Goal: Task Accomplishment & Management: Manage account settings

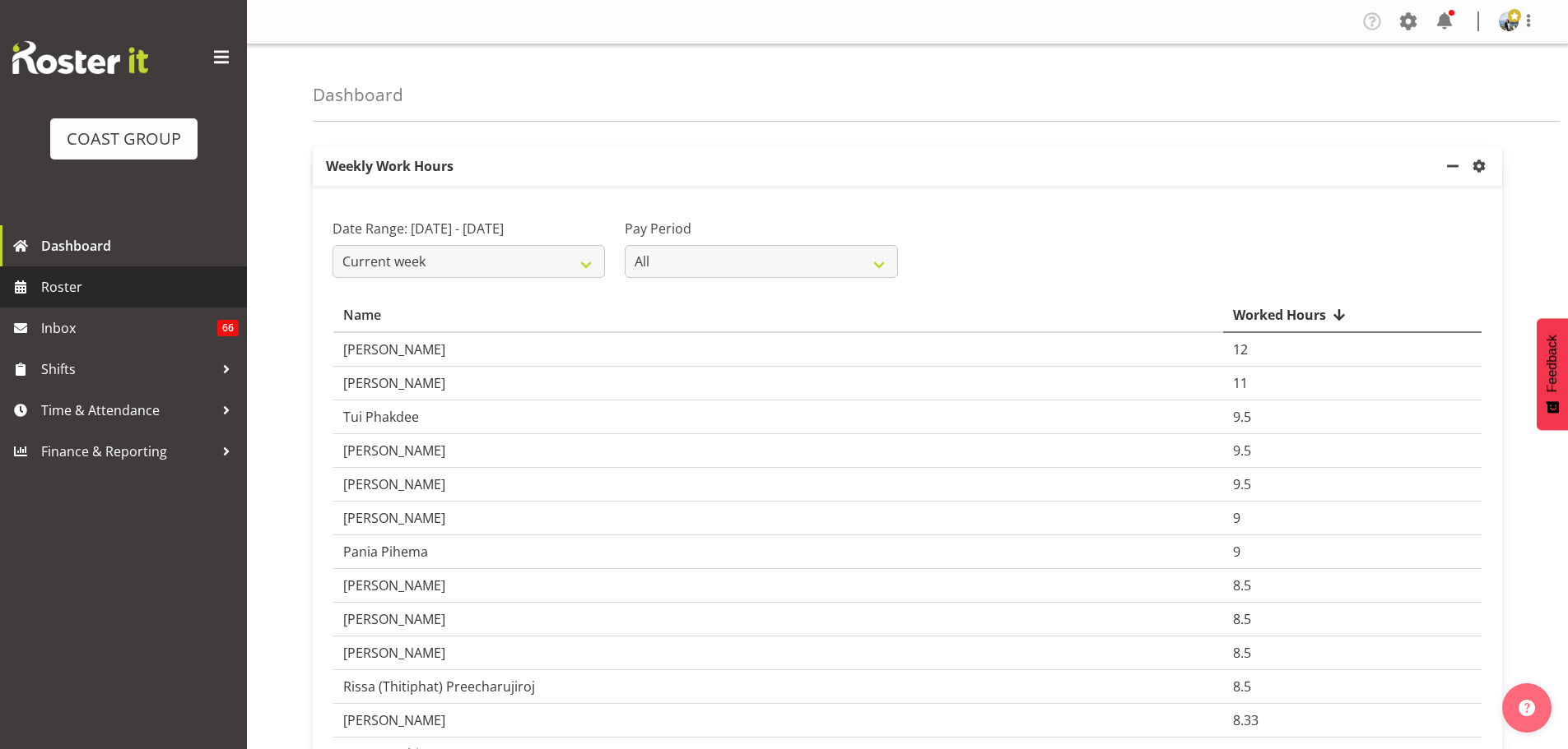
click at [126, 277] on span "Roster" at bounding box center [139, 286] width 198 height 24
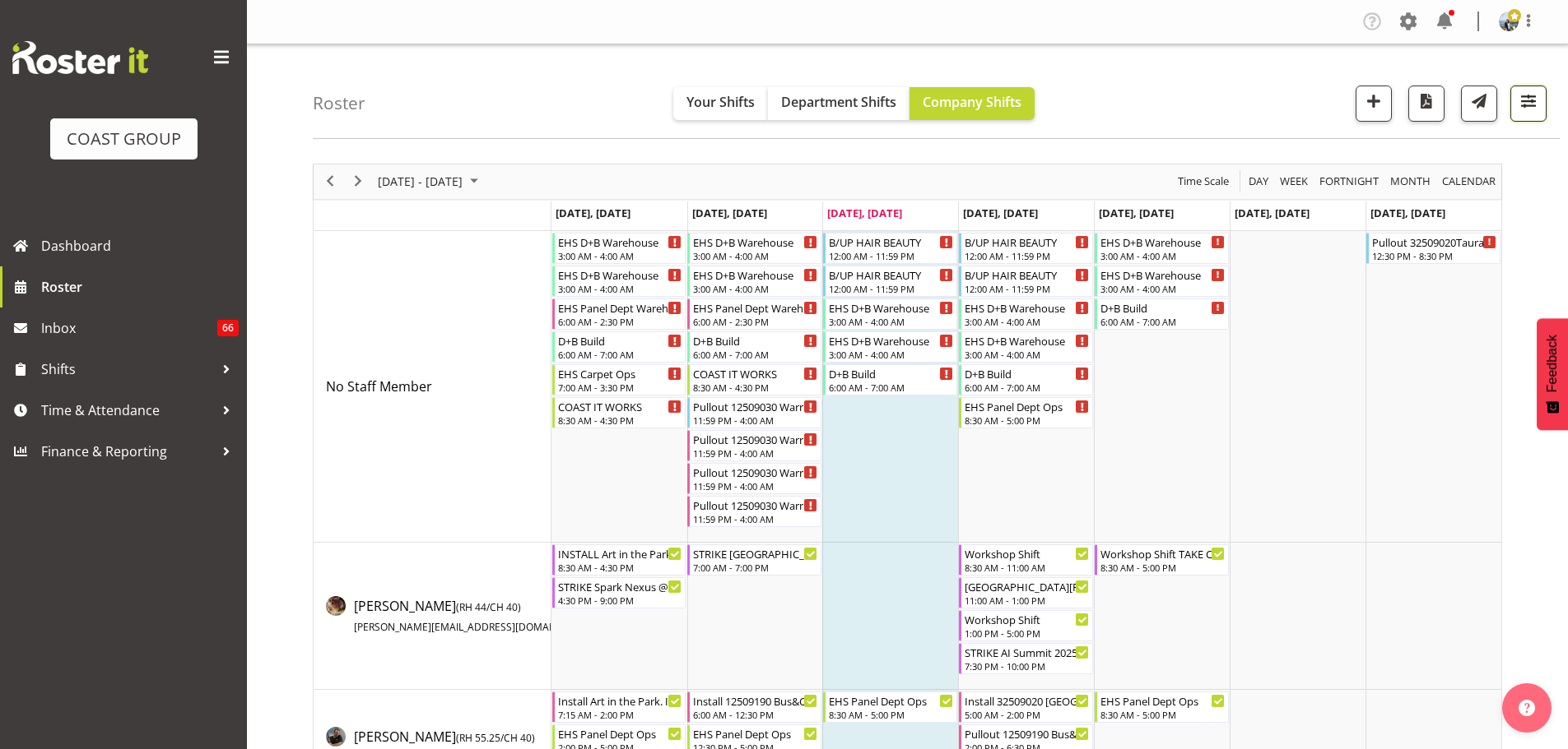
click at [1513, 100] on button "button" at bounding box center [1528, 103] width 36 height 36
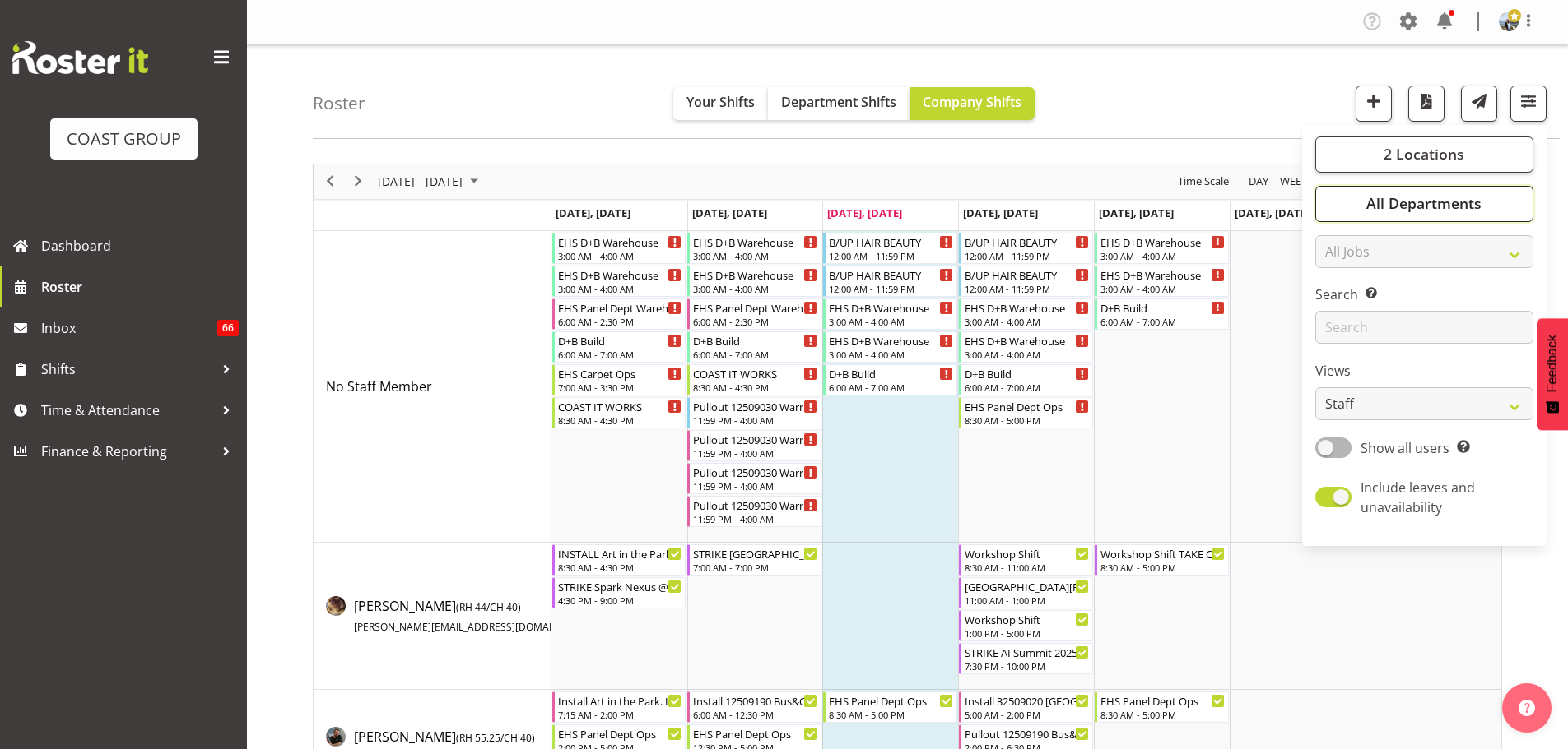
click at [1466, 196] on span "All Departments" at bounding box center [1424, 203] width 115 height 19
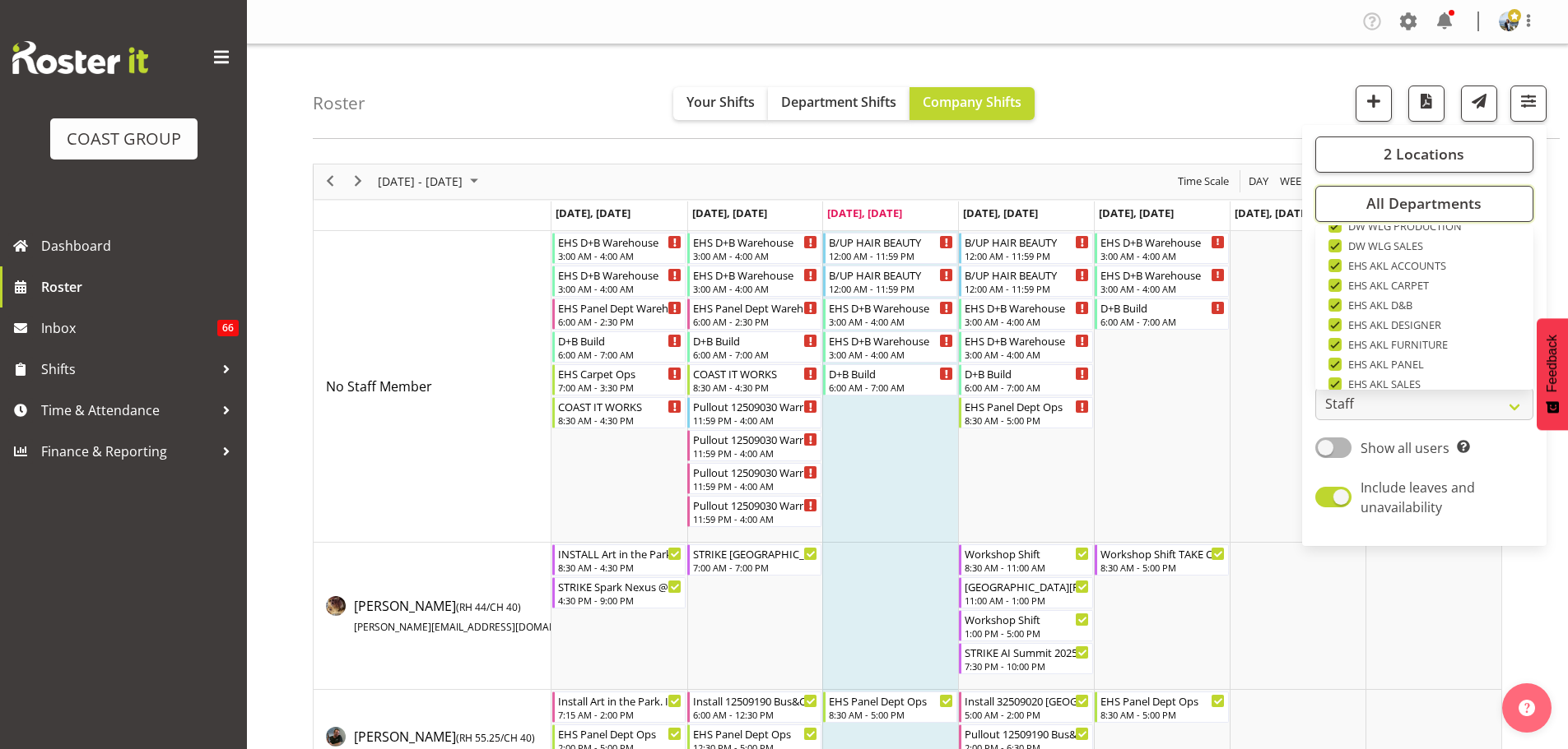
scroll to position [631, 0]
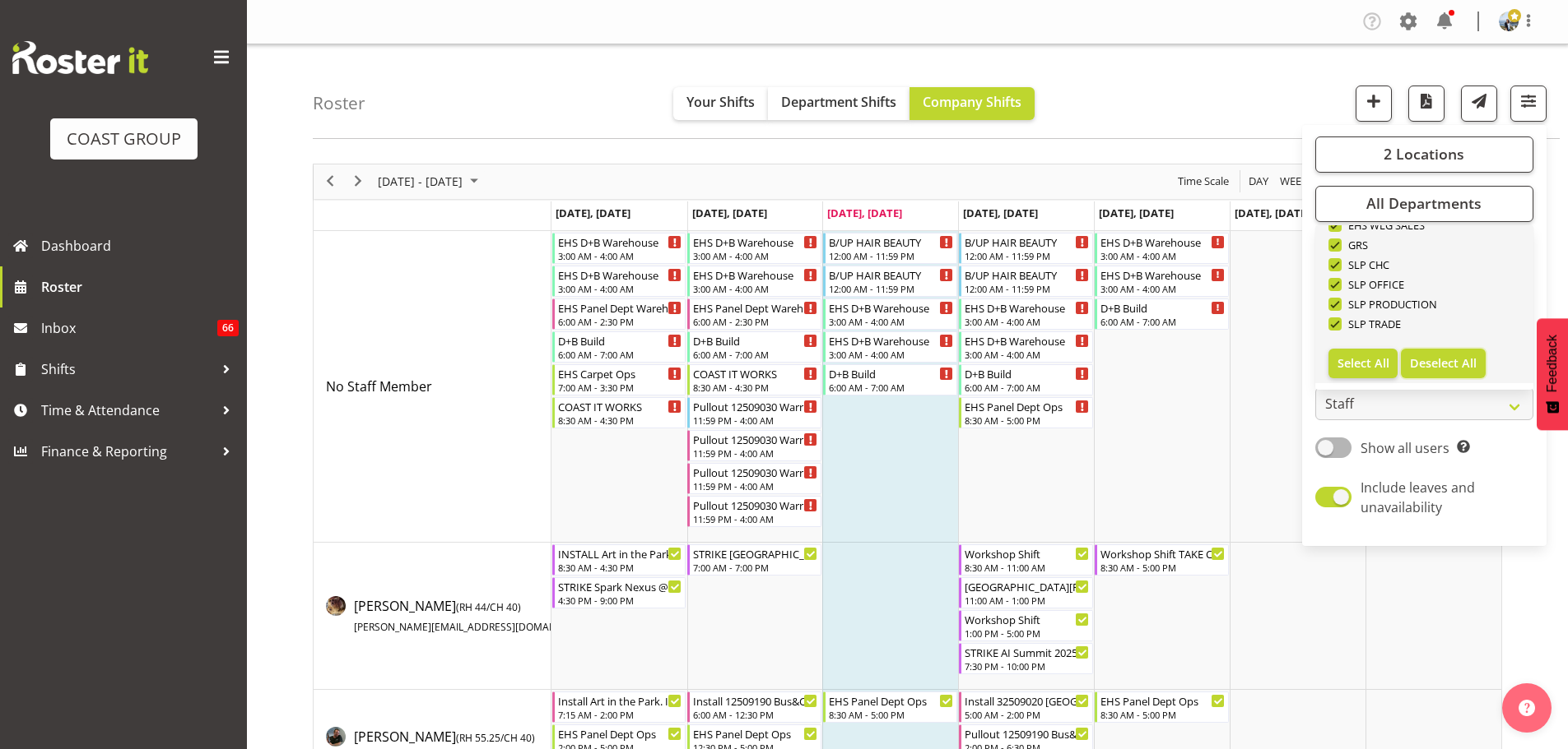
click at [1455, 355] on span "Deselect All" at bounding box center [1443, 363] width 66 height 16
checkbox input "false"
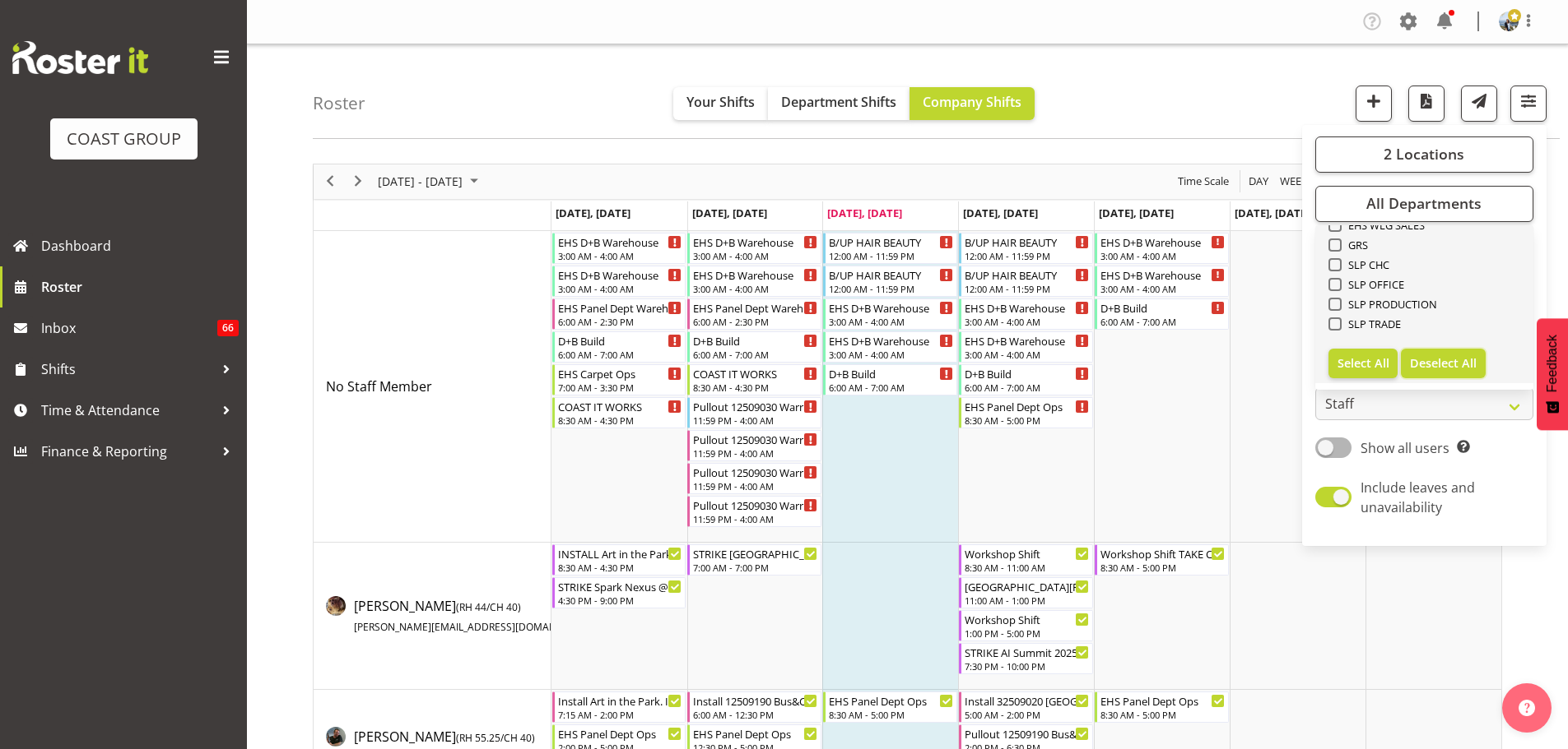
checkbox input "false"
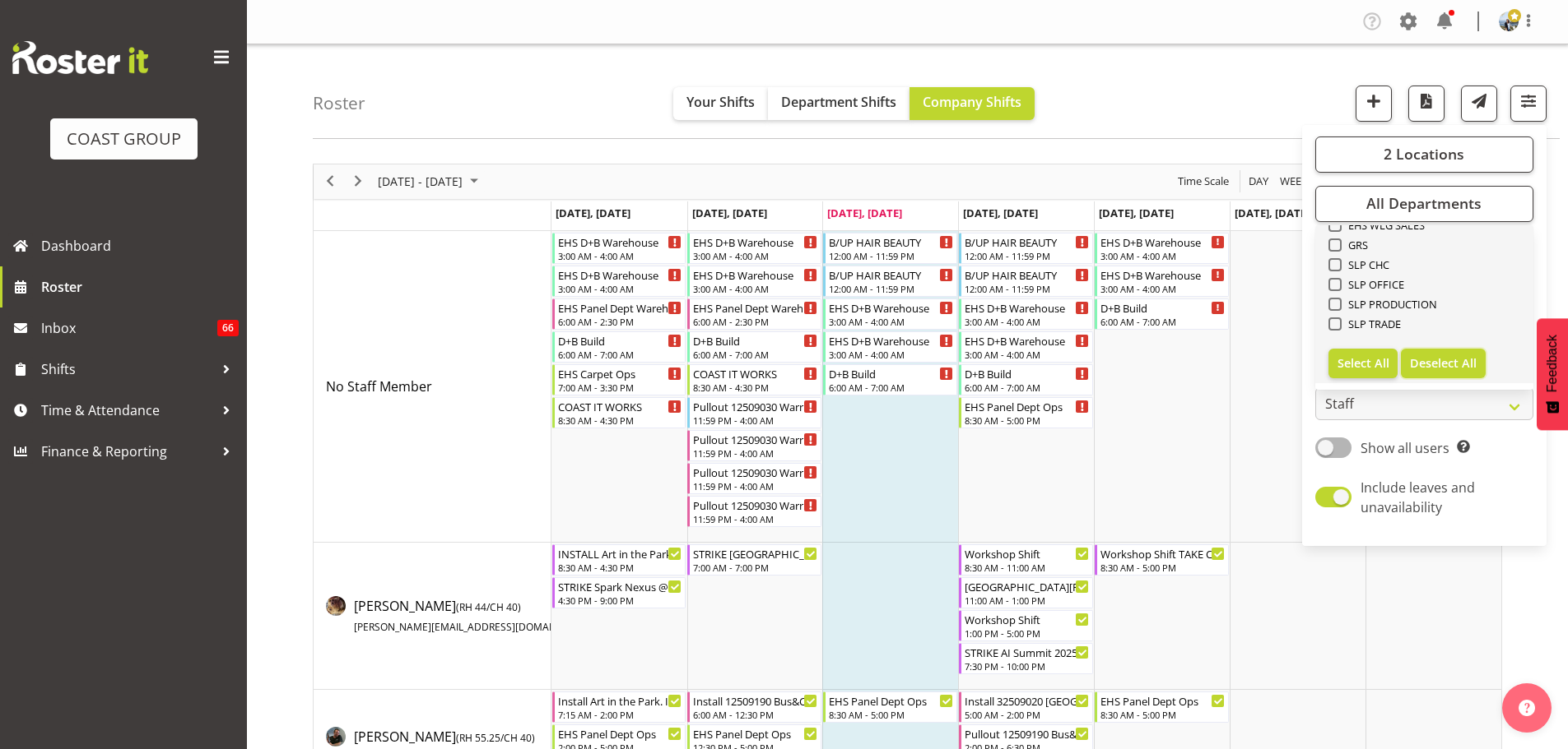
checkbox input "false"
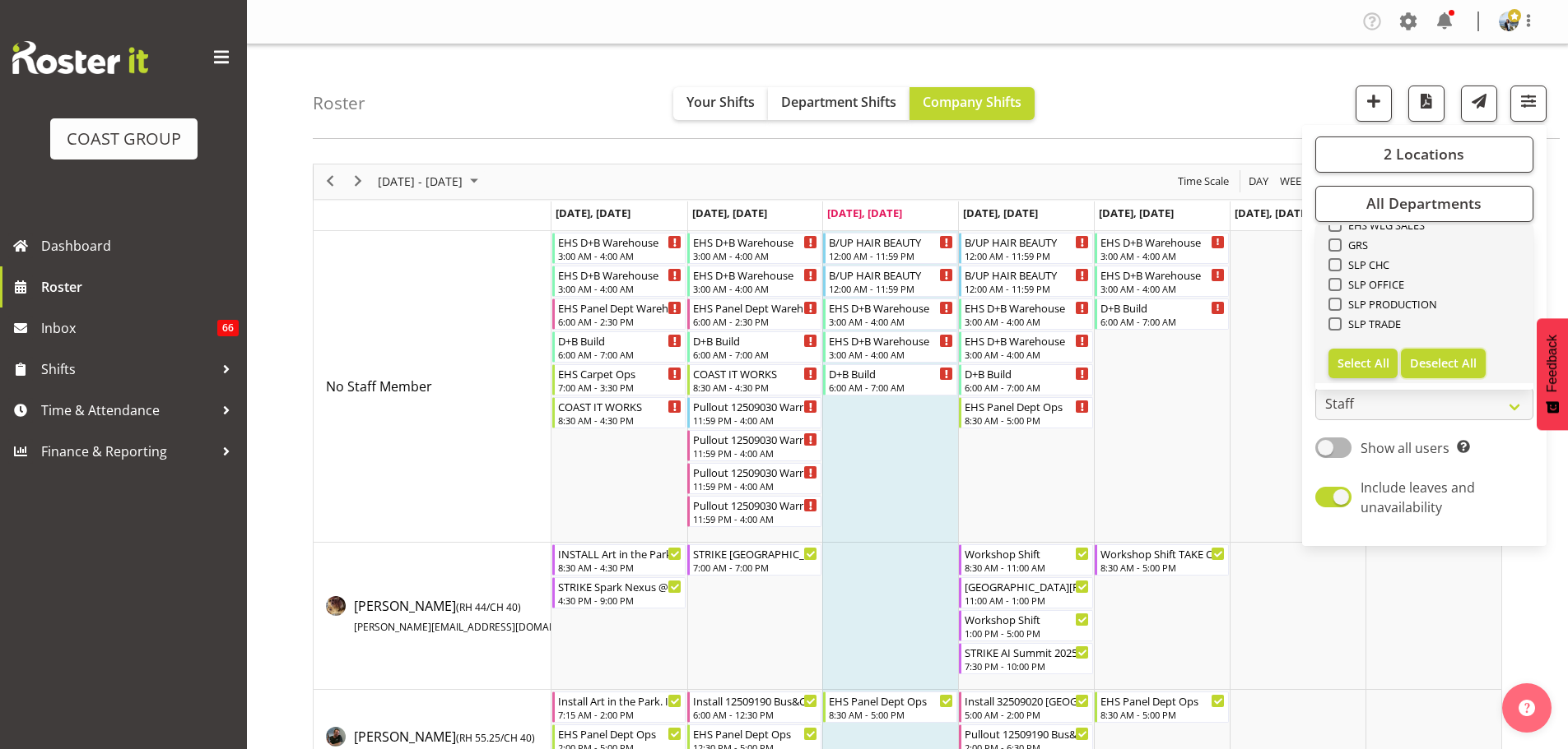
checkbox input "false"
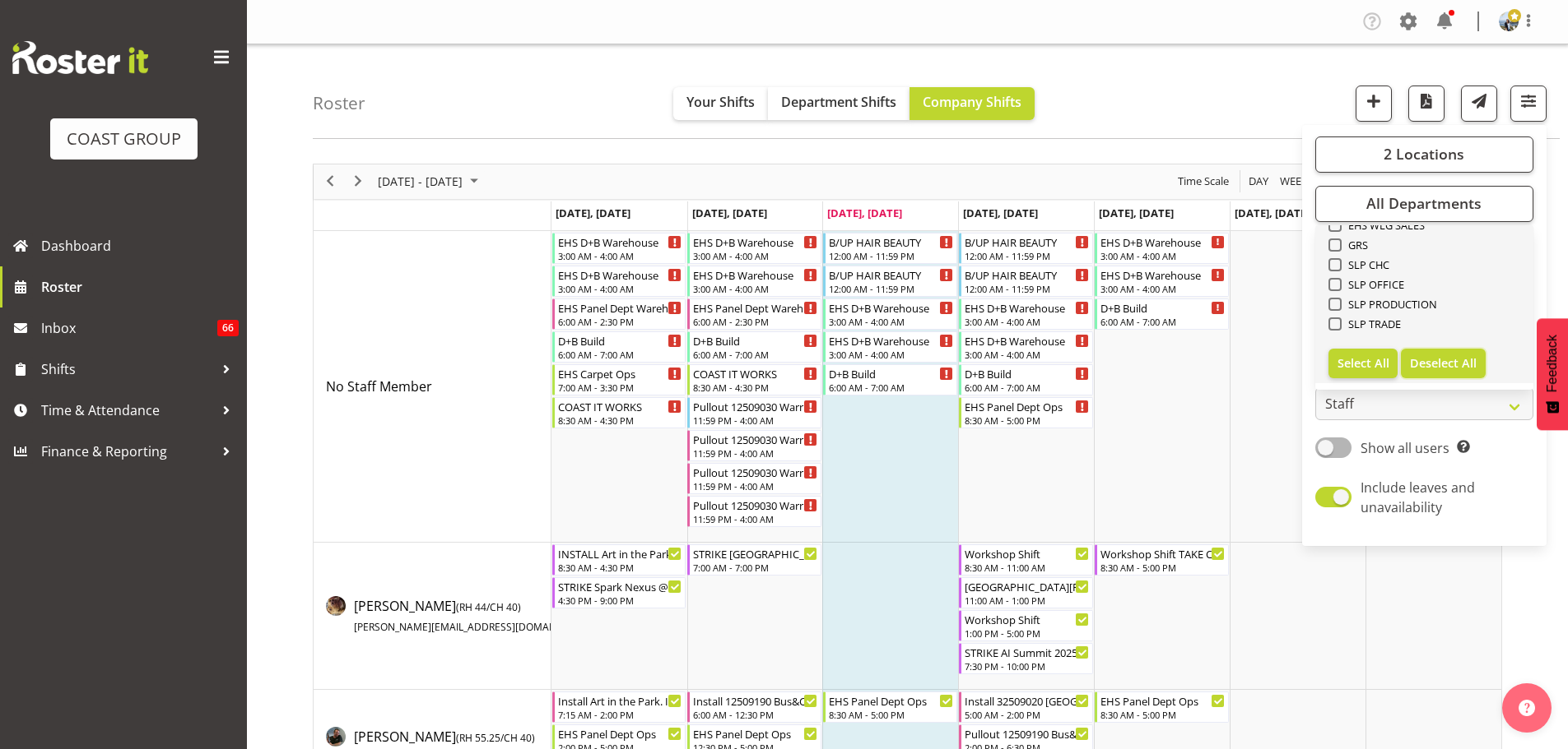
checkbox input "false"
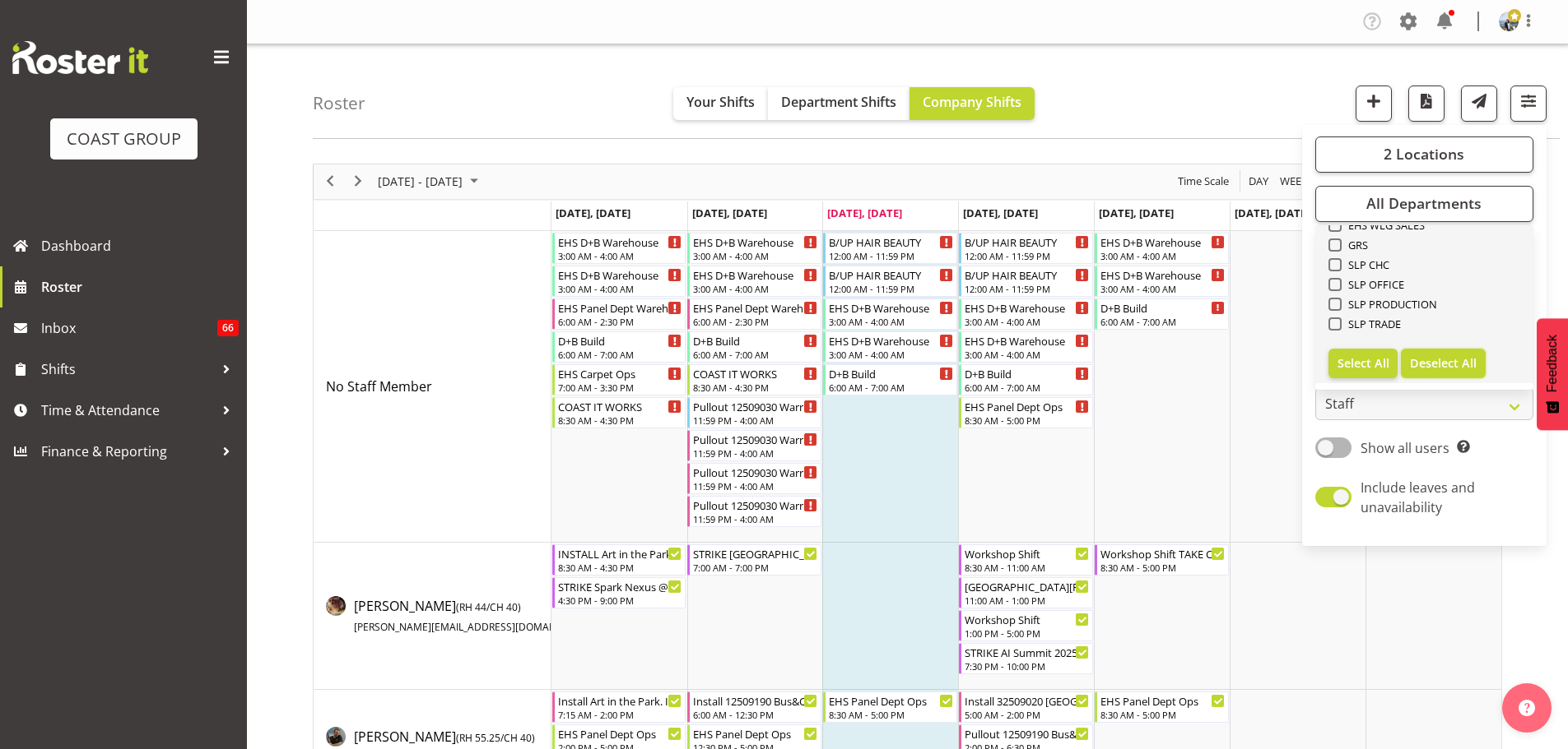
checkbox input "false"
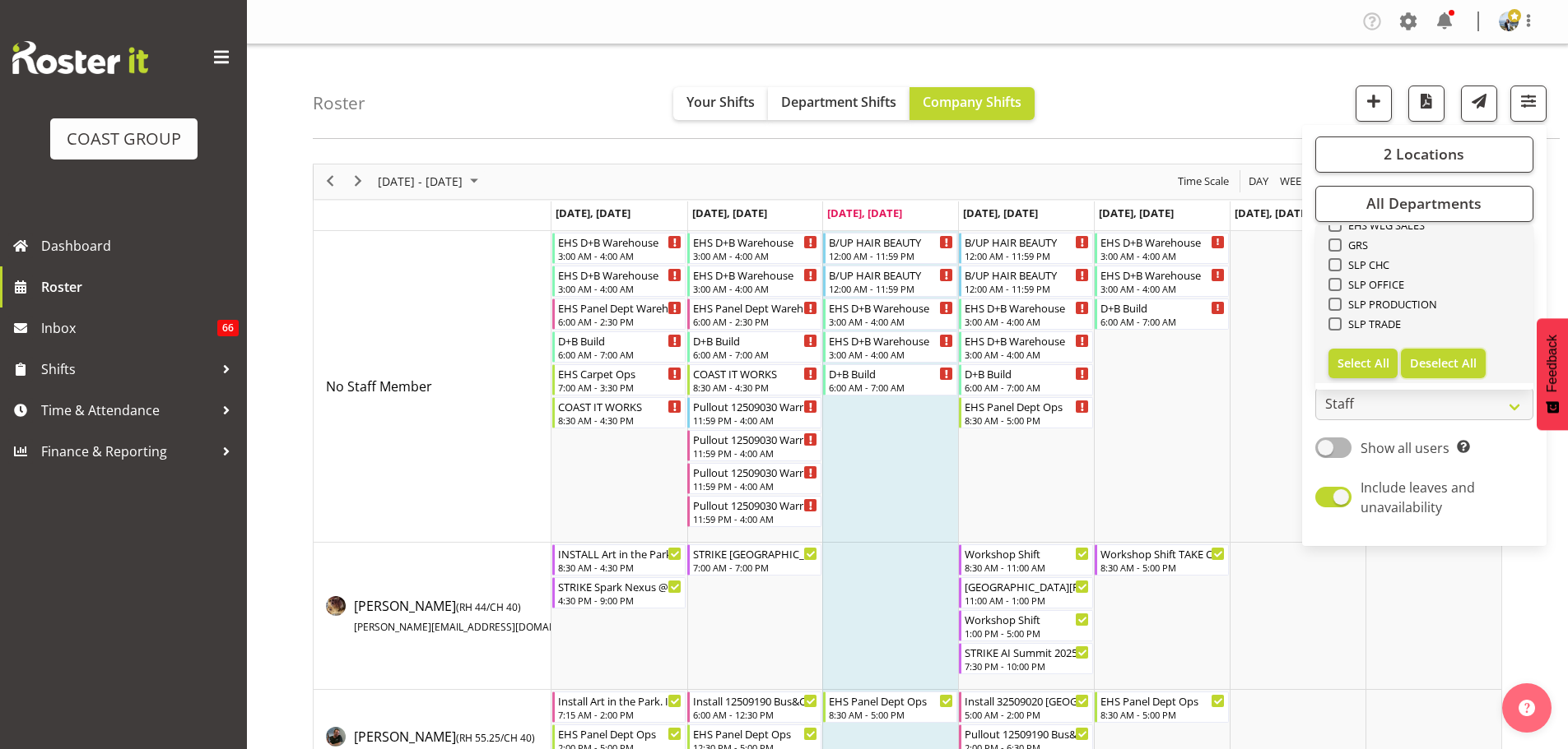
checkbox input "false"
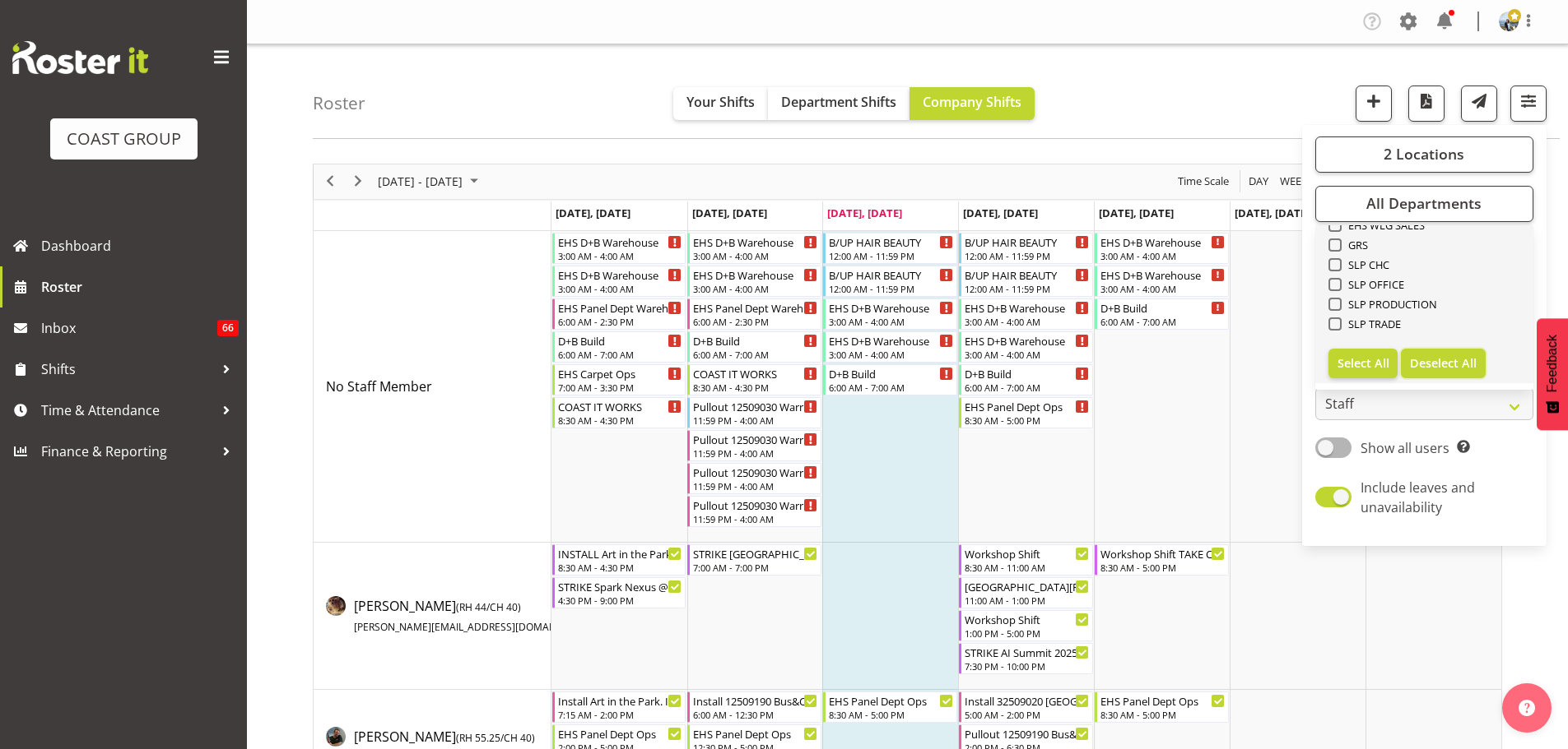
checkbox input "false"
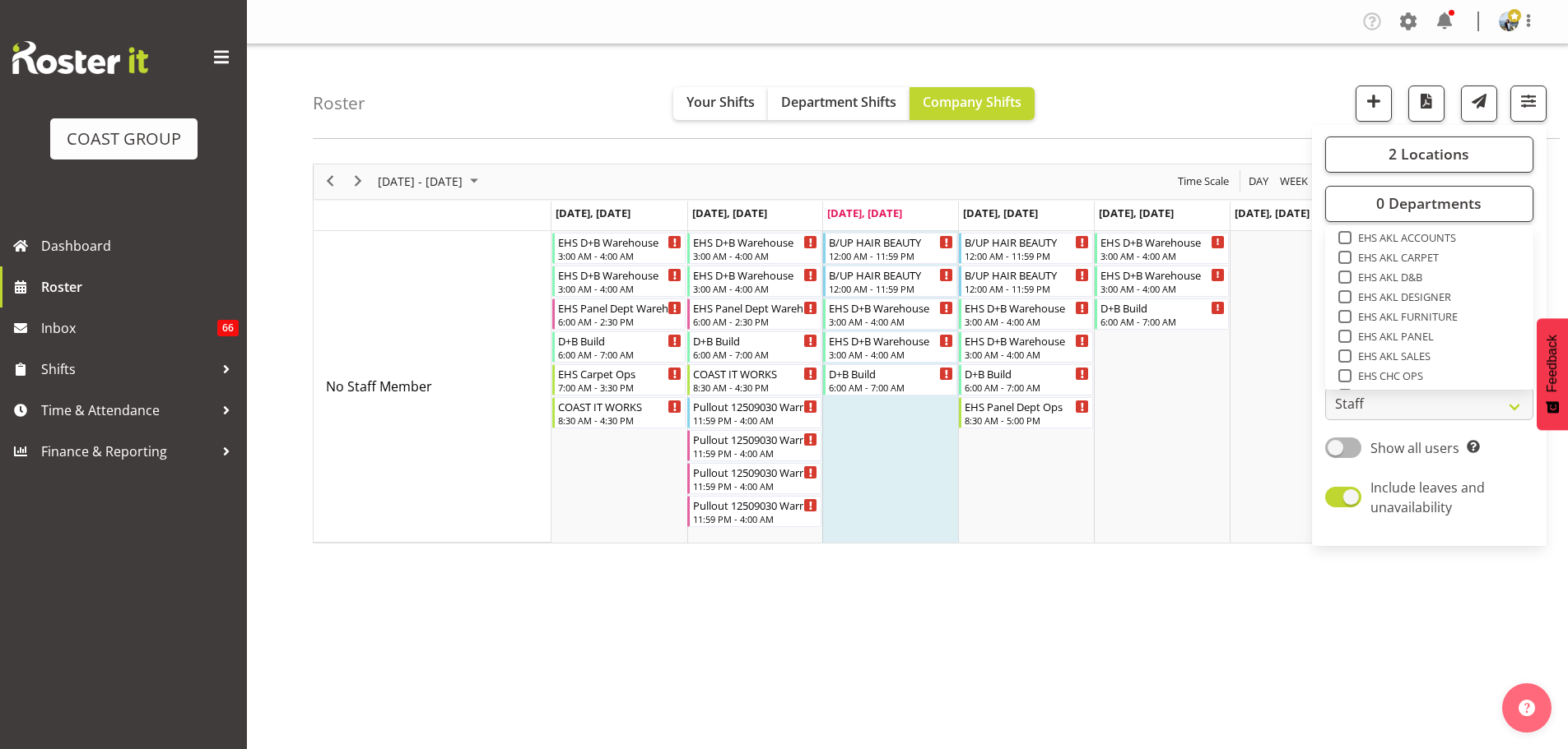
scroll to position [369, 0]
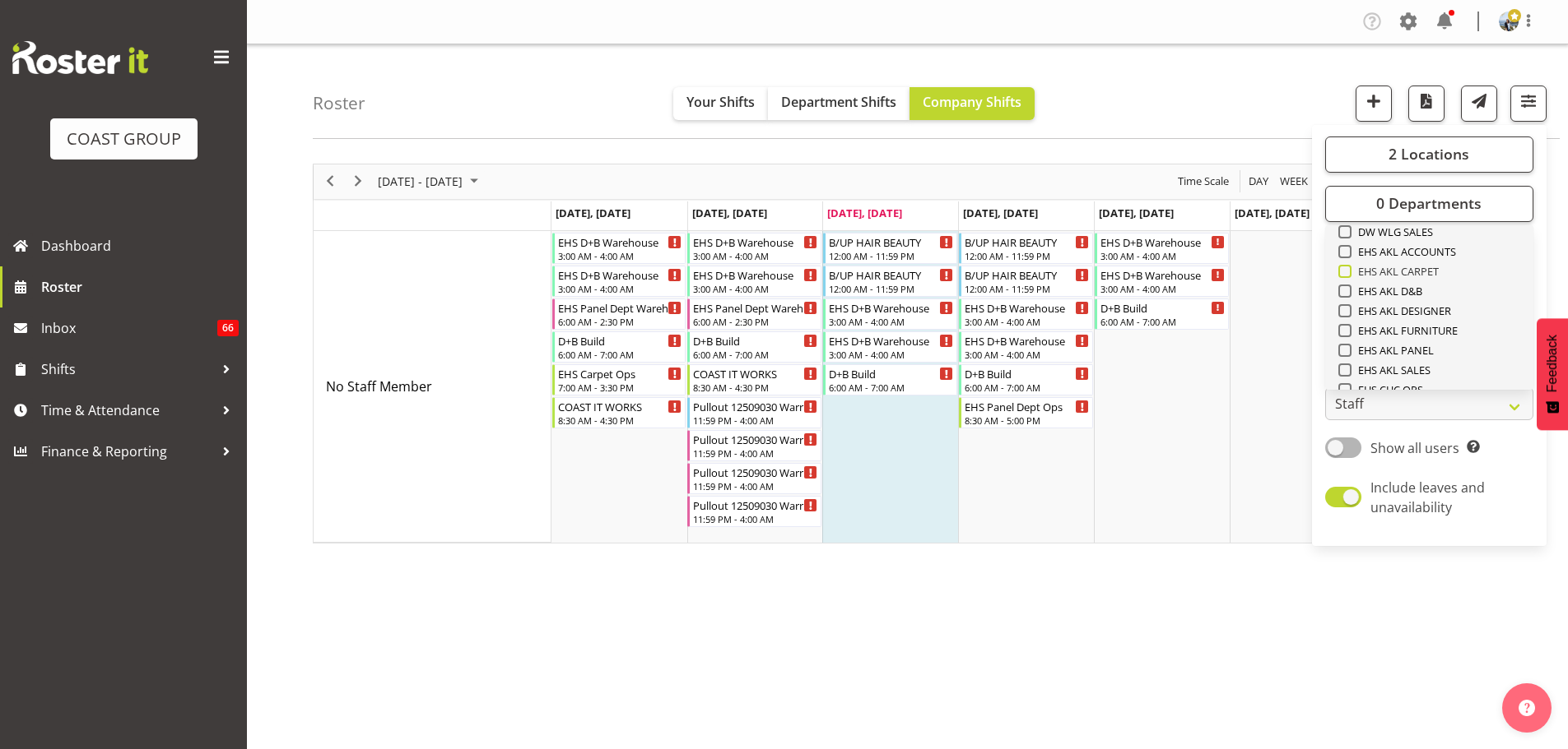
click at [1417, 267] on span "EHS AKL CARPET" at bounding box center [1396, 271] width 88 height 14
click at [1349, 267] on input "EHS AKL CARPET" at bounding box center [1343, 270] width 11 height 11
checkbox input "true"
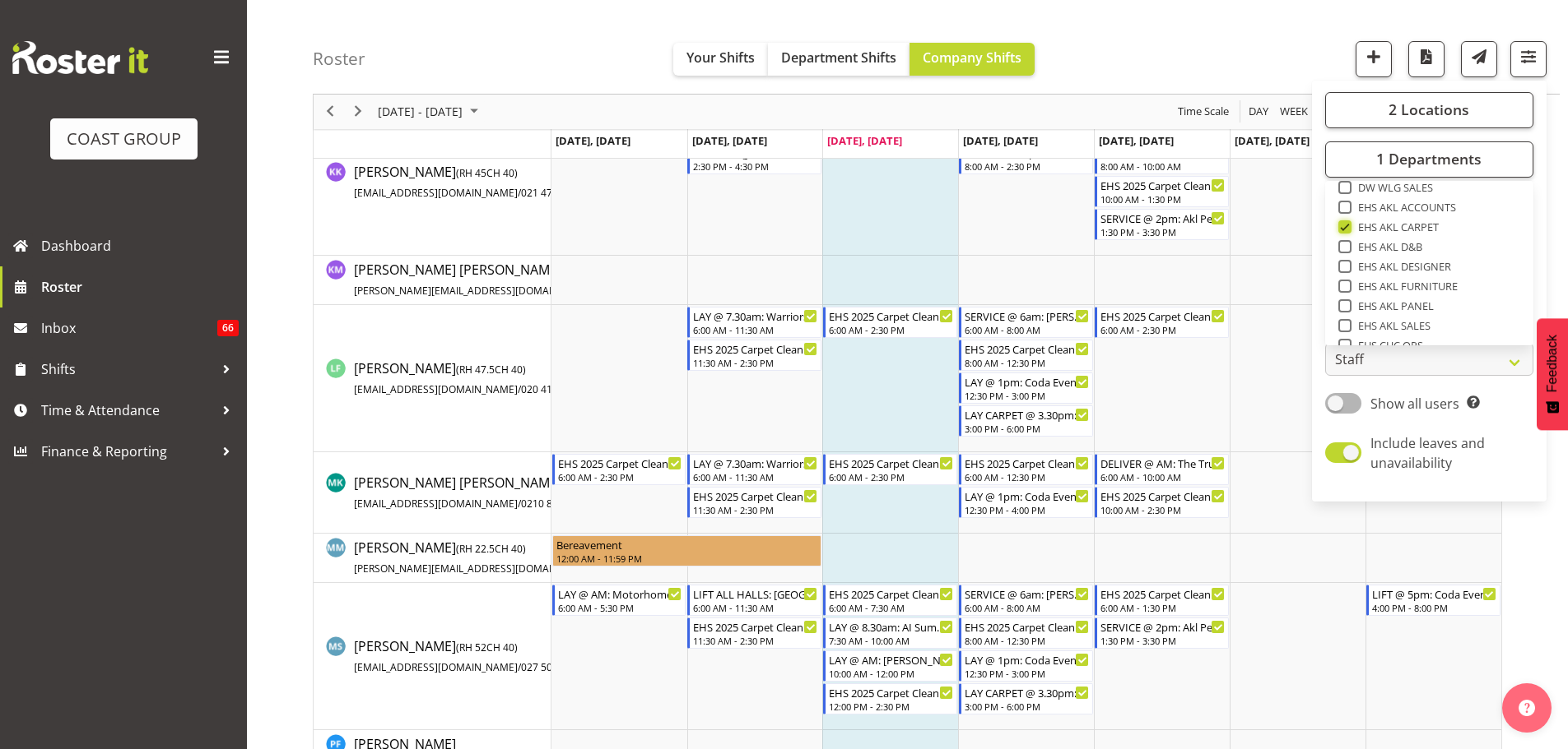
scroll to position [835, 0]
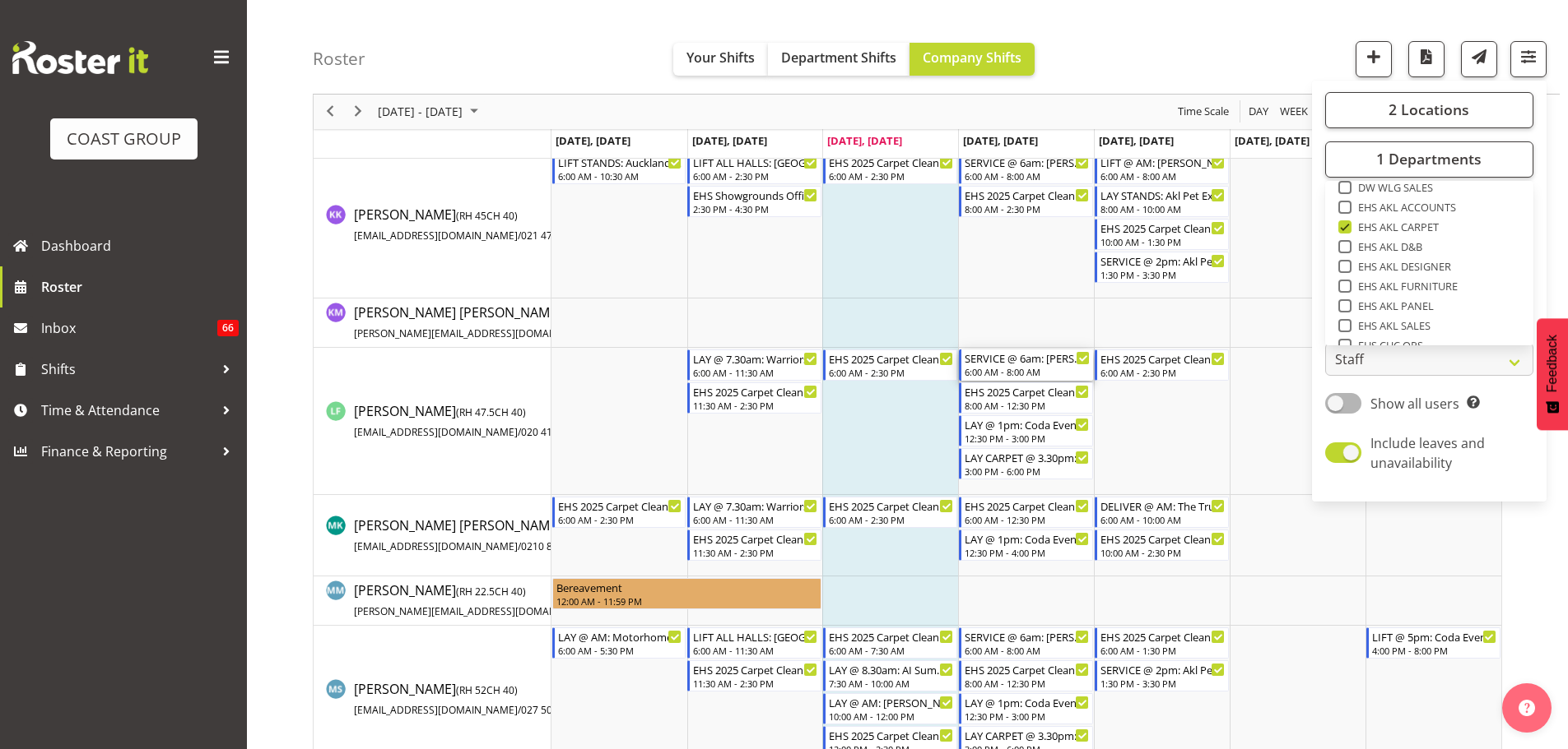
click at [1047, 360] on div "SERVICE @ 6am: Ingram Micro Akl 2025 @ Akl Showgrounds" at bounding box center [1027, 357] width 126 height 17
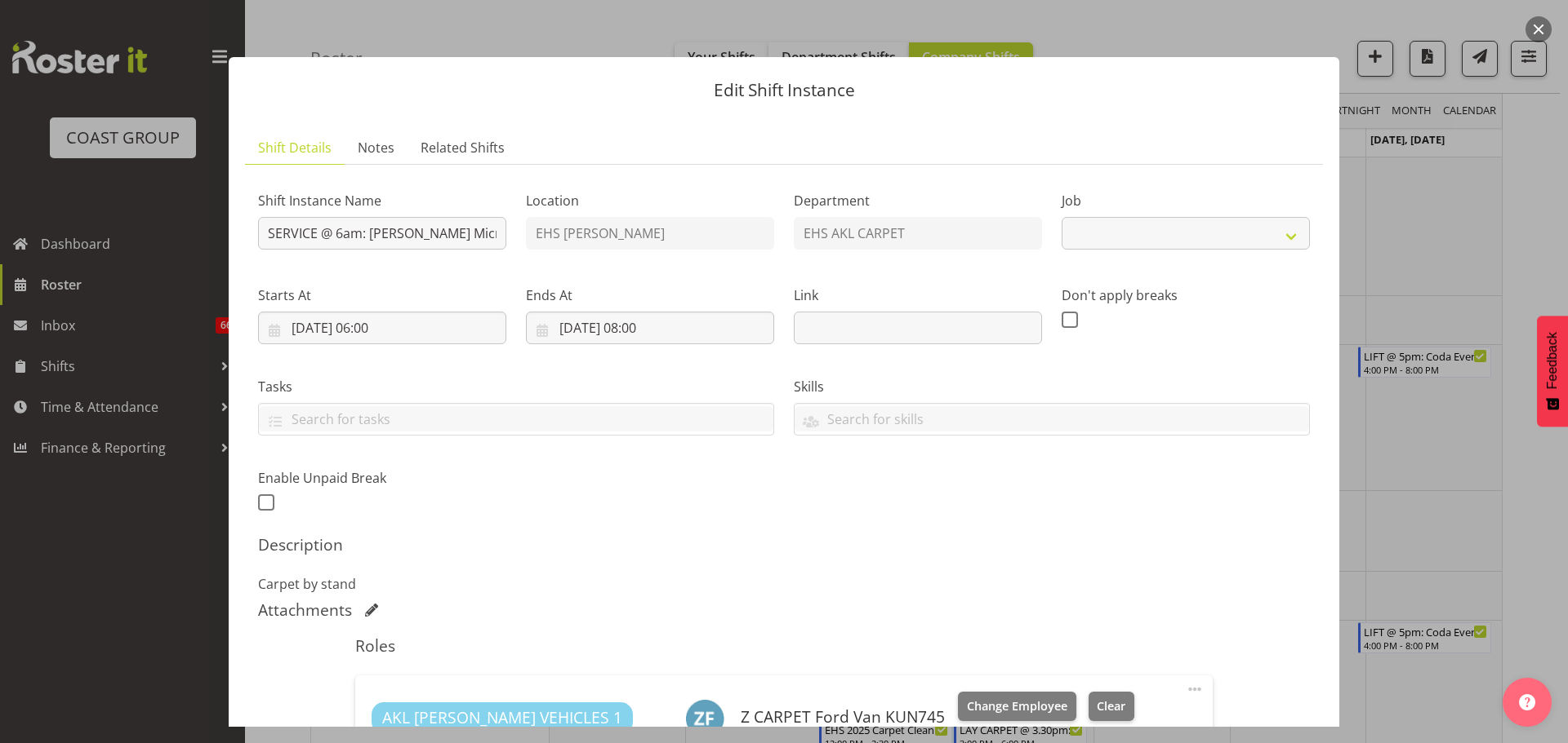
select select "9134"
click at [1414, 324] on div at bounding box center [784, 372] width 1568 height 743
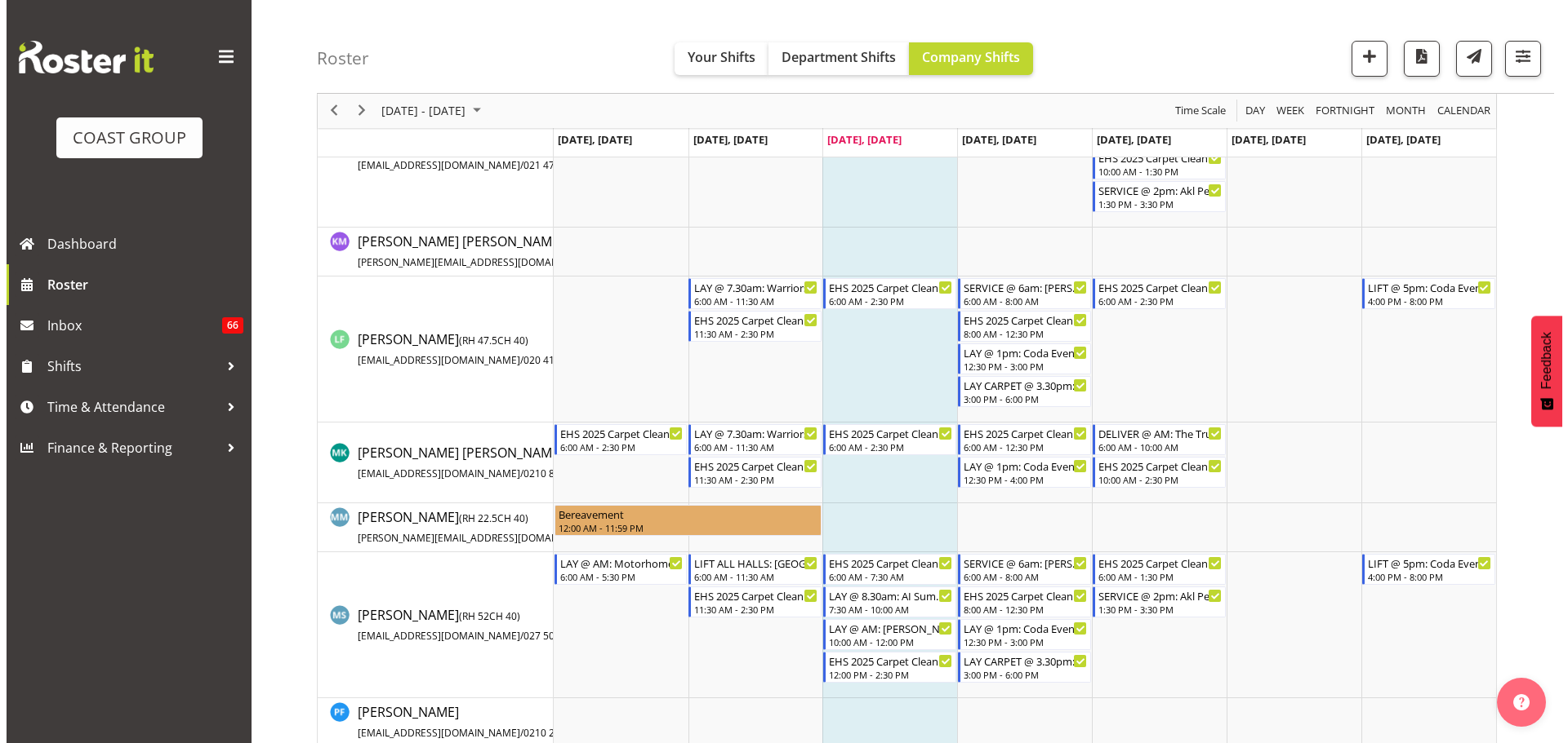
scroll to position [901, 0]
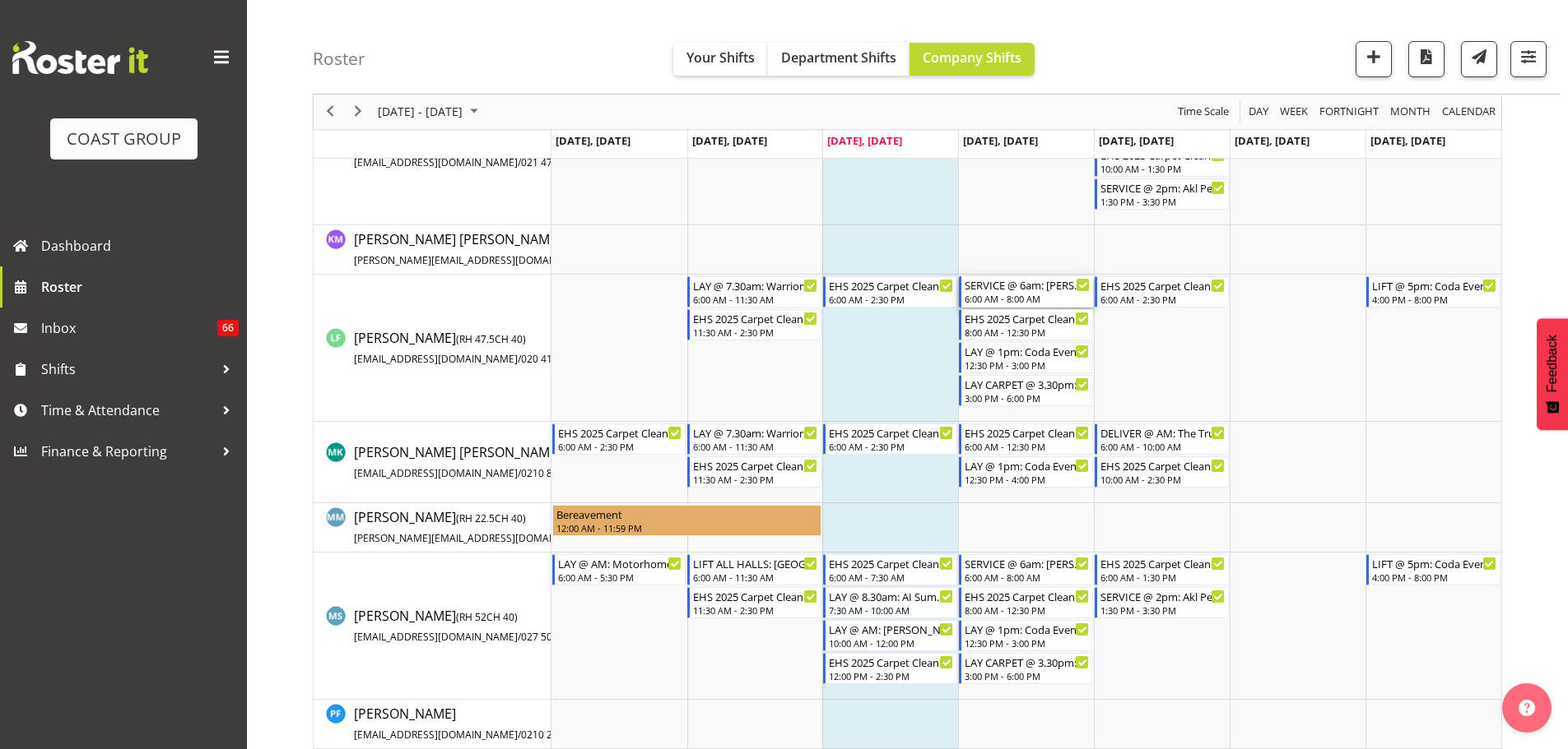
click at [1038, 292] on div "SERVICE @ 6am: Ingram Micro Akl 2025 @ Akl Showgrounds" at bounding box center [1027, 284] width 126 height 17
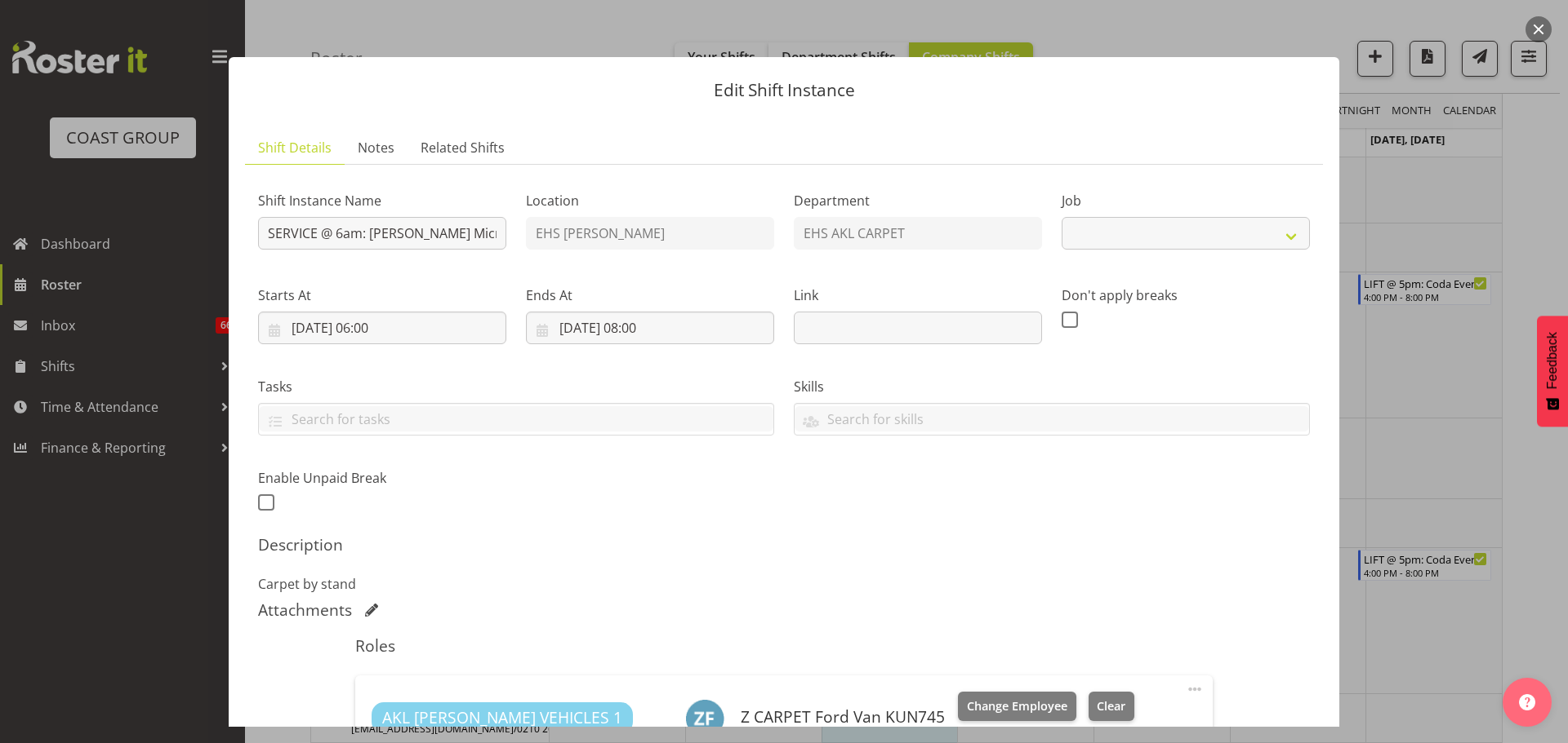
select select "9134"
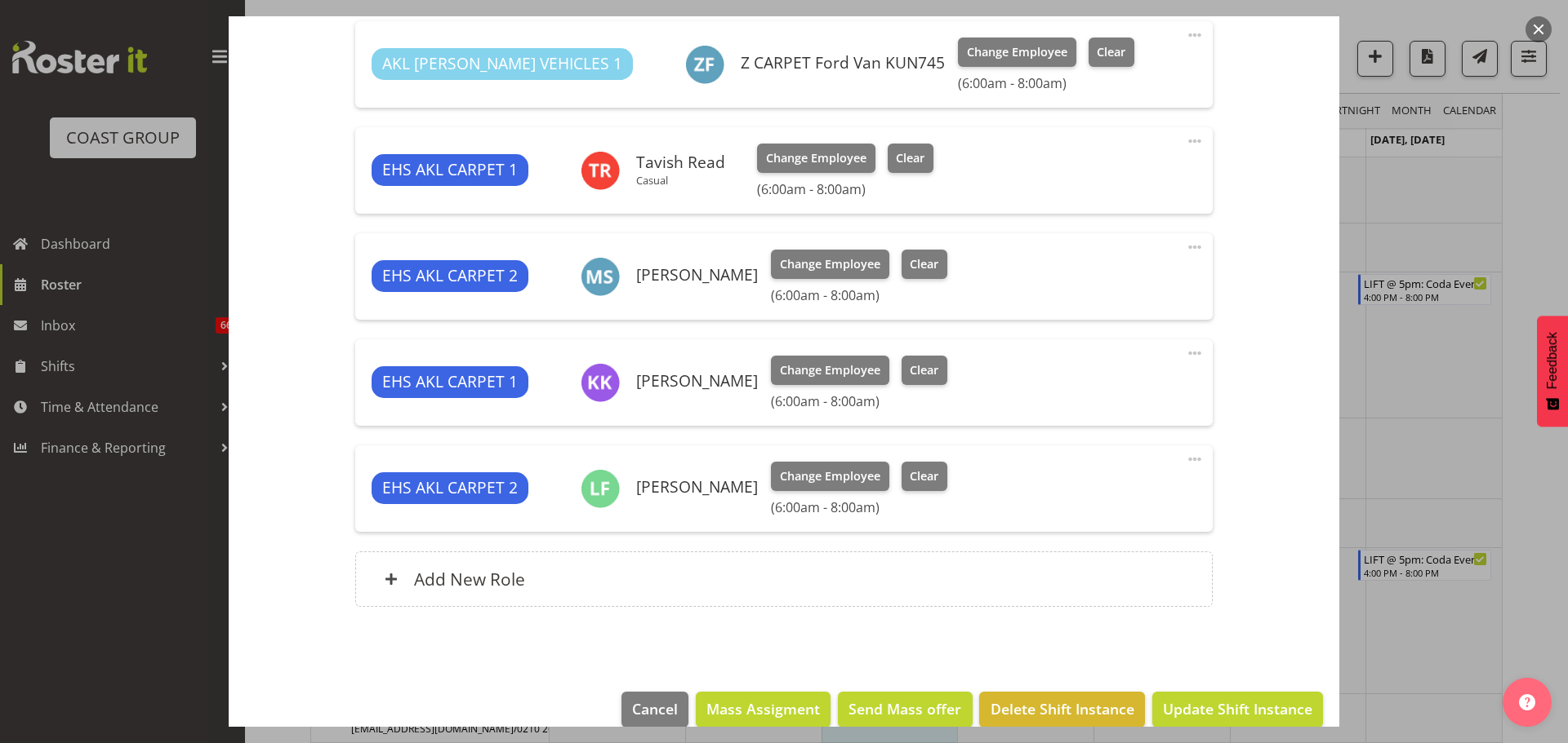
scroll to position [658, 0]
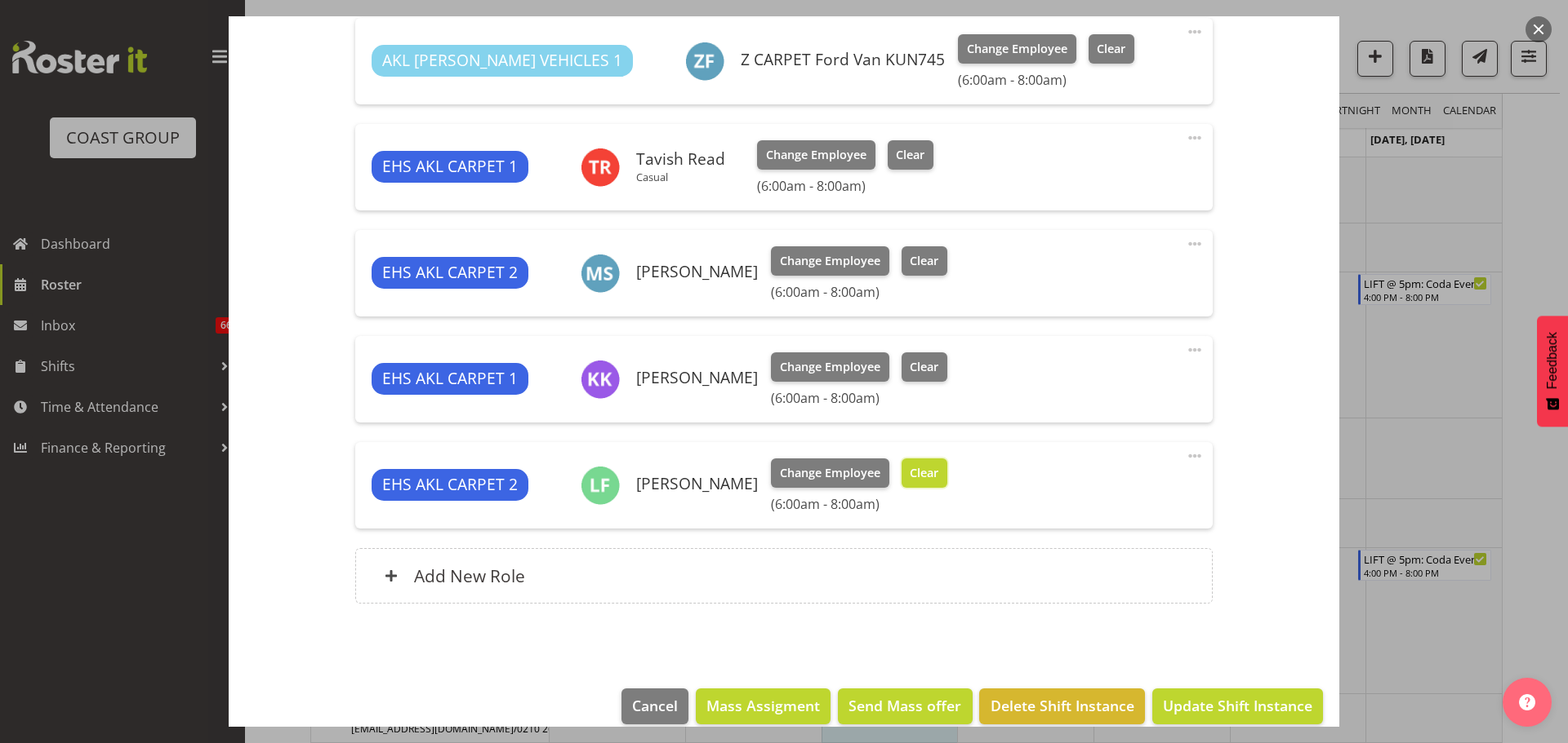
click at [910, 473] on span "Clear" at bounding box center [924, 473] width 29 height 18
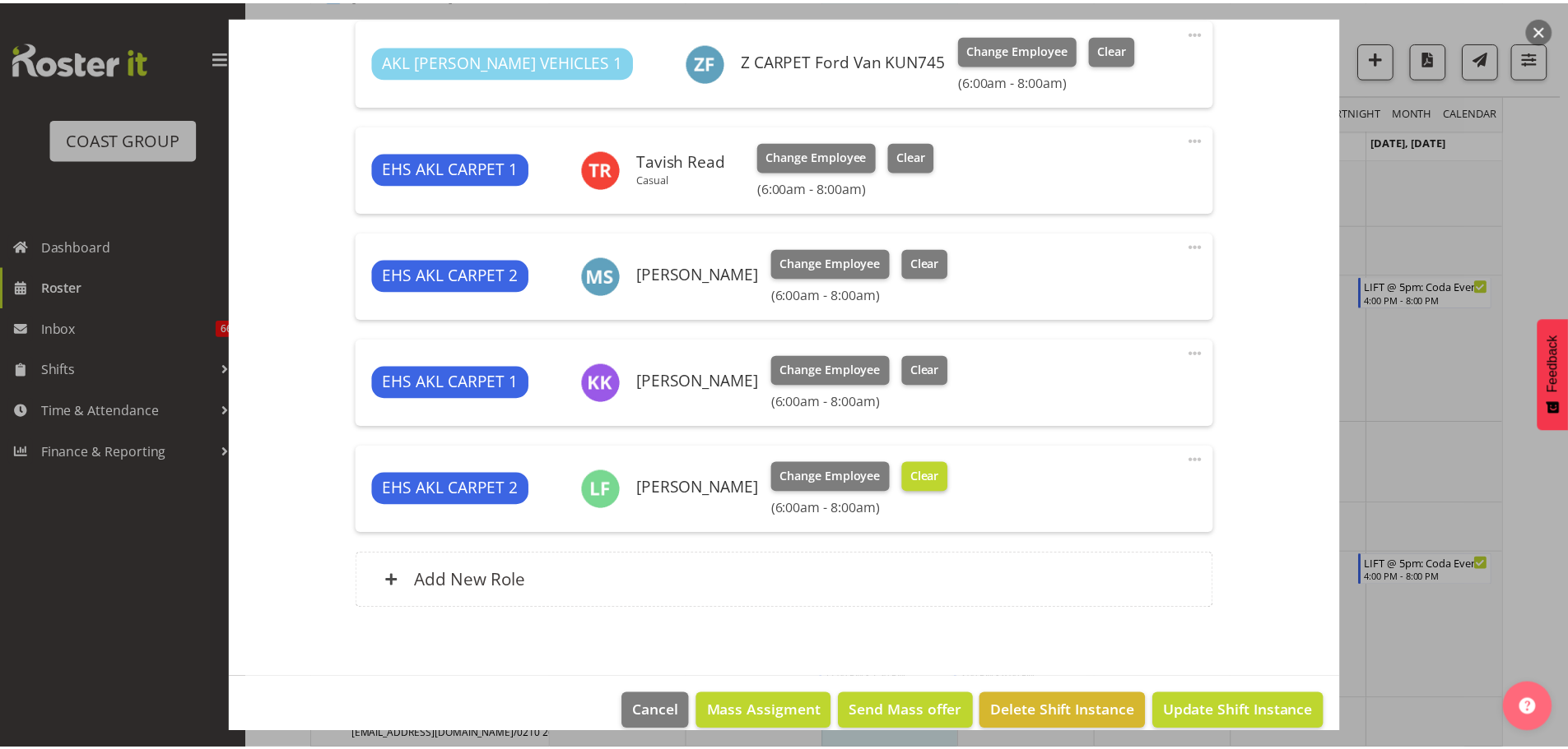
scroll to position [662, 0]
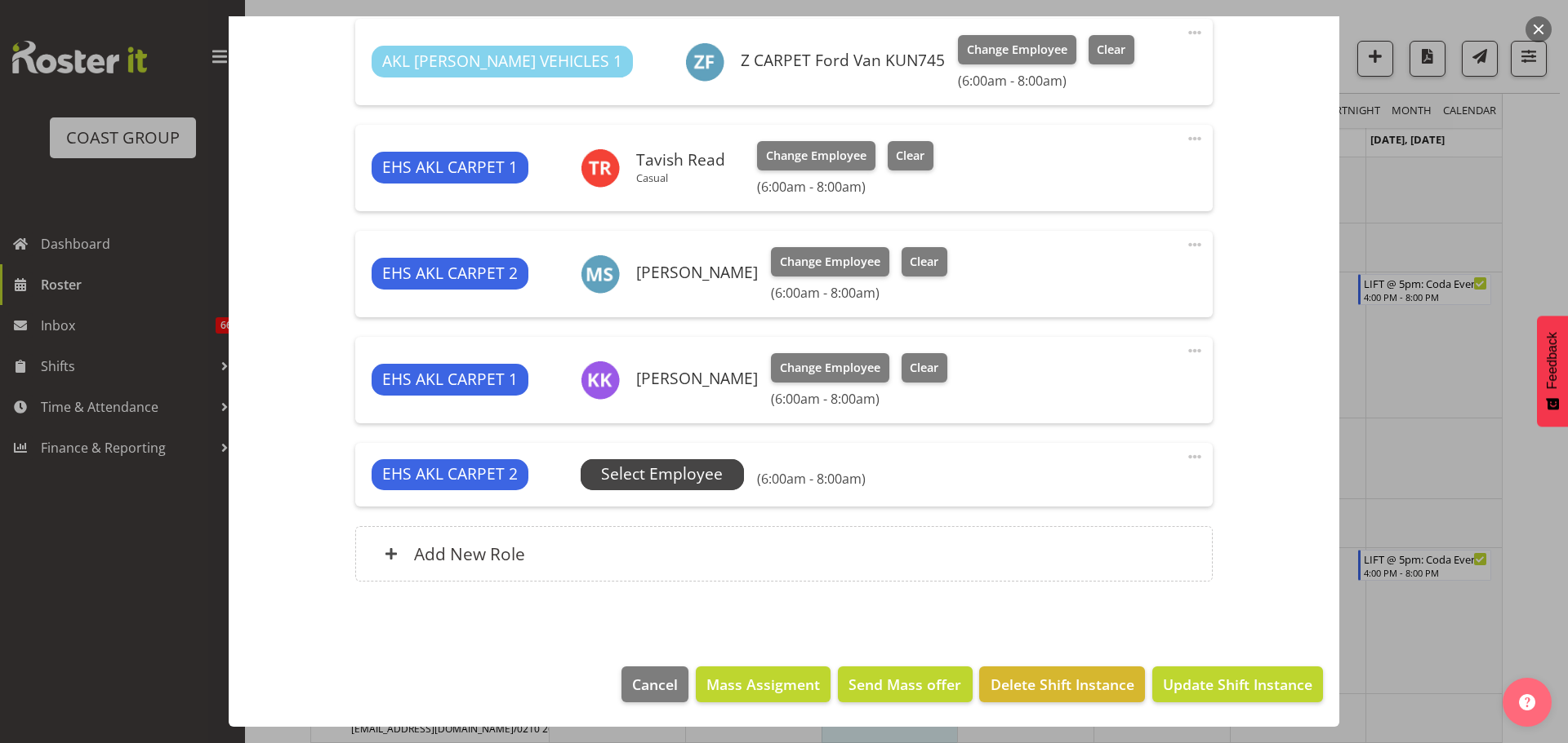
click at [664, 471] on span "Select Employee" at bounding box center [661, 474] width 122 height 24
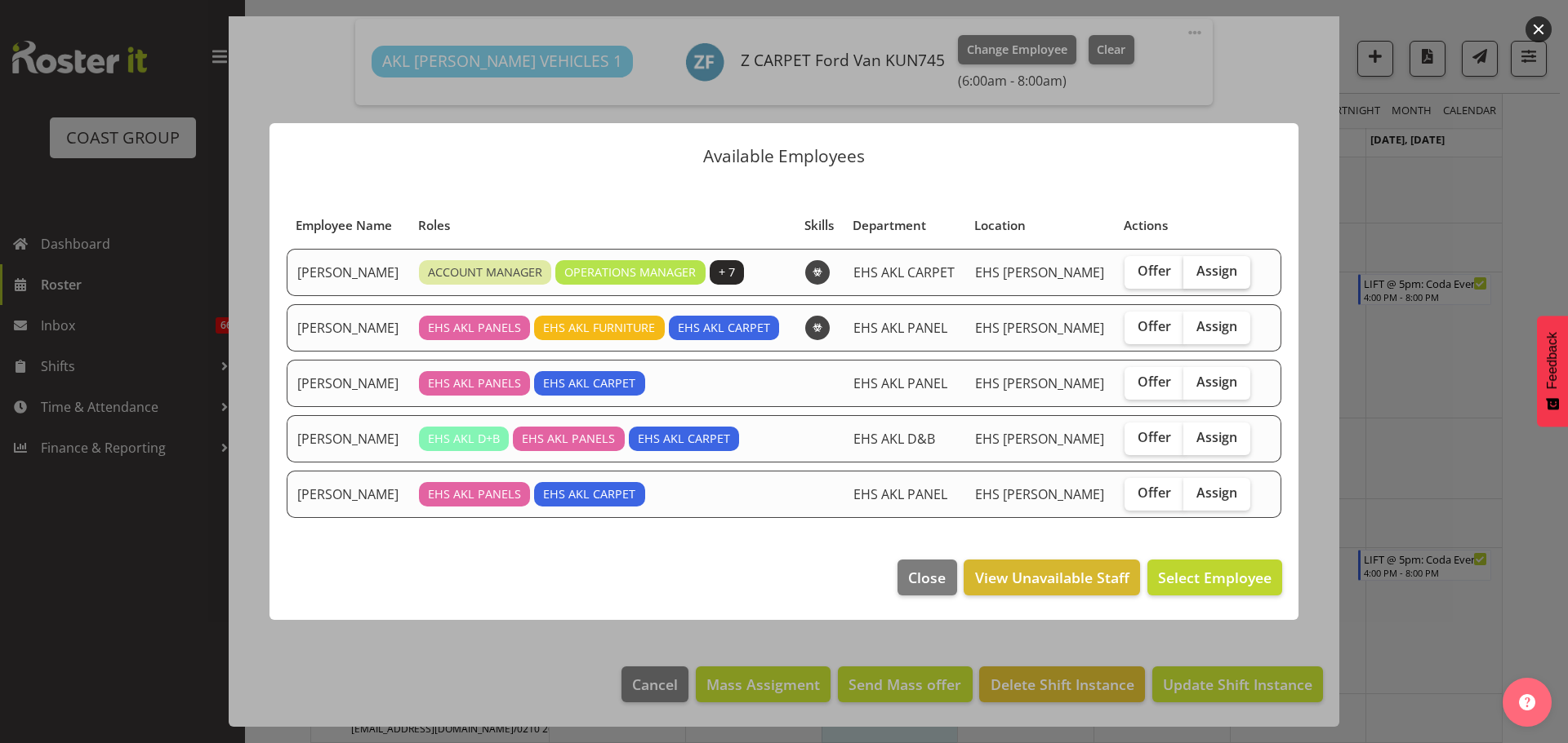
click at [1213, 275] on span "Assign" at bounding box center [1217, 270] width 41 height 16
click at [1193, 275] on input "Assign" at bounding box center [1188, 271] width 11 height 11
checkbox input "true"
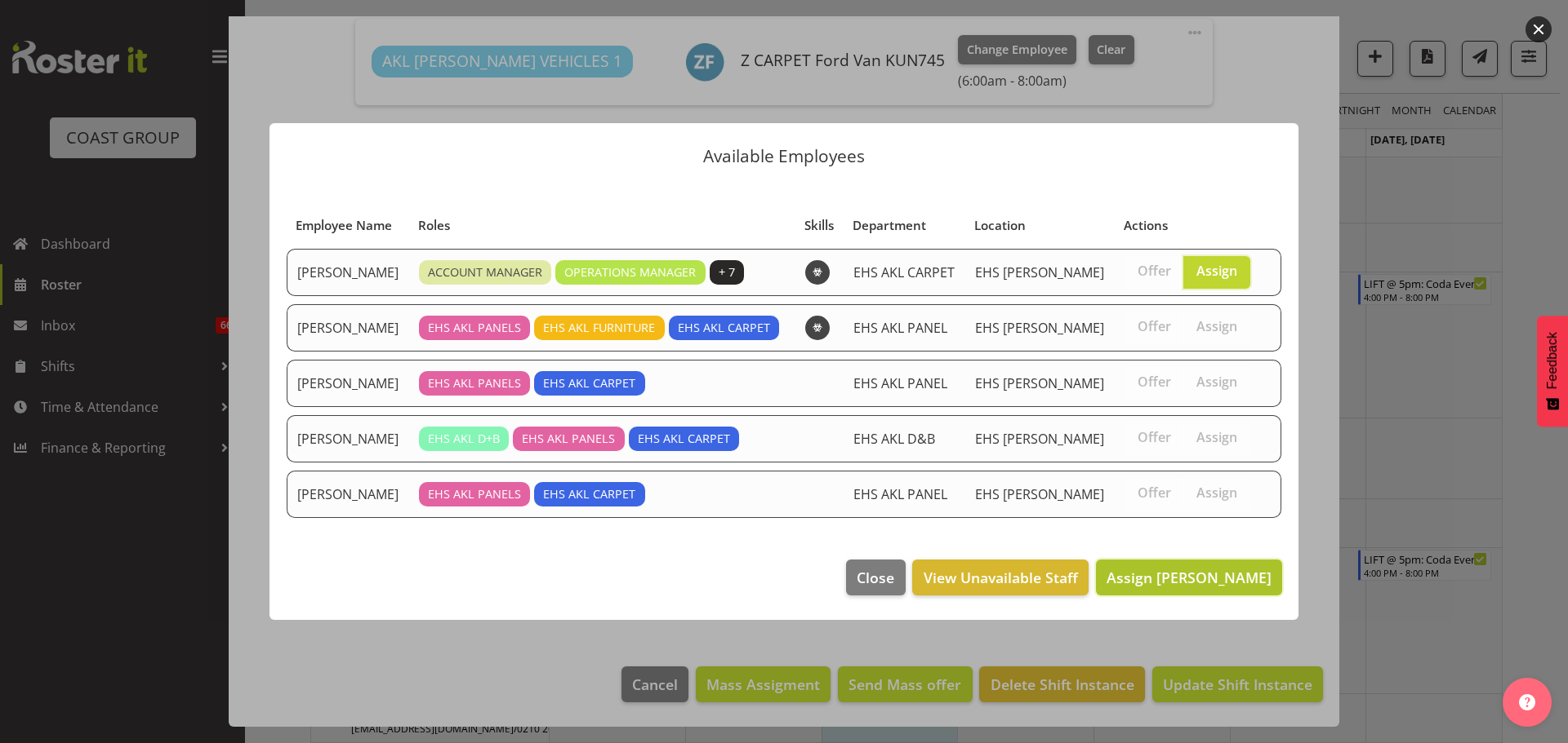
click at [1186, 581] on span "Assign Brittany Taylor" at bounding box center [1189, 578] width 165 height 19
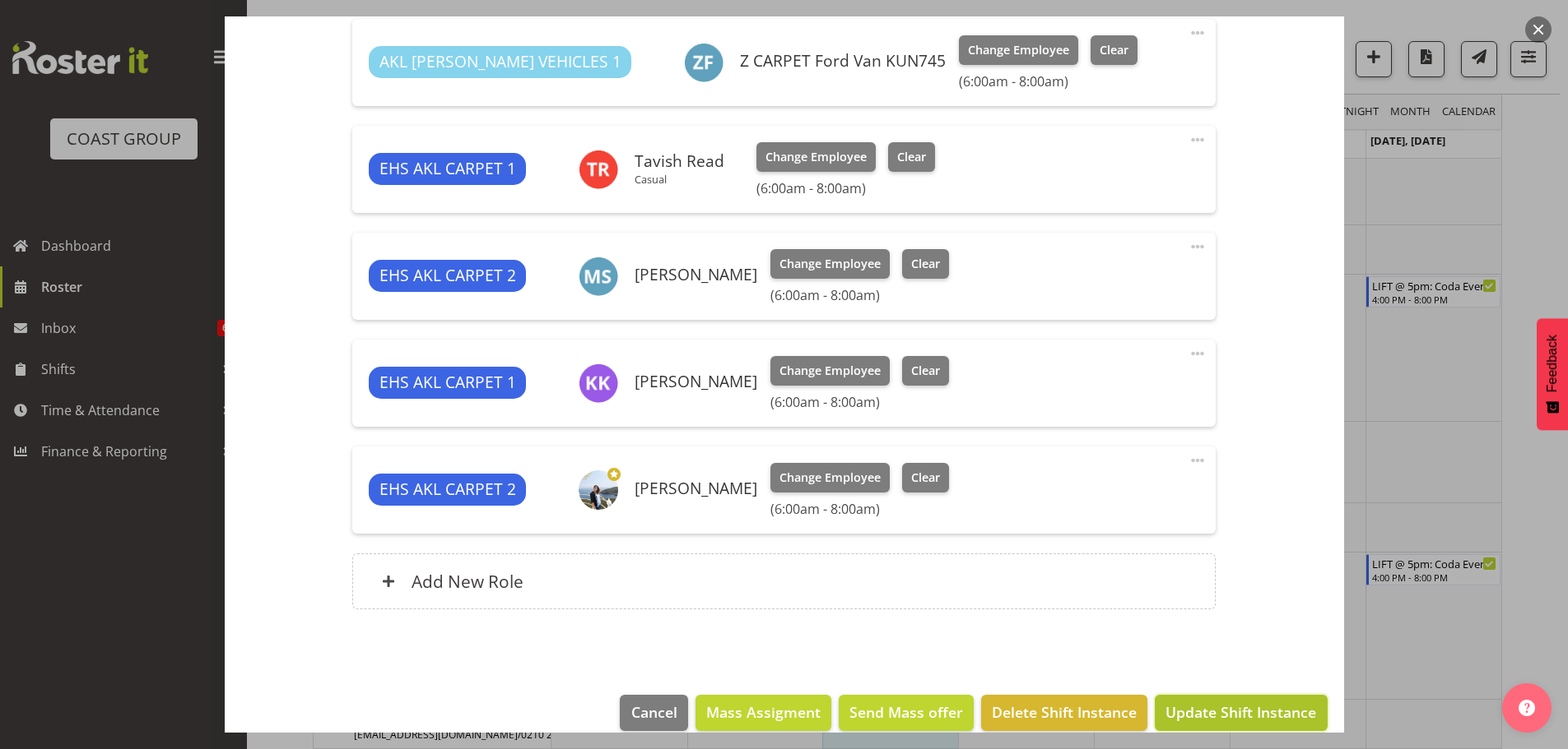
click at [1216, 722] on span "Update Shift Instance" at bounding box center [1240, 712] width 151 height 21
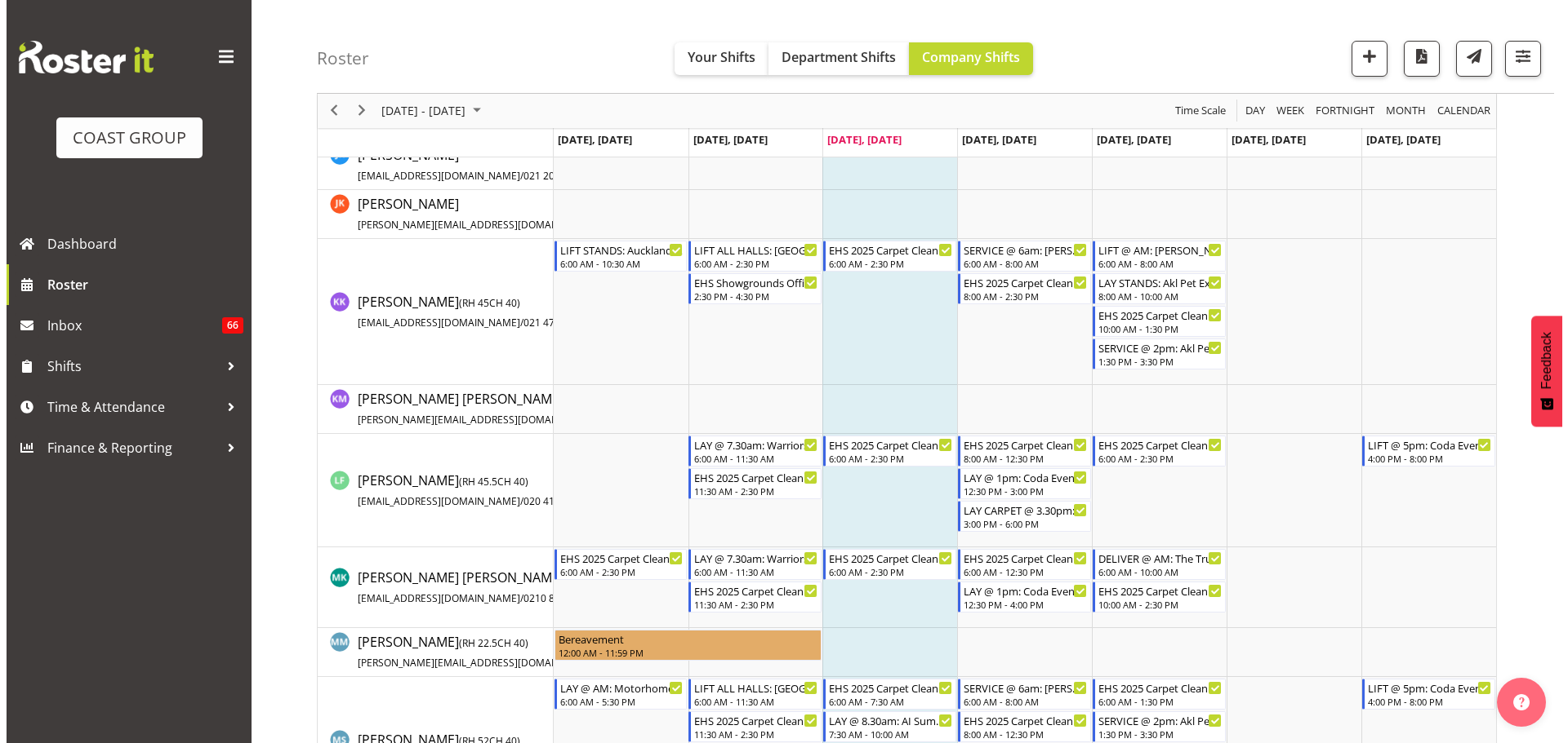
scroll to position [901, 0]
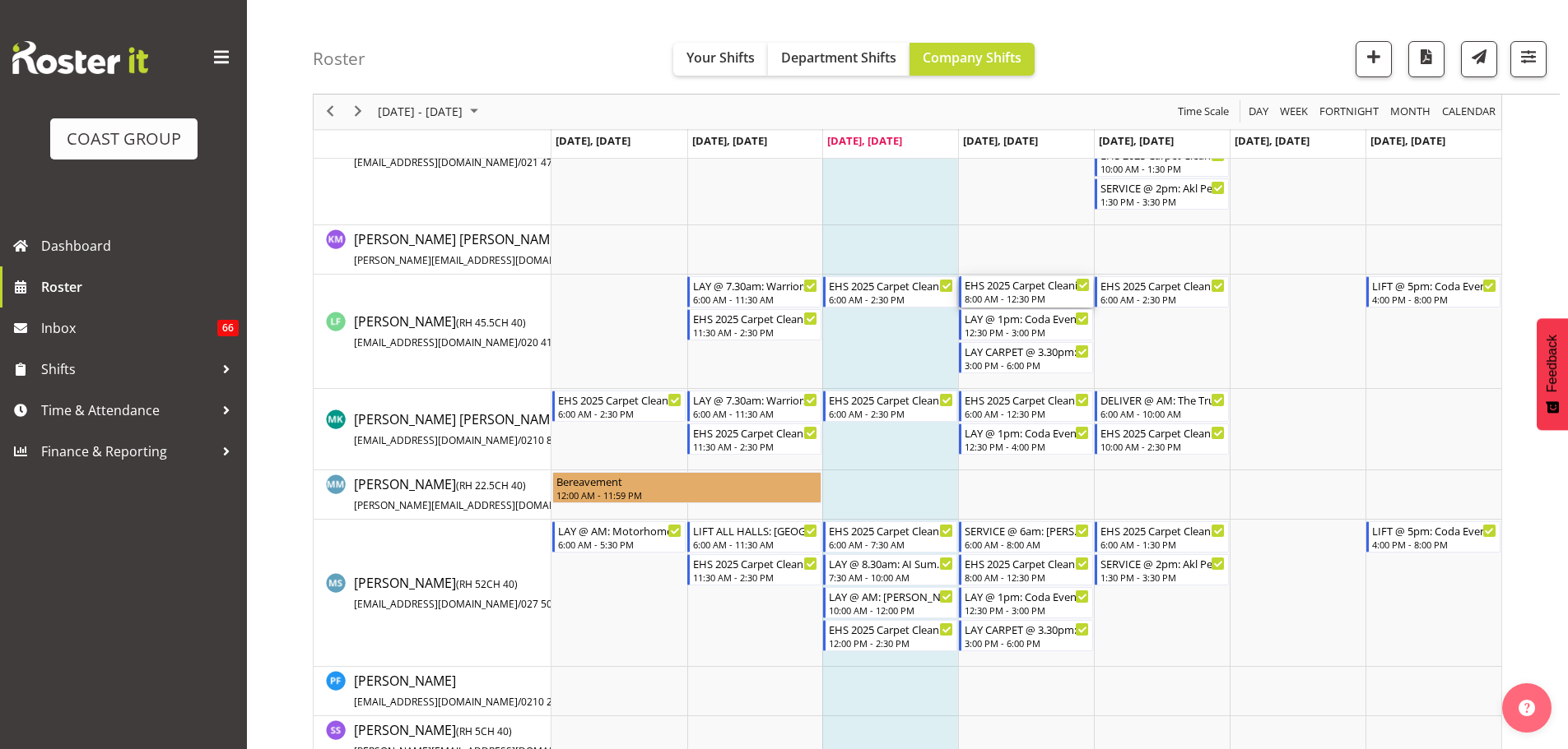
click at [1042, 285] on div "EHS 2025 Carpet Cleaning, Maintenance, etc" at bounding box center [1027, 284] width 126 height 17
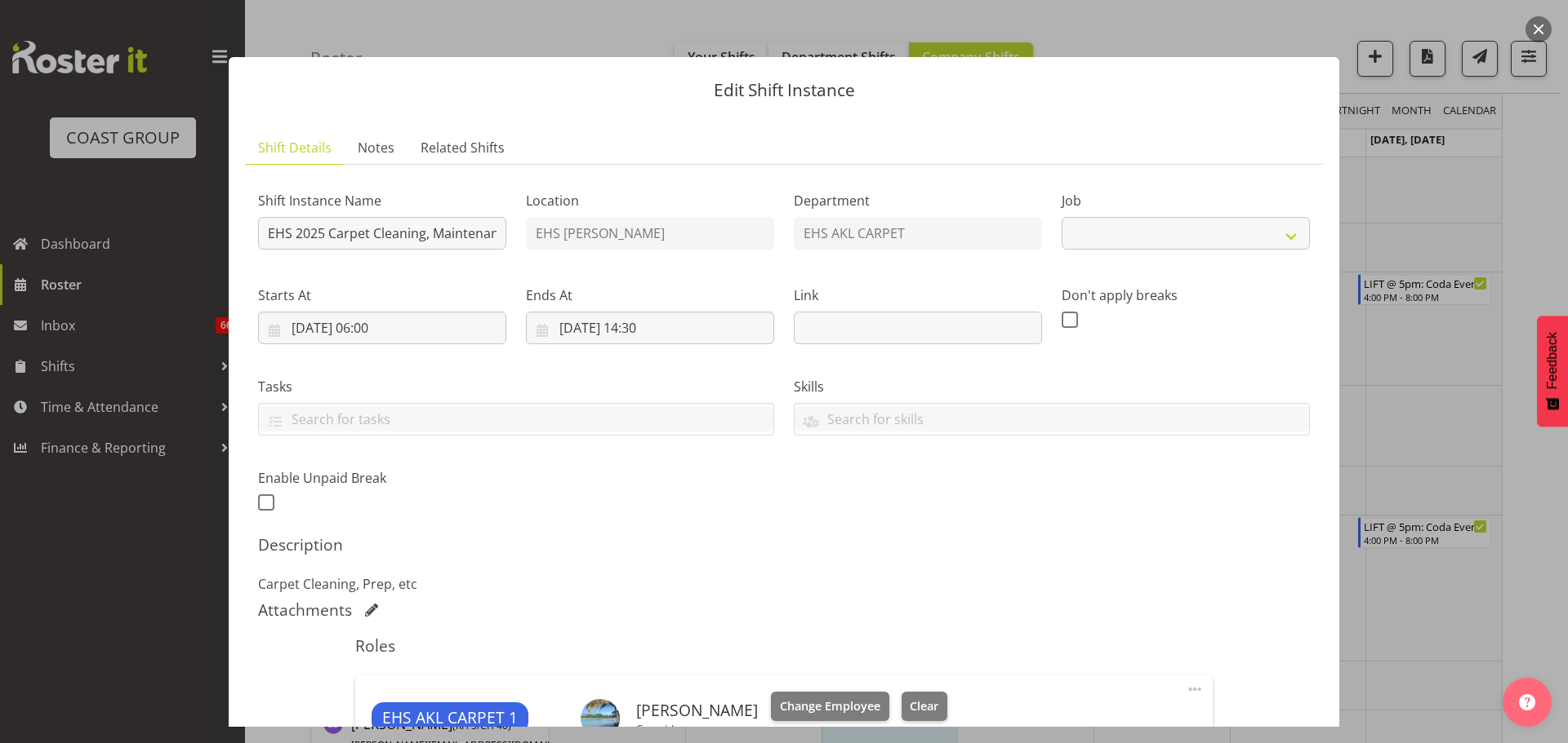
select select "69"
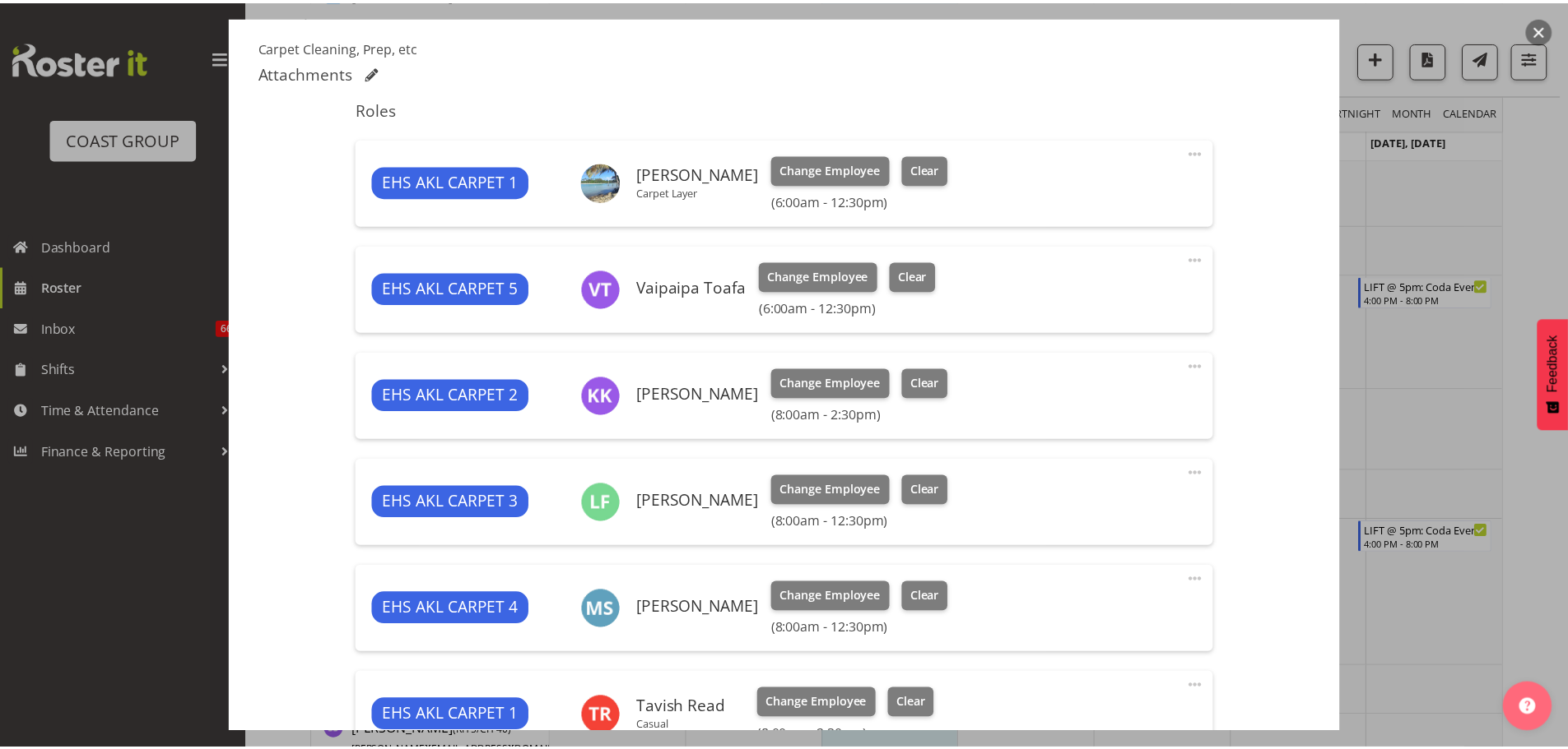
scroll to position [553, 0]
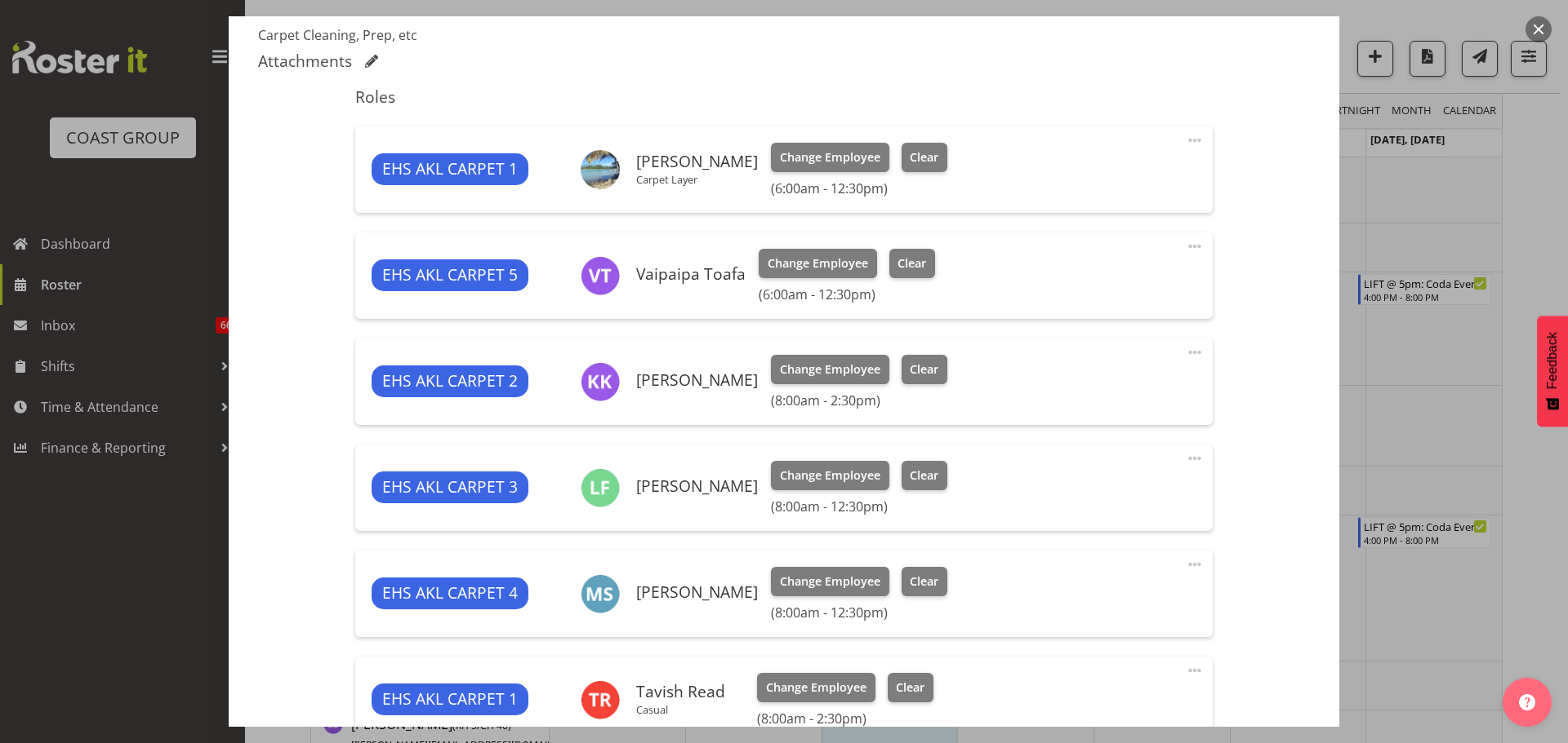
click at [1185, 454] on span at bounding box center [1194, 458] width 19 height 19
click at [1107, 507] on link "Edit" at bounding box center [1126, 494] width 156 height 29
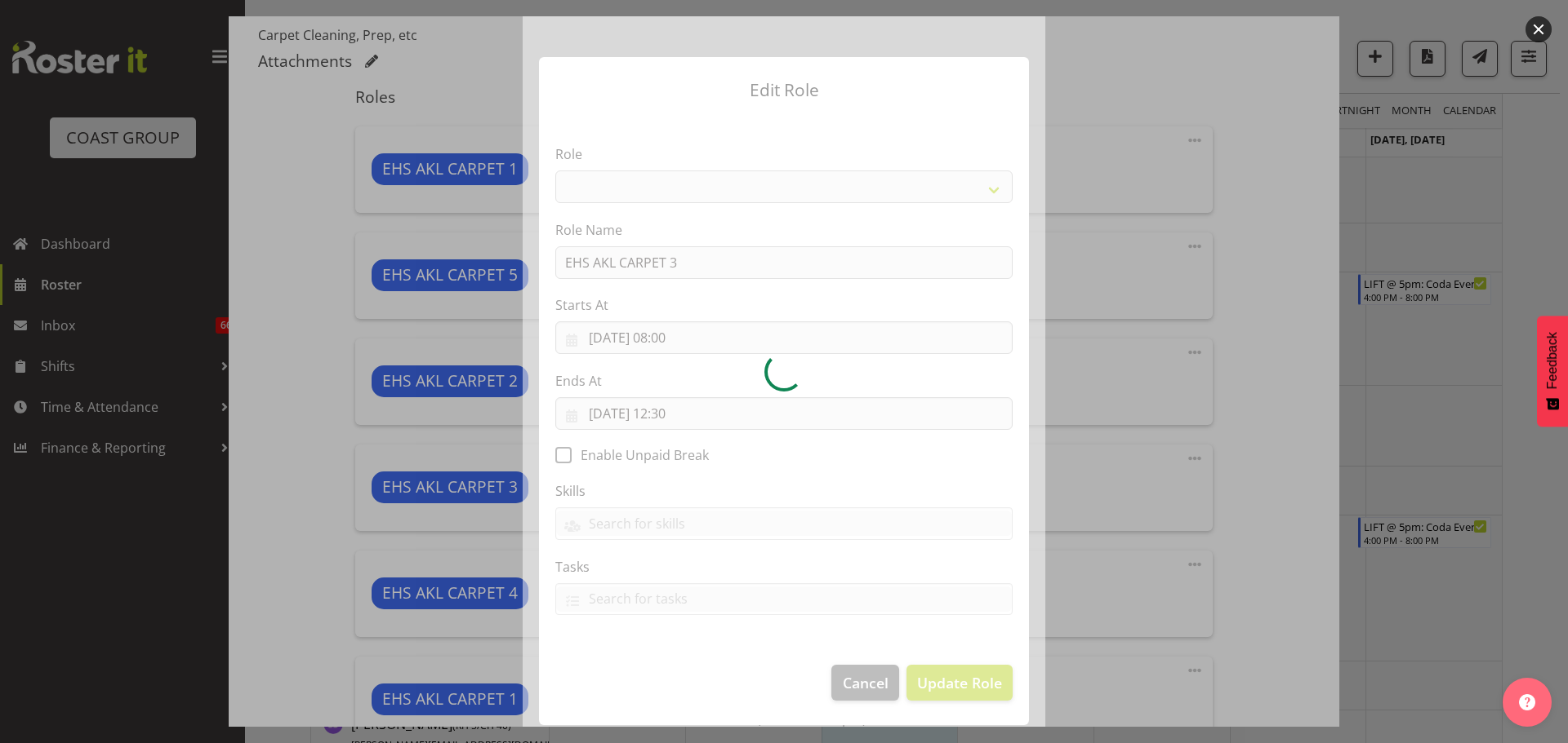
select select "190"
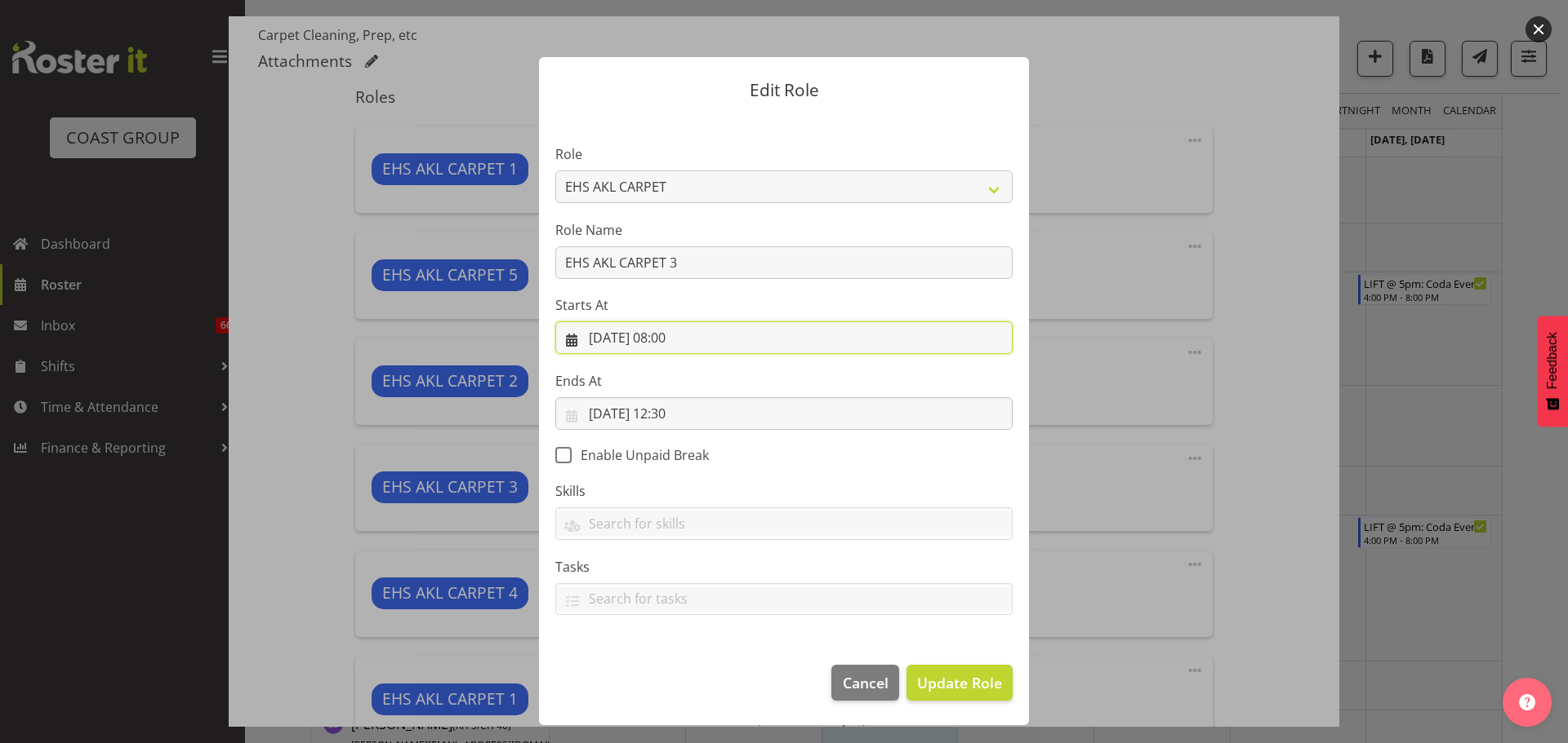
click at [682, 341] on input "18/09/2025, 08:00" at bounding box center [784, 338] width 458 height 33
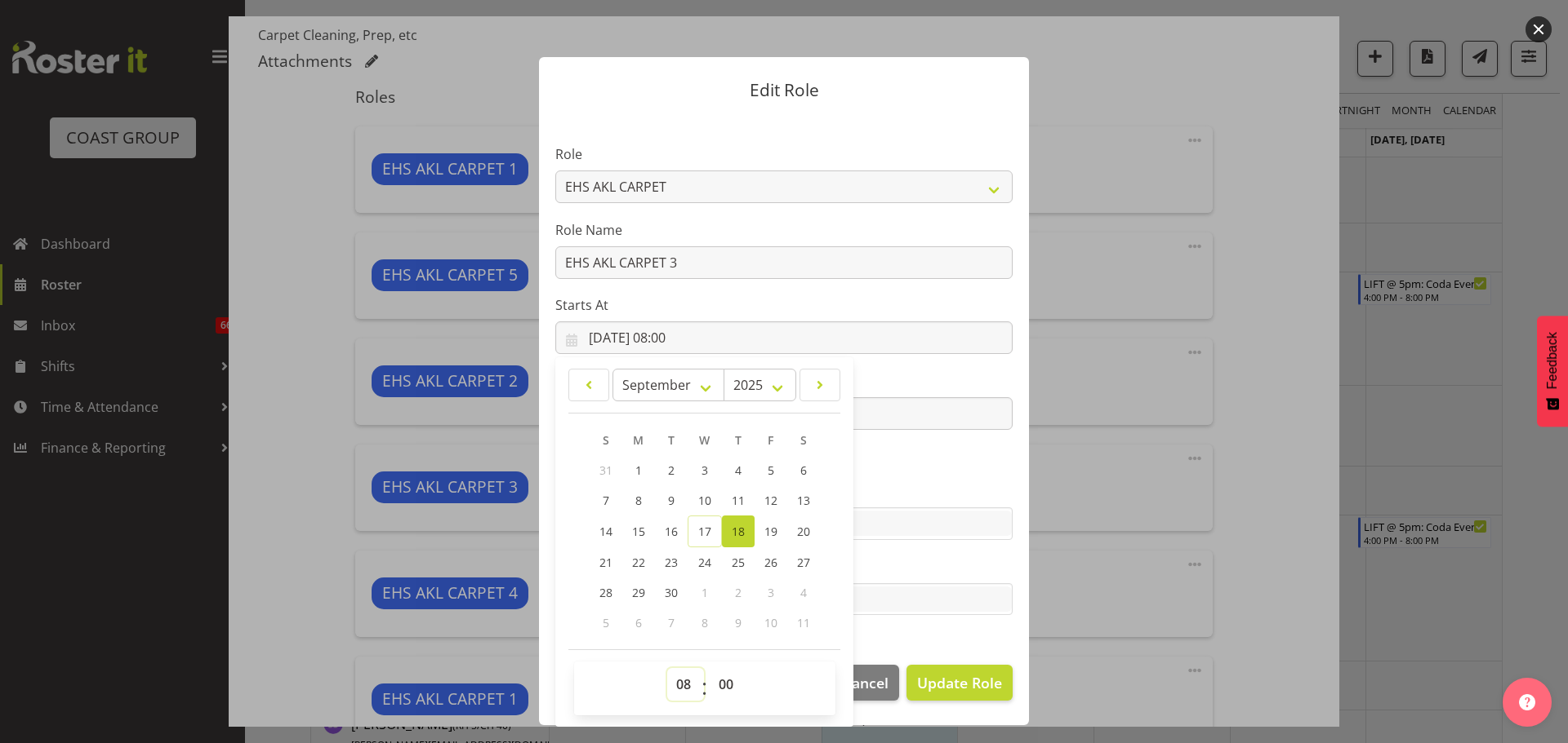
click at [688, 691] on select "00 01 02 03 04 05 06 07 08 09 10 11 12 13 14 15 16 17 18 19 20 21 22 23" at bounding box center [686, 685] width 37 height 33
select select "6"
click at [667, 669] on select "00 01 02 03 04 05 06 07 08 09 10 11 12 13 14 15 16 17 18 19 20 21 22 23" at bounding box center [686, 685] width 37 height 33
type input "18/09/2025, 06:00"
click at [955, 690] on span "Update Role" at bounding box center [960, 683] width 85 height 21
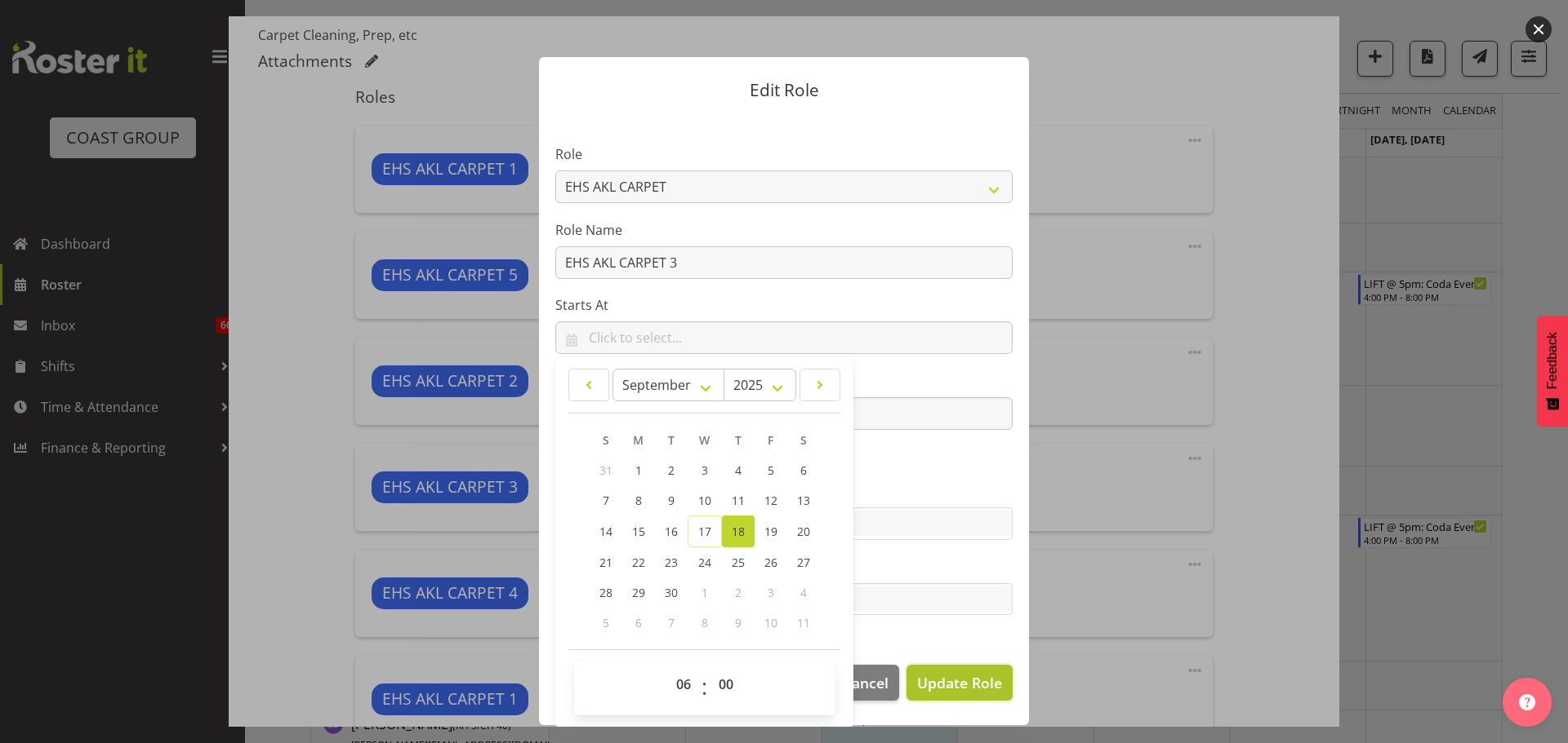
select select
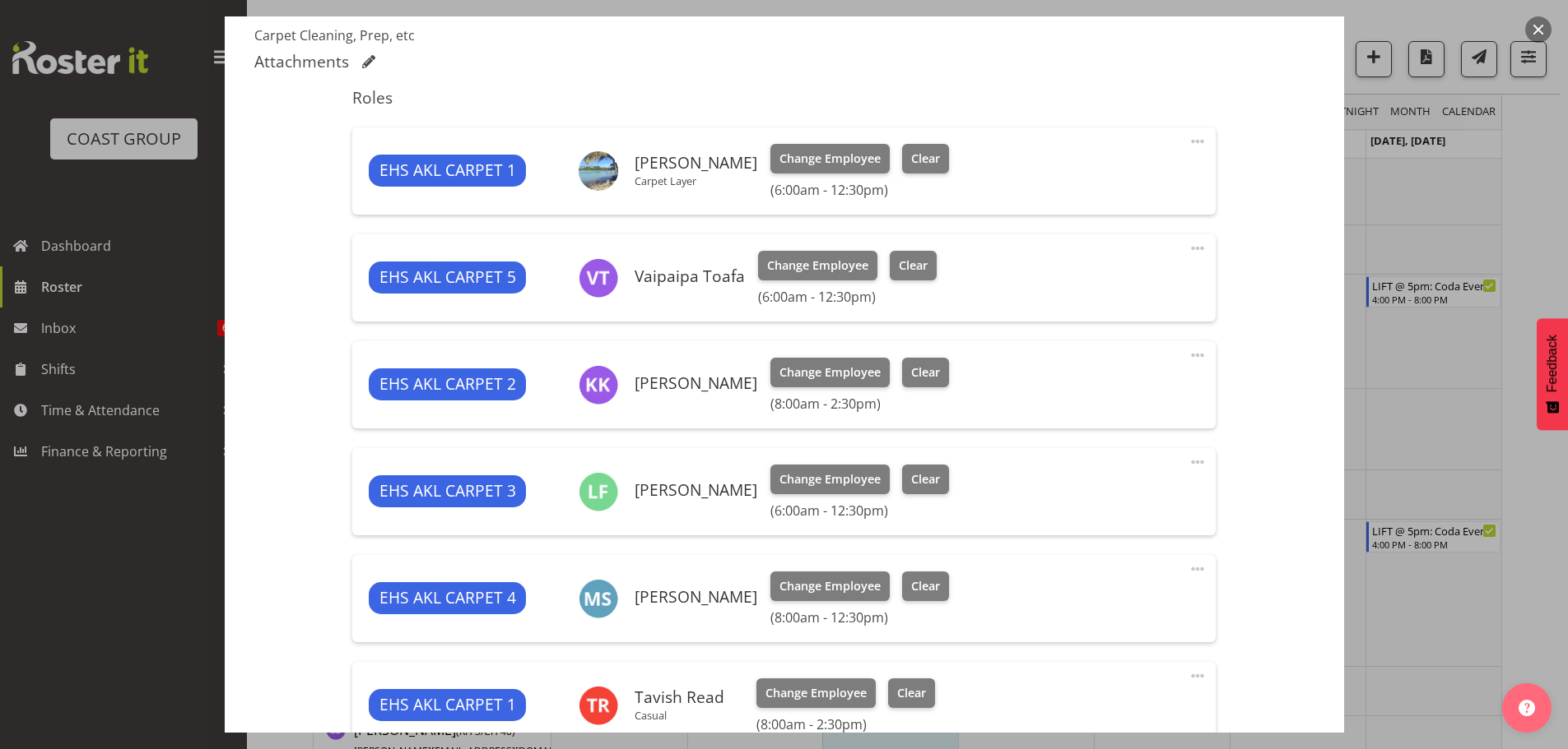
scroll to position [792, 0]
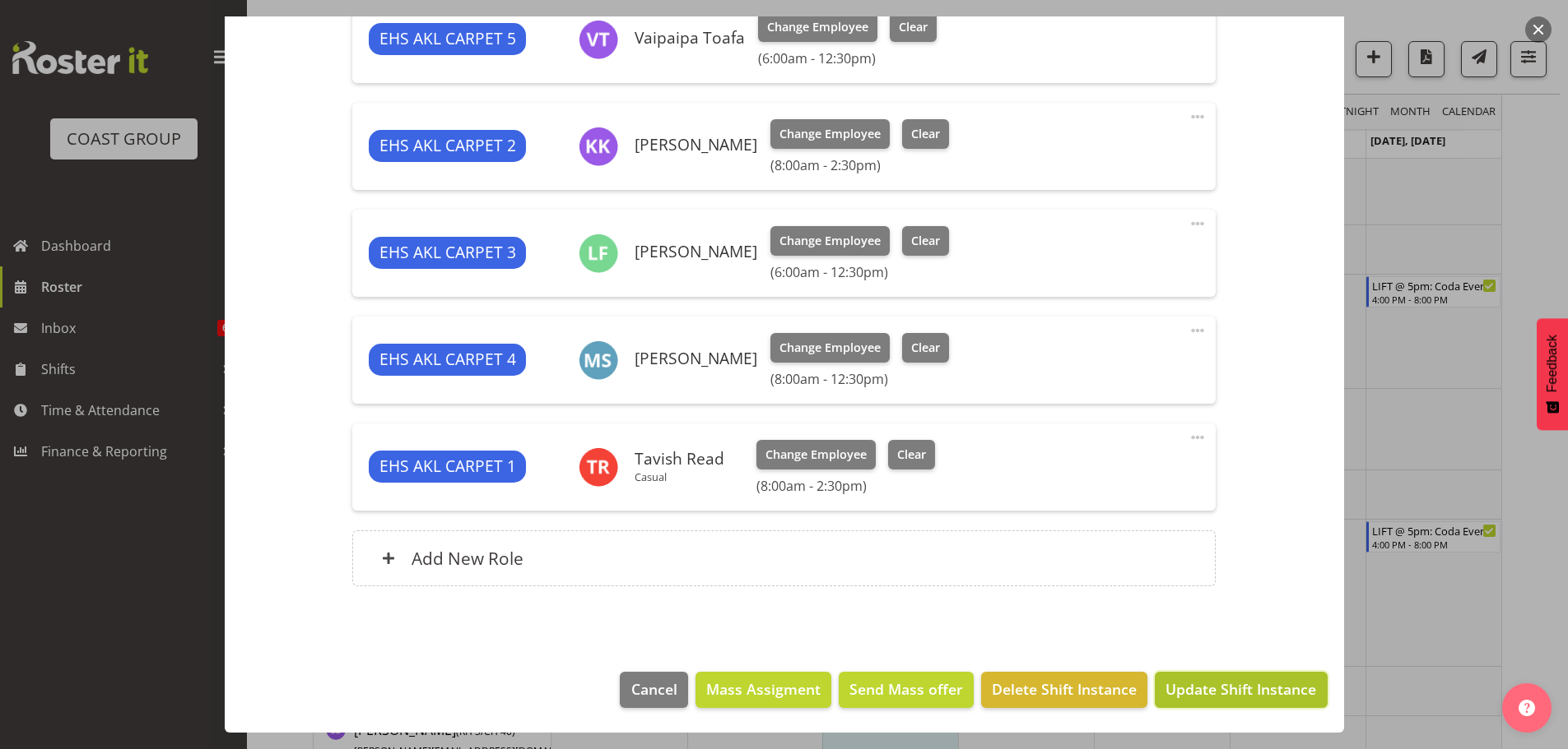
click at [1251, 686] on span "Update Shift Instance" at bounding box center [1240, 690] width 151 height 21
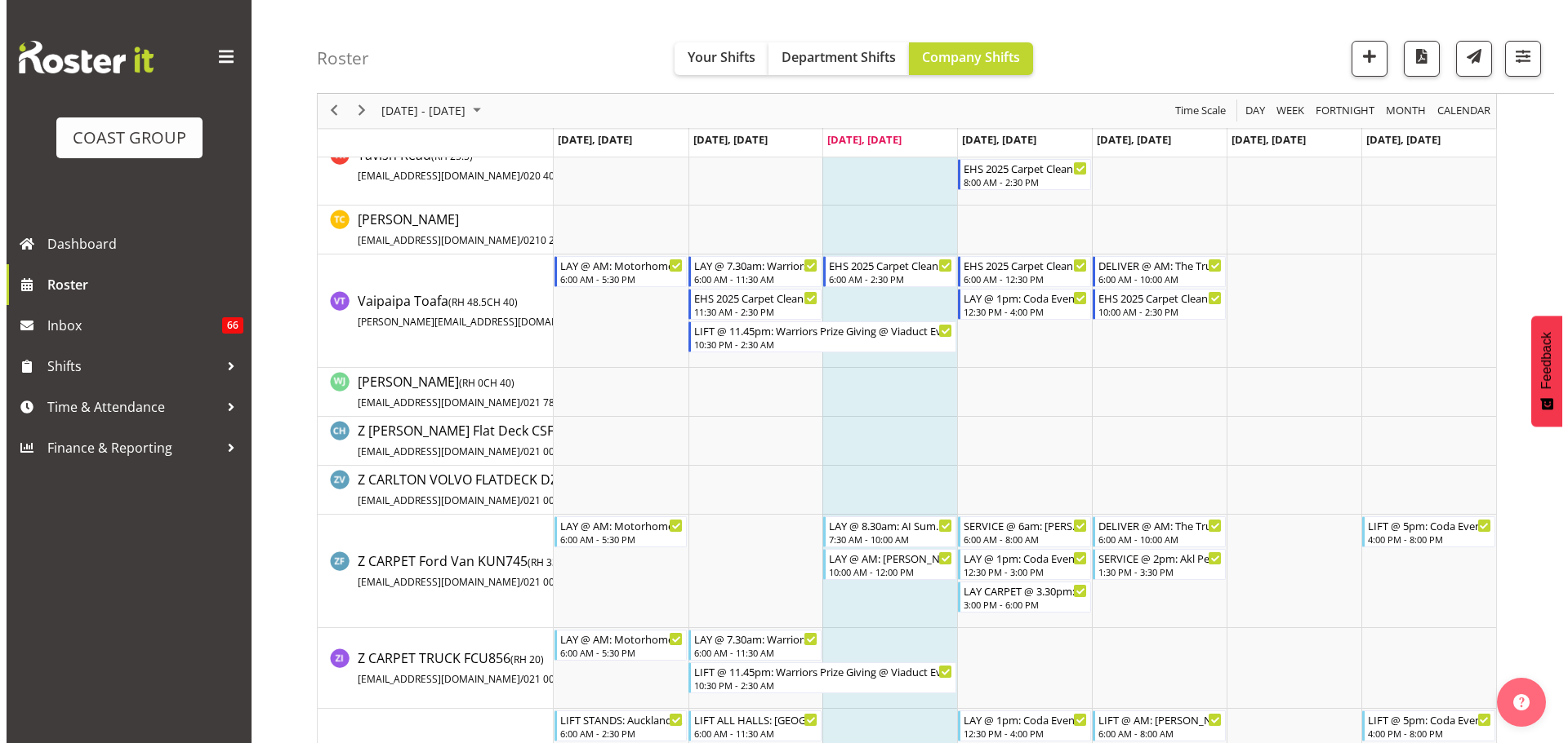
scroll to position [1637, 0]
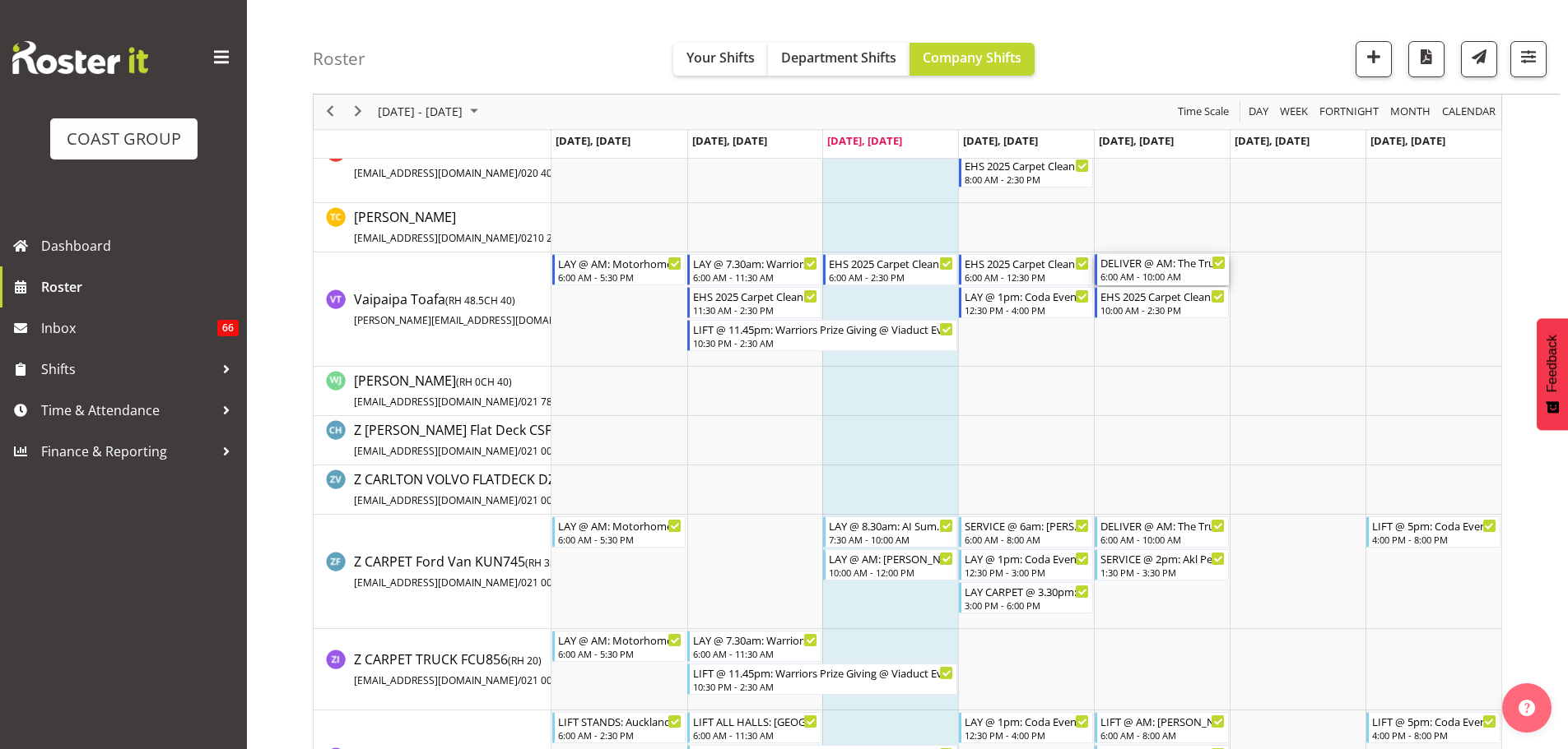
click at [1125, 270] on div "DELIVER @ AM: The Trust Arena @ 65 Central Park Drive, Henderson 6:00 AM - 10:0…" at bounding box center [1163, 269] width 126 height 31
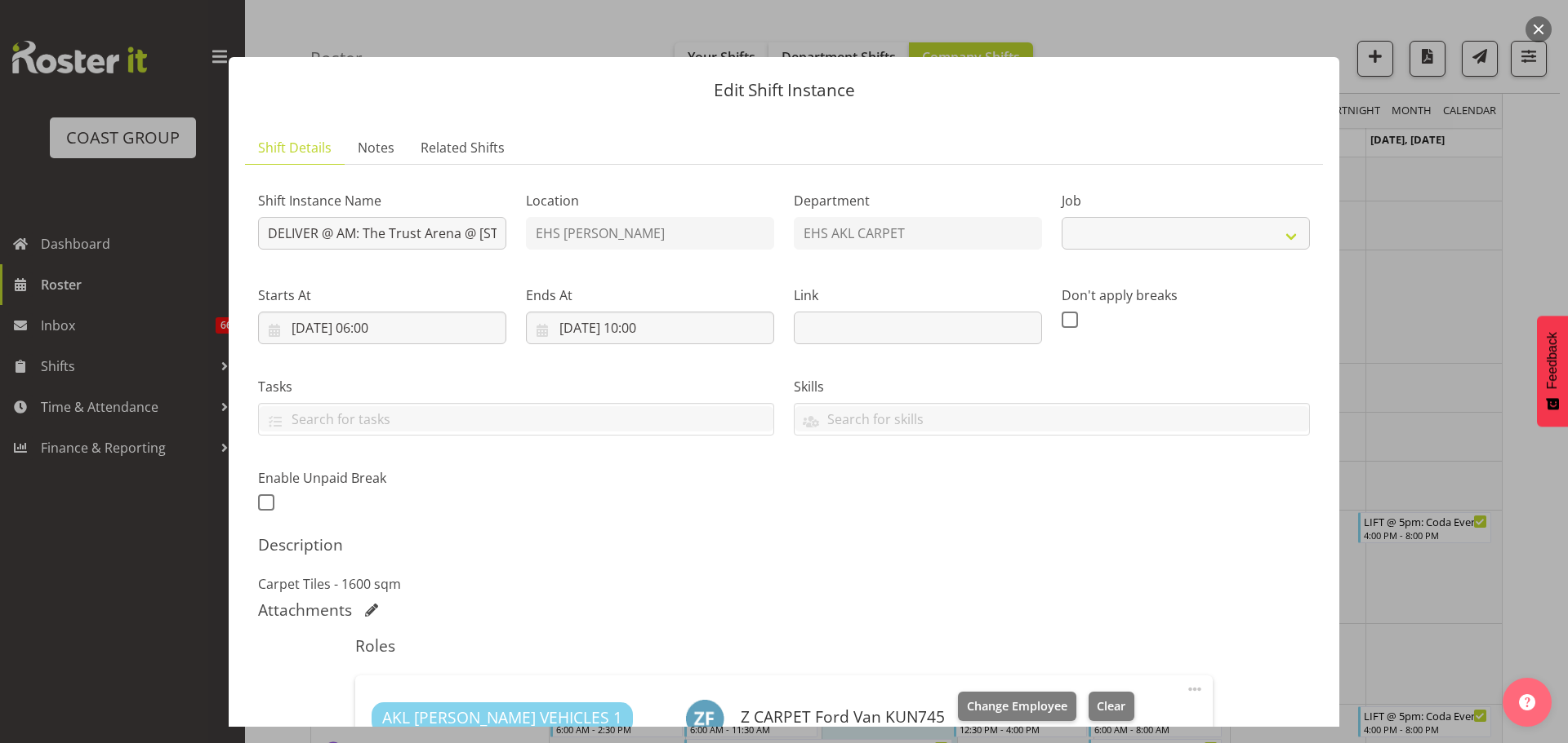
select select "8575"
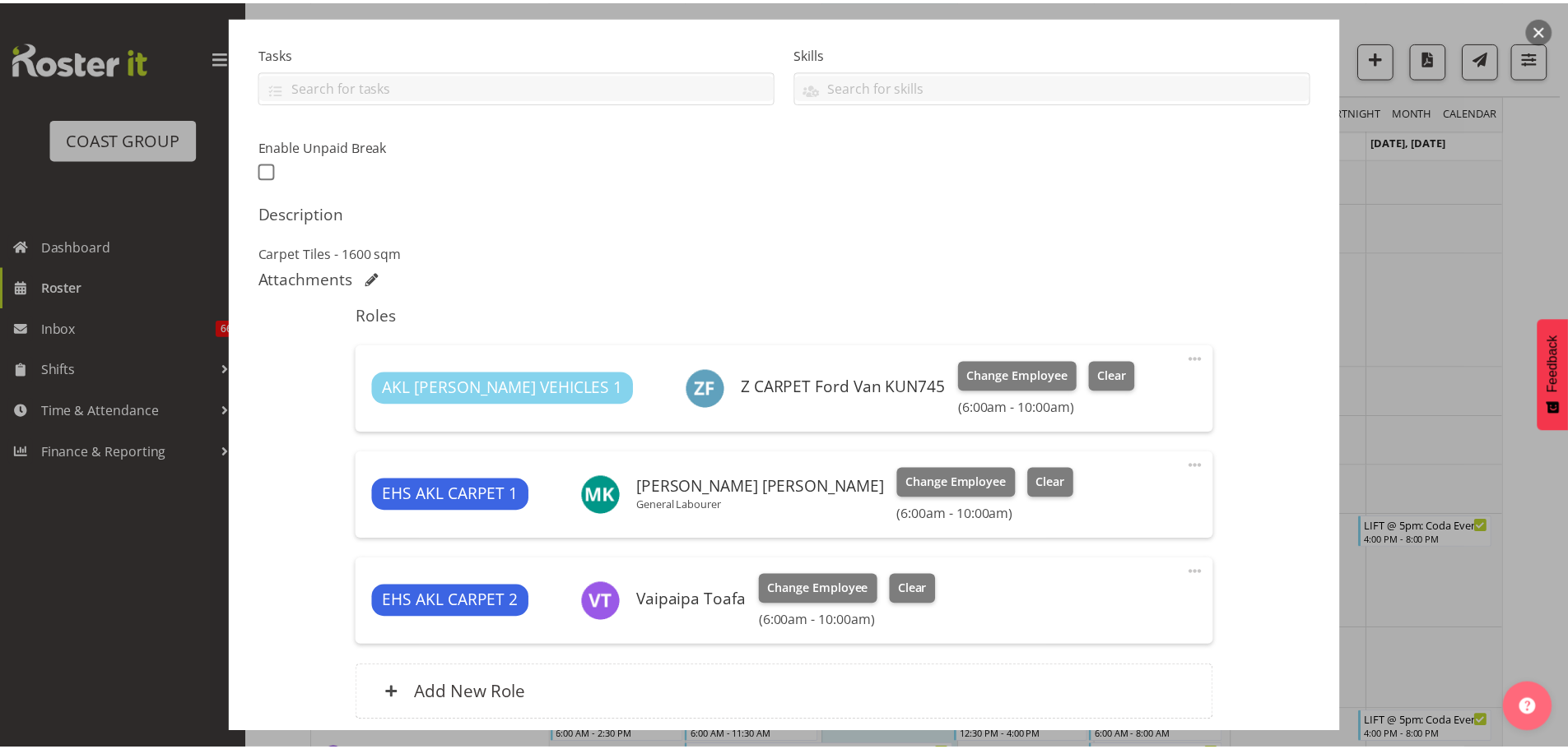
scroll to position [381, 0]
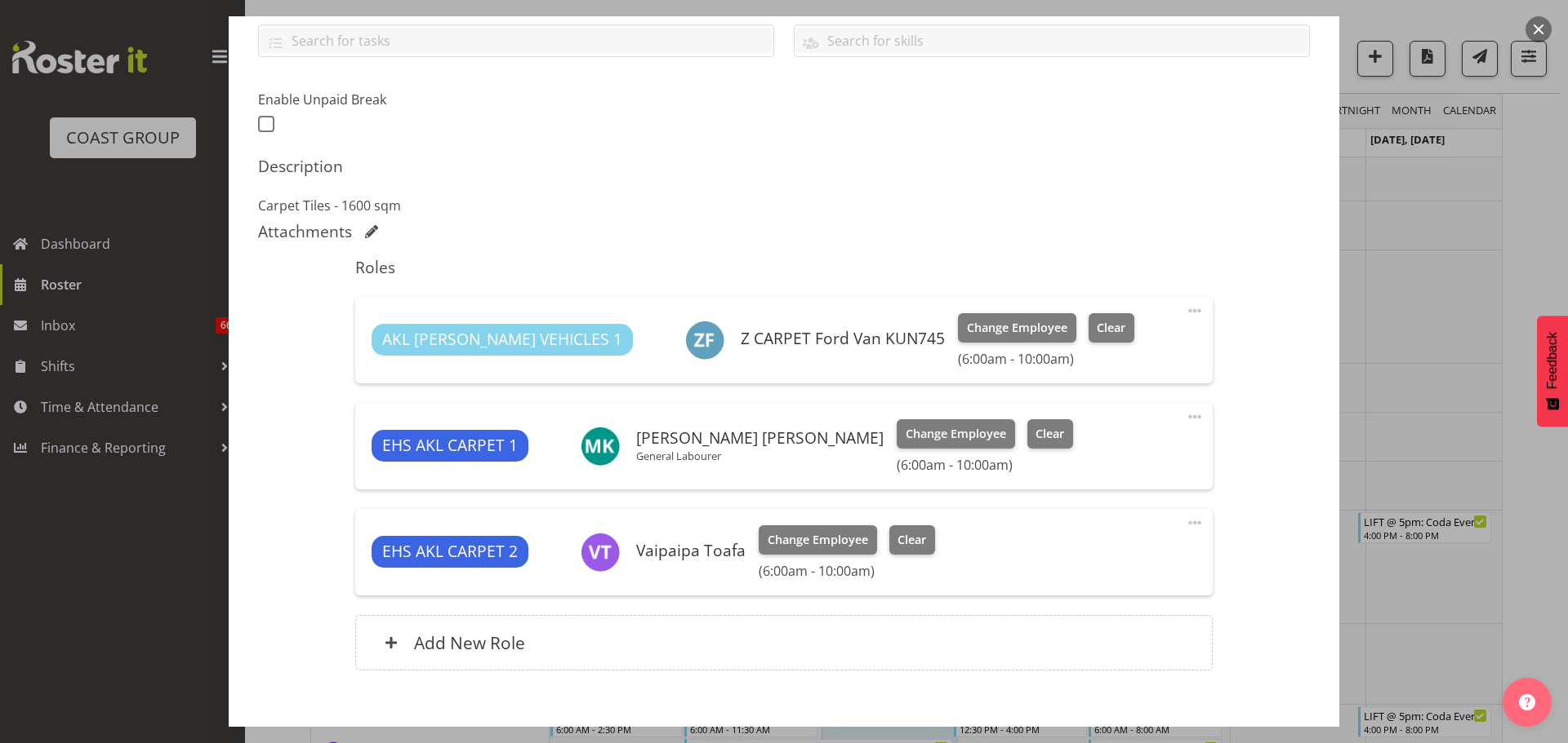
click at [1469, 346] on div at bounding box center [784, 372] width 1568 height 743
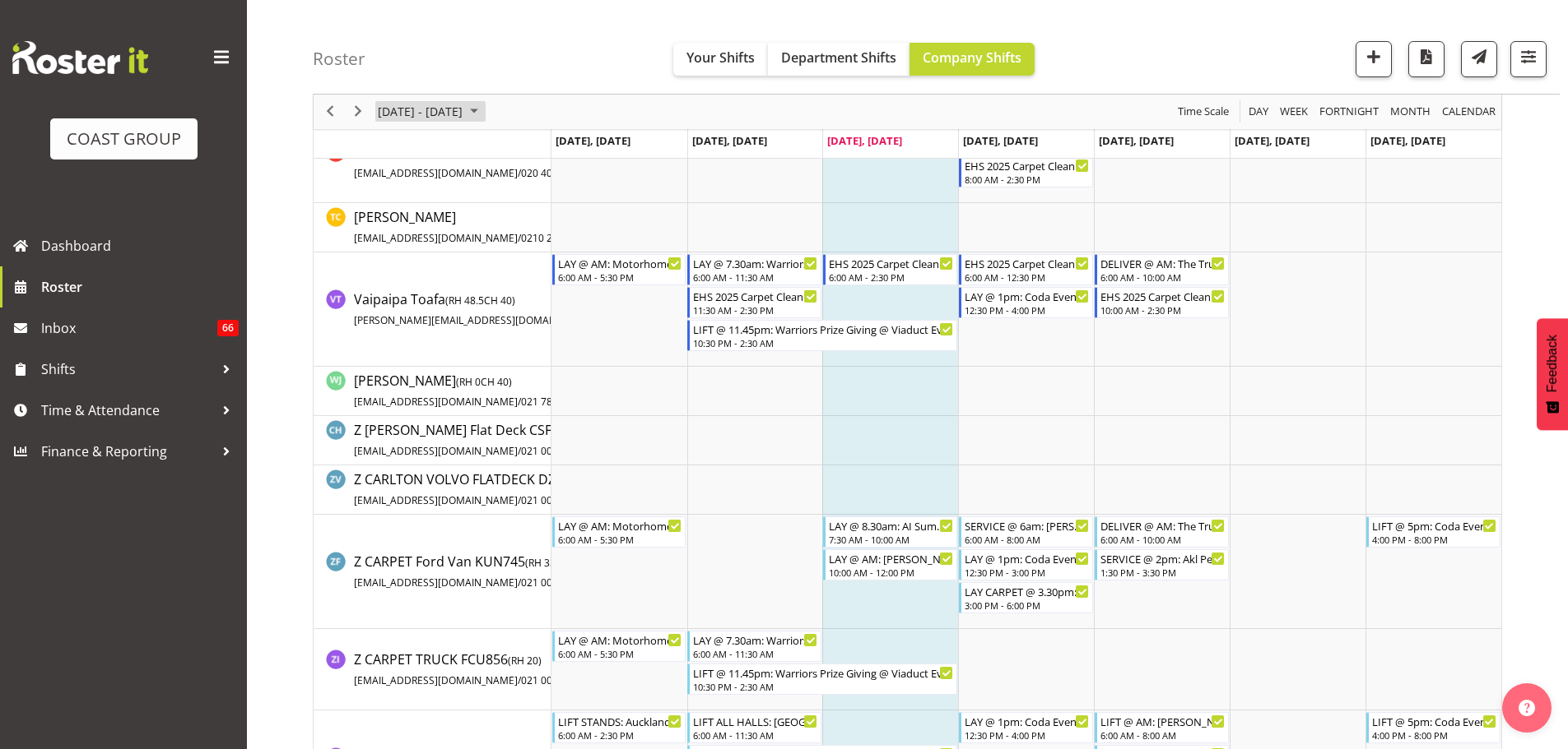
click at [464, 111] on span "September 15 - 21, 2025" at bounding box center [419, 112] width 88 height 20
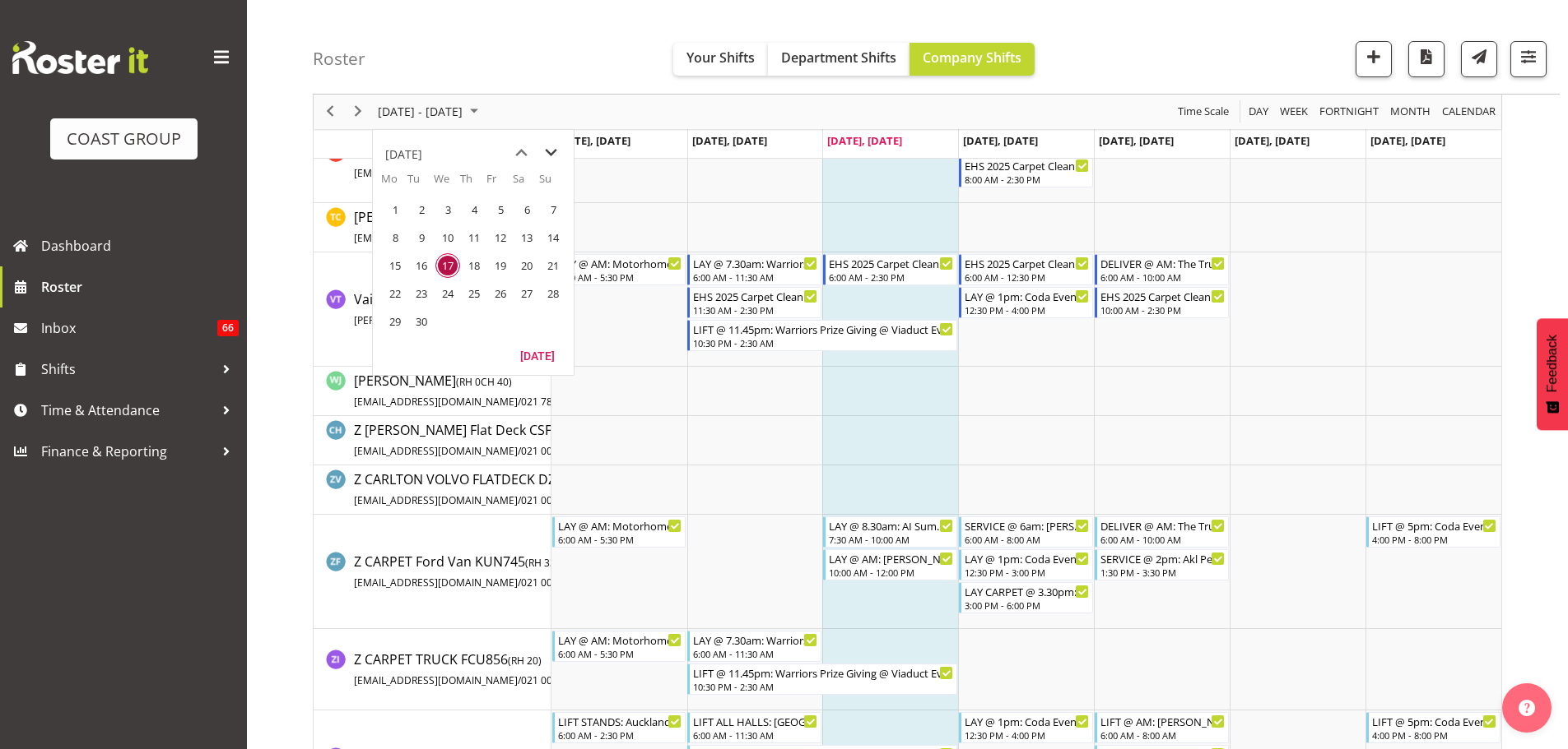
click at [557, 158] on span "next month" at bounding box center [551, 153] width 29 height 29
click at [392, 251] on td "6" at bounding box center [394, 237] width 26 height 28
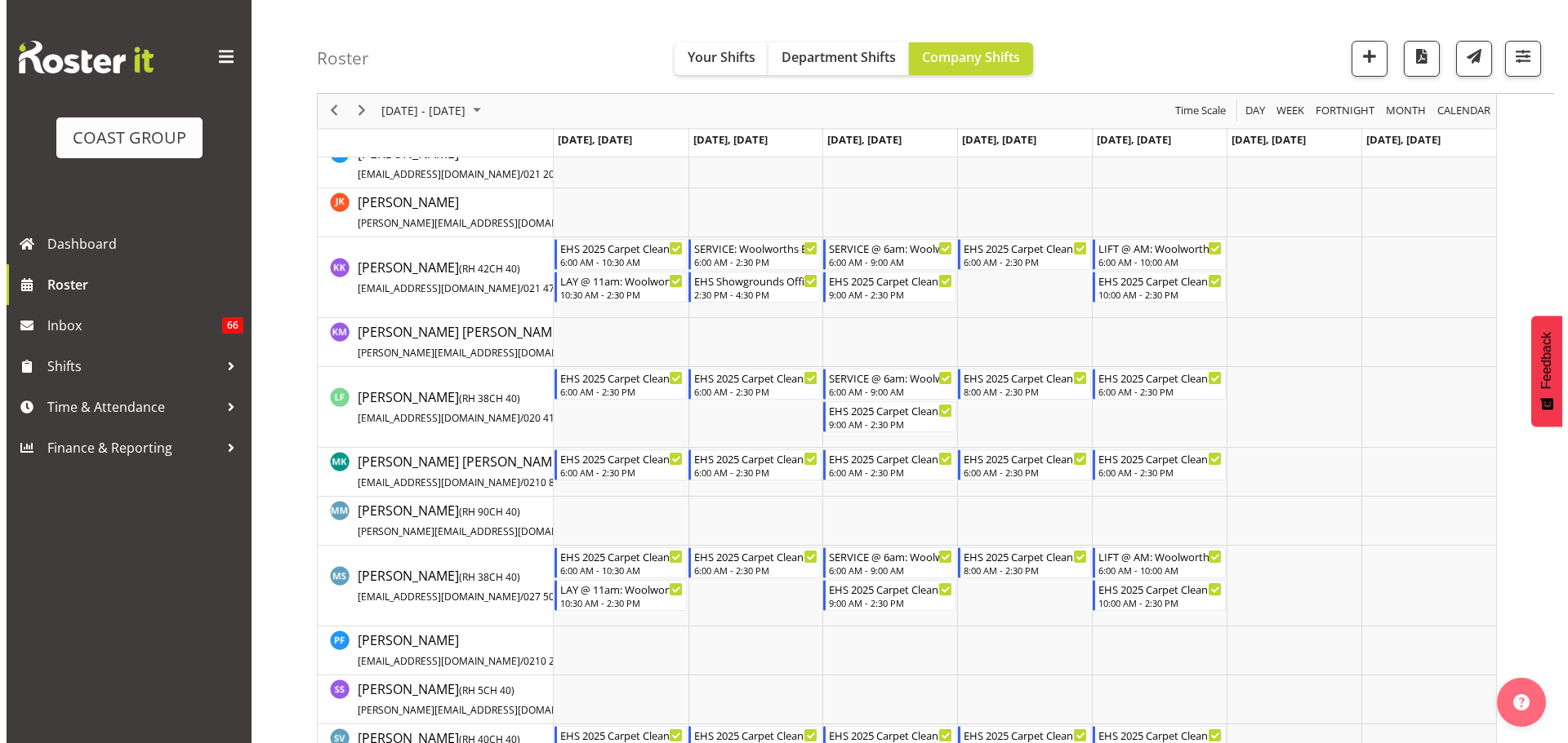
scroll to position [1055, 0]
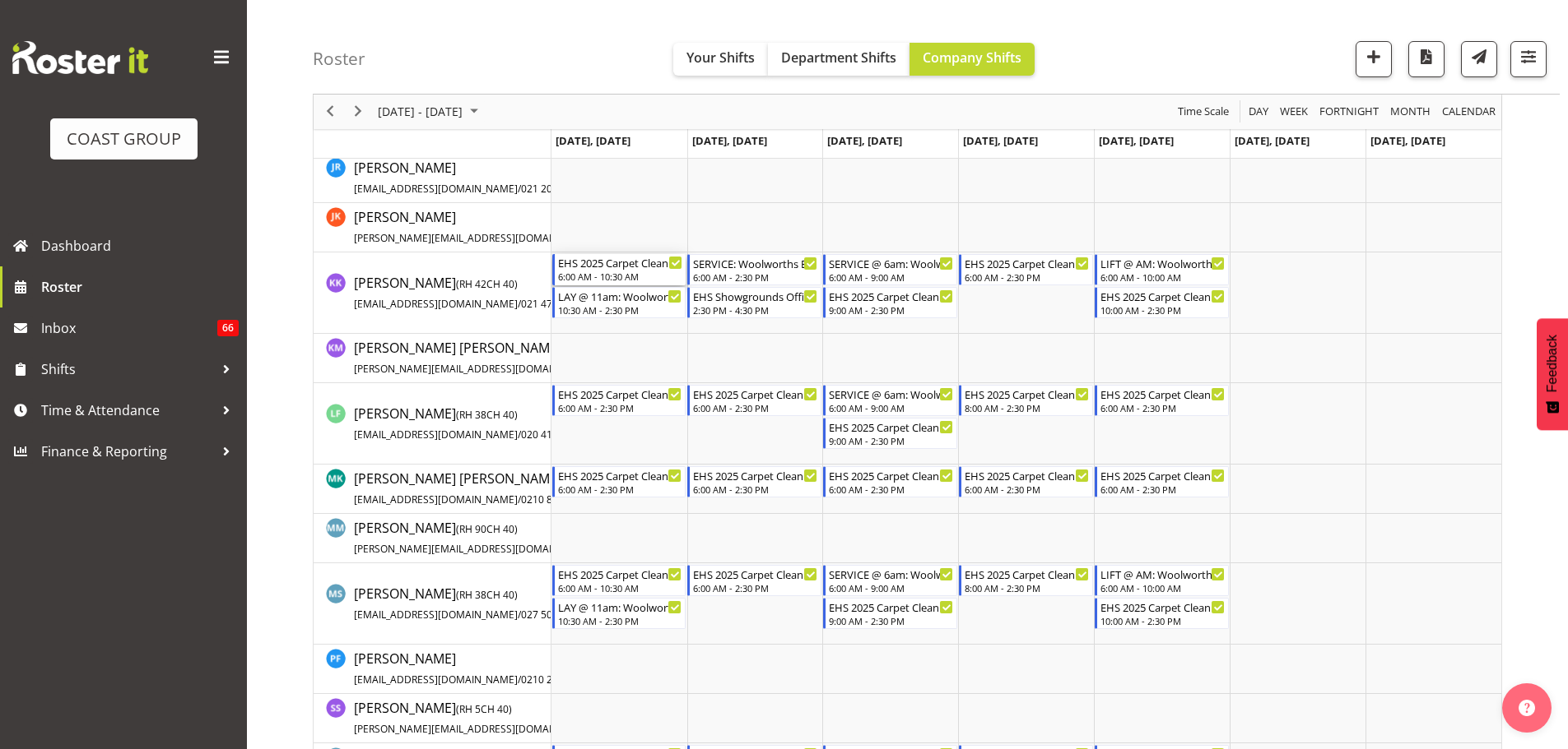
click at [631, 265] on div "EHS 2025 Carpet Cleaning, Maintenance, etc" at bounding box center [620, 262] width 126 height 17
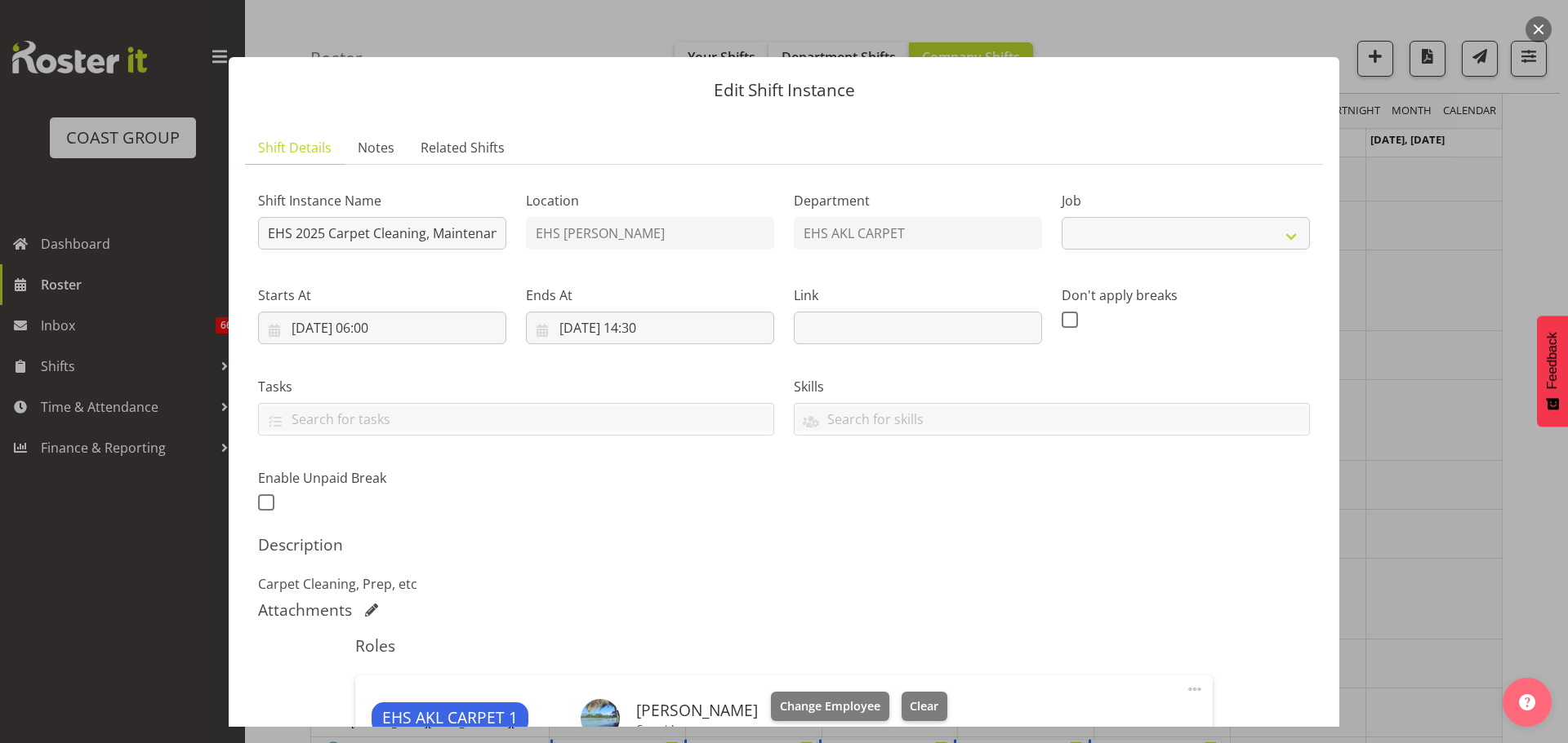
select select "69"
click at [1473, 318] on div at bounding box center [784, 372] width 1568 height 743
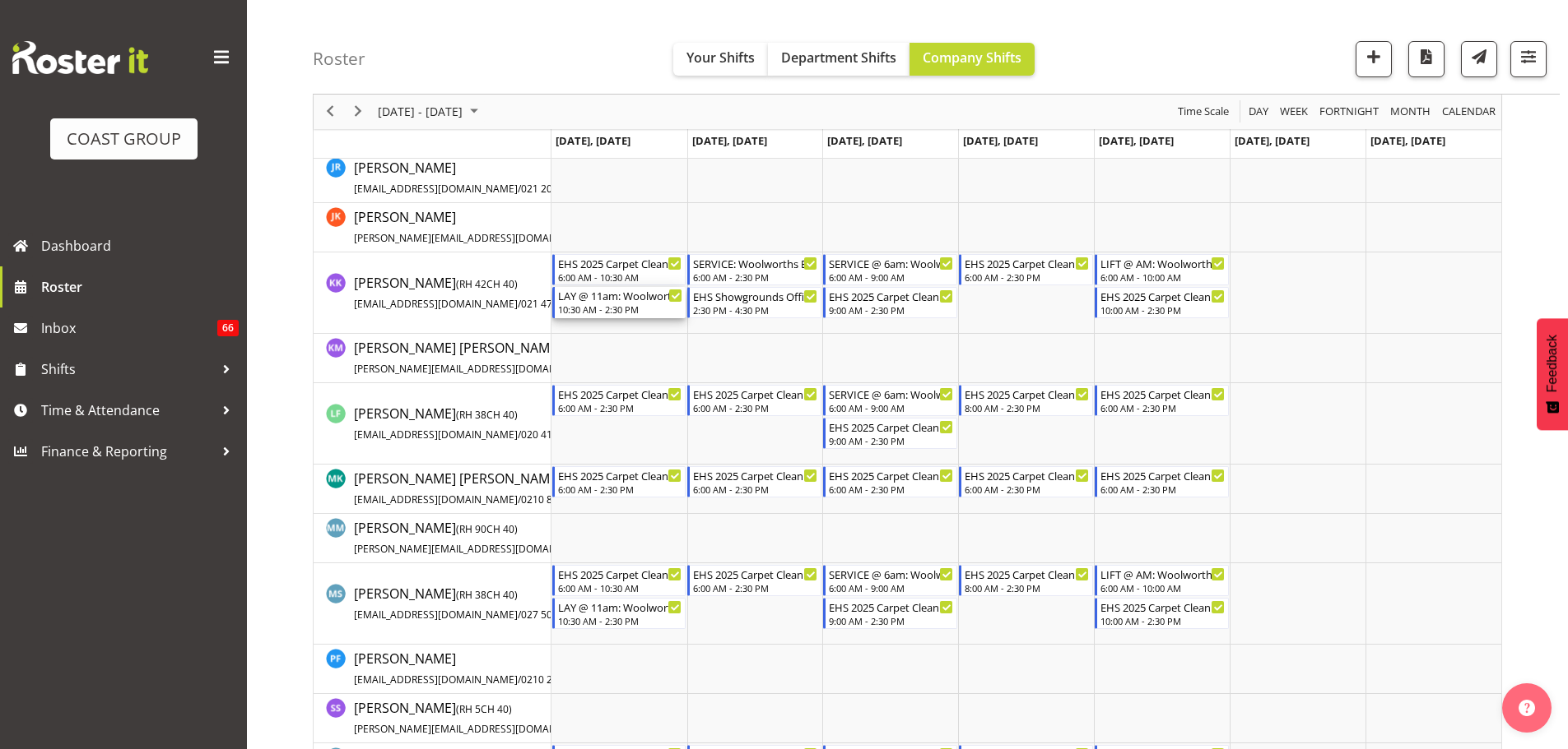
click at [605, 305] on div "10:30 AM - 2:30 PM" at bounding box center [620, 309] width 126 height 14
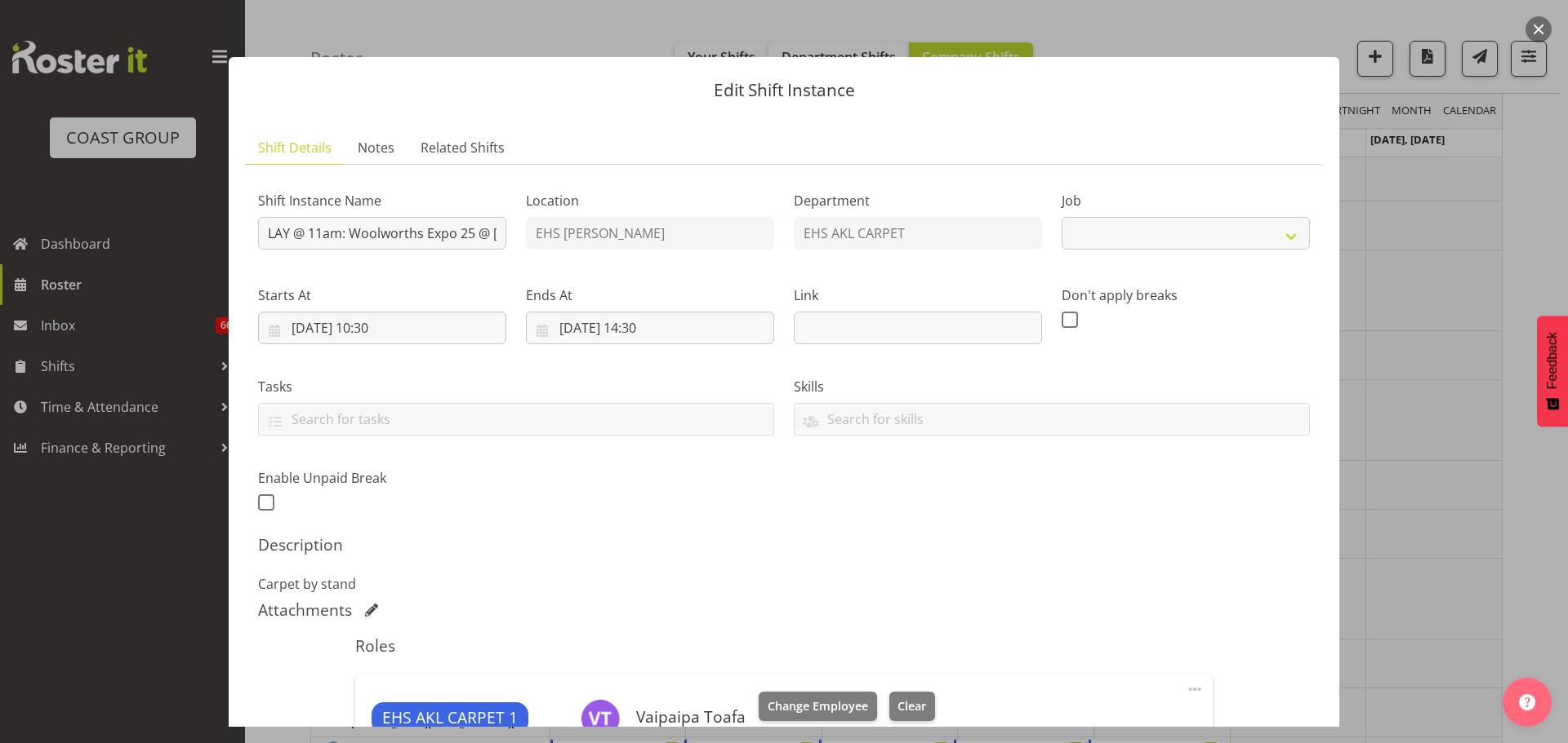
select select "10237"
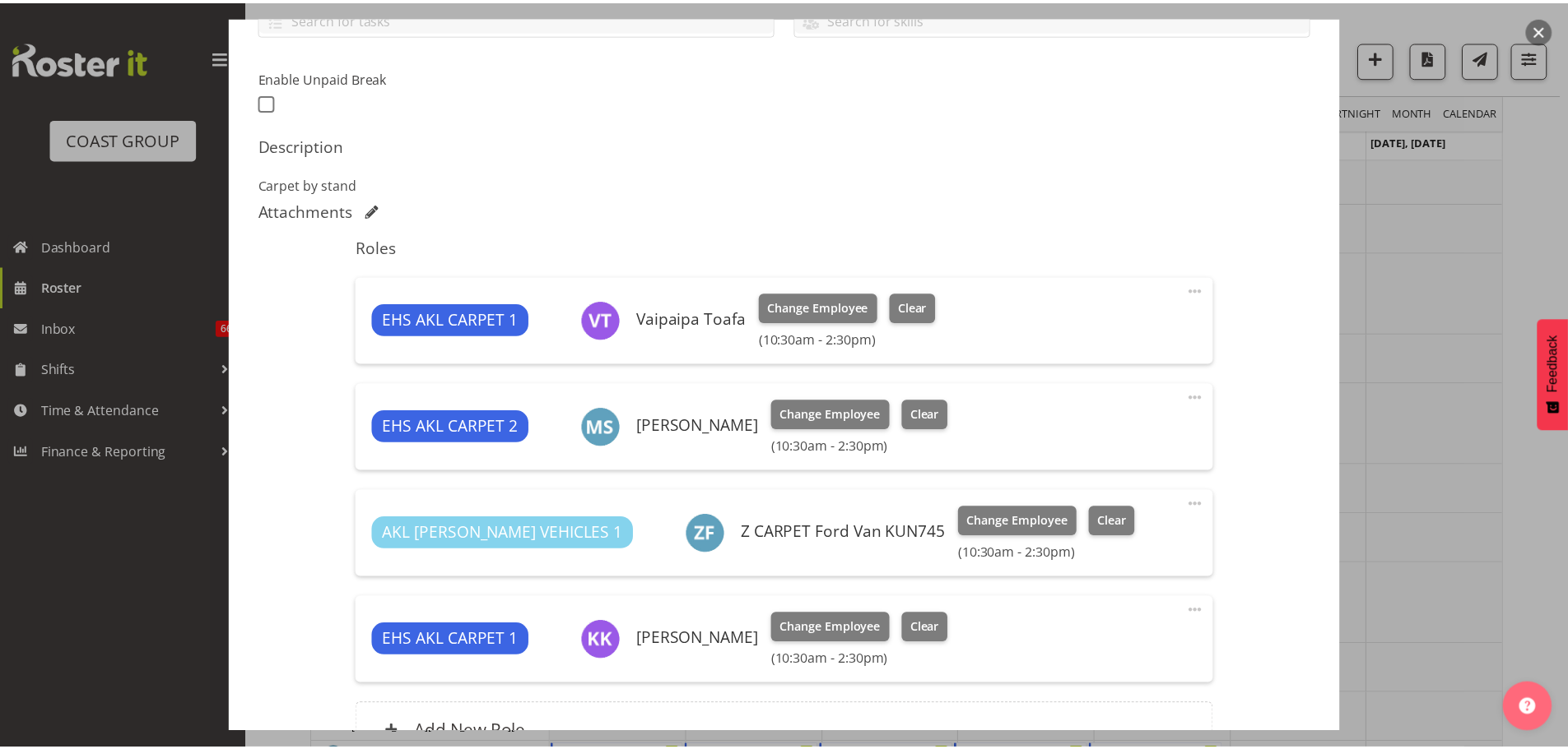
scroll to position [579, 0]
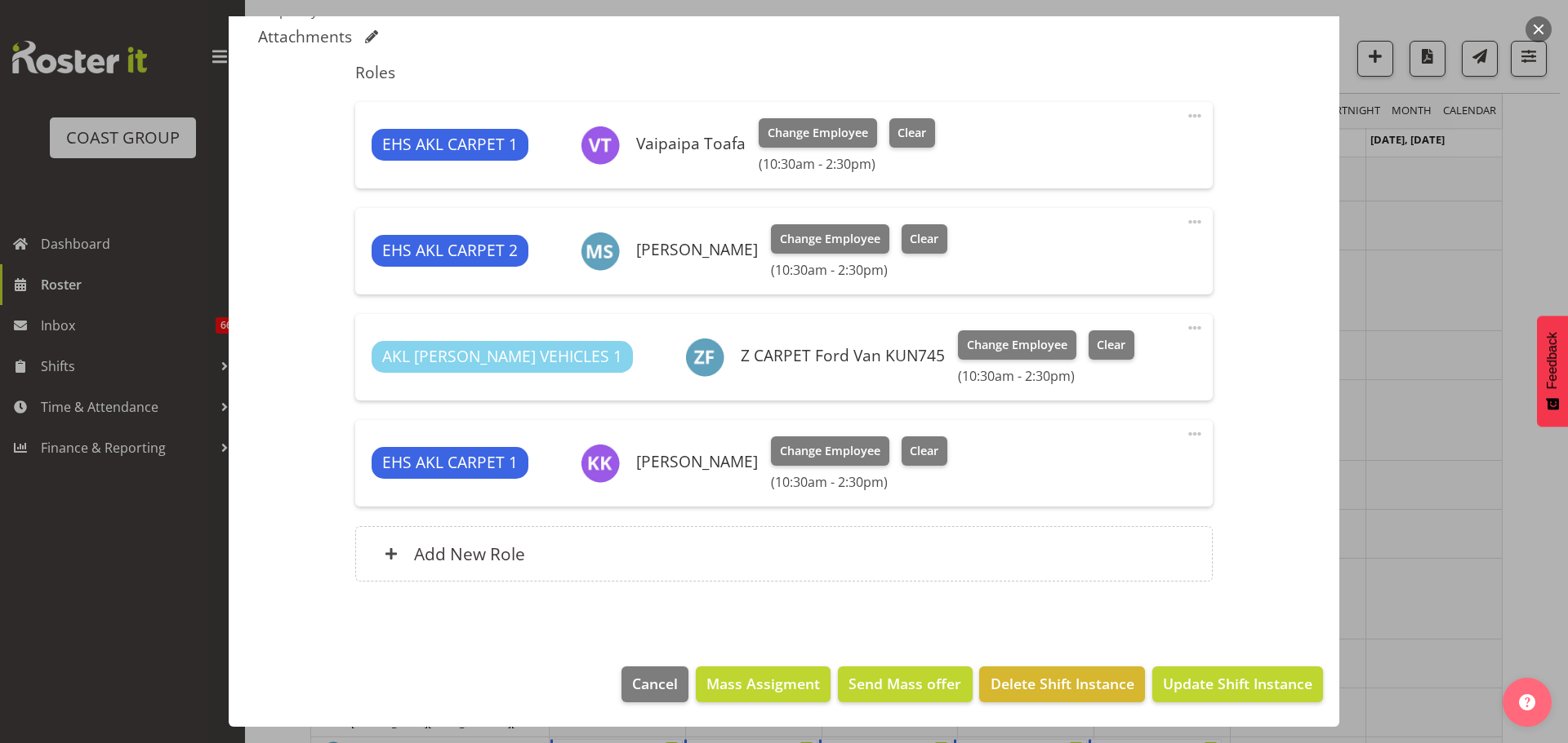
click at [1512, 621] on div at bounding box center [784, 372] width 1568 height 743
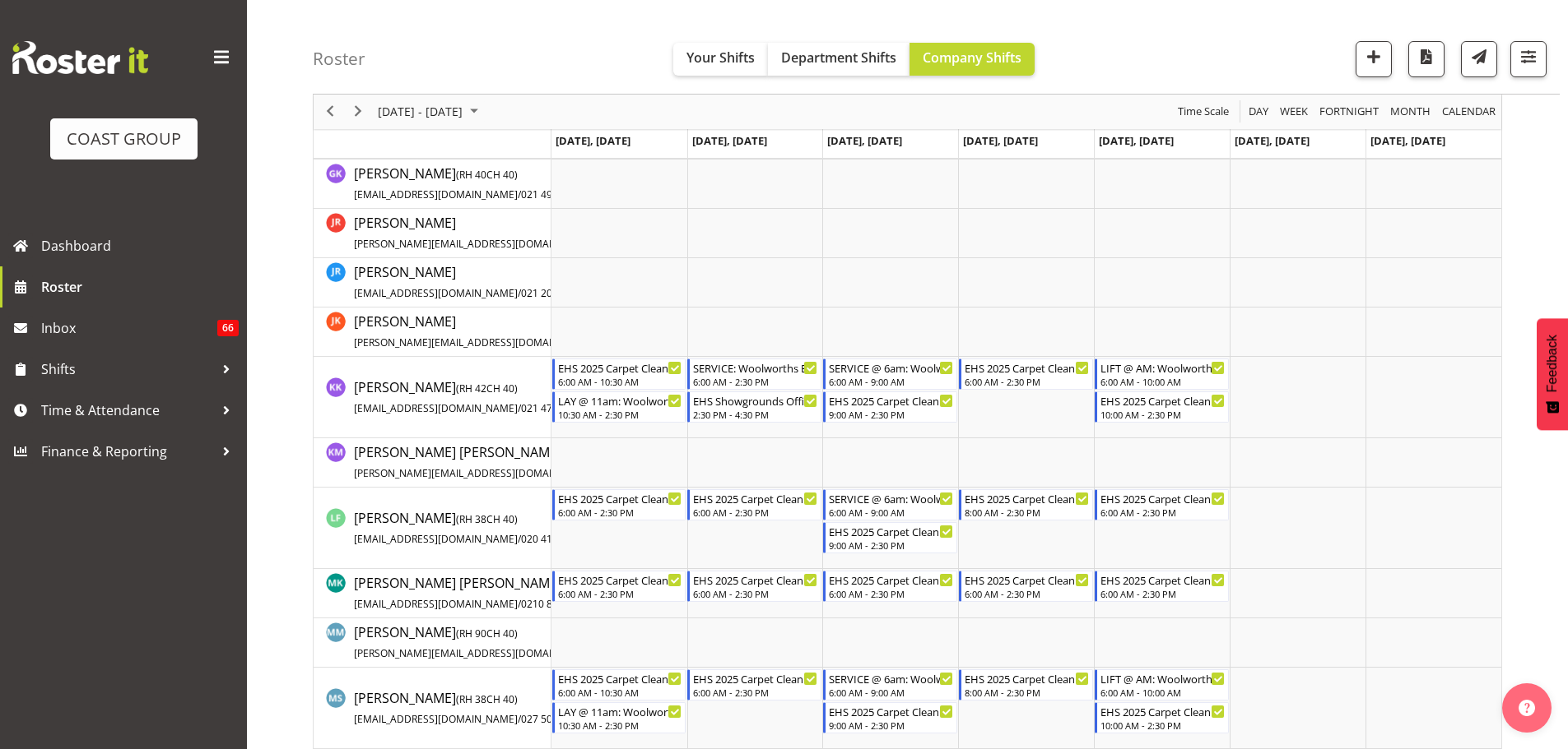
scroll to position [929, 0]
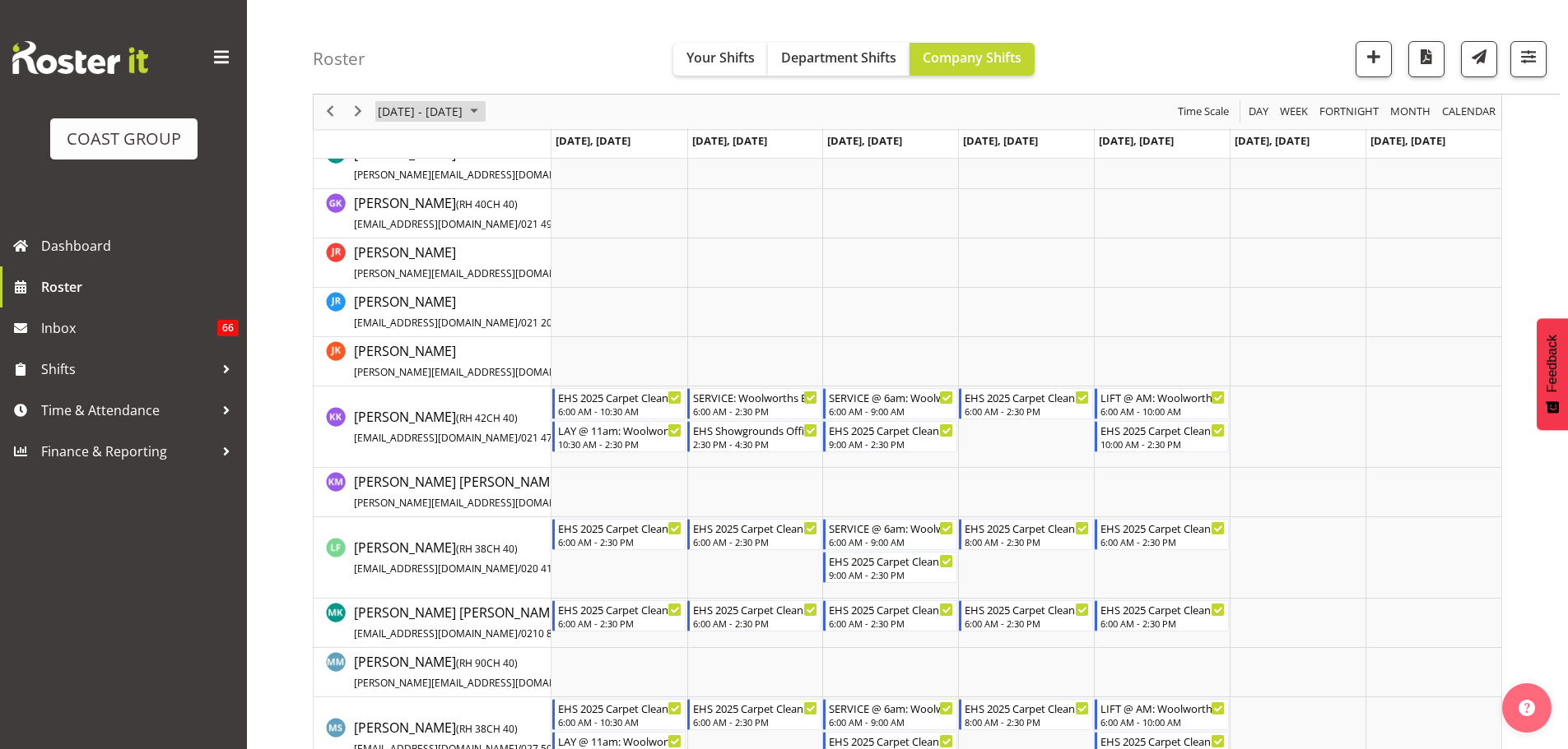
click at [455, 110] on span "October 06 - 12, 2025" at bounding box center [419, 112] width 88 height 20
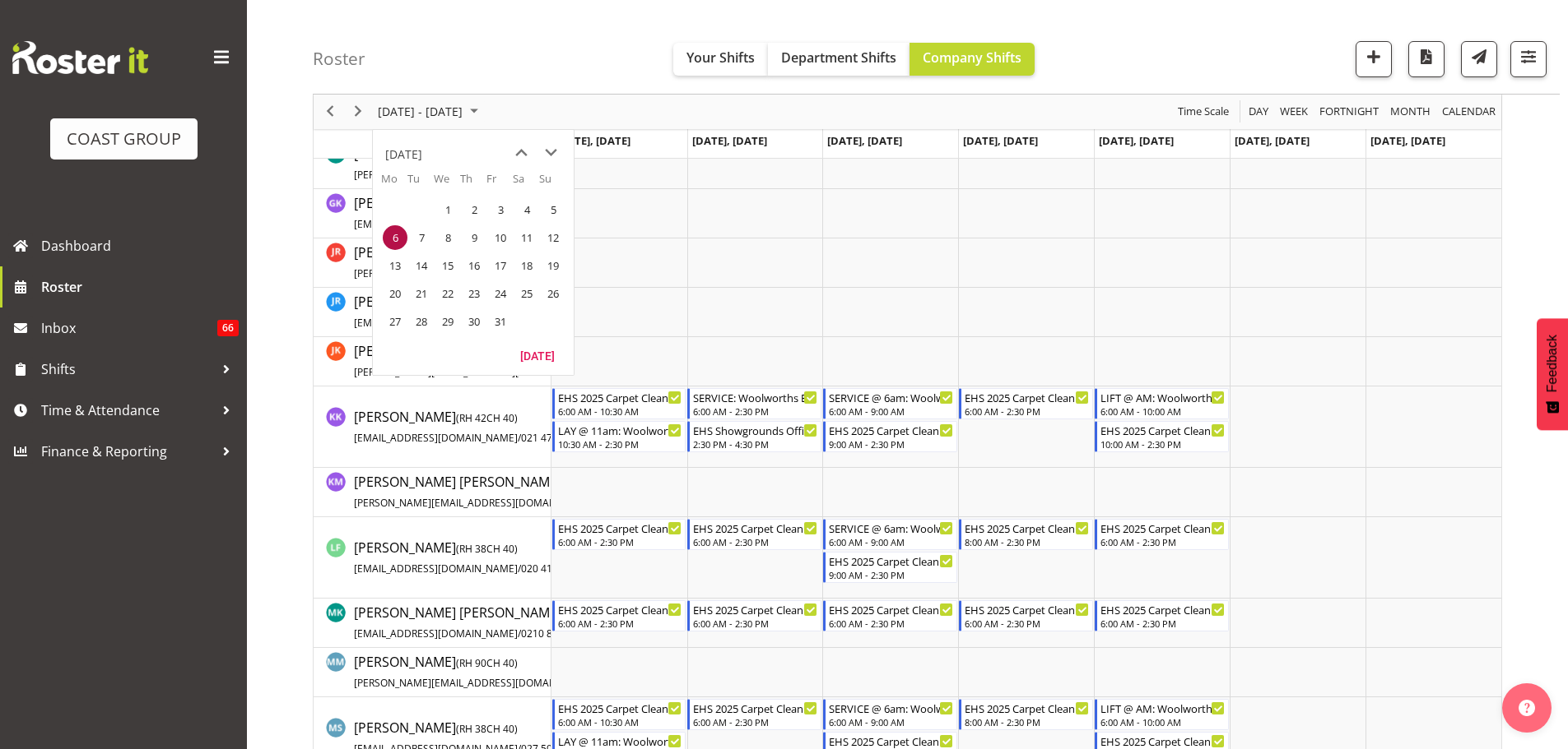
click at [534, 369] on div "Today" at bounding box center [473, 359] width 201 height 31
click at [534, 356] on button "Today" at bounding box center [537, 355] width 56 height 23
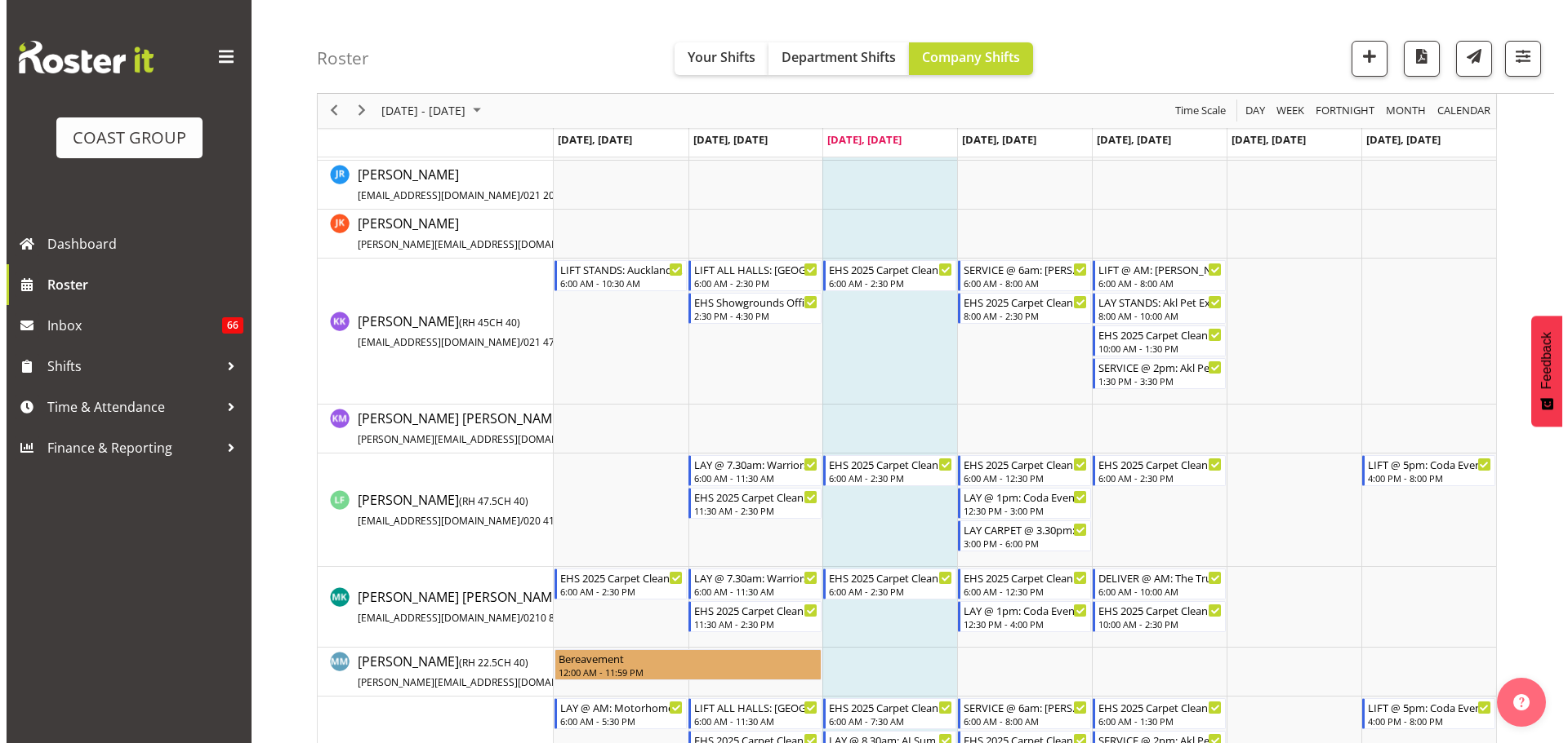
scroll to position [690, 0]
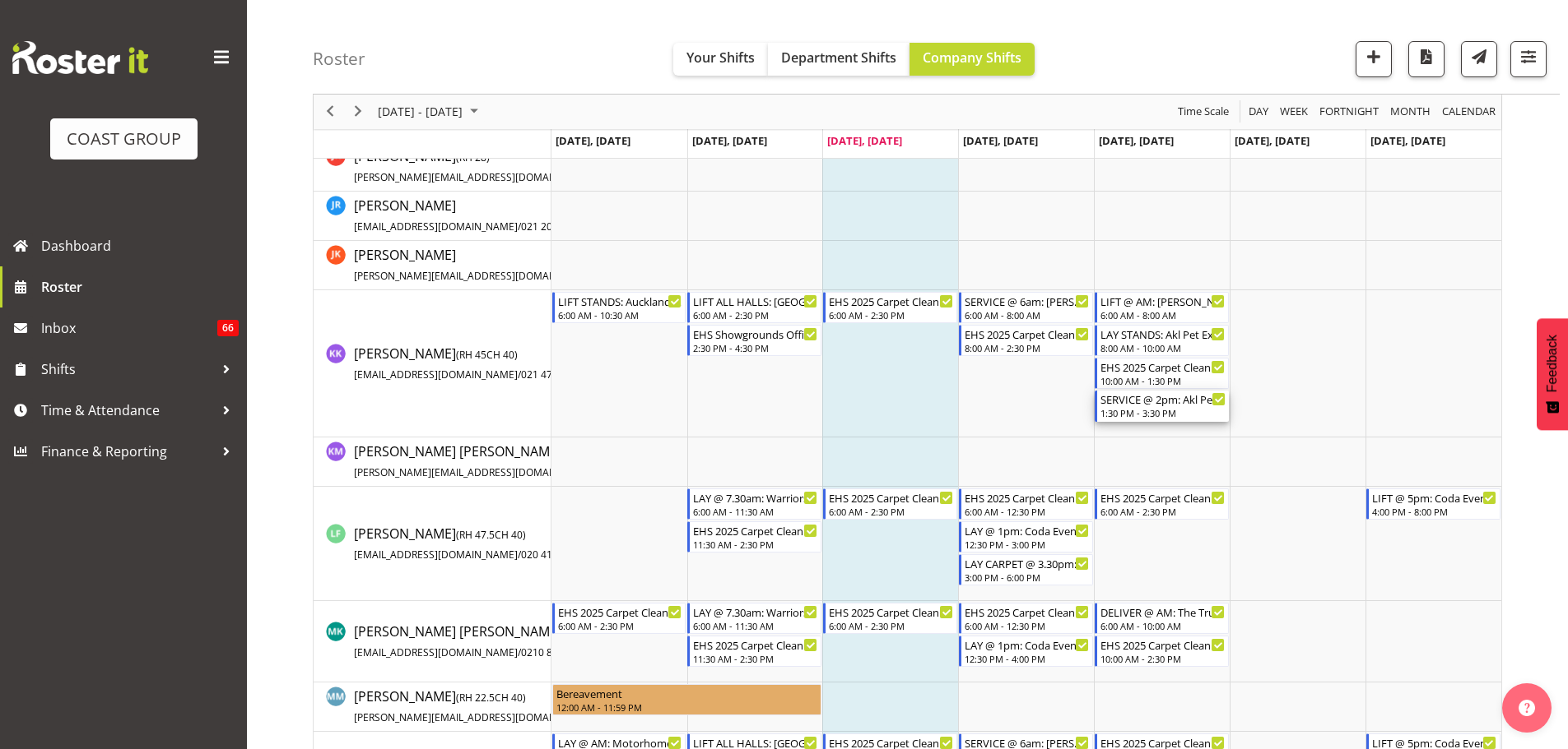
click at [1114, 416] on div "1:30 PM - 3:30 PM" at bounding box center [1163, 413] width 126 height 14
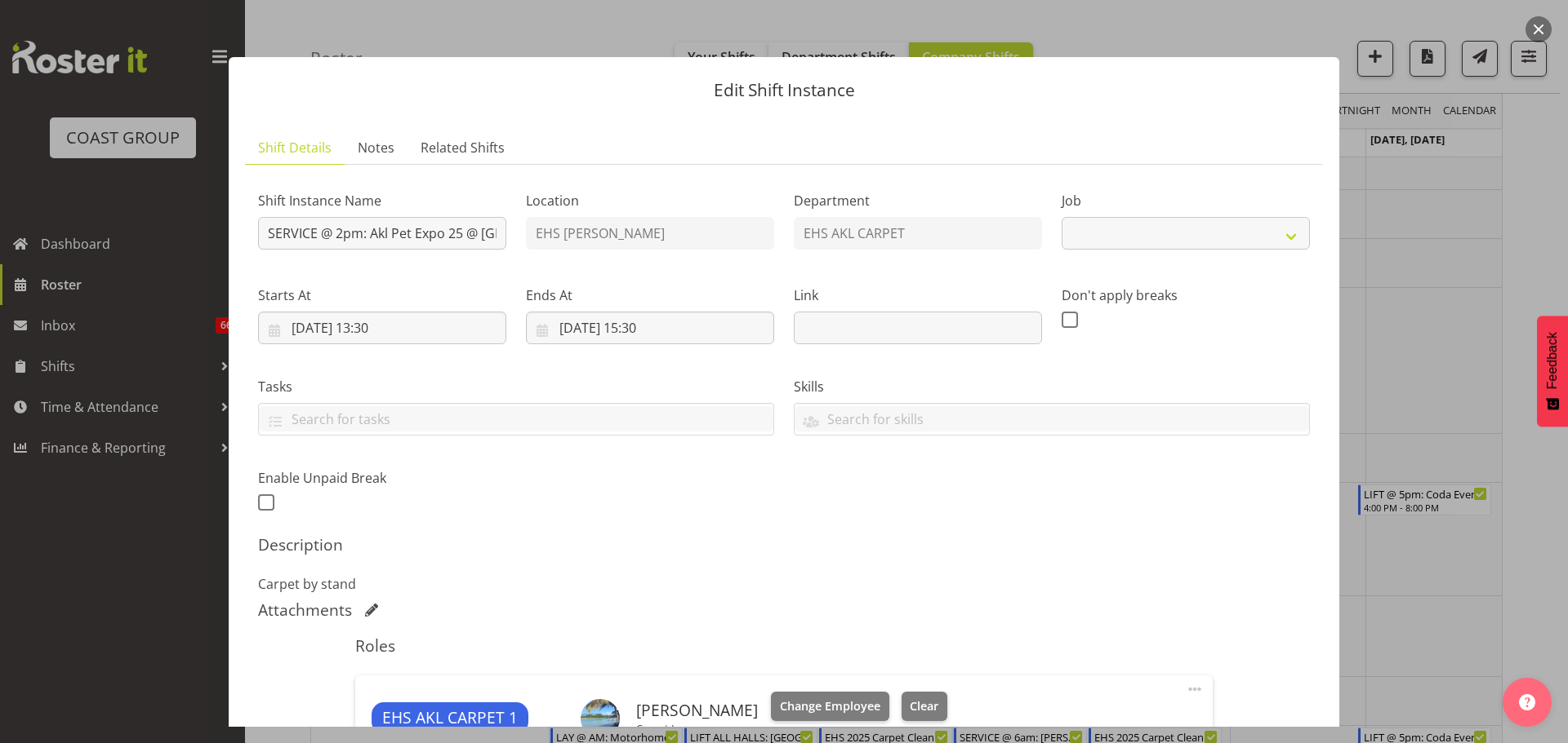
select select "10191"
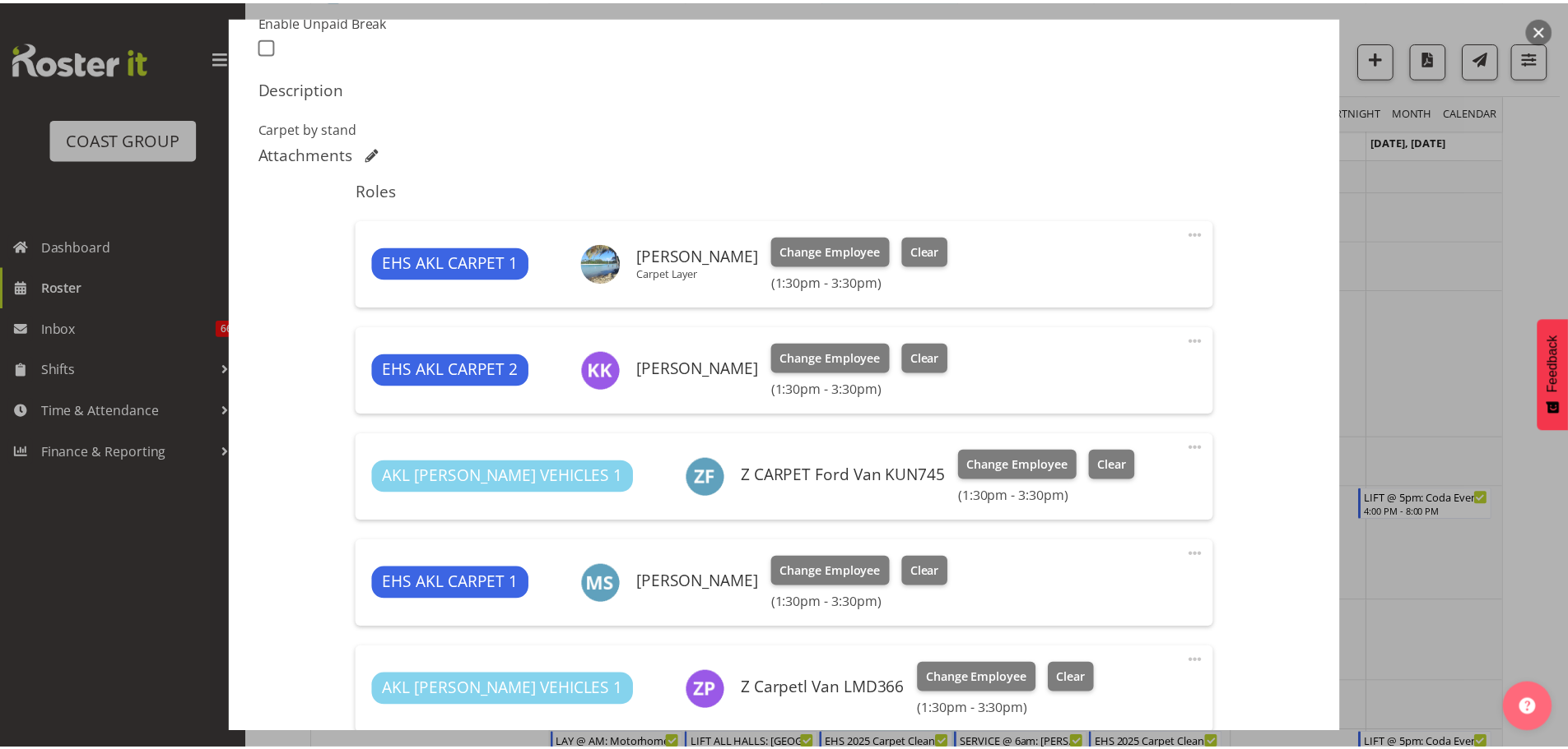
scroll to position [430, 0]
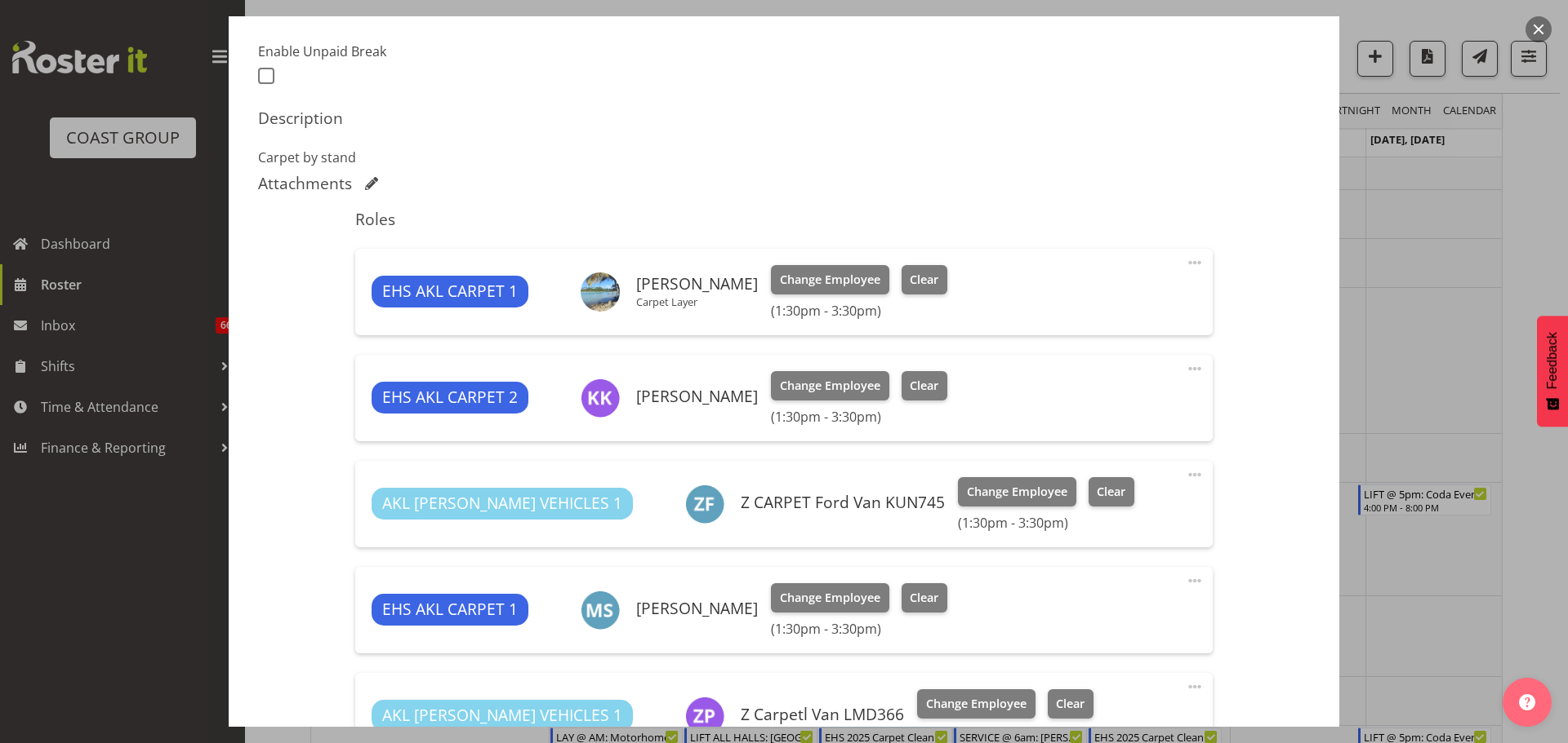
click at [1453, 442] on div at bounding box center [784, 372] width 1568 height 743
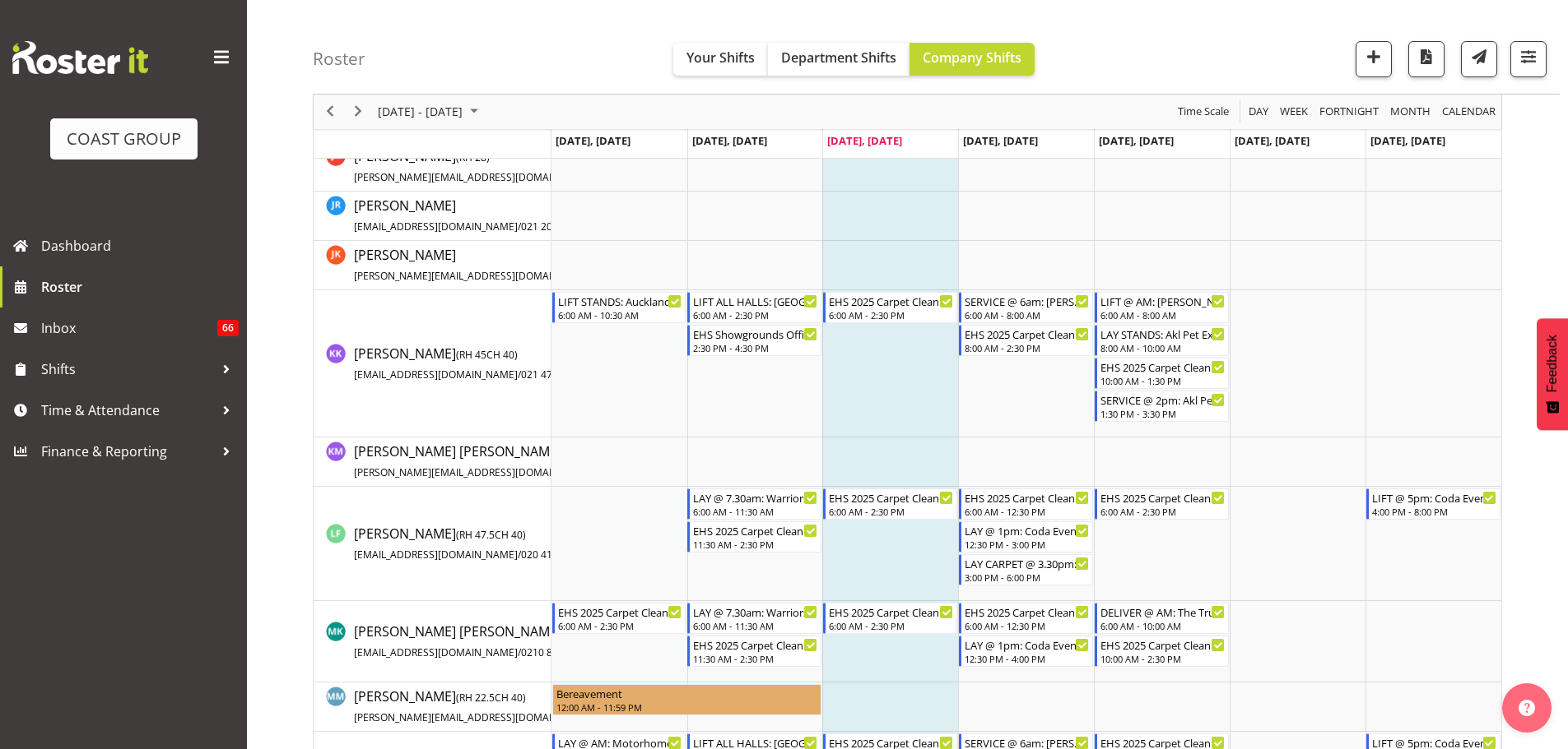
click at [488, 96] on div "September 15 - 21, 2025" at bounding box center [429, 112] width 116 height 35
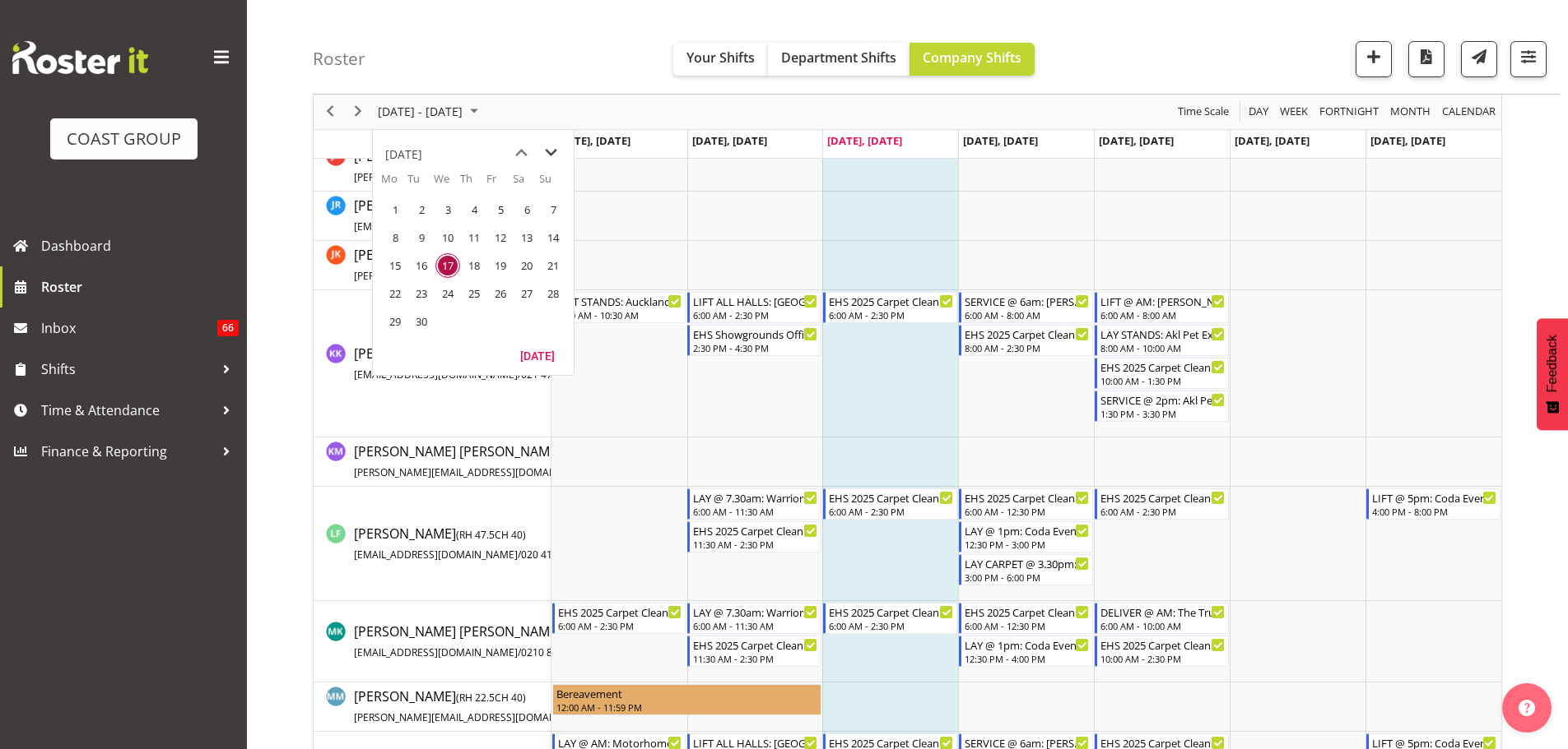
click at [548, 154] on span "next month" at bounding box center [551, 153] width 29 height 29
click at [454, 219] on span "1" at bounding box center [447, 209] width 24 height 24
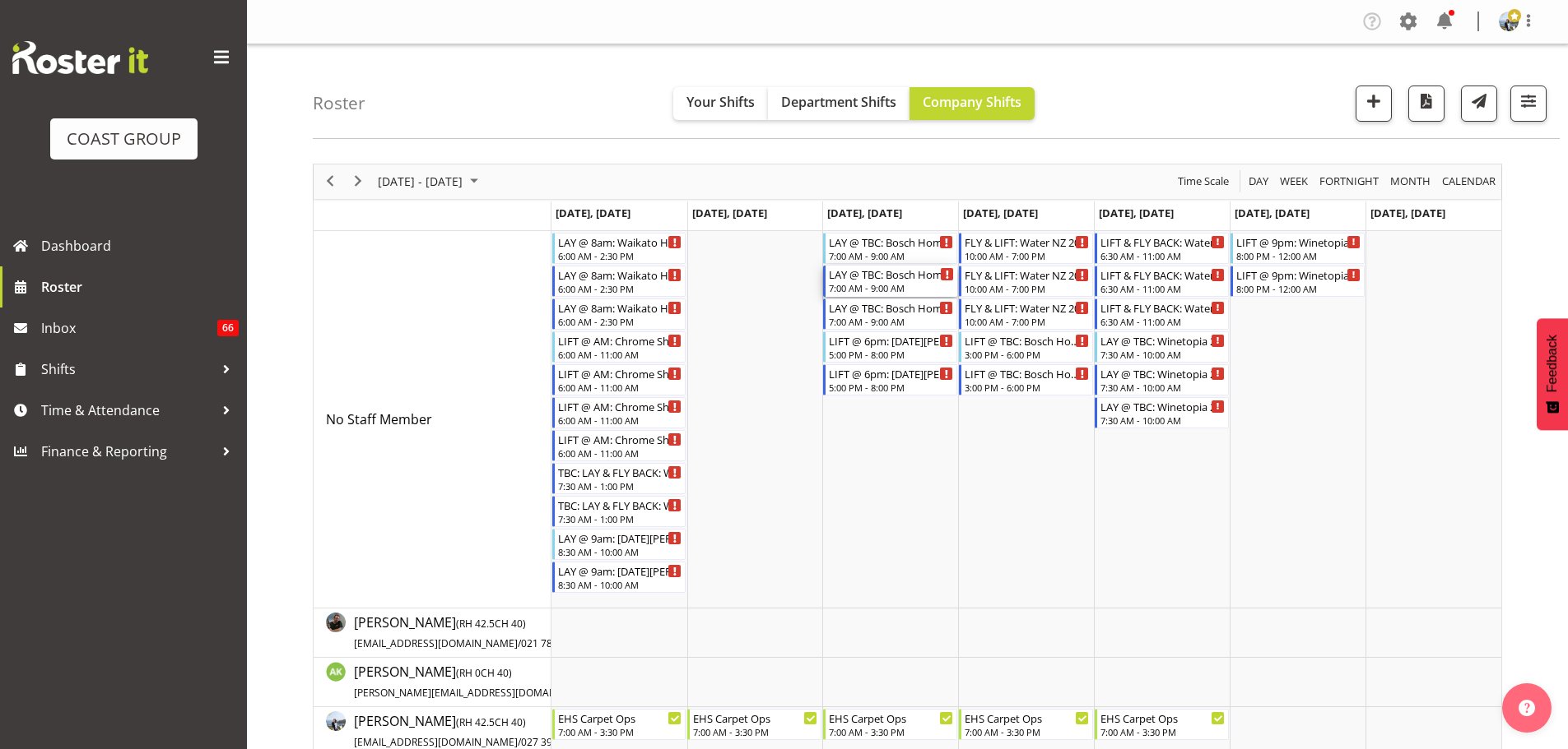
click at [856, 268] on div "LAY @ TBC: Bosch Home Appliances '25 @ Cordis Hotel" at bounding box center [892, 273] width 126 height 17
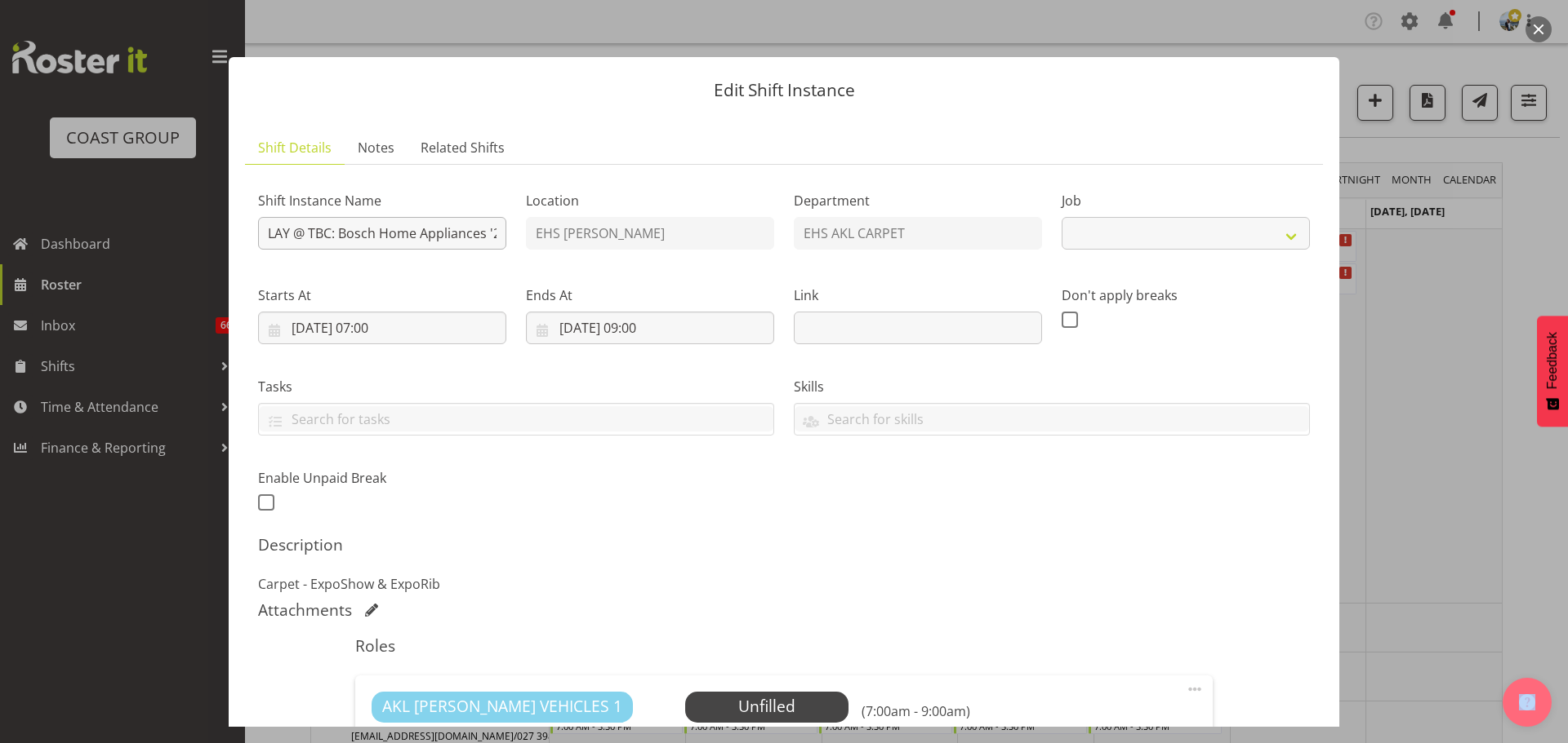
select select "8576"
click at [329, 234] on input "LAY @ TBC: Bosch Home Appliances '25 @ Cordis Hotel" at bounding box center [381, 234] width 248 height 33
type input "LAY @ 6pm: Bosch Home Appliances '25 @ Cordis Hotel"
click at [398, 329] on input "01/10/2025, 07:00" at bounding box center [381, 328] width 248 height 33
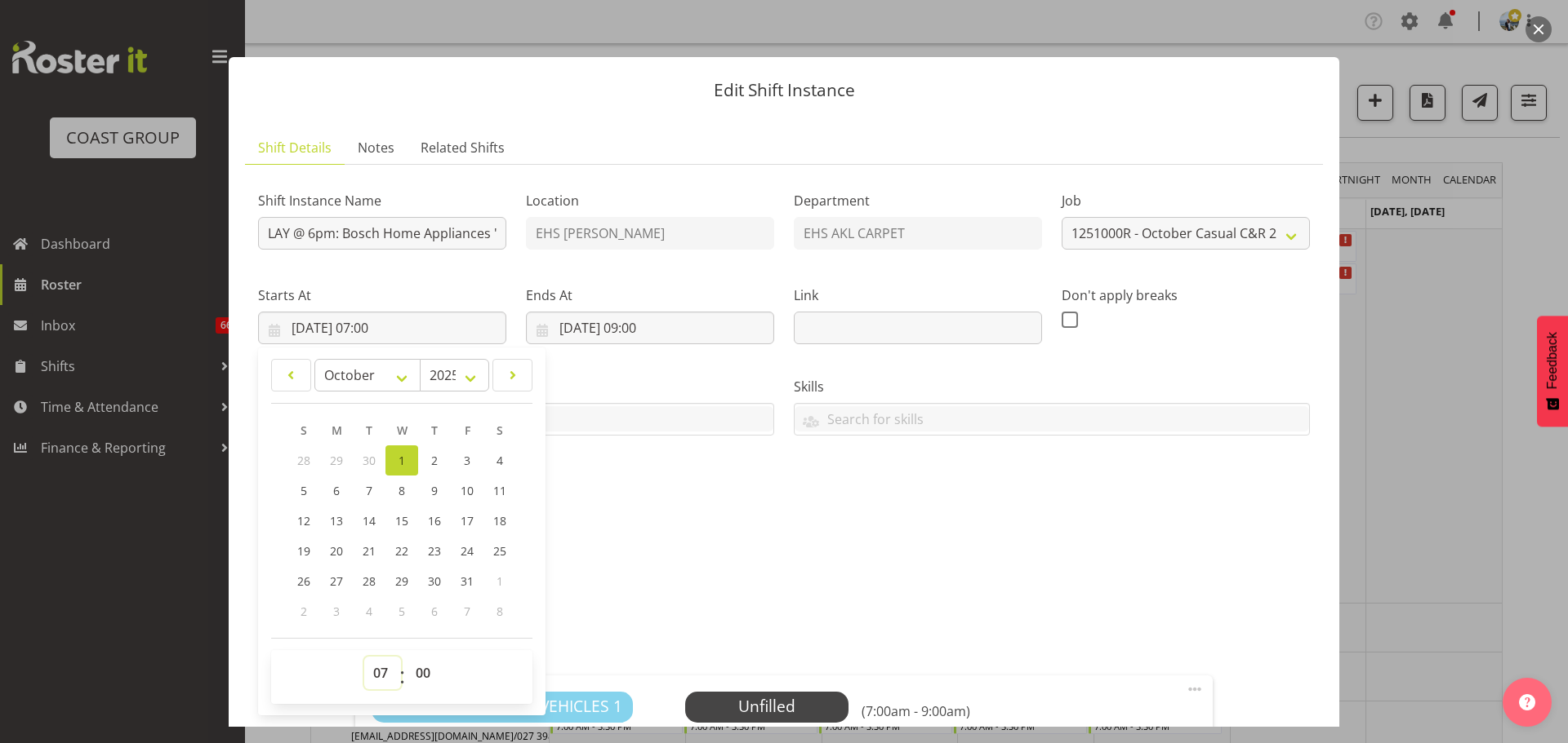
click at [382, 673] on select "00 01 02 03 04 05 06 07 08 09 10 11 12 13 14 15 16 17 18 19 20 21 22 23" at bounding box center [382, 674] width 37 height 33
select select "17"
click at [364, 657] on select "00 01 02 03 04 05 06 07 08 09 10 11 12 13 14 15 16 17 18 19 20 21 22 23" at bounding box center [382, 674] width 37 height 33
type input "01/10/2025, 17:00"
click at [664, 318] on input "01/10/2025, 09:00" at bounding box center [650, 328] width 248 height 33
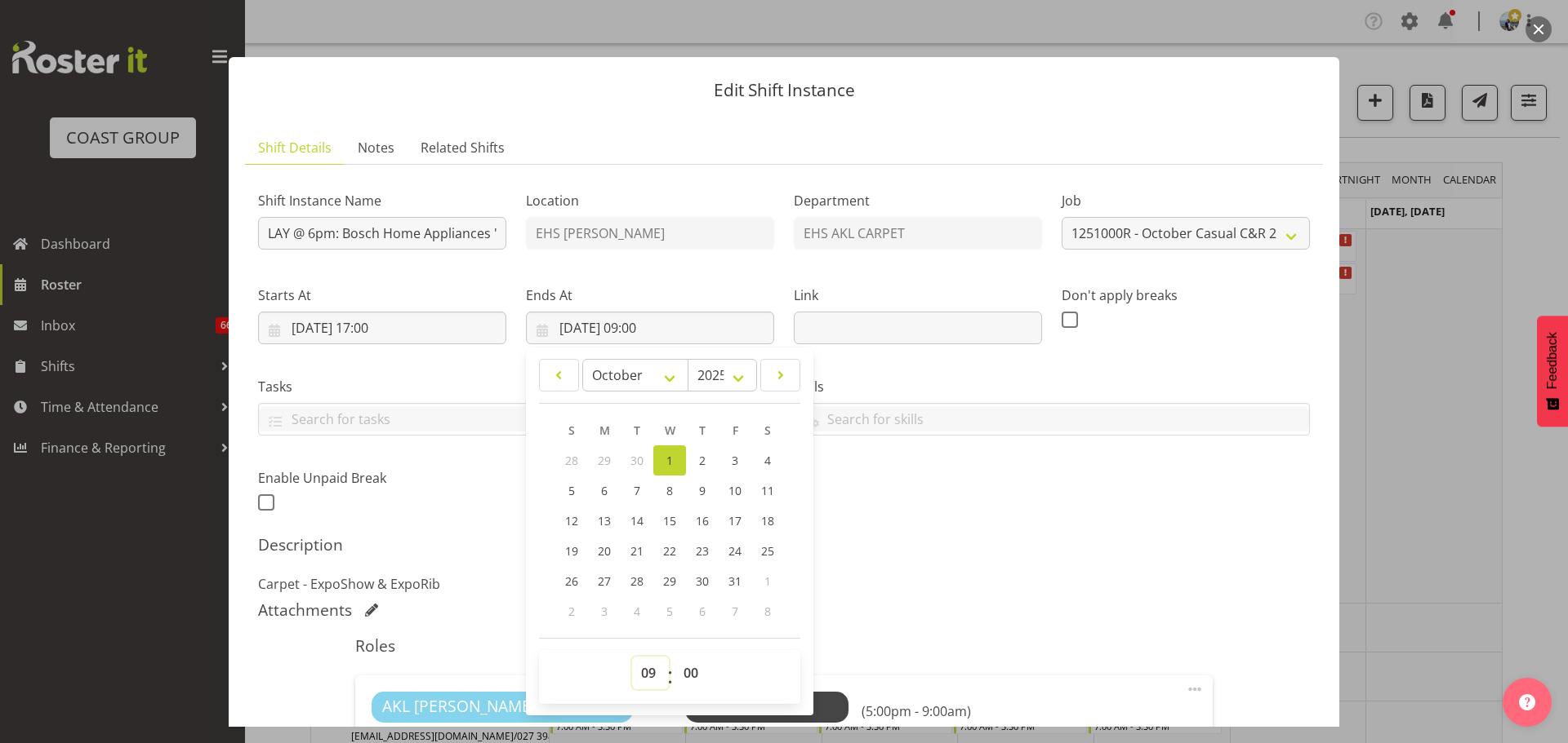
click at [646, 665] on select "00 01 02 03 04 05 06 07 08 09 10 11 12 13 14 15 16 17 18 19 20 21 22 23" at bounding box center [651, 674] width 37 height 33
select select "21"
click at [632, 657] on select "00 01 02 03 04 05 06 07 08 09 10 11 12 13 14 15 16 17 18 19 20 21 22 23" at bounding box center [651, 674] width 37 height 33
type input "01/10/2025, 21:00"
click at [1115, 570] on div "Description Carpet - ExpoShow & ExpoRib" at bounding box center [783, 564] width 1051 height 59
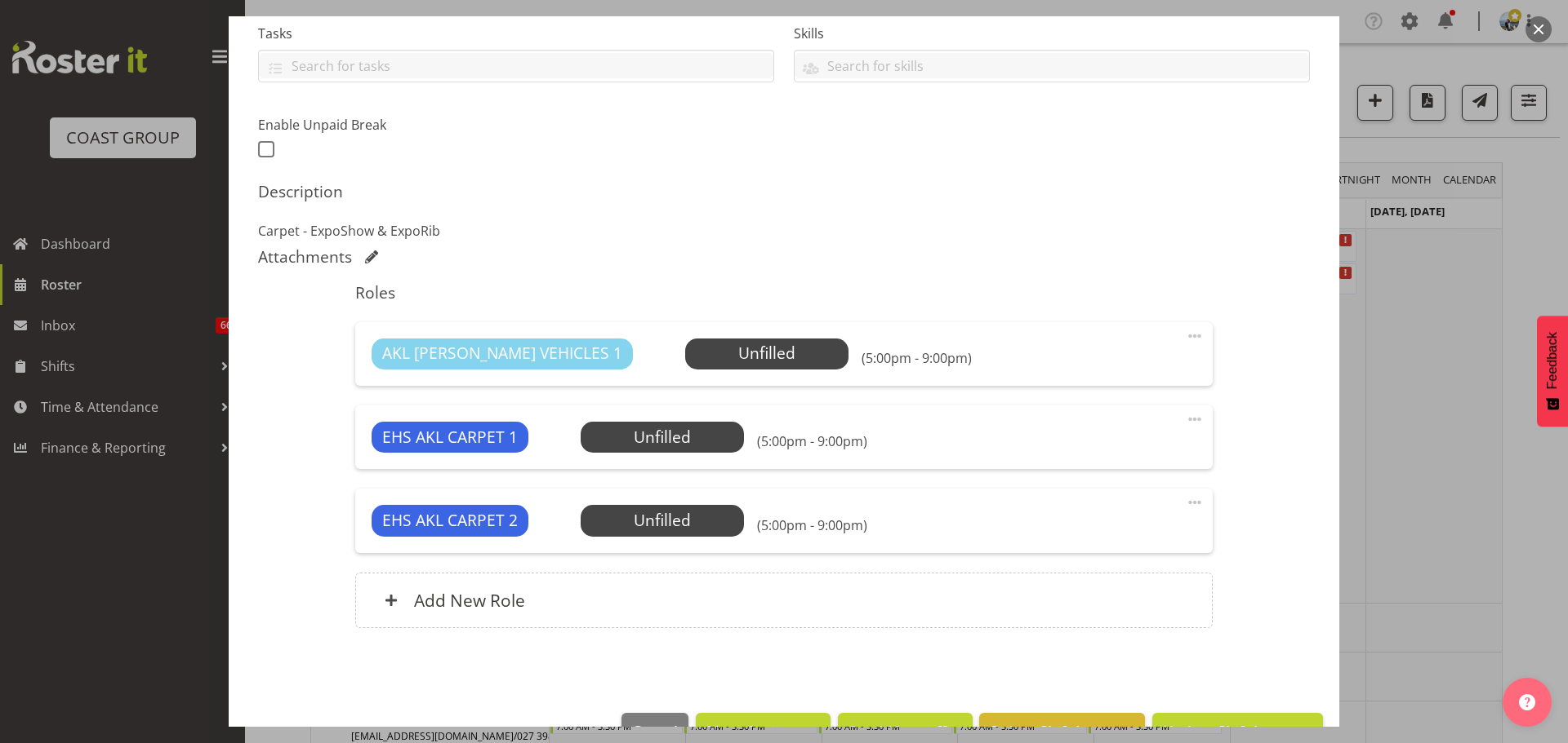
scroll to position [399, 0]
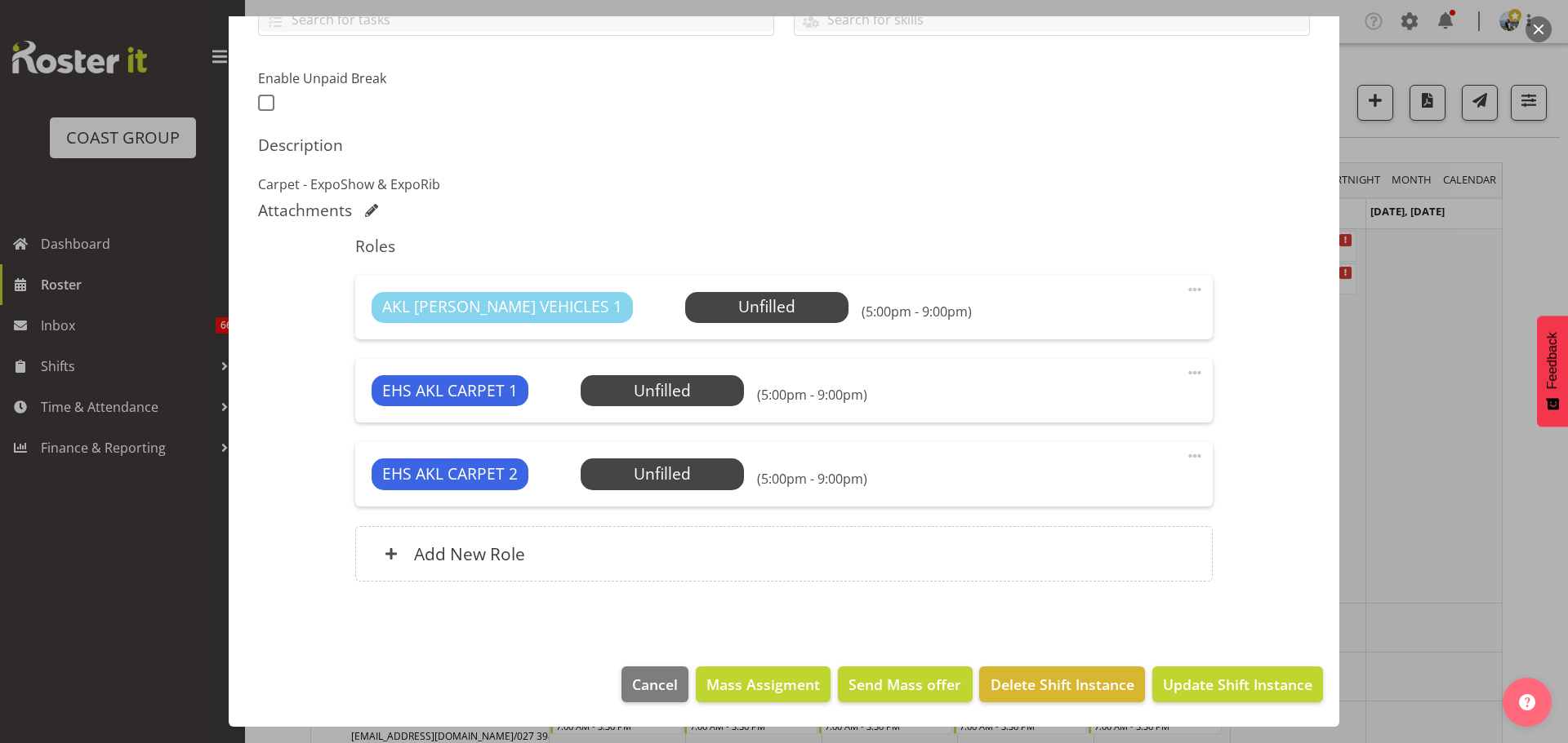
click at [1185, 459] on span at bounding box center [1194, 456] width 19 height 19
click at [1092, 548] on link "Delete" at bounding box center [1126, 551] width 156 height 29
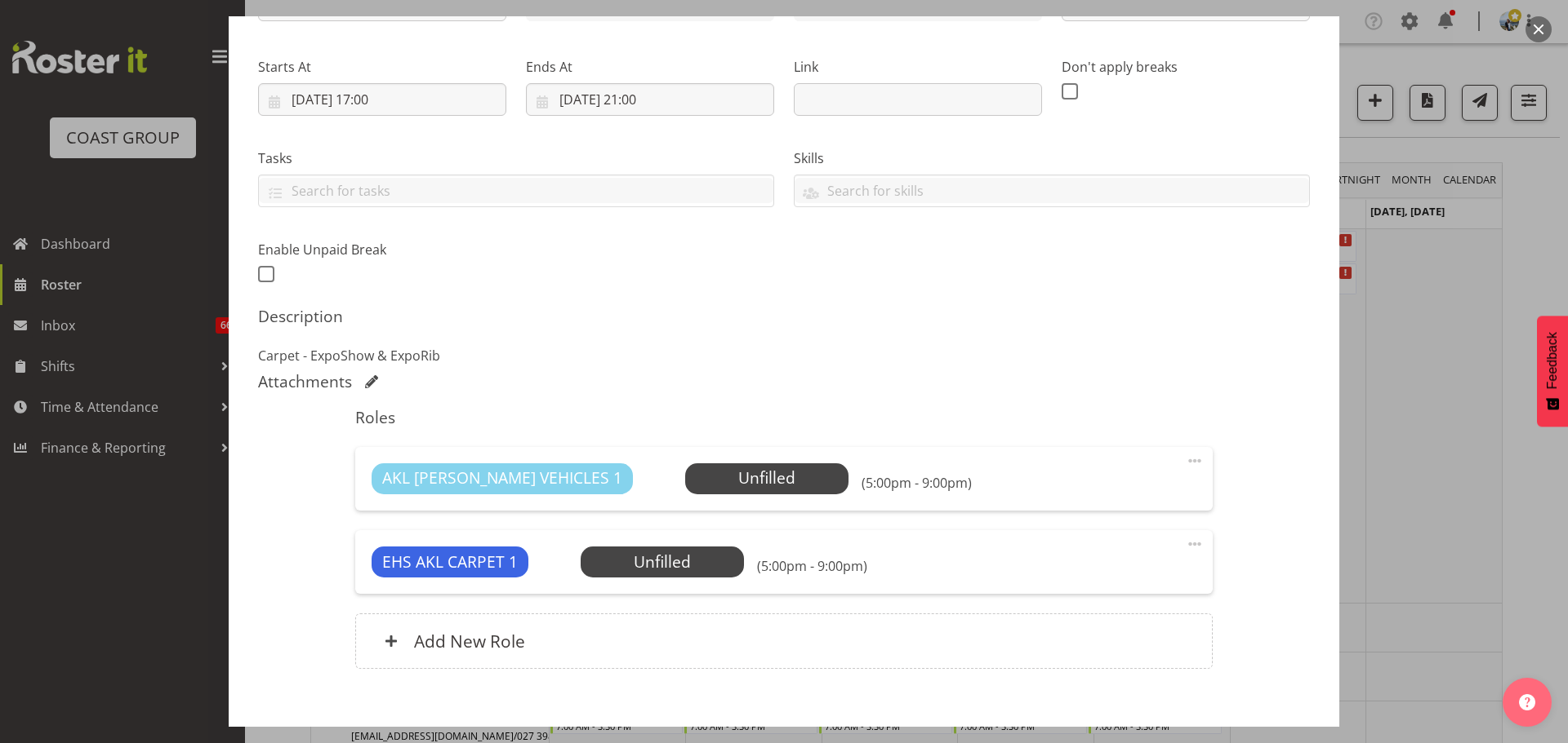
scroll to position [267, 0]
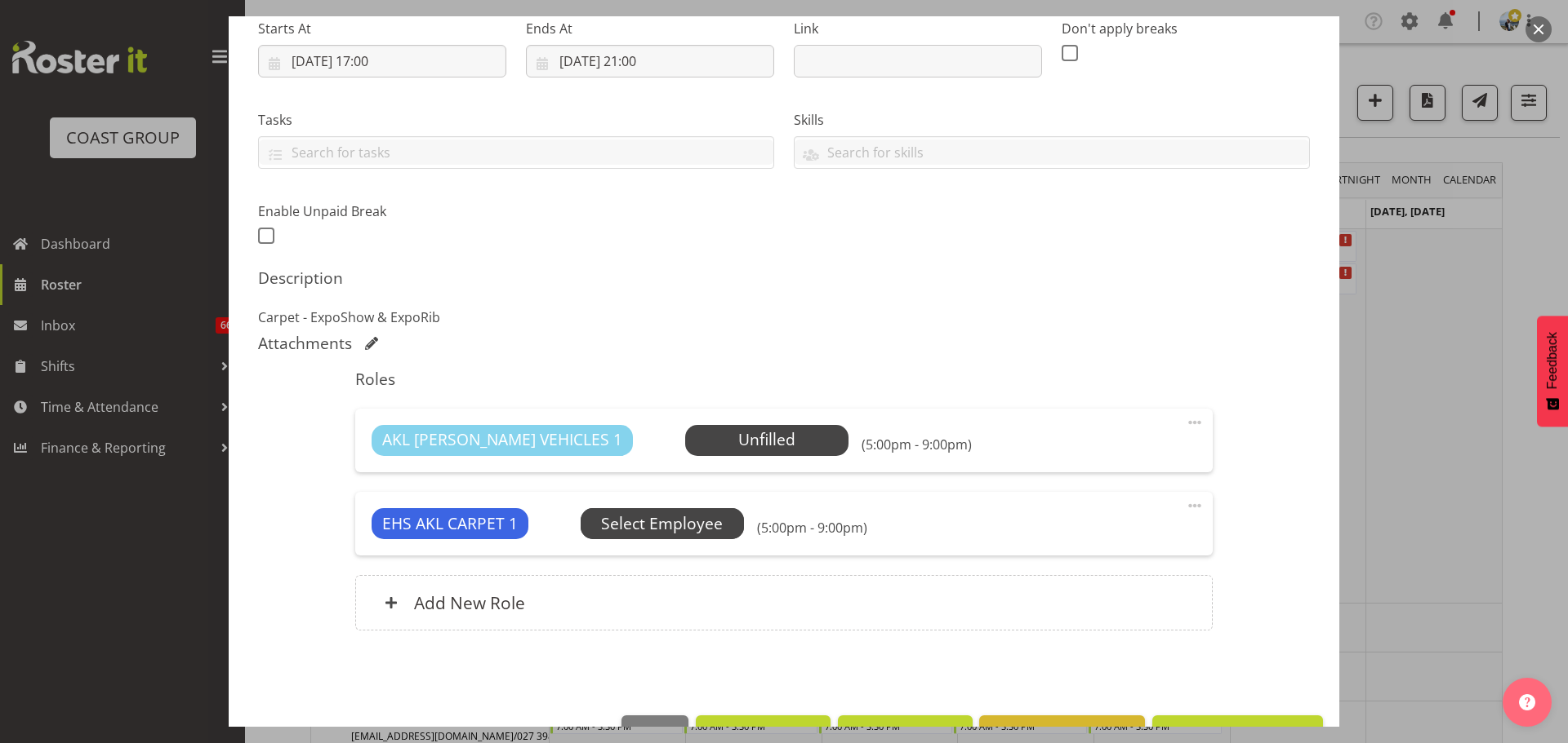
click at [670, 521] on span "Select Employee" at bounding box center [661, 524] width 122 height 24
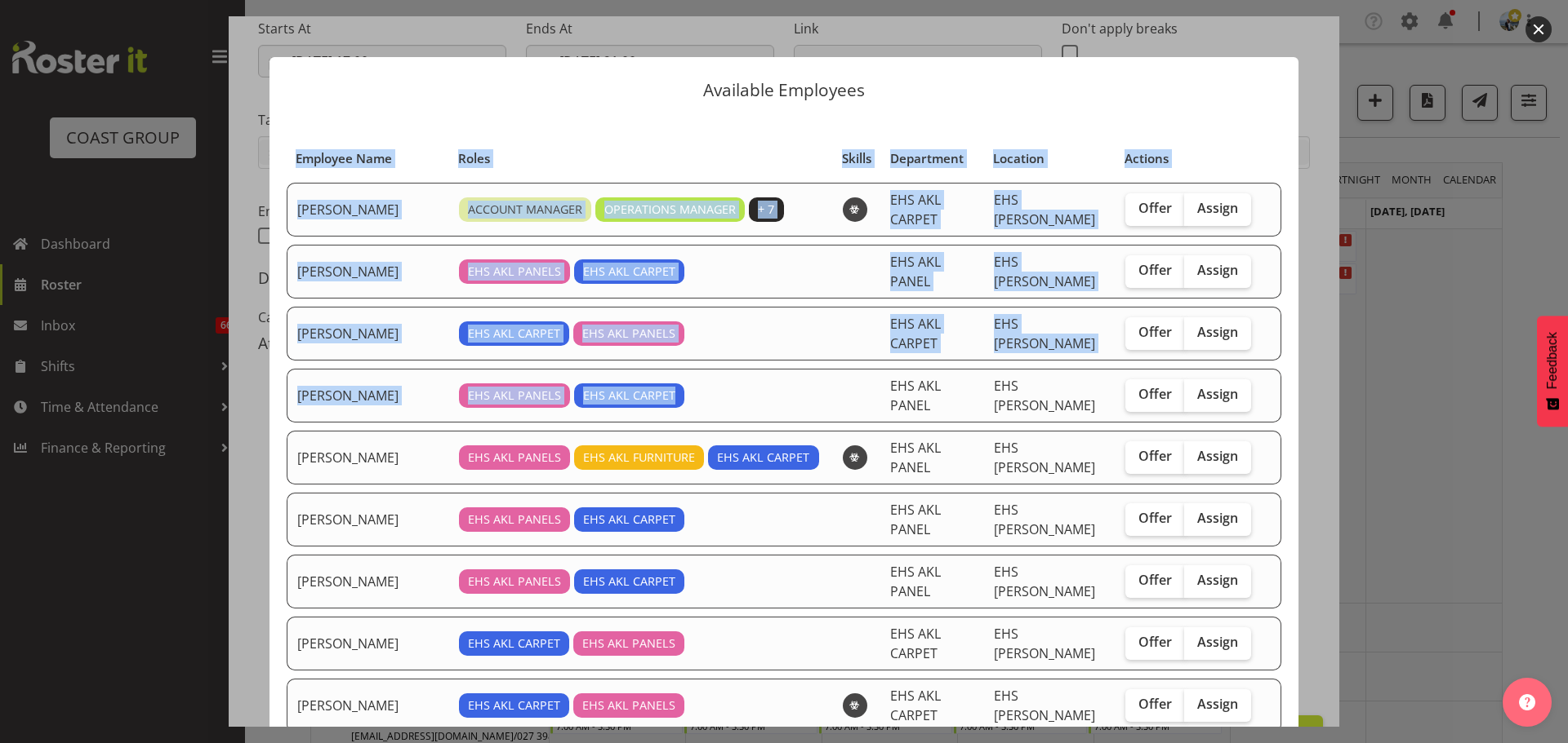
drag, startPoint x: 670, startPoint y: 521, endPoint x: 817, endPoint y: 349, distance: 226.3
click at [817, 349] on div "Available Employees Employee Name Roles Skills Department Location Actions Brit…" at bounding box center [783, 372] width 1061 height 711
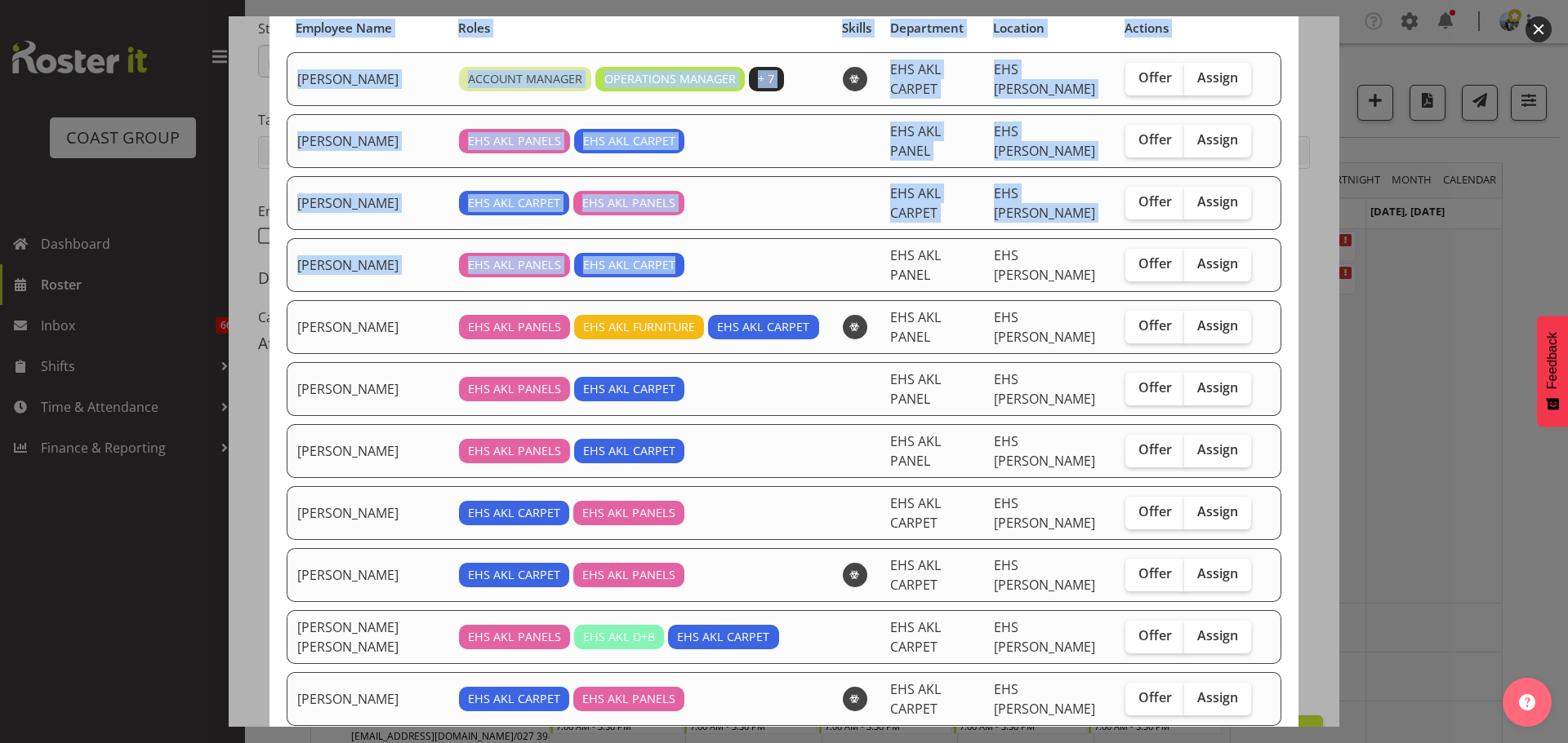
scroll to position [163, 0]
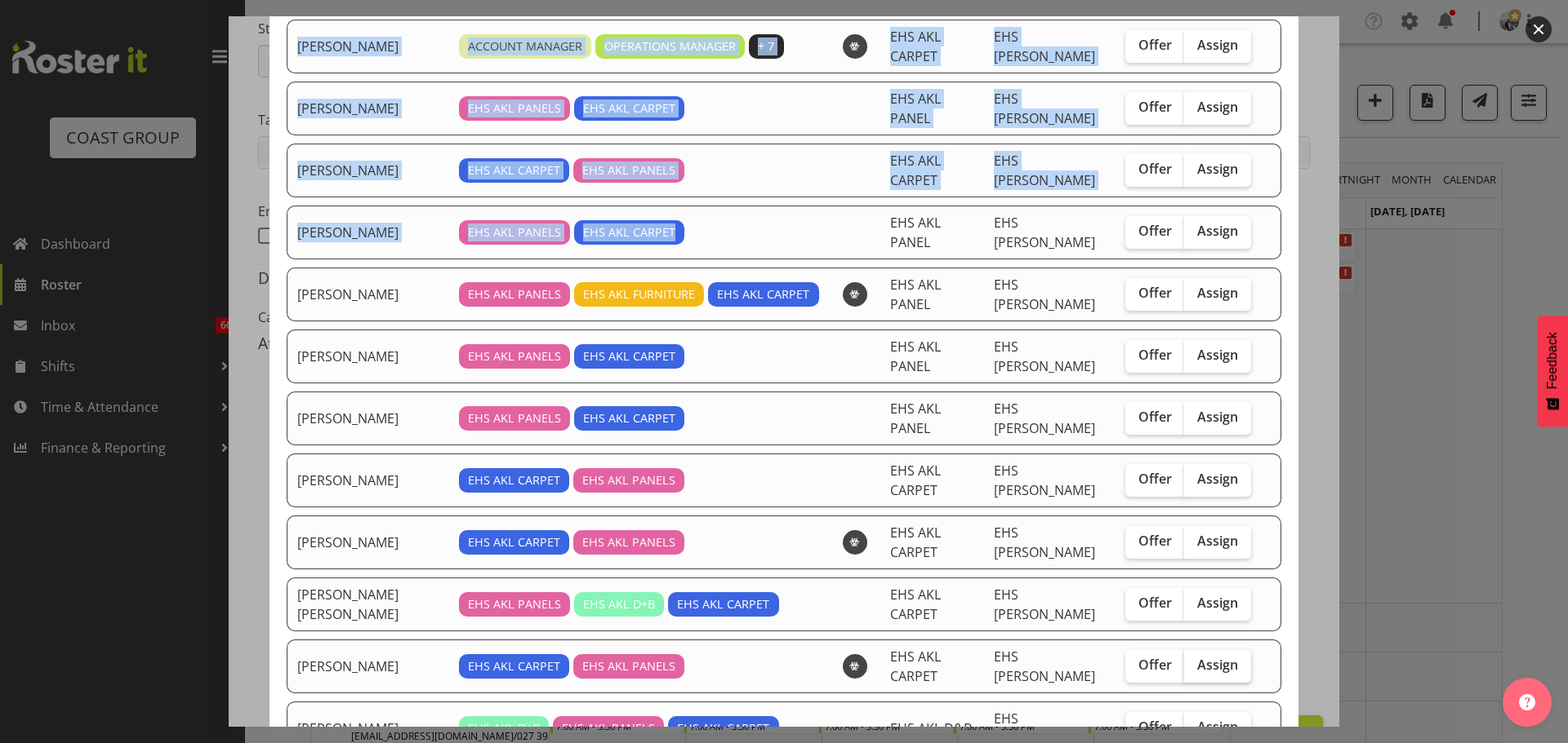
click at [1197, 657] on span "Assign" at bounding box center [1218, 665] width 41 height 16
click at [1189, 660] on input "Assign" at bounding box center [1189, 665] width 11 height 11
checkbox input "true"
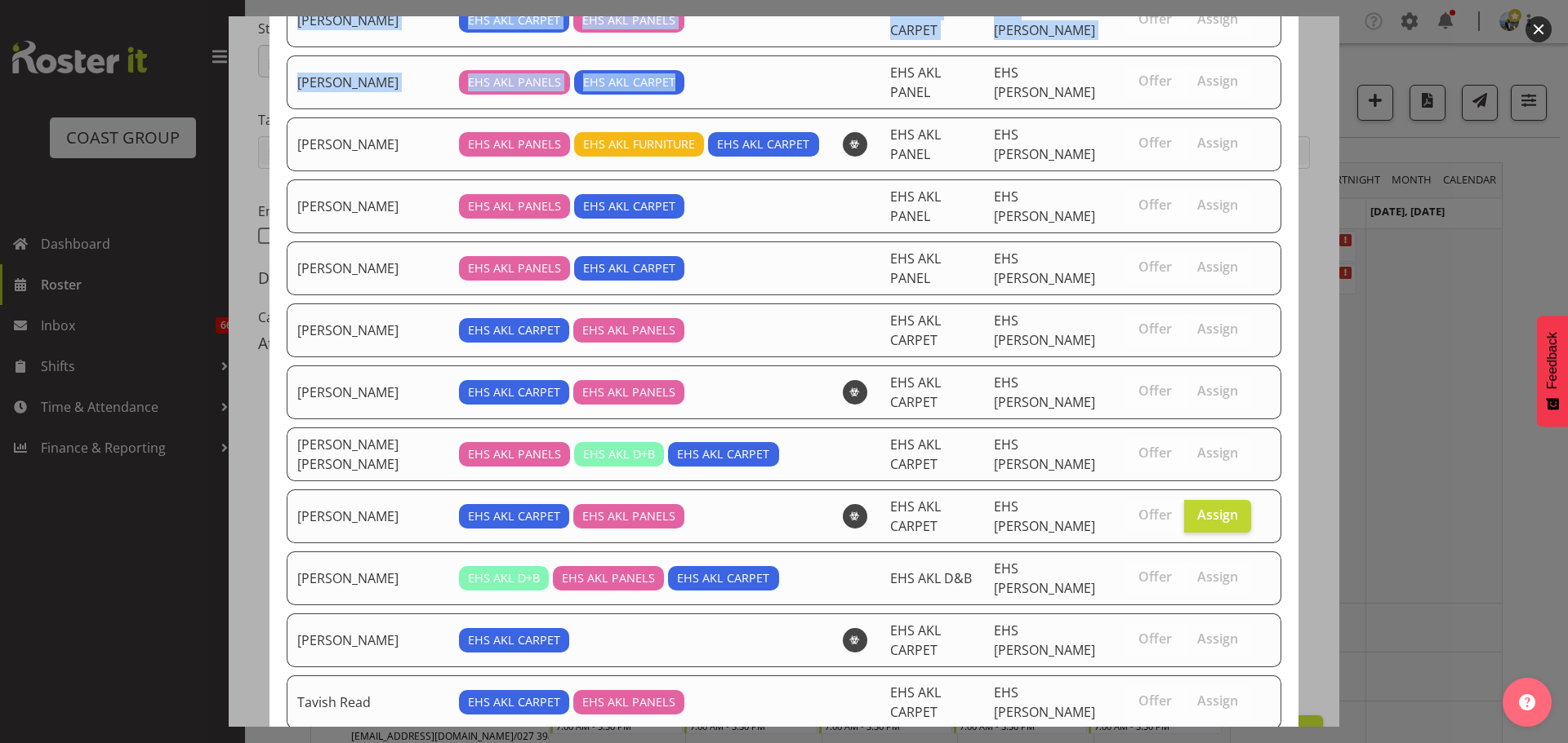
scroll to position [437, 0]
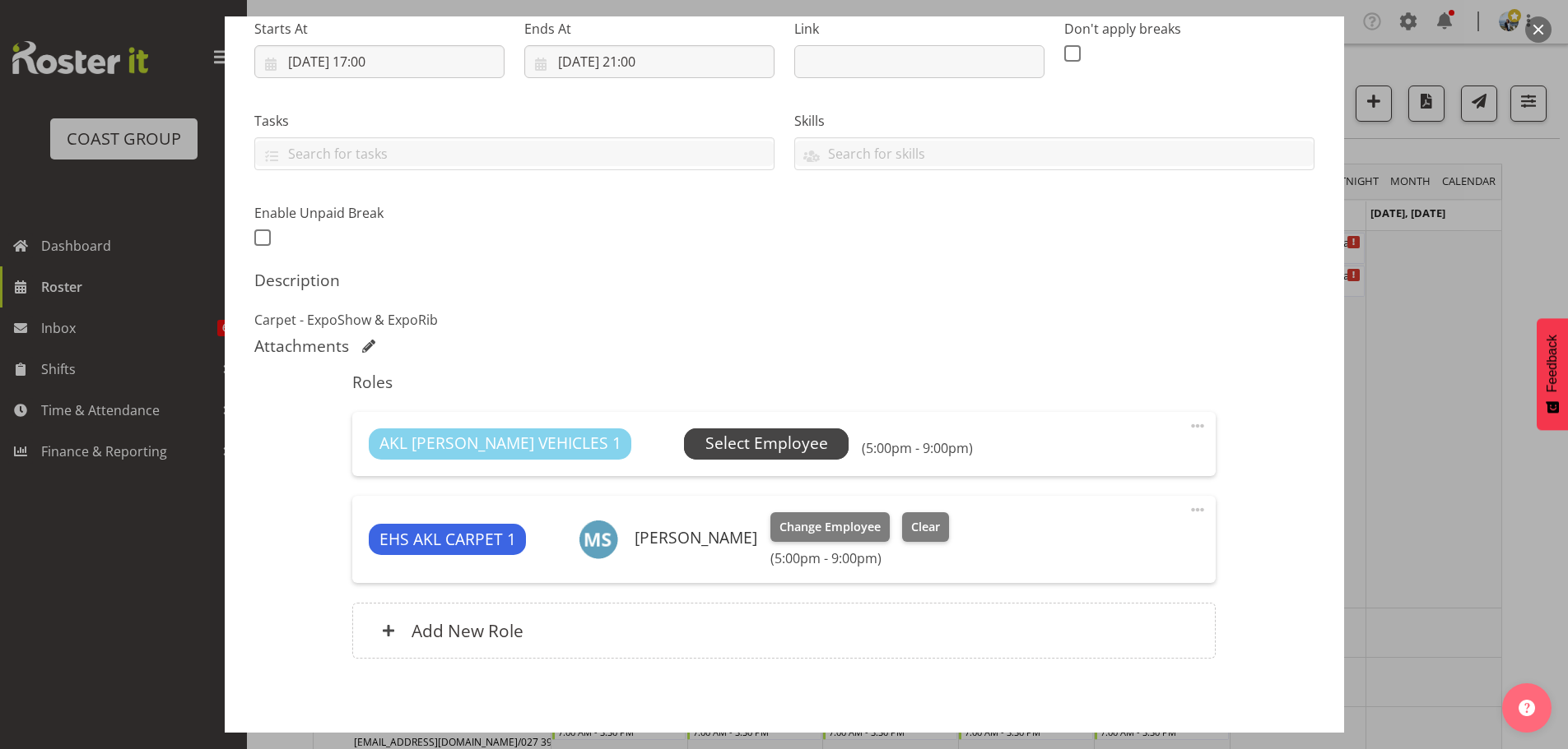
click at [738, 451] on span "Select Employee" at bounding box center [767, 444] width 123 height 24
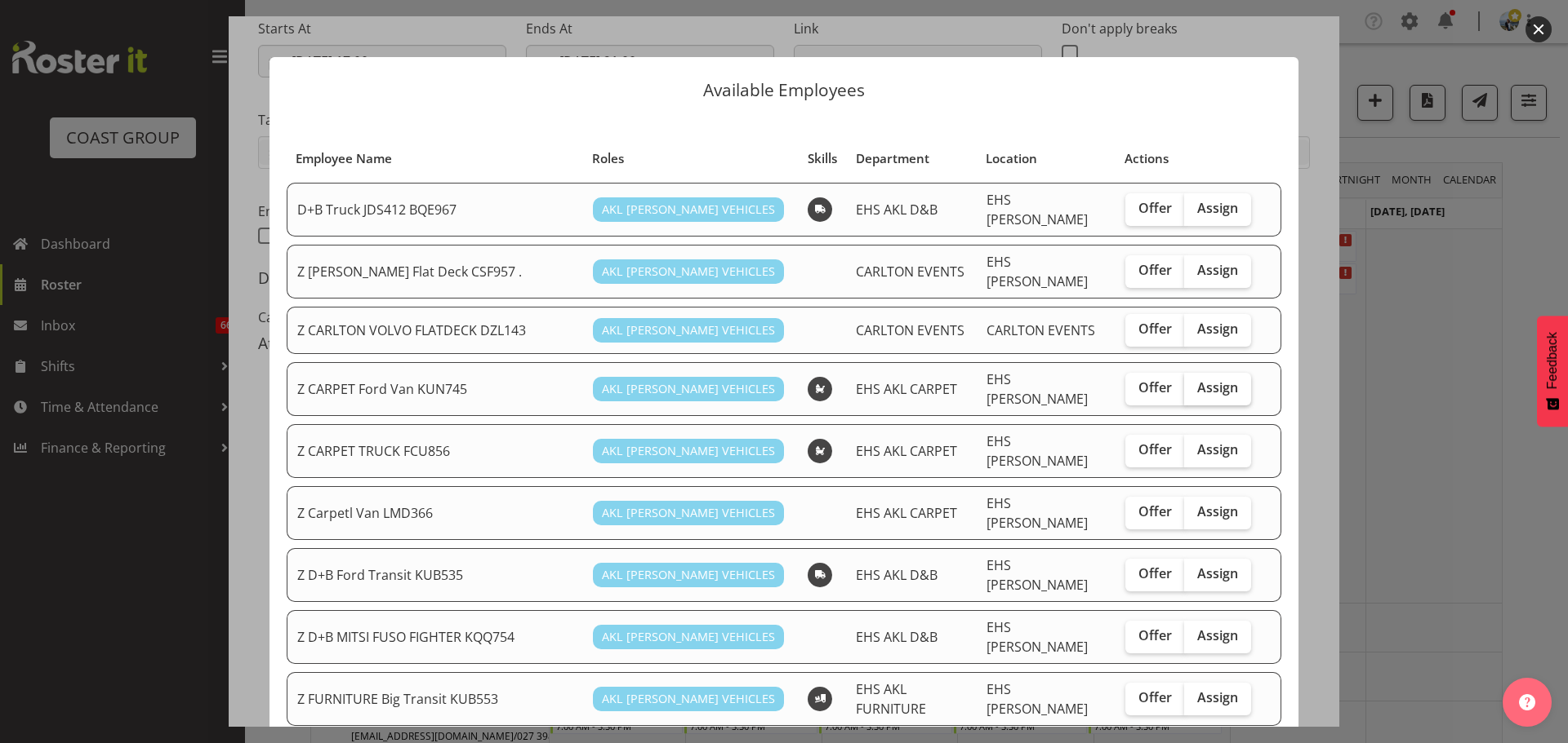
click at [1225, 378] on label "Assign" at bounding box center [1217, 389] width 67 height 33
click at [1194, 383] on input "Assign" at bounding box center [1189, 388] width 11 height 11
checkbox input "true"
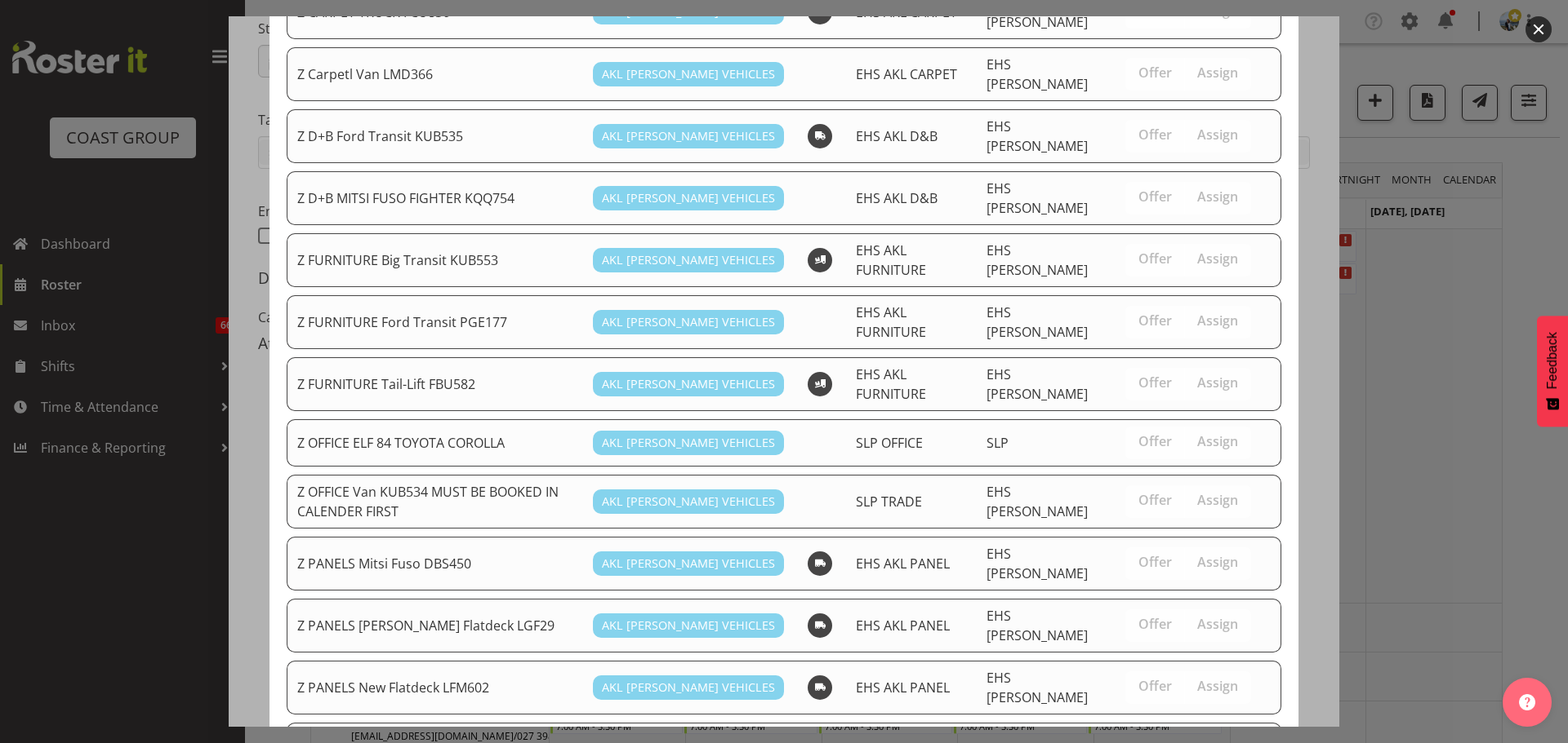
scroll to position [895, 0]
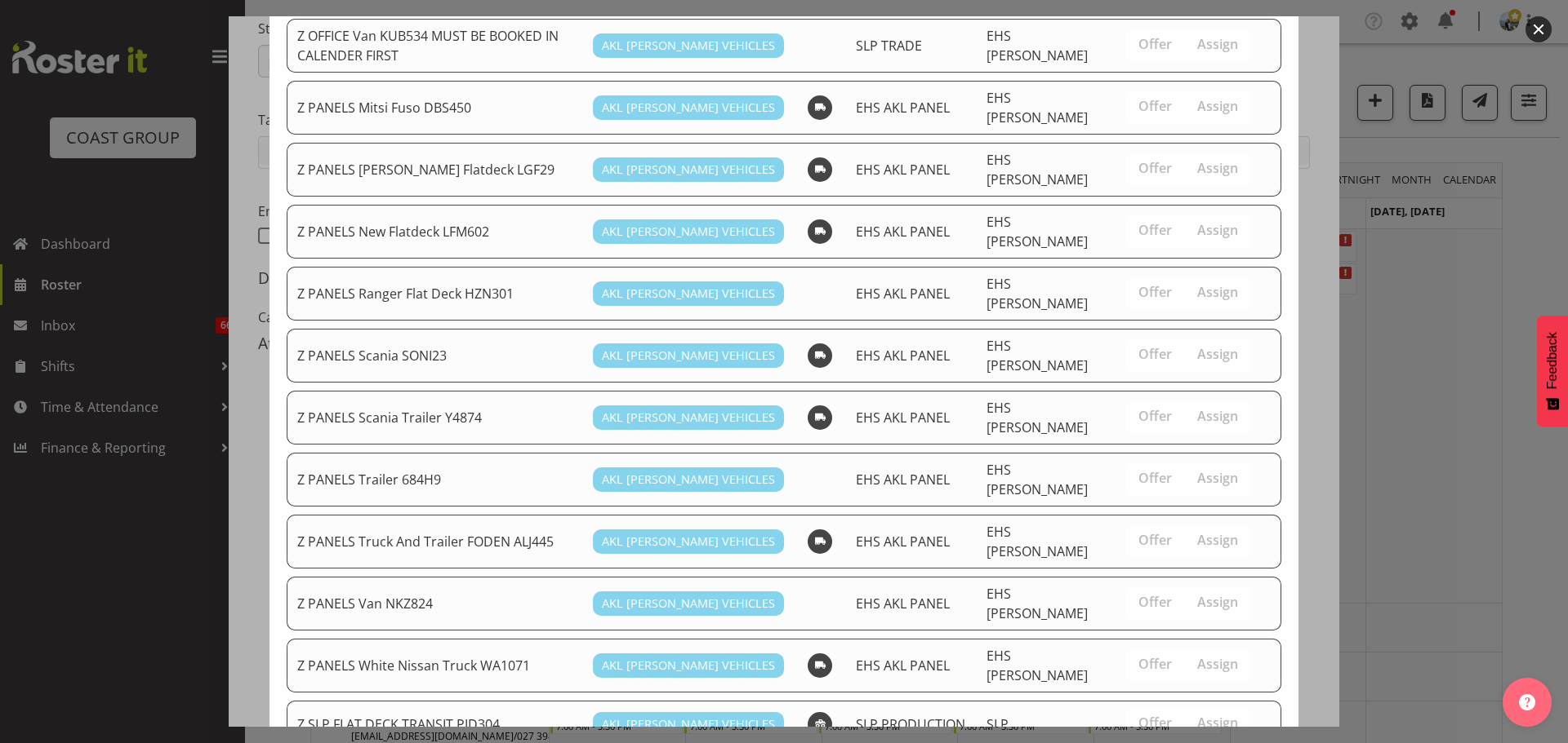
drag, startPoint x: 1358, startPoint y: 550, endPoint x: 1287, endPoint y: 645, distance: 118.6
click at [1287, 645] on div "Available Employees Employee Name Roles Skills Department Location Actions D+B …" at bounding box center [784, 372] width 1568 height 743
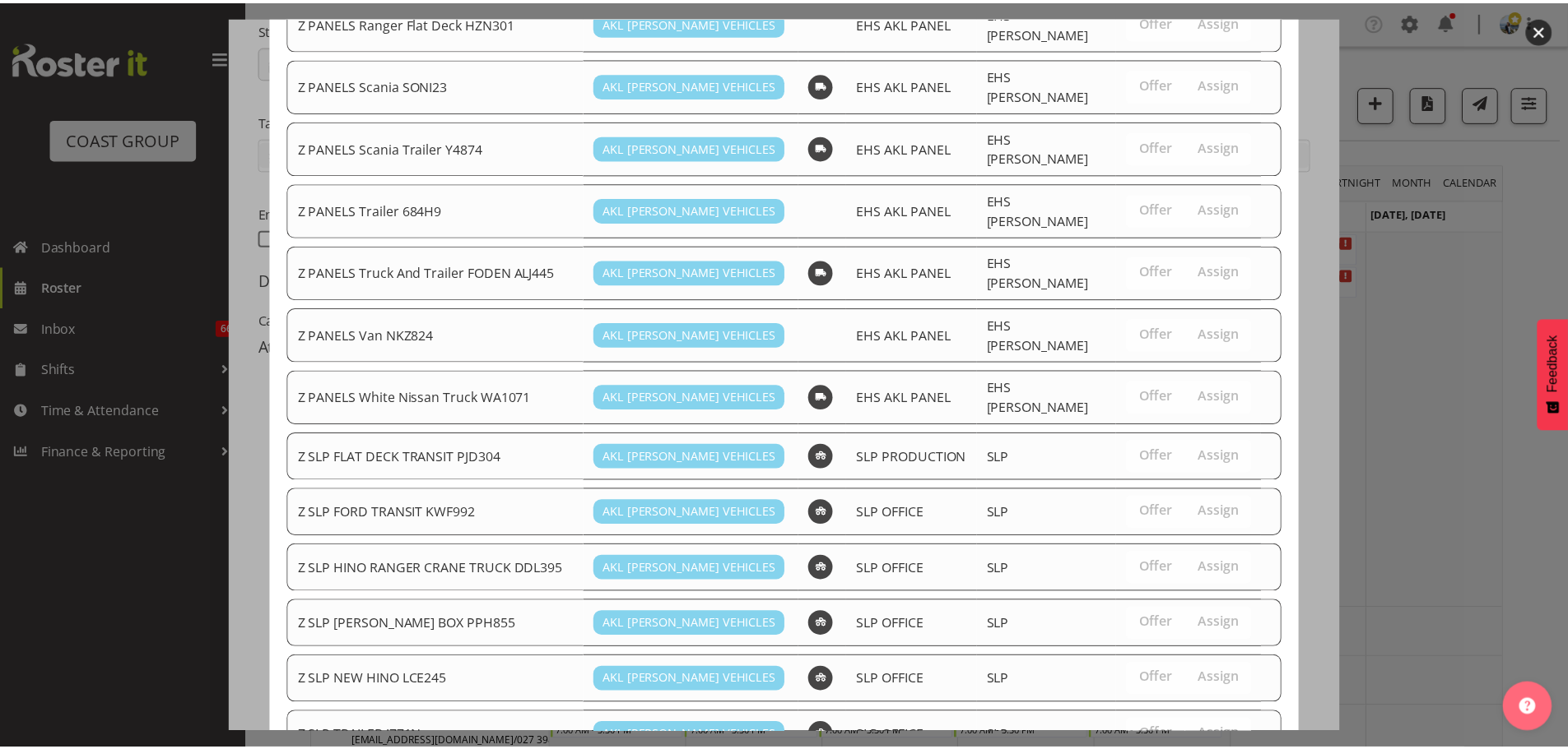
scroll to position [1313, 0]
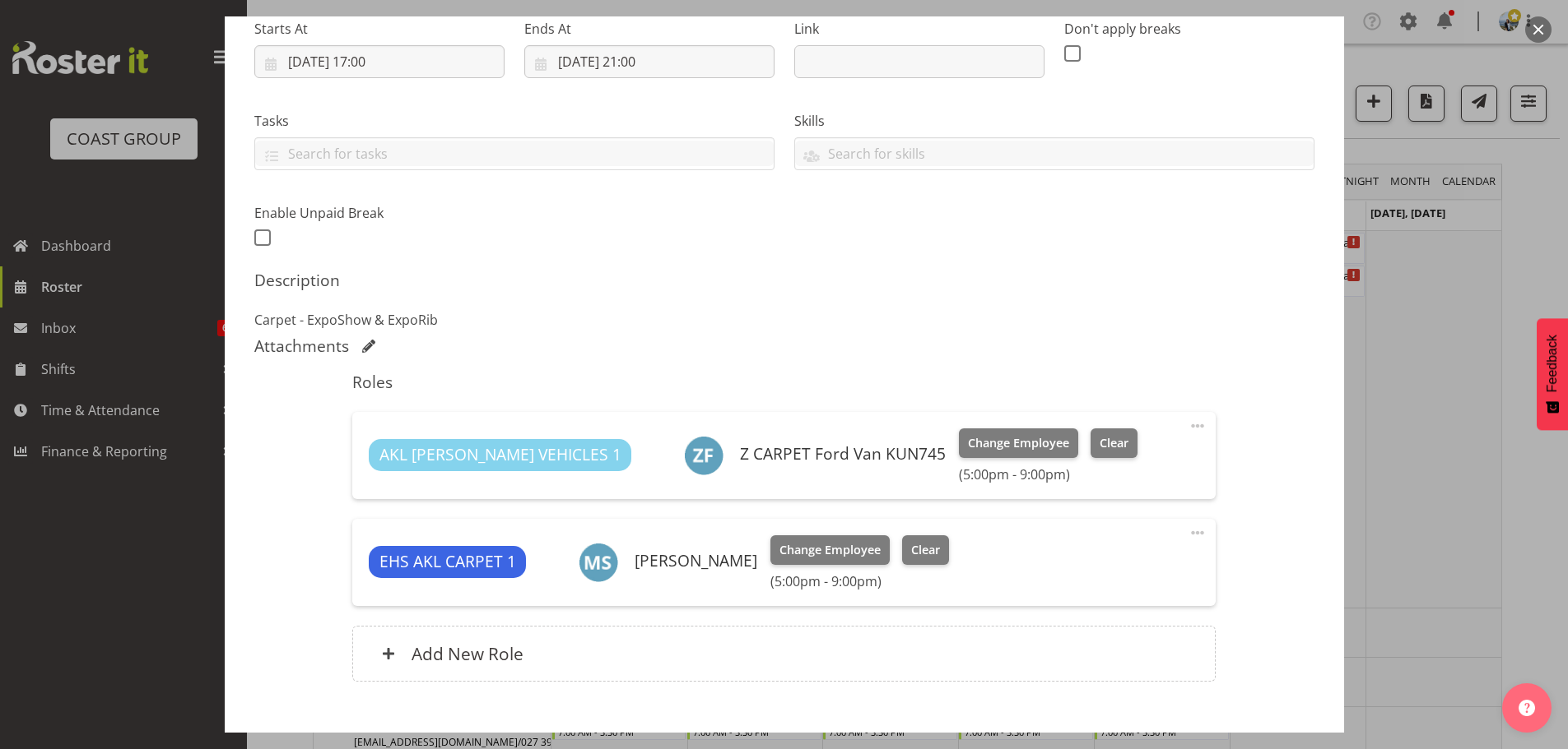
scroll to position [365, 0]
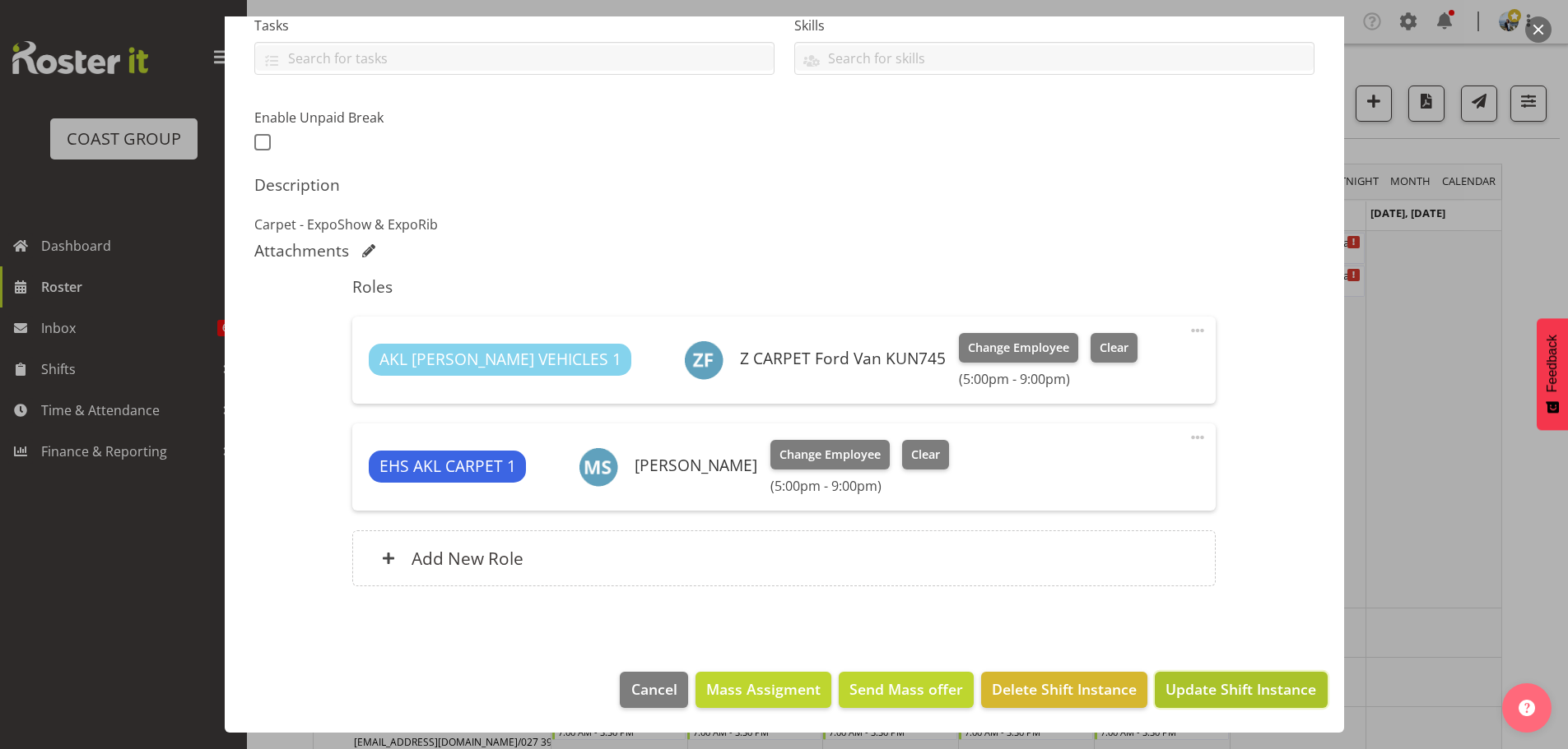
click at [1216, 694] on span "Update Shift Instance" at bounding box center [1240, 690] width 151 height 21
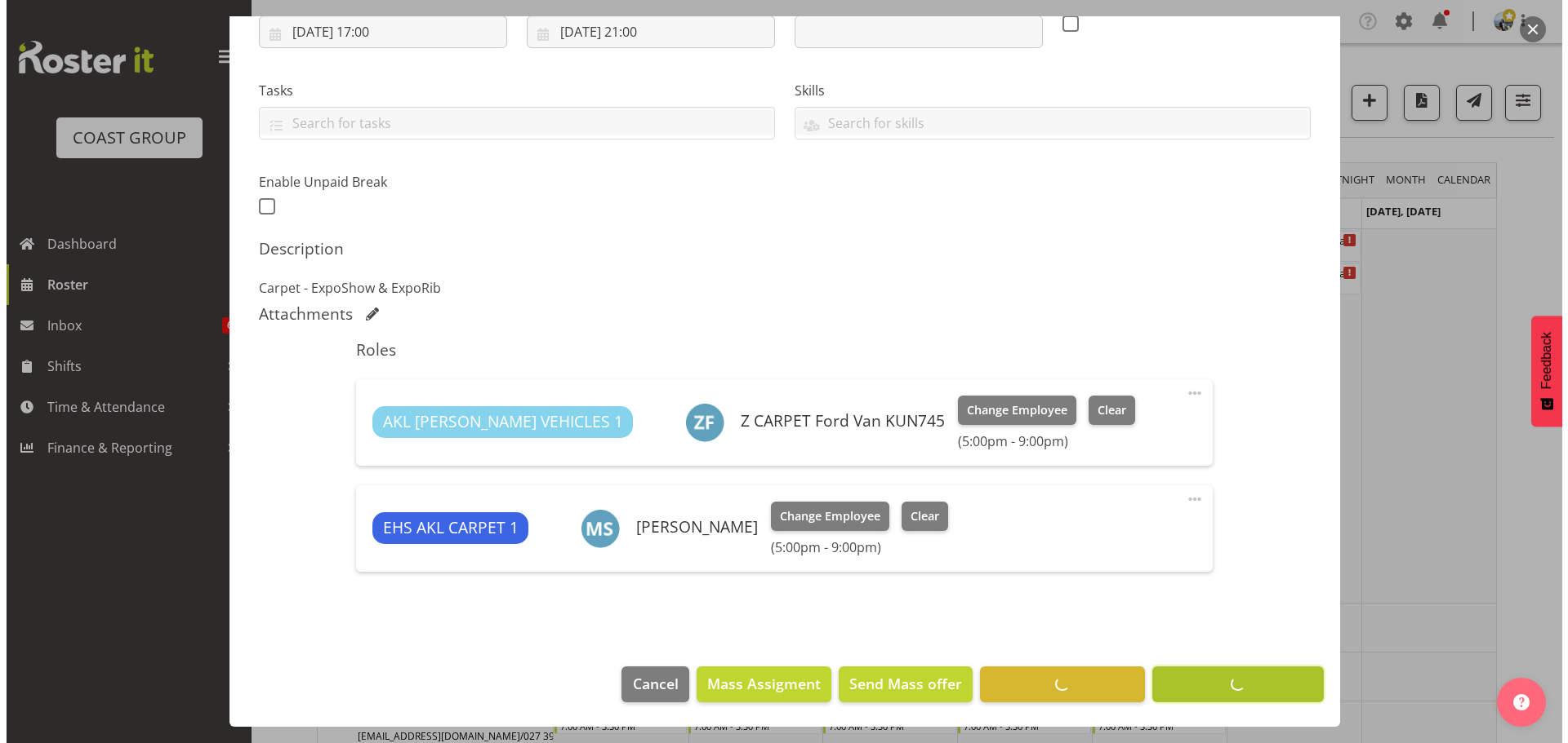
scroll to position [296, 0]
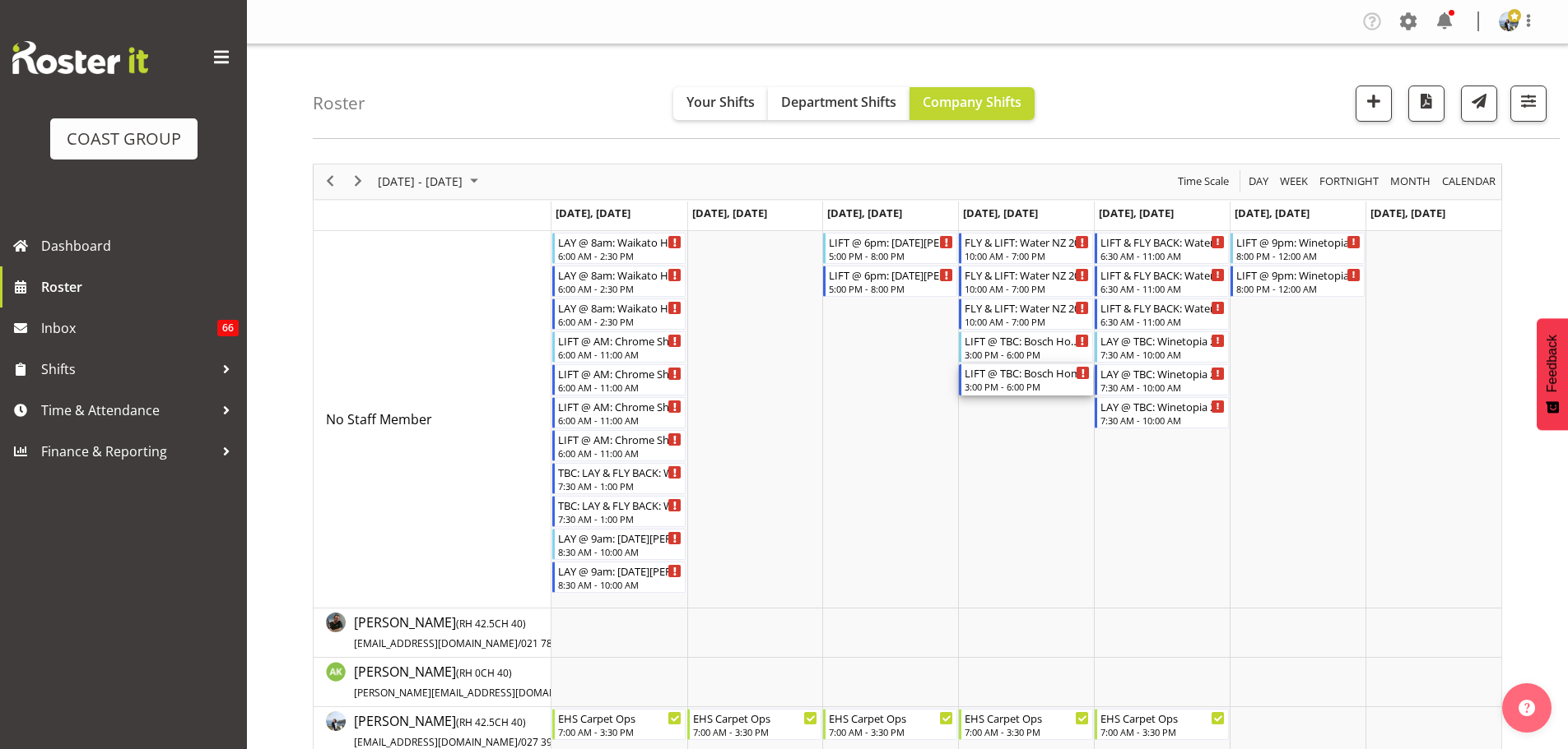
click at [1008, 372] on div "LIFT @ TBC: Bosch Home Appliances '25 @ Cordis Hotel" at bounding box center [1027, 373] width 126 height 17
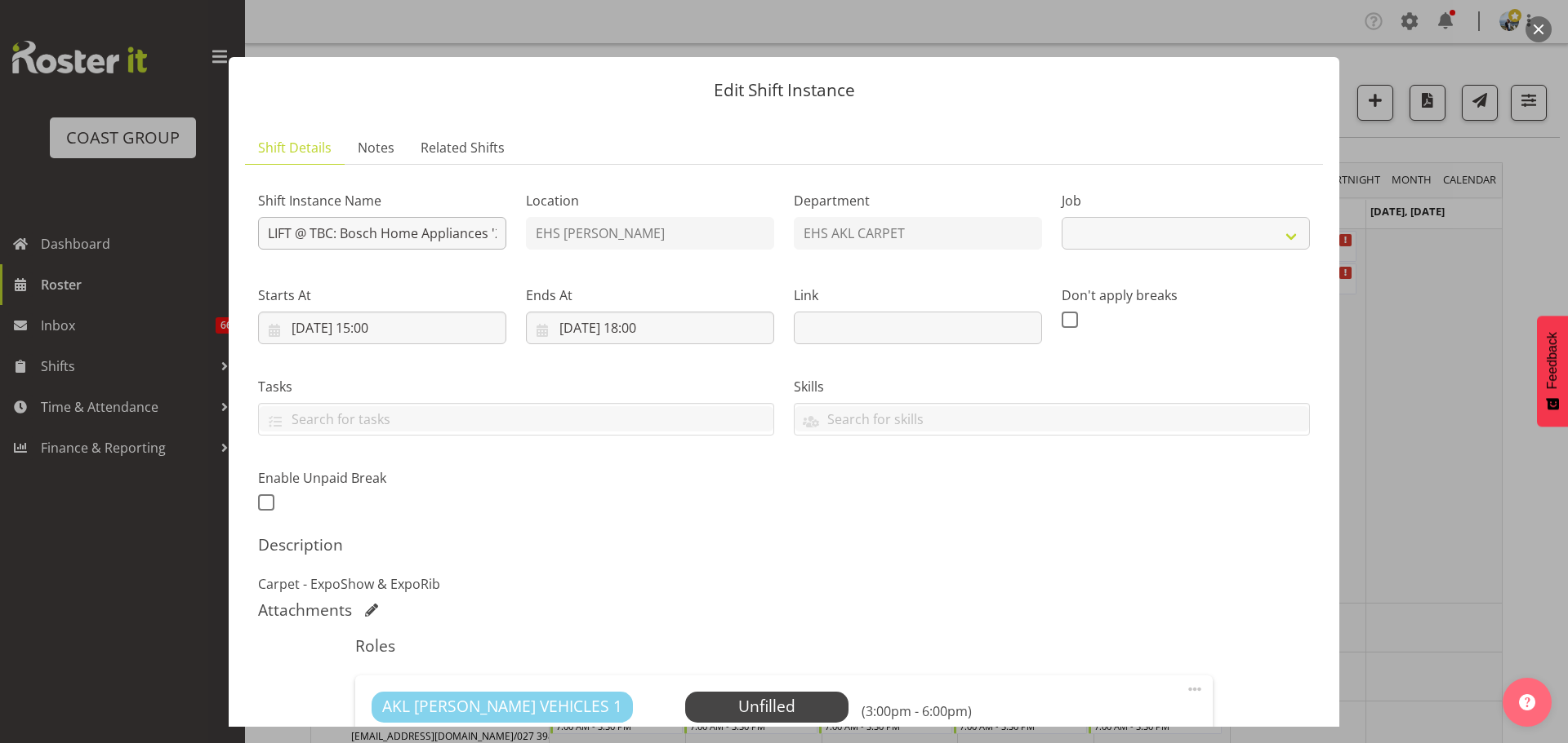
select select "8576"
click at [330, 229] on input "LIFT @ TBC: Bosch Home Appliances '25 @ Cordis Hotel" at bounding box center [381, 234] width 248 height 33
type input "LIFT @ 2pm: Bosch Home Appliances '25 @ Cordis Hotel"
click at [384, 326] on input "02/10/2025, 15:00" at bounding box center [381, 328] width 248 height 33
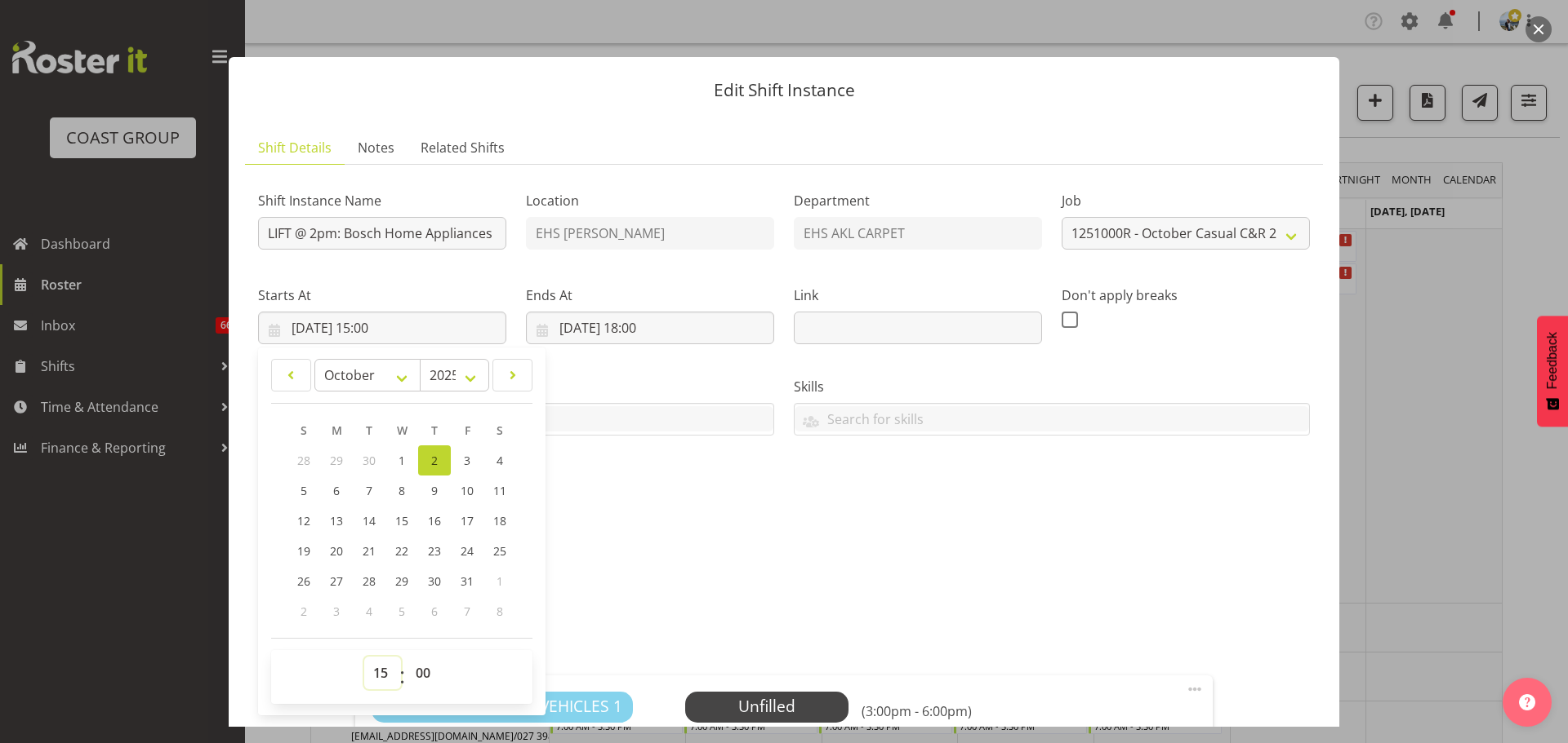
click at [382, 679] on select "00 01 02 03 04 05 06 07 08 09 10 11 12 13 14 15 16 17 18 19 20 21 22 23" at bounding box center [382, 674] width 37 height 33
select select "14"
click at [364, 657] on select "00 01 02 03 04 05 06 07 08 09 10 11 12 13 14 15 16 17 18 19 20 21 22 23" at bounding box center [382, 674] width 37 height 33
type input "02/10/2025, 14:00"
click at [378, 673] on select "00 01 02 03 04 05 06 07 08 09 10 11 12 13 14 15 16 17 18 19 20 21 22 23" at bounding box center [382, 674] width 37 height 33
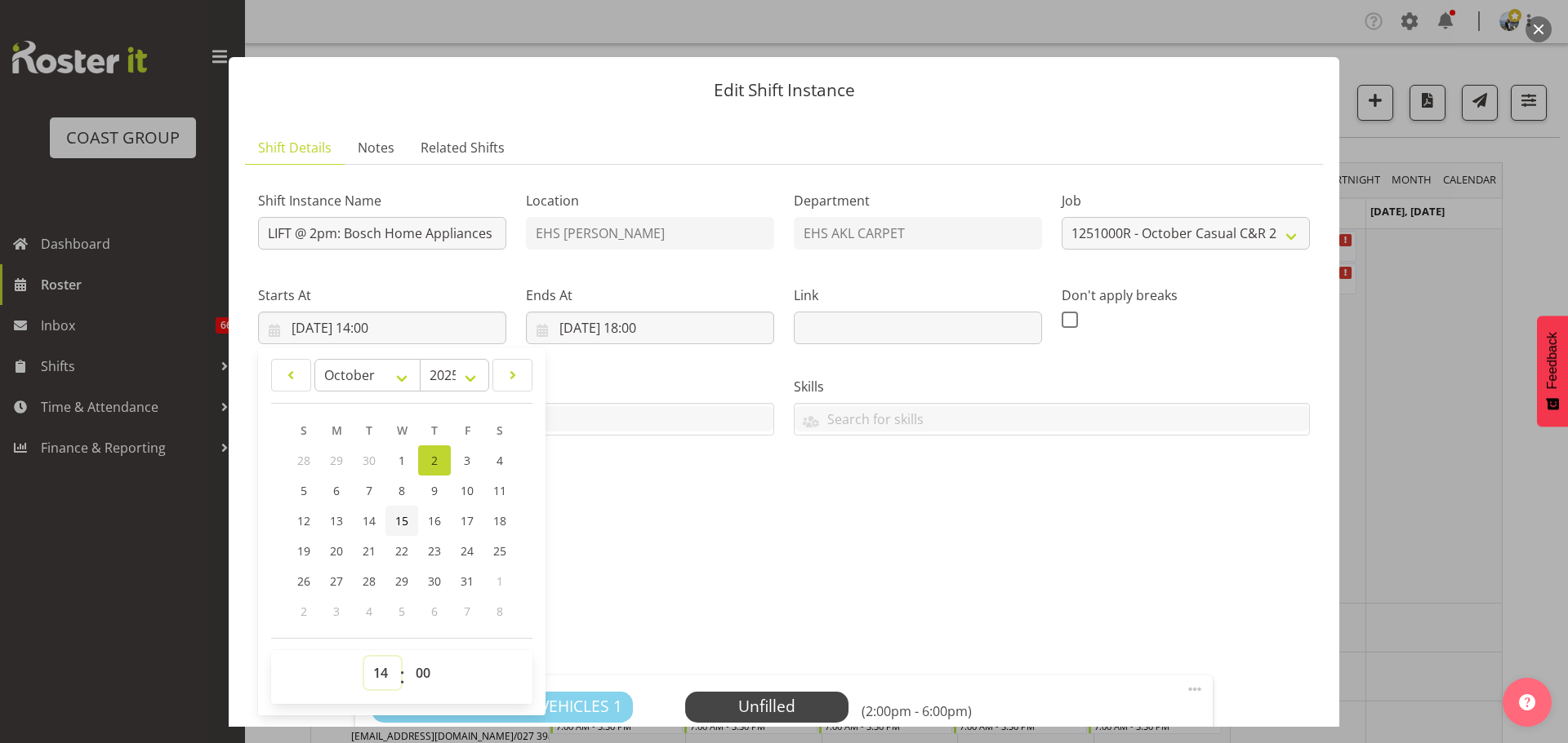
select select "13"
click at [364, 657] on select "00 01 02 03 04 05 06 07 08 09 10 11 12 13 14 15 16 17 18 19 20 21 22 23" at bounding box center [382, 674] width 37 height 33
type input "02/10/2025, 13:00"
click at [417, 671] on select "00 01 02 03 04 05 06 07 08 09 10 11 12 13 14 15 16 17 18 19 20 21 22 23 24 25 2…" at bounding box center [425, 674] width 37 height 33
select select "30"
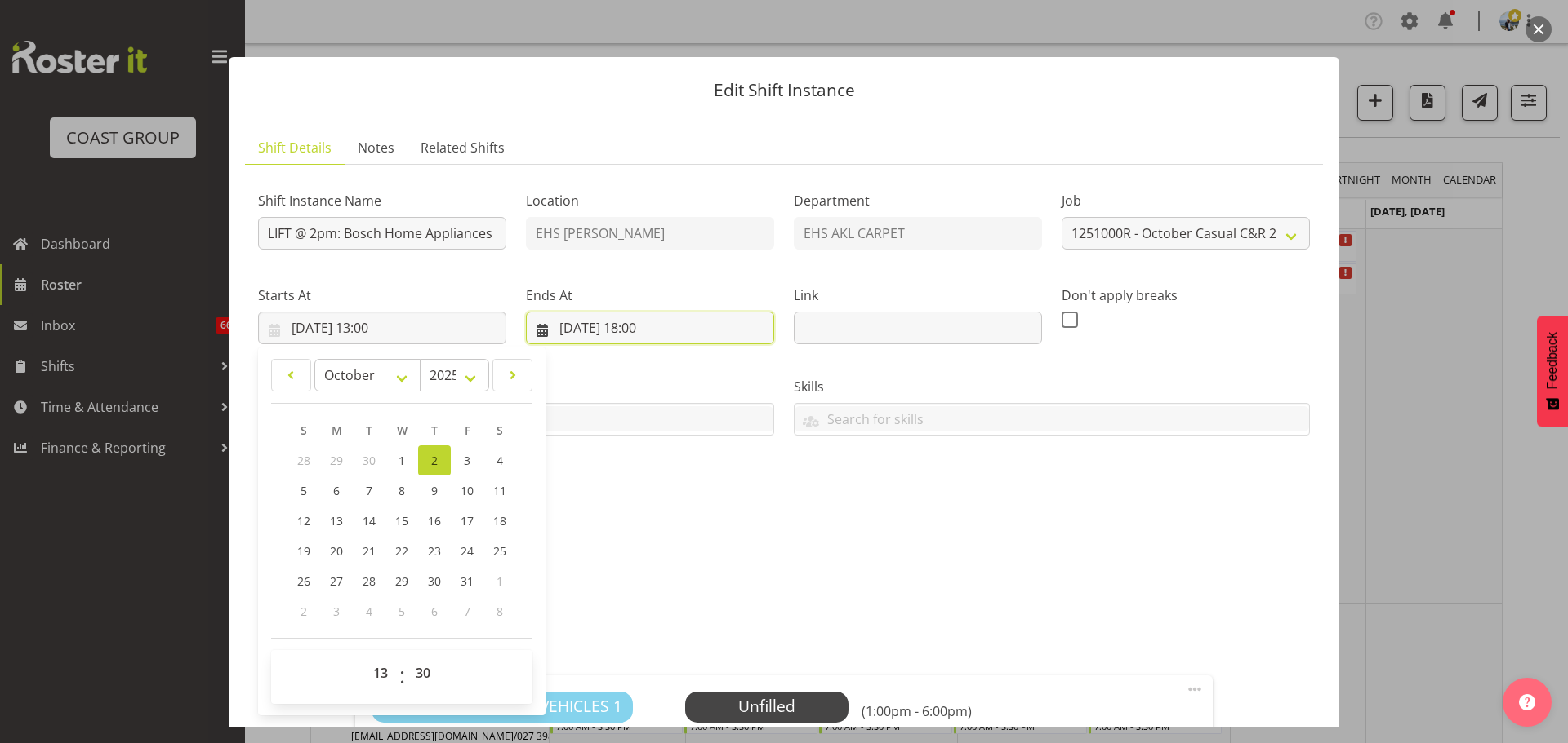
type input "02/10/2025, 13:30"
click at [654, 330] on input "02/10/2025, 18:00" at bounding box center [650, 328] width 248 height 33
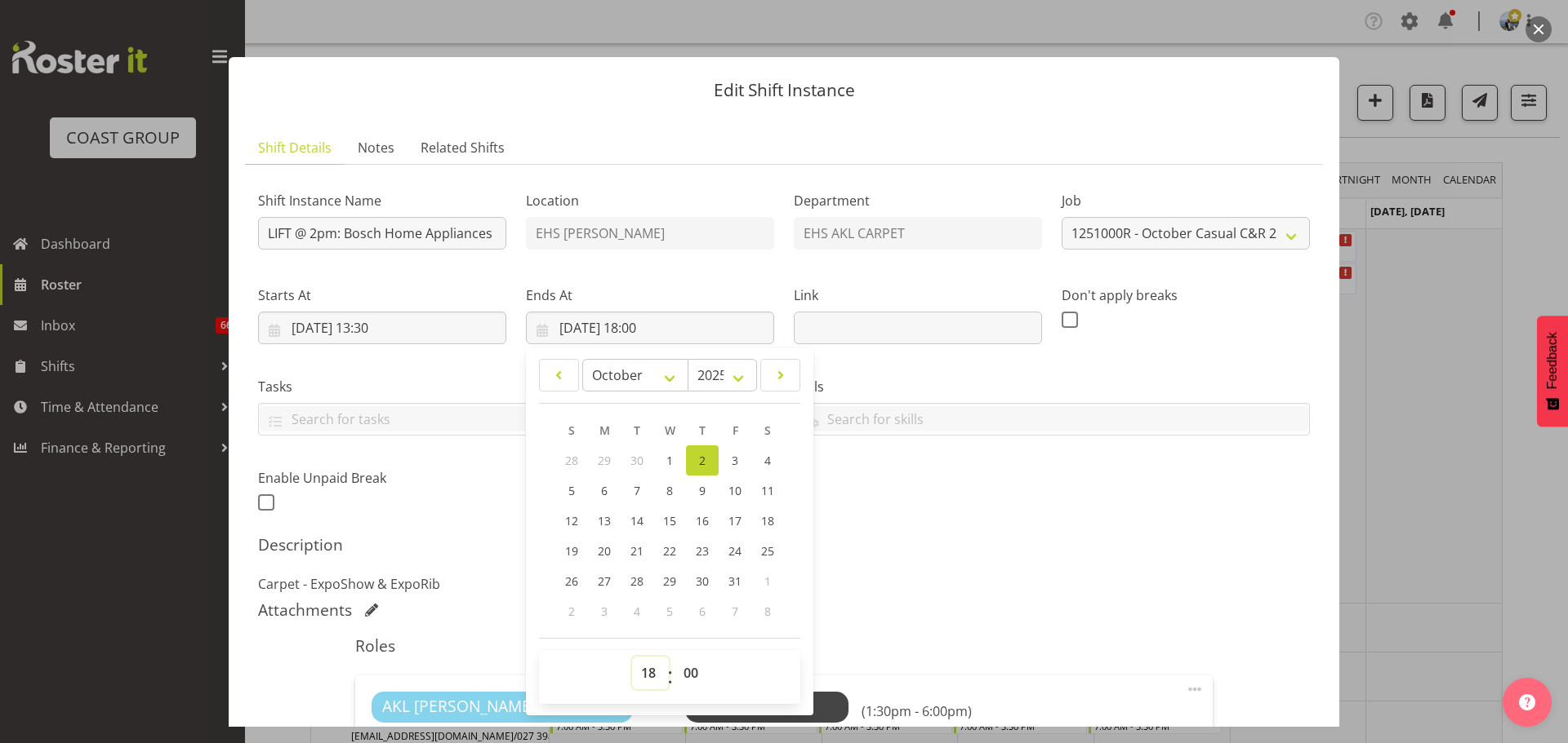
click at [645, 665] on select "00 01 02 03 04 05 06 07 08 09 10 11 12 13 14 15 16 17 18 19 20 21 22 23" at bounding box center [651, 674] width 37 height 33
select select "15"
click at [632, 657] on select "00 01 02 03 04 05 06 07 08 09 10 11 12 13 14 15 16 17 18 19 20 21 22 23" at bounding box center [651, 674] width 37 height 33
type input "02/10/2025, 15:00"
click at [1162, 515] on div "Shift Instance Name LIFT @ 2pm: Bosch Home Appliances '25 @ Cordis Hotel Locati…" at bounding box center [784, 346] width 1072 height 357
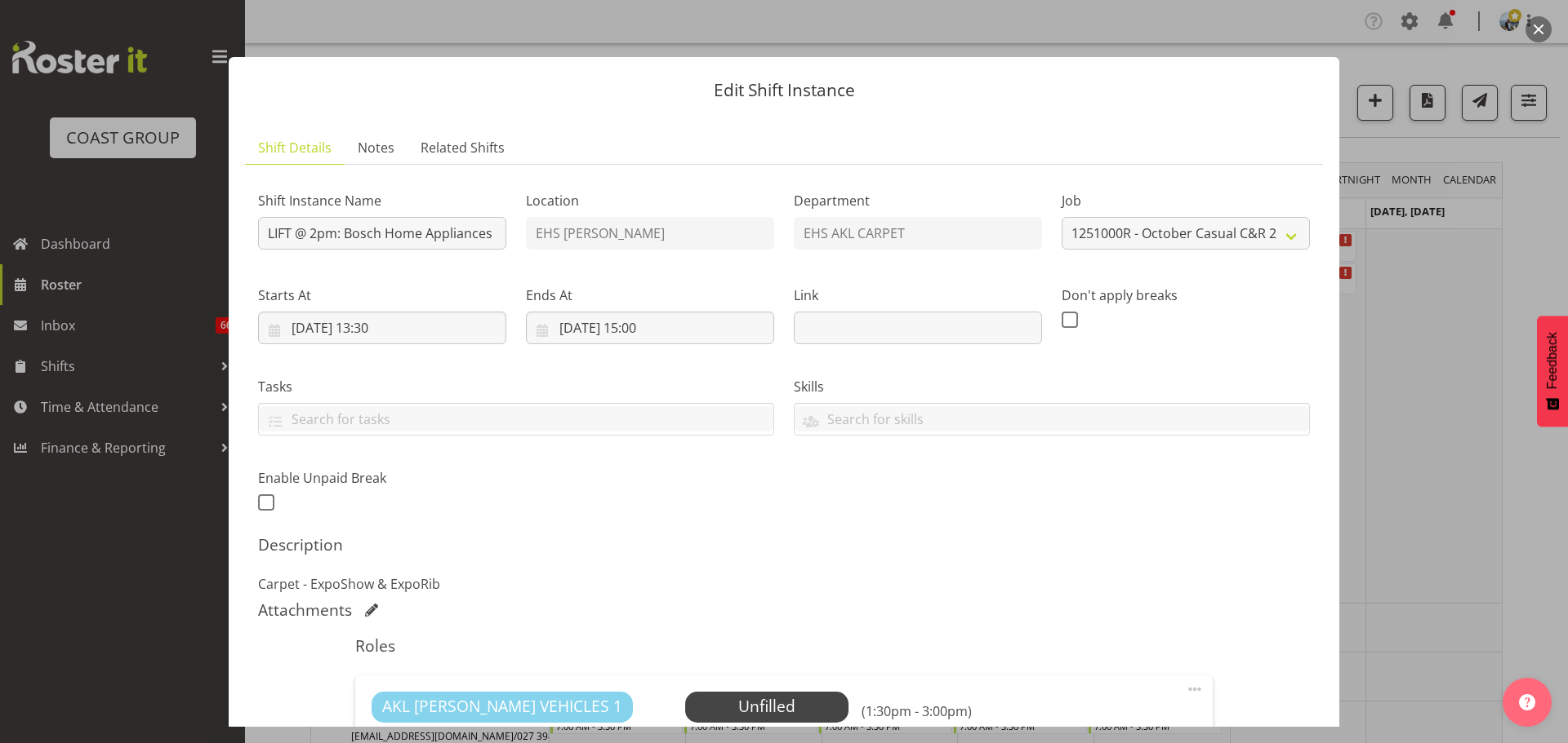
scroll to position [316, 0]
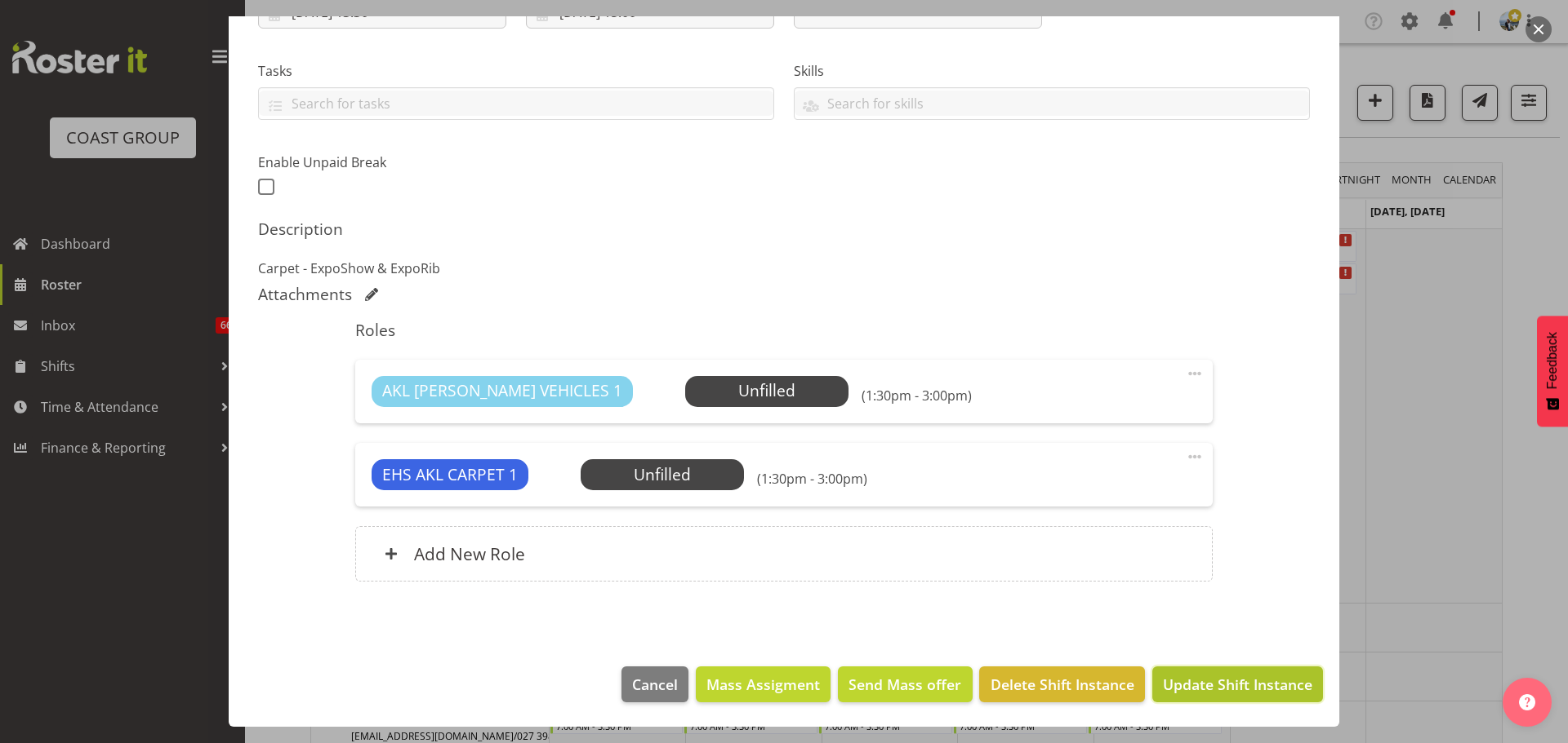
click at [1246, 688] on span "Update Shift Instance" at bounding box center [1237, 685] width 150 height 21
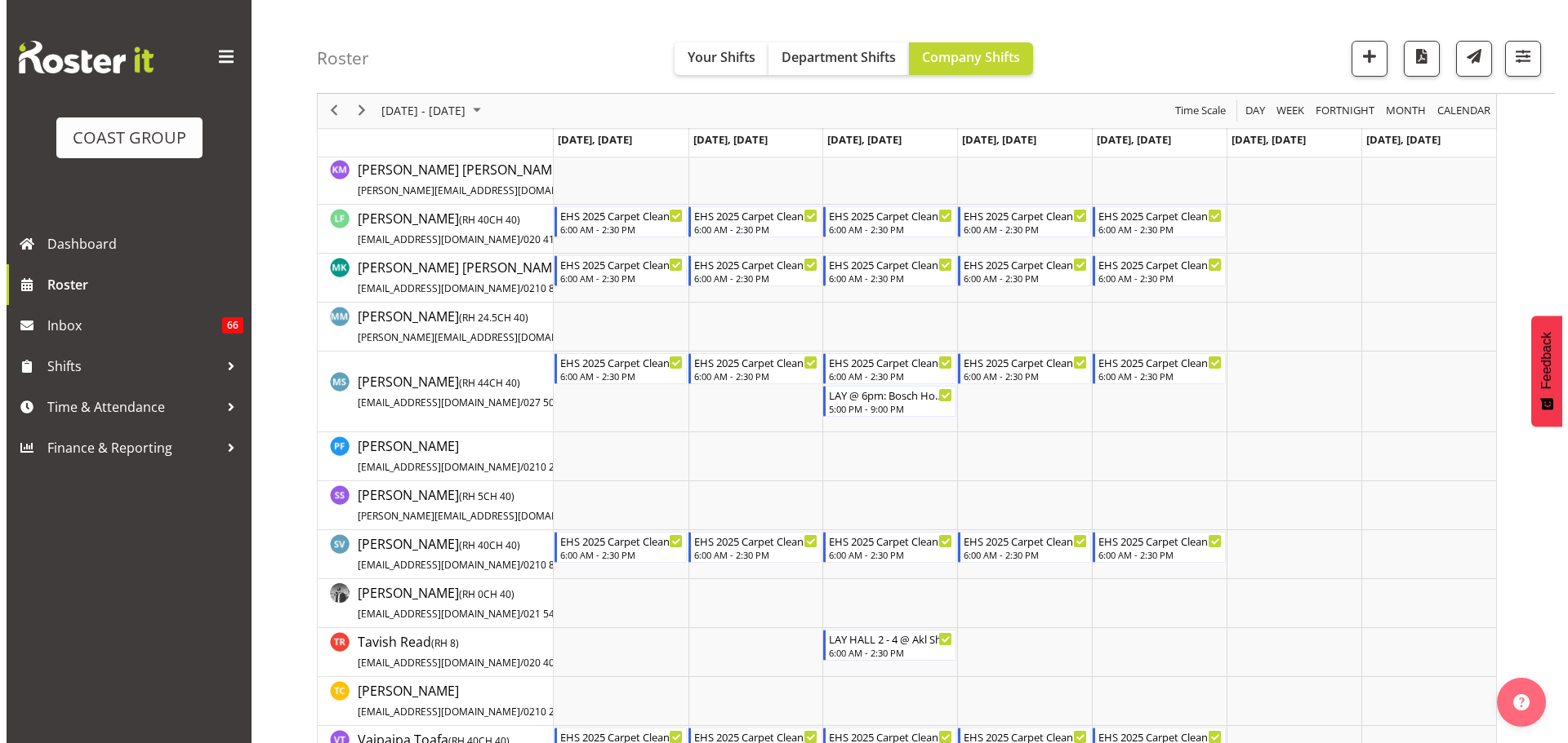
scroll to position [1044, 0]
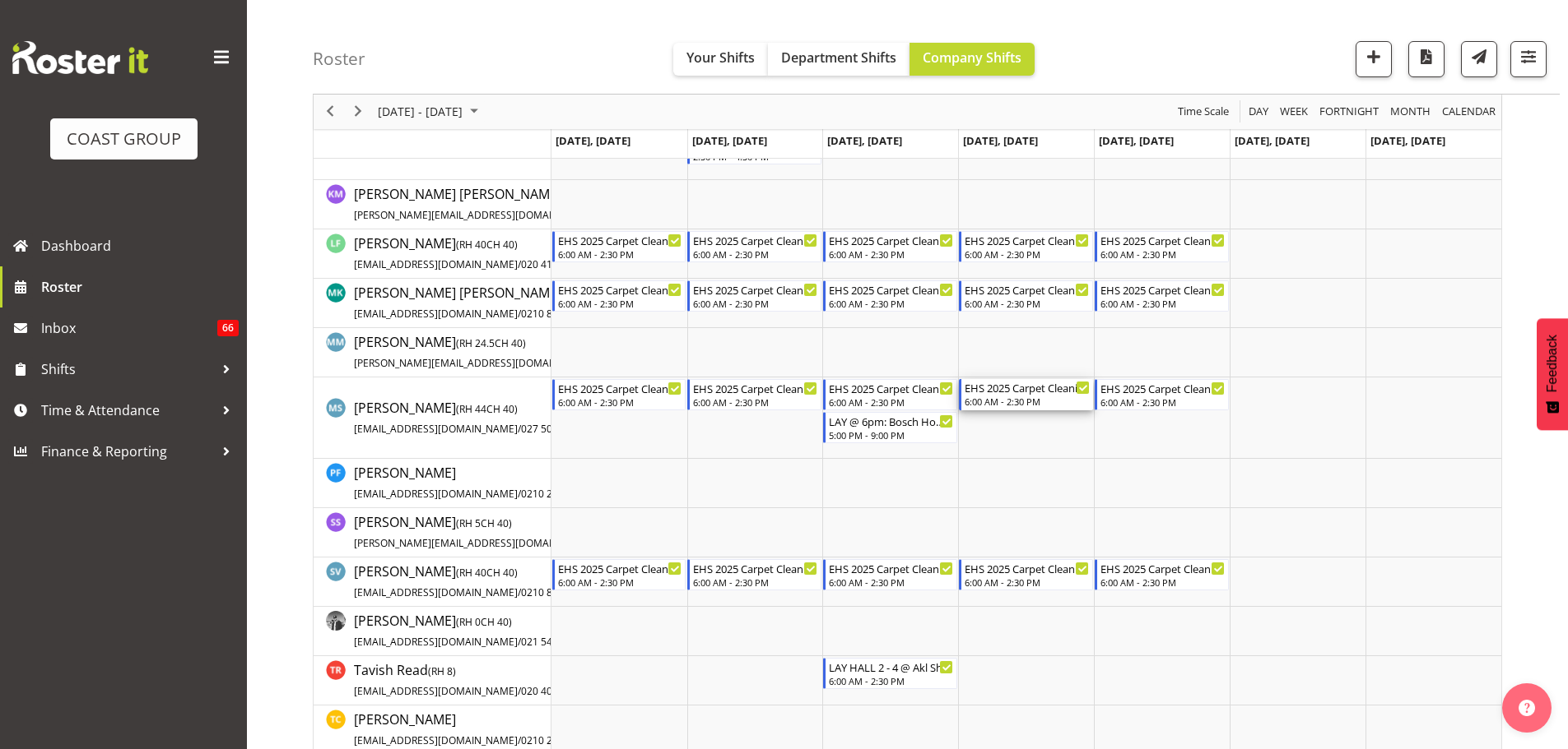
click at [1048, 392] on div "EHS 2025 Carpet Cleaning, Maintenance, etc" at bounding box center [1027, 387] width 126 height 17
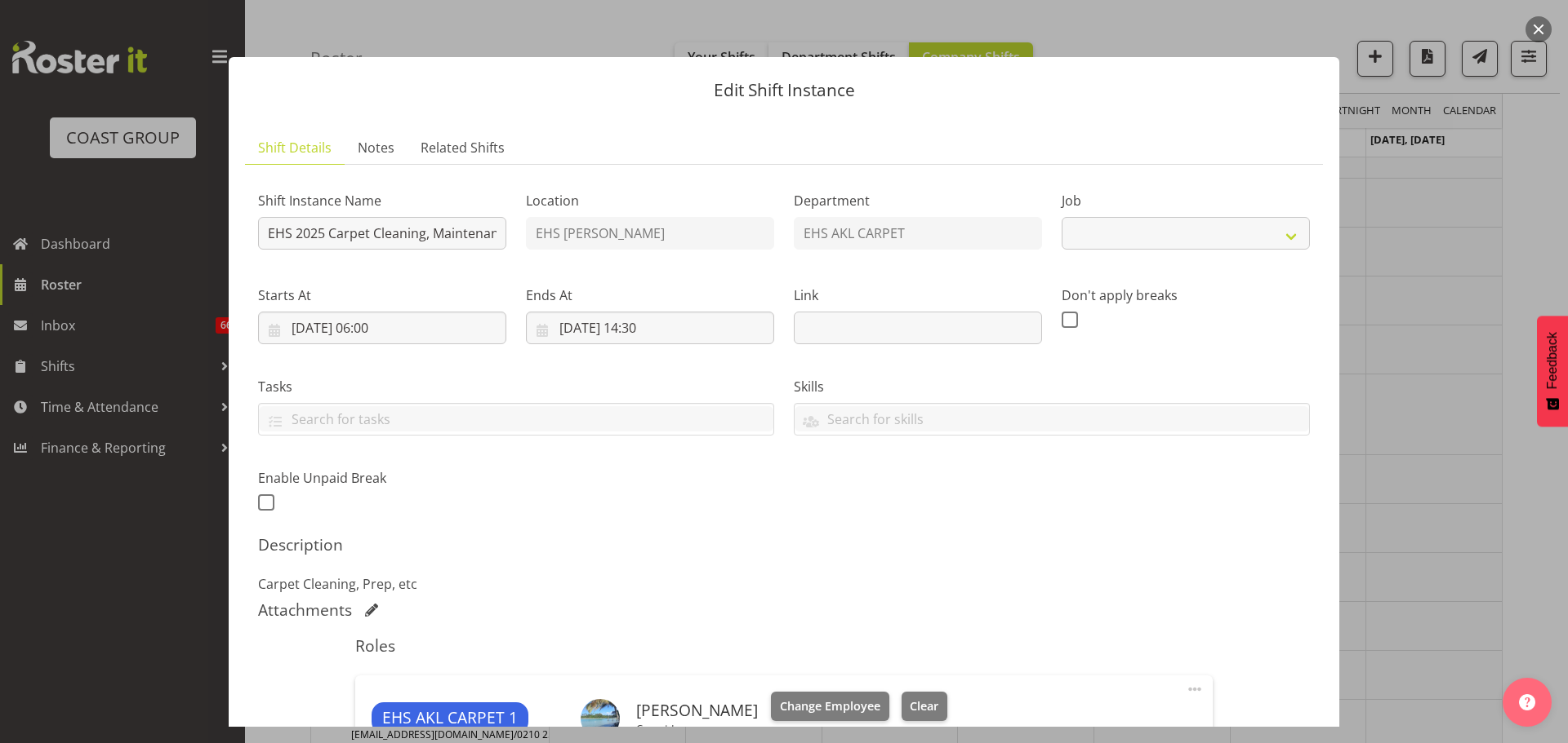
select select "69"
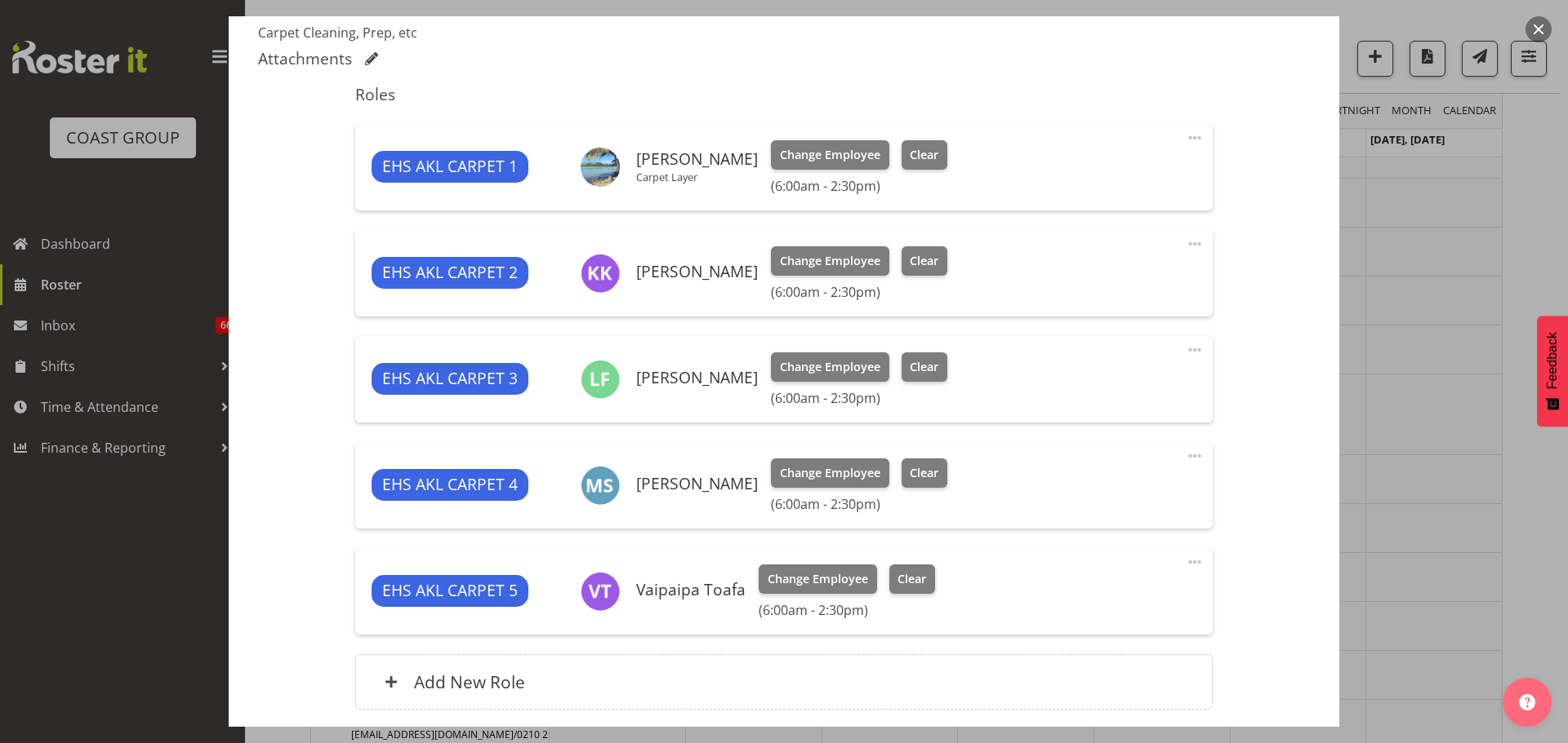
scroll to position [569, 0]
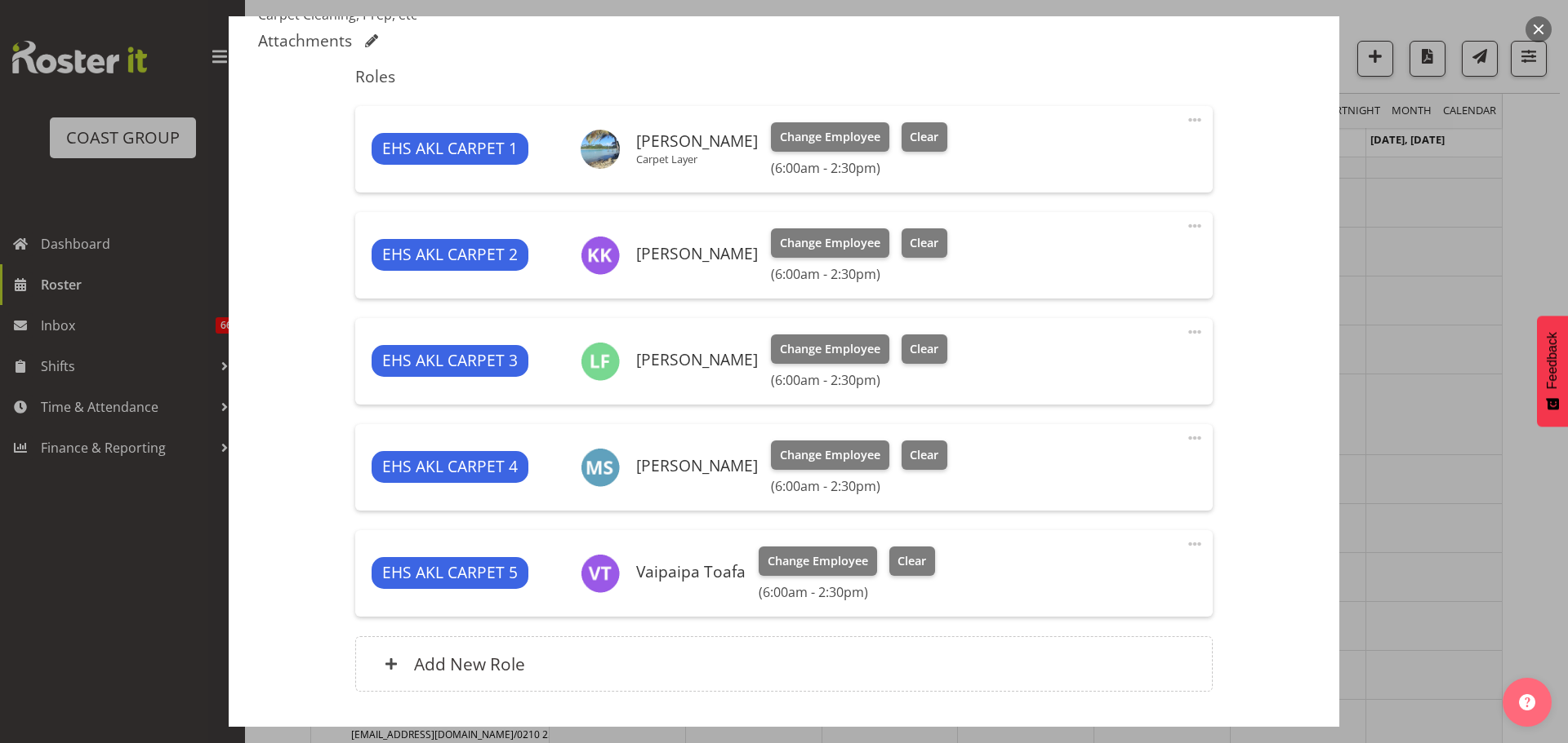
click at [1185, 442] on span at bounding box center [1194, 438] width 19 height 19
click at [1108, 477] on link "Edit" at bounding box center [1126, 474] width 156 height 29
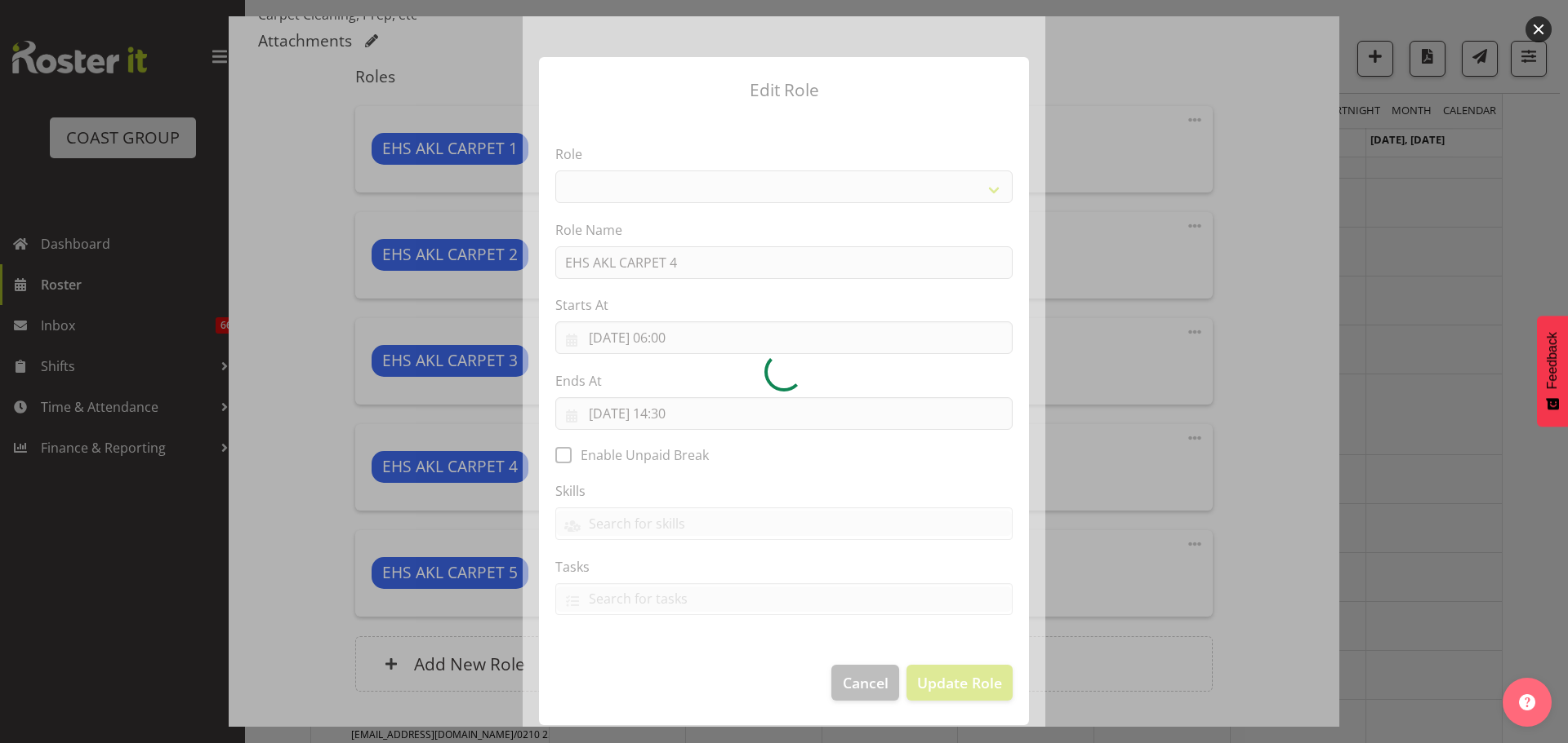
select select "190"
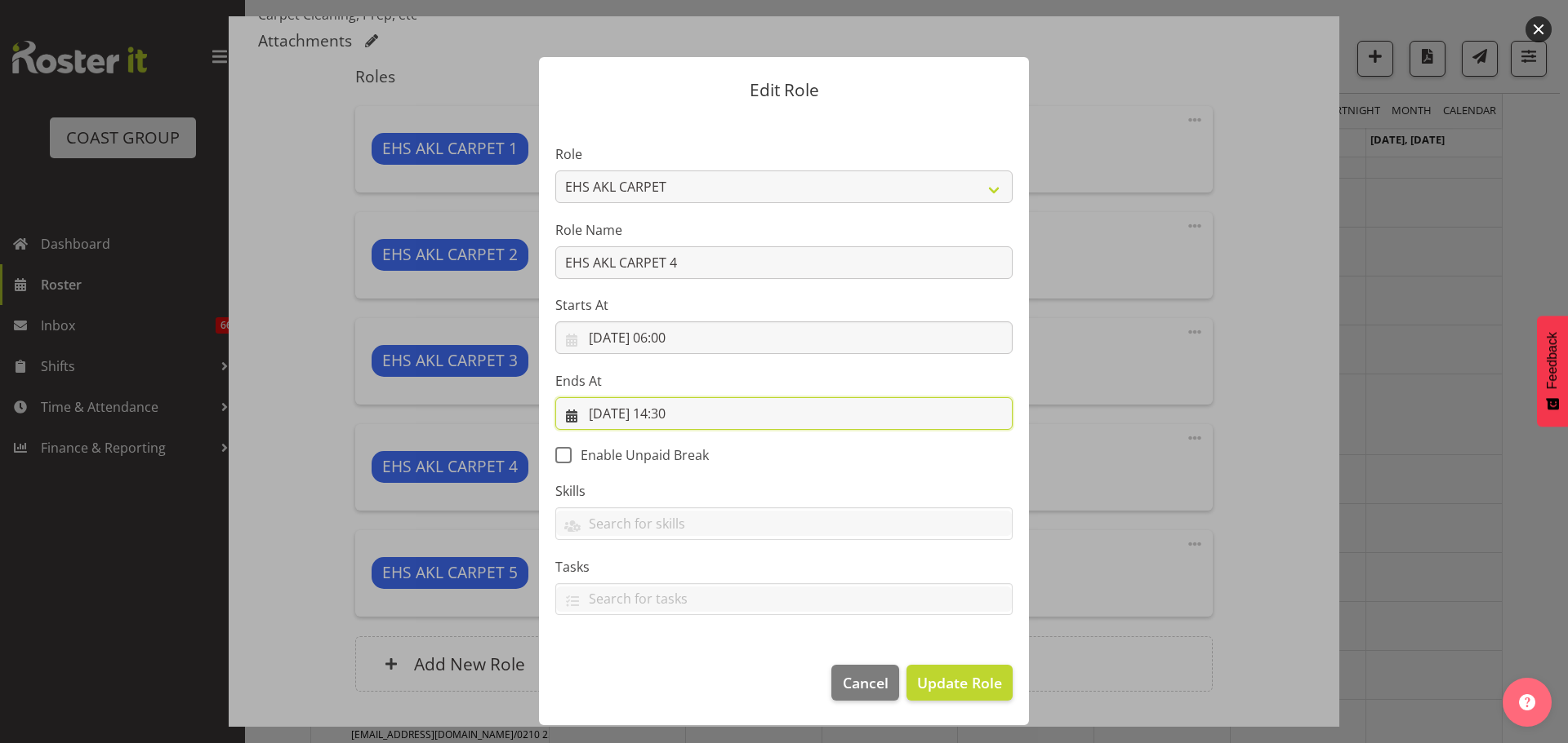
click at [686, 415] on input "02/10/2025, 14:30" at bounding box center [784, 414] width 458 height 33
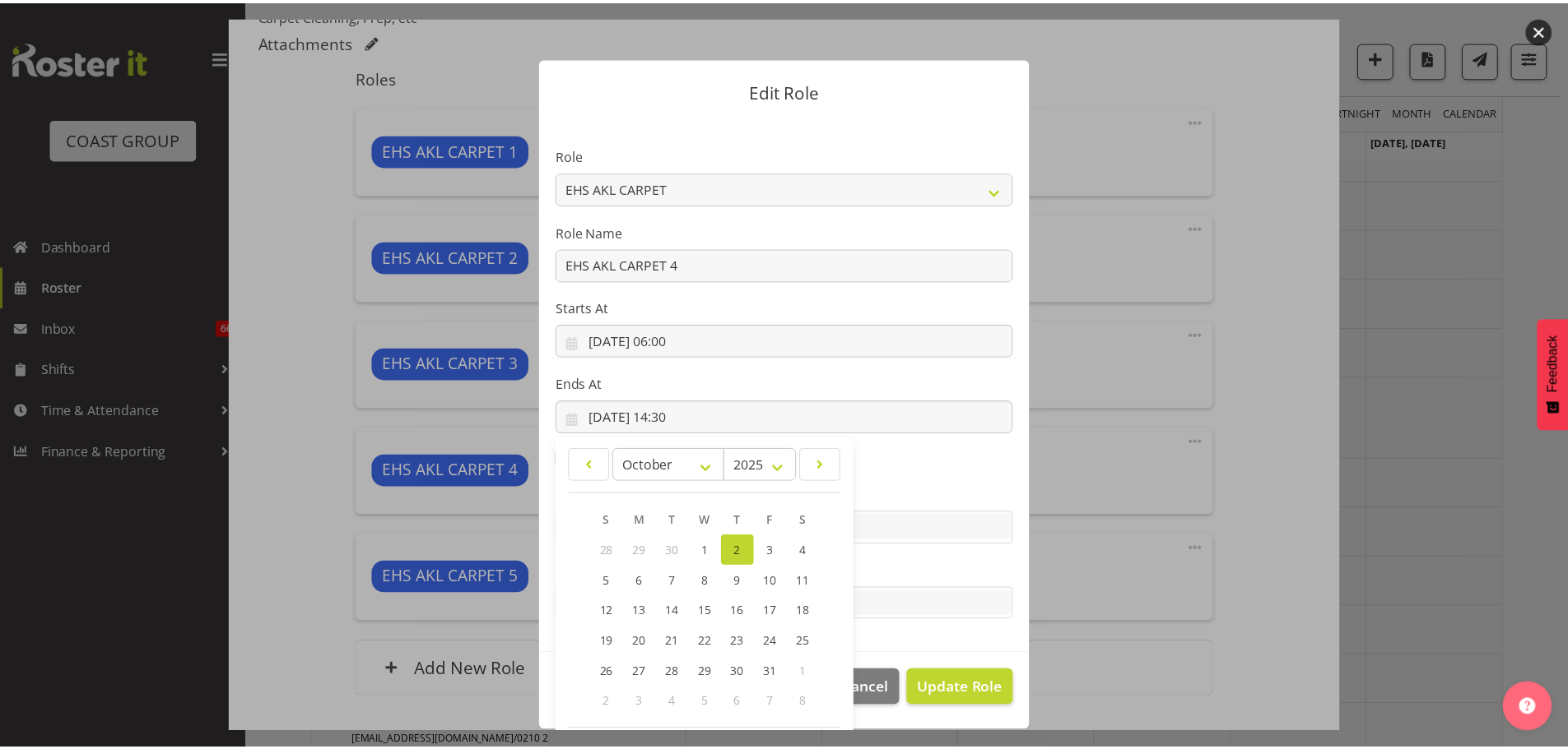
scroll to position [75, 0]
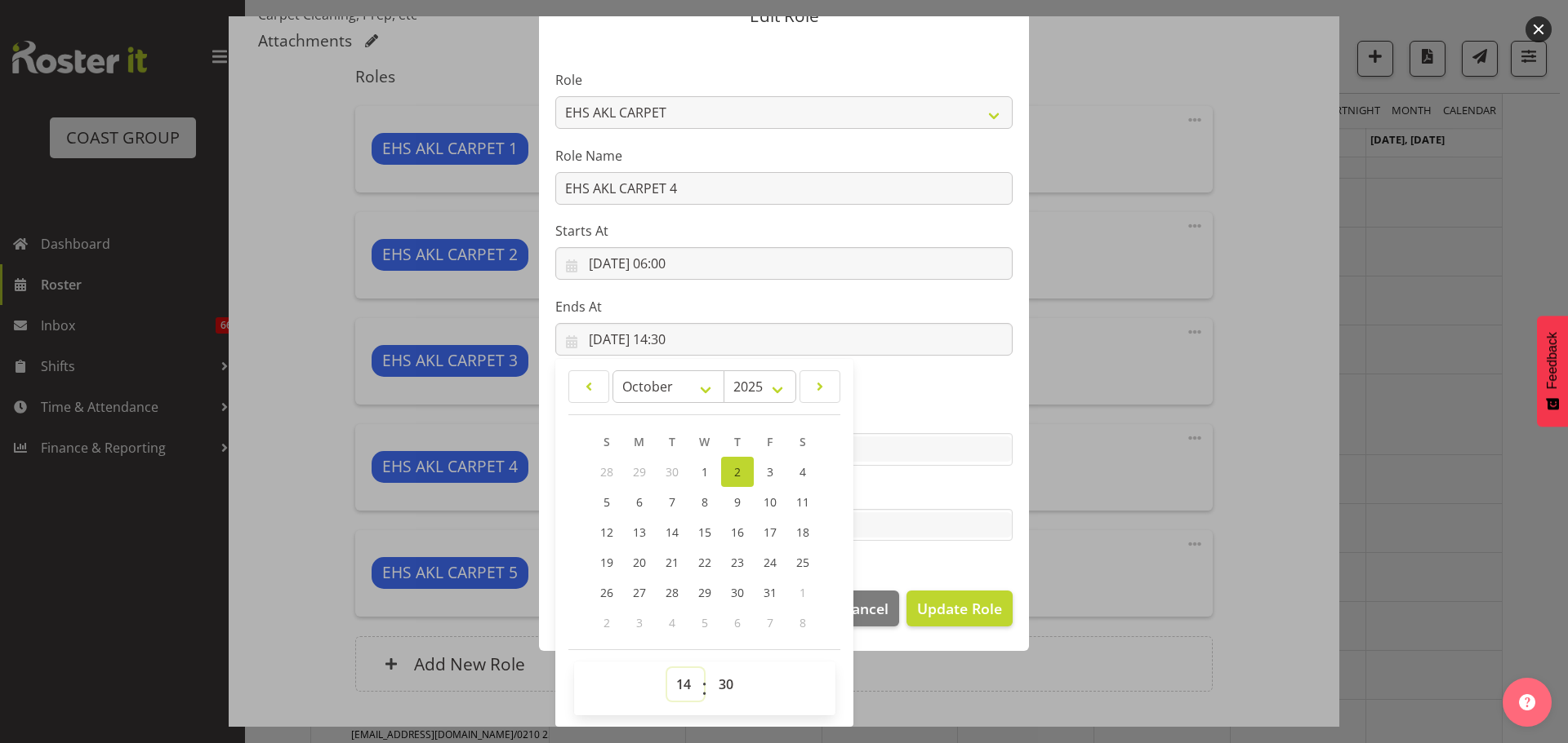
click at [682, 673] on select "00 01 02 03 04 05 06 07 08 09 10 11 12 13 14 15 16 17 18 19 20 21 22 23" at bounding box center [686, 685] width 37 height 33
select select "13"
click at [667, 669] on select "00 01 02 03 04 05 06 07 08 09 10 11 12 13 14 15 16 17 18 19 20 21 22 23" at bounding box center [686, 685] width 37 height 33
type input "02/10/2025, 13:30"
click at [1005, 616] on button "Update Role" at bounding box center [960, 608] width 106 height 36
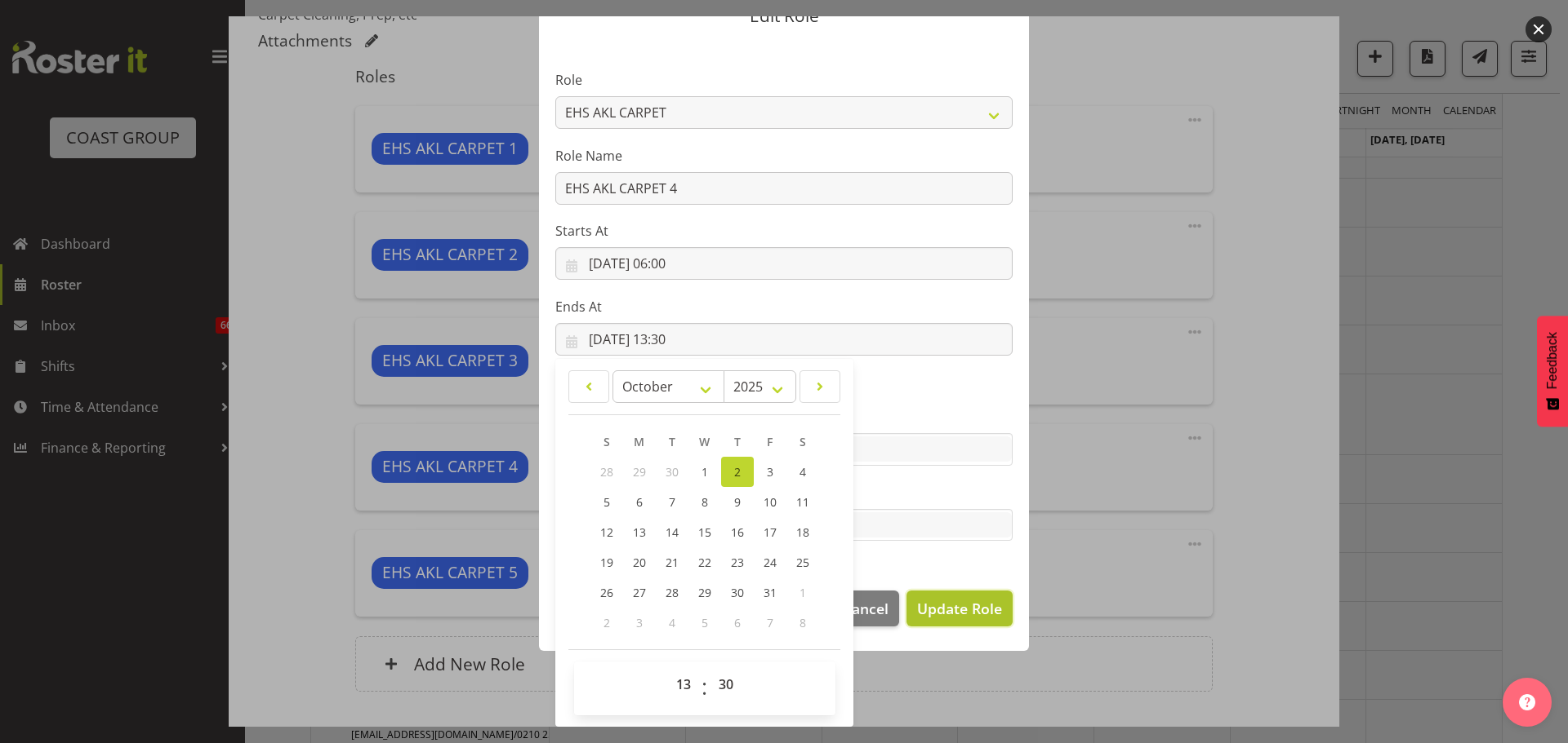
select select
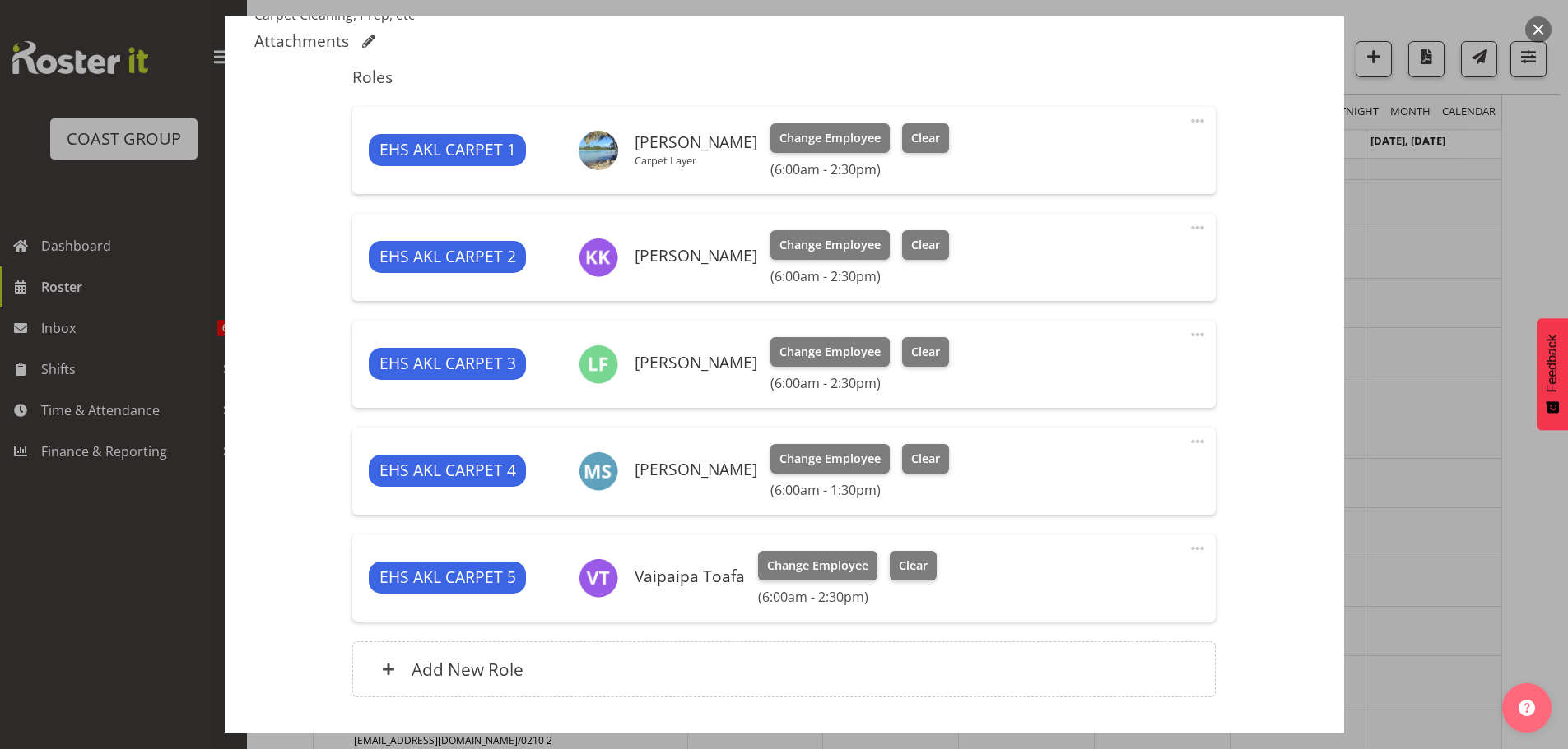
scroll to position [685, 0]
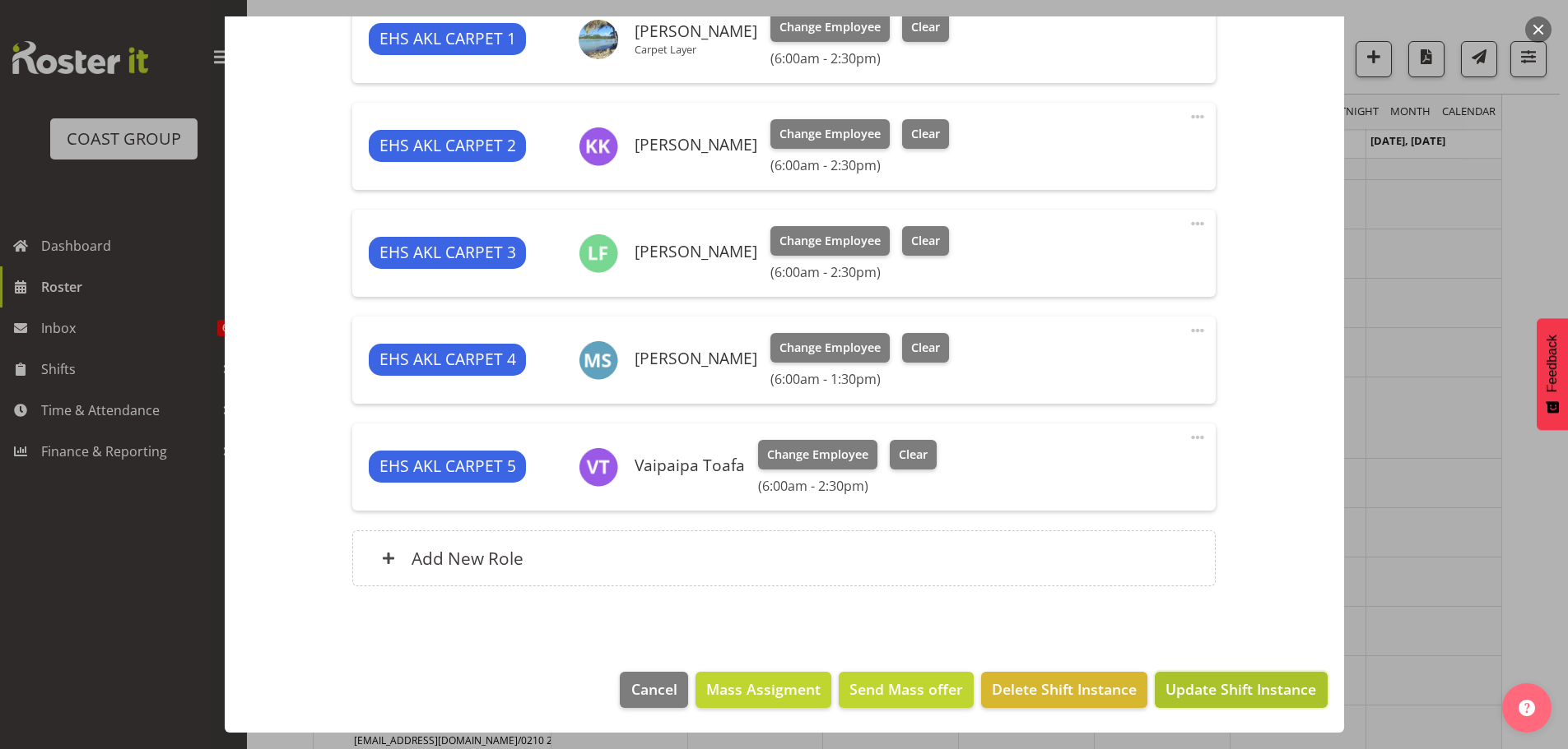
click at [1273, 682] on span "Update Shift Instance" at bounding box center [1240, 690] width 151 height 21
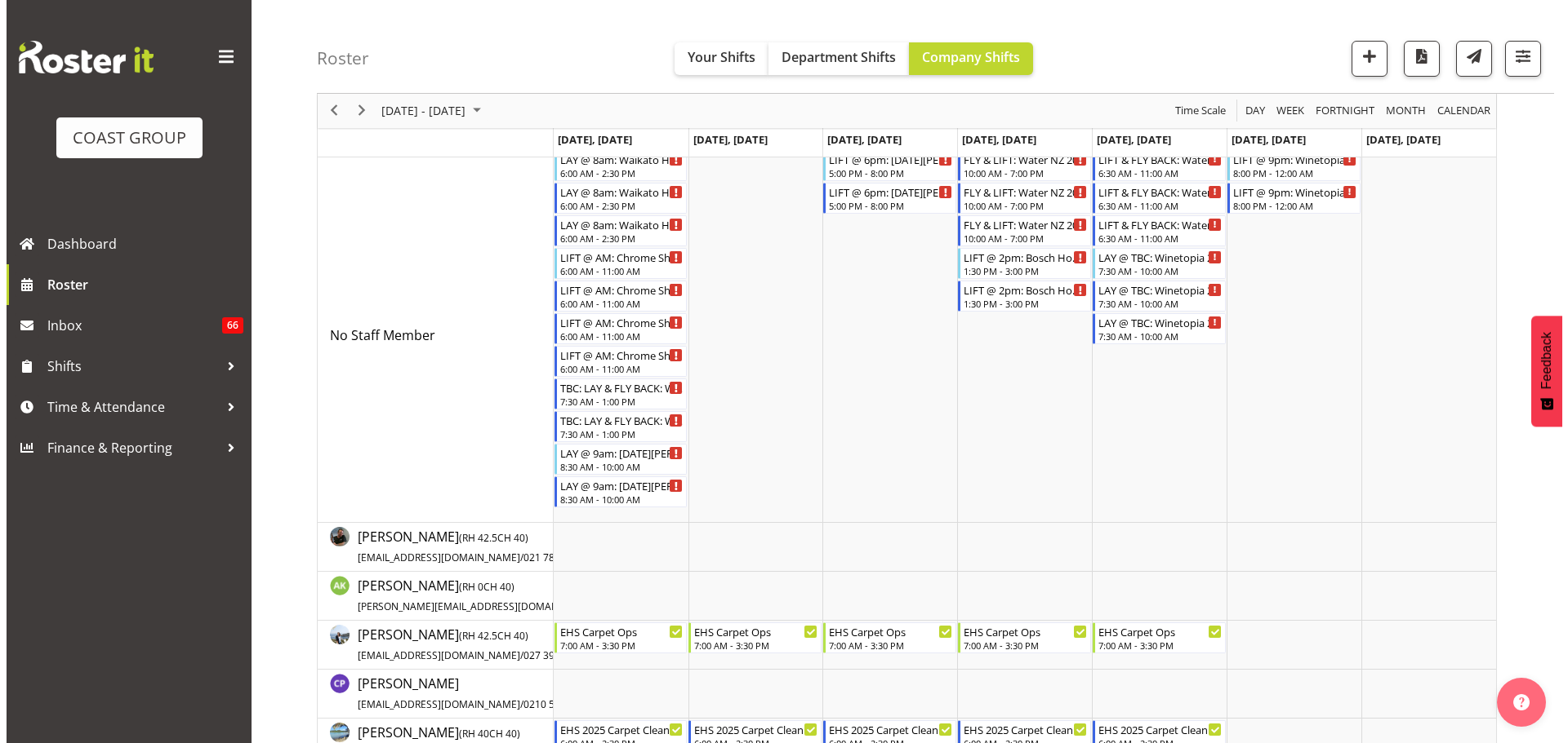
scroll to position [42, 0]
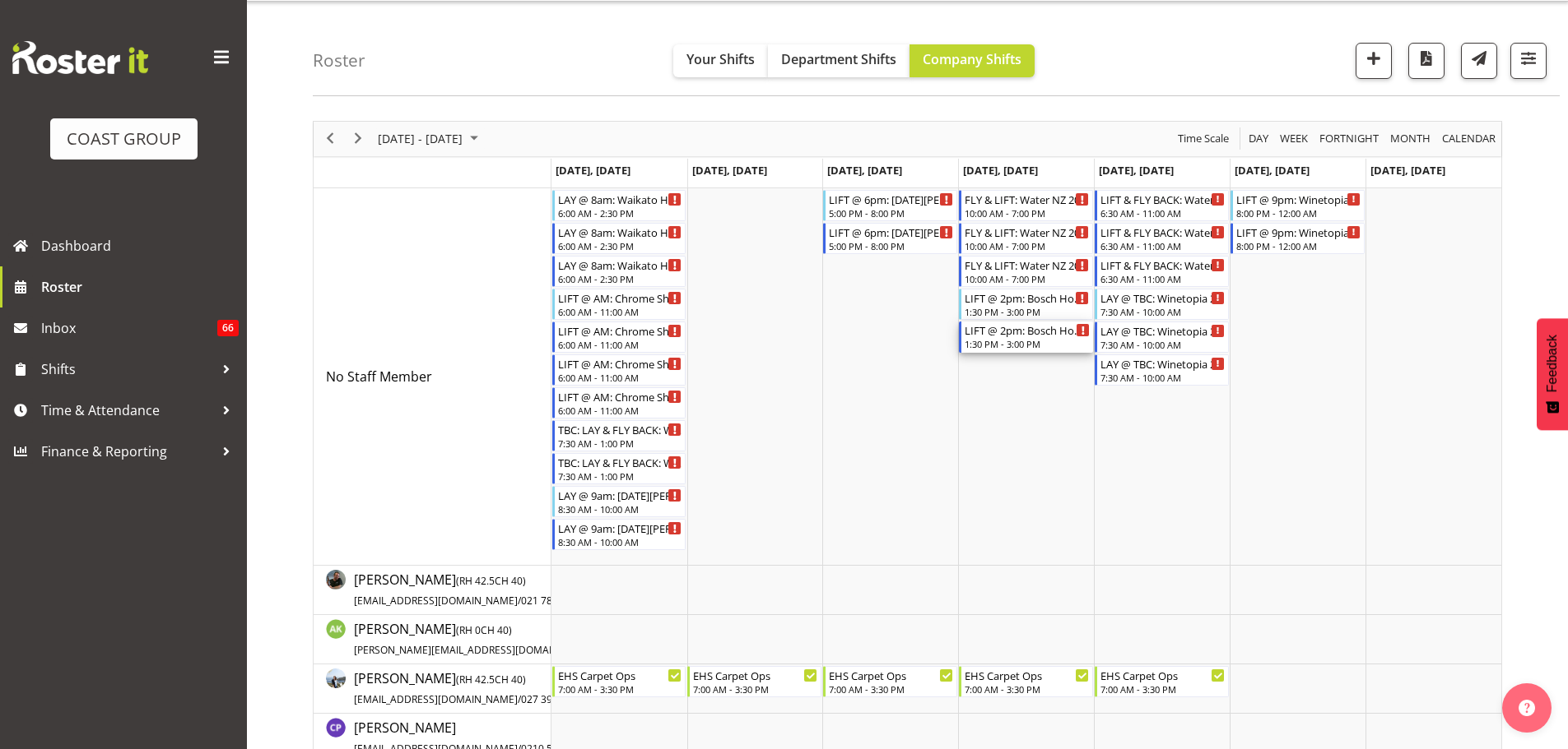
click at [988, 332] on div "LIFT @ 2pm: Bosch Home Appliances '25 @ Cordis Hotel" at bounding box center [1027, 330] width 126 height 17
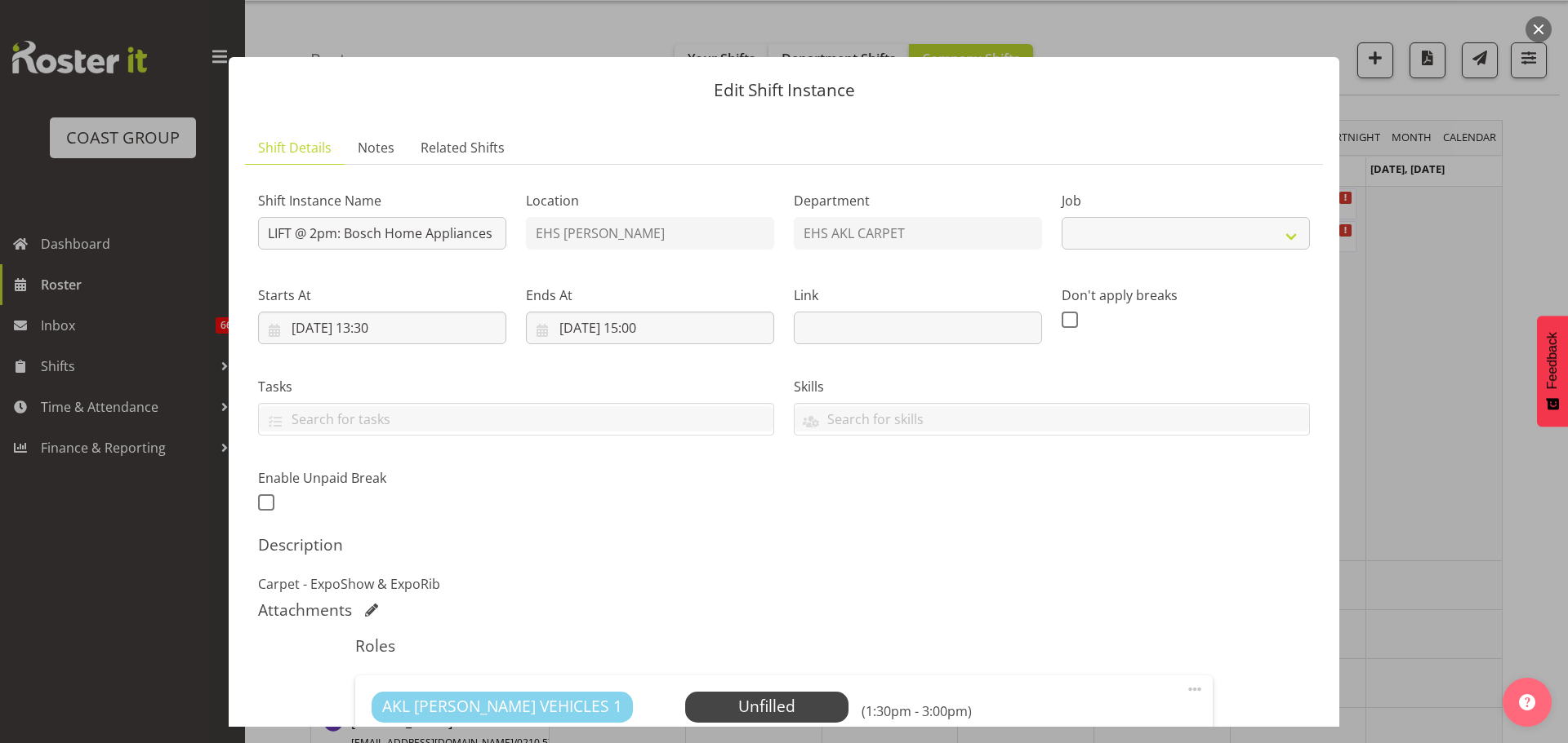
select select "8576"
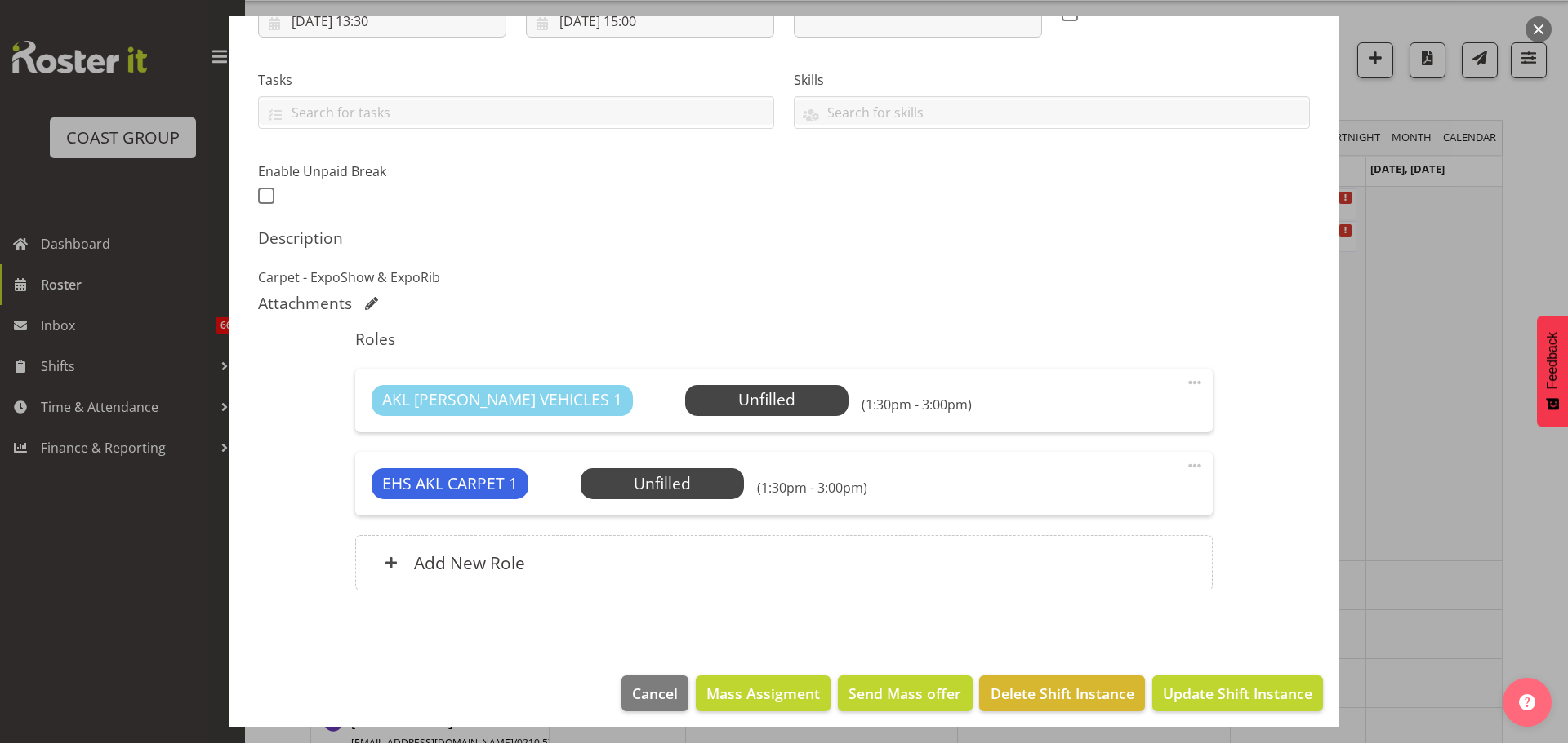
scroll to position [316, 0]
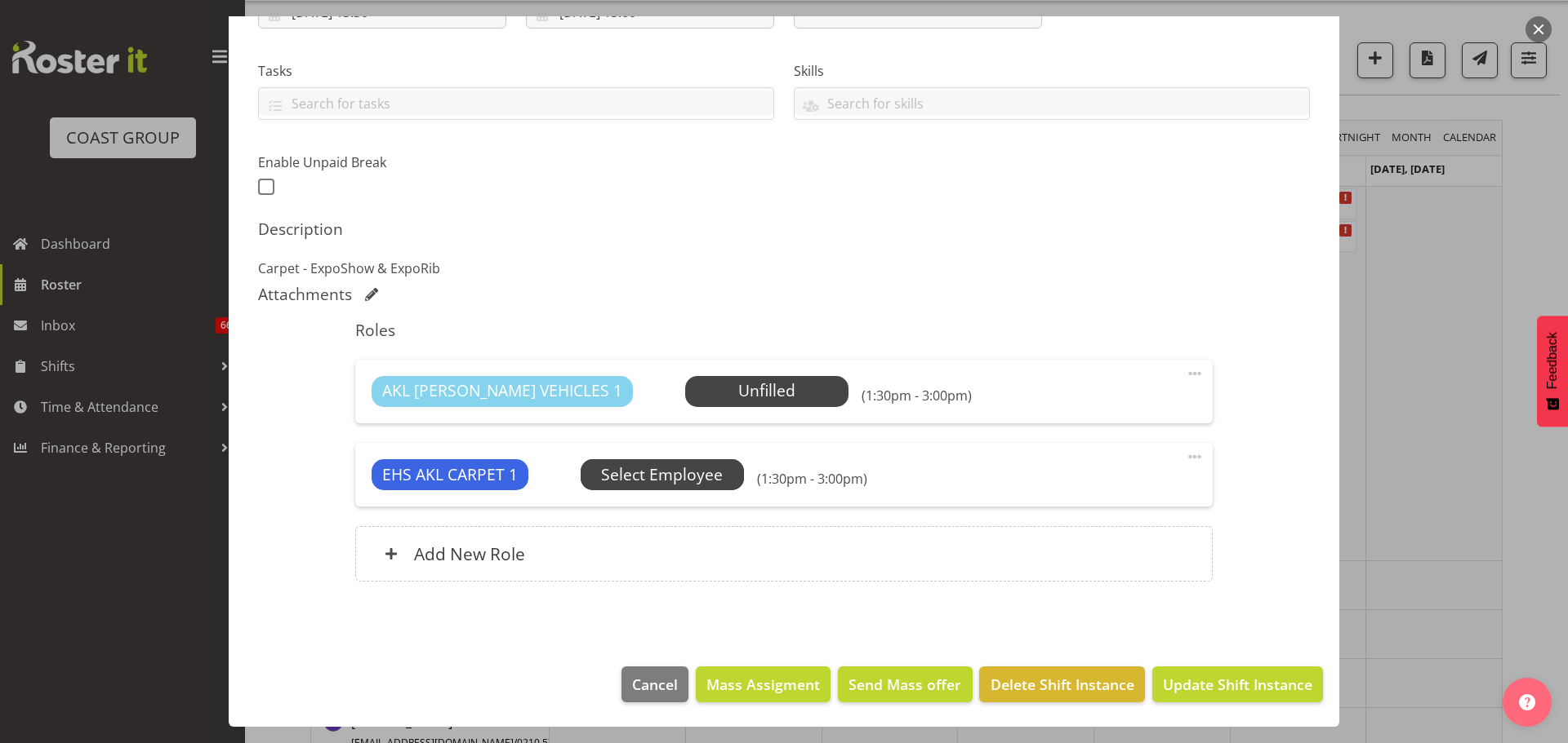
click at [713, 459] on span "Select Employee" at bounding box center [661, 475] width 163 height 31
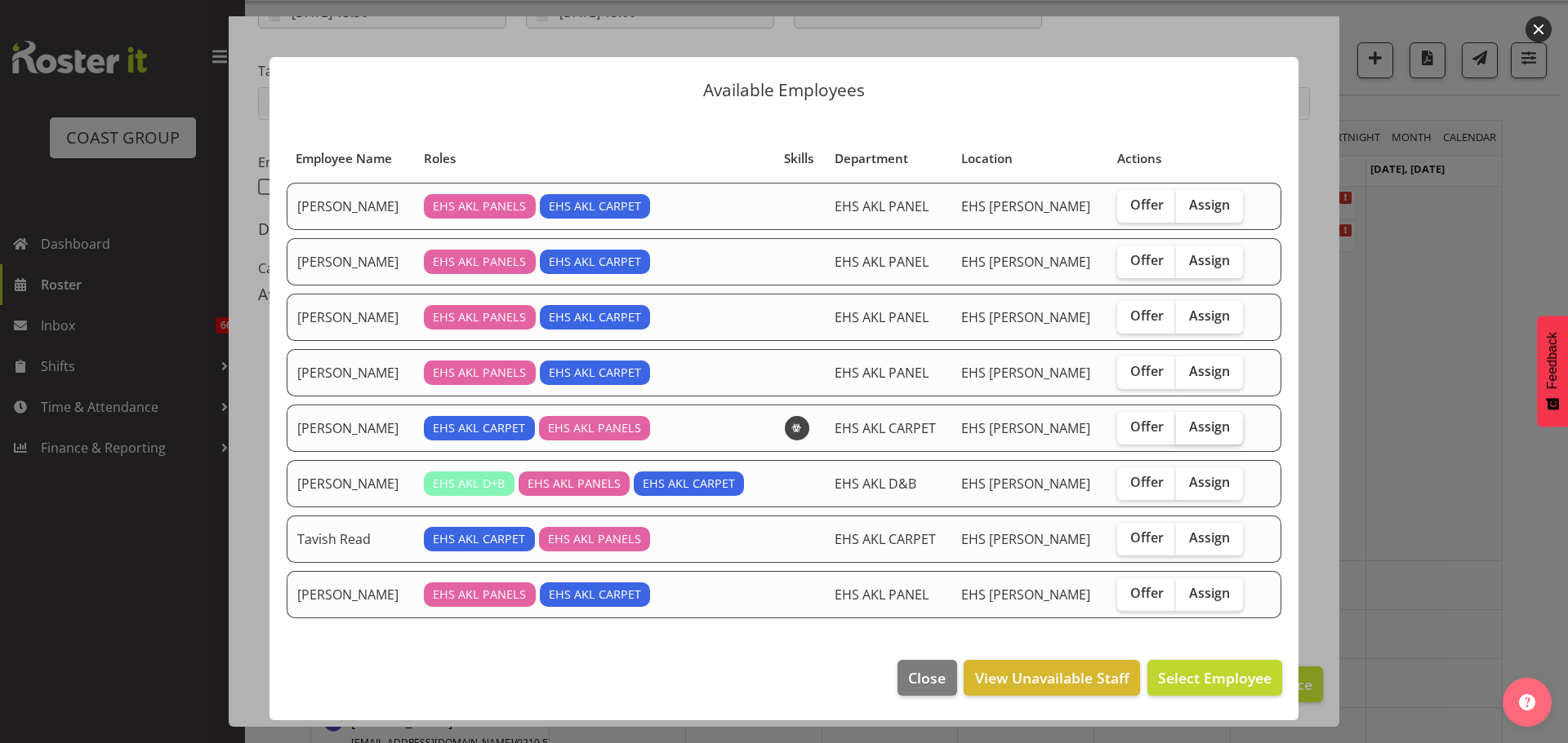
click at [1193, 425] on span "Assign" at bounding box center [1209, 427] width 41 height 16
click at [1187, 425] on input "Assign" at bounding box center [1181, 427] width 11 height 11
checkbox input "true"
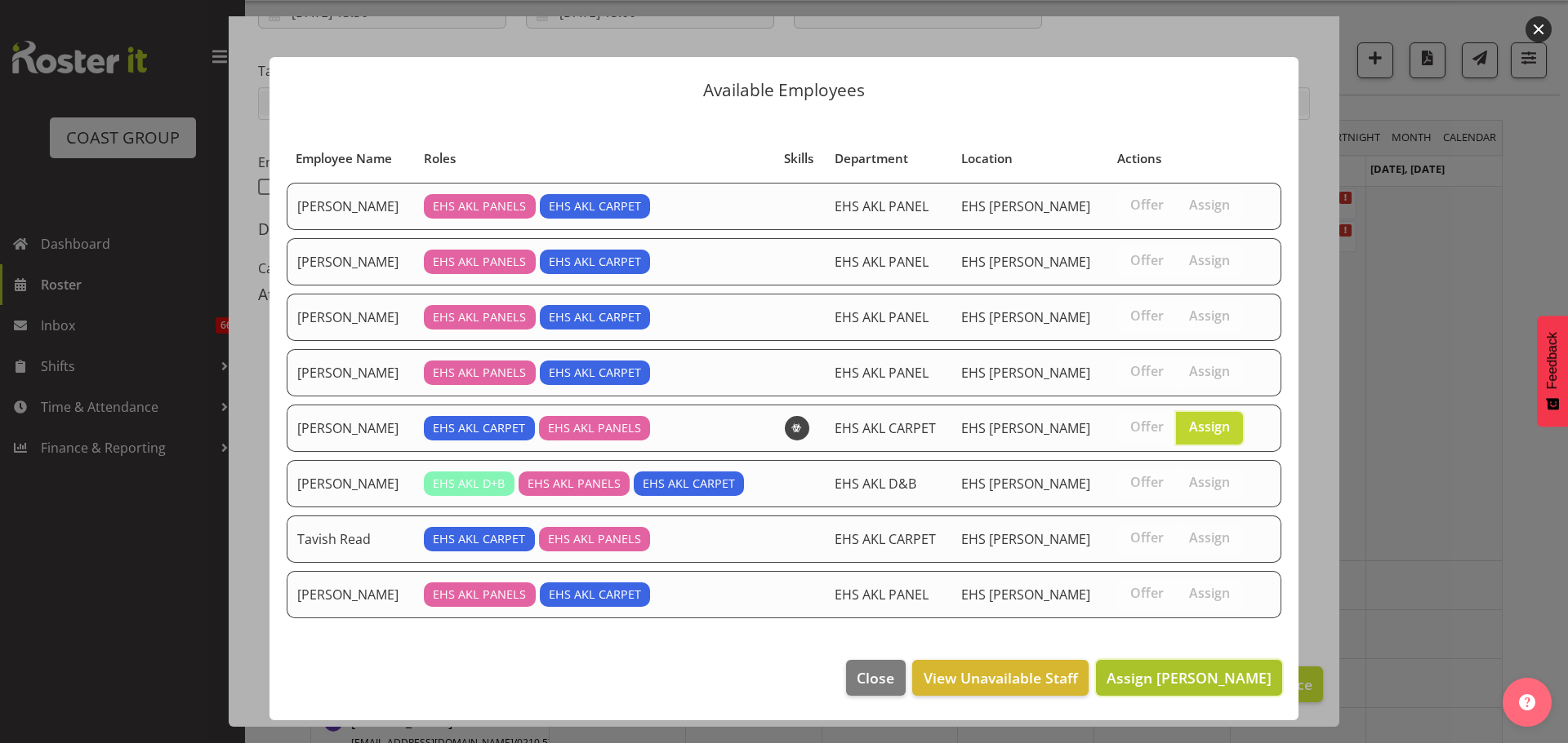
click at [1189, 673] on span "Assign Mike Schaumkell" at bounding box center [1189, 678] width 165 height 19
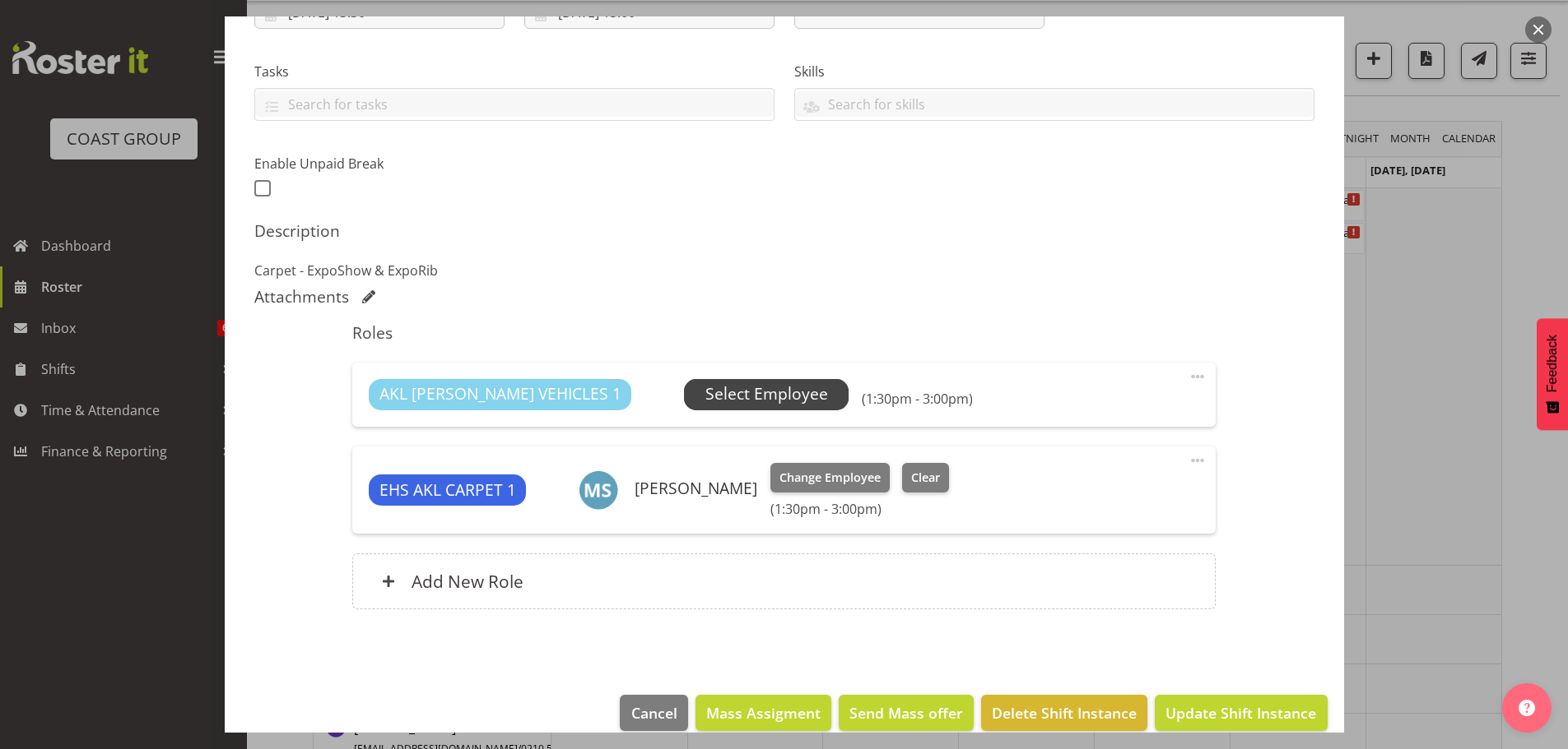
click at [728, 392] on span "Select Employee" at bounding box center [767, 394] width 123 height 24
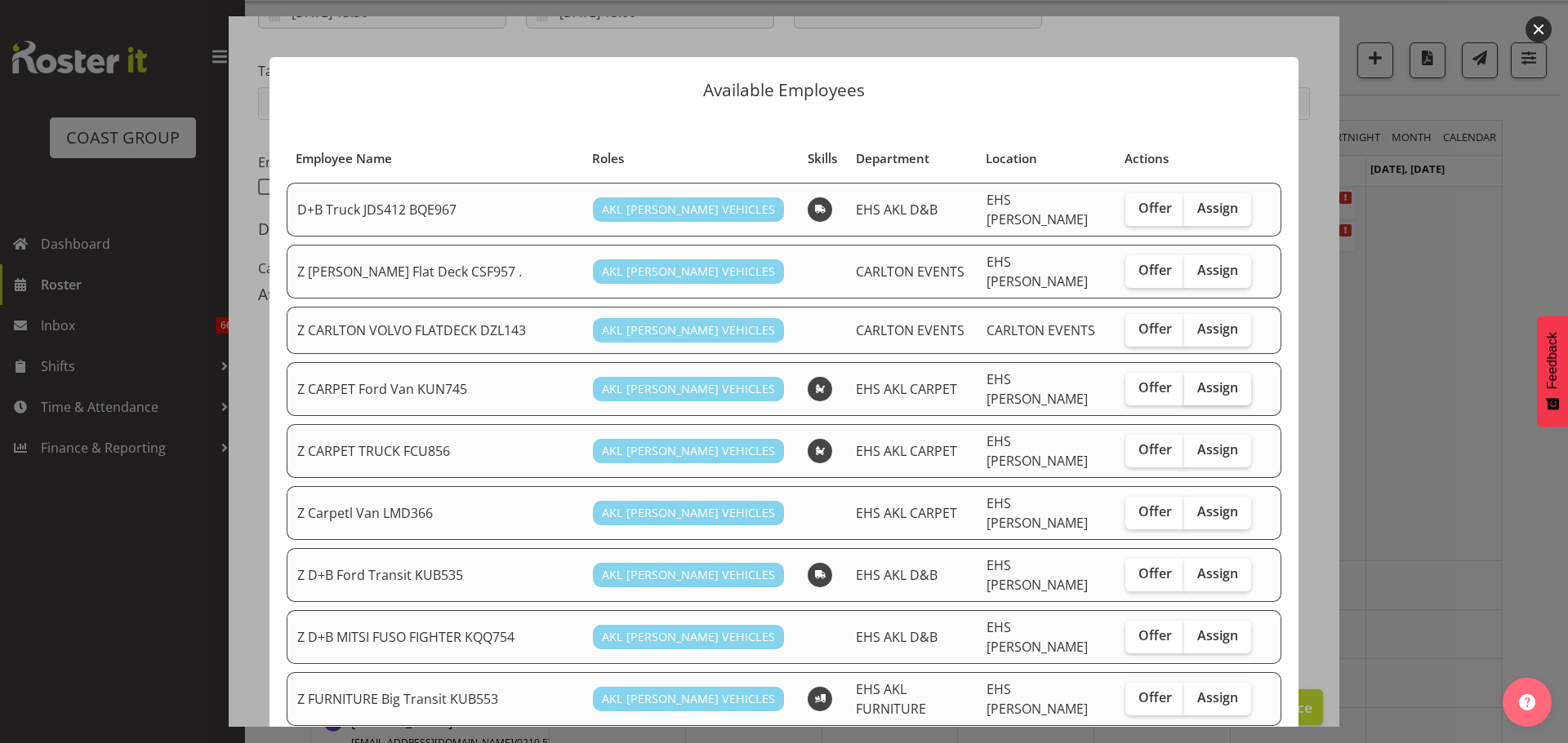
click at [1231, 373] on label "Assign" at bounding box center [1217, 389] width 67 height 33
click at [1194, 383] on input "Assign" at bounding box center [1189, 388] width 11 height 11
checkbox input "true"
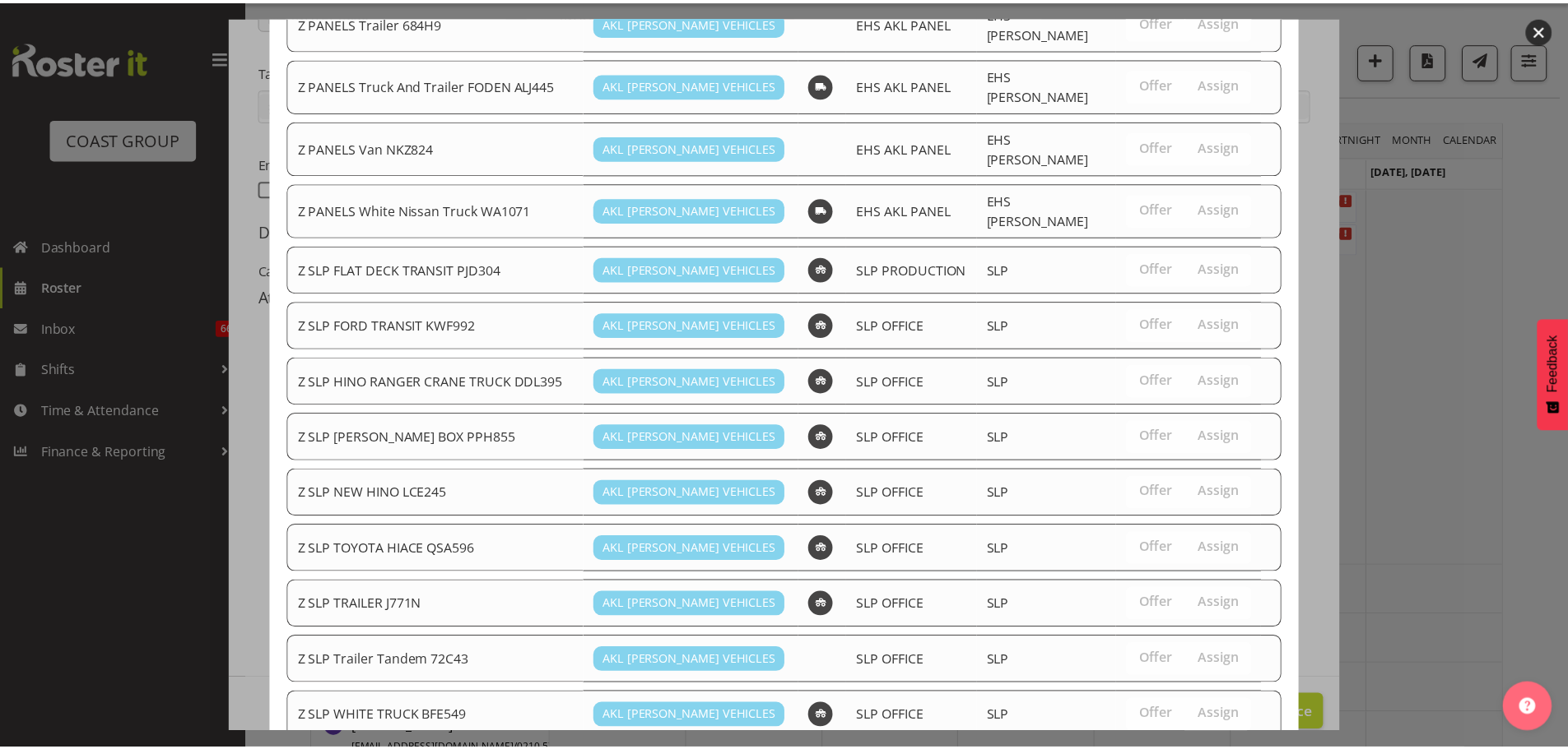
scroll to position [1369, 0]
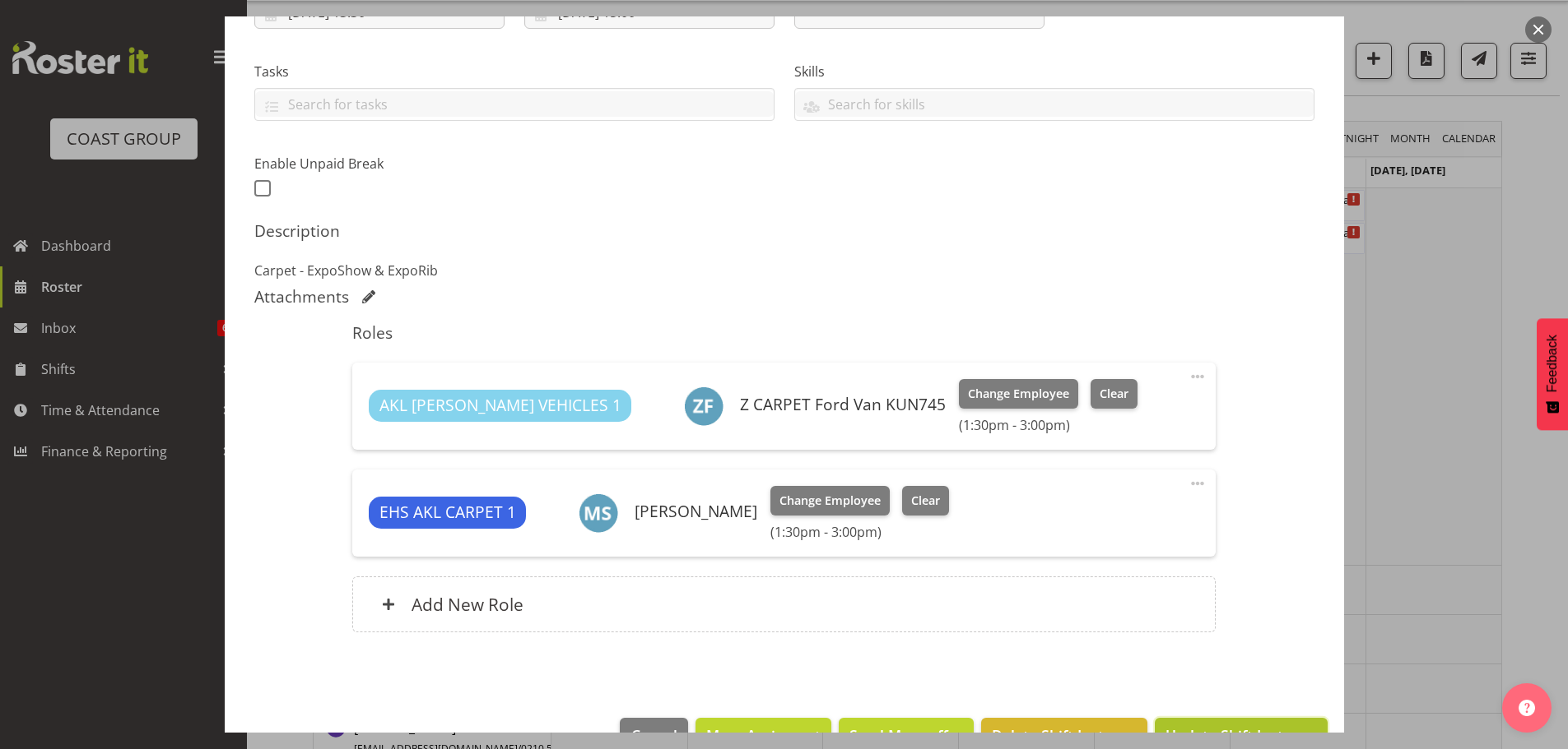
click at [1277, 722] on button "Update Shift Instance" at bounding box center [1240, 735] width 172 height 36
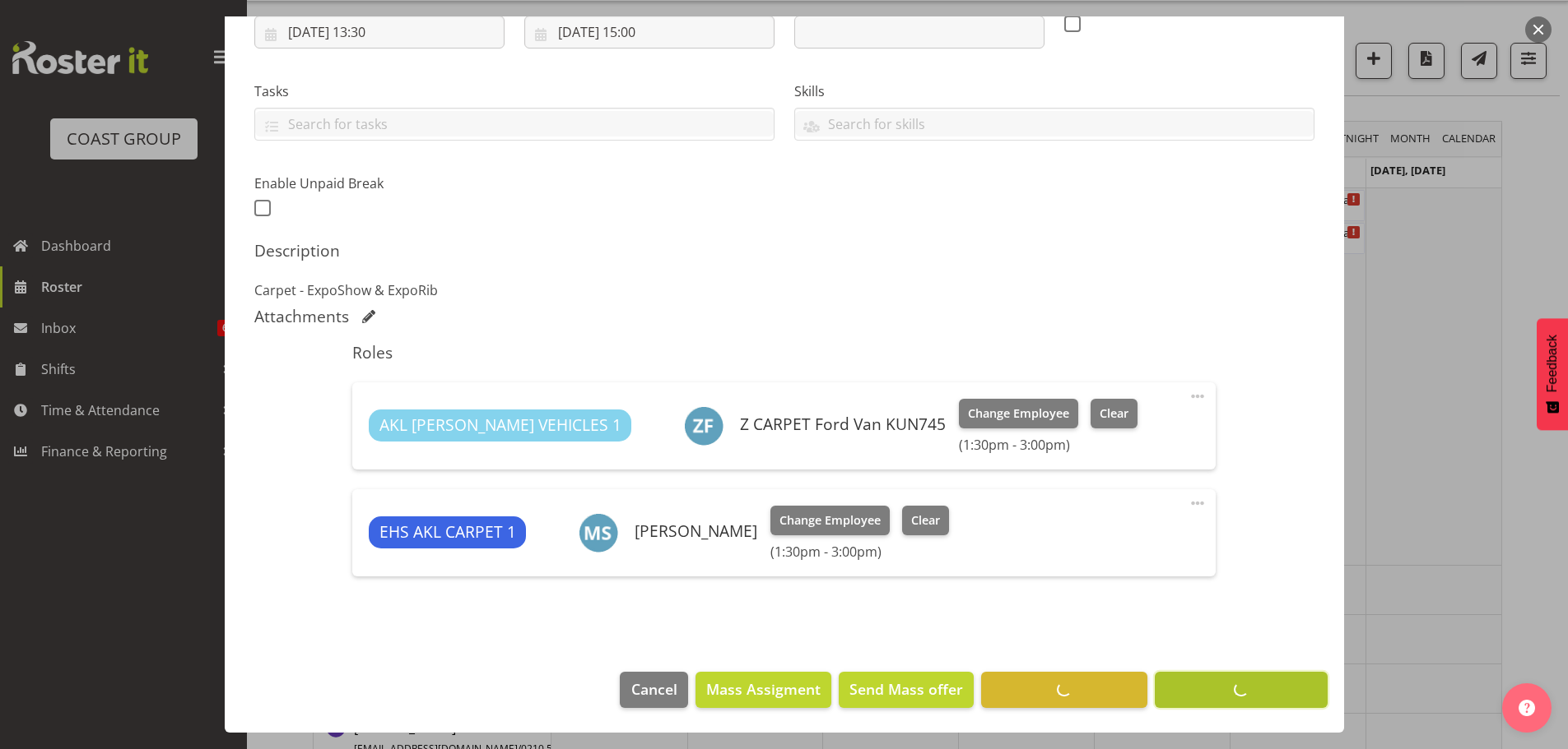
scroll to position [299, 0]
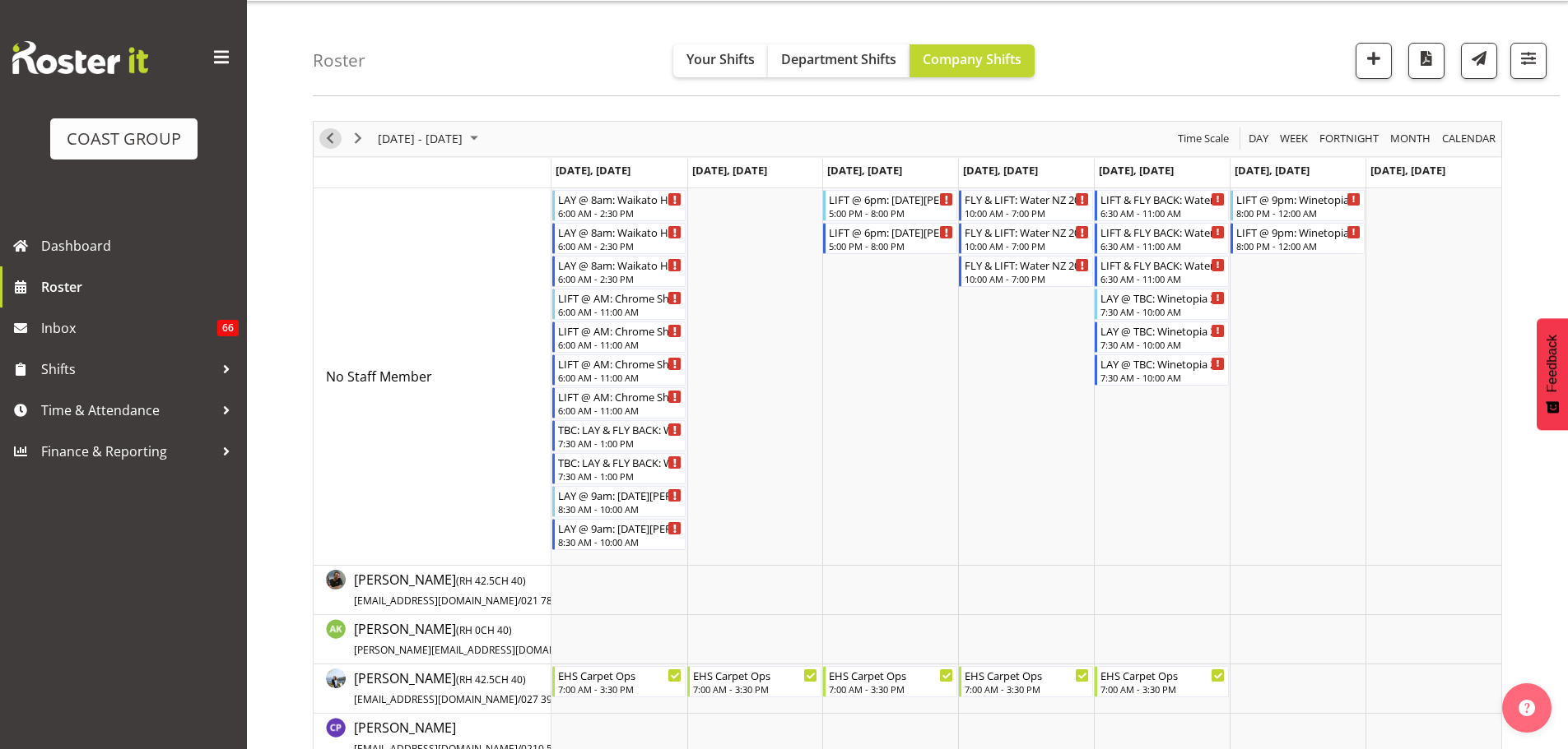
click at [335, 146] on span "Previous" at bounding box center [330, 138] width 19 height 20
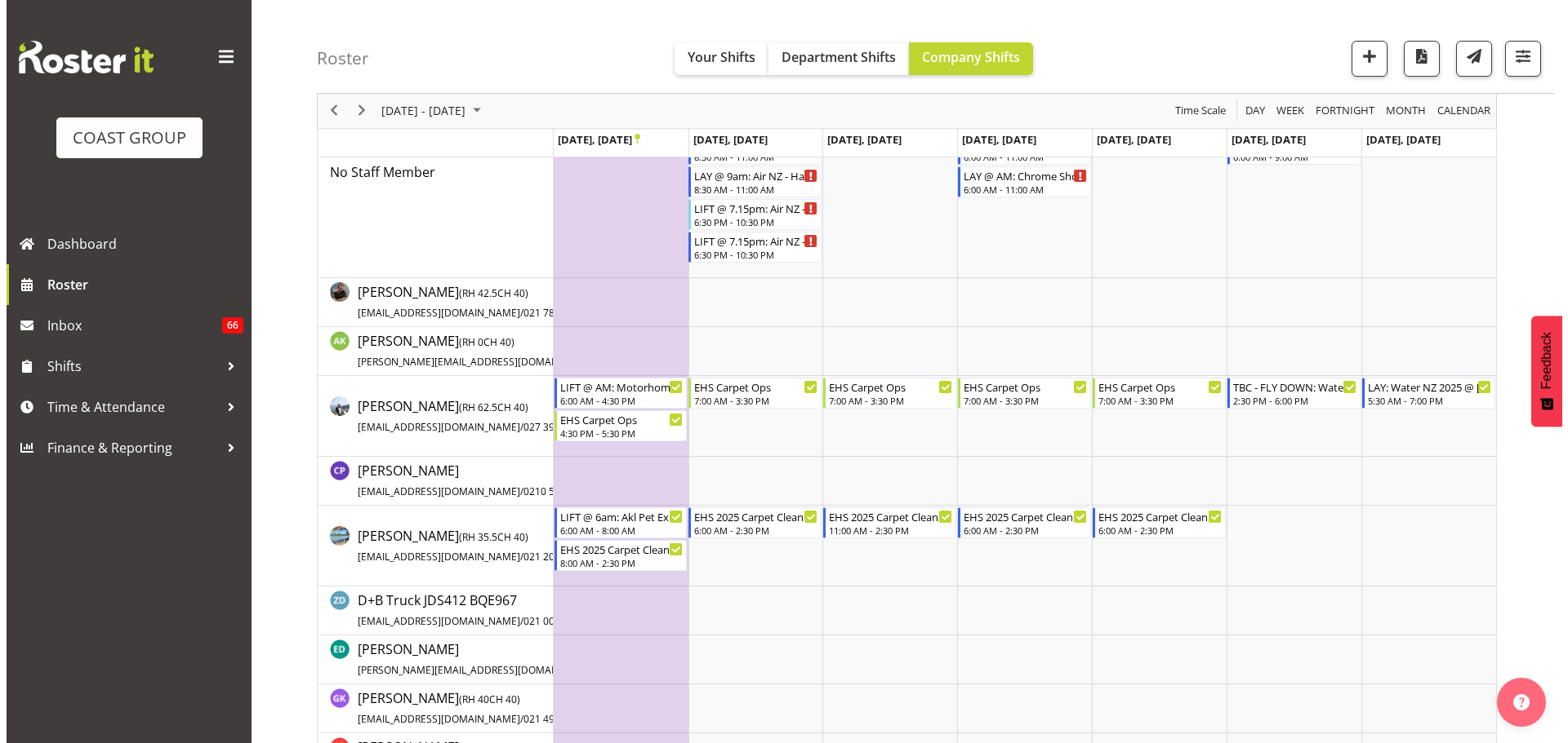
scroll to position [178, 0]
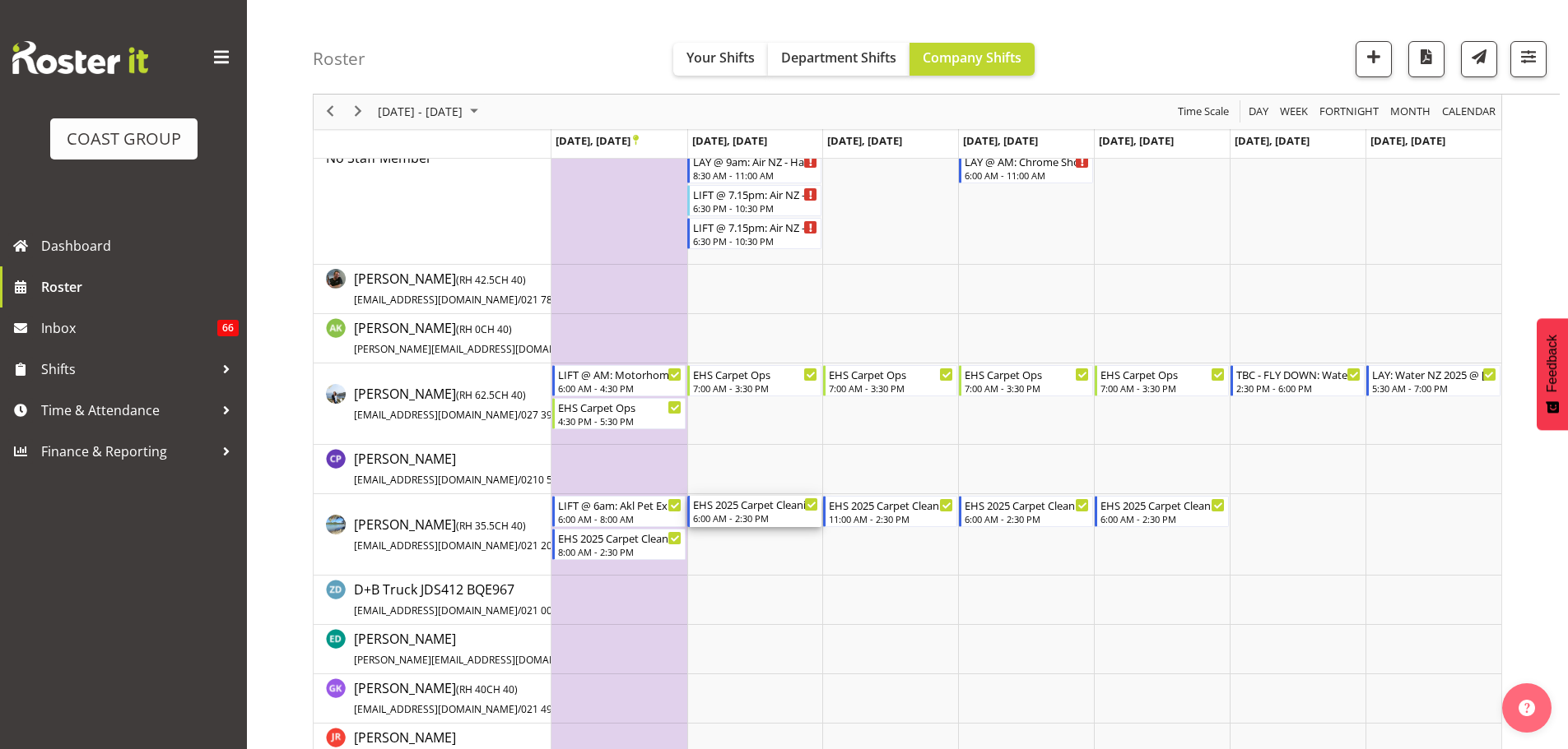
click at [776, 504] on div "EHS 2025 Carpet Cleaning, Maintenance, etc" at bounding box center [755, 504] width 126 height 17
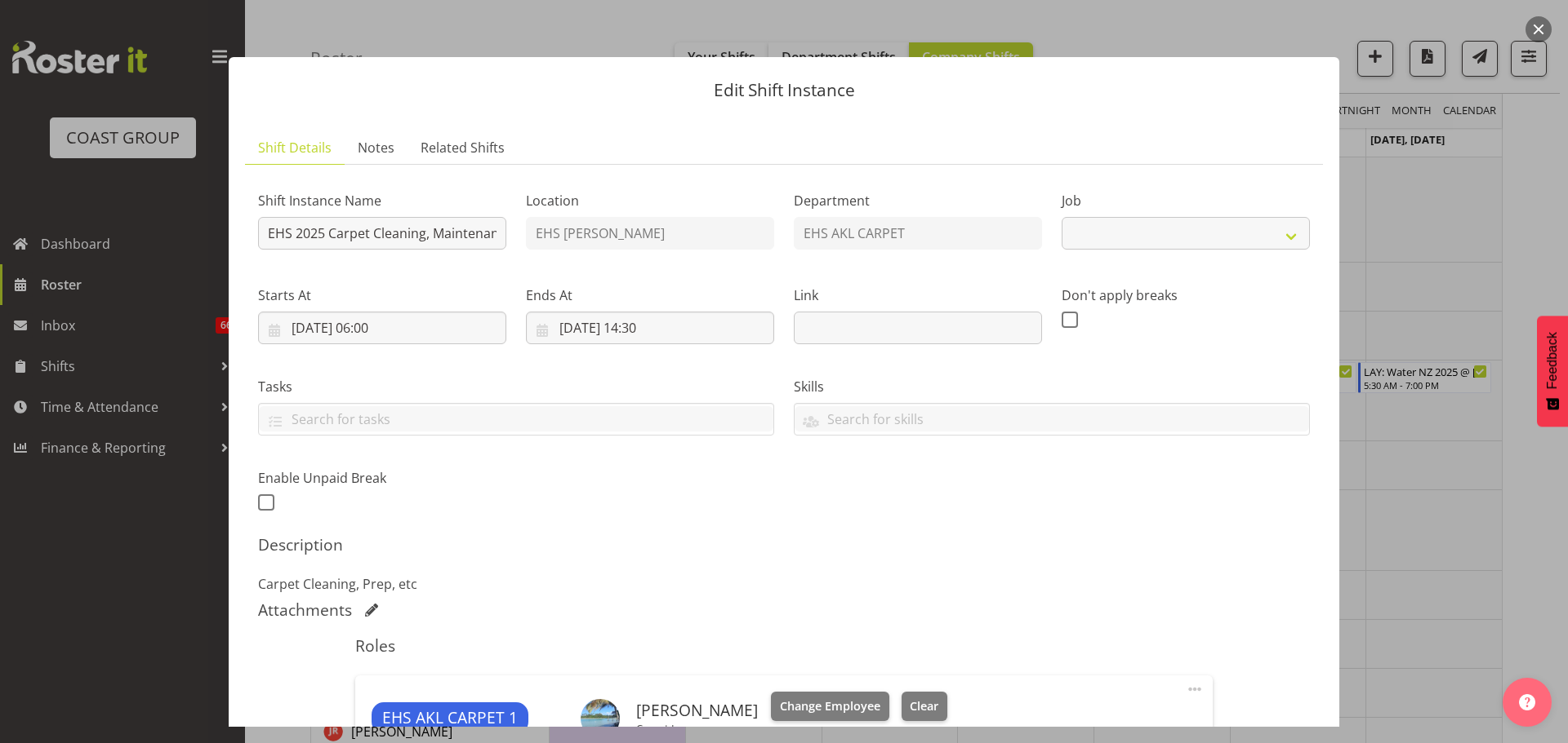
select select "69"
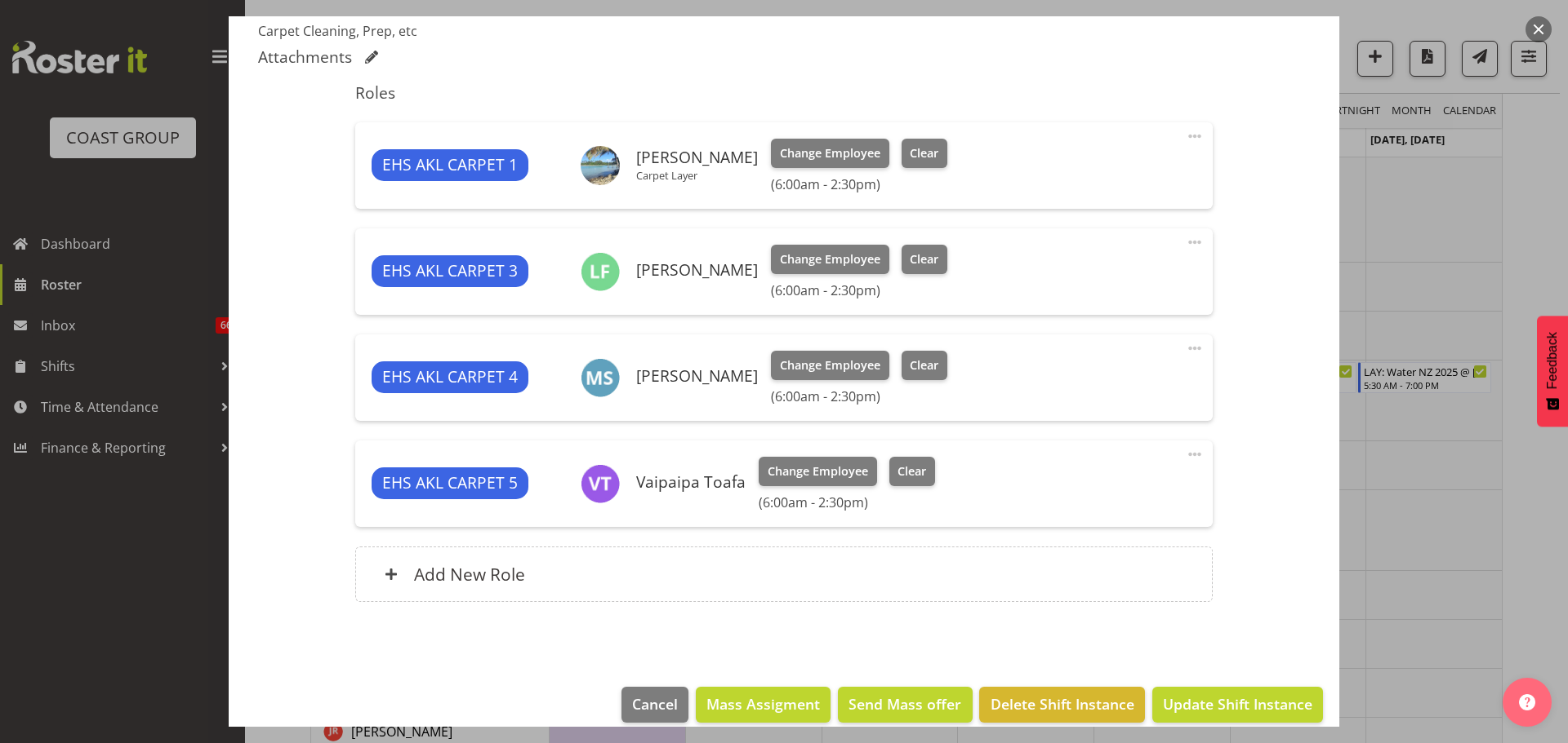
scroll to position [570, 0]
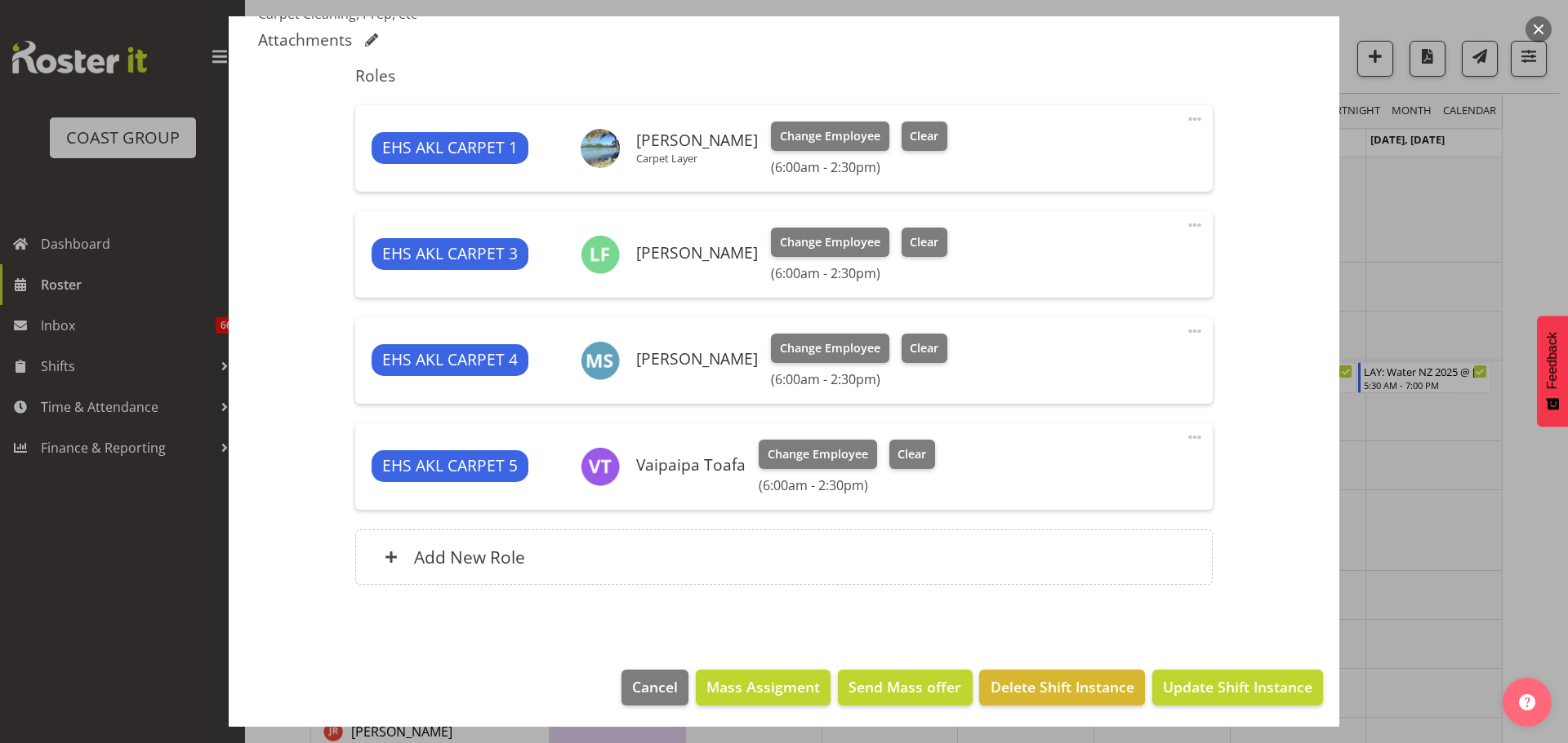
click at [1190, 438] on span at bounding box center [1194, 437] width 19 height 19
click at [1141, 468] on link "Edit" at bounding box center [1126, 473] width 156 height 29
select select "8"
select select "2025"
select select "14"
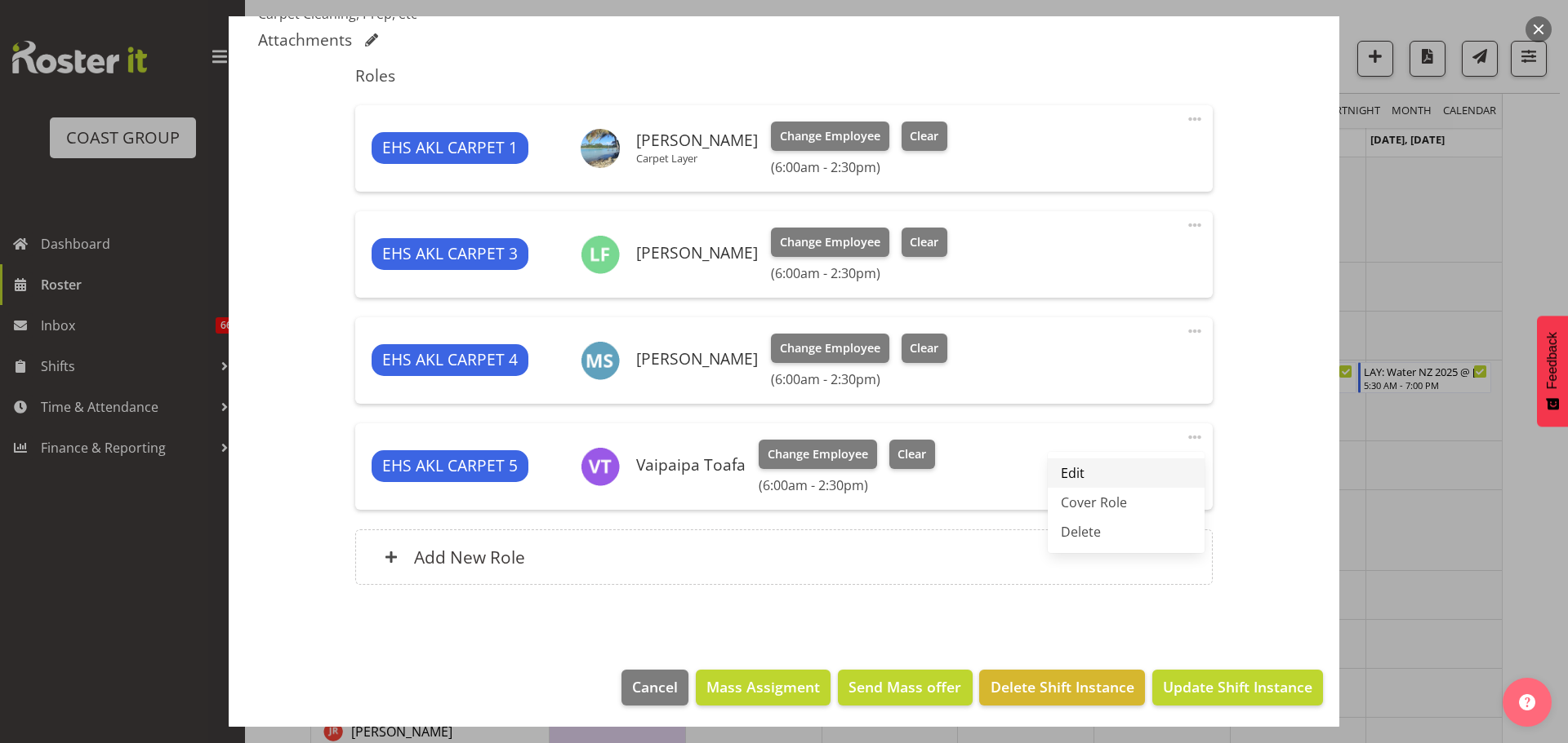
select select "30"
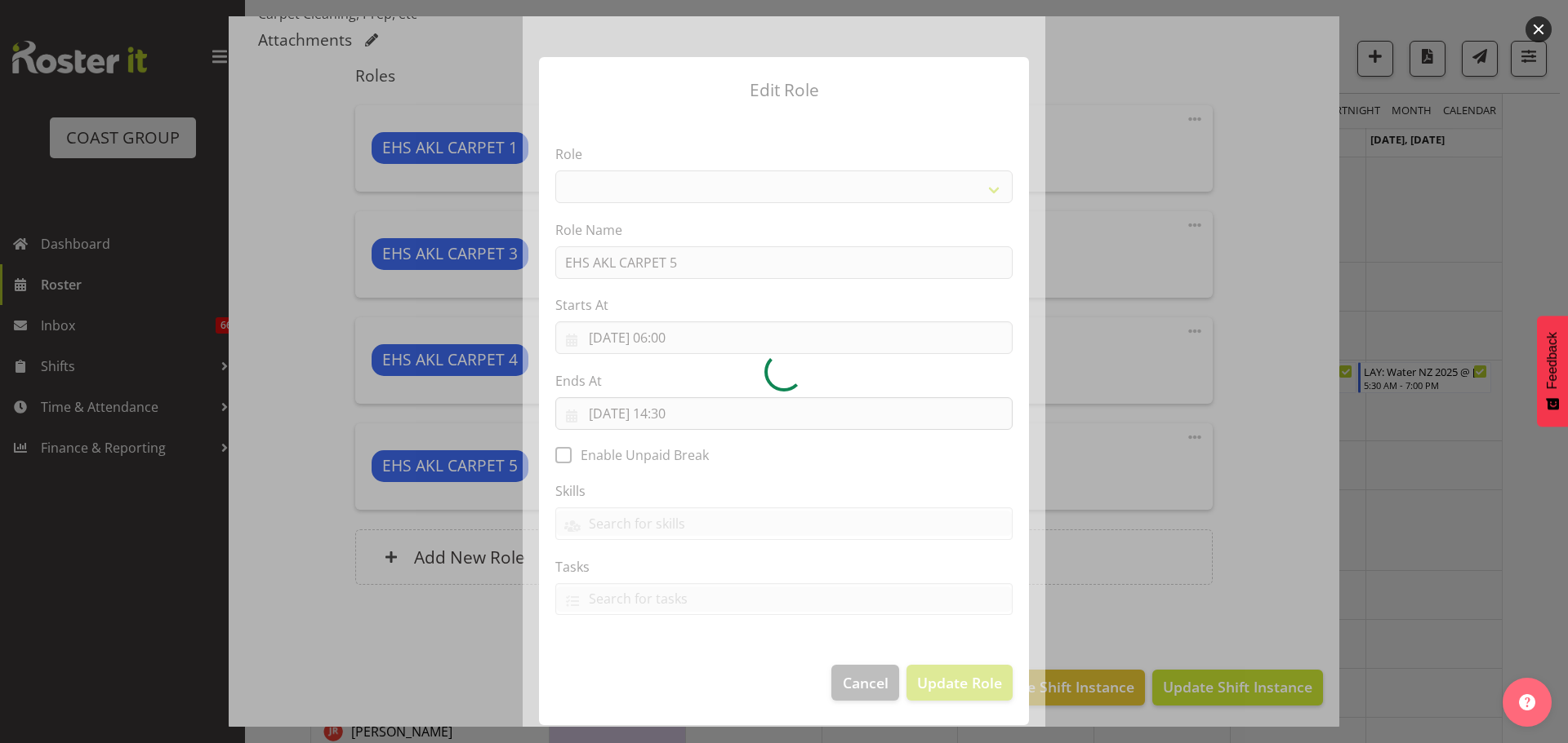
select select "190"
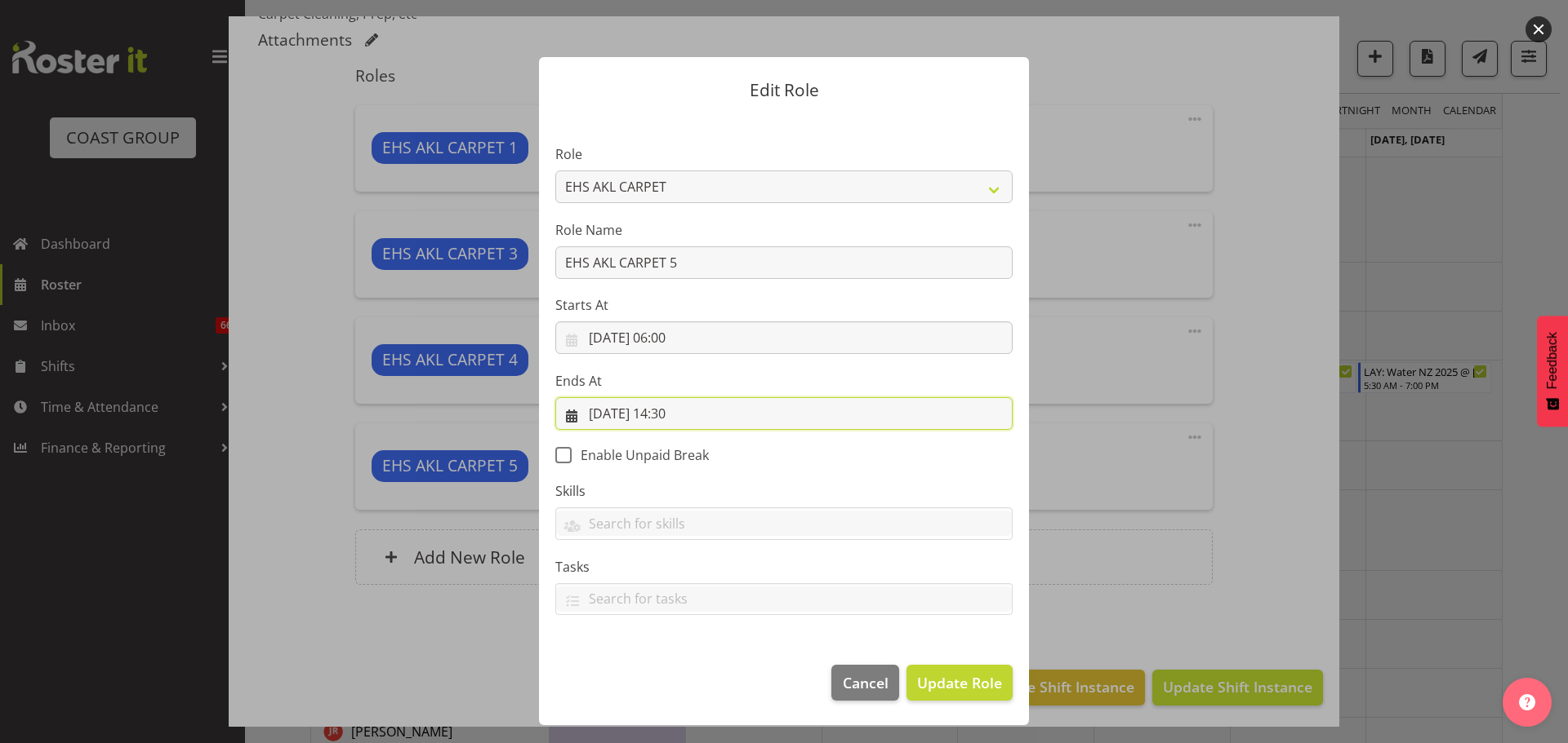
click at [705, 413] on input "23/09/2025, 14:30" at bounding box center [784, 414] width 458 height 33
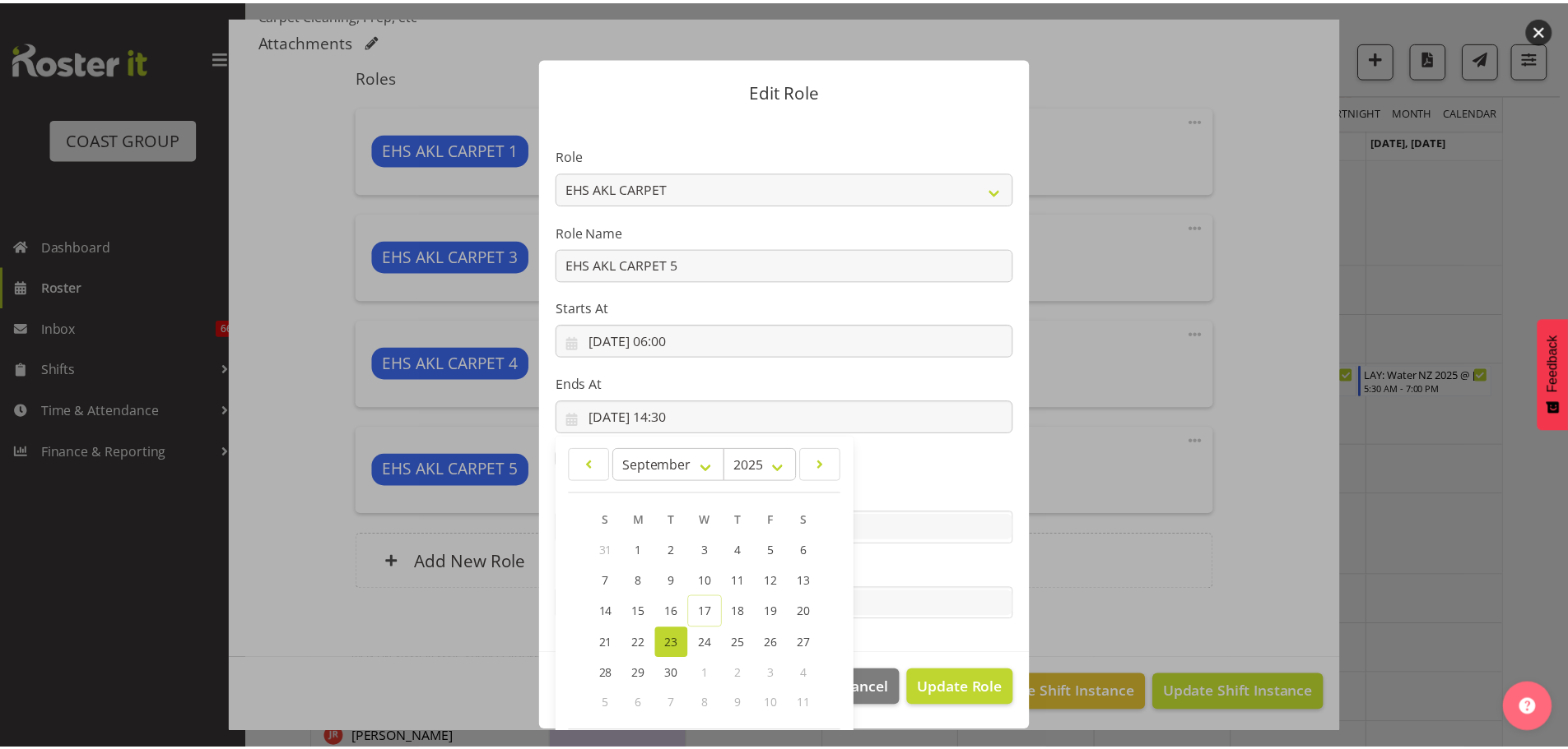
scroll to position [77, 0]
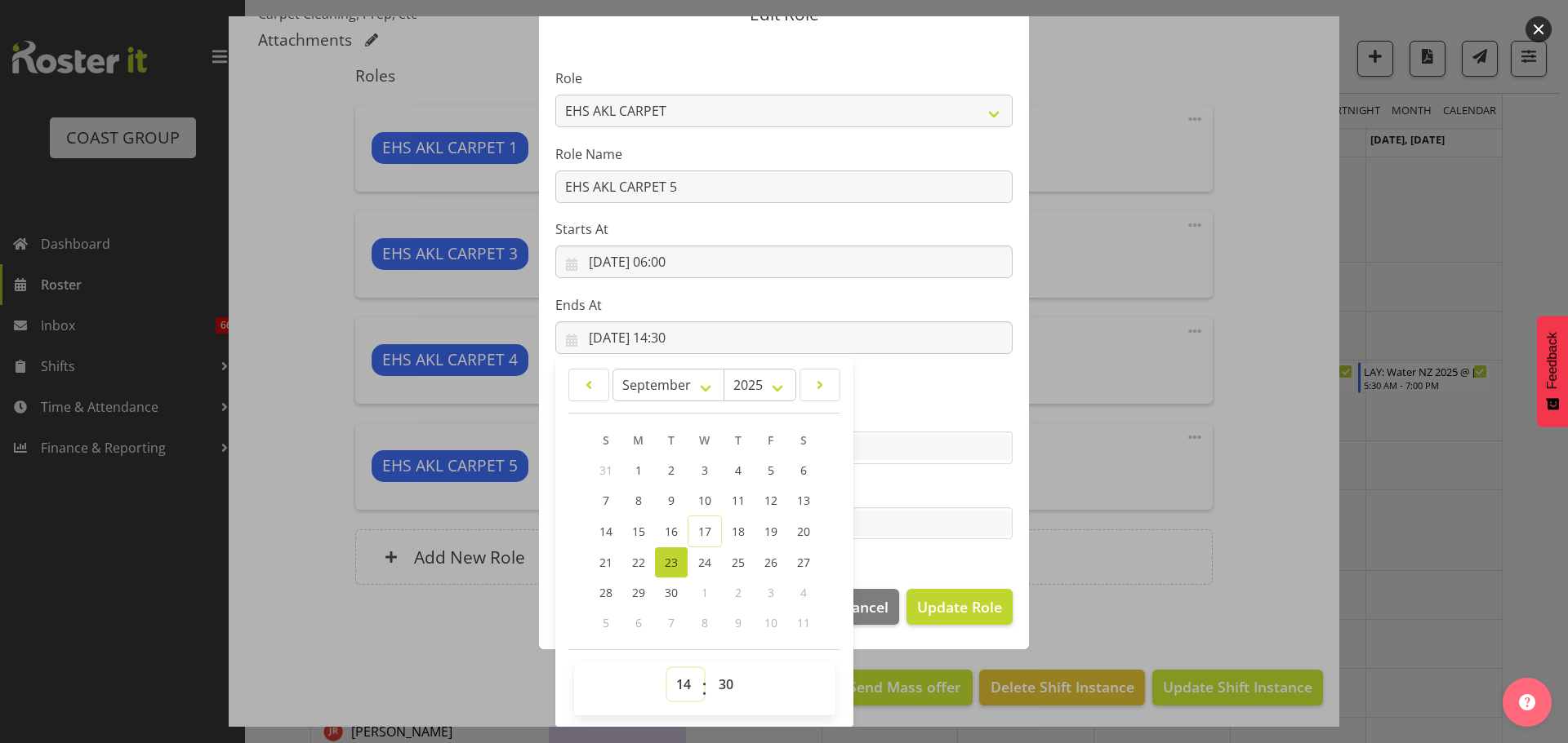
click at [686, 676] on select "00 01 02 03 04 05 06 07 08 09 10 11 12 13 14 15 16 17 18 19 20 21 22 23" at bounding box center [686, 685] width 37 height 33
select select "8"
click at [667, 669] on select "00 01 02 03 04 05 06 07 08 09 10 11 12 13 14 15 16 17 18 19 20 21 22 23" at bounding box center [686, 685] width 37 height 33
type input "23/09/2025, 08:30"
click at [981, 616] on span "Update Role" at bounding box center [960, 607] width 85 height 21
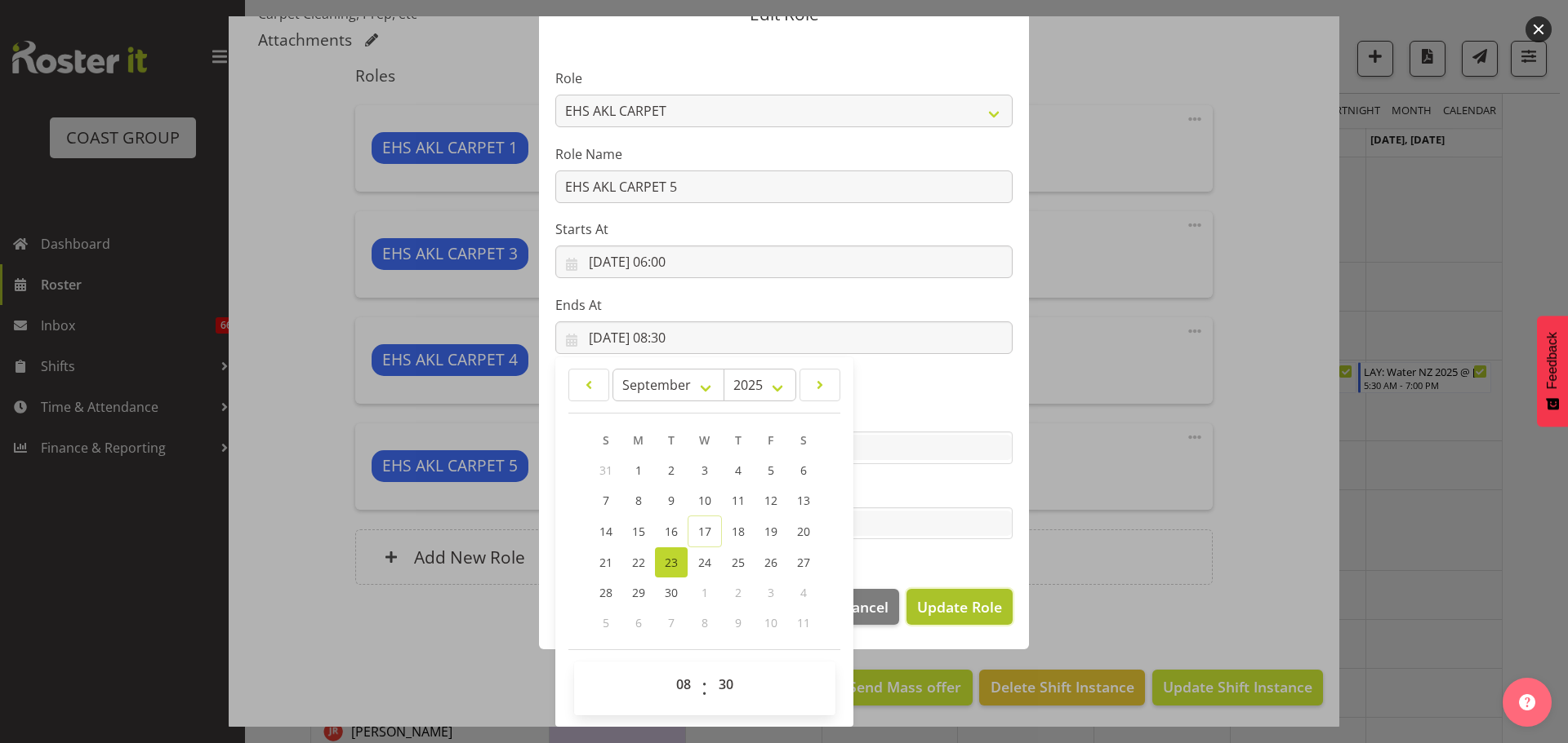
select select
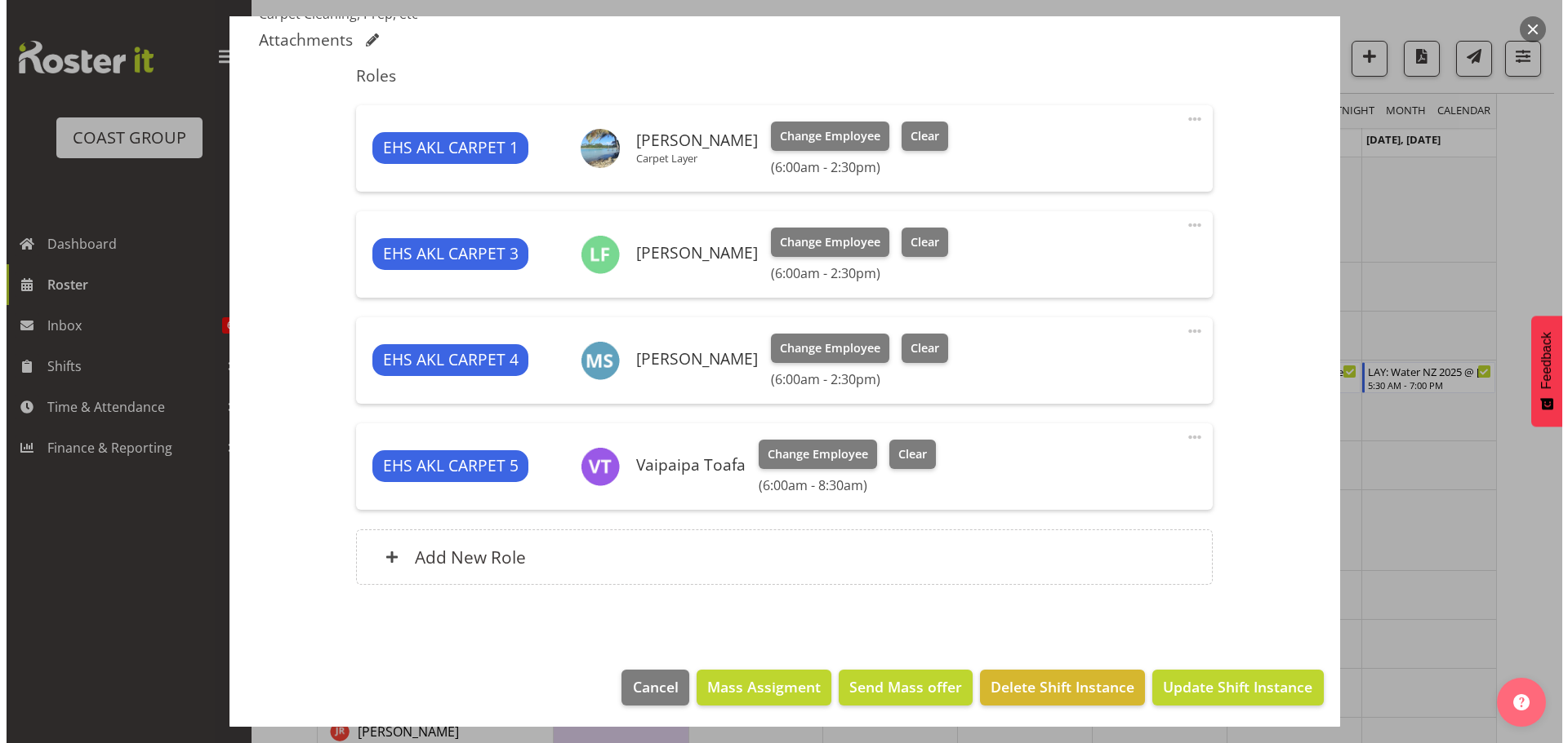
scroll to position [74, 0]
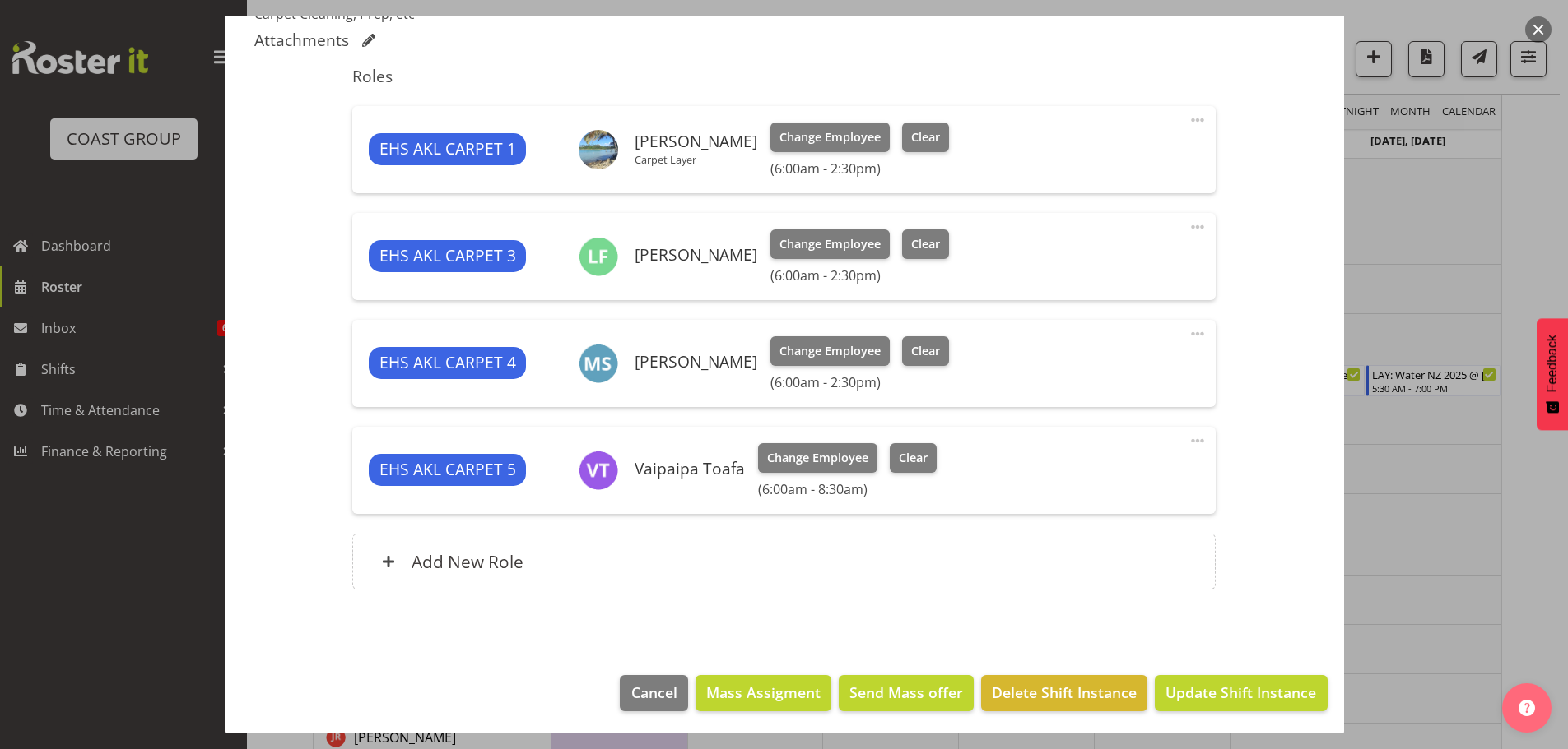
click at [1187, 232] on span at bounding box center [1197, 227] width 19 height 19
click at [1165, 253] on link "Edit" at bounding box center [1128, 263] width 158 height 29
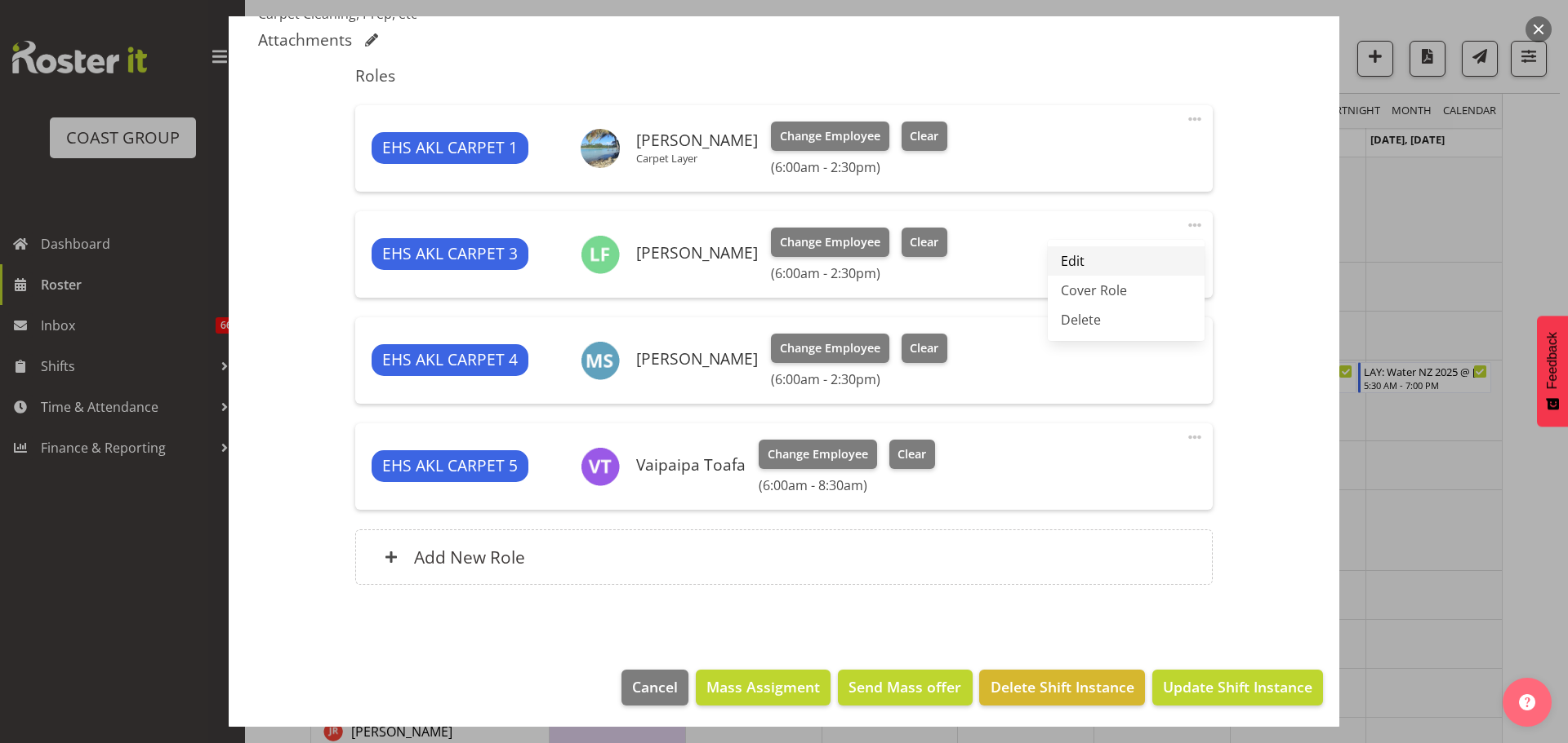
select select "8"
select select "2025"
select select "14"
select select "30"
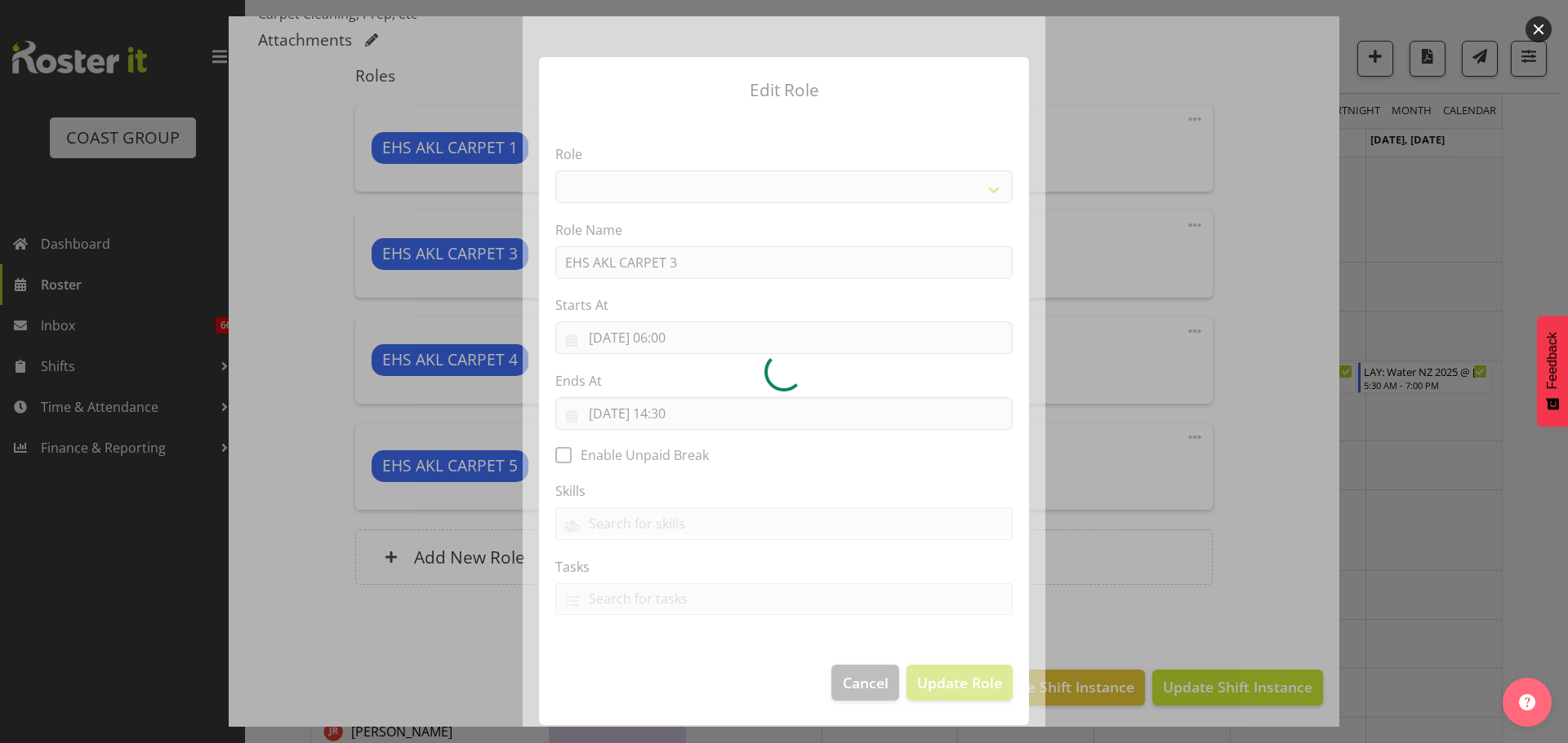
select select "190"
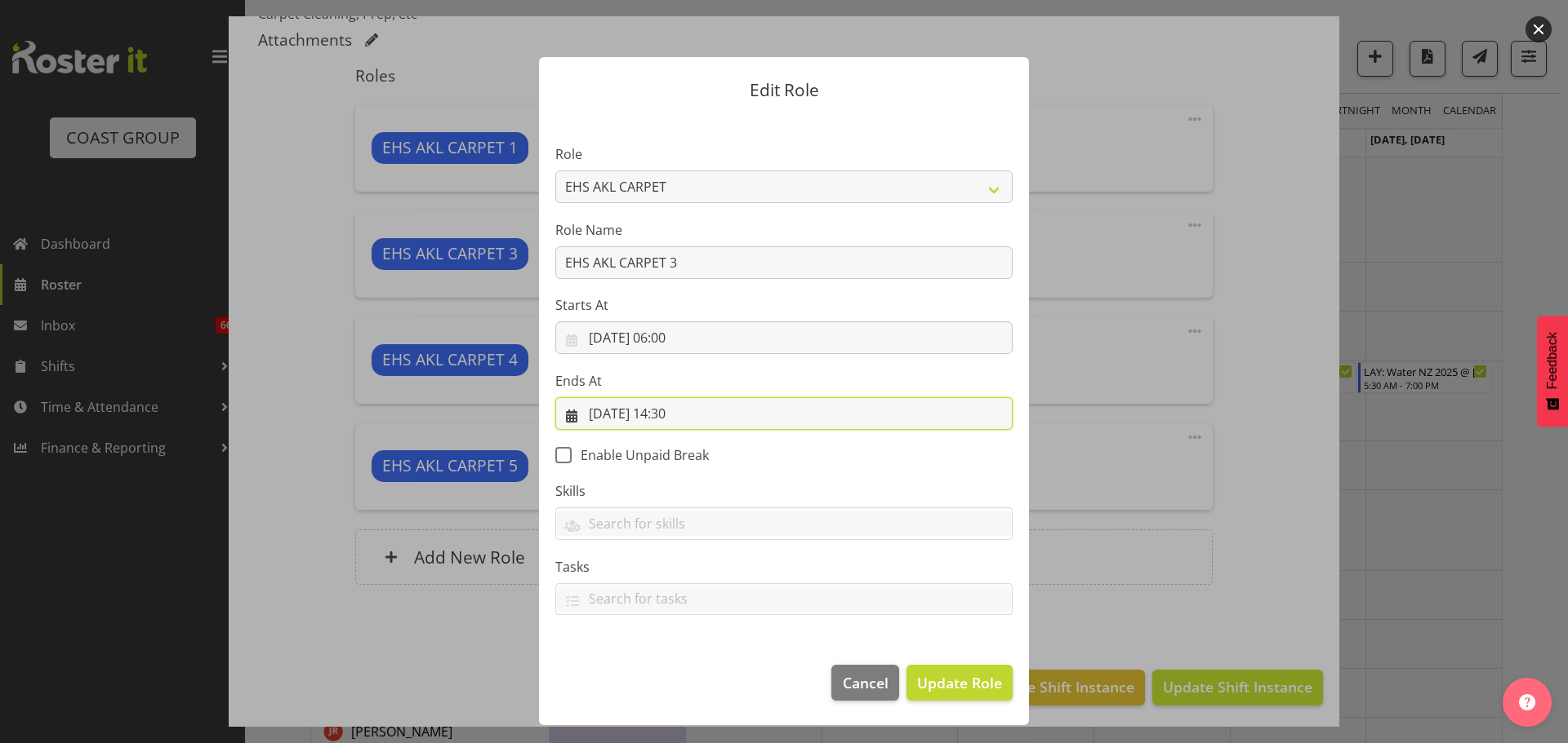
click at [696, 421] on input "23/09/2025, 14:30" at bounding box center [784, 414] width 458 height 33
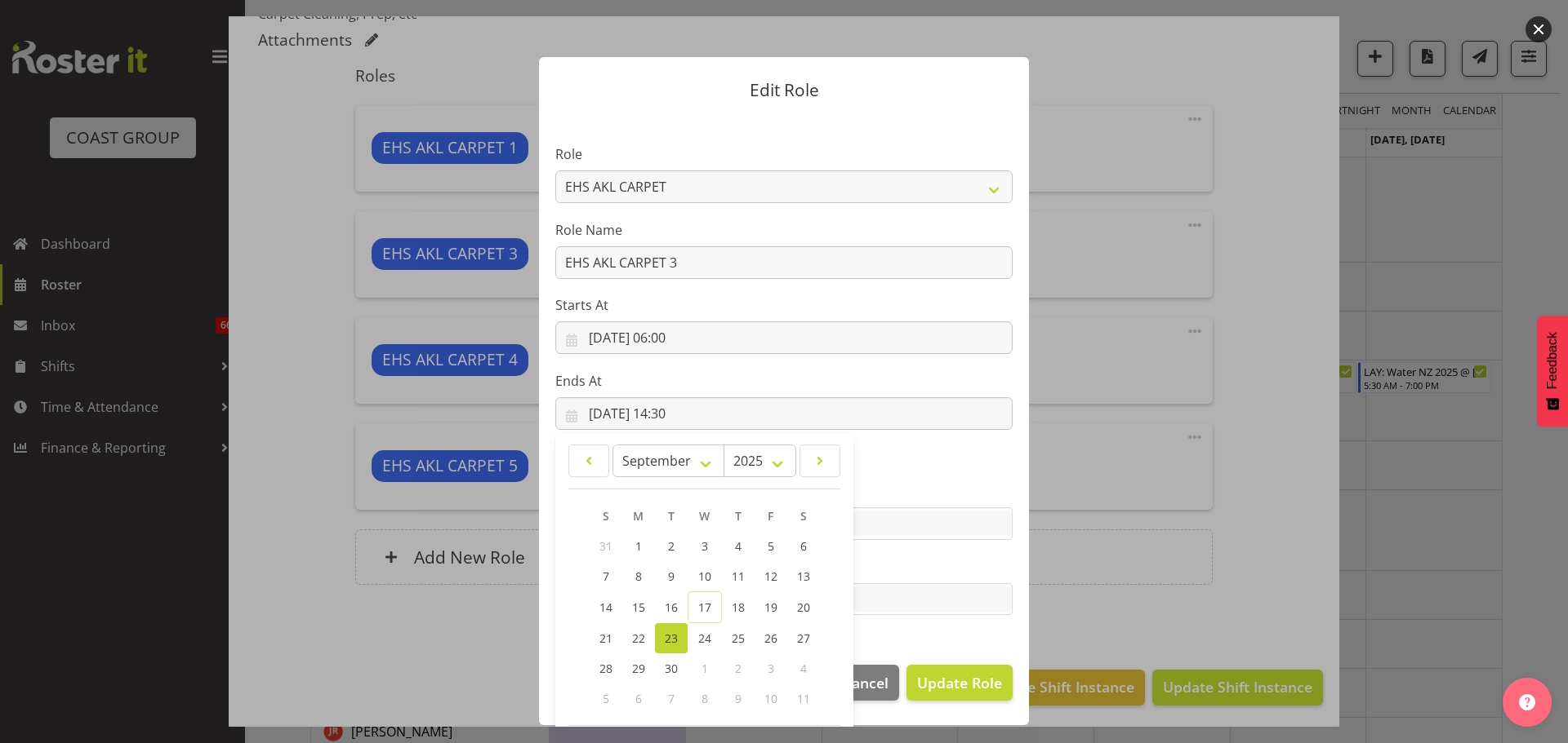
click at [1281, 366] on div at bounding box center [784, 372] width 1568 height 743
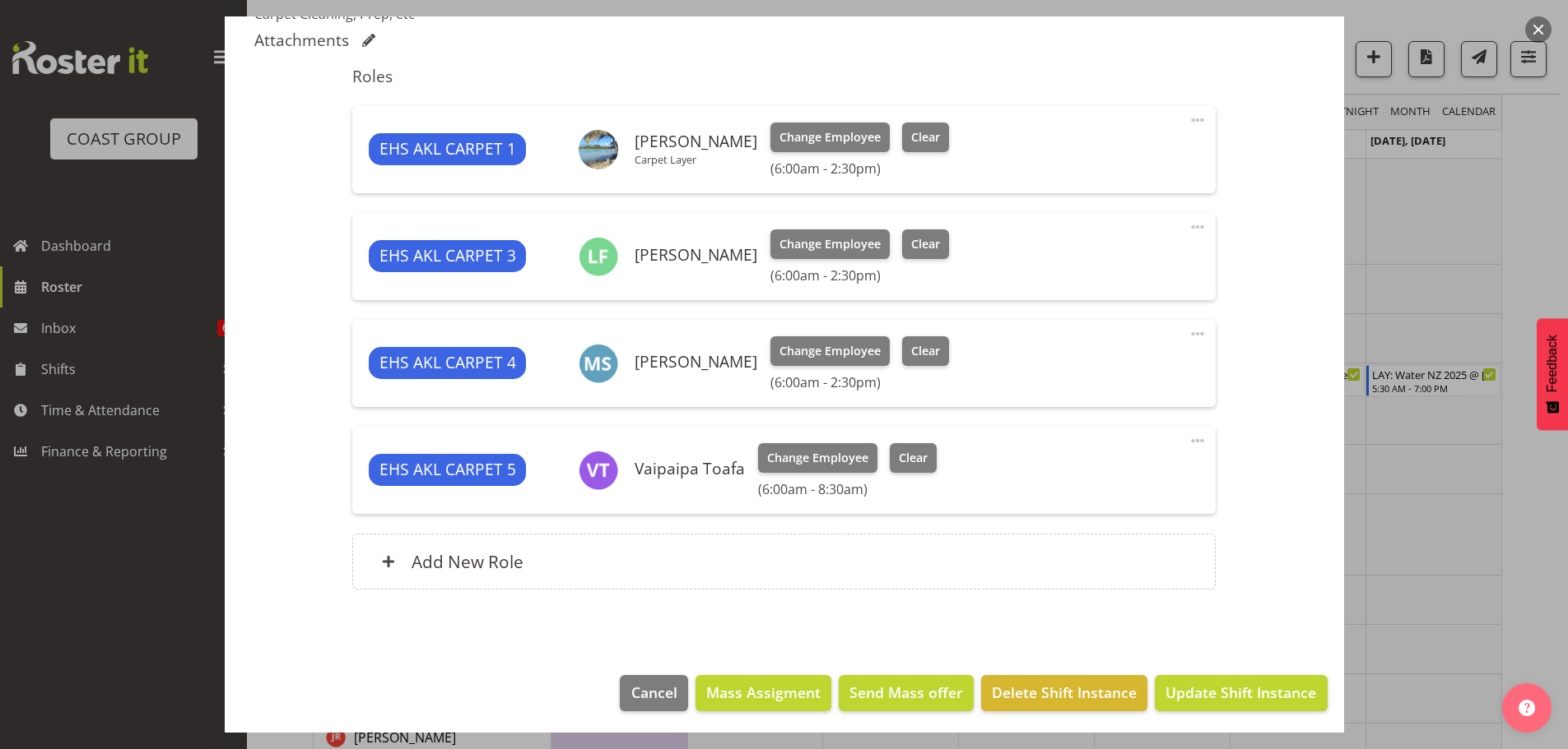
click at [1190, 334] on span at bounding box center [1197, 334] width 19 height 19
click at [1122, 365] on link "Edit" at bounding box center [1128, 370] width 158 height 29
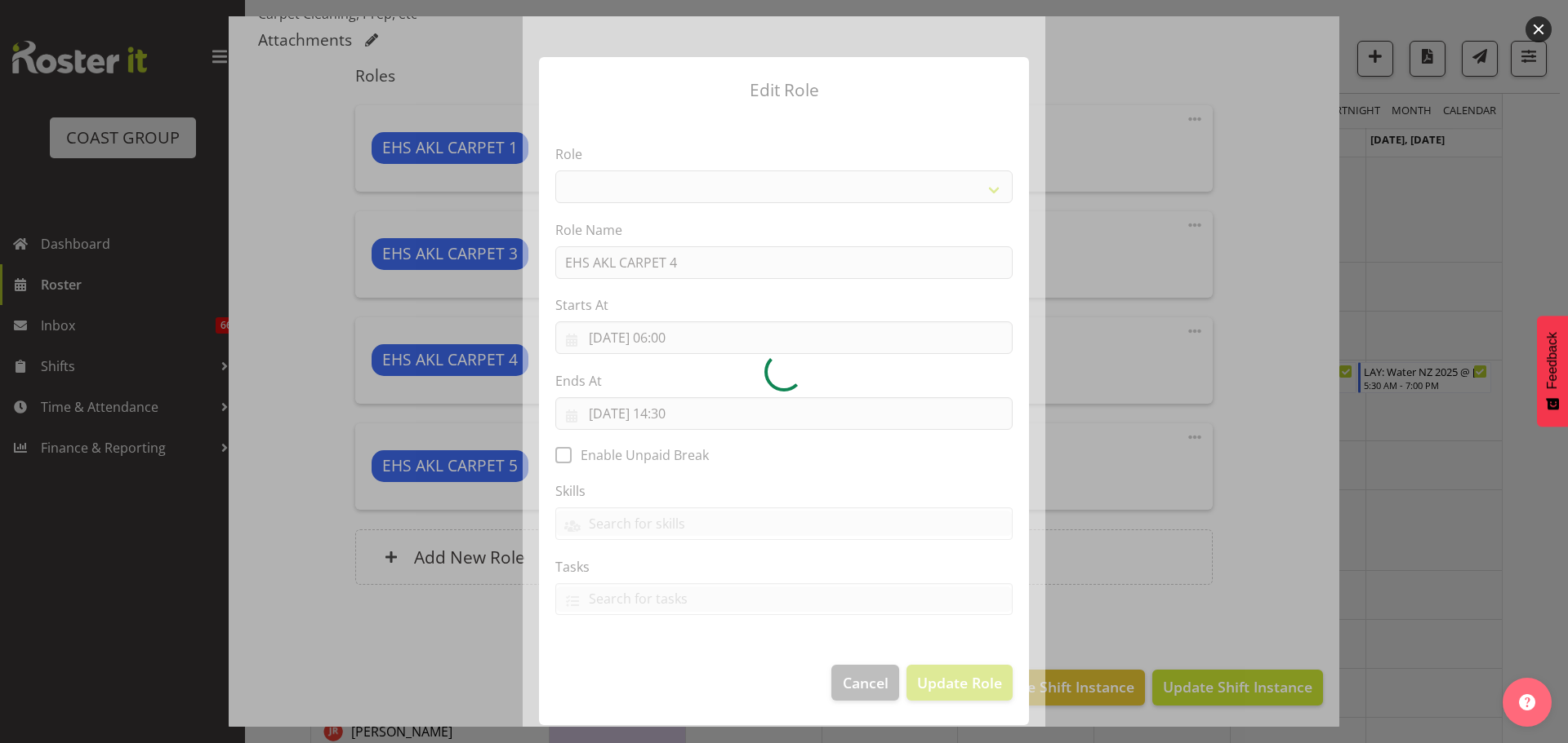
select select "190"
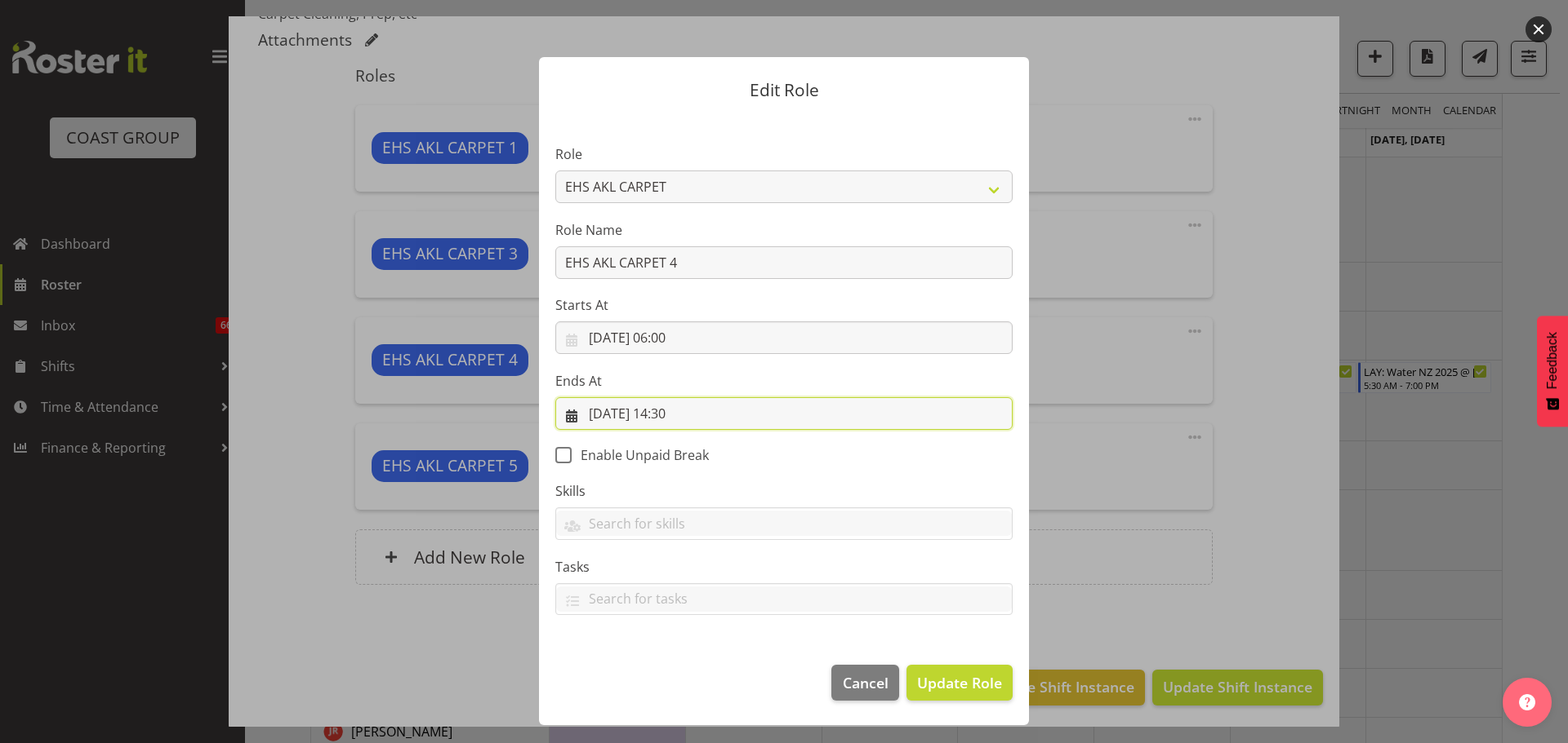
click at [675, 404] on input "23/09/2025, 14:30" at bounding box center [784, 414] width 458 height 33
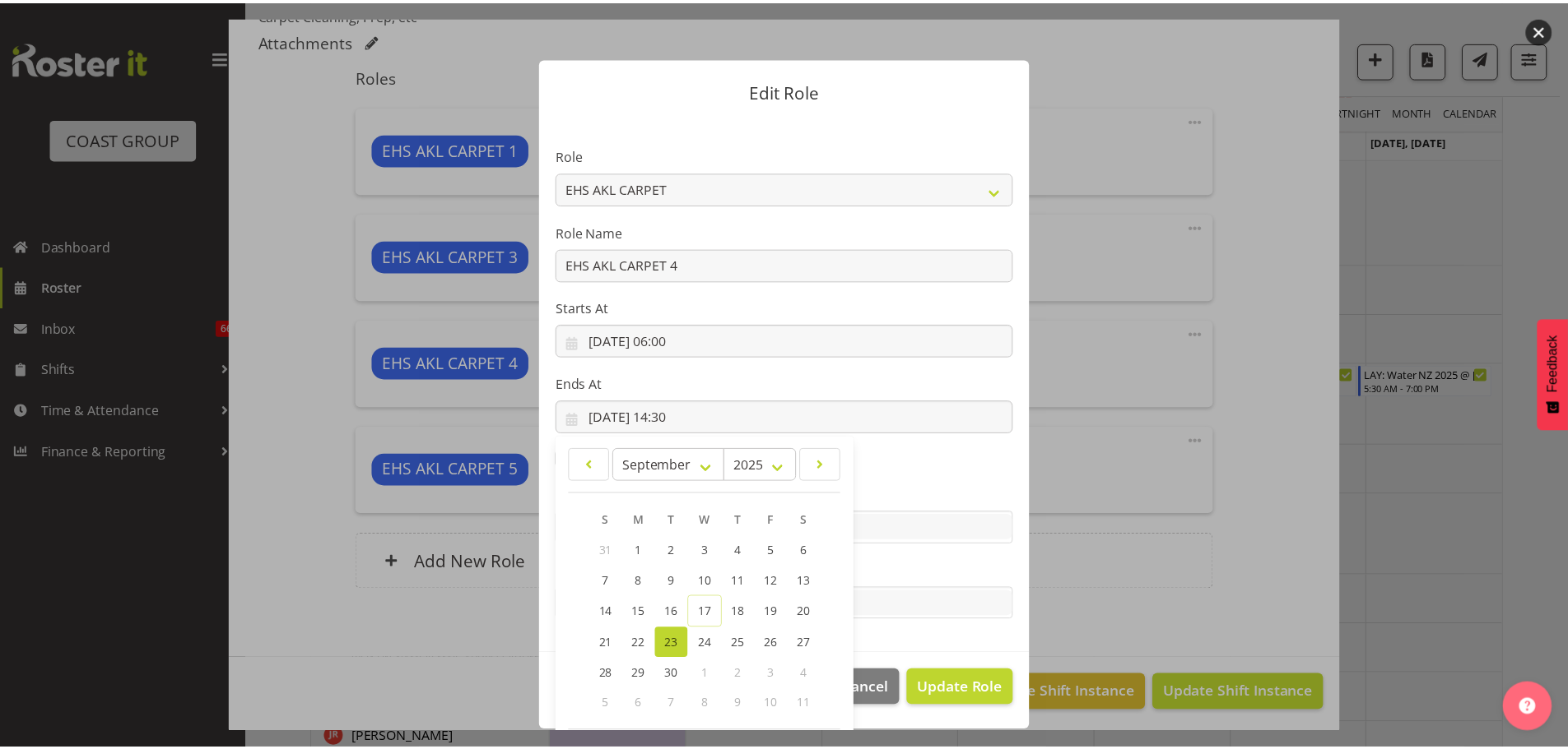
scroll to position [77, 0]
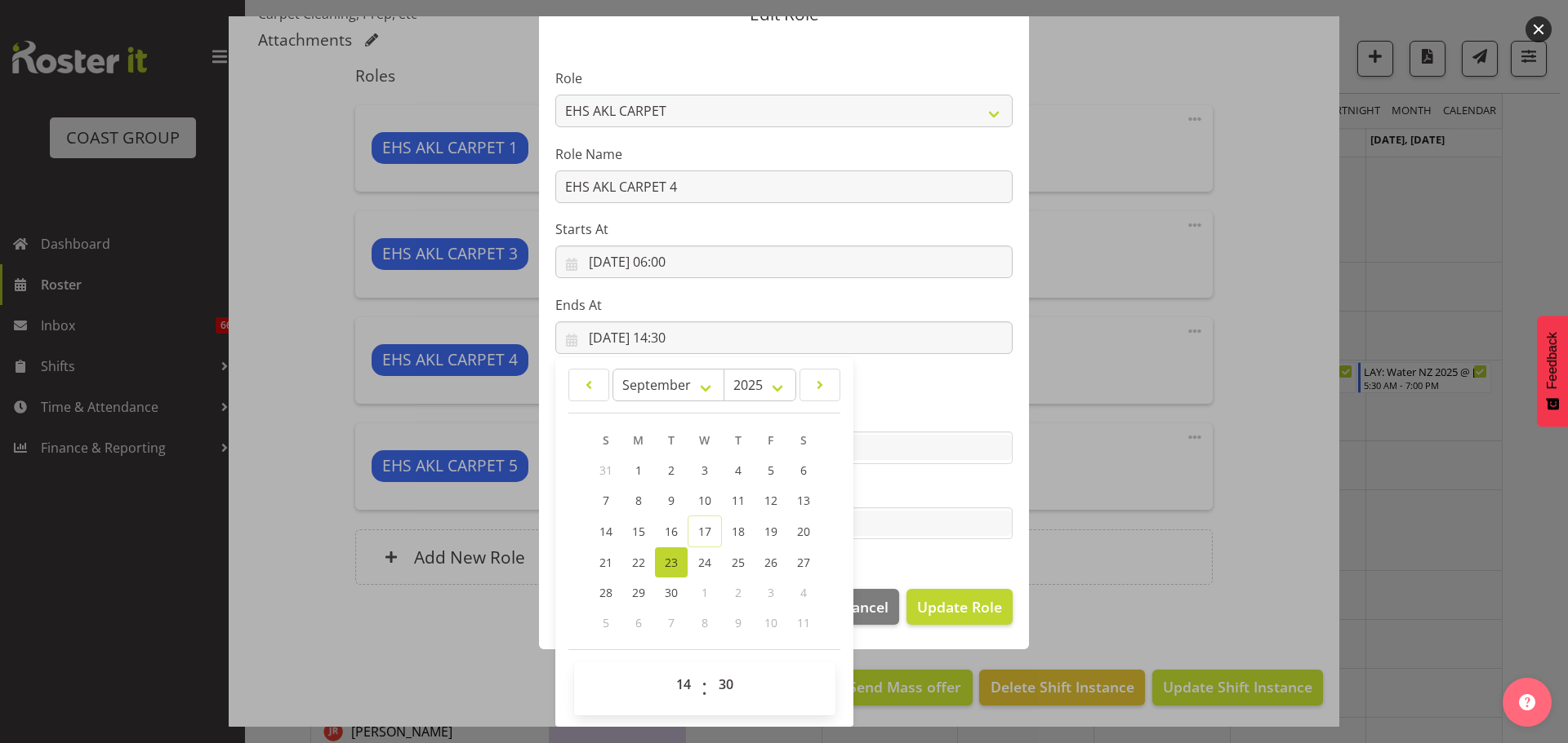
click at [654, 680] on div "00 01 02 03 04 05 06 07 08 09 10 11 12 13 14 15 16 17 18 19 20 21 22 23 : 00 01…" at bounding box center [705, 689] width 262 height 41
click at [680, 689] on select "00 01 02 03 04 05 06 07 08 09 10 11 12 13 14 15 16 17 18 19 20 21 22 23" at bounding box center [686, 685] width 37 height 33
select select "8"
click at [667, 669] on select "00 01 02 03 04 05 06 07 08 09 10 11 12 13 14 15 16 17 18 19 20 21 22 23" at bounding box center [686, 685] width 37 height 33
type input "23/09/2025, 08:30"
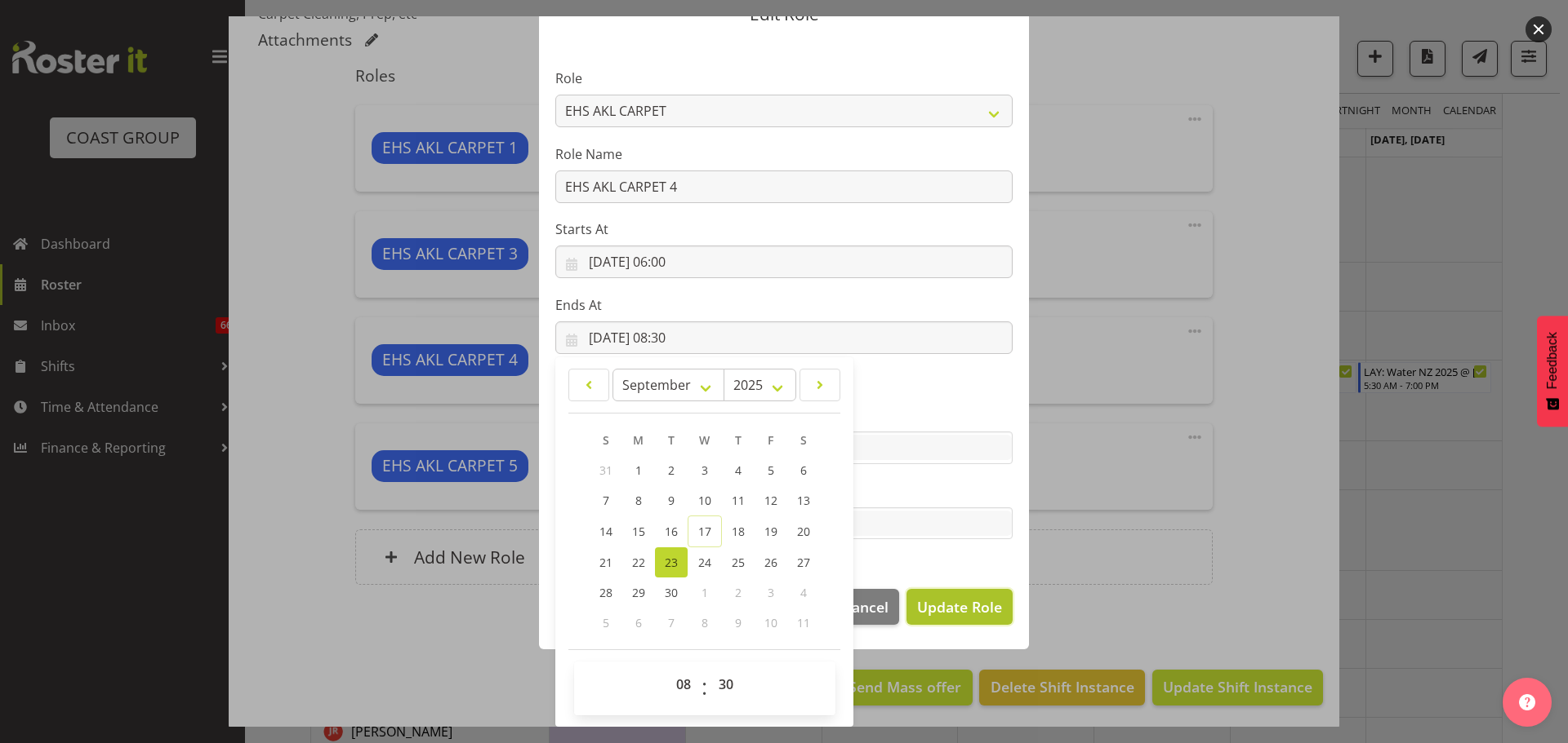
click at [978, 613] on span "Update Role" at bounding box center [960, 607] width 85 height 21
select select
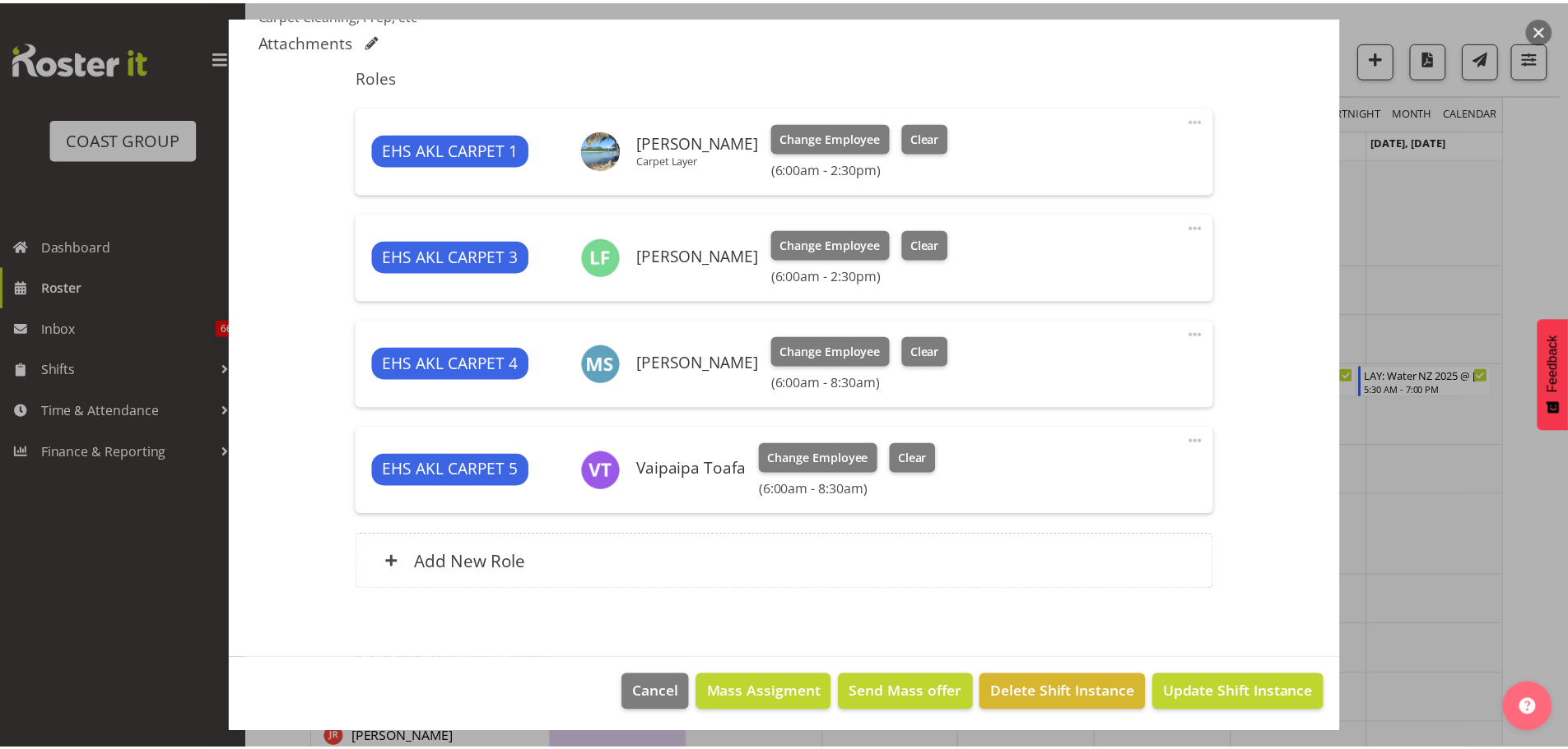
scroll to position [0, 0]
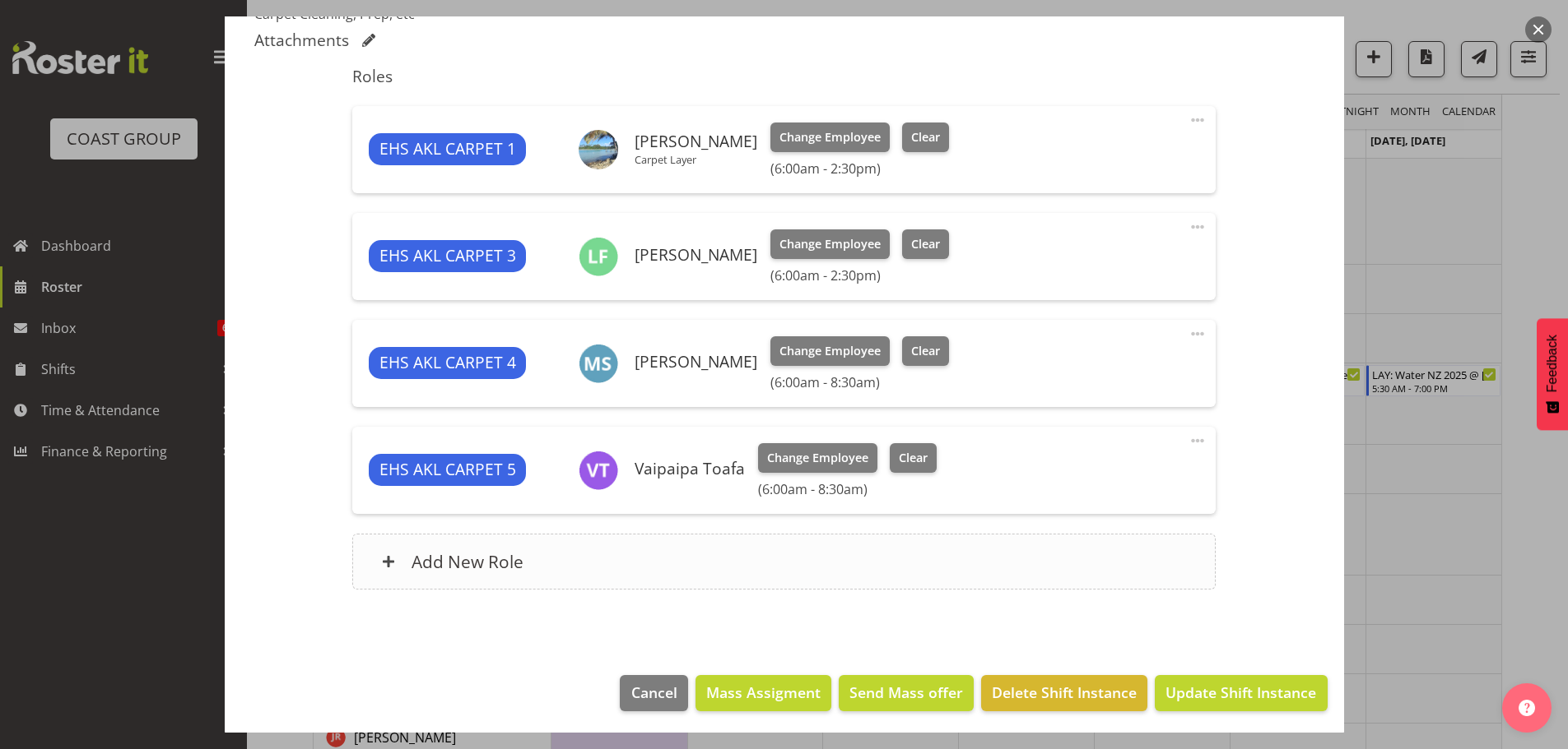
click at [845, 567] on div "Add New Role" at bounding box center [784, 562] width 863 height 56
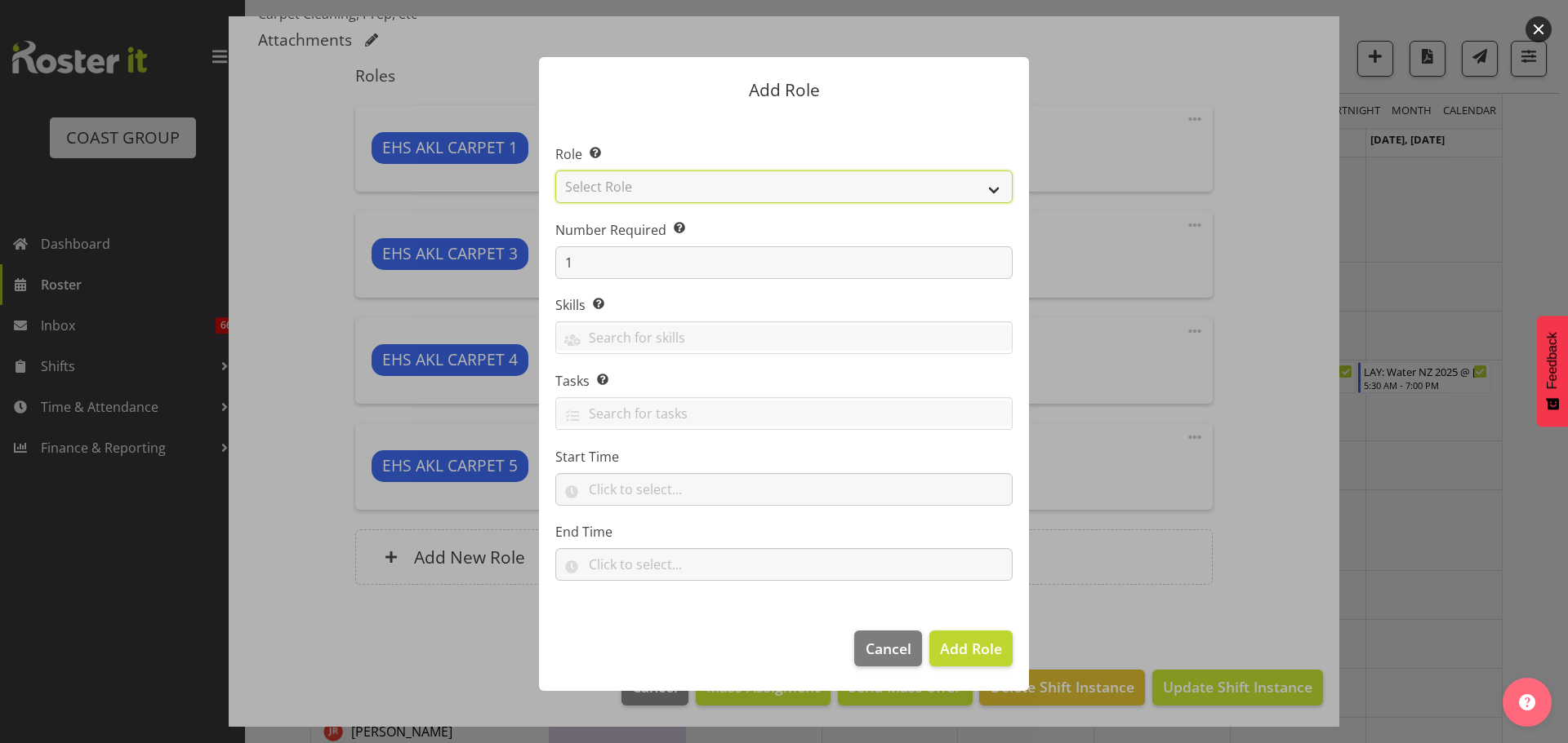
click at [807, 188] on select "Select Role ACCOUNT MANAGER ACCOUNT MANAGER DW ACCOUNTS AKL DIANNA VEHICLES AKL…" at bounding box center [784, 187] width 458 height 33
select select "190"
click at [555, 171] on select "Select Role ACCOUNT MANAGER ACCOUNT MANAGER DW ACCOUNTS AKL DIANNA VEHICLES AKL…" at bounding box center [784, 187] width 458 height 33
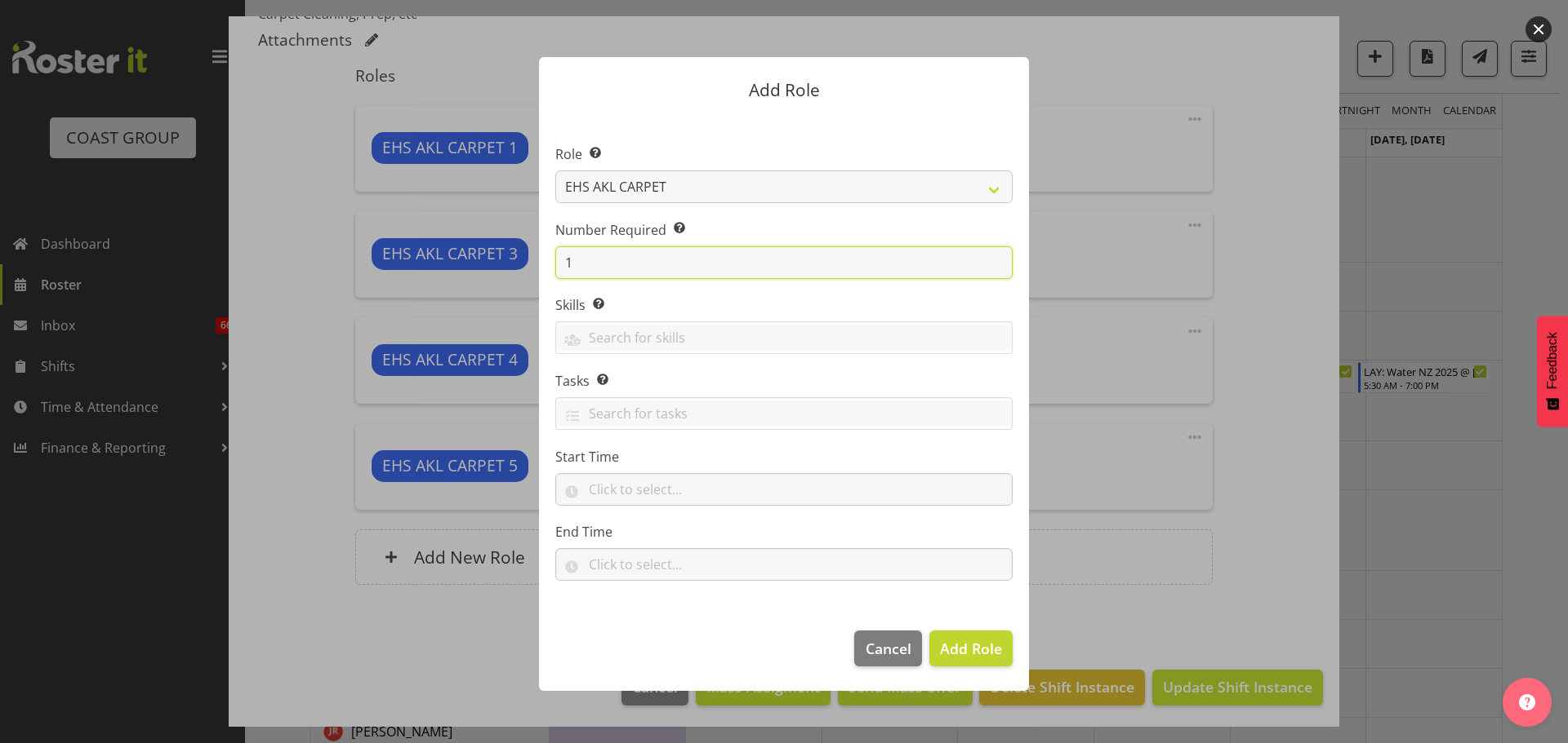
drag, startPoint x: 584, startPoint y: 264, endPoint x: 511, endPoint y: 260, distance: 73.1
click at [511, 260] on form "Add Role Role Select the role you wish to add to the shift. ACCOUNT MANAGER ACC…" at bounding box center [784, 372] width 784 height 711
type input "2"
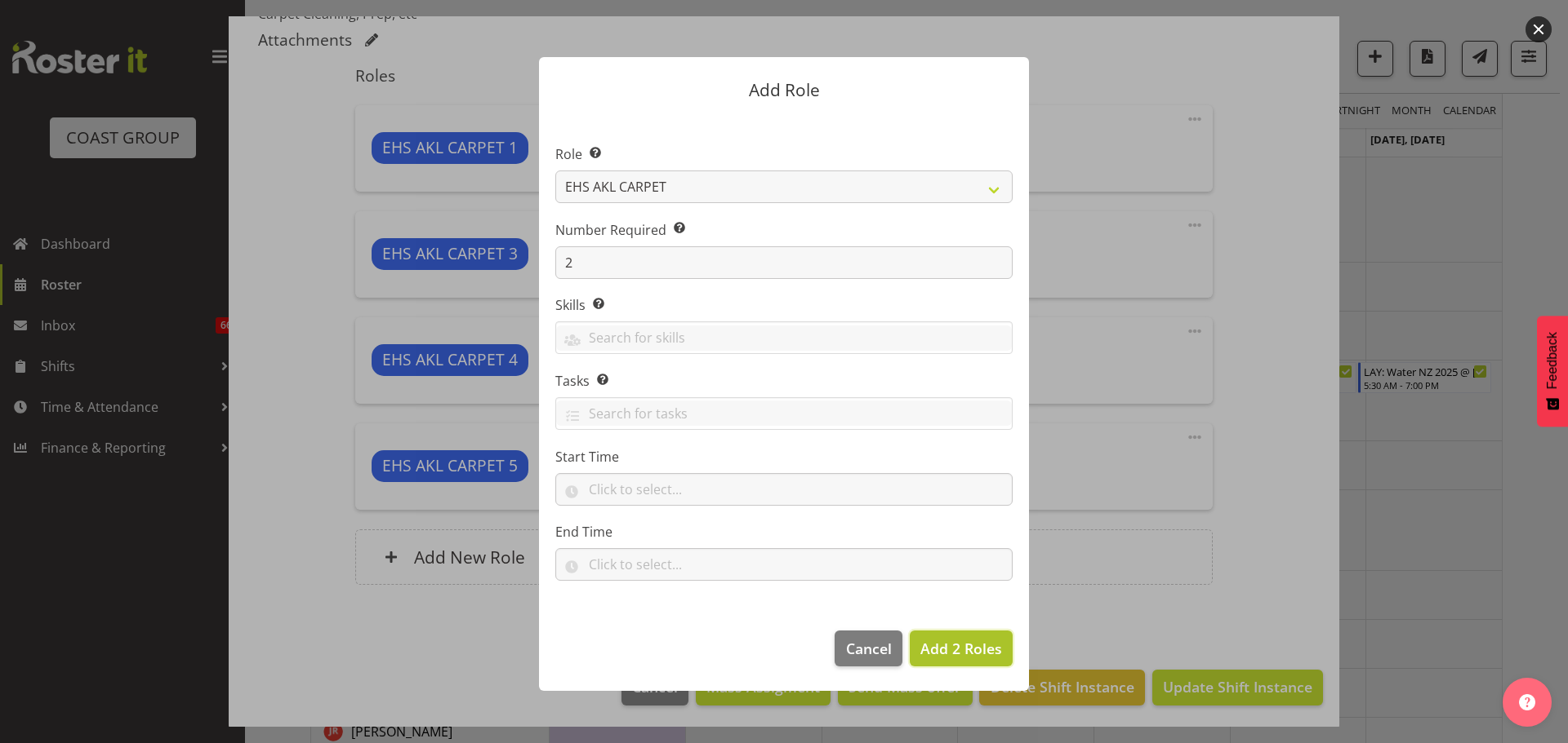
click at [997, 651] on span "Add 2 Roles" at bounding box center [961, 648] width 82 height 19
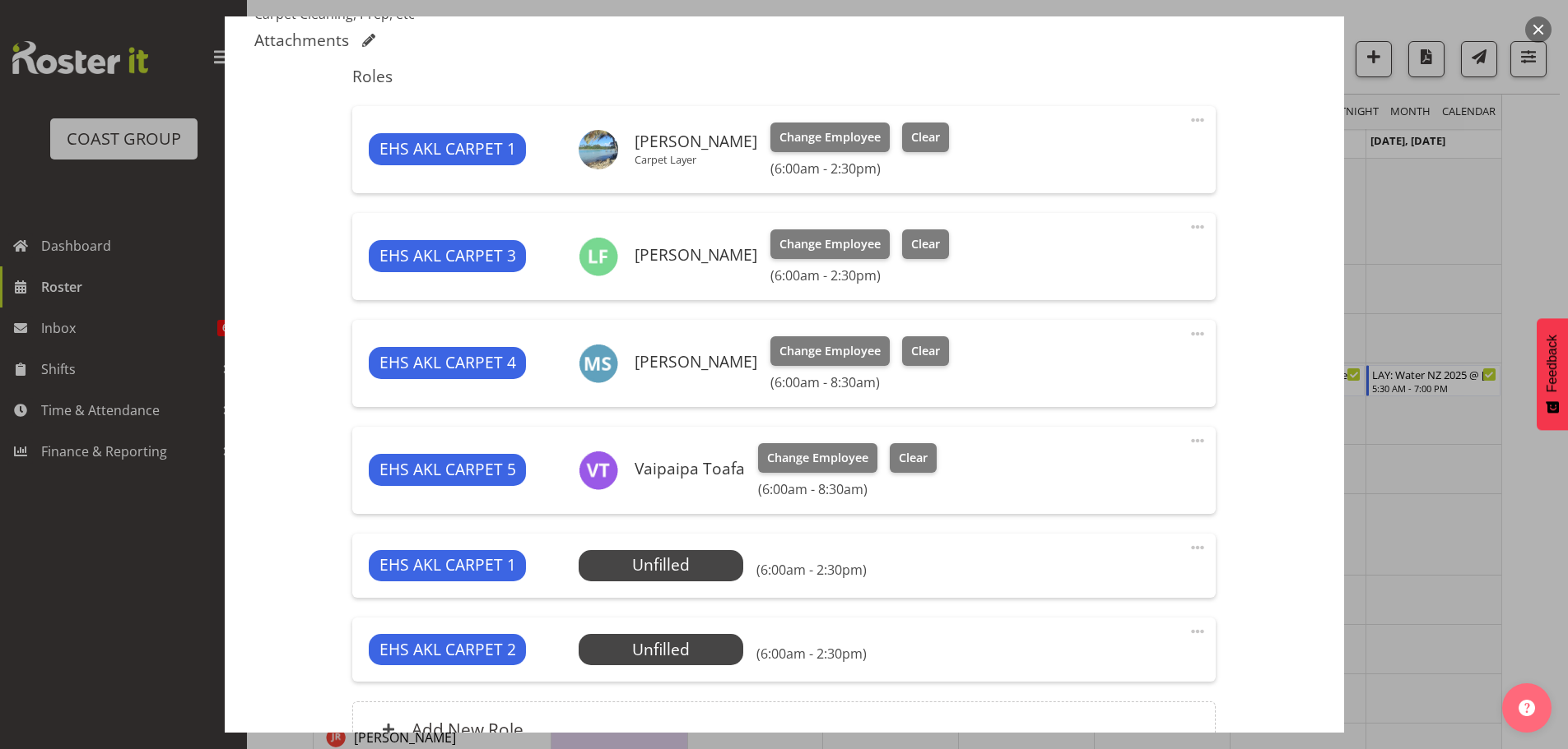
click at [1187, 549] on span at bounding box center [1197, 548] width 19 height 19
click at [1120, 589] on link "Edit" at bounding box center [1128, 584] width 158 height 29
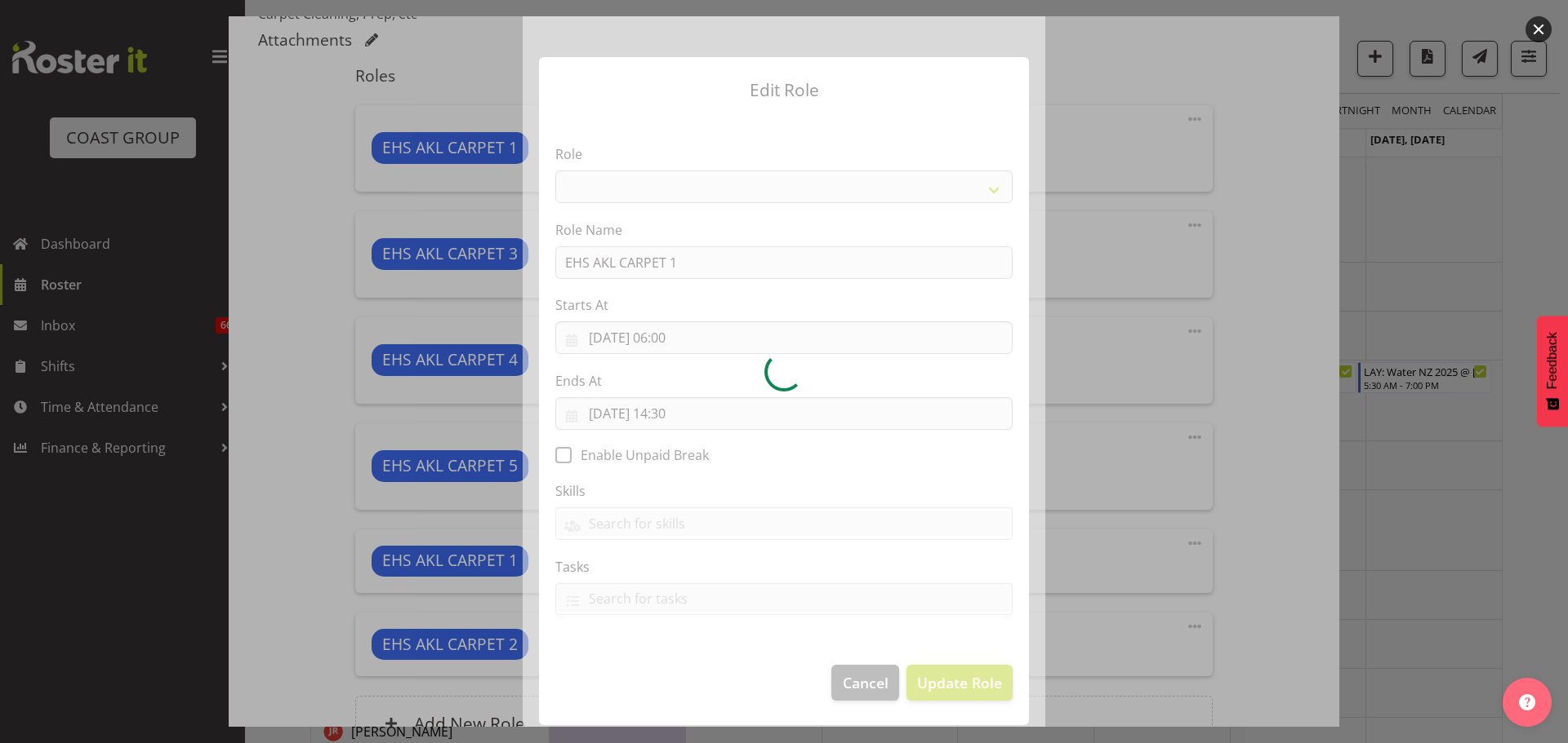
select select "190"
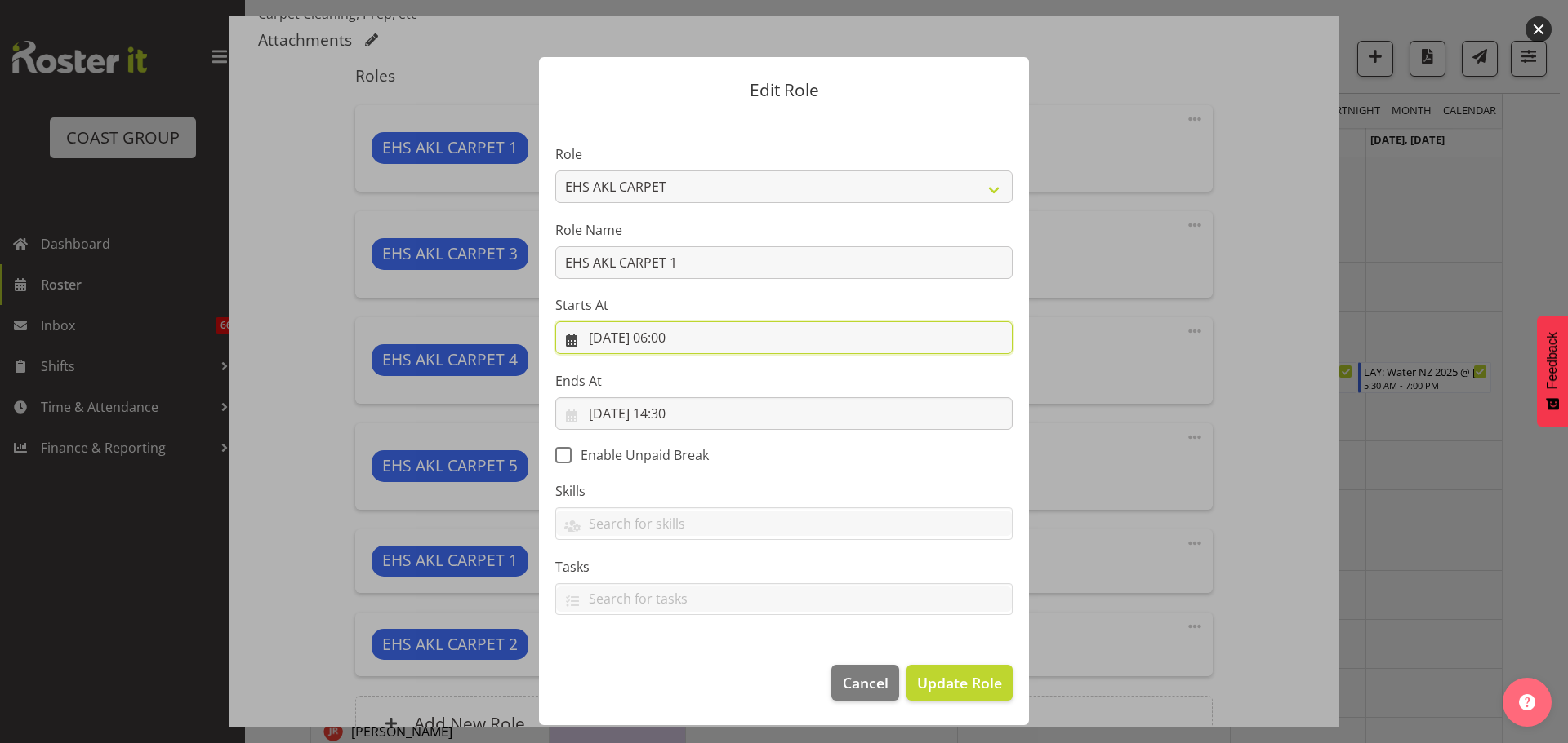
click at [675, 340] on input "23/09/2025, 06:00" at bounding box center [784, 338] width 458 height 33
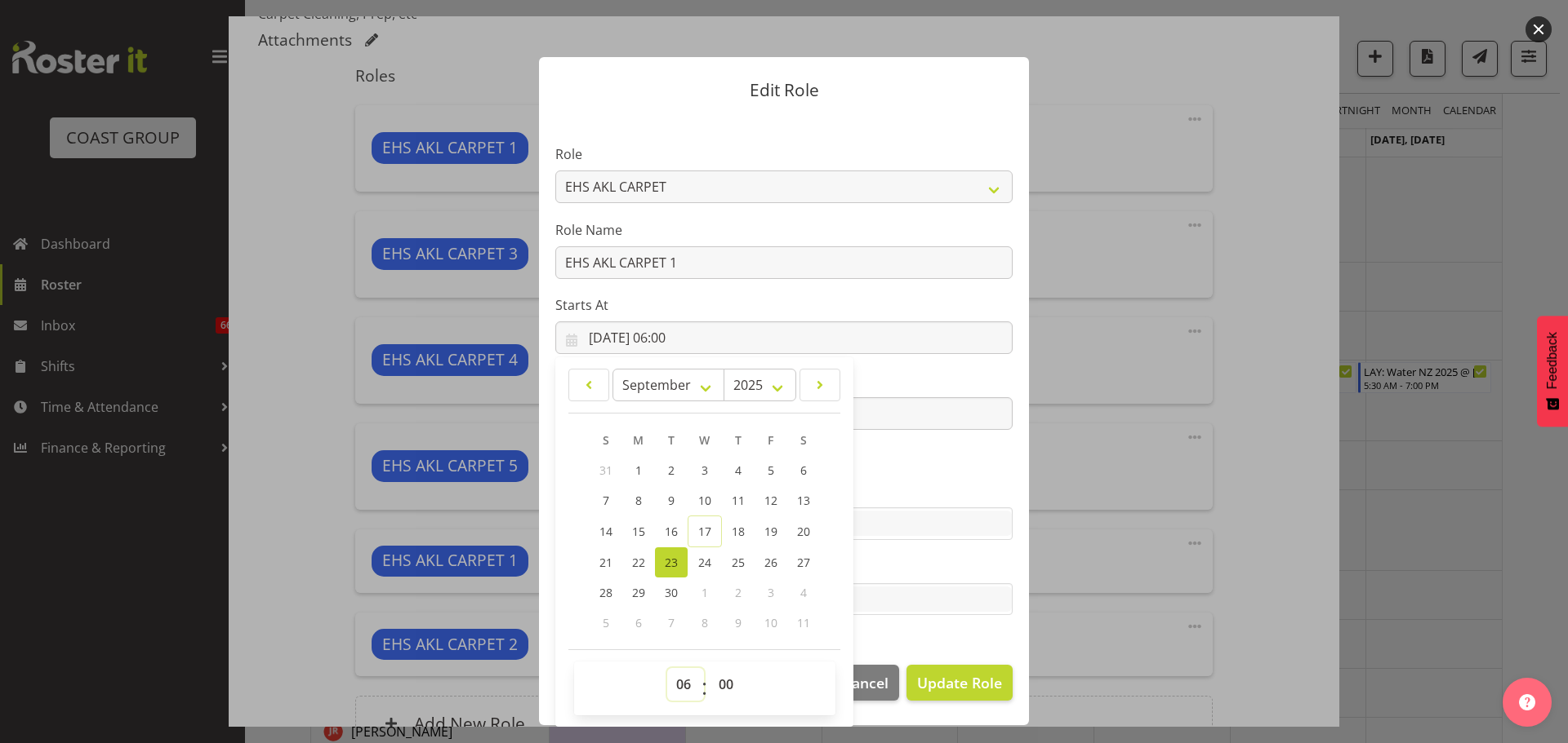
click at [693, 679] on select "00 01 02 03 04 05 06 07 08 09 10 11 12 13 14 15 16 17 18 19 20 21 22 23" at bounding box center [686, 685] width 37 height 33
select select "10"
click at [667, 669] on select "00 01 02 03 04 05 06 07 08 09 10 11 12 13 14 15 16 17 18 19 20 21 22 23" at bounding box center [686, 685] width 37 height 33
type input "23/09/2025, 10:00"
select select "11"
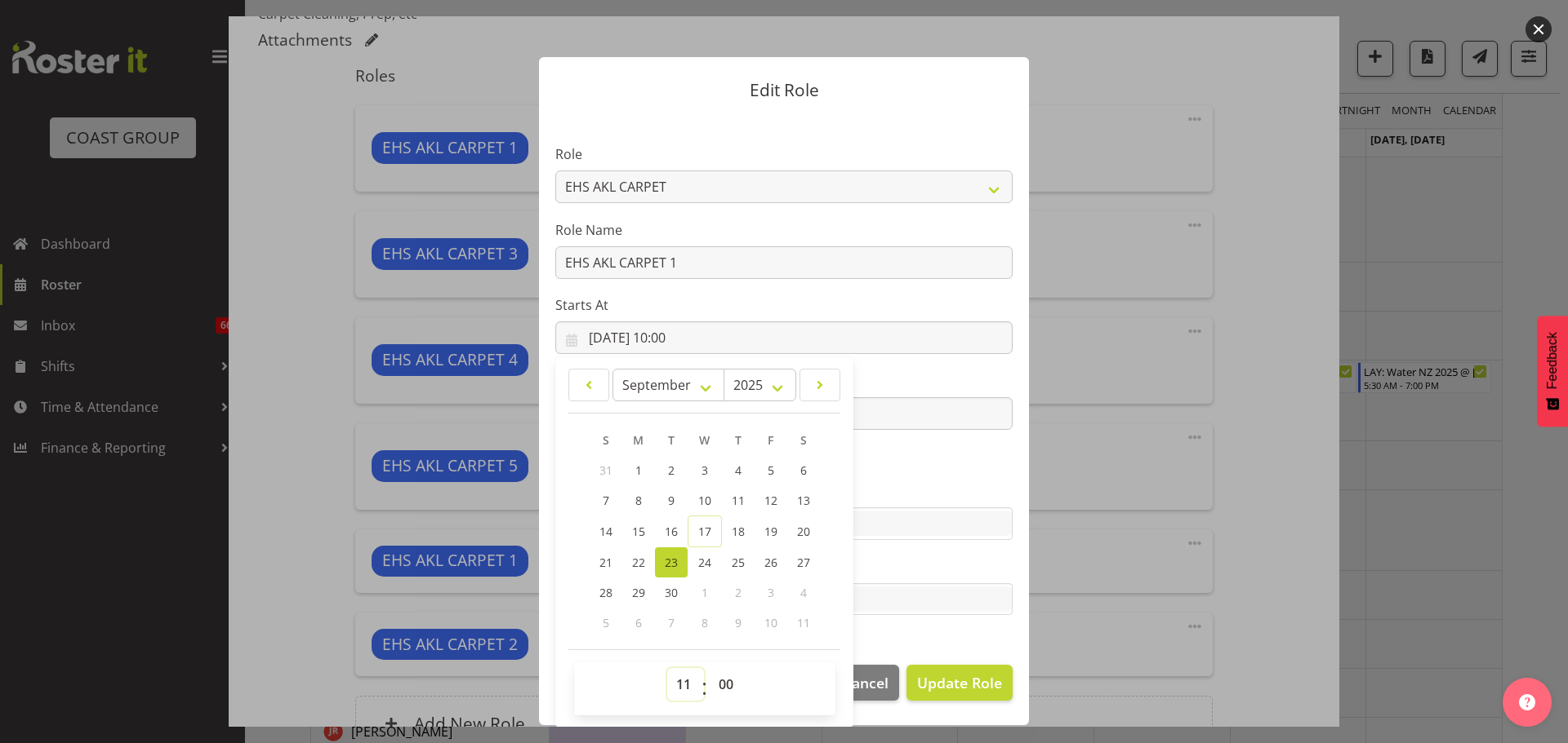
type input "23/09/2025, 11:00"
click at [962, 678] on span "Update Role" at bounding box center [960, 683] width 85 height 21
select select
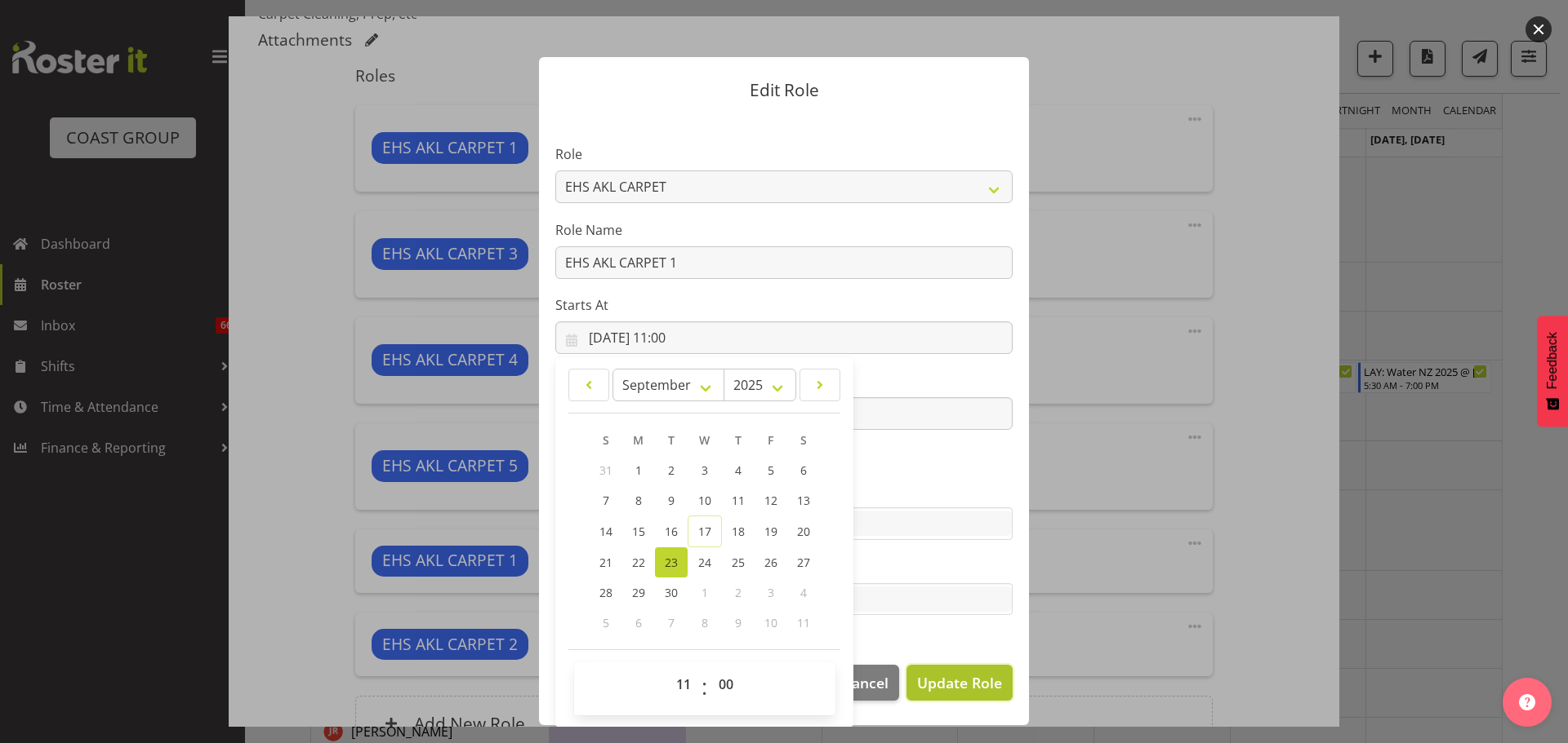
select select
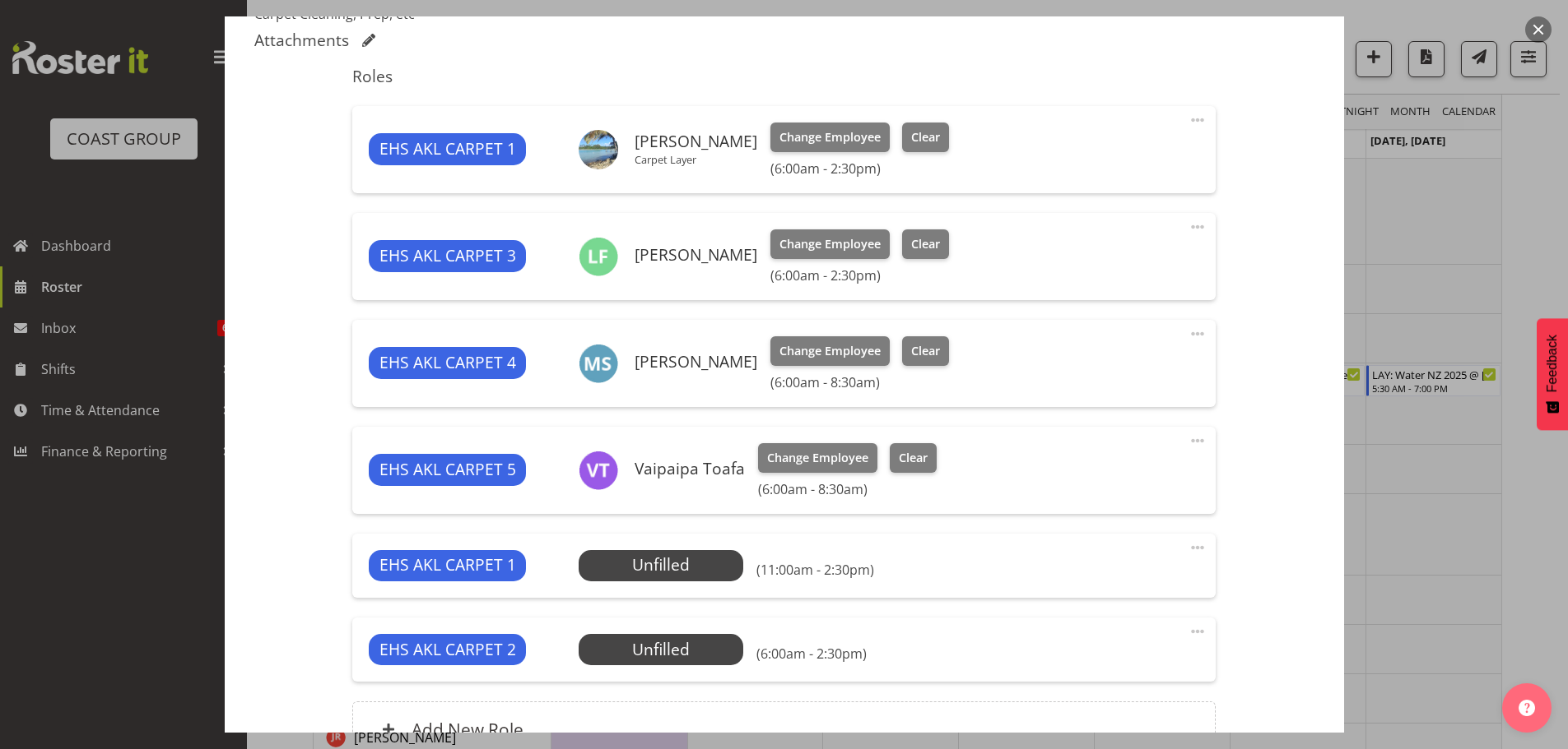
click at [1187, 630] on span at bounding box center [1197, 631] width 19 height 19
click at [1187, 634] on span at bounding box center [1197, 631] width 19 height 19
click at [1116, 656] on link "Edit" at bounding box center [1128, 667] width 158 height 29
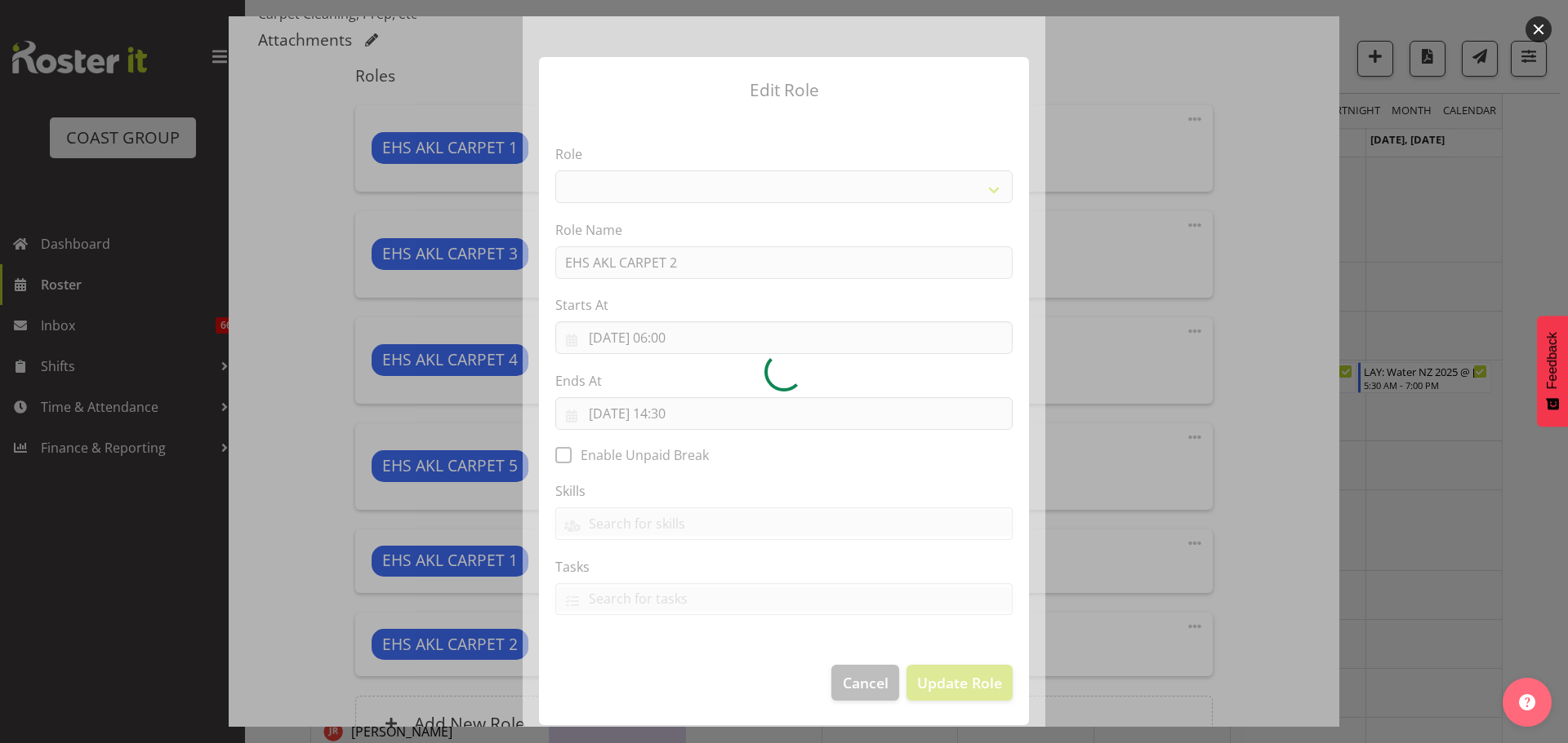
select select "190"
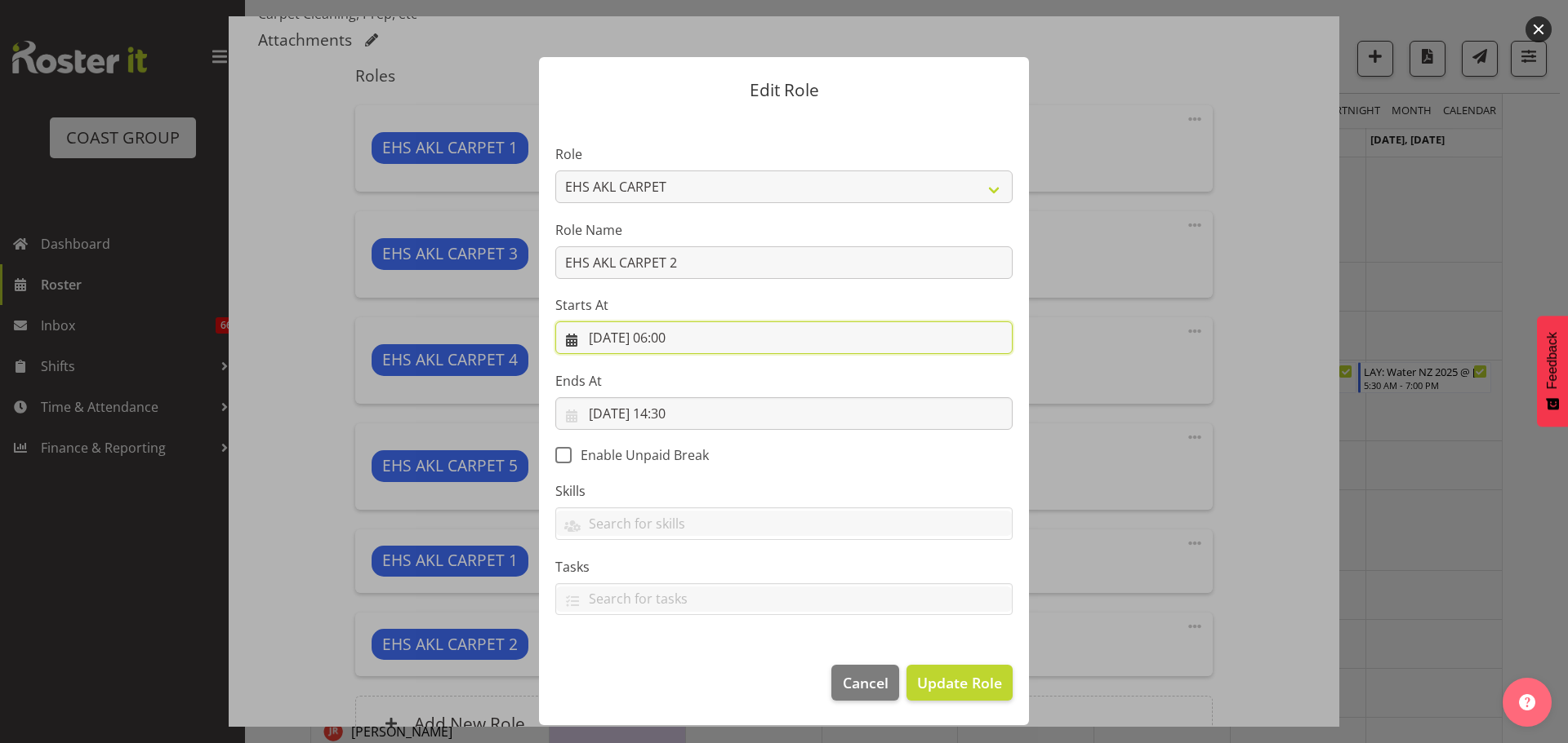
click at [690, 332] on input "23/09/2025, 06:00" at bounding box center [784, 338] width 458 height 33
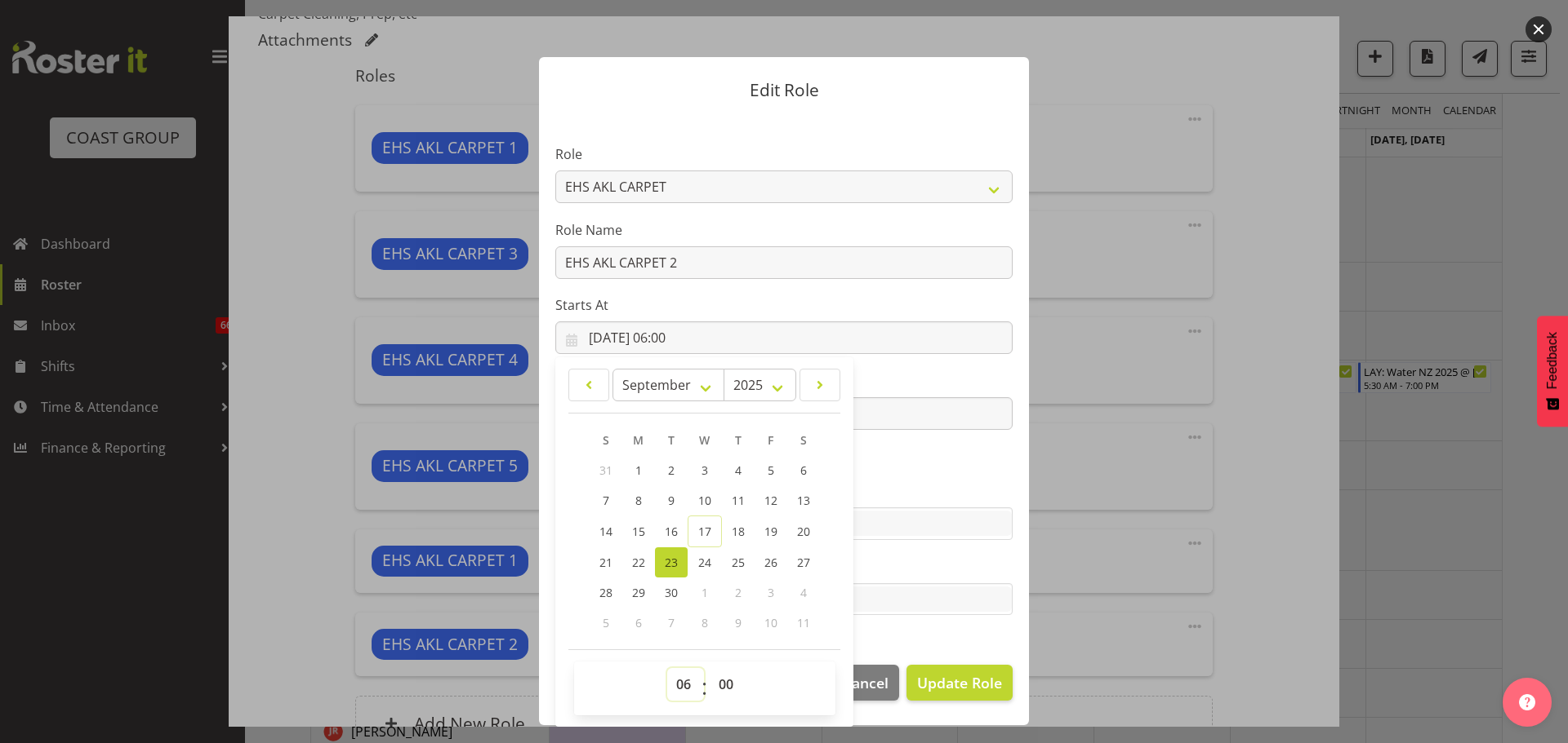
click at [692, 674] on select "00 01 02 03 04 05 06 07 08 09 10 11 12 13 14 15 16 17 18 19 20 21 22 23" at bounding box center [686, 685] width 37 height 33
select select "11"
click at [667, 669] on select "00 01 02 03 04 05 06 07 08 09 10 11 12 13 14 15 16 17 18 19 20 21 22 23" at bounding box center [686, 685] width 37 height 33
type input "23/09/2025, 11:00"
click at [969, 669] on button "Update Role" at bounding box center [960, 682] width 106 height 36
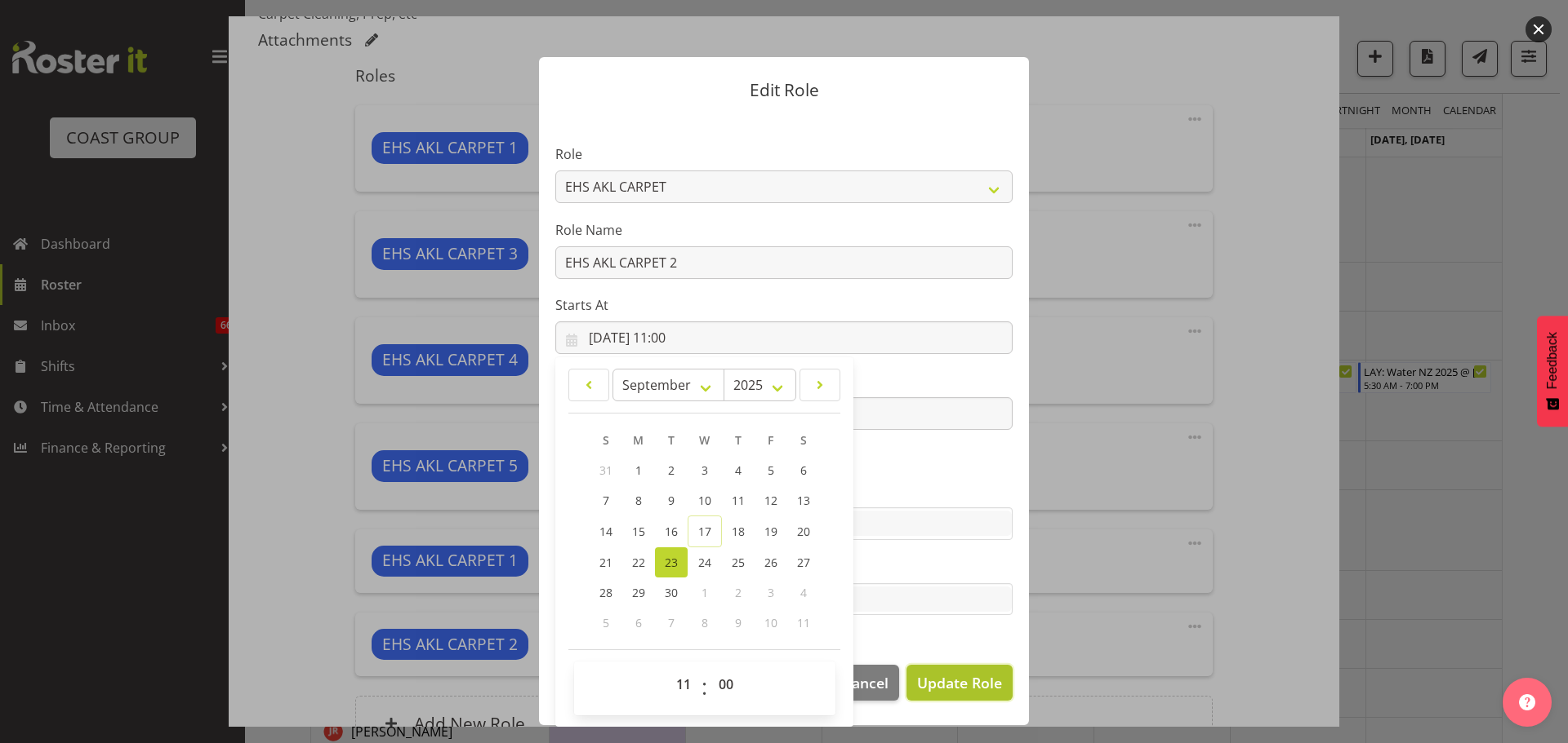
select select
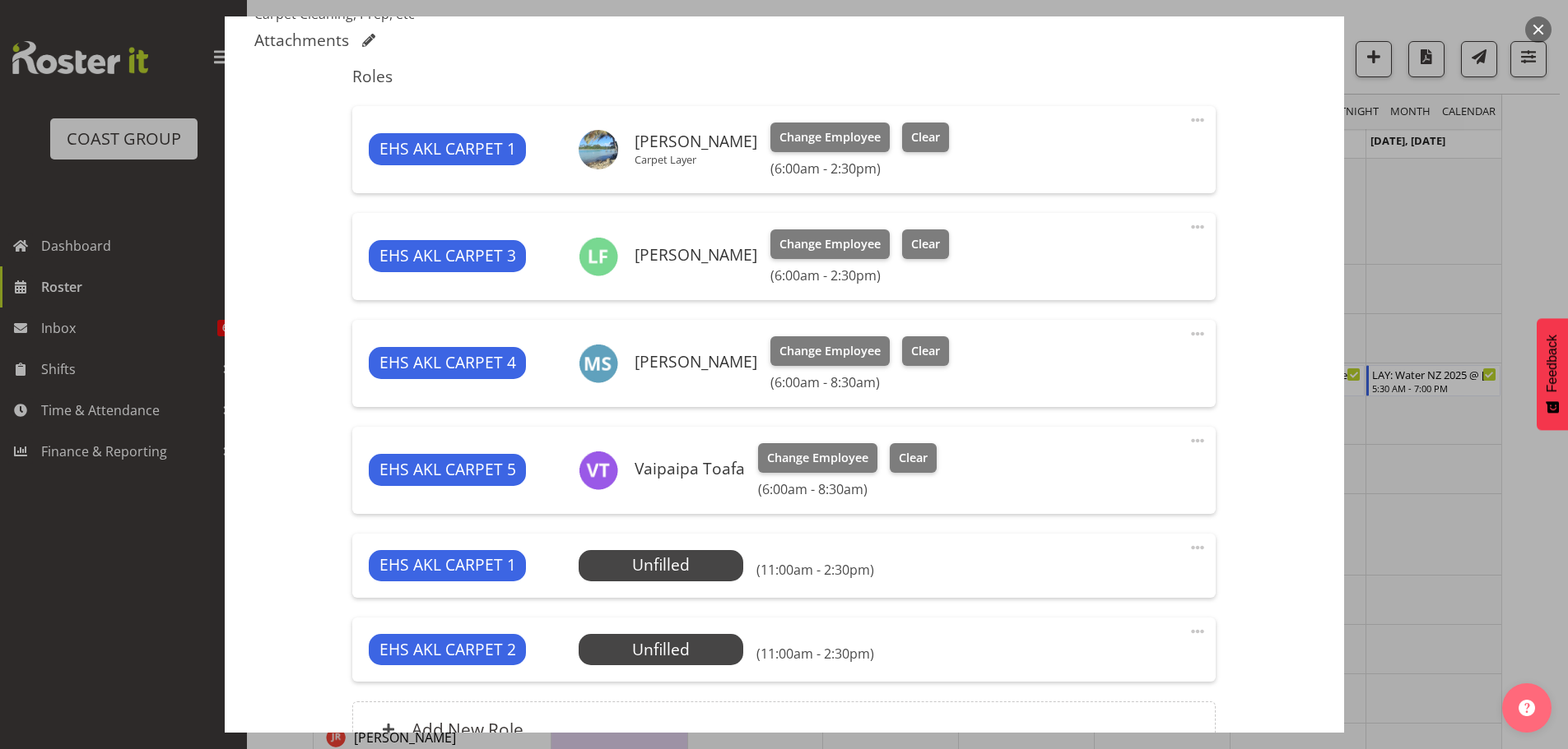
scroll to position [746, 0]
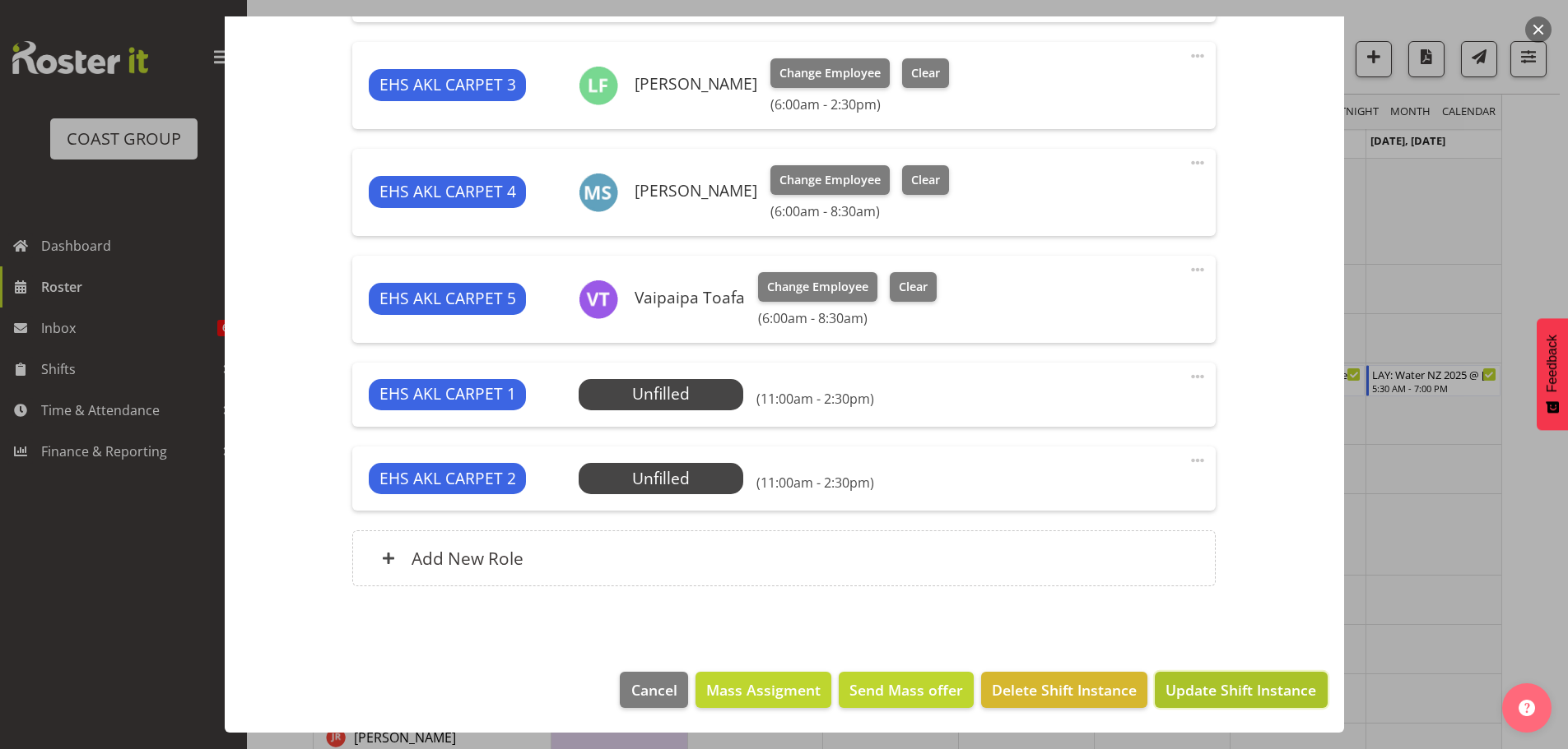
click at [1256, 687] on span "Update Shift Instance" at bounding box center [1240, 691] width 151 height 21
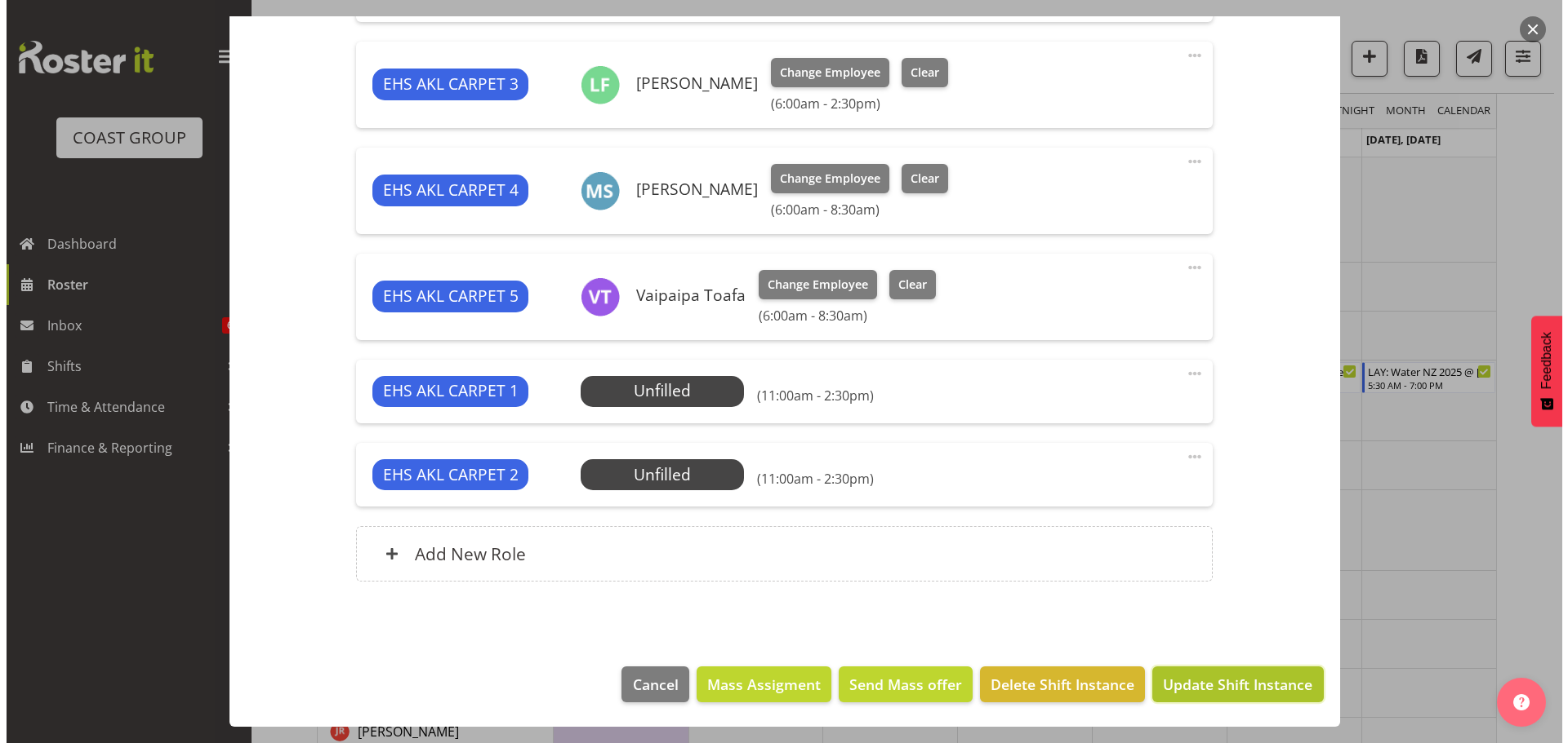
scroll to position [674, 0]
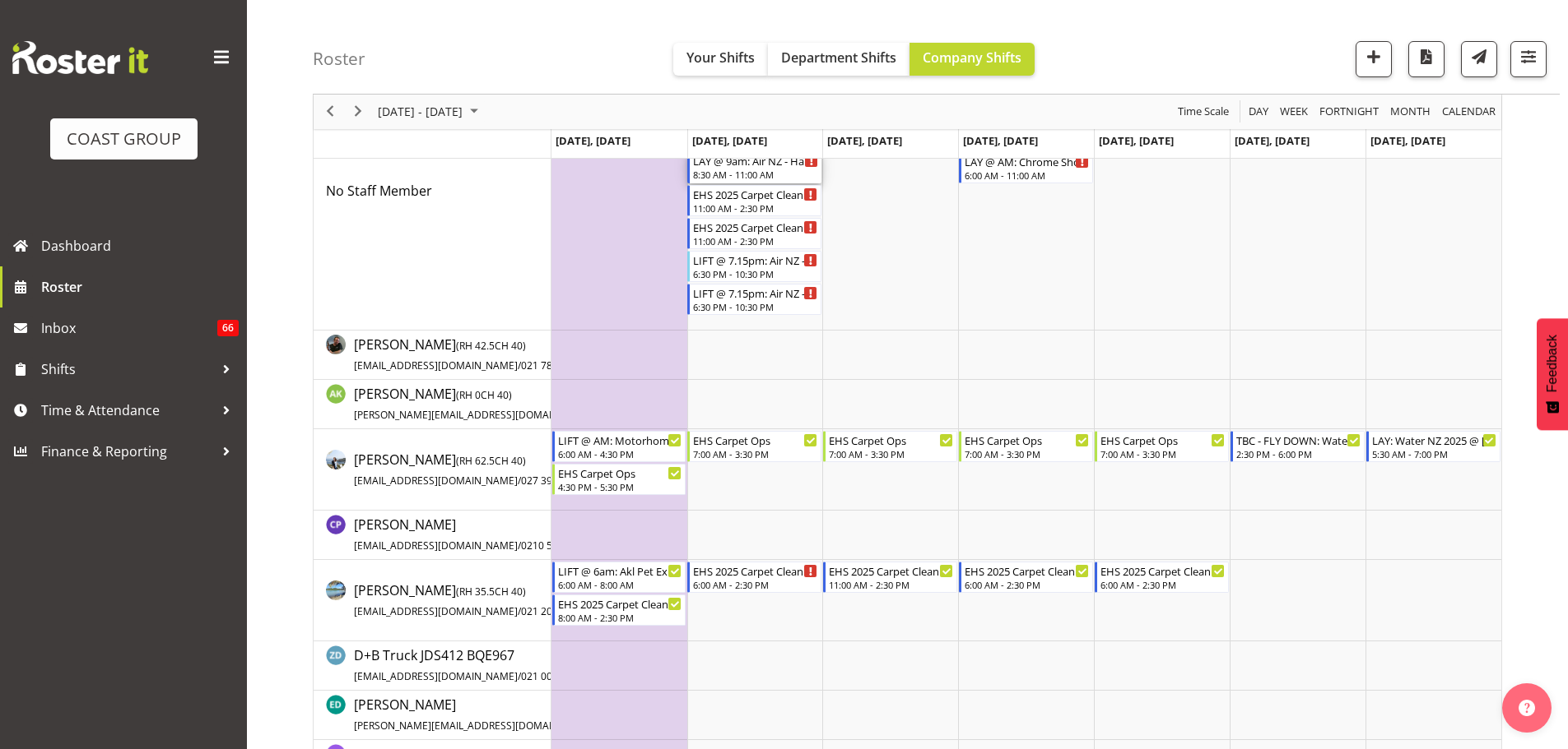
click at [734, 174] on div "8:30 AM - 11:00 AM" at bounding box center [755, 175] width 126 height 14
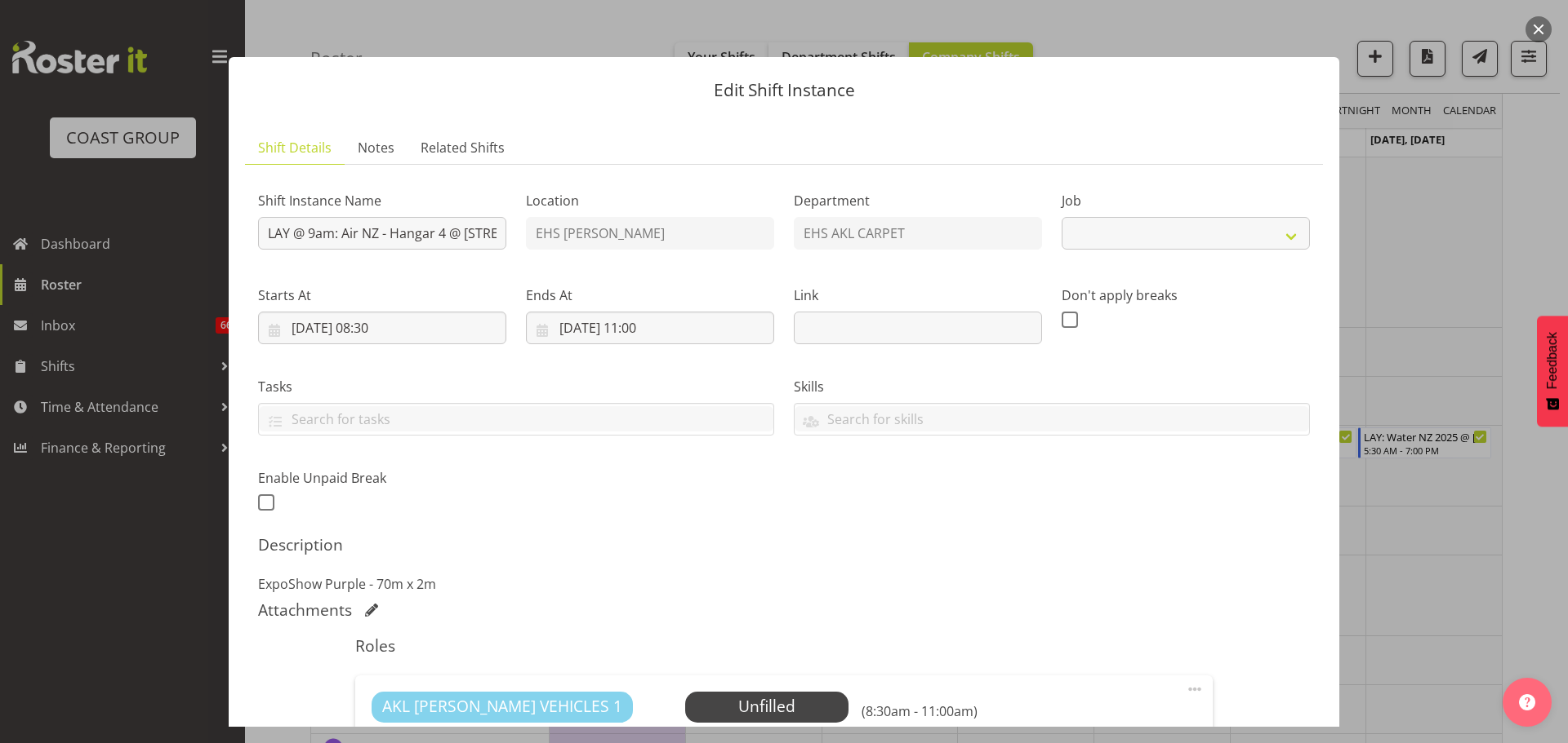
select select "8575"
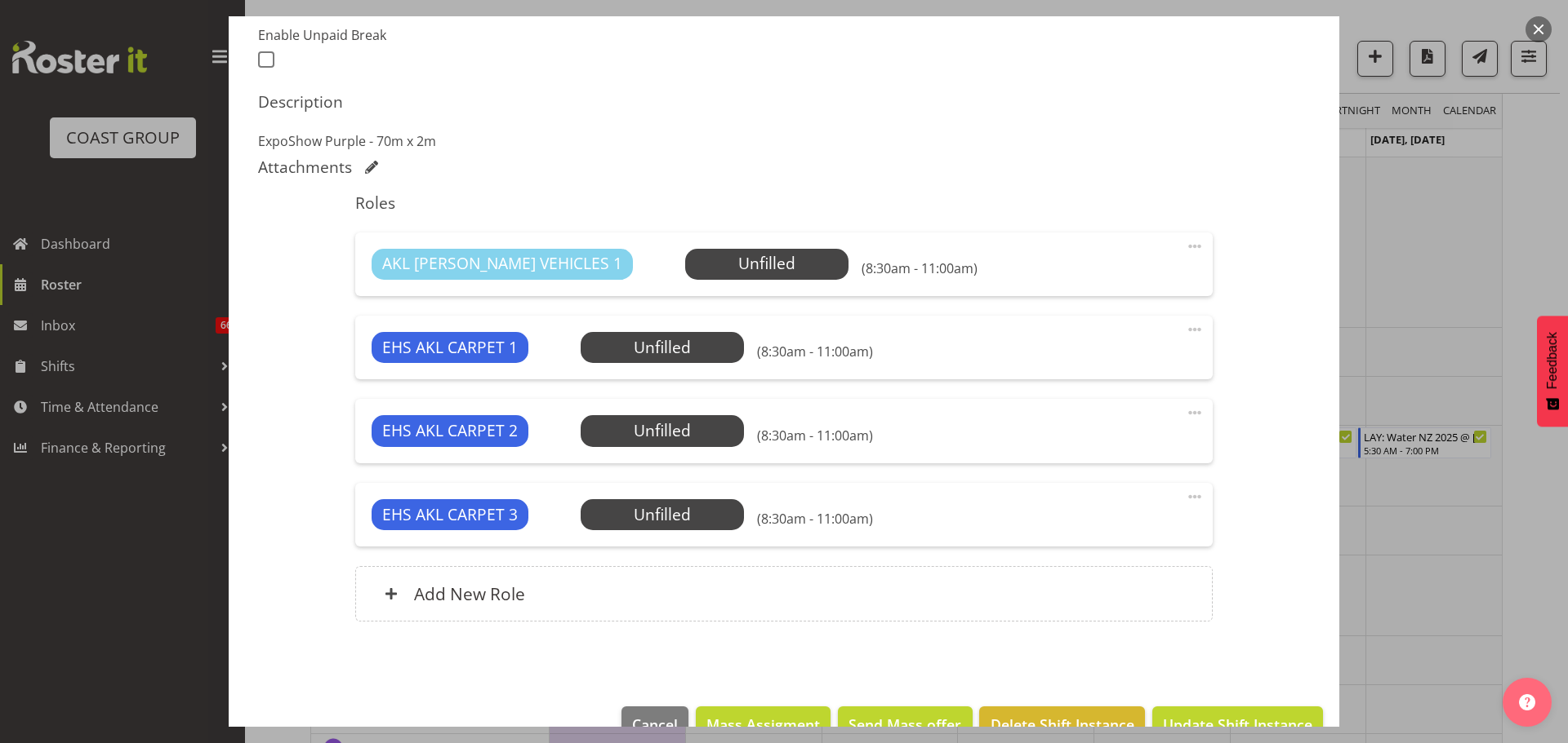
scroll to position [445, 0]
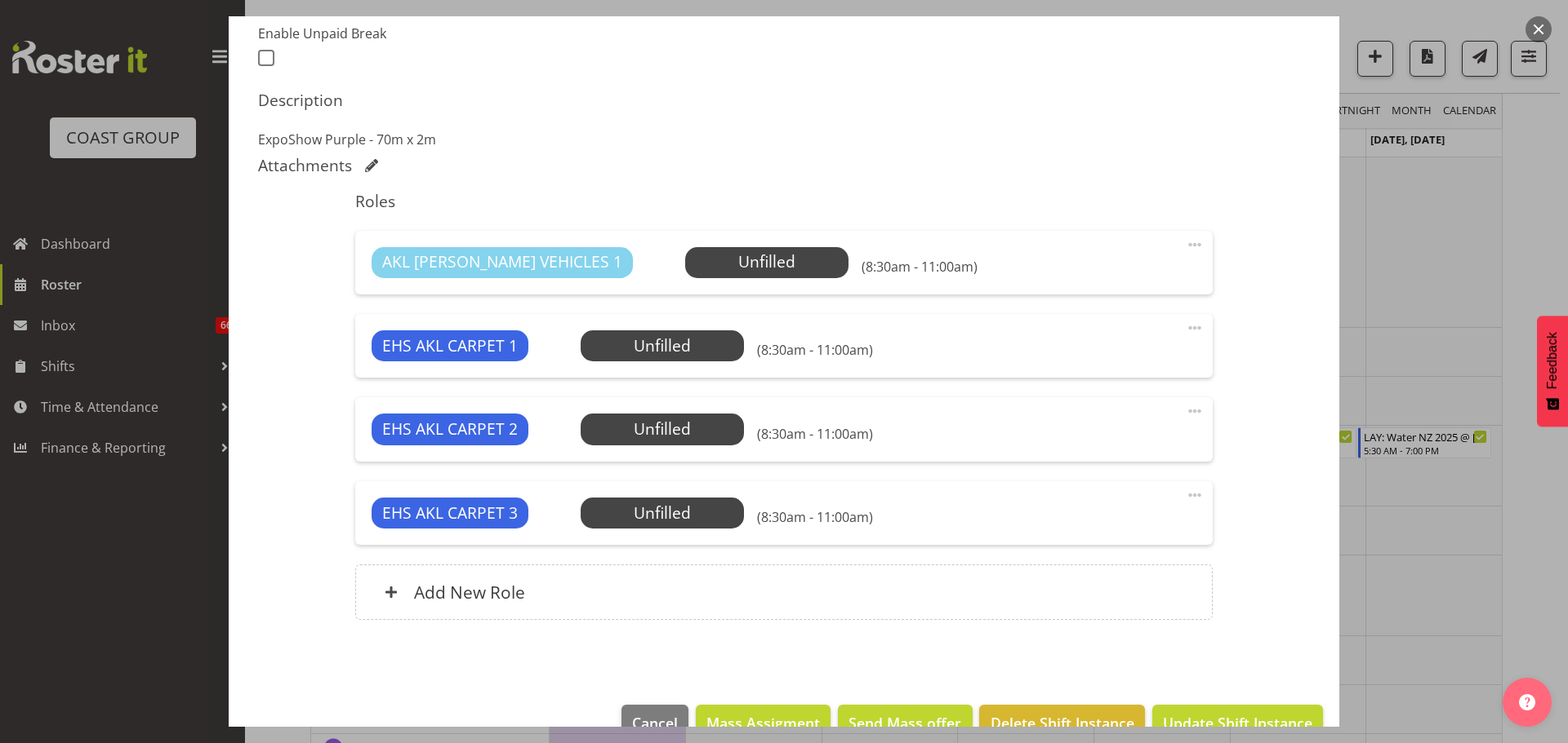
click at [1185, 497] on span at bounding box center [1194, 495] width 19 height 19
click at [1125, 599] on link "Delete" at bounding box center [1126, 590] width 156 height 29
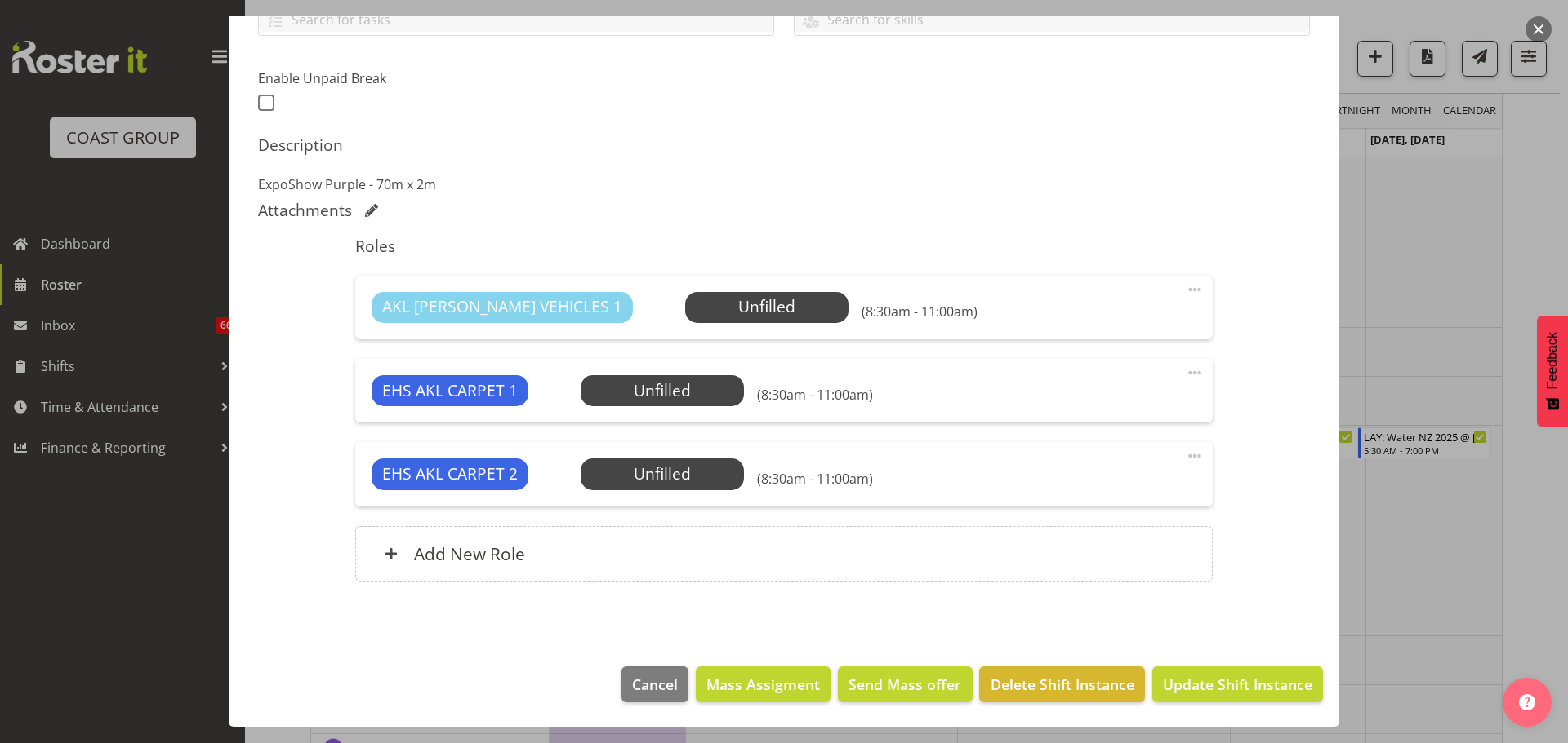
scroll to position [399, 0]
click at [706, 308] on span "Select Employee" at bounding box center [767, 307] width 122 height 24
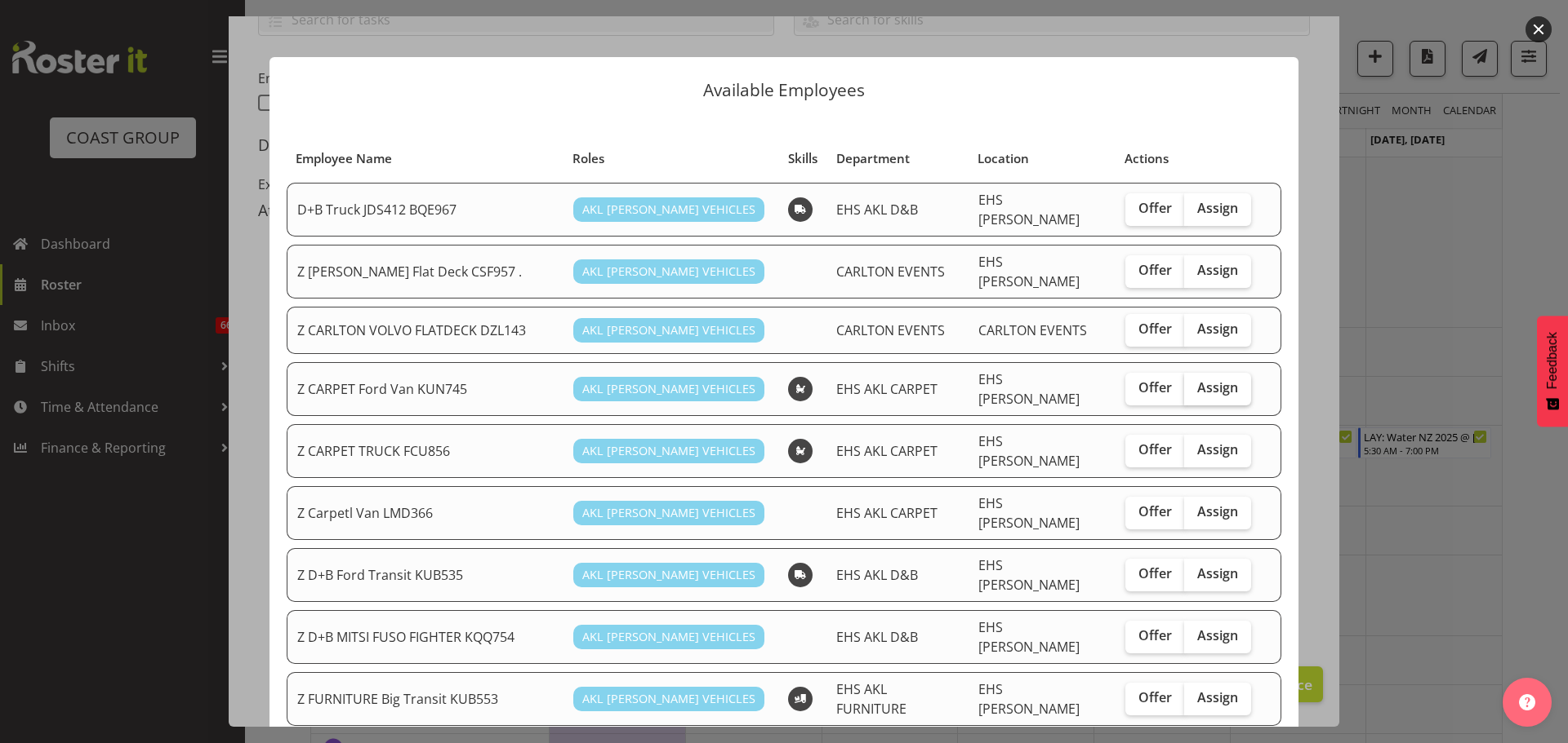
click at [1223, 377] on label "Assign" at bounding box center [1217, 389] width 67 height 33
click at [1194, 383] on input "Assign" at bounding box center [1189, 388] width 11 height 11
checkbox input "true"
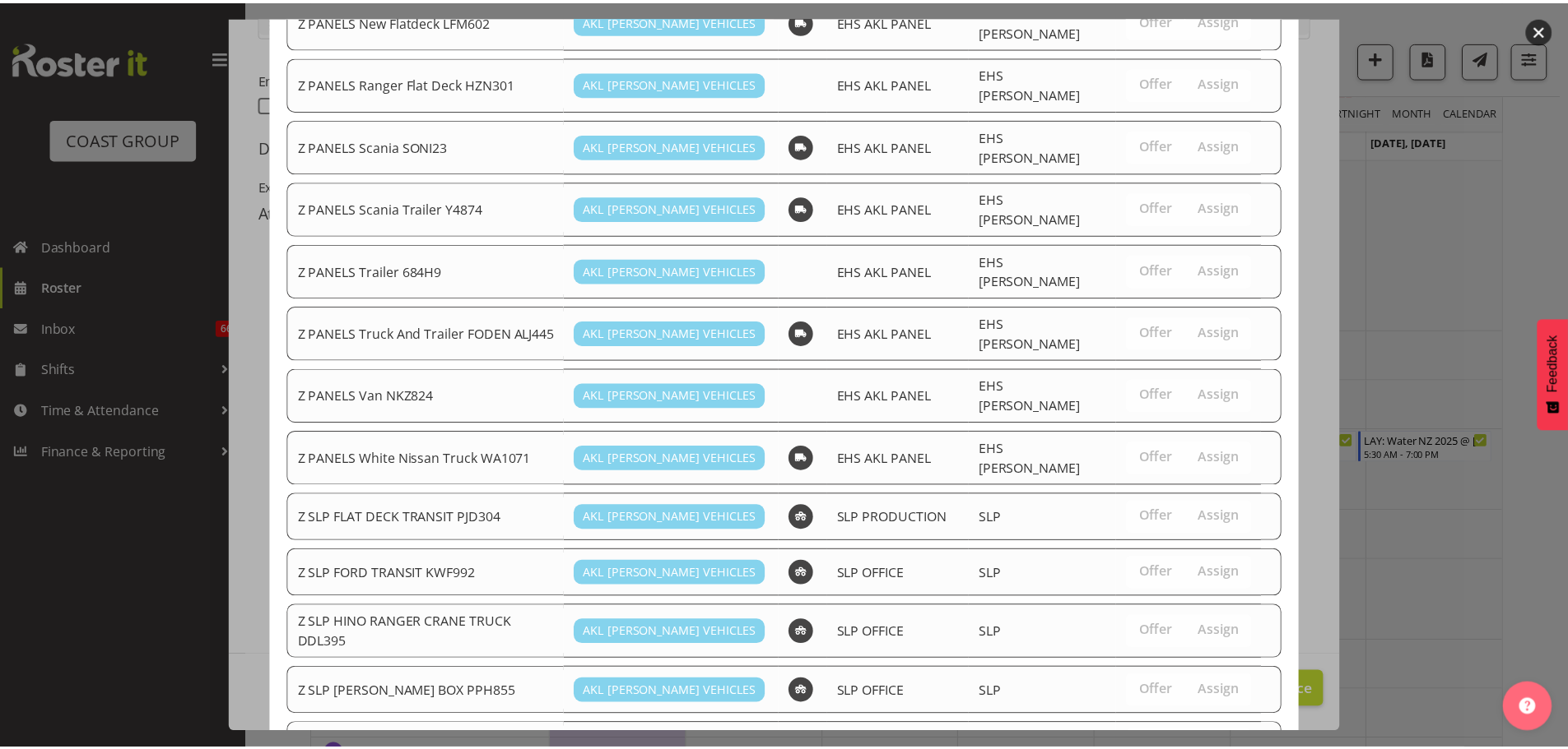
scroll to position [1280, 0]
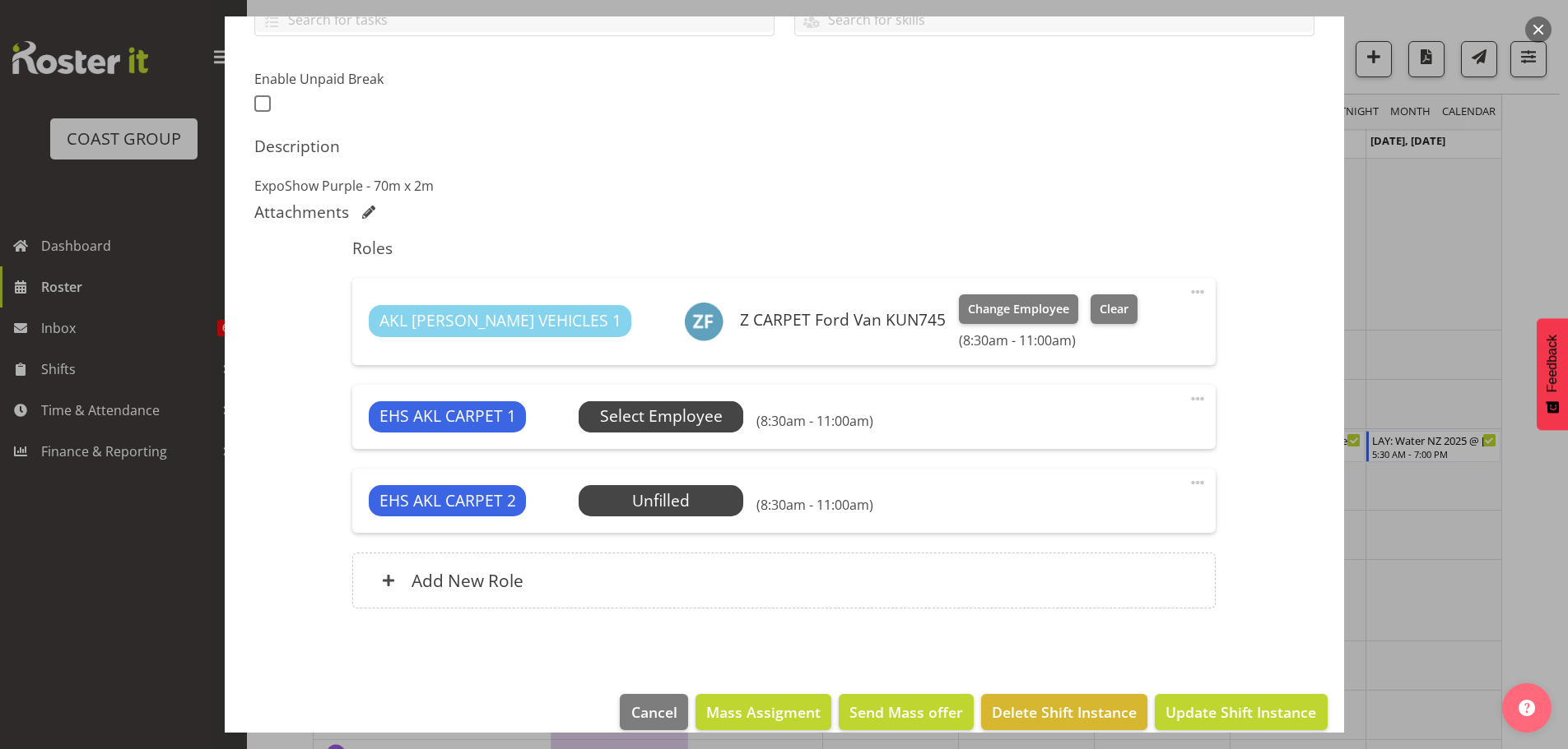
click at [676, 422] on span "Select Employee" at bounding box center [661, 416] width 123 height 24
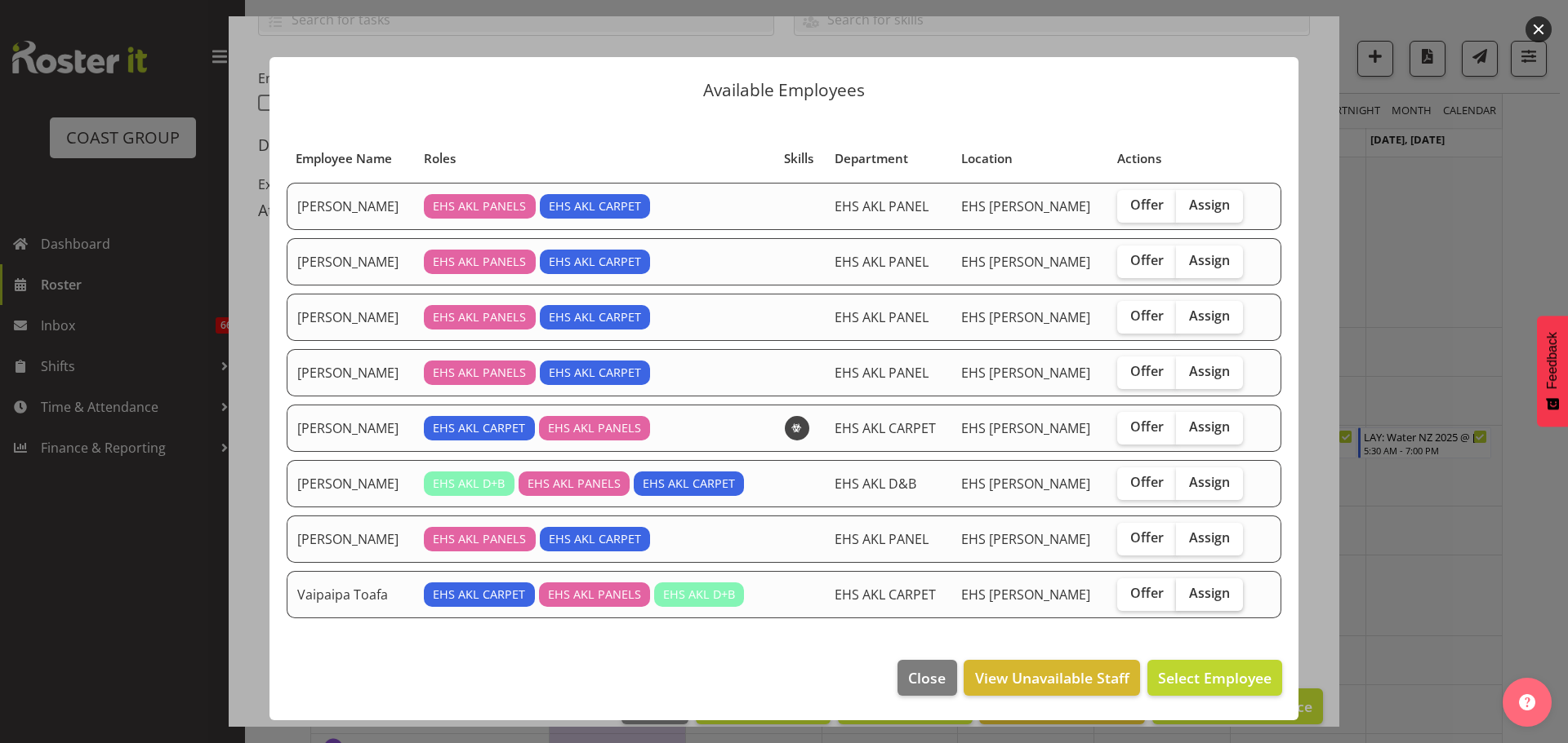
click at [1197, 603] on label "Assign" at bounding box center [1209, 595] width 67 height 33
click at [1187, 599] on input "Assign" at bounding box center [1181, 593] width 11 height 11
checkbox input "true"
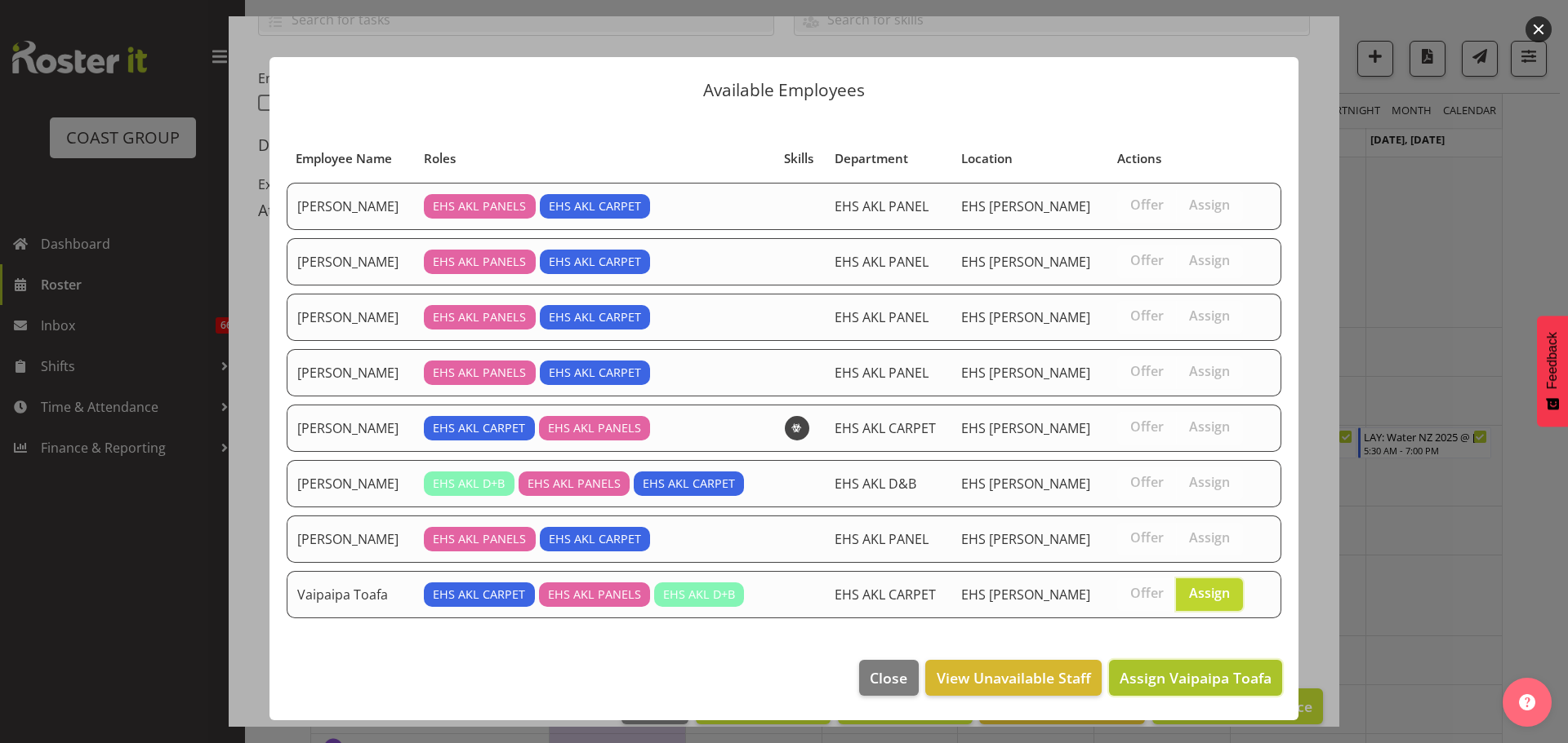
click at [1197, 681] on span "Assign Vaipaipa Toafa" at bounding box center [1194, 678] width 152 height 19
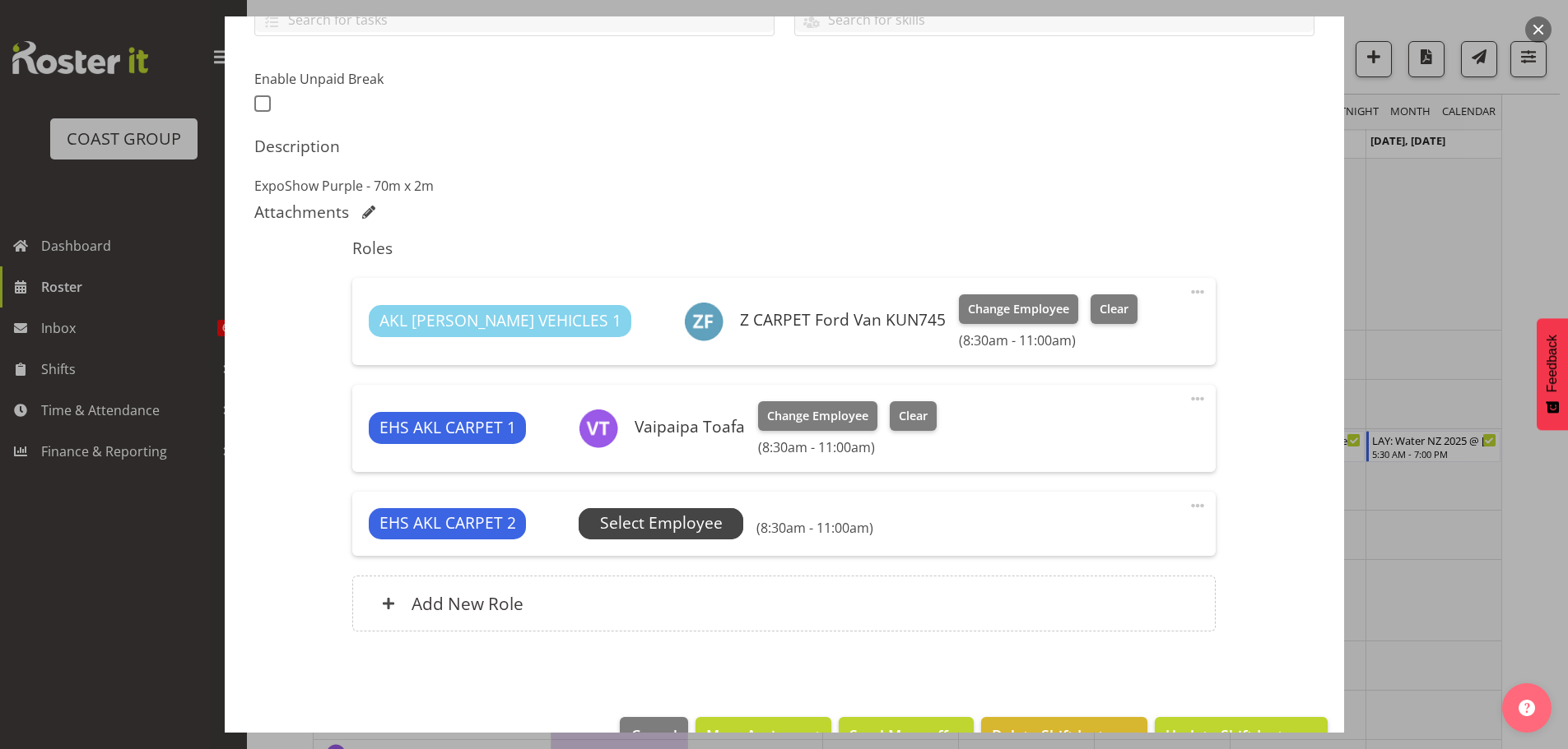
click at [690, 522] on span "Select Employee" at bounding box center [661, 523] width 123 height 24
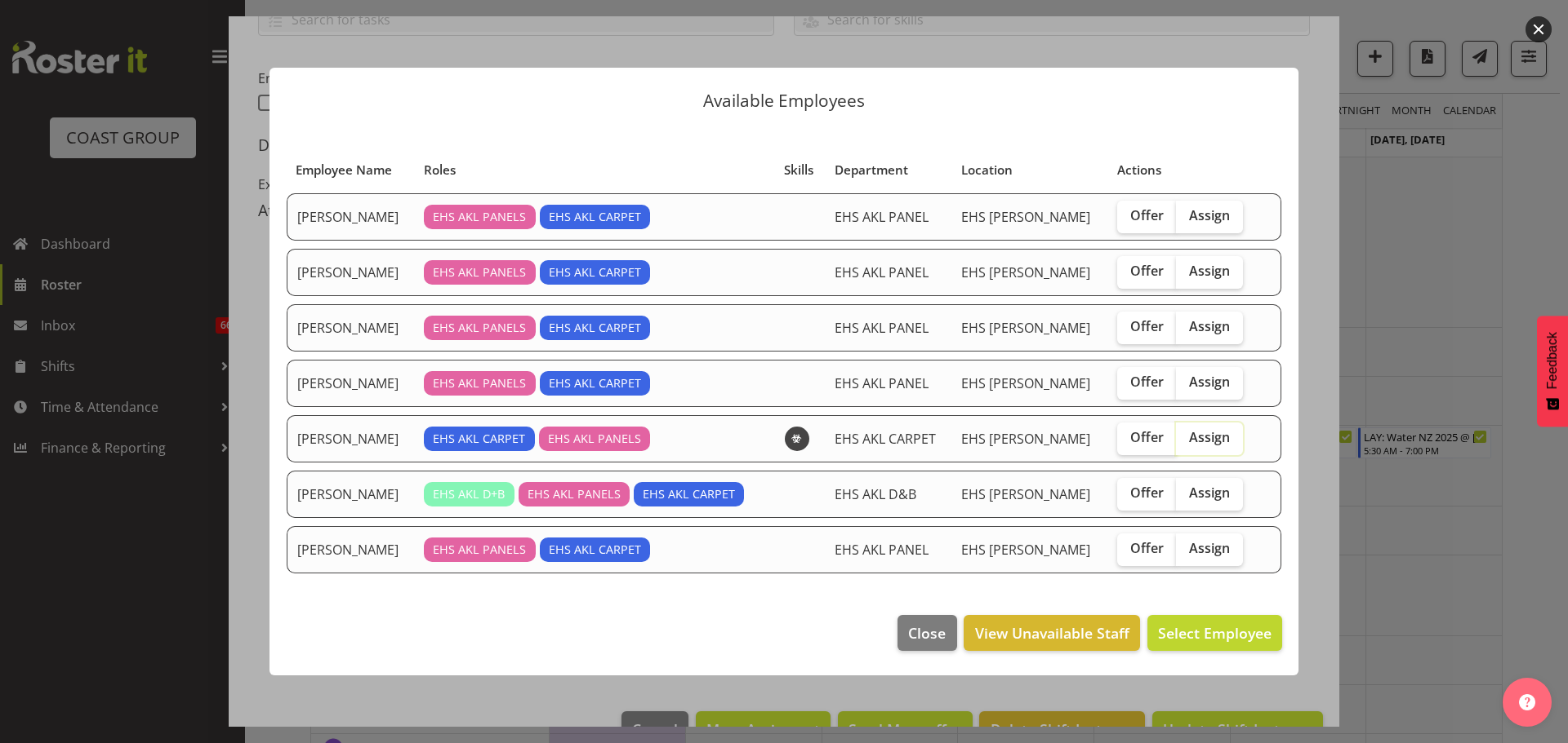
click at [1176, 438] on input "Assign" at bounding box center [1181, 437] width 11 height 11
checkbox input "true"
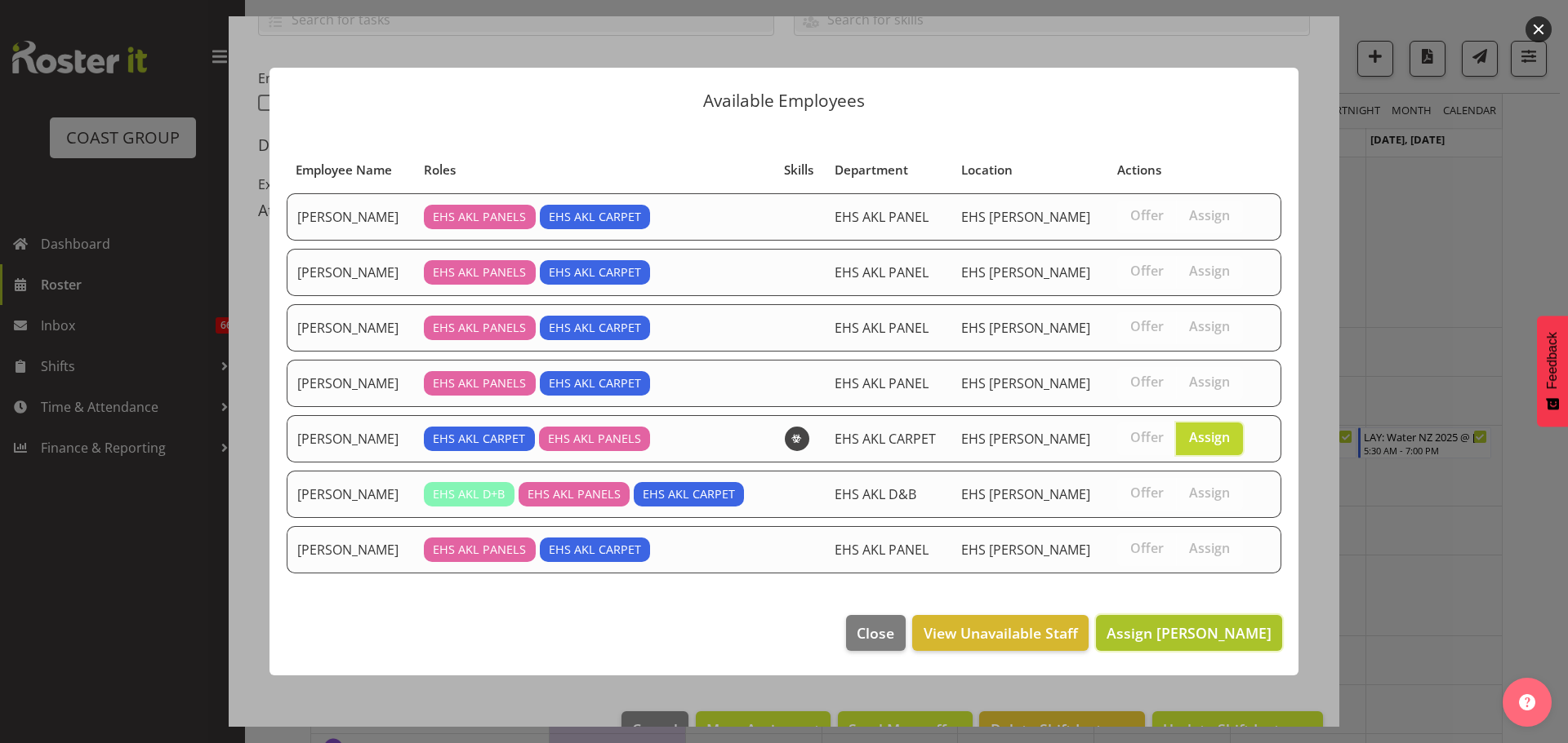
click at [1166, 631] on span "Assign Mike Schaumkell" at bounding box center [1189, 633] width 165 height 19
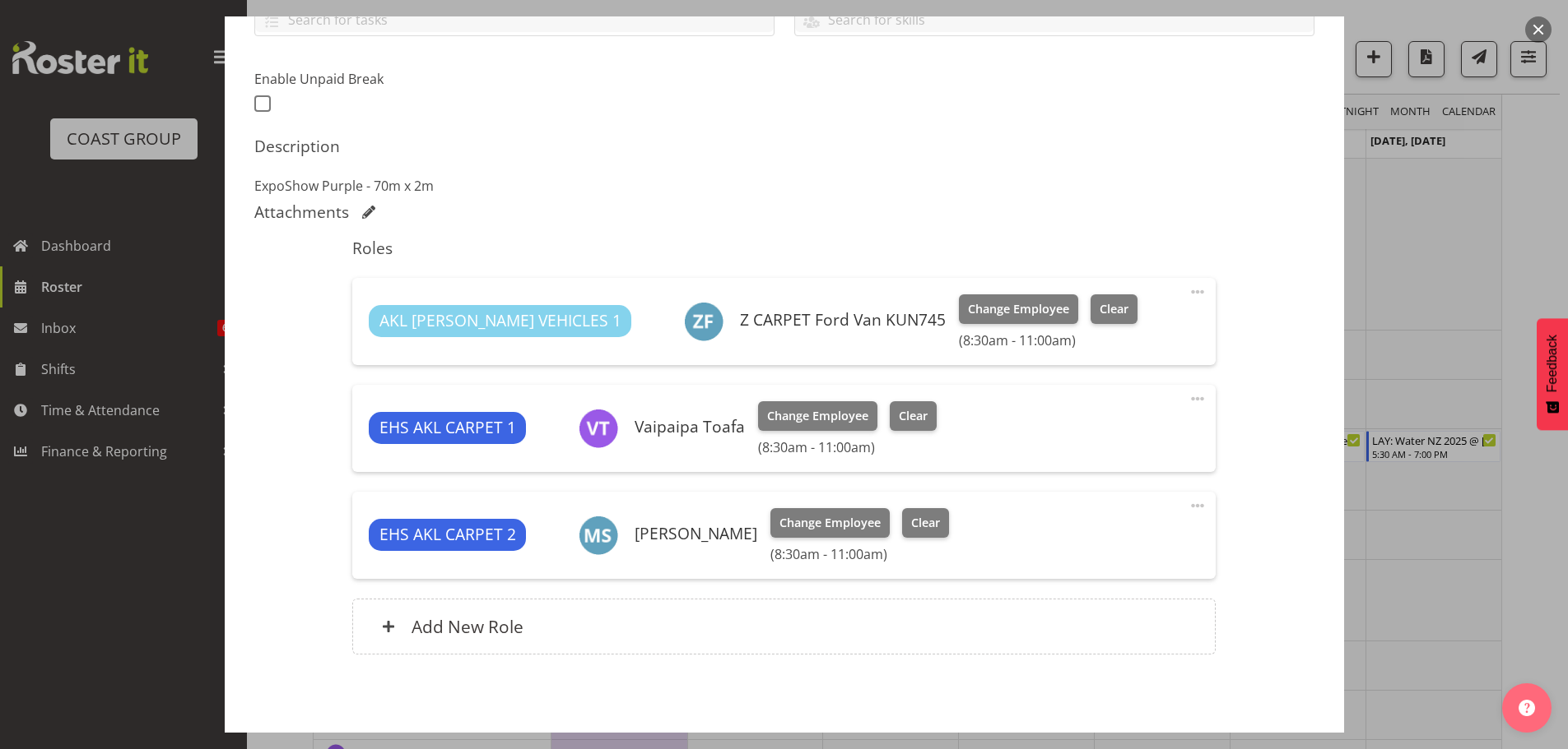
scroll to position [472, 0]
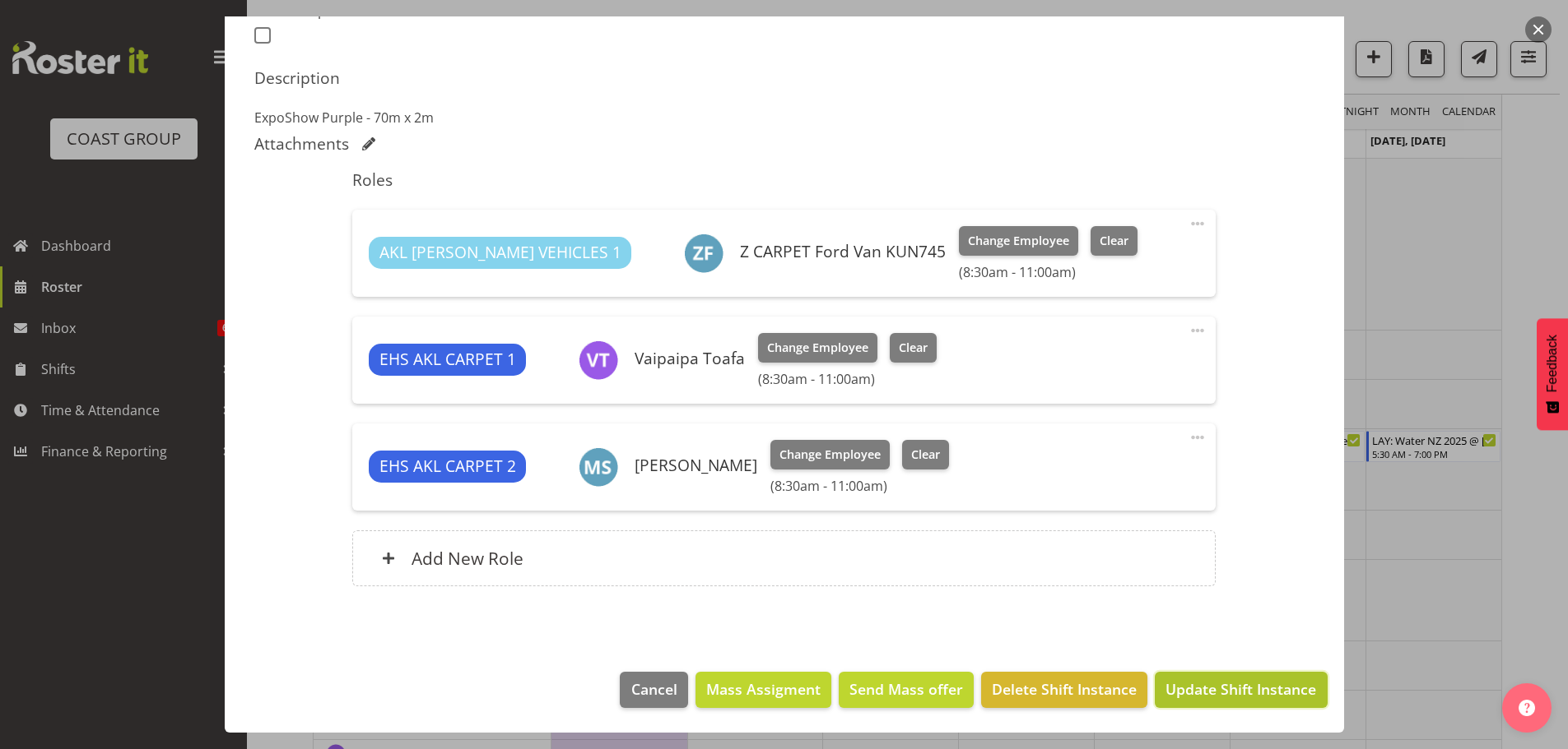
click at [1260, 679] on span "Update Shift Instance" at bounding box center [1240, 690] width 151 height 21
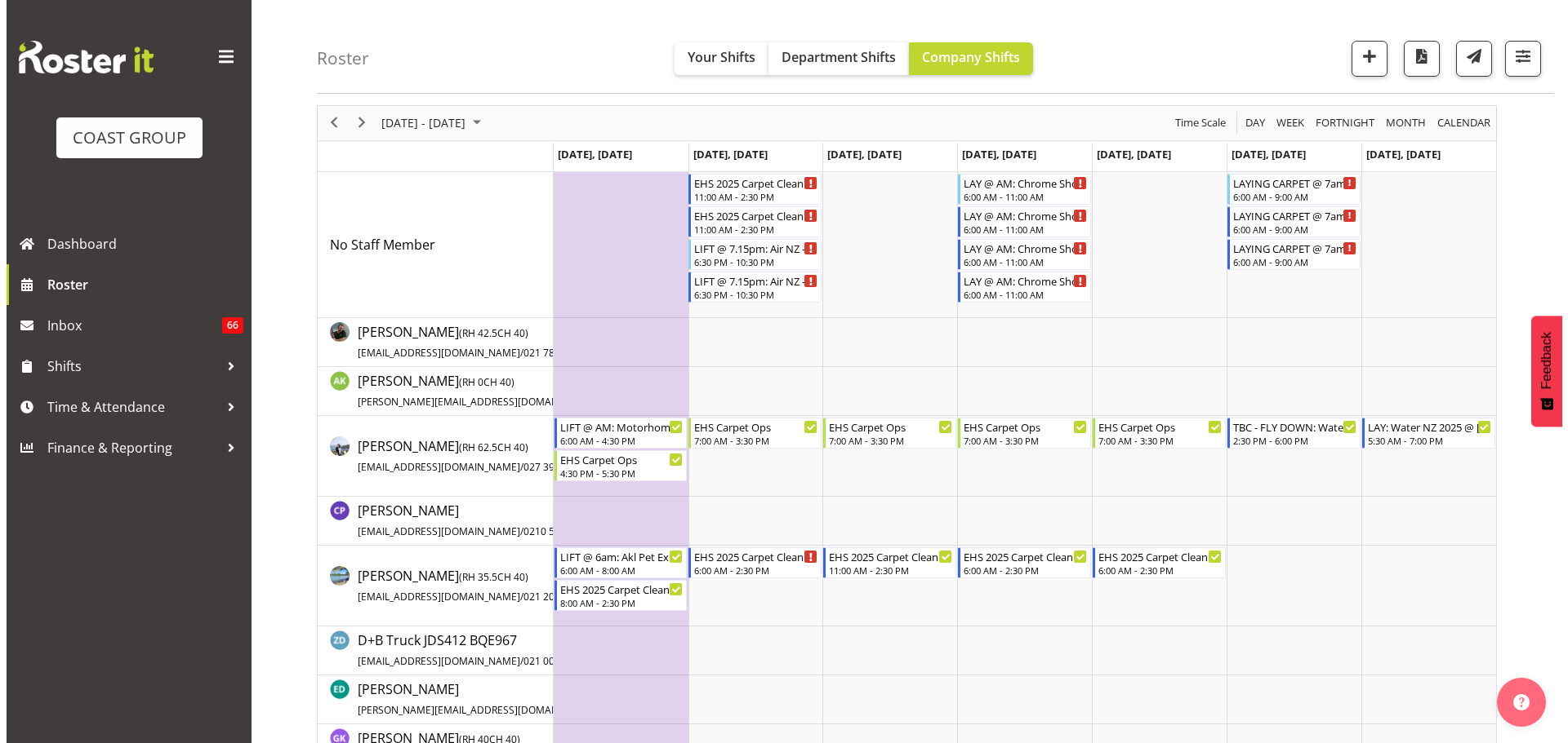
scroll to position [0, 0]
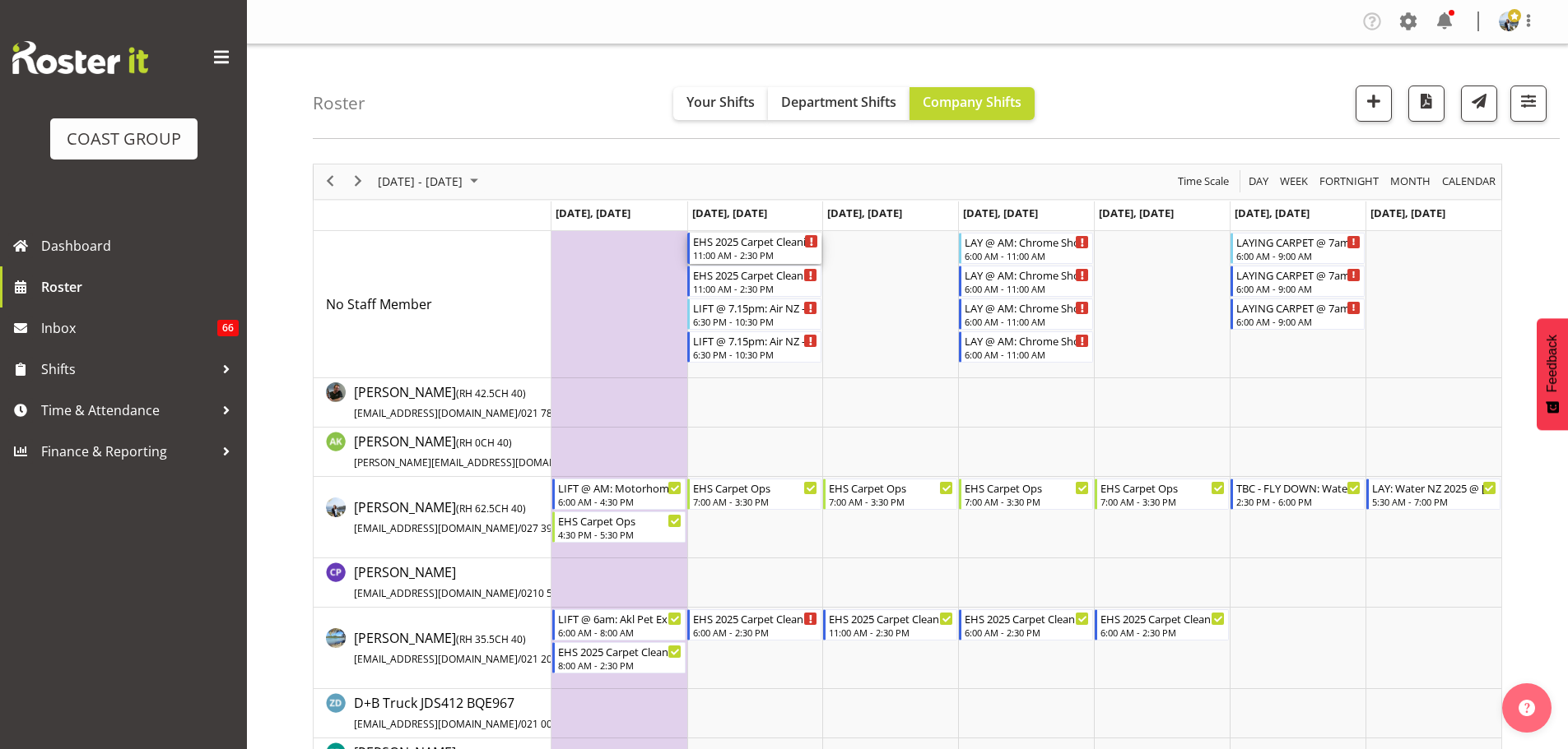
click at [748, 251] on div "11:00 AM - 2:30 PM" at bounding box center [755, 255] width 126 height 14
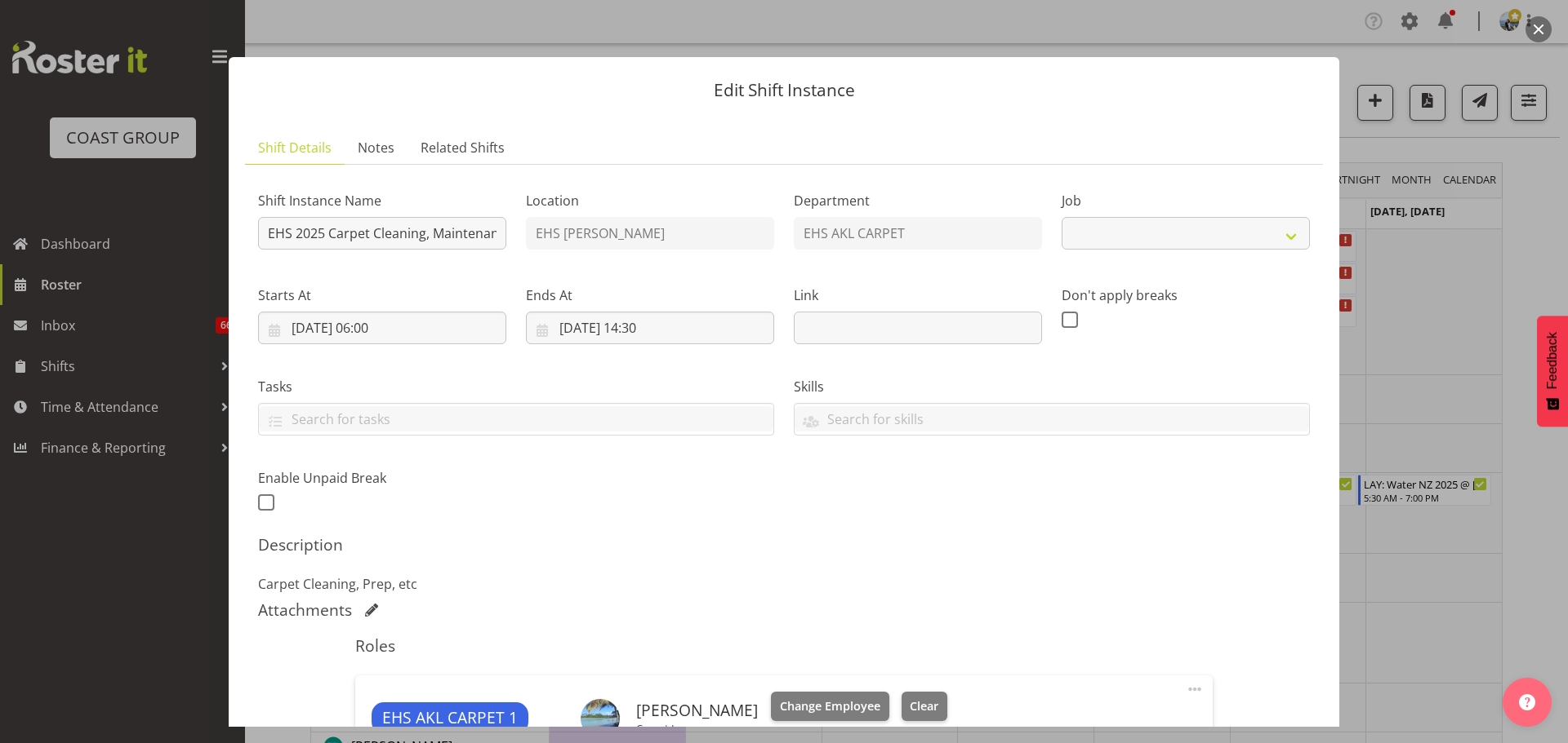
select select "69"
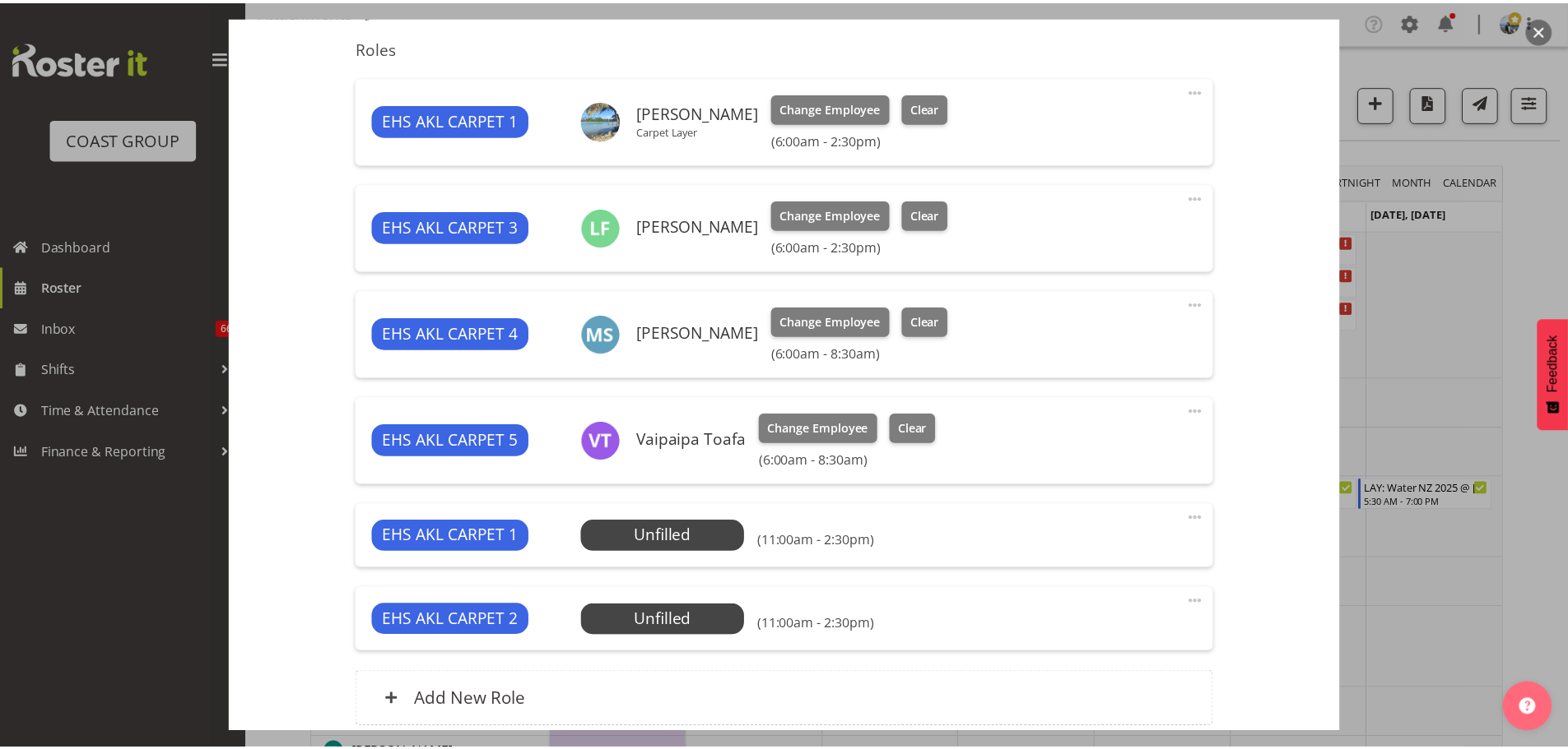
scroll to position [746, 0]
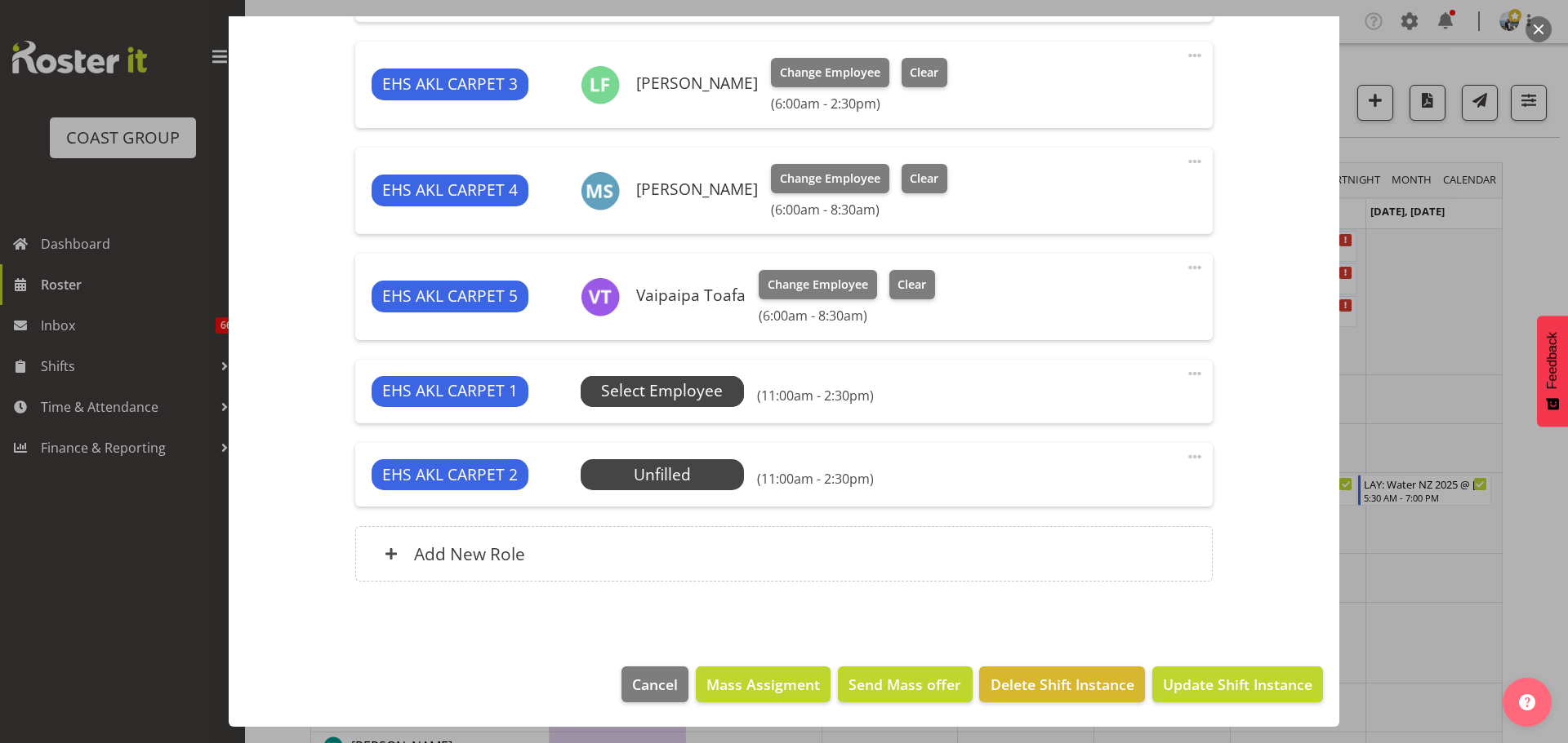
click at [682, 395] on span "Select Employee" at bounding box center [661, 391] width 122 height 24
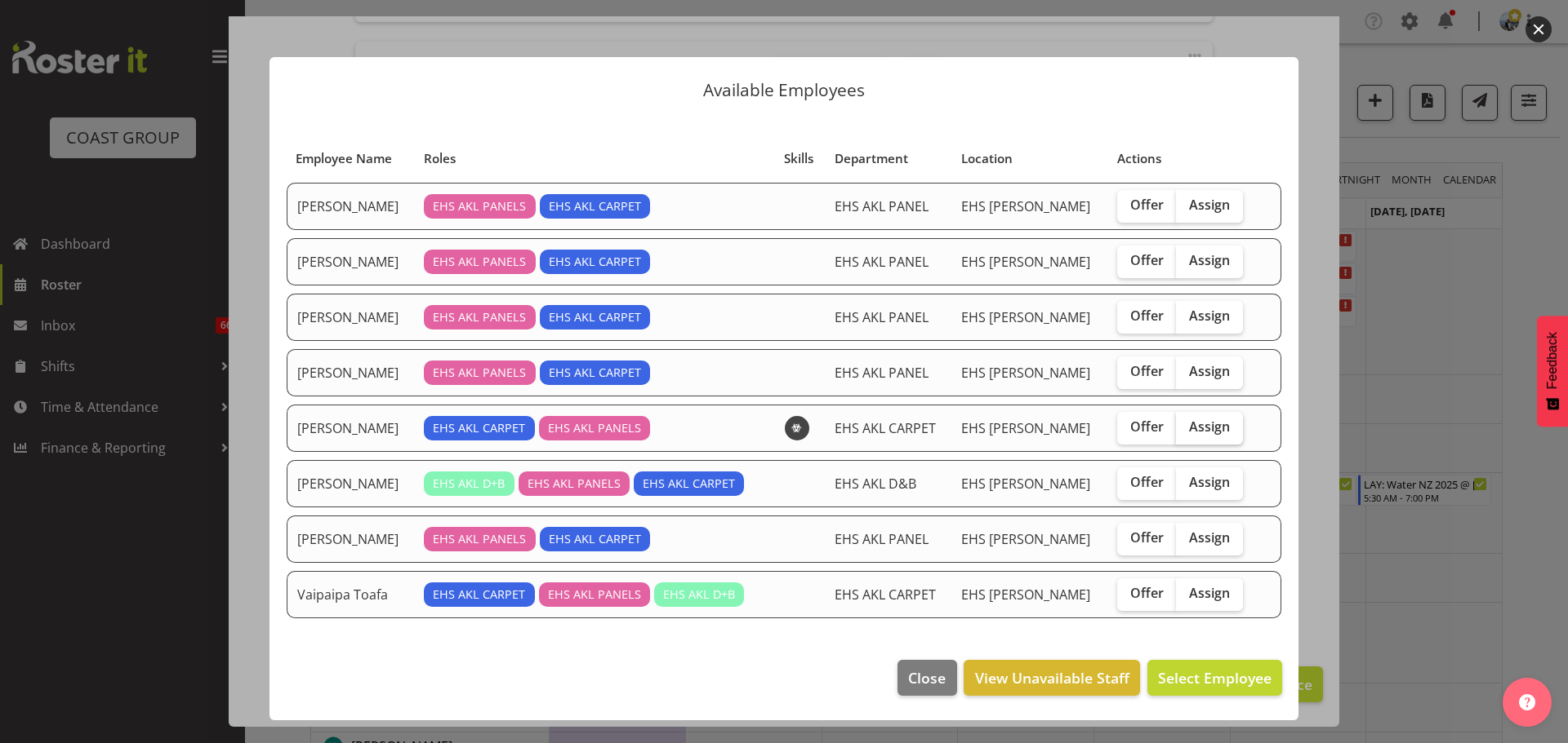
click at [1199, 429] on span "Assign" at bounding box center [1209, 427] width 41 height 16
click at [1187, 429] on input "Assign" at bounding box center [1181, 427] width 11 height 11
checkbox input "true"
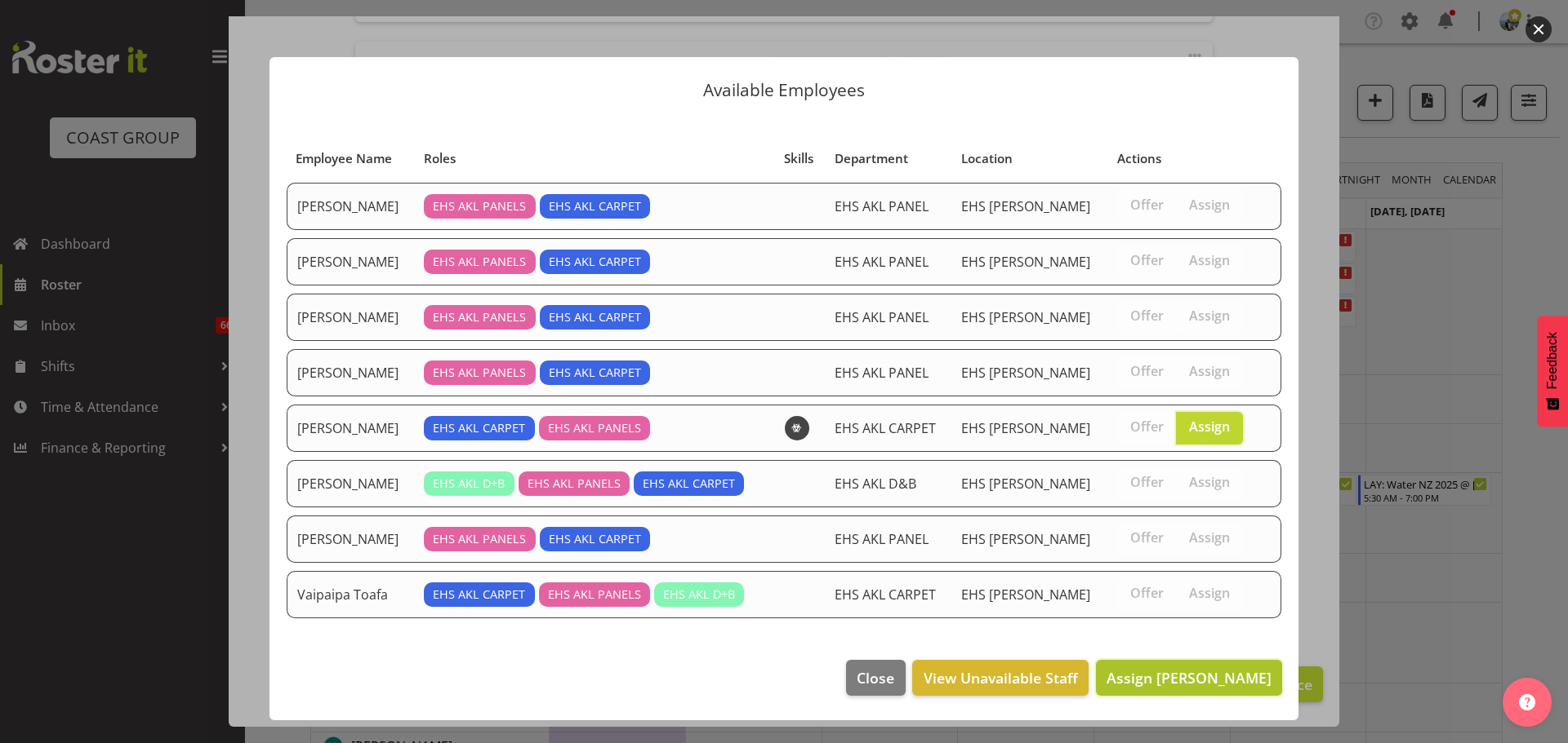
click at [1231, 674] on span "Assign Mike Schaumkell" at bounding box center [1189, 678] width 165 height 19
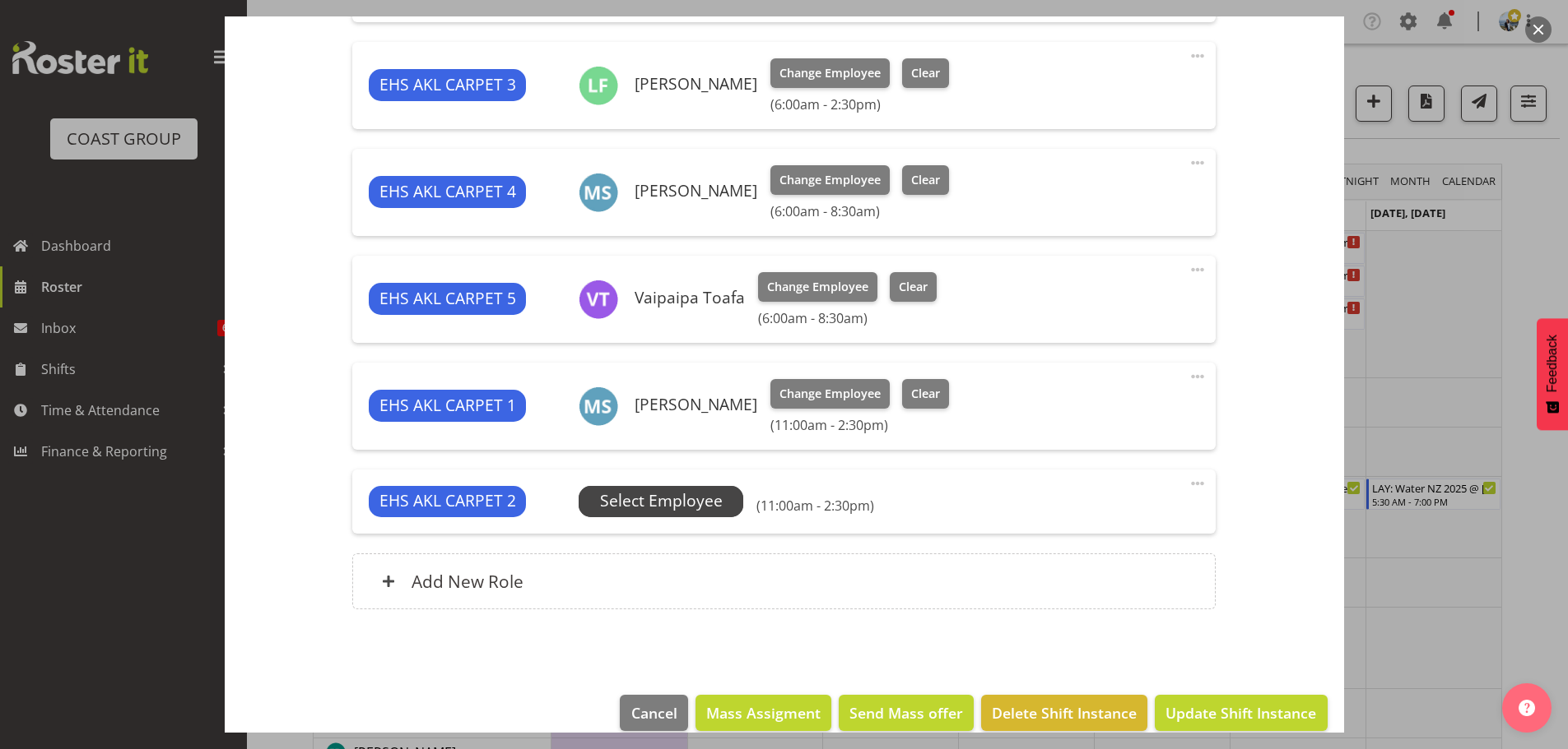
click at [693, 515] on span "Select Employee" at bounding box center [661, 502] width 164 height 31
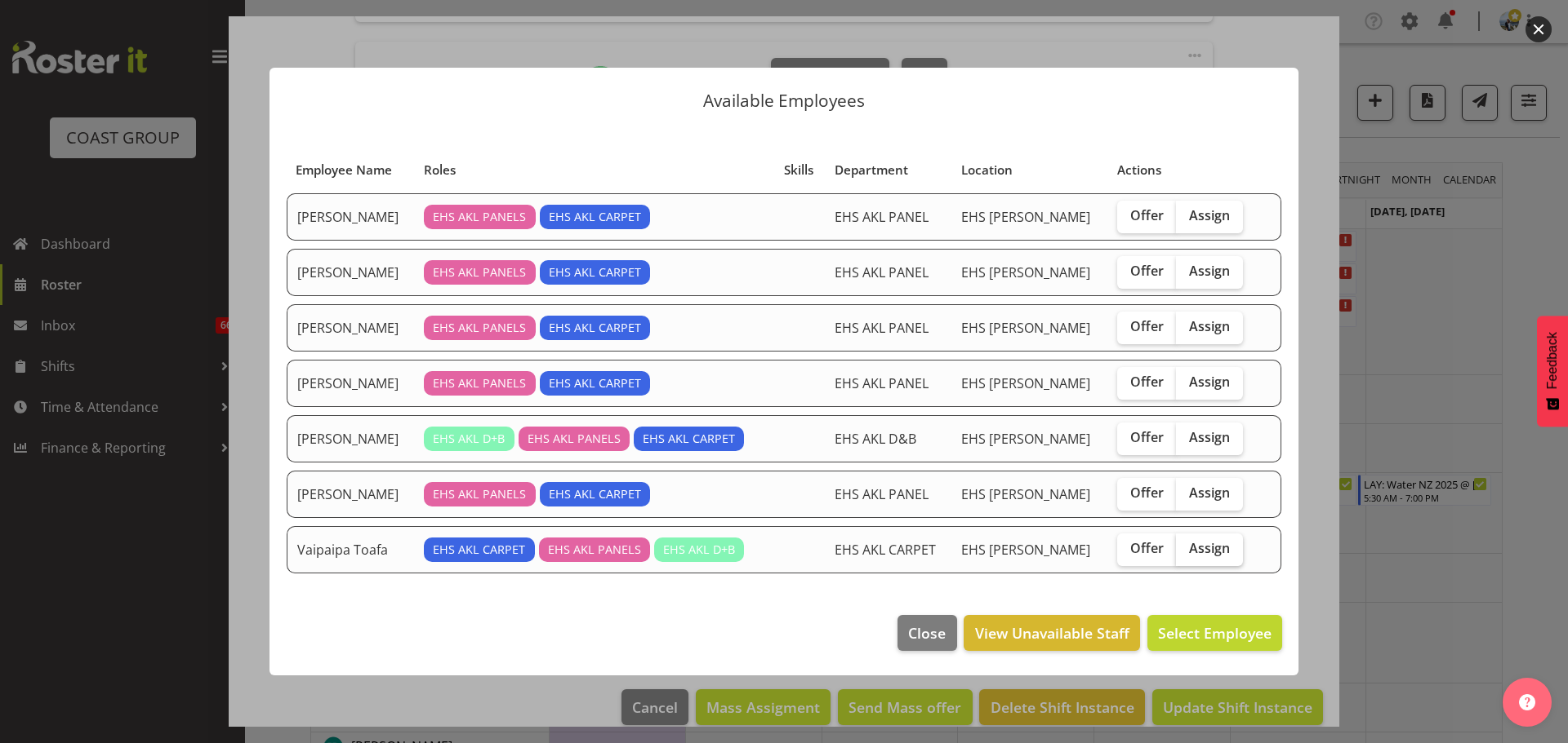
click at [1202, 553] on span "Assign" at bounding box center [1209, 548] width 41 height 16
click at [1187, 553] on input "Assign" at bounding box center [1181, 548] width 11 height 11
checkbox input "true"
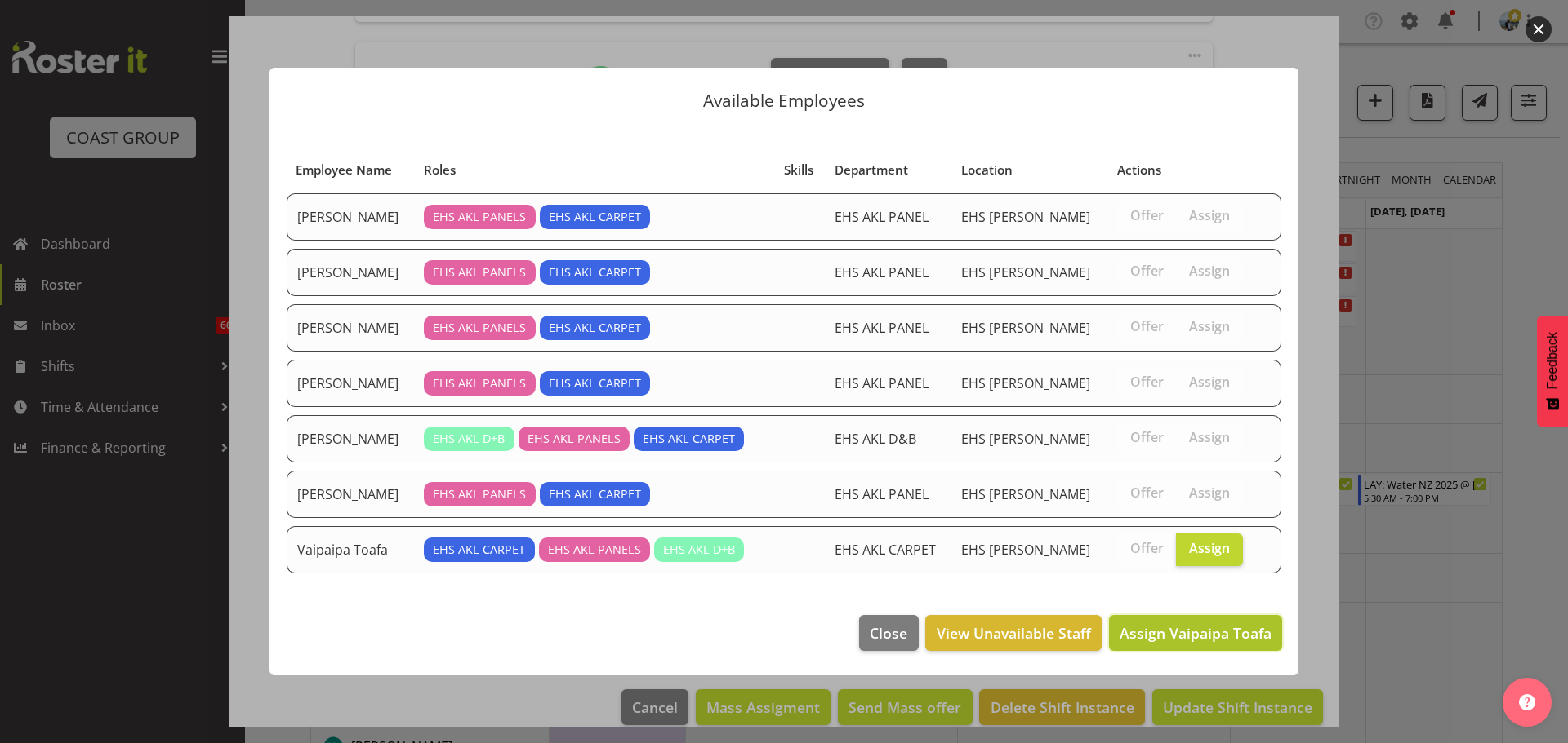
click at [1210, 626] on span "Assign Vaipaipa Toafa" at bounding box center [1194, 633] width 152 height 19
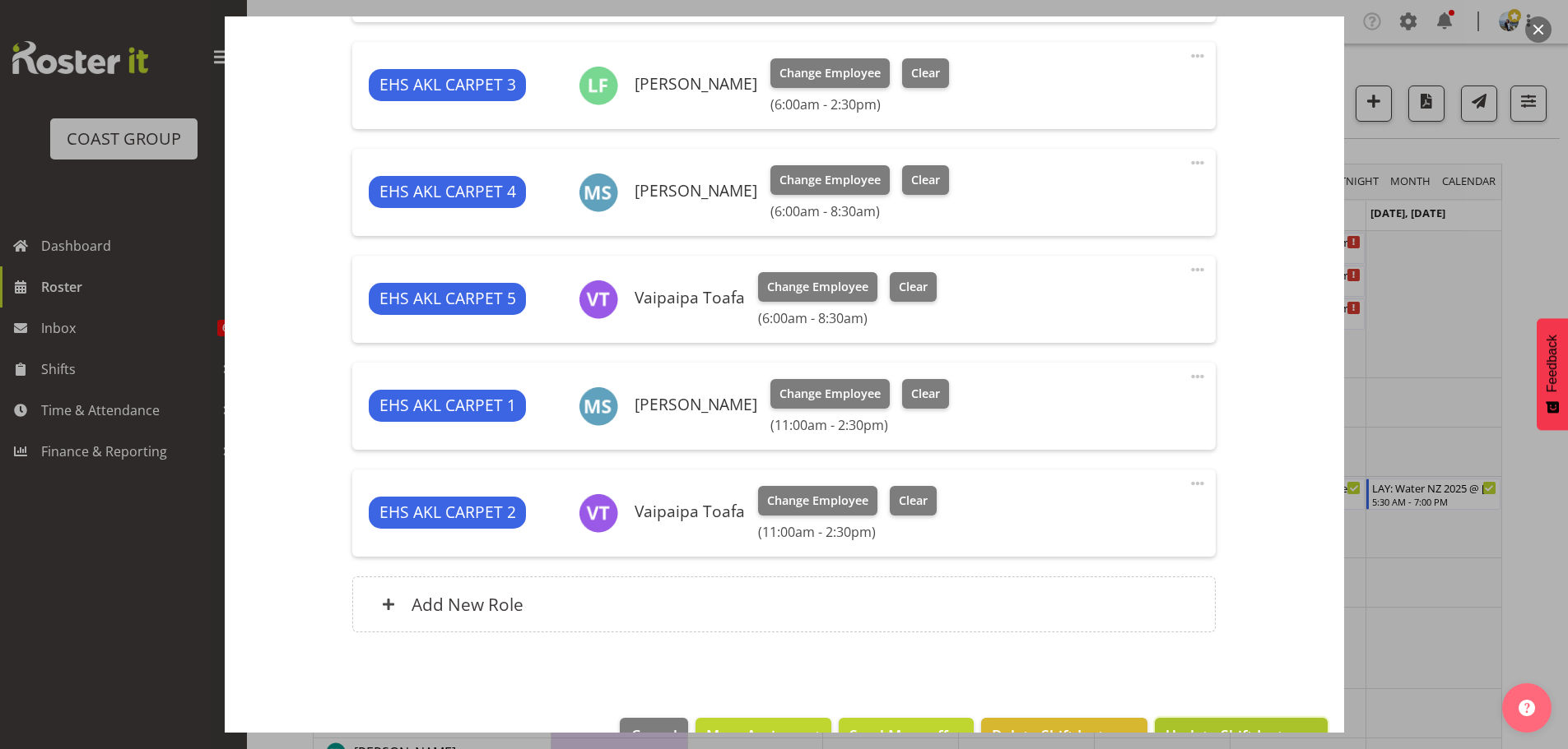
click at [1237, 722] on button "Update Shift Instance" at bounding box center [1240, 735] width 172 height 36
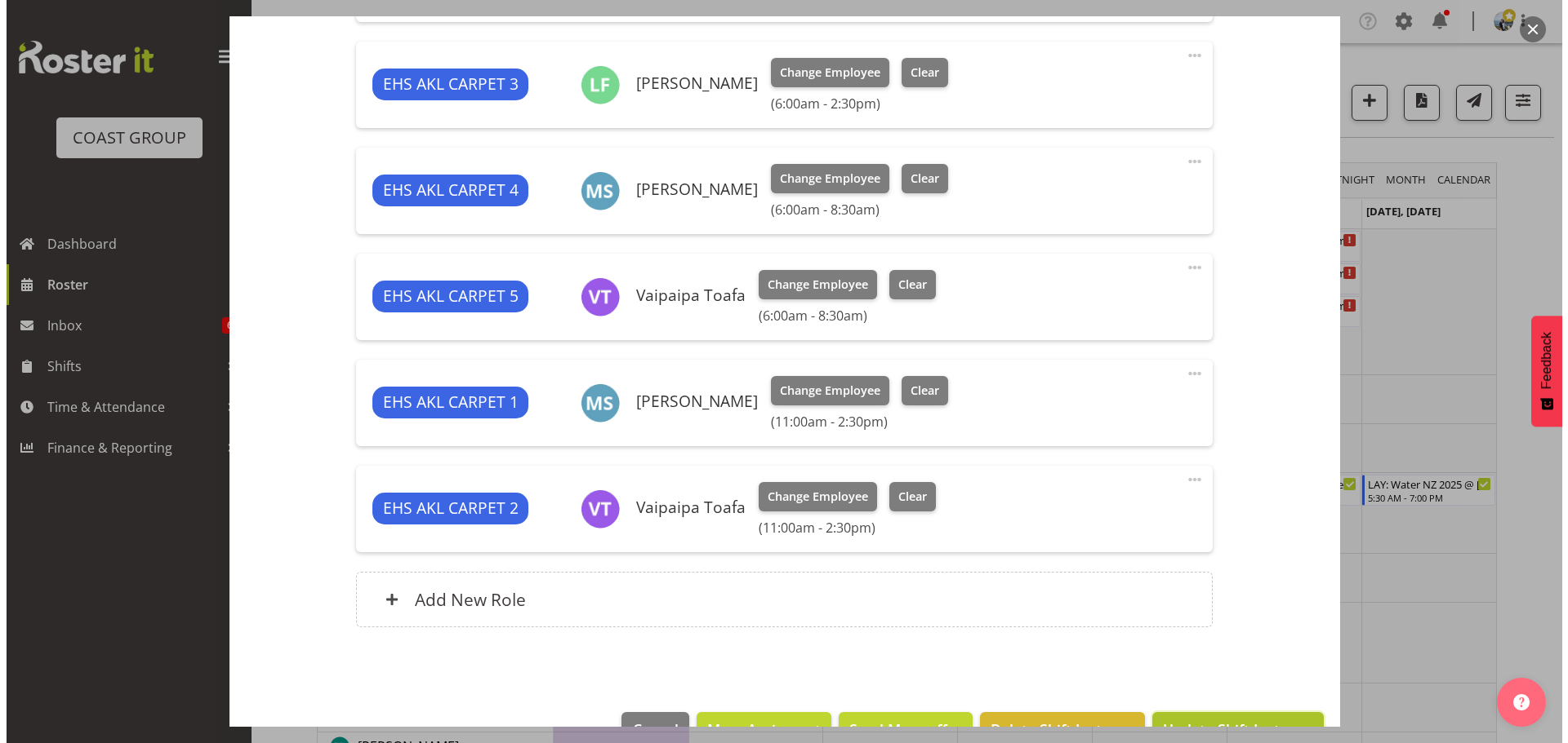
scroll to position [721, 0]
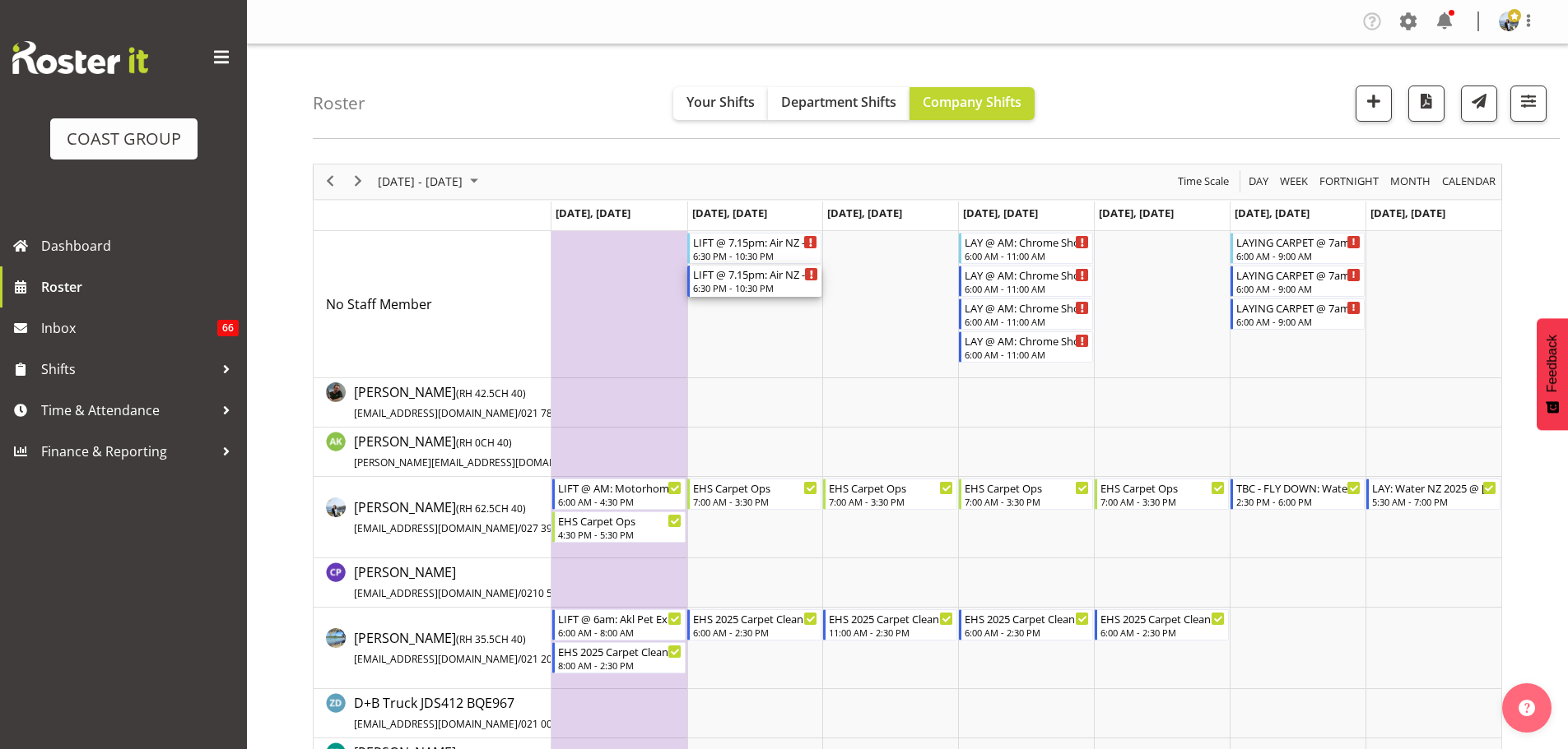
click at [768, 280] on div "LIFT @ 7.15pm: Air NZ - Hangar 4 @ 14 Laurence Stevens Drive" at bounding box center [755, 273] width 126 height 17
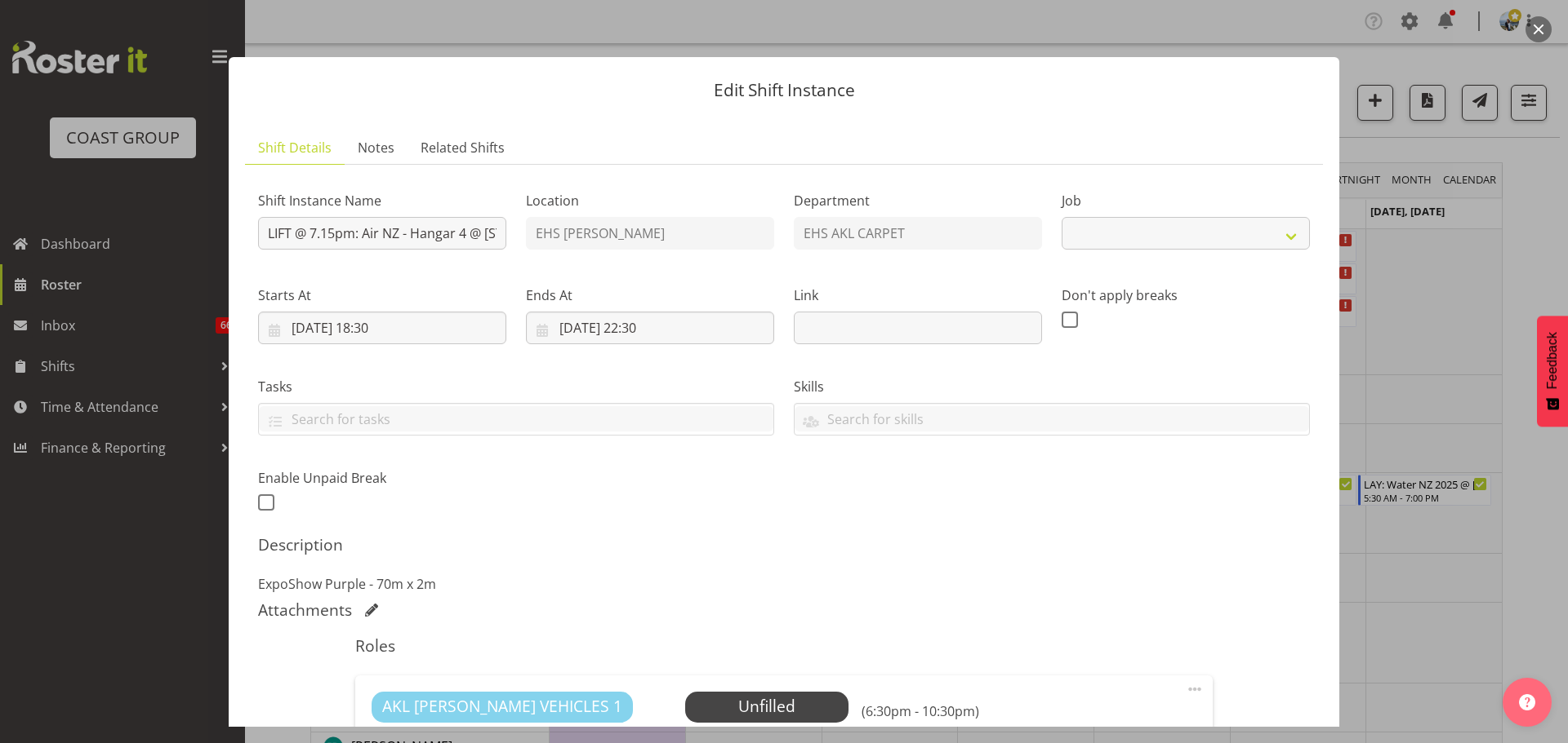
select select "8575"
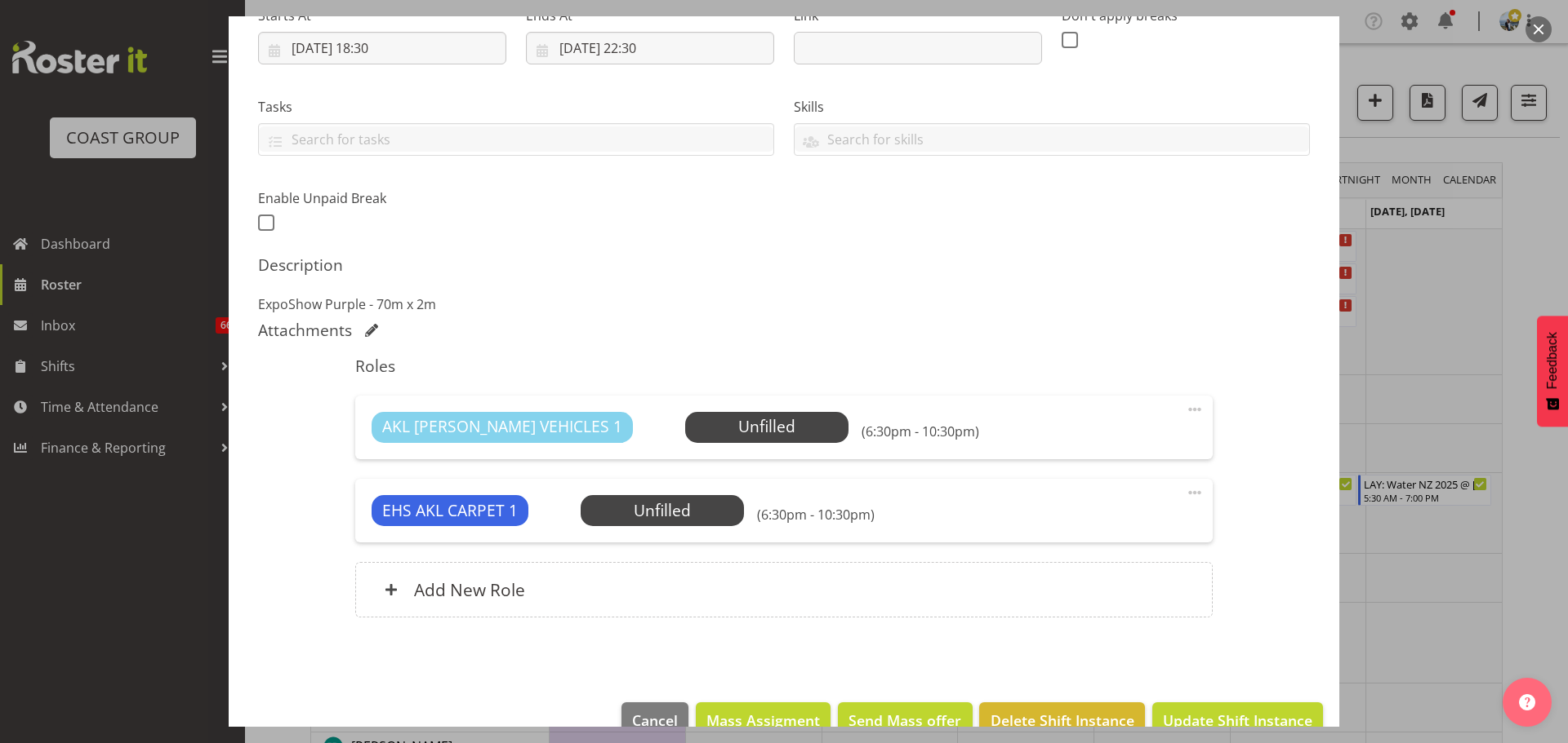
scroll to position [316, 0]
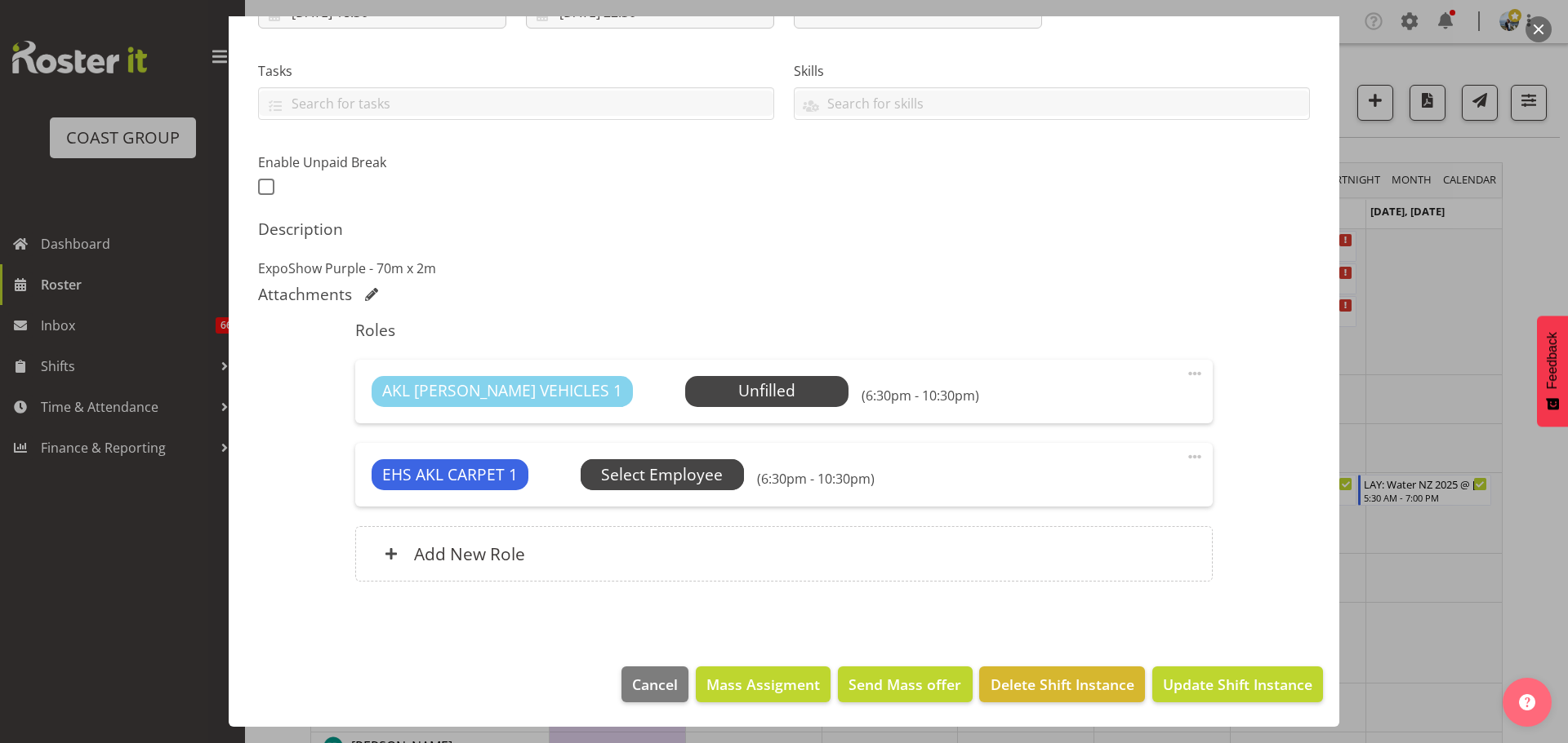
click at [711, 481] on span "Select Employee" at bounding box center [661, 475] width 122 height 24
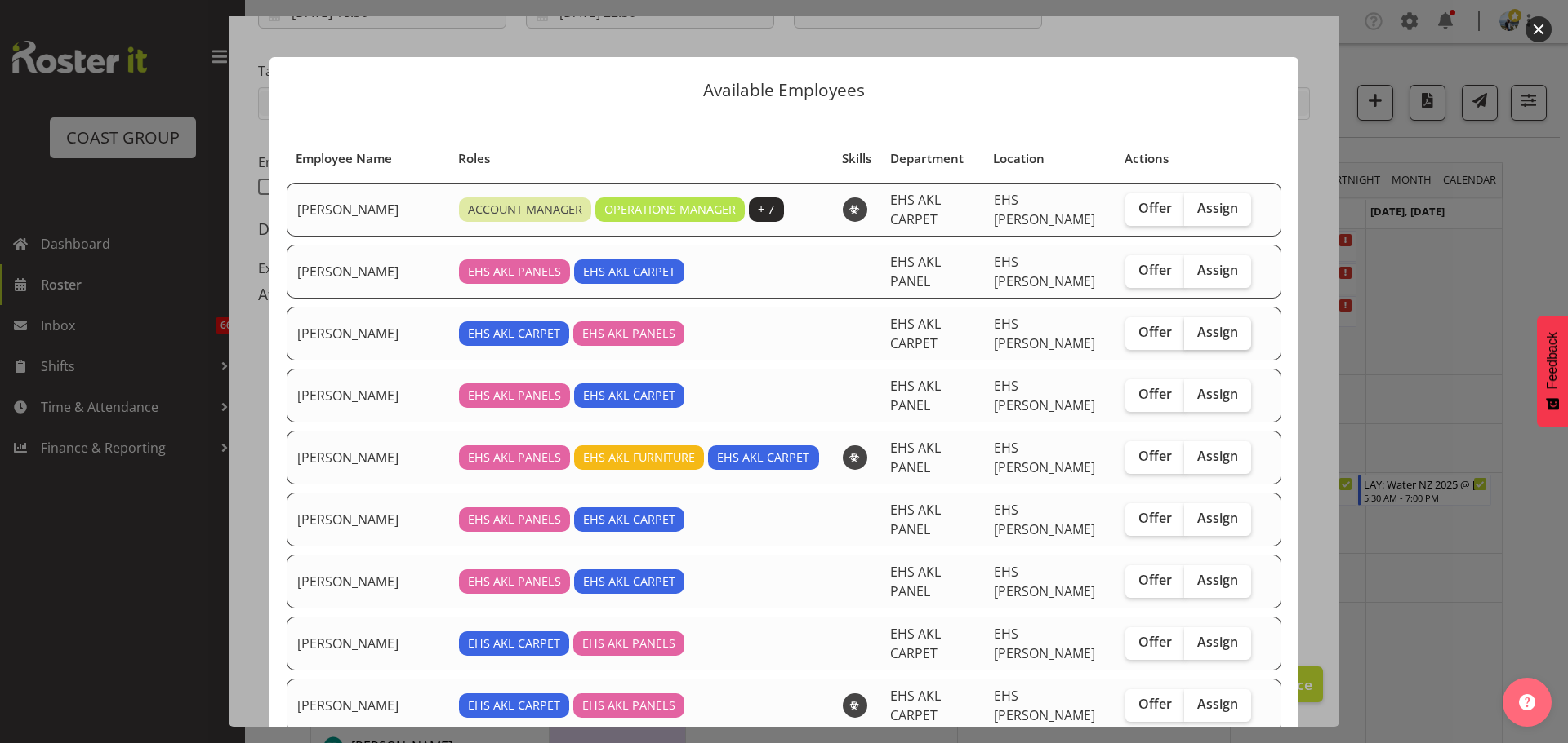
click at [1209, 324] on span "Assign" at bounding box center [1218, 332] width 41 height 16
click at [1194, 327] on input "Assign" at bounding box center [1189, 332] width 11 height 11
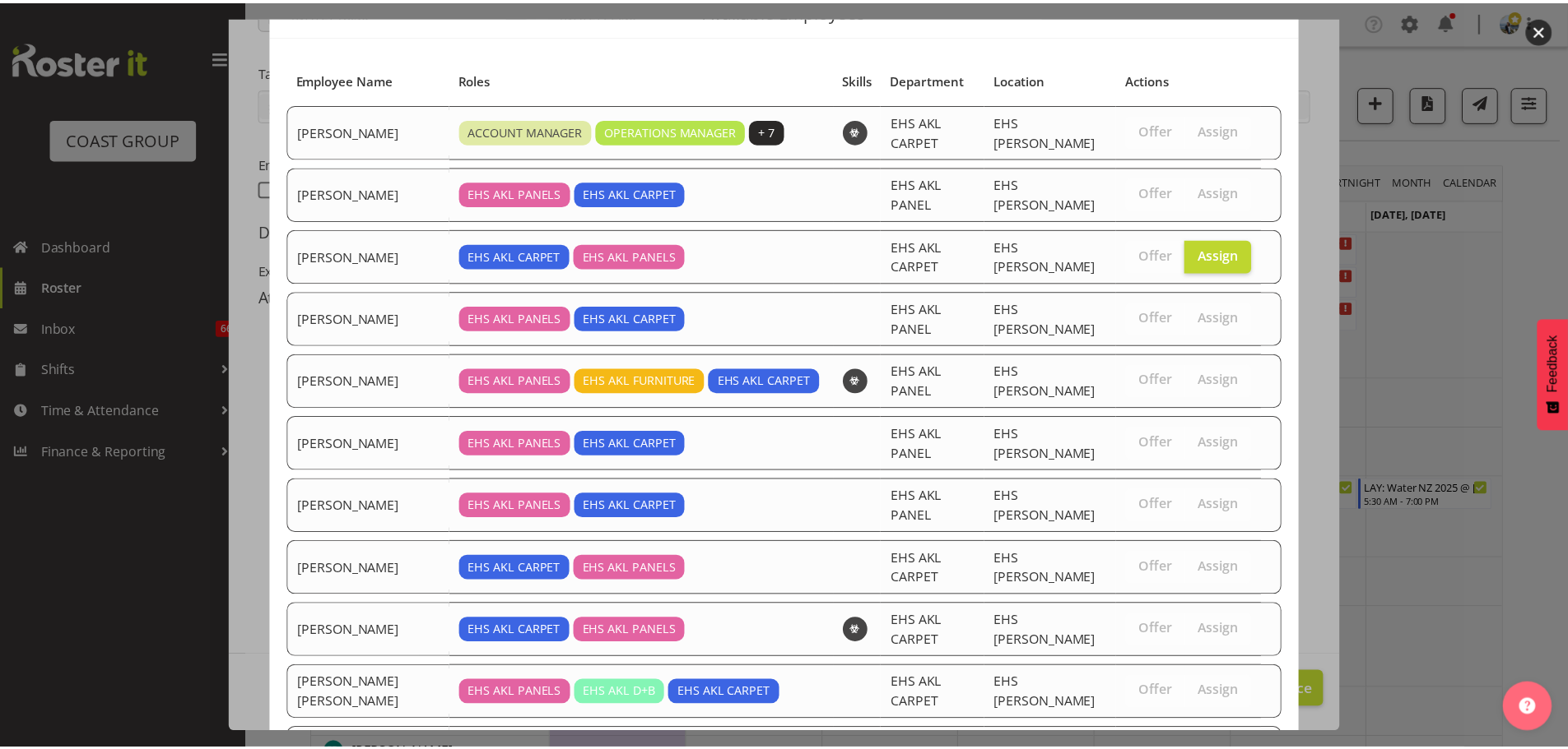
scroll to position [18, 0]
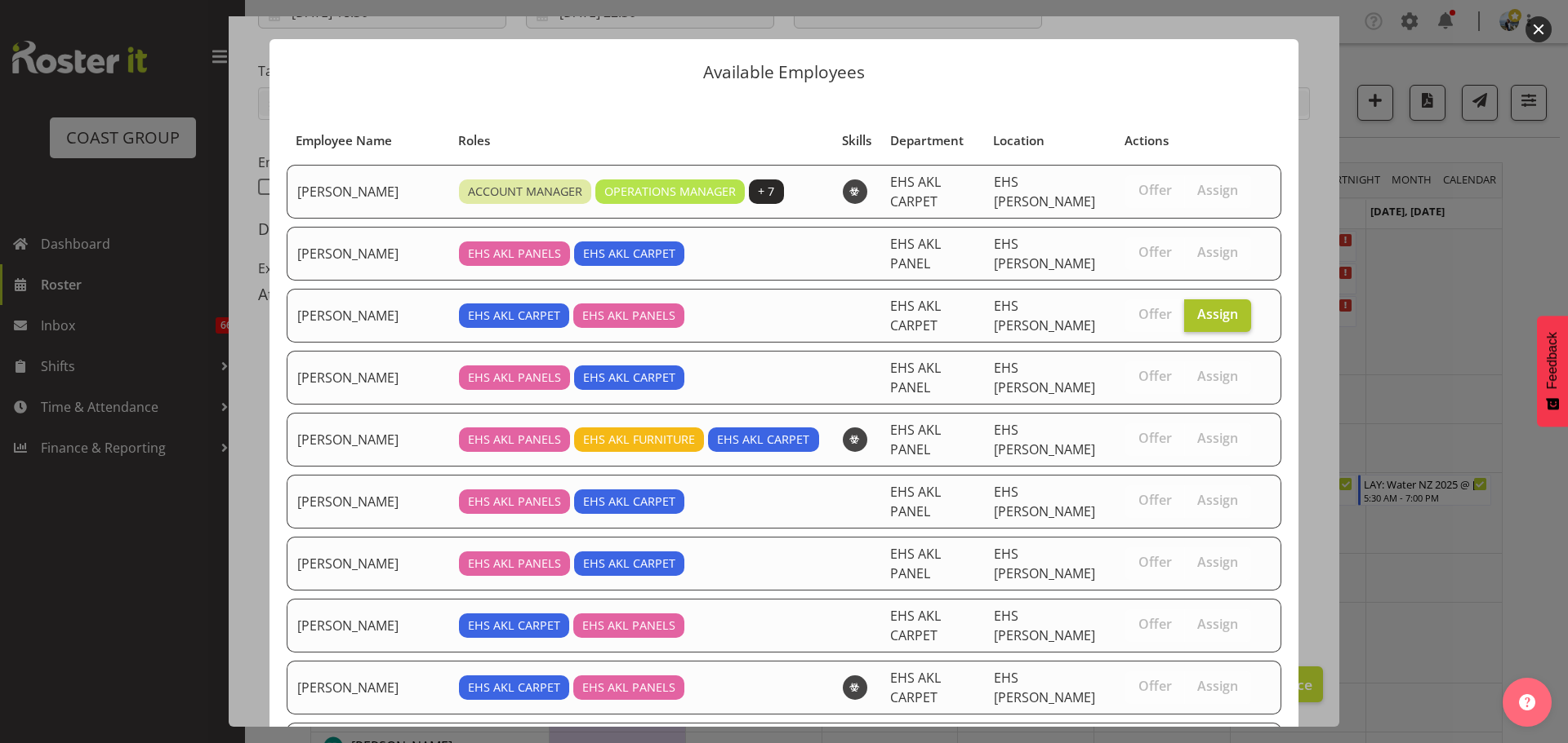
click at [1216, 306] on span "Assign" at bounding box center [1218, 314] width 41 height 16
click at [1194, 310] on input "Assign" at bounding box center [1189, 315] width 11 height 11
checkbox input "false"
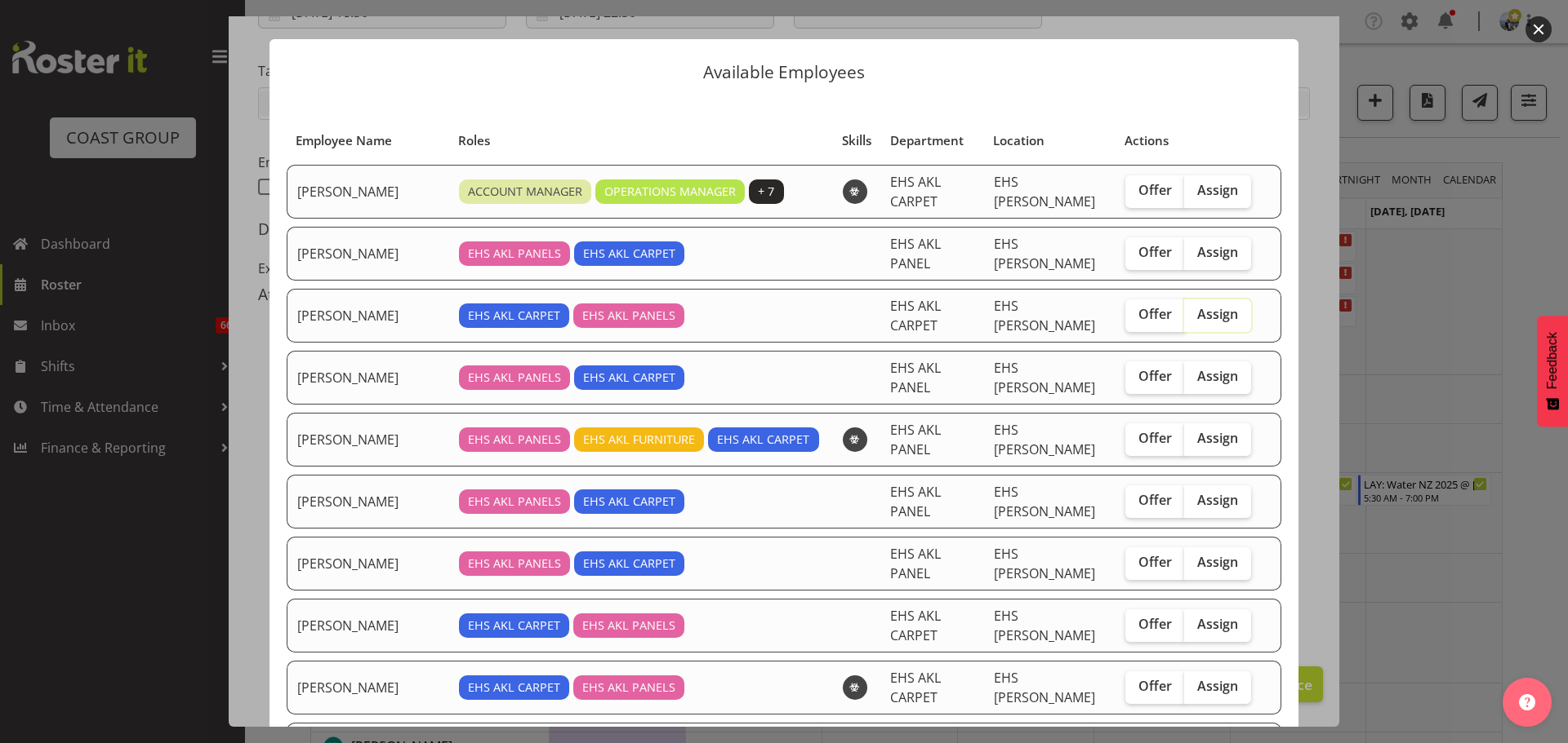
click at [1476, 272] on div at bounding box center [784, 372] width 1568 height 743
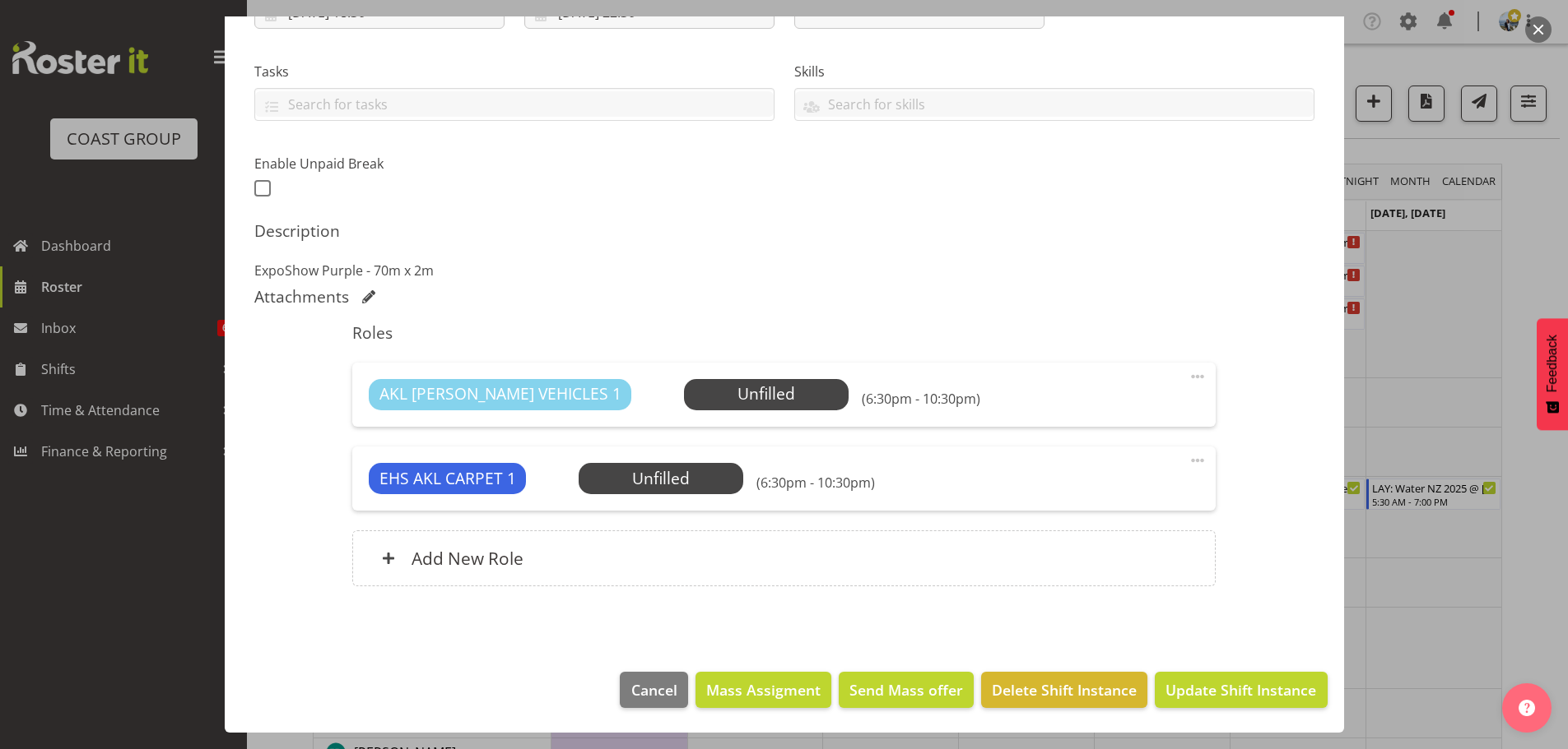
click at [1486, 294] on div at bounding box center [784, 374] width 1568 height 749
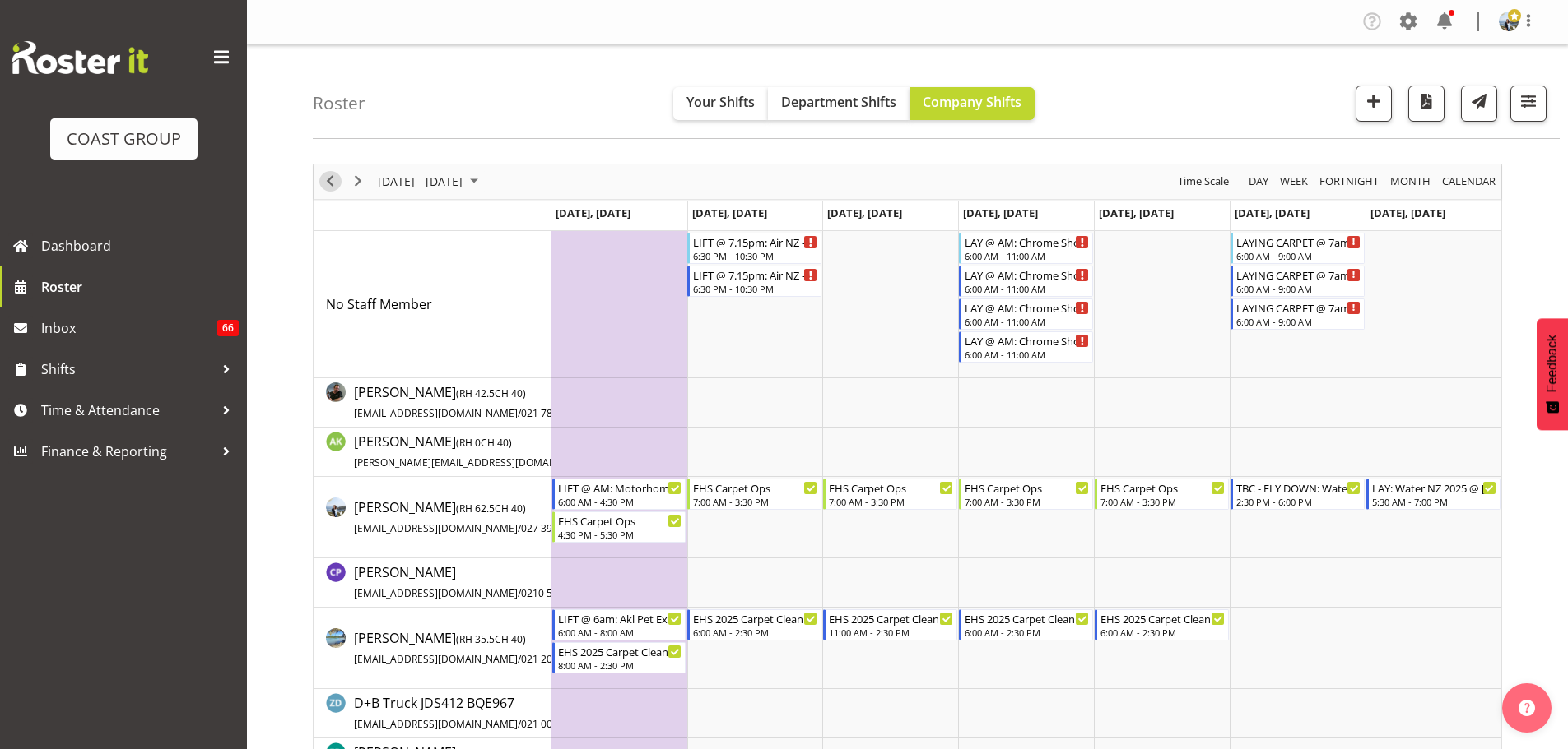
click at [332, 173] on span "Previous" at bounding box center [330, 181] width 19 height 20
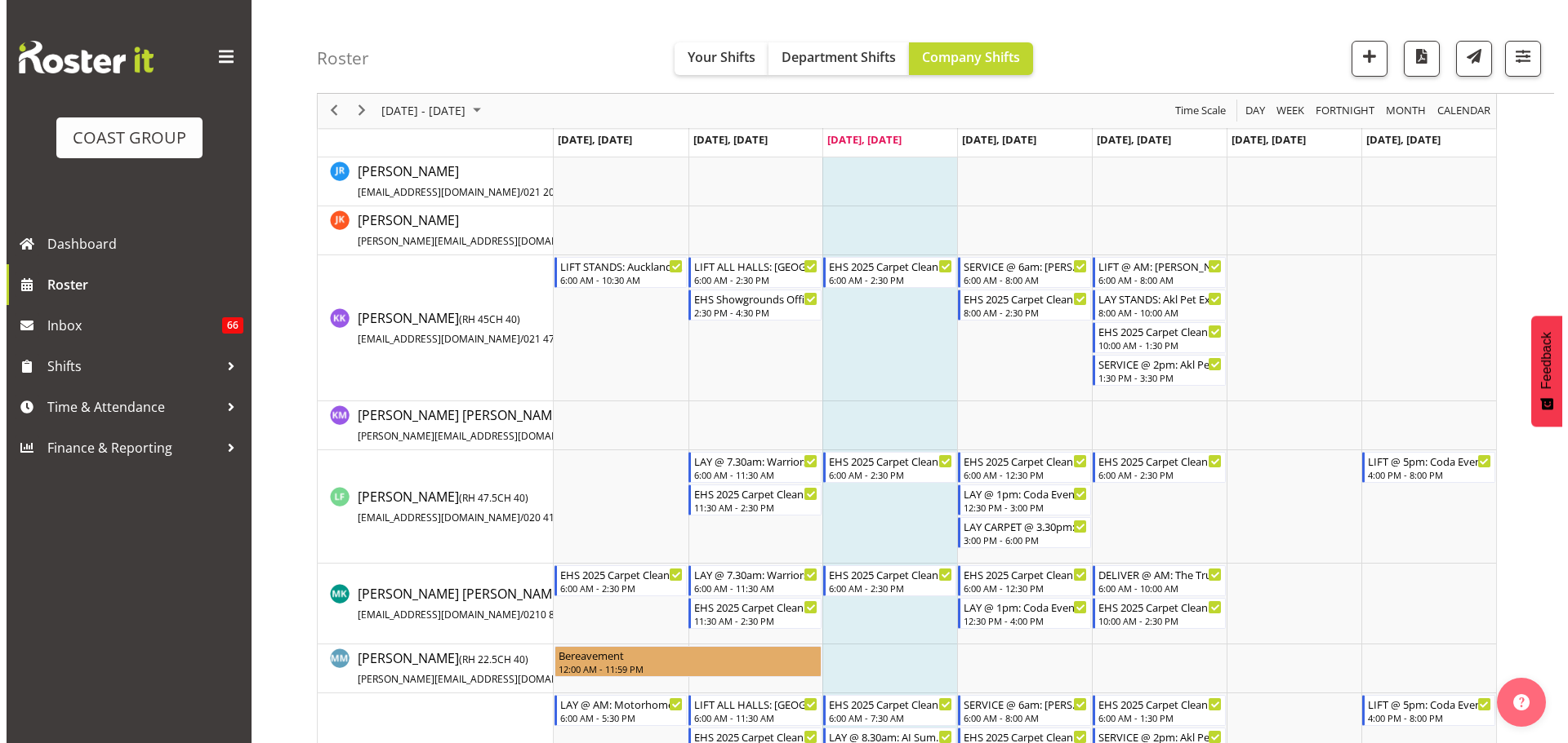
scroll to position [791, 0]
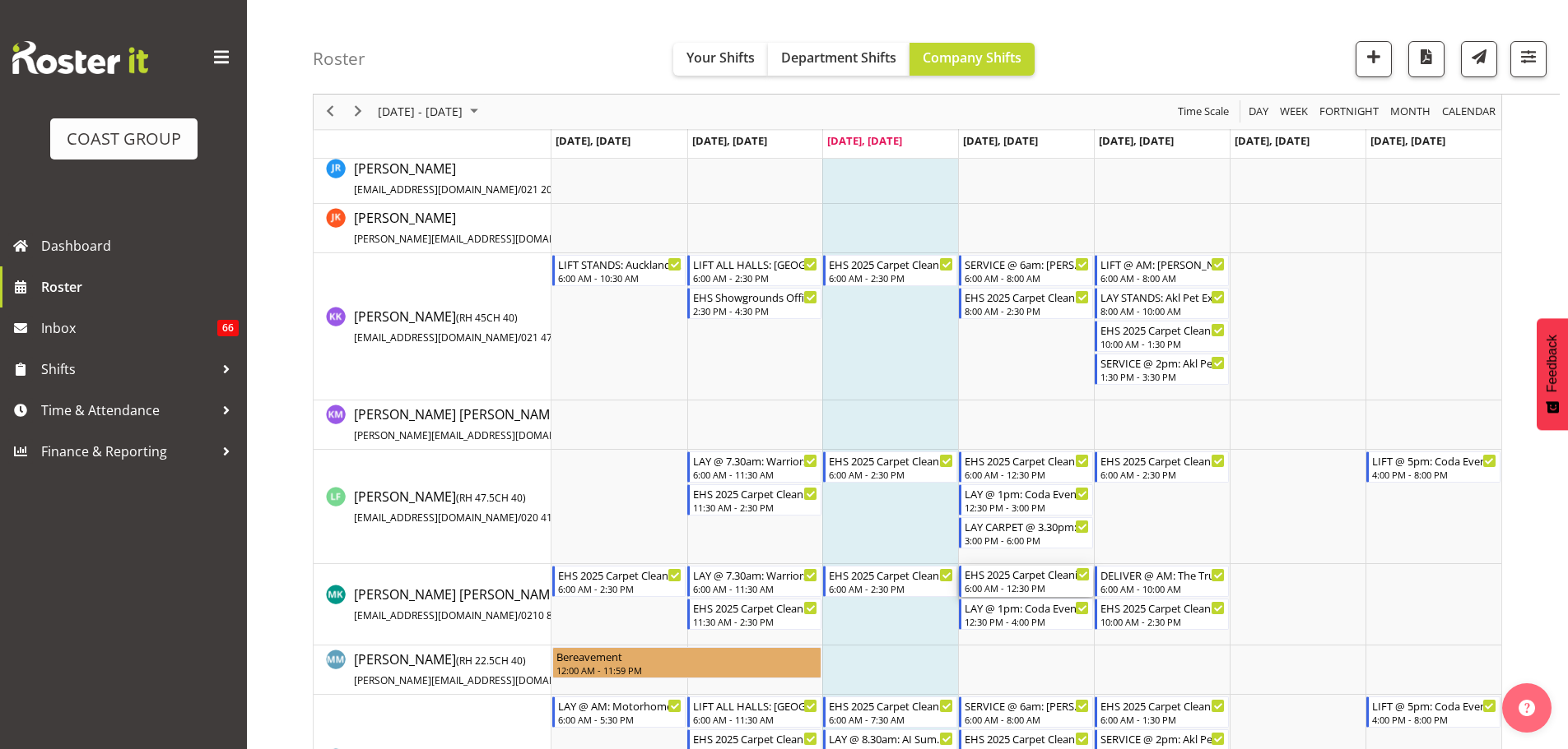
click at [1042, 568] on div "EHS 2025 Carpet Cleaning & Maintainence" at bounding box center [1027, 574] width 126 height 17
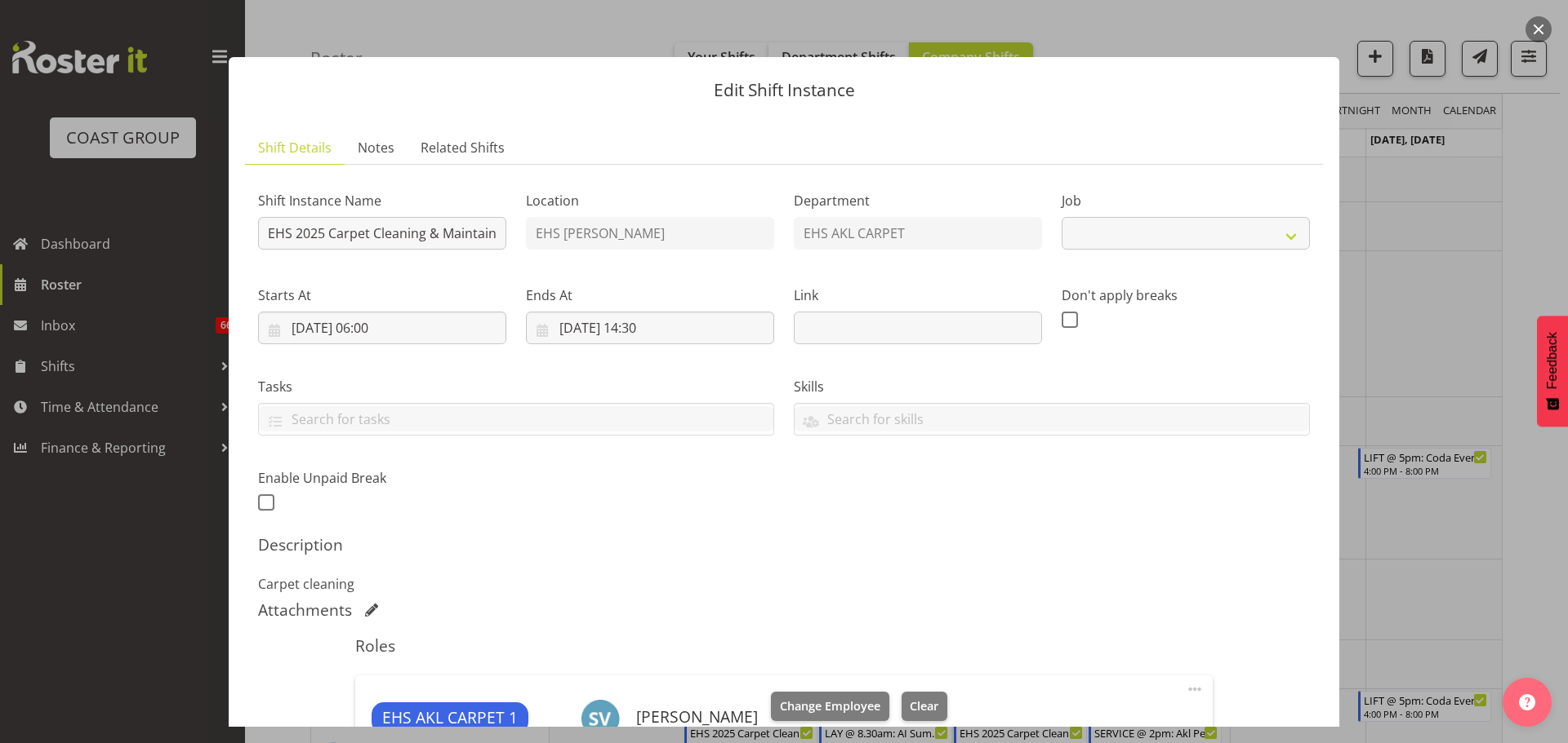
select select "69"
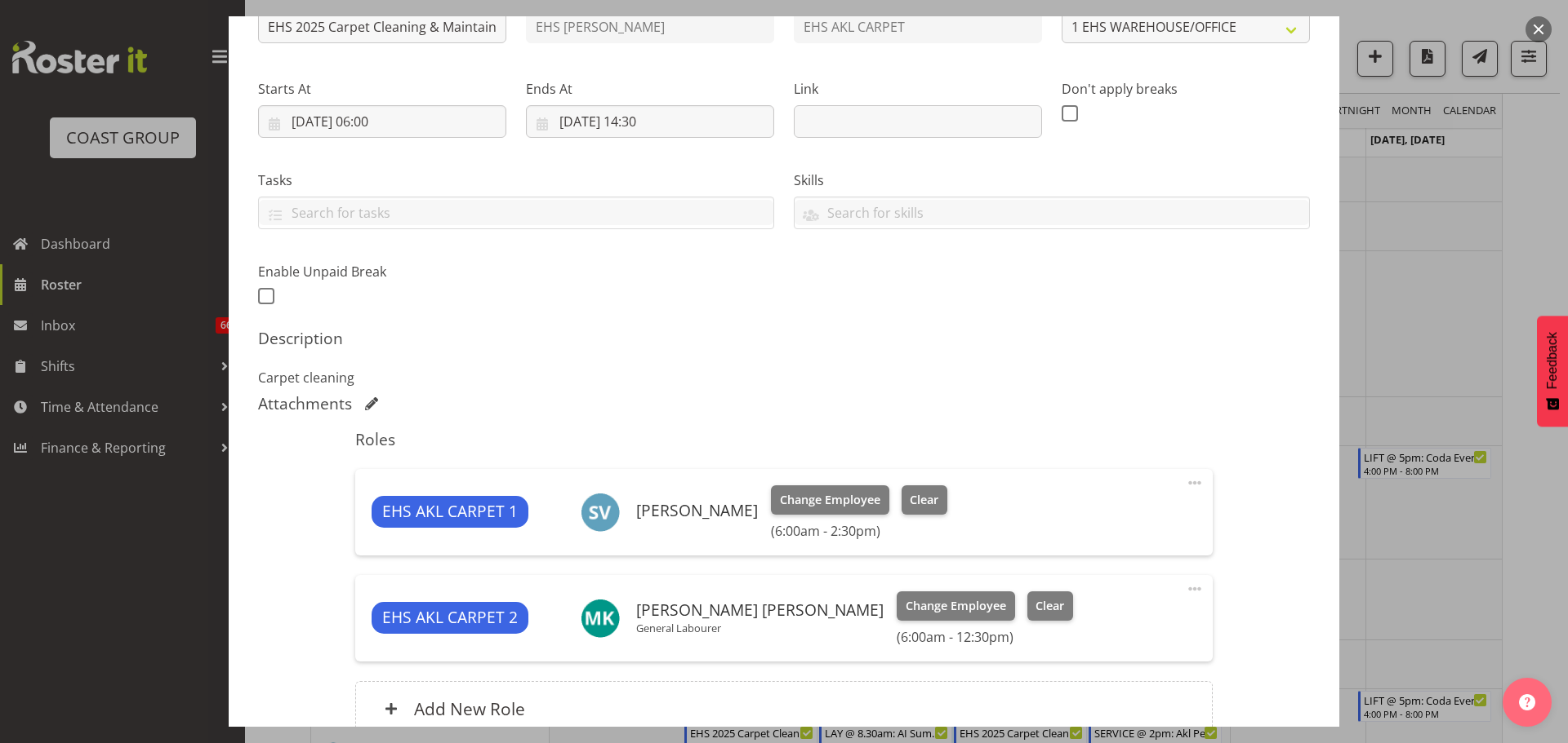
scroll to position [227, 0]
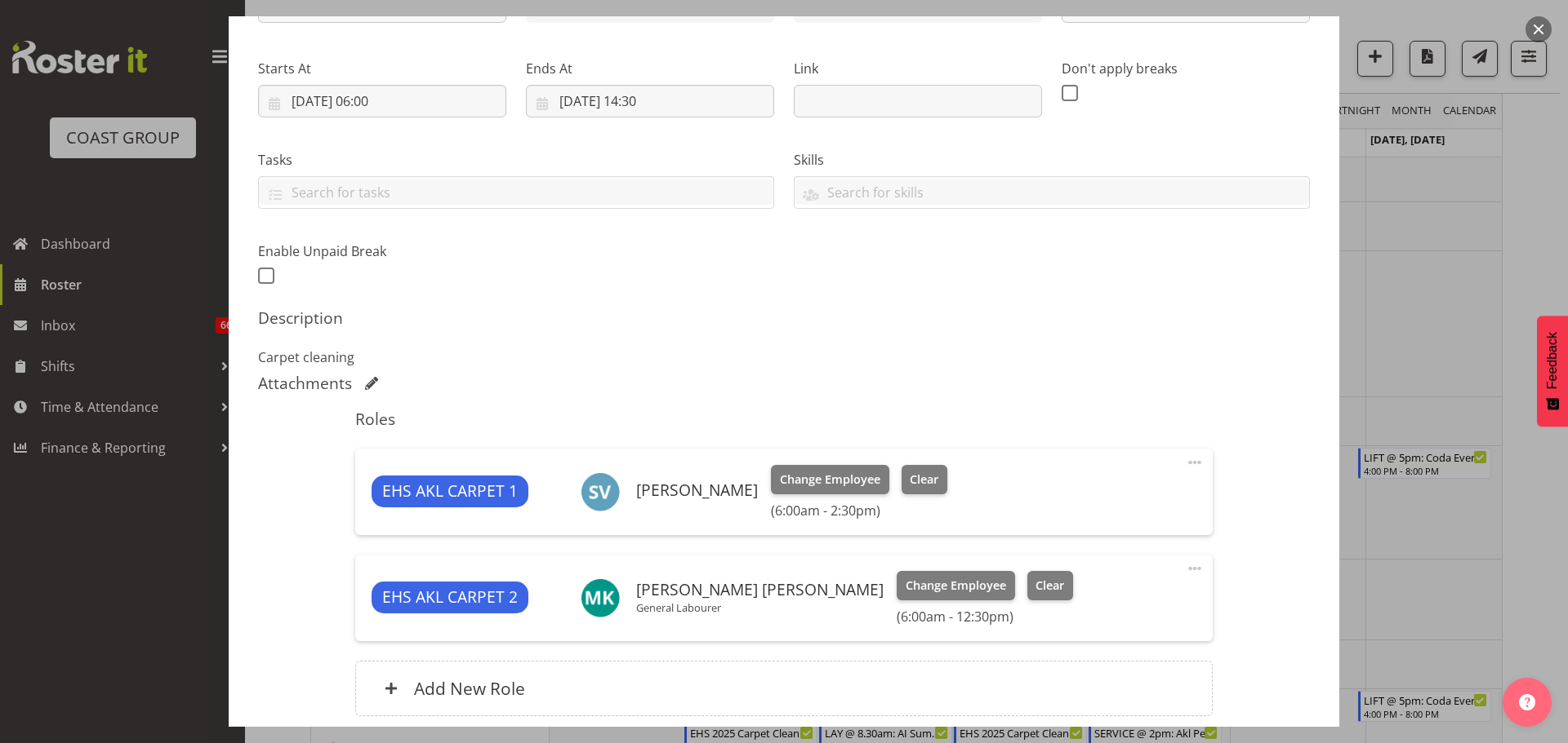
click at [1185, 565] on span at bounding box center [1194, 568] width 19 height 19
click at [1086, 602] on link "Edit" at bounding box center [1126, 604] width 156 height 29
select select "8"
select select "2025"
select select "12"
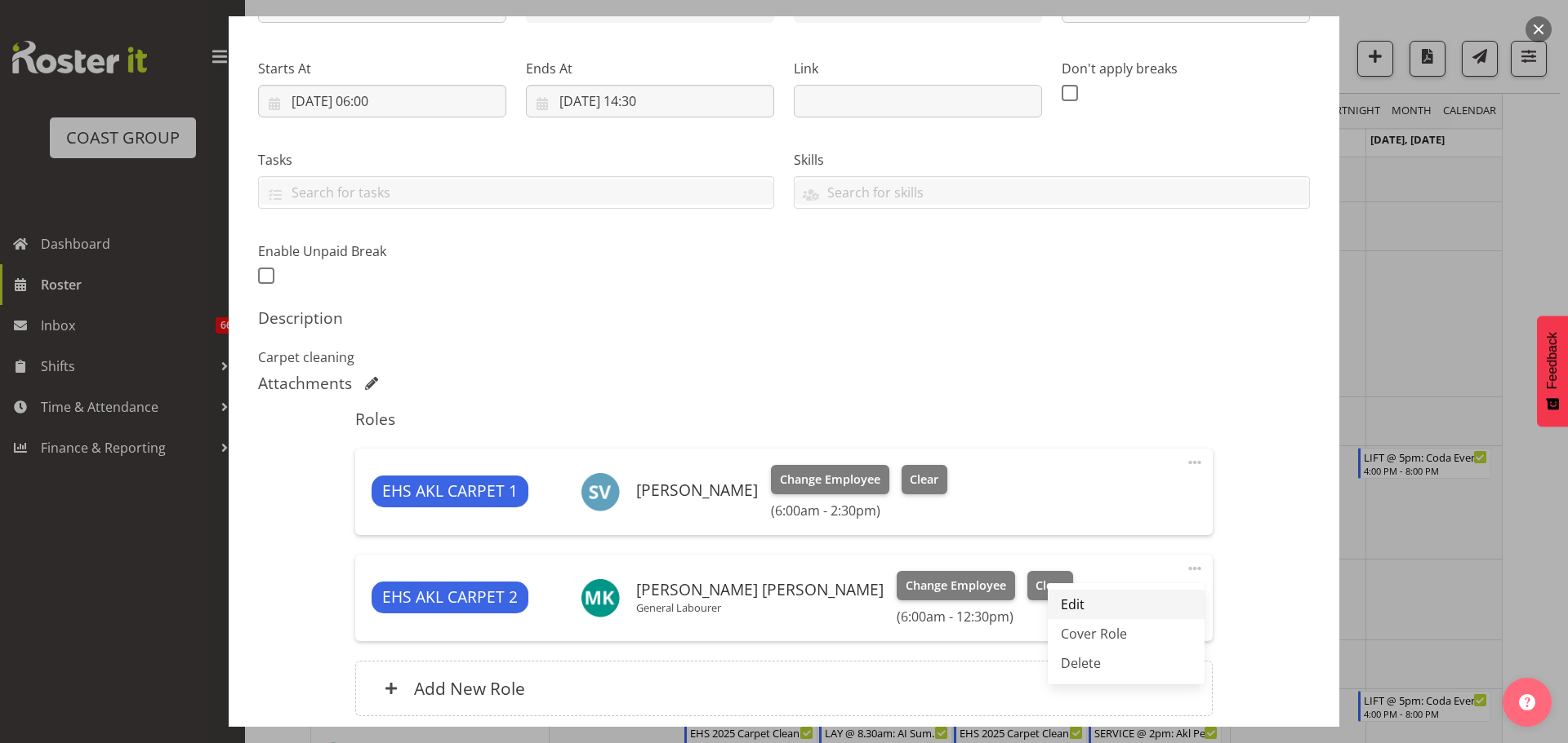
select select "30"
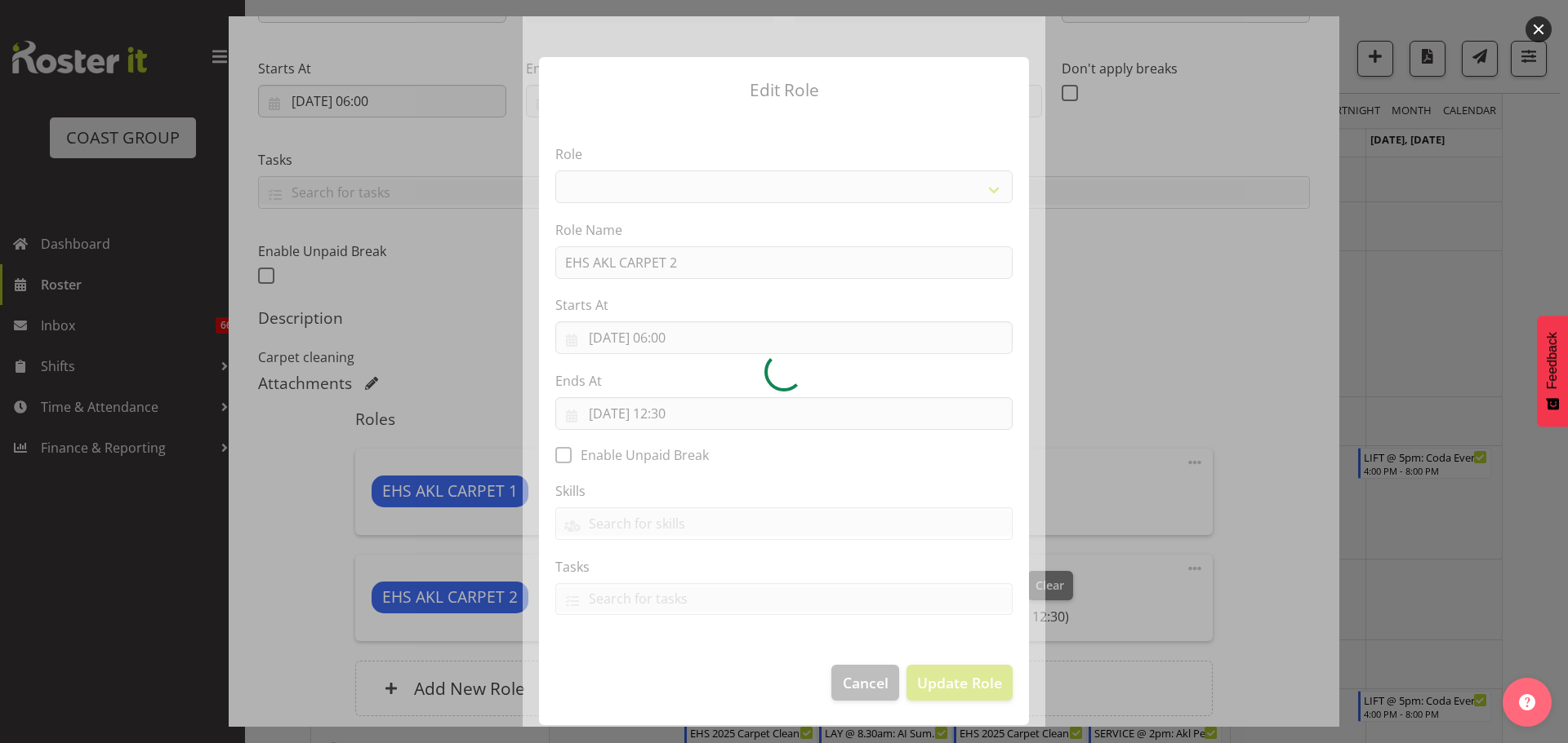
select select "190"
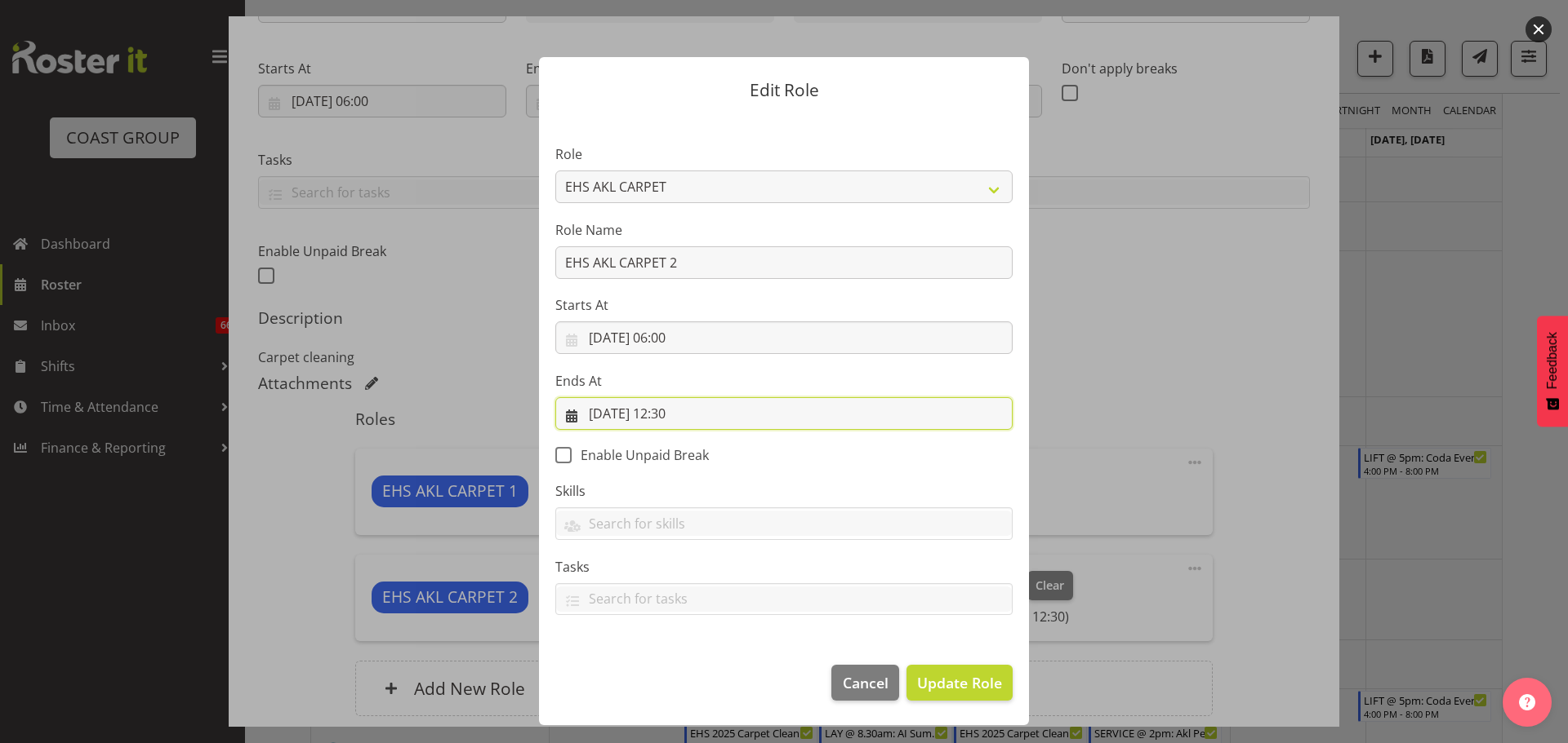
click at [680, 415] on input "18/09/2025, 12:30" at bounding box center [784, 414] width 458 height 33
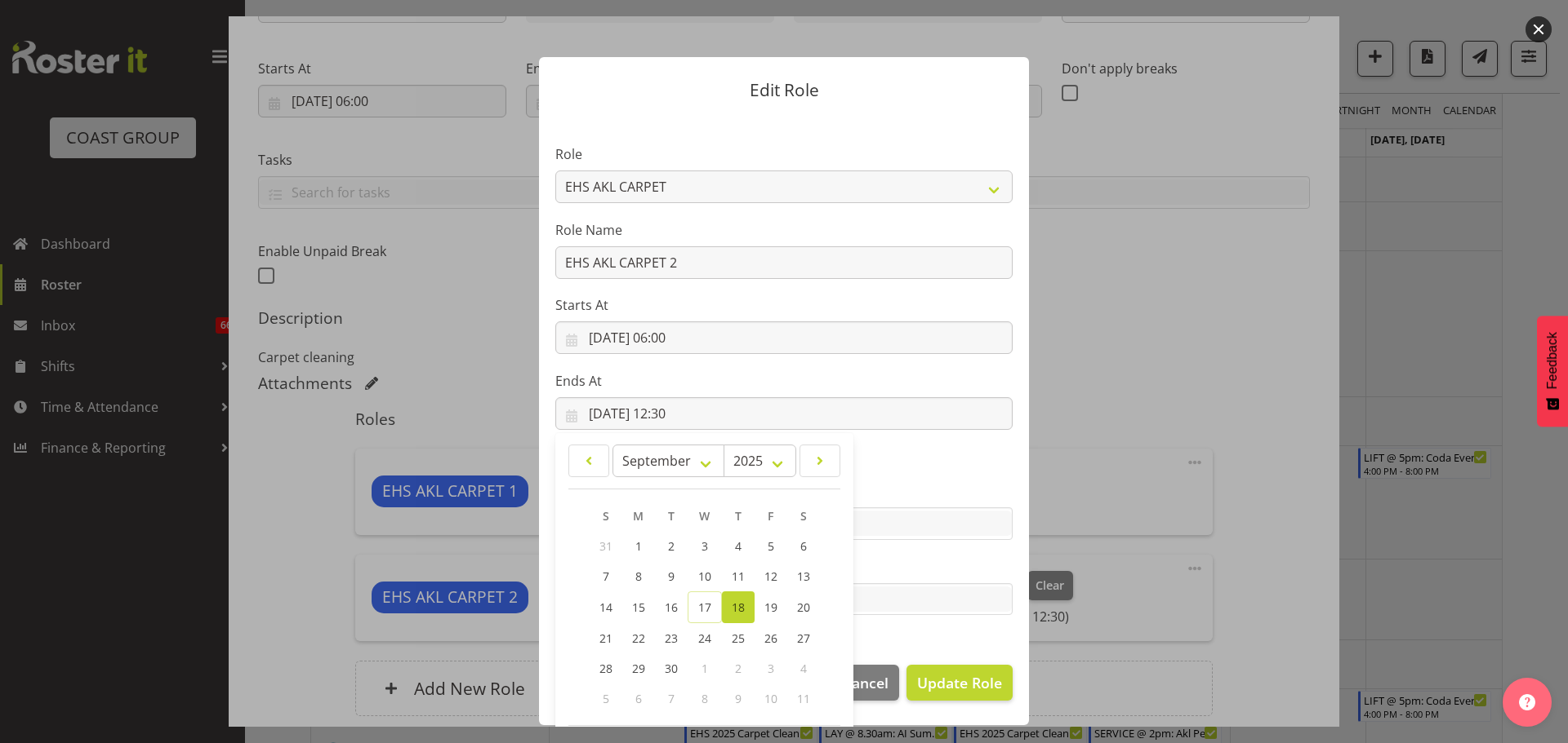
scroll to position [76, 0]
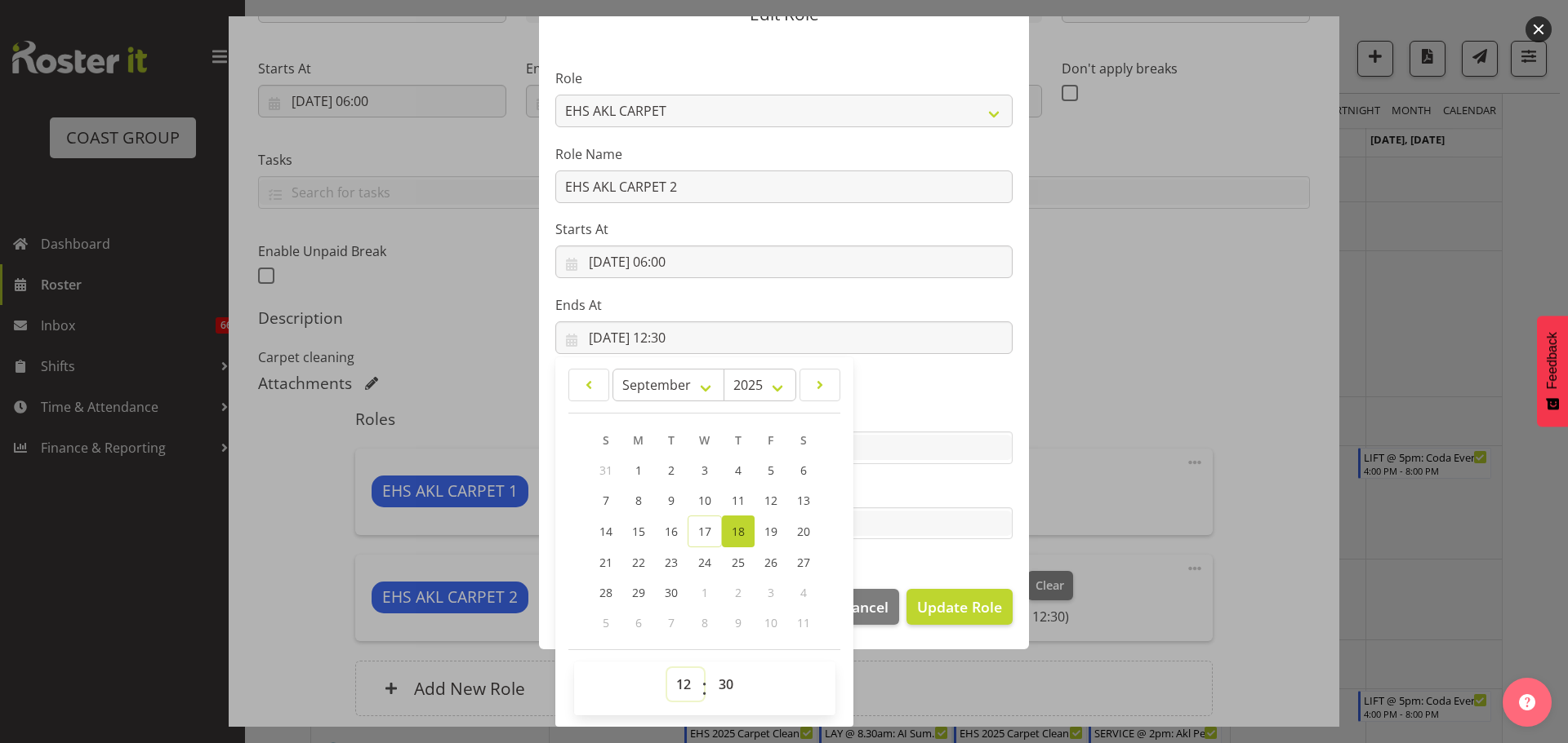
click at [669, 687] on select "00 01 02 03 04 05 06 07 08 09 10 11 12 13 14 15 16 17 18 19 20 21 22 23" at bounding box center [686, 685] width 37 height 33
select select "11"
click at [667, 669] on select "00 01 02 03 04 05 06 07 08 09 10 11 12 13 14 15 16 17 18 19 20 21 22 23" at bounding box center [686, 685] width 37 height 33
type input "18/09/2025, 11:30"
click at [978, 633] on footer "Cancel Update Role" at bounding box center [783, 611] width 490 height 76
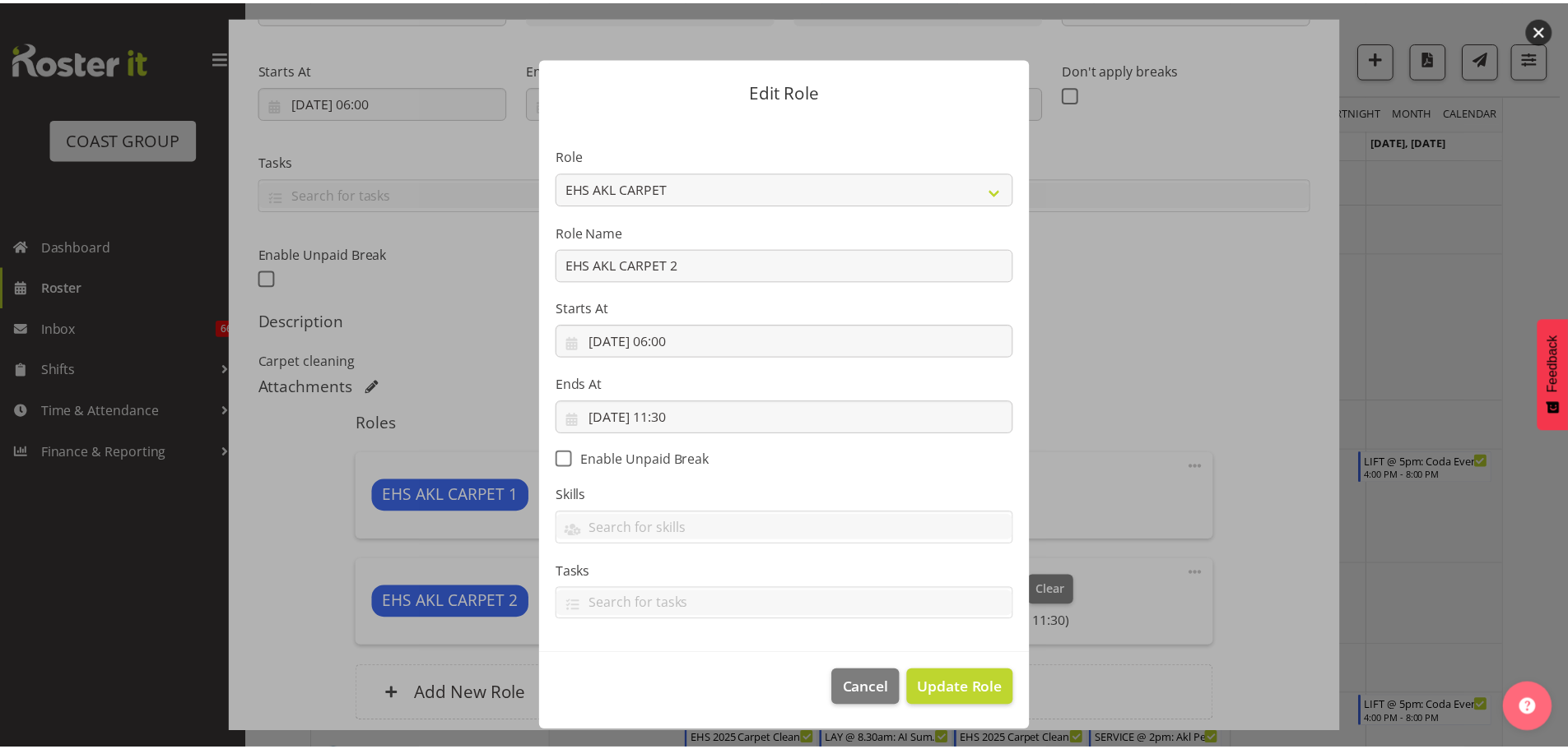
scroll to position [0, 0]
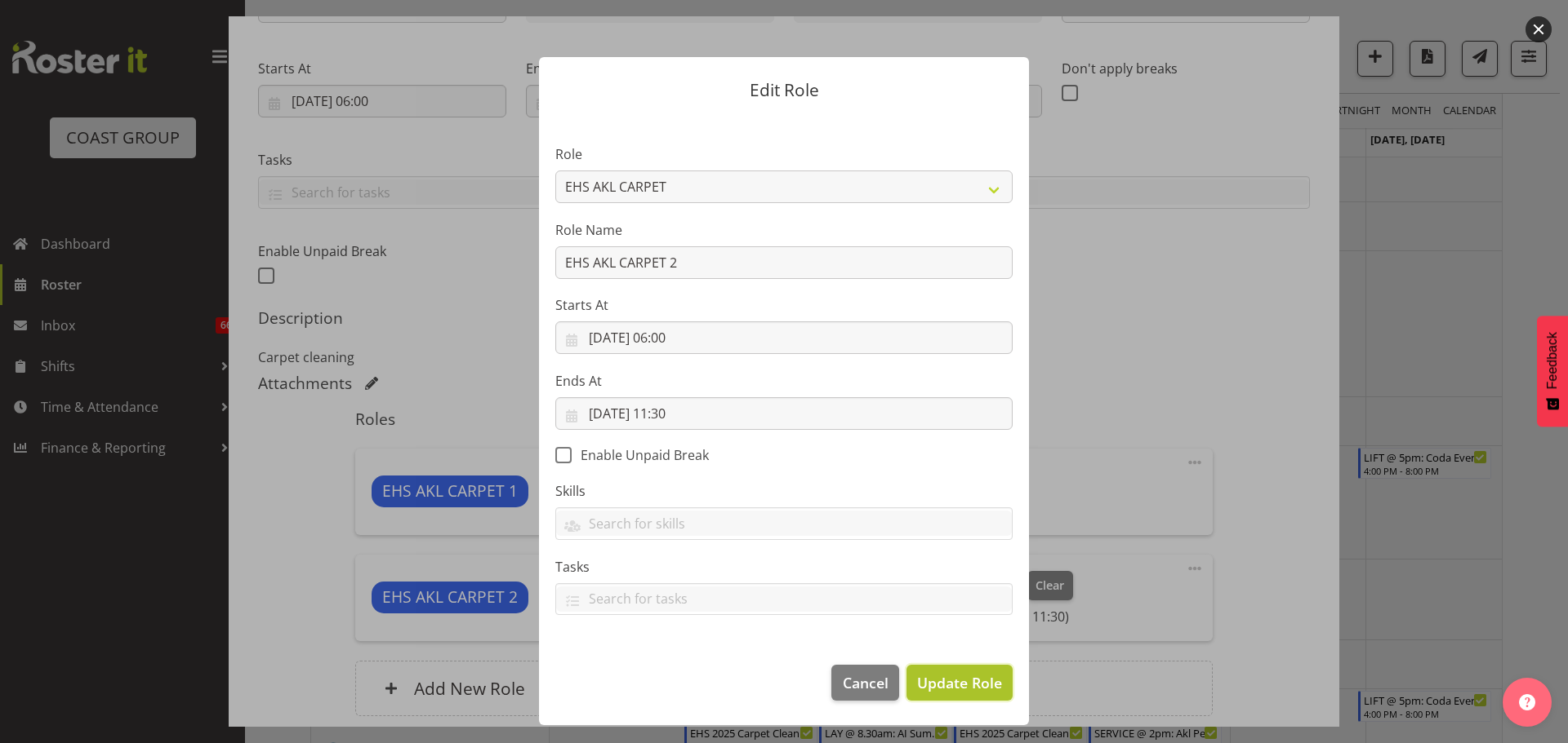
click at [981, 673] on span "Update Role" at bounding box center [960, 683] width 85 height 21
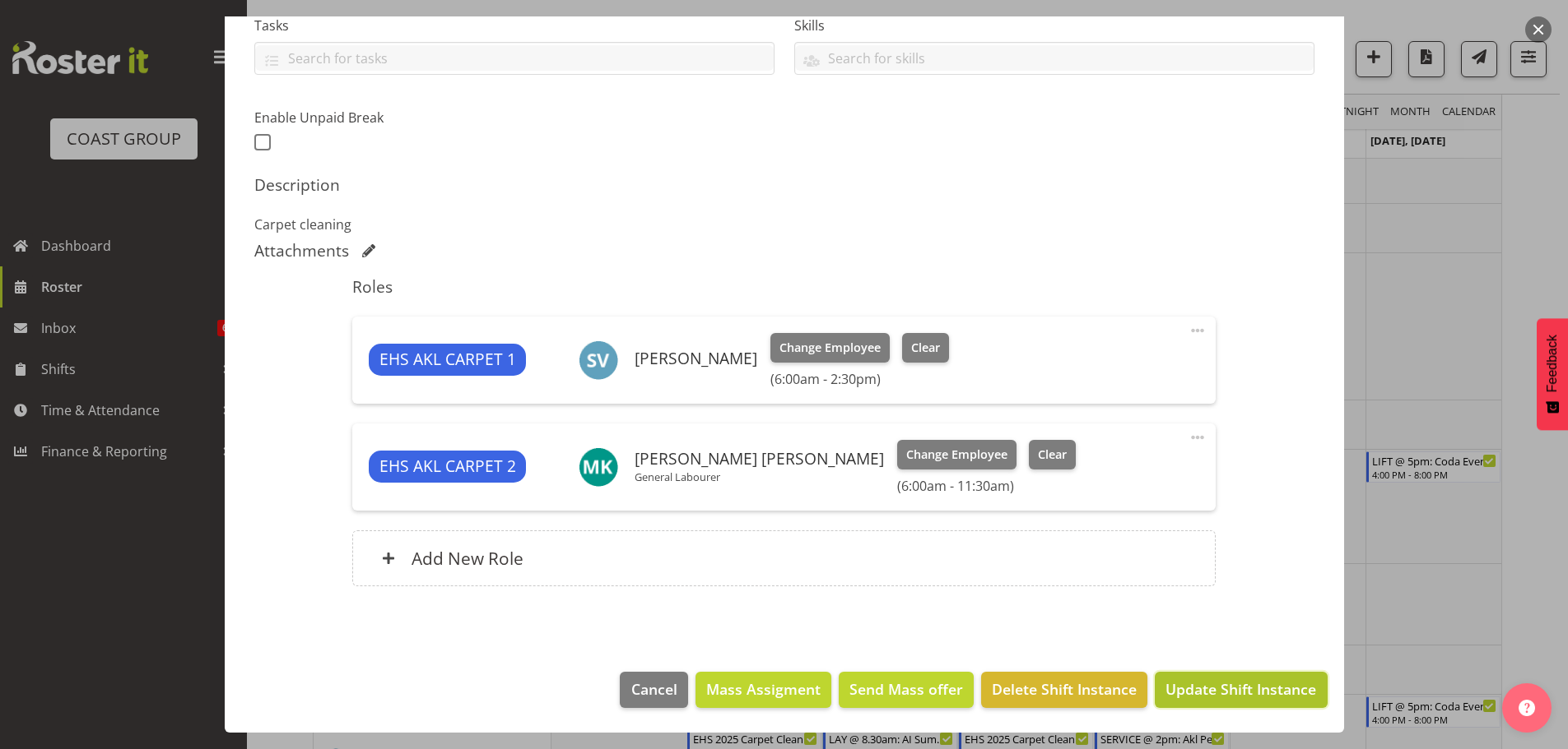
click at [1256, 677] on button "Update Shift Instance" at bounding box center [1240, 690] width 172 height 36
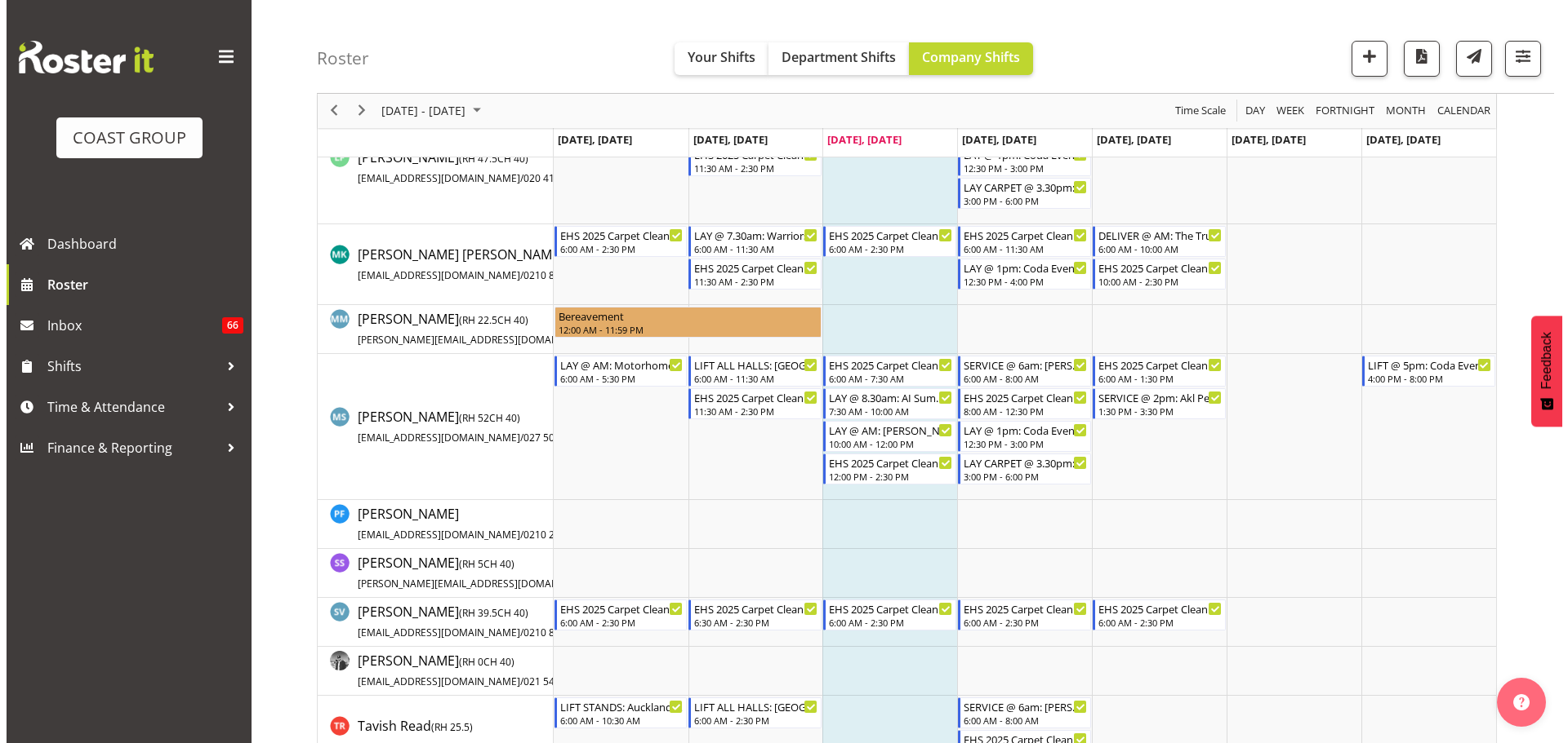
scroll to position [1132, 0]
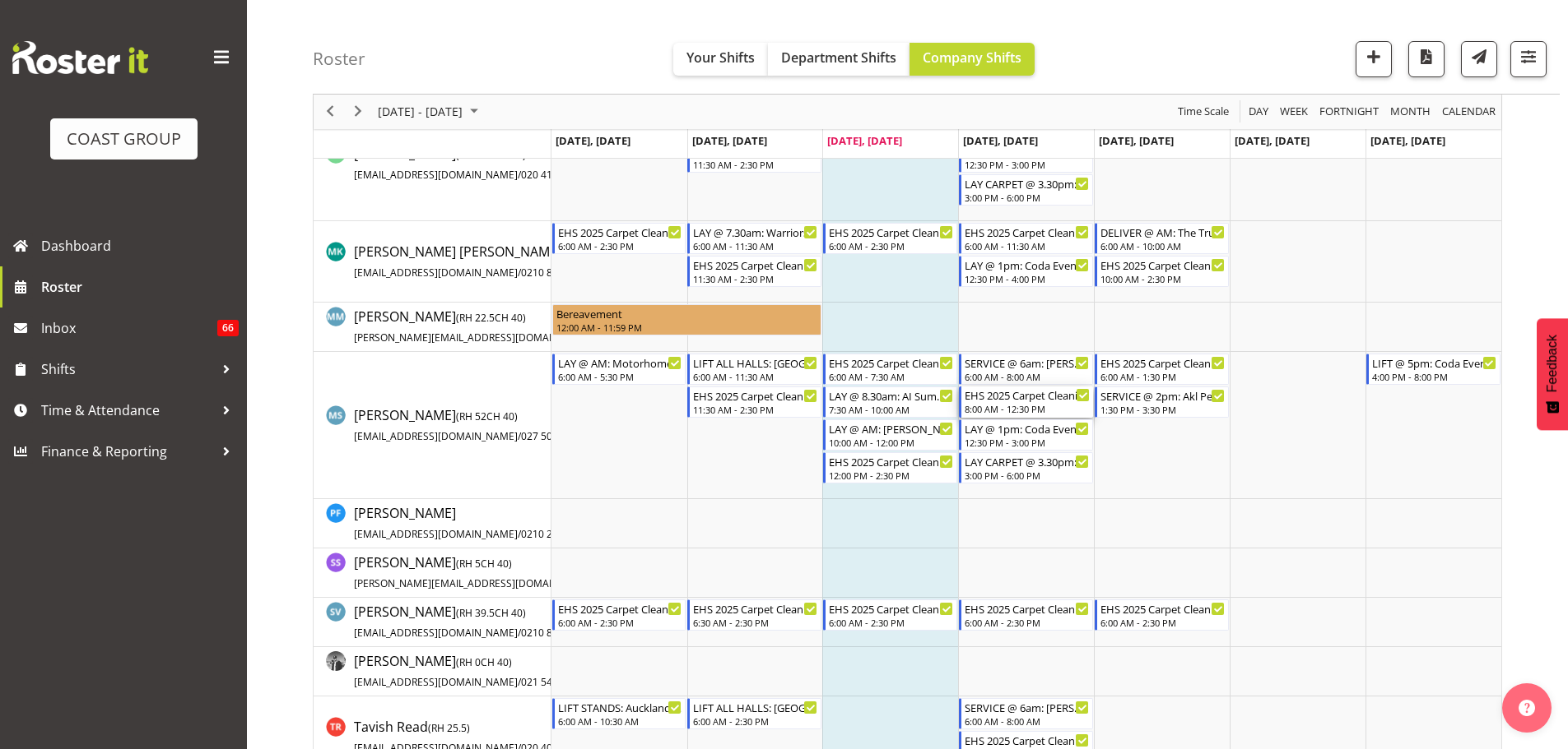
click at [1006, 402] on div "EHS 2025 Carpet Cleaning, Maintenance, etc" at bounding box center [1027, 394] width 126 height 17
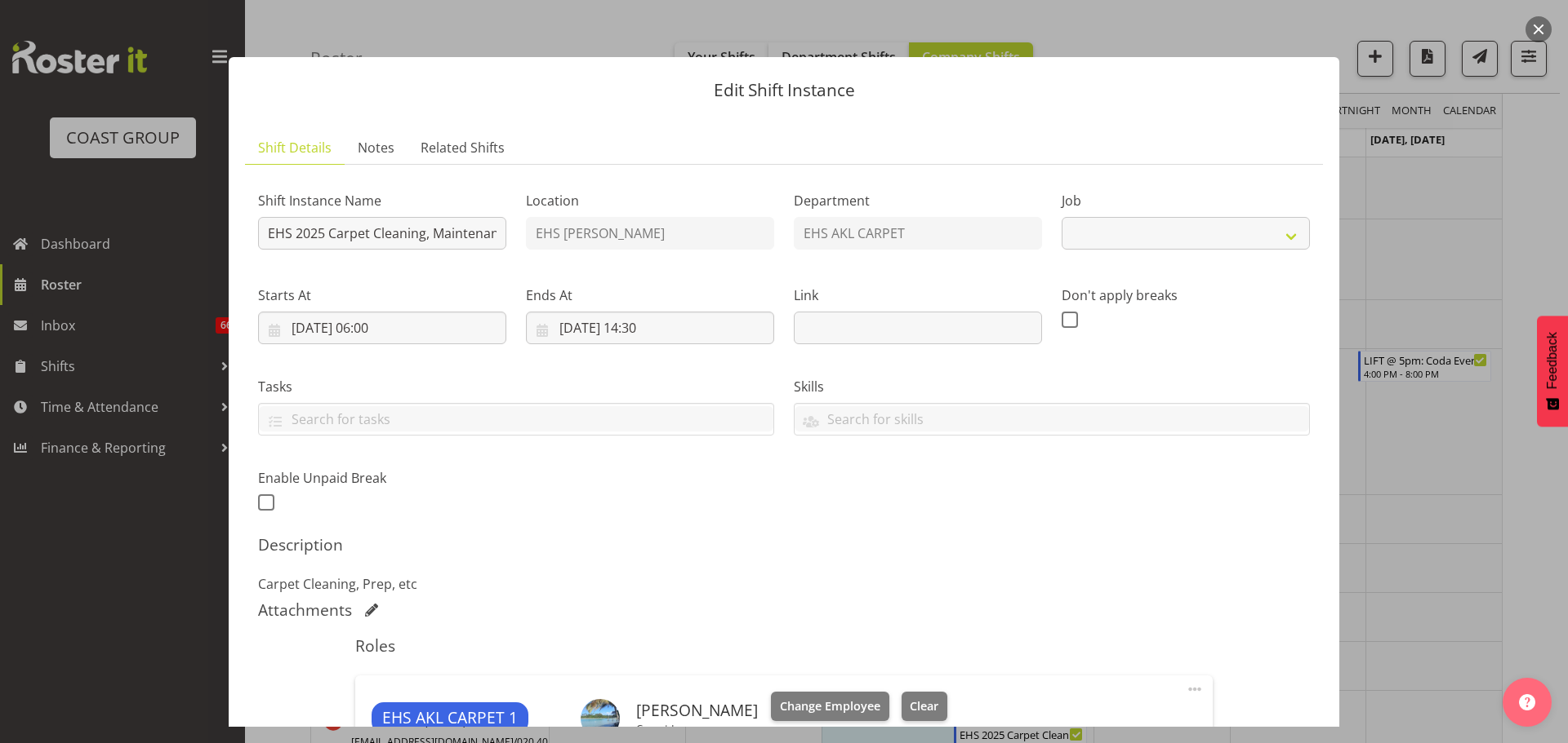
select select "69"
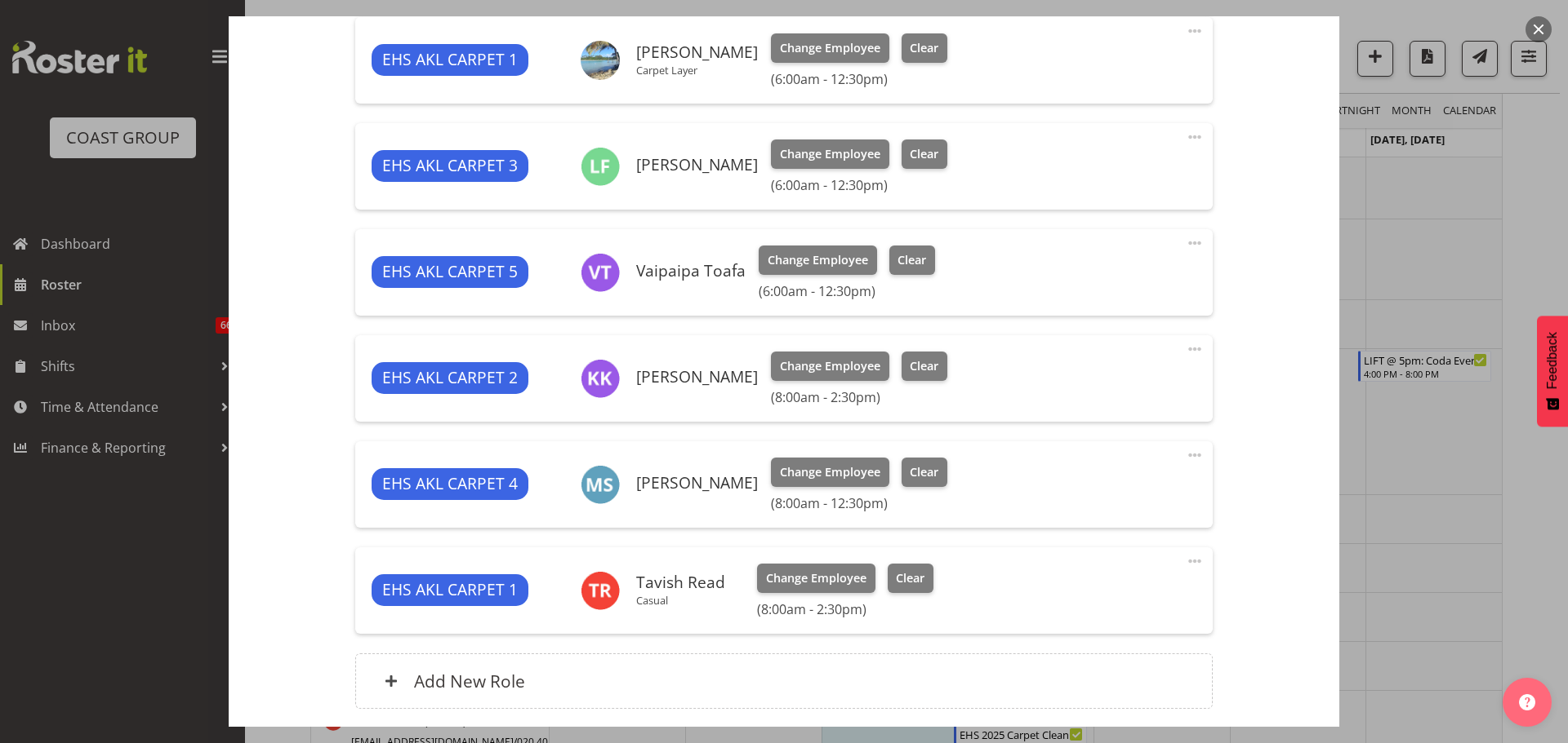
scroll to position [662, 0]
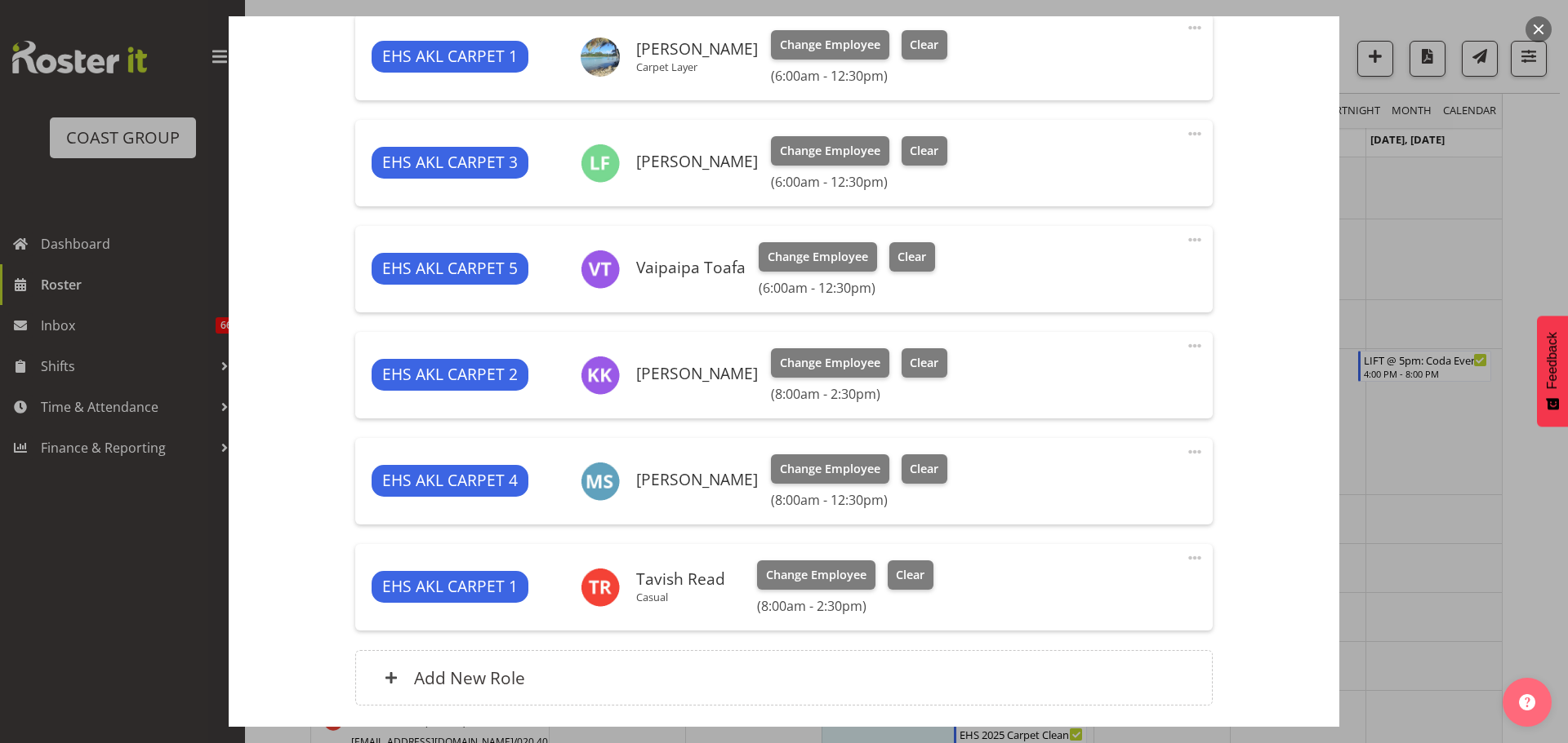
click at [1185, 452] on span at bounding box center [1194, 452] width 19 height 19
click at [1105, 487] on link "Edit" at bounding box center [1126, 487] width 156 height 29
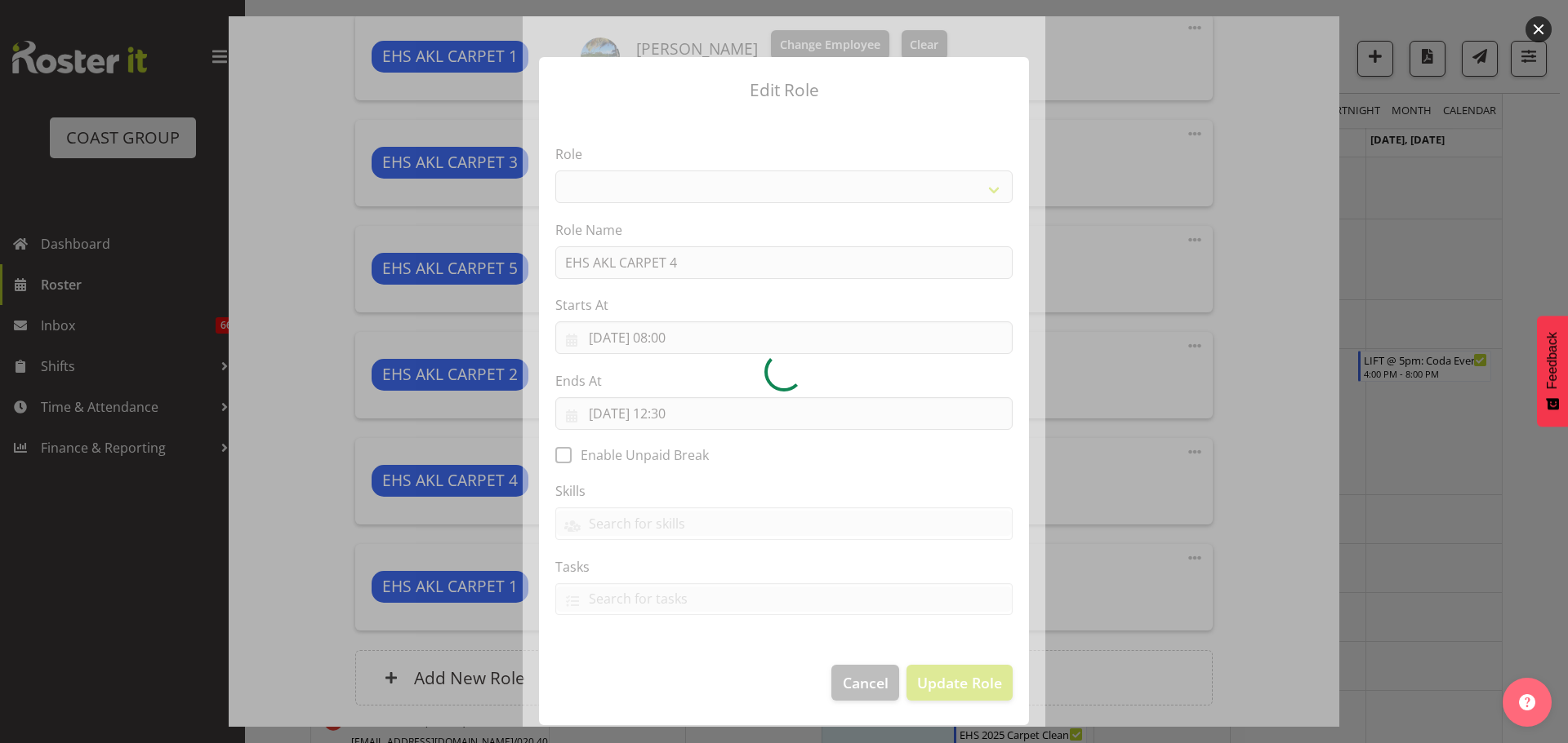
select select "190"
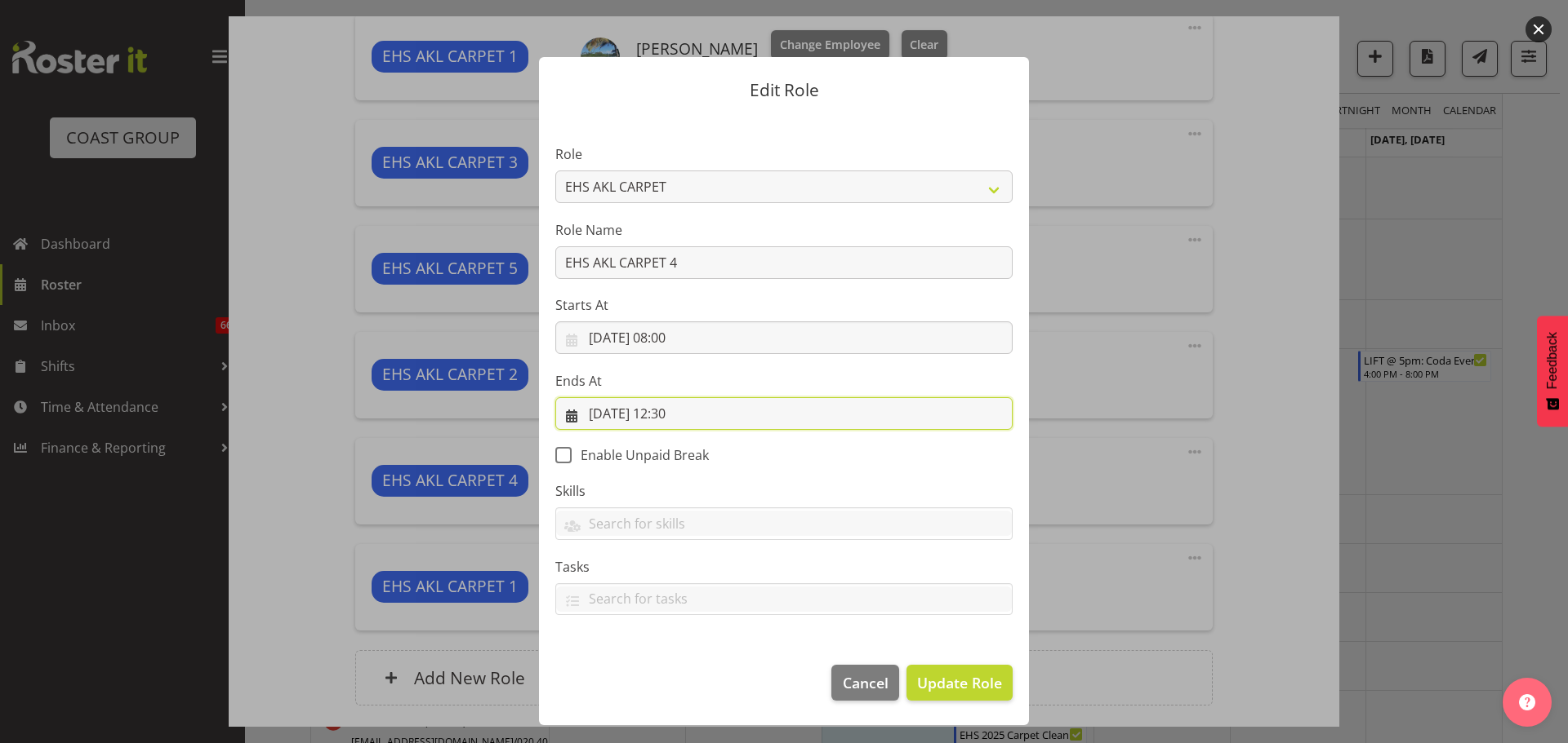
click at [680, 410] on input "18/09/2025, 12:30" at bounding box center [784, 414] width 458 height 33
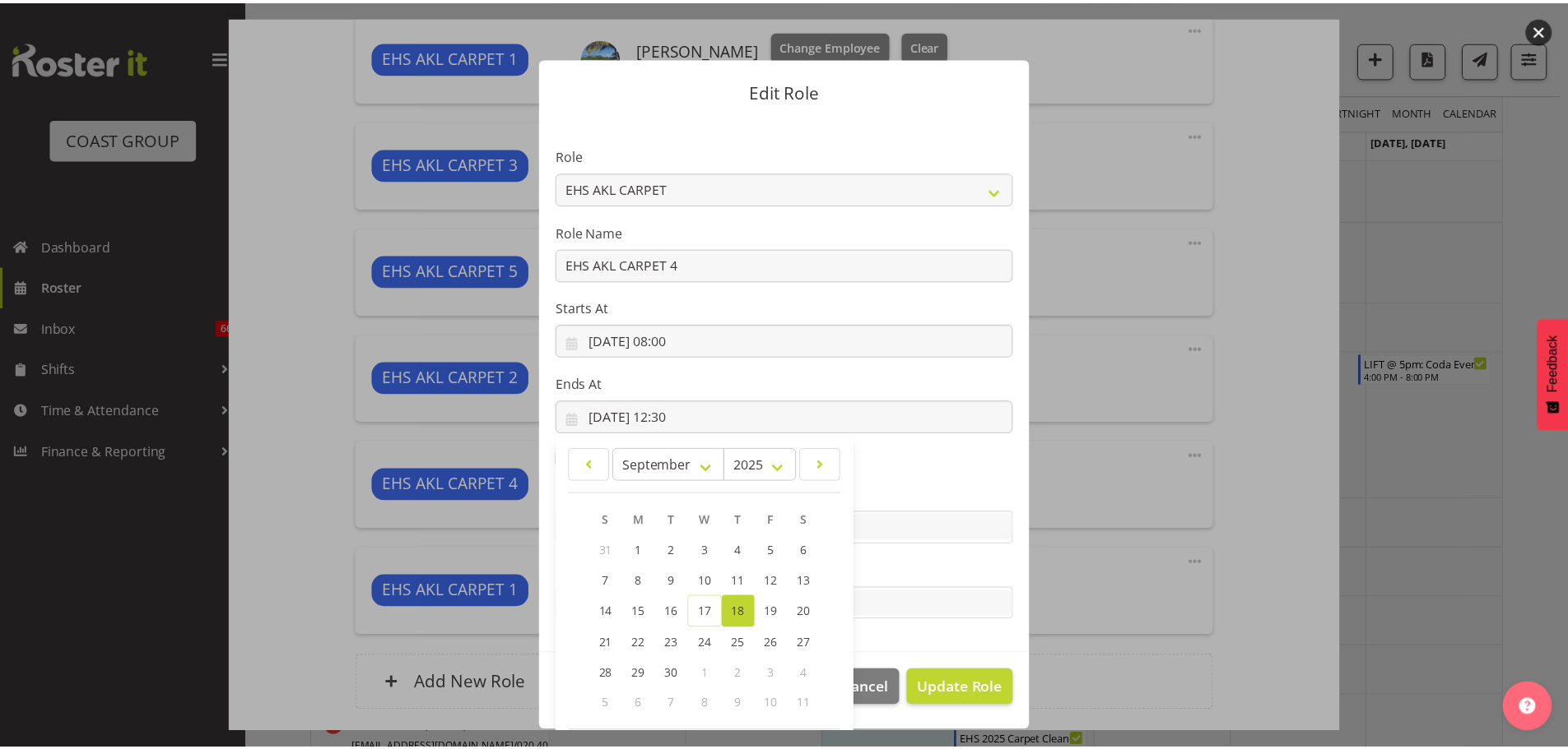
scroll to position [77, 0]
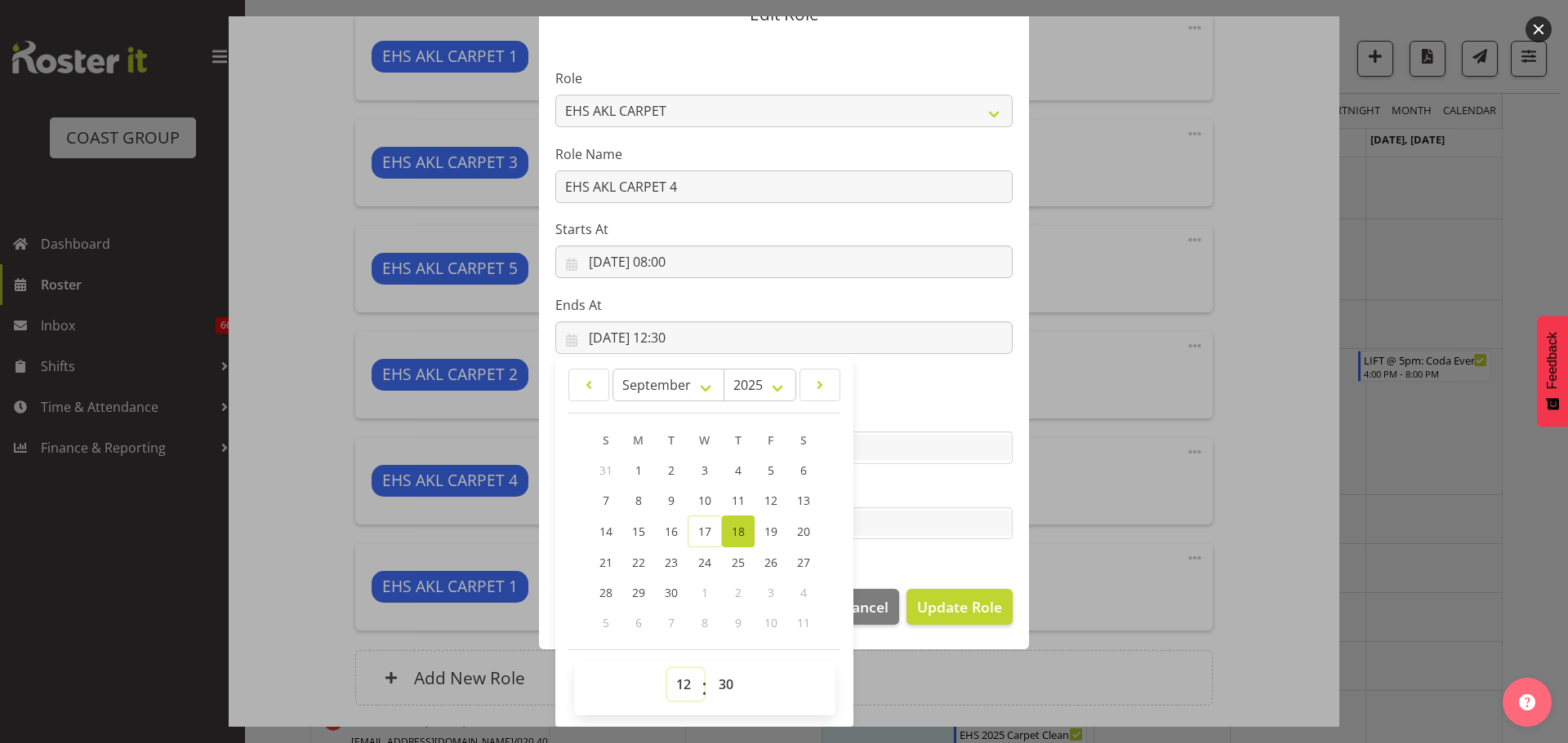
click at [683, 686] on select "00 01 02 03 04 05 06 07 08 09 10 11 12 13 14 15 16 17 18 19 20 21 22 23" at bounding box center [686, 685] width 37 height 33
select select "11"
click at [667, 669] on select "00 01 02 03 04 05 06 07 08 09 10 11 12 13 14 15 16 17 18 19 20 21 22 23" at bounding box center [686, 685] width 37 height 33
type input "18/09/2025, 11:30"
click at [968, 614] on span "Update Role" at bounding box center [960, 607] width 85 height 21
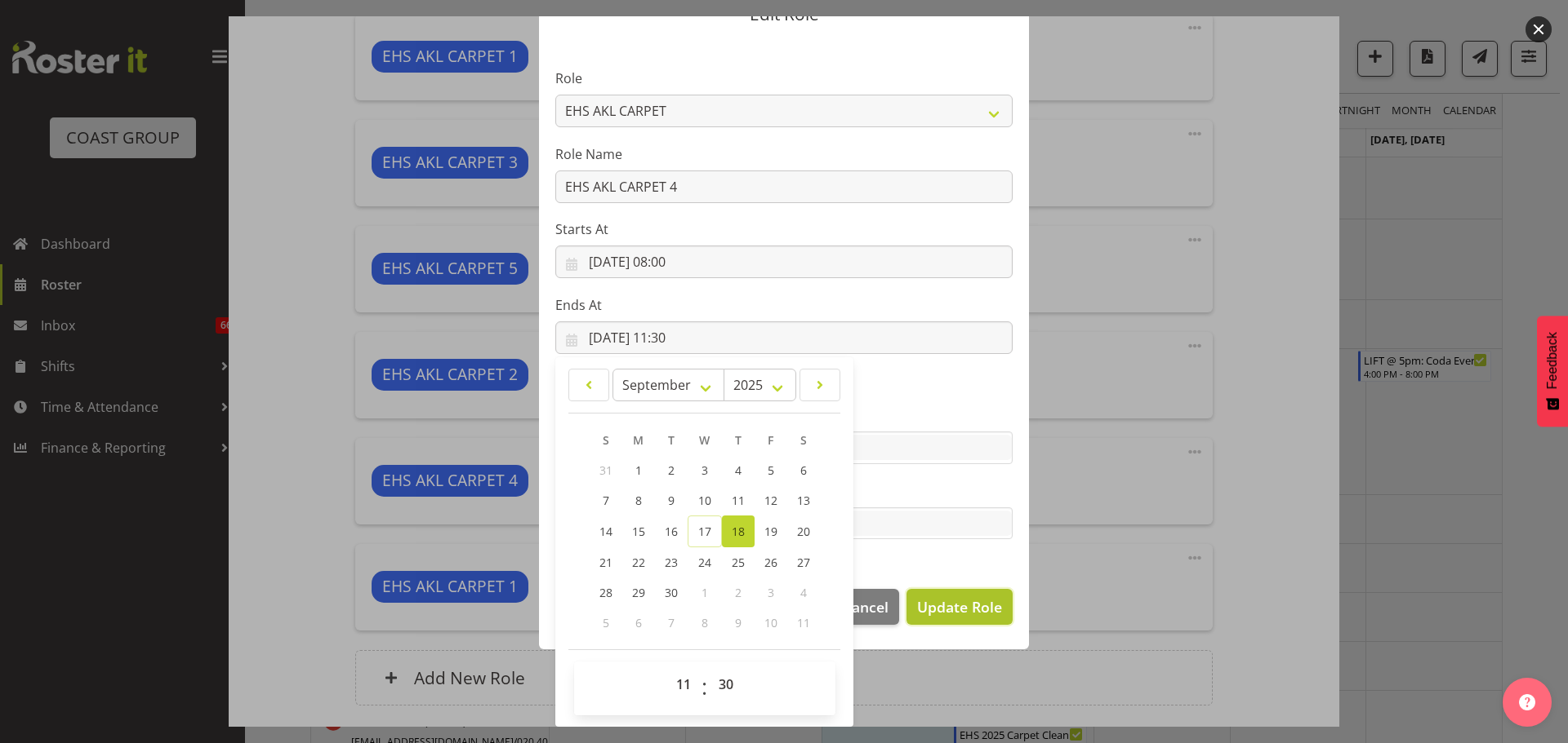
select select
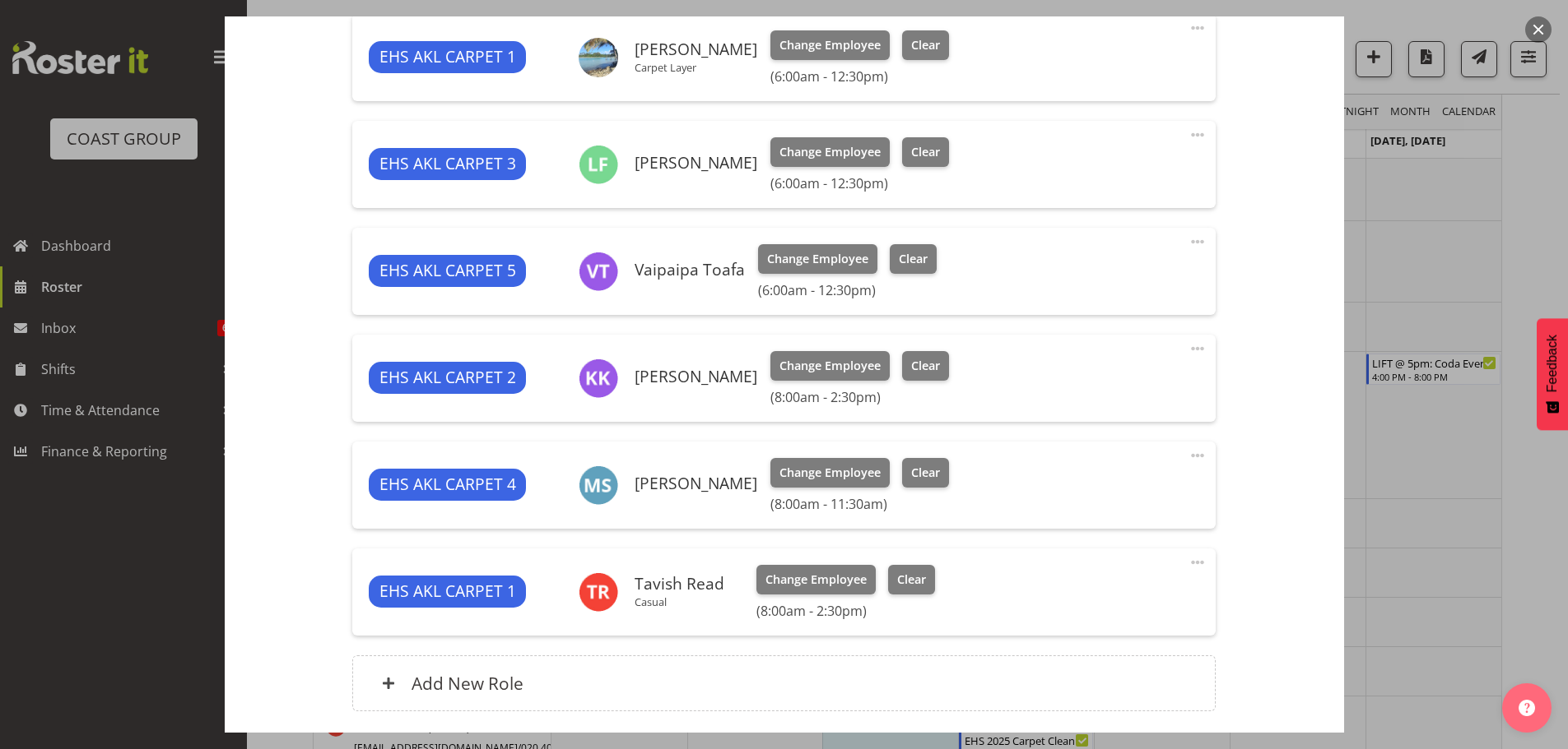
scroll to position [792, 0]
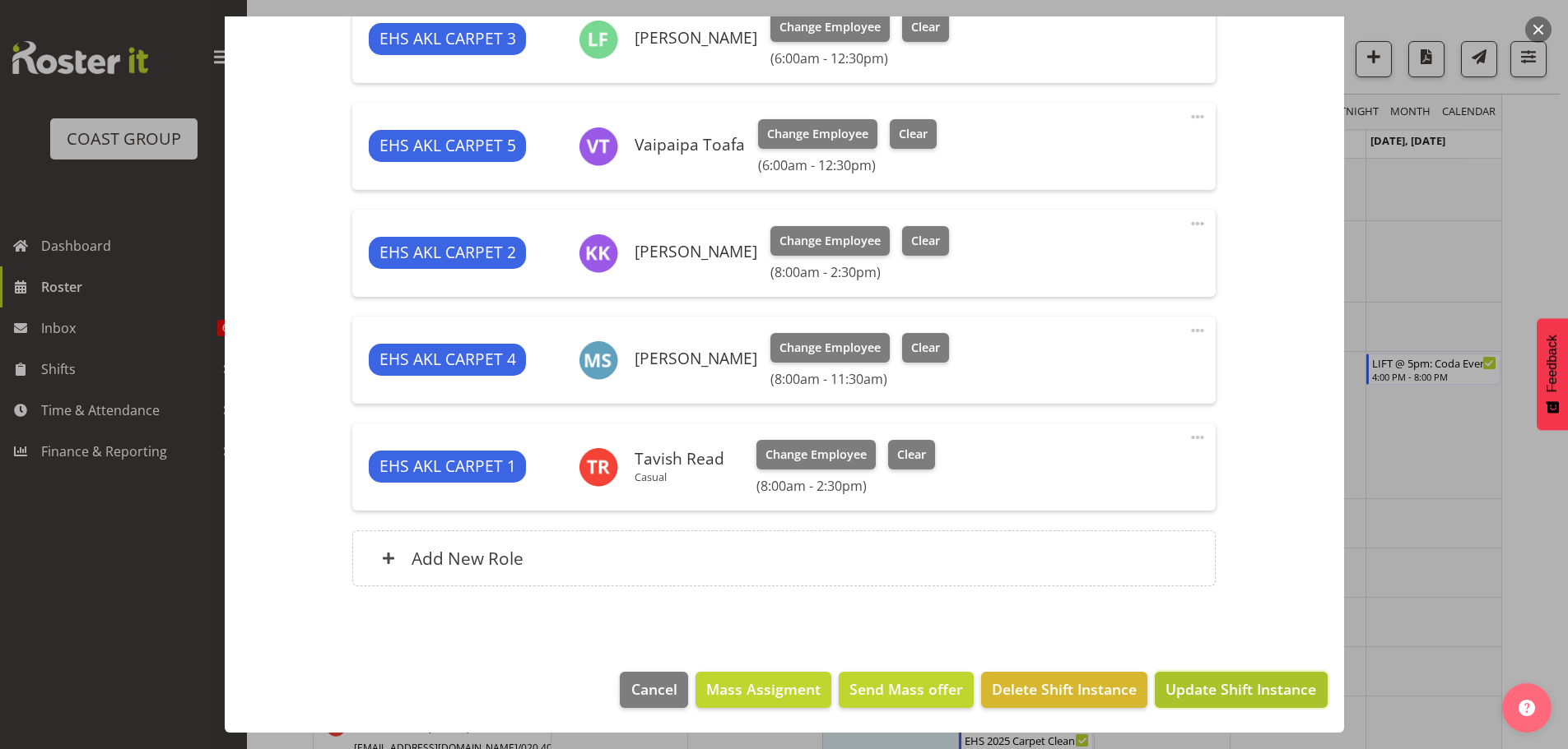
click at [1269, 687] on span "Update Shift Instance" at bounding box center [1240, 690] width 151 height 21
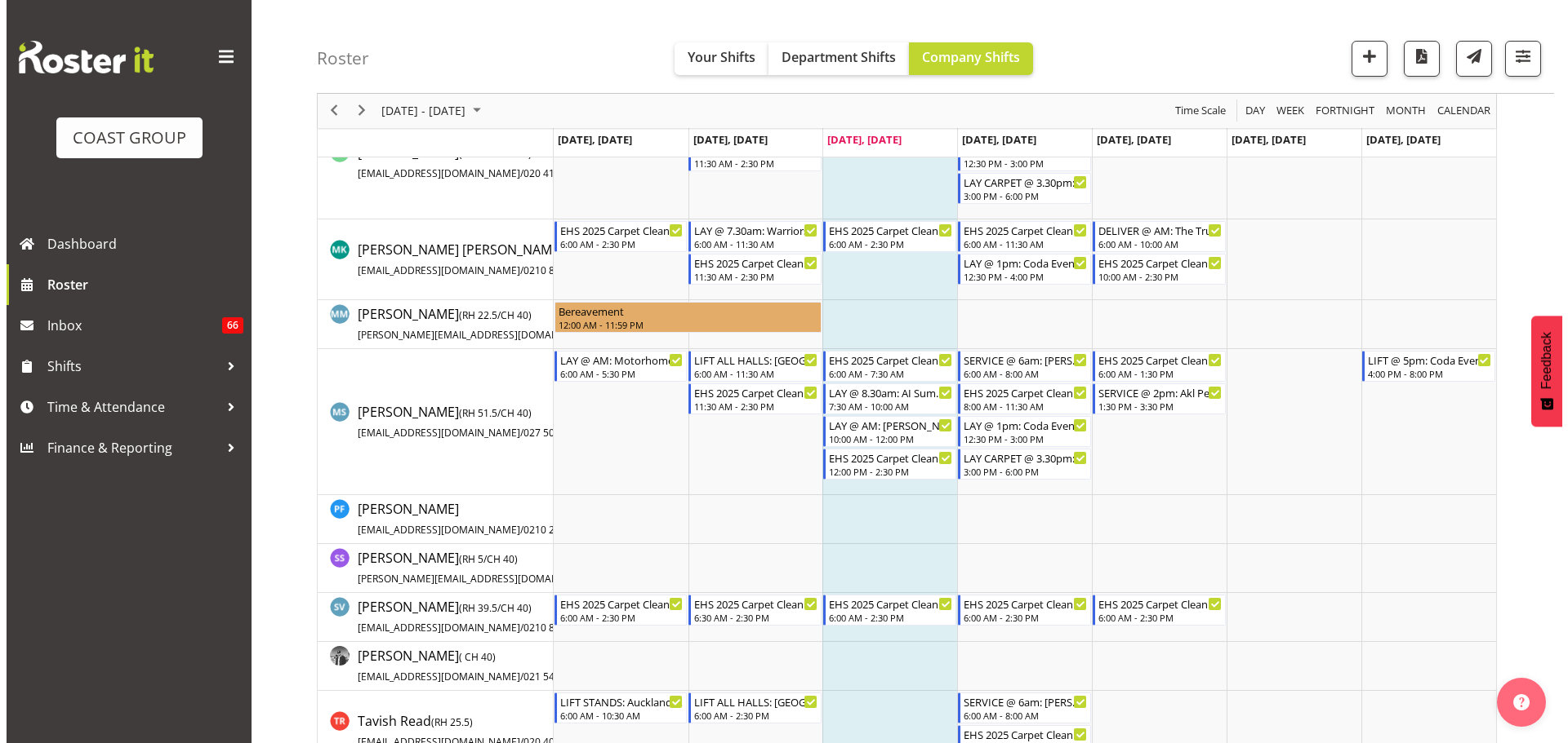
scroll to position [0, 0]
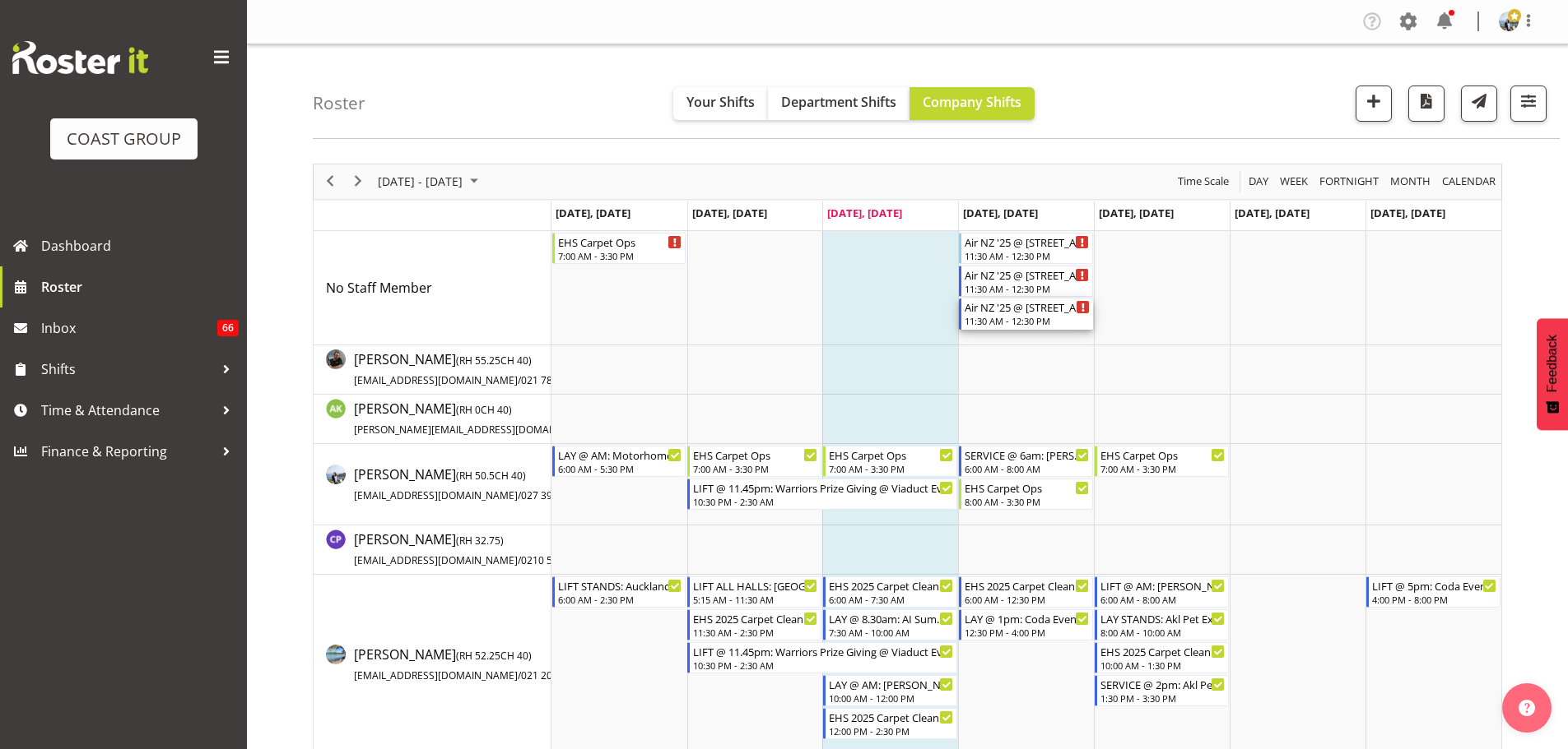
click at [990, 316] on div "11:30 AM - 12:30 PM" at bounding box center [1027, 321] width 126 height 14
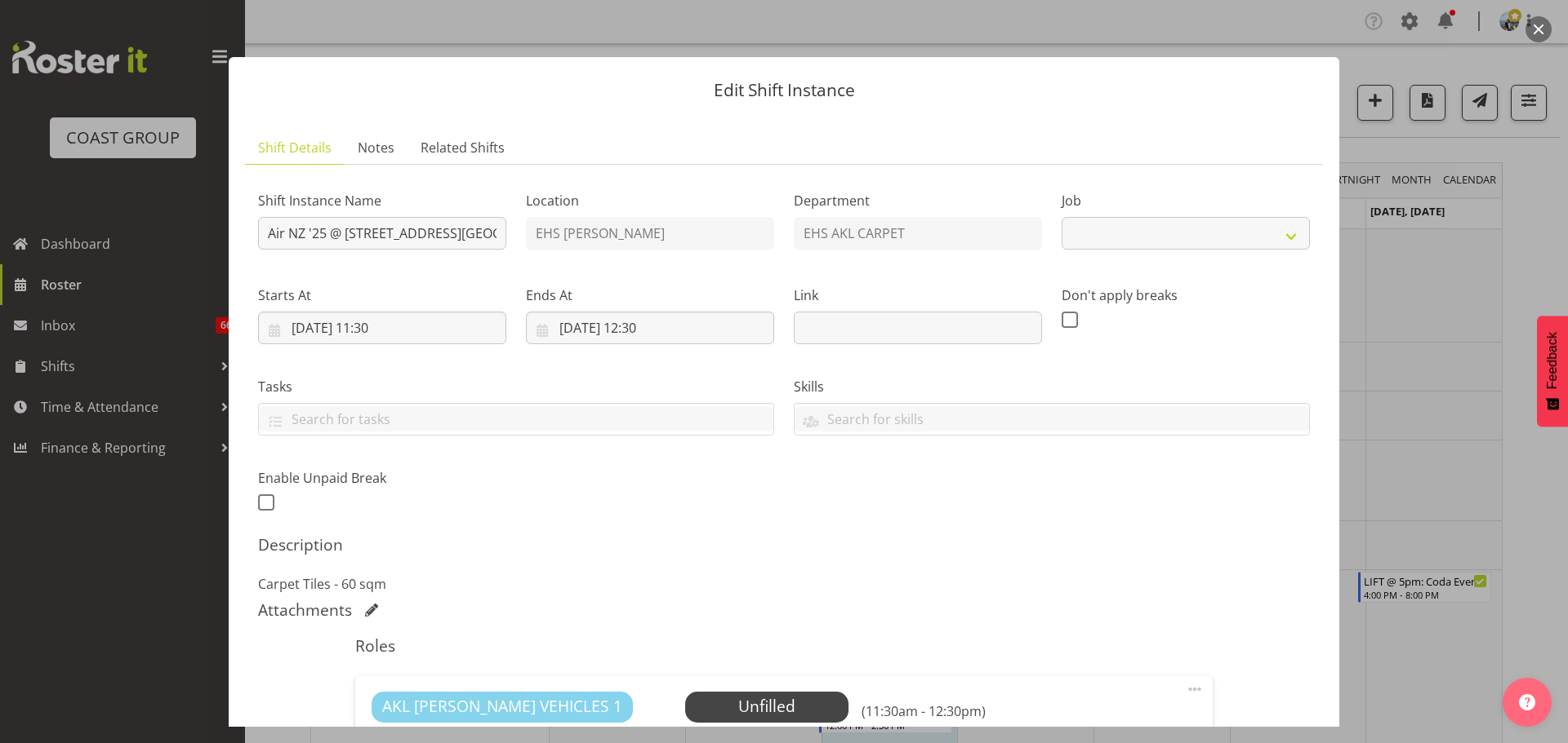
select select "8575"
click at [269, 236] on input "Air NZ '25 @ 14 Laurence Stevens Drive, Akl Airport (2)" at bounding box center [381, 234] width 248 height 33
type input "LAY @ 12pm: Air NZ '25 @ 14 Laurence Stevens Drive, Akl Airport (2)"
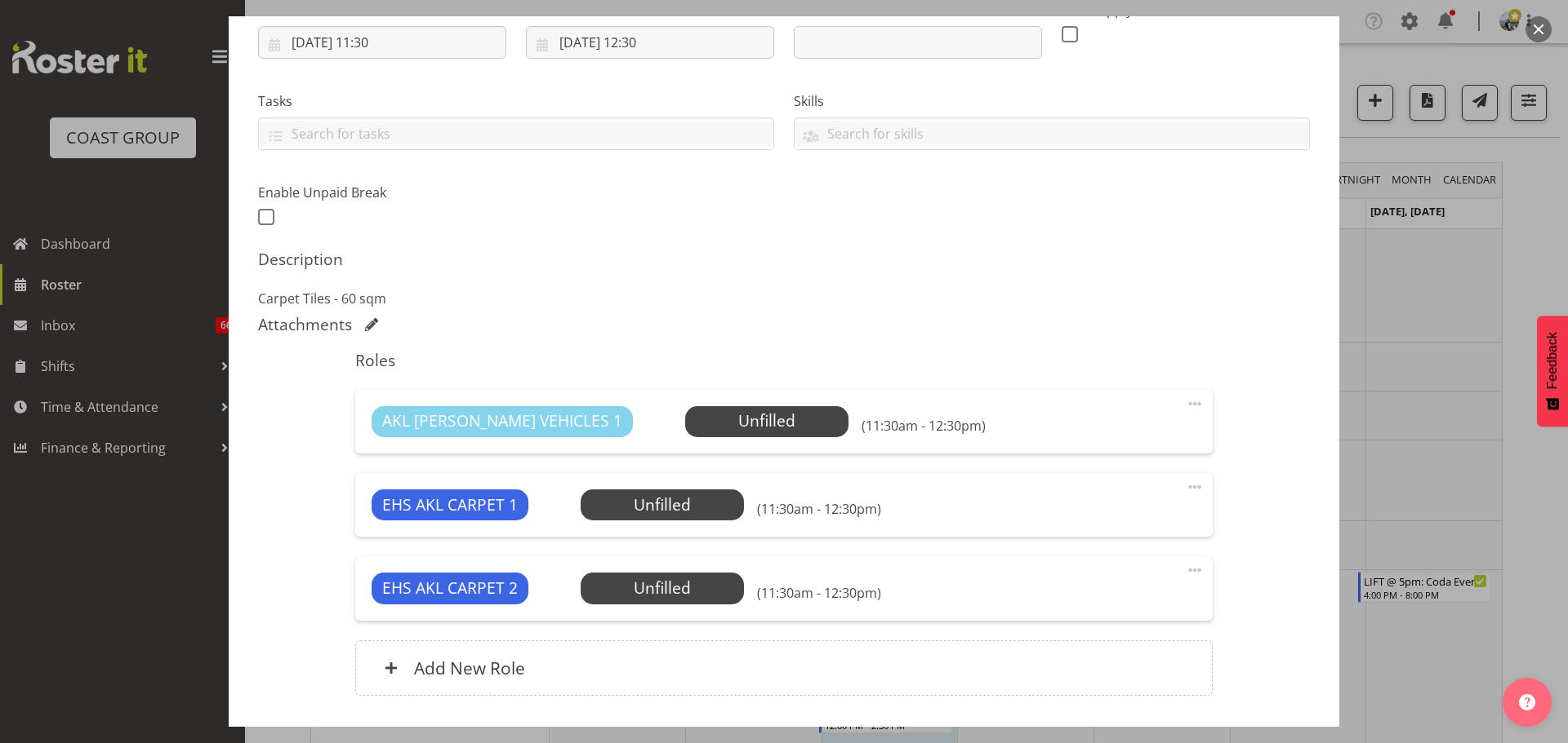
scroll to position [288, 0]
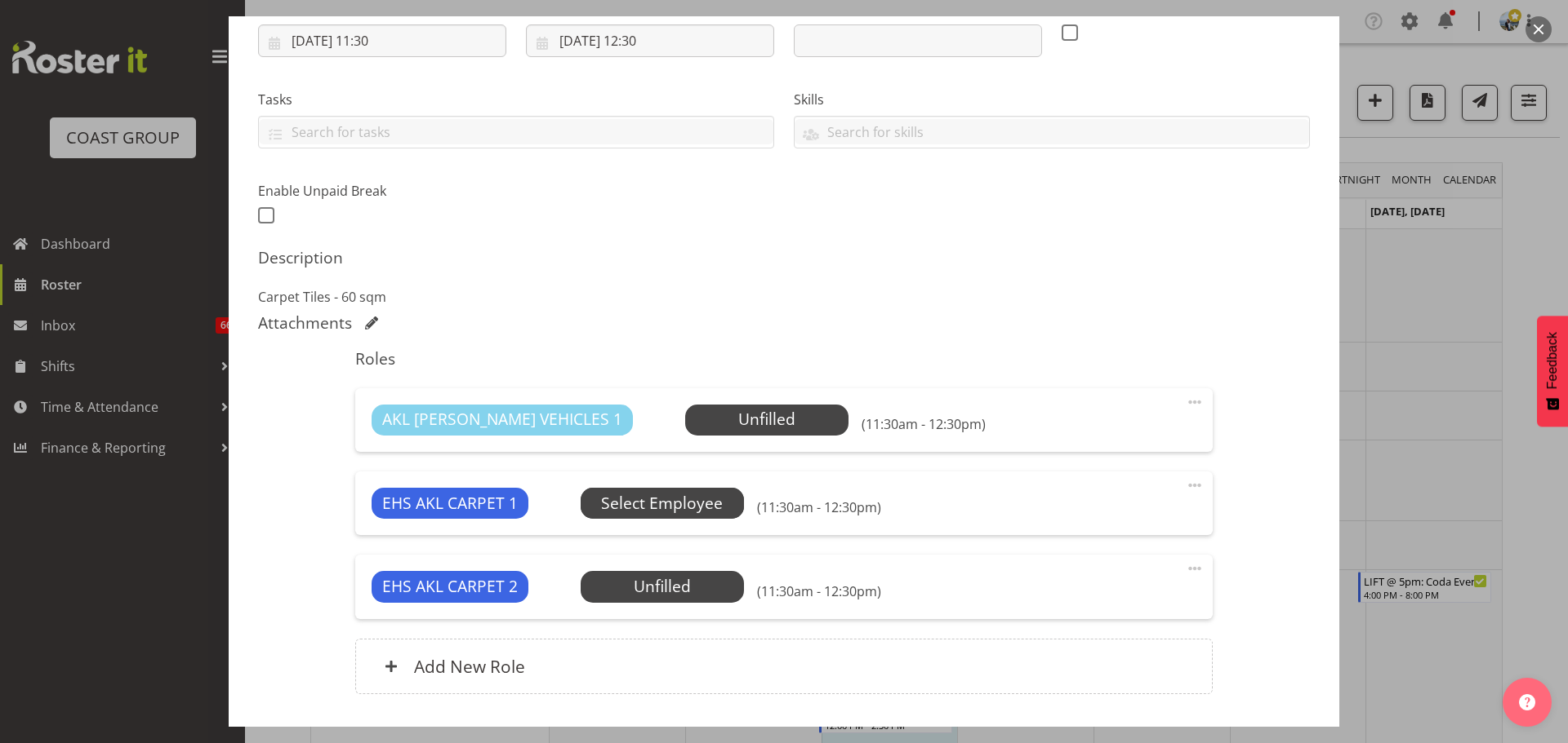
click at [692, 510] on span "Select Employee" at bounding box center [661, 504] width 122 height 24
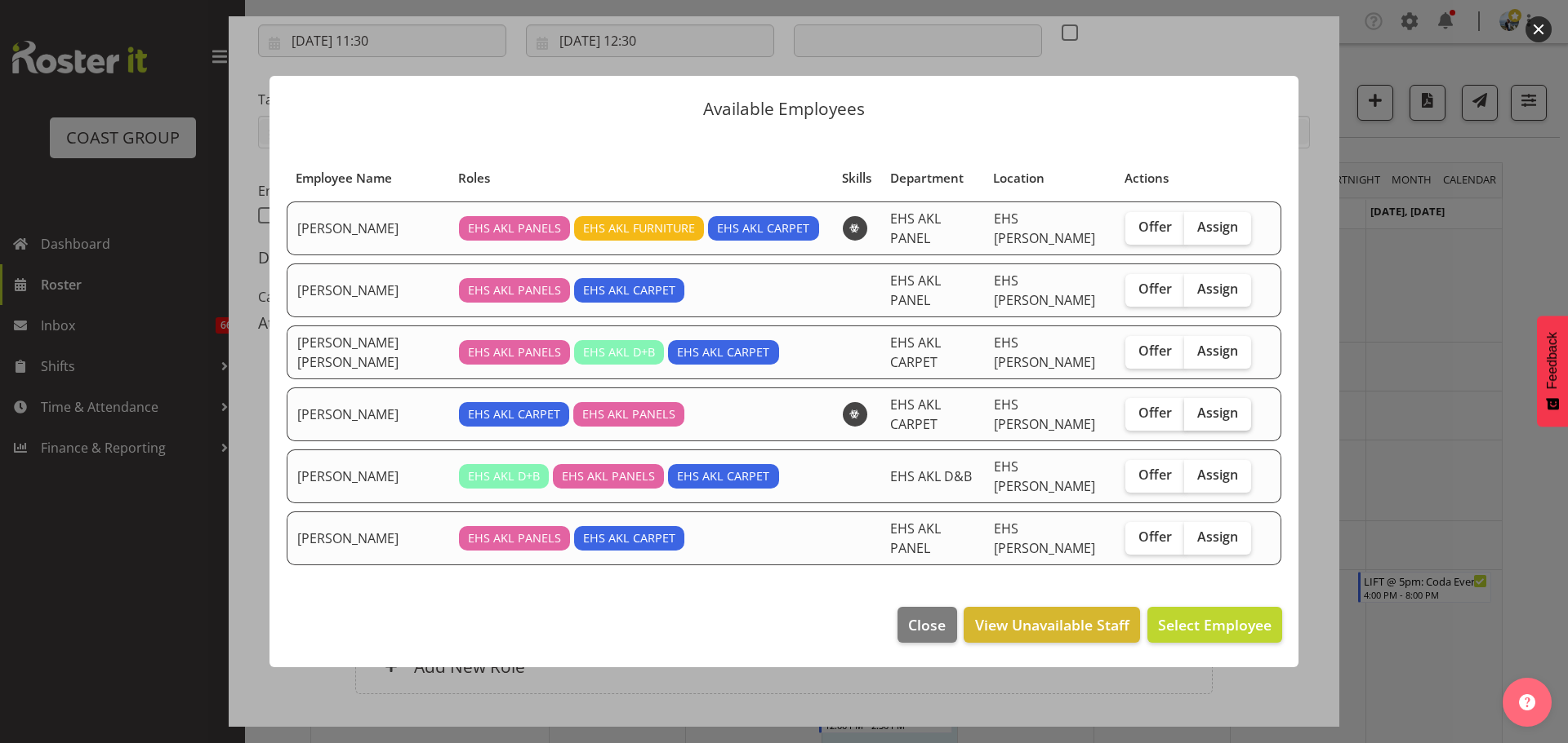
click at [1209, 404] on span "Assign" at bounding box center [1218, 412] width 41 height 16
click at [1194, 408] on input "Assign" at bounding box center [1189, 413] width 11 height 11
checkbox input "true"
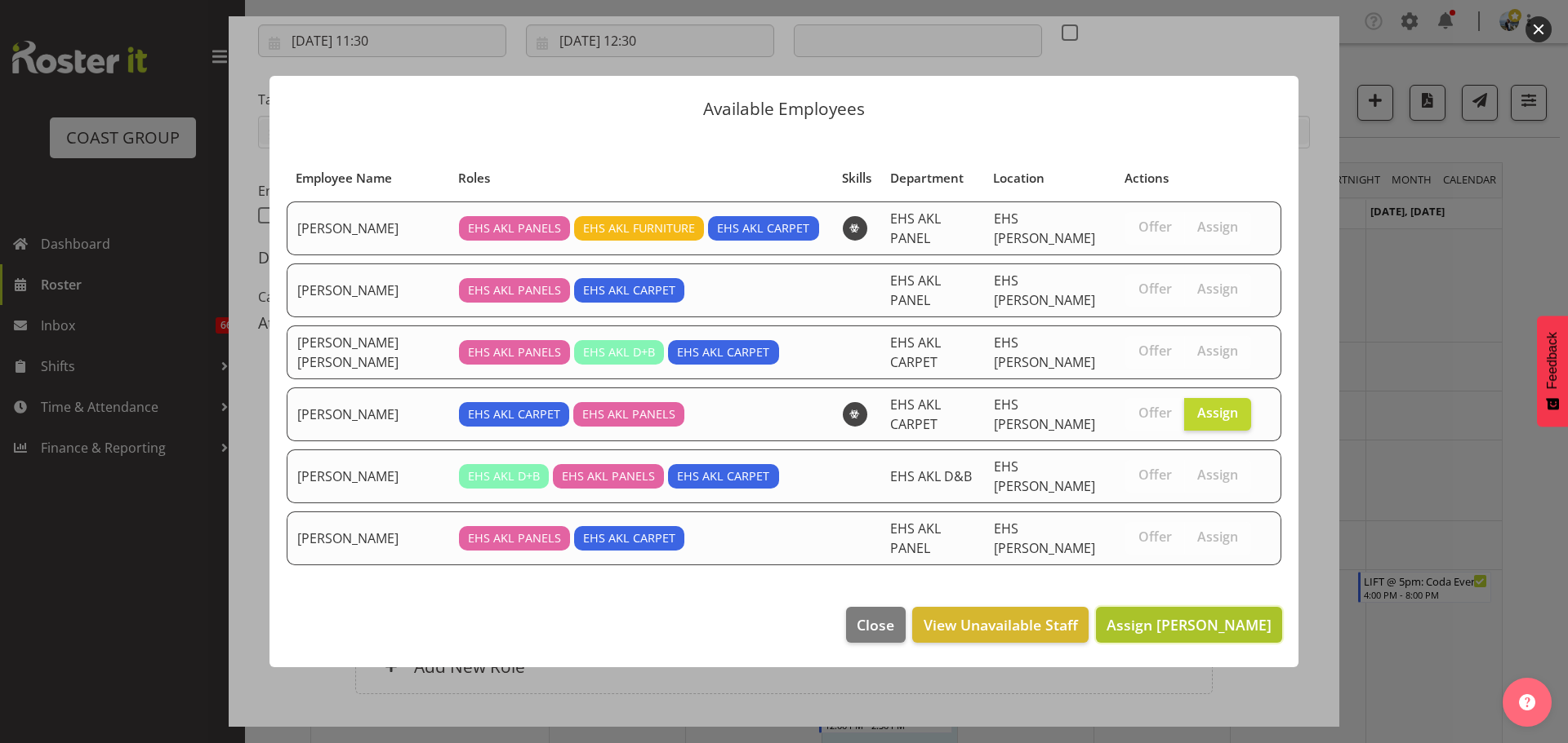
click at [1188, 607] on button "Assign Mike Schaumkell" at bounding box center [1189, 624] width 186 height 36
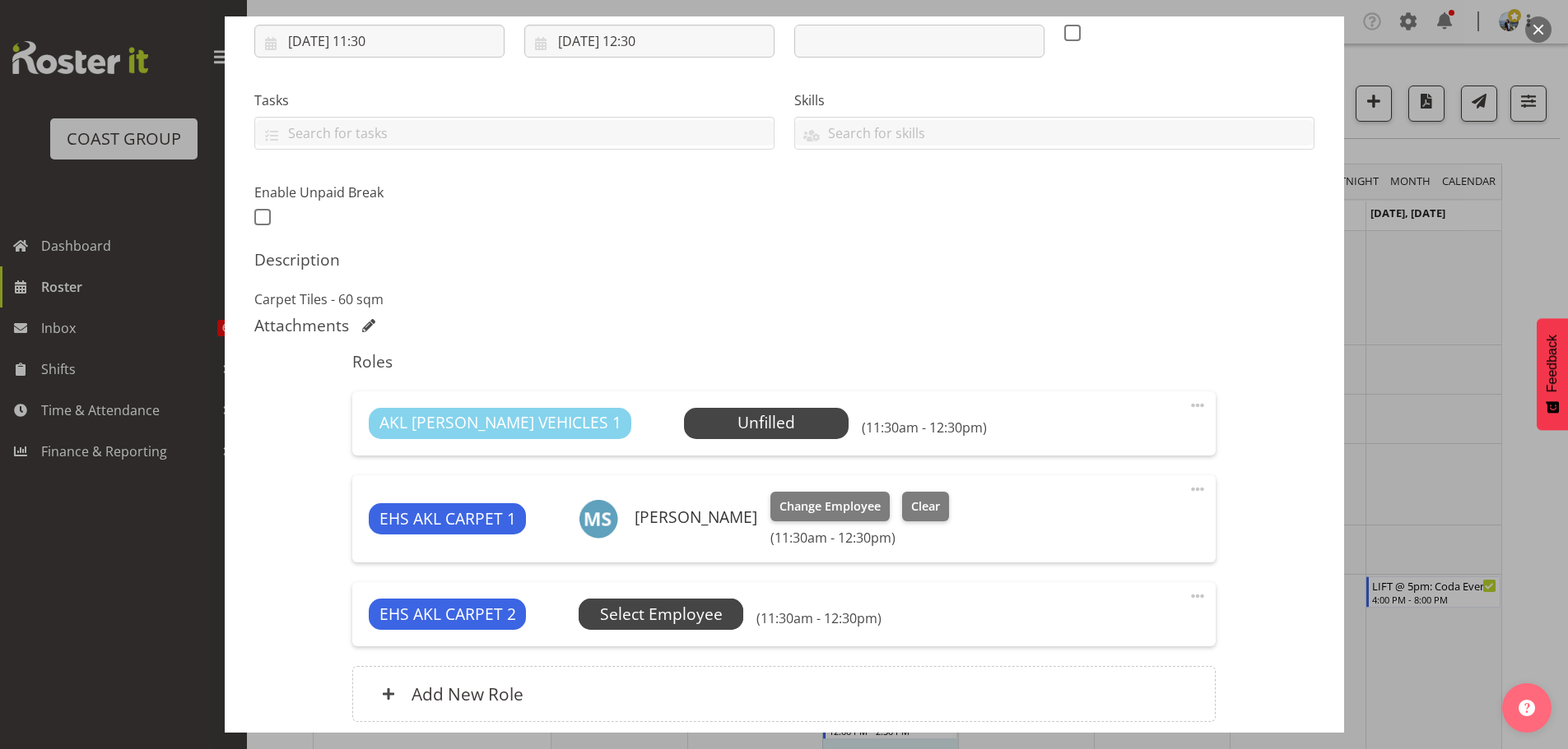
click at [631, 599] on span "Select Employee" at bounding box center [661, 615] width 164 height 31
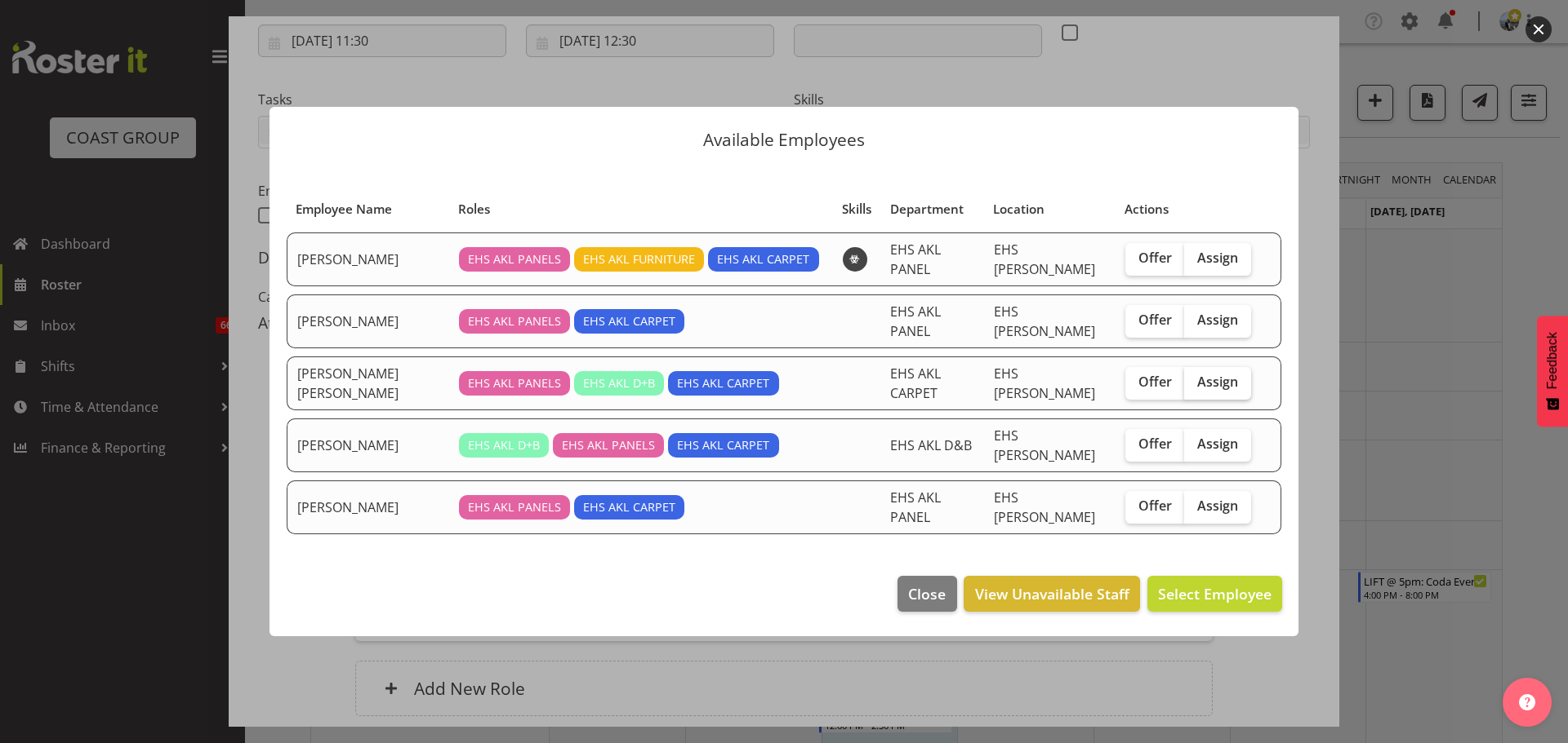
click at [1212, 379] on span "Assign" at bounding box center [1218, 381] width 41 height 16
click at [1194, 379] on input "Assign" at bounding box center [1189, 382] width 11 height 11
checkbox input "true"
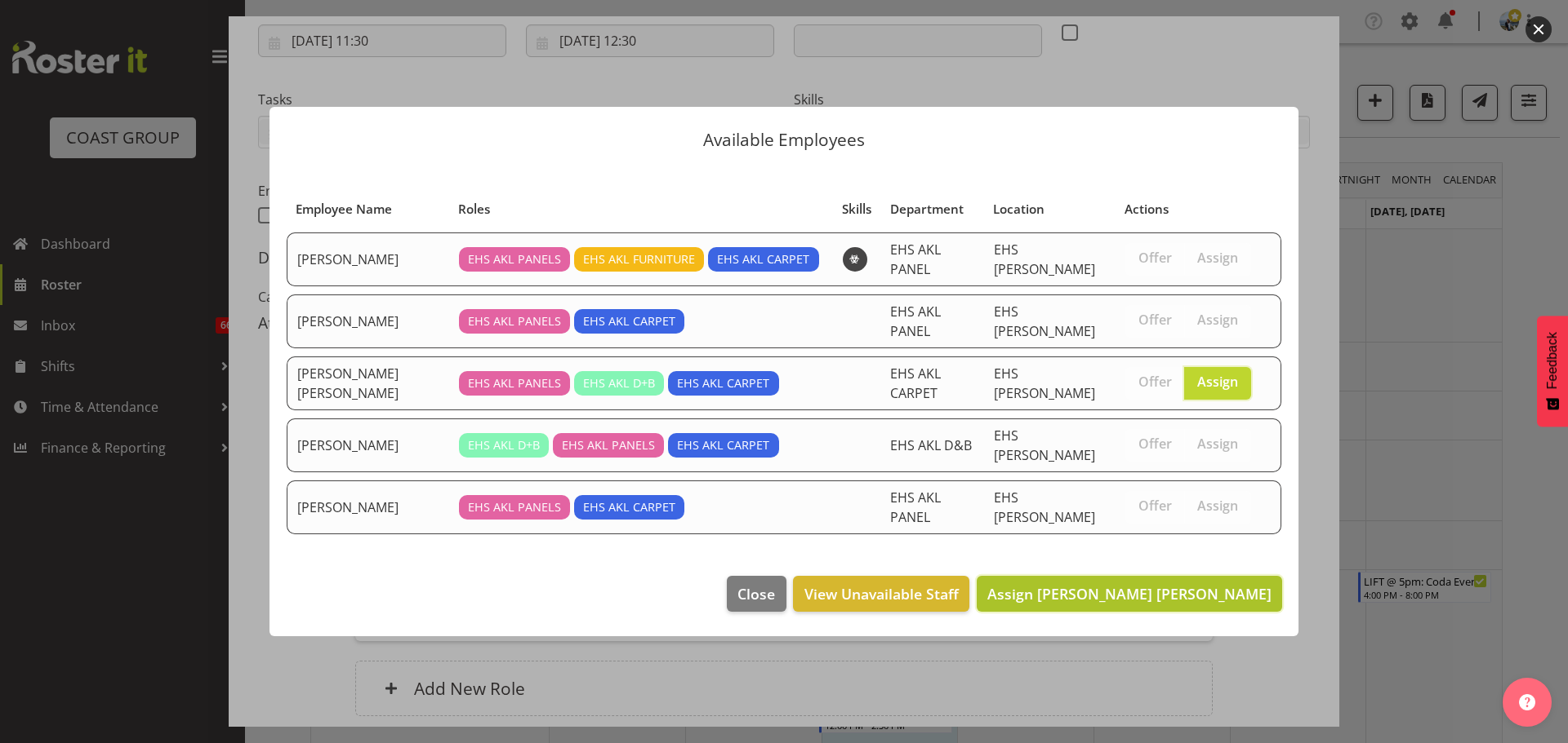
click at [1223, 584] on span "Assign Marley King" at bounding box center [1129, 593] width 284 height 19
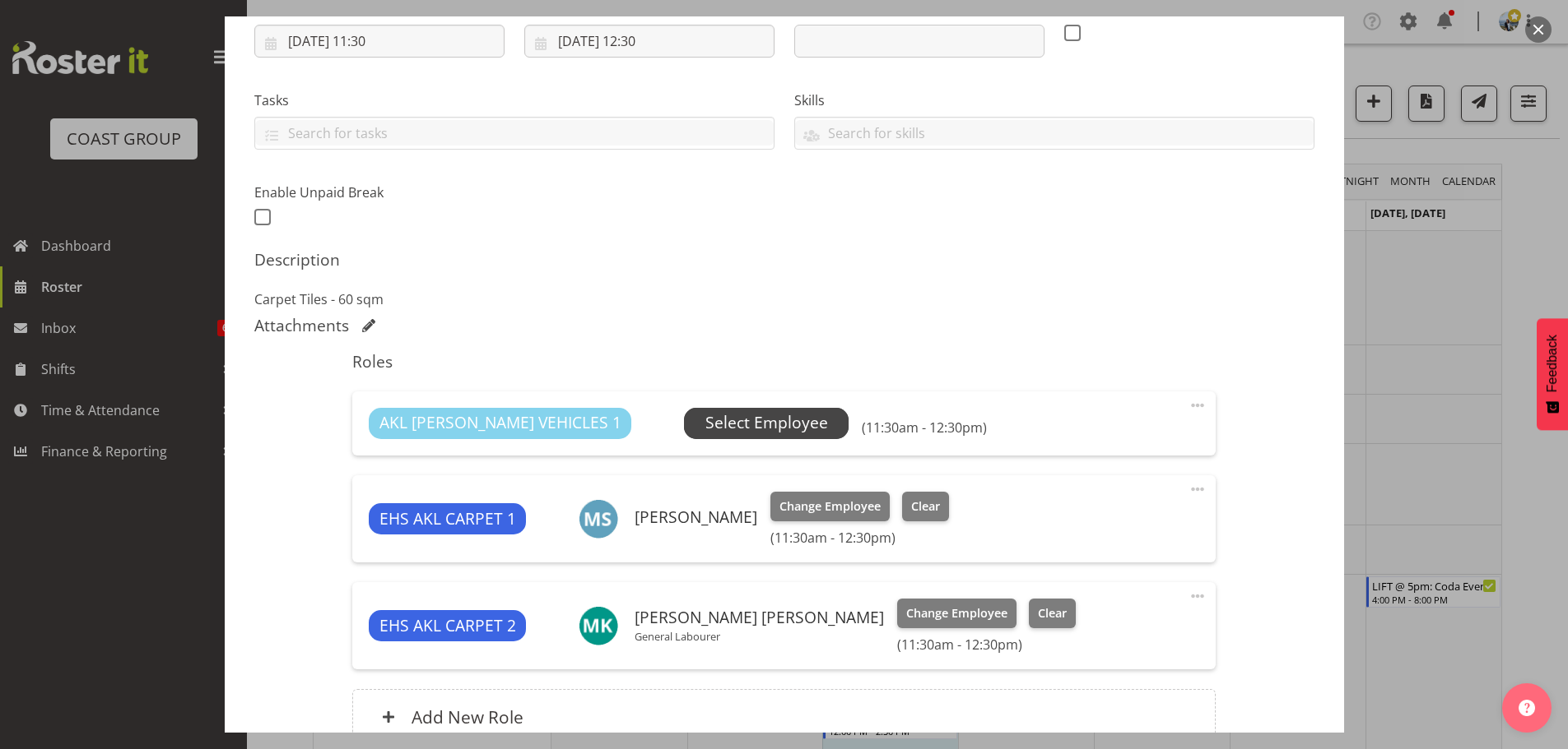
click at [706, 424] on span "Select Employee" at bounding box center [767, 423] width 123 height 24
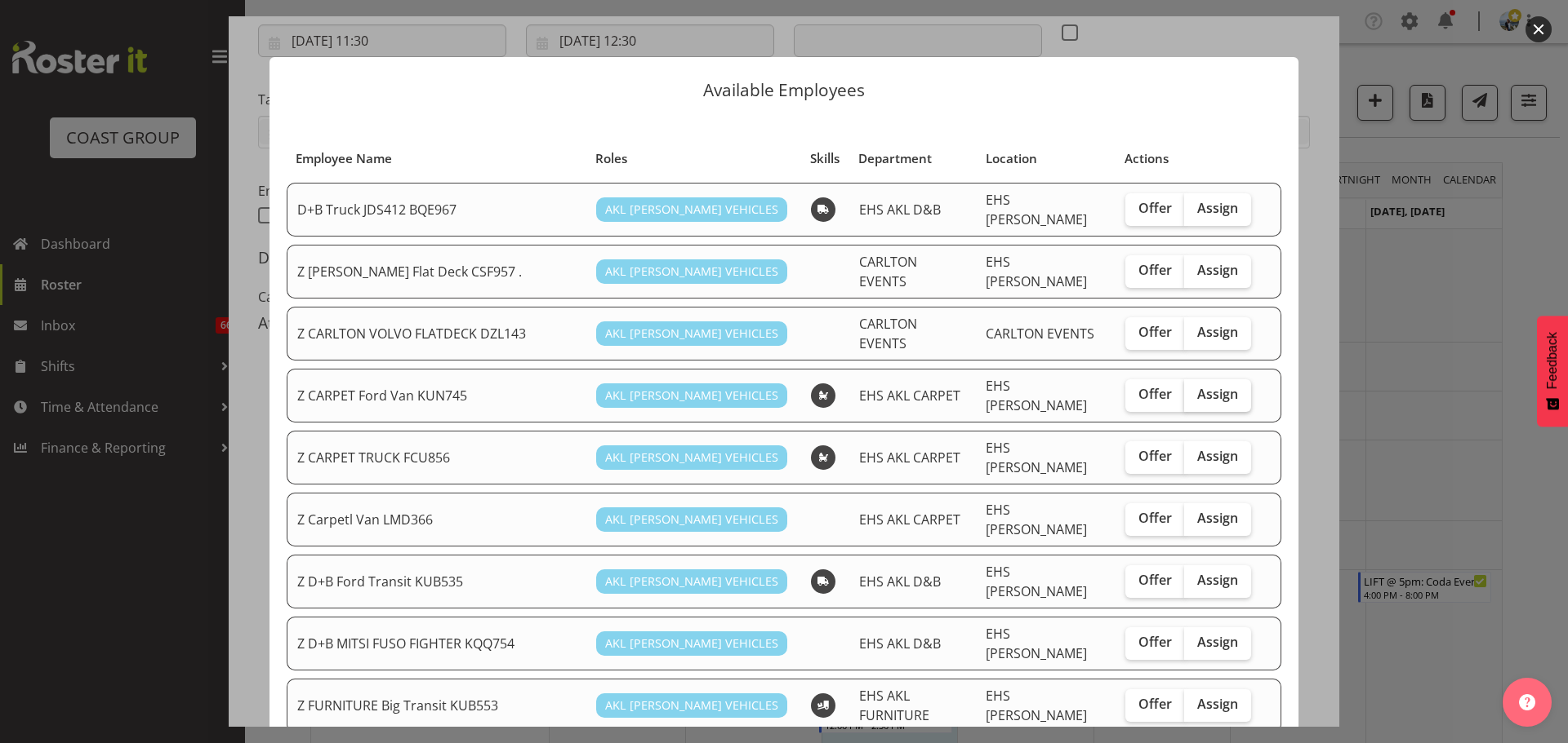
click at [1228, 383] on label "Assign" at bounding box center [1217, 396] width 67 height 33
click at [1194, 389] on input "Assign" at bounding box center [1189, 394] width 11 height 11
checkbox input "true"
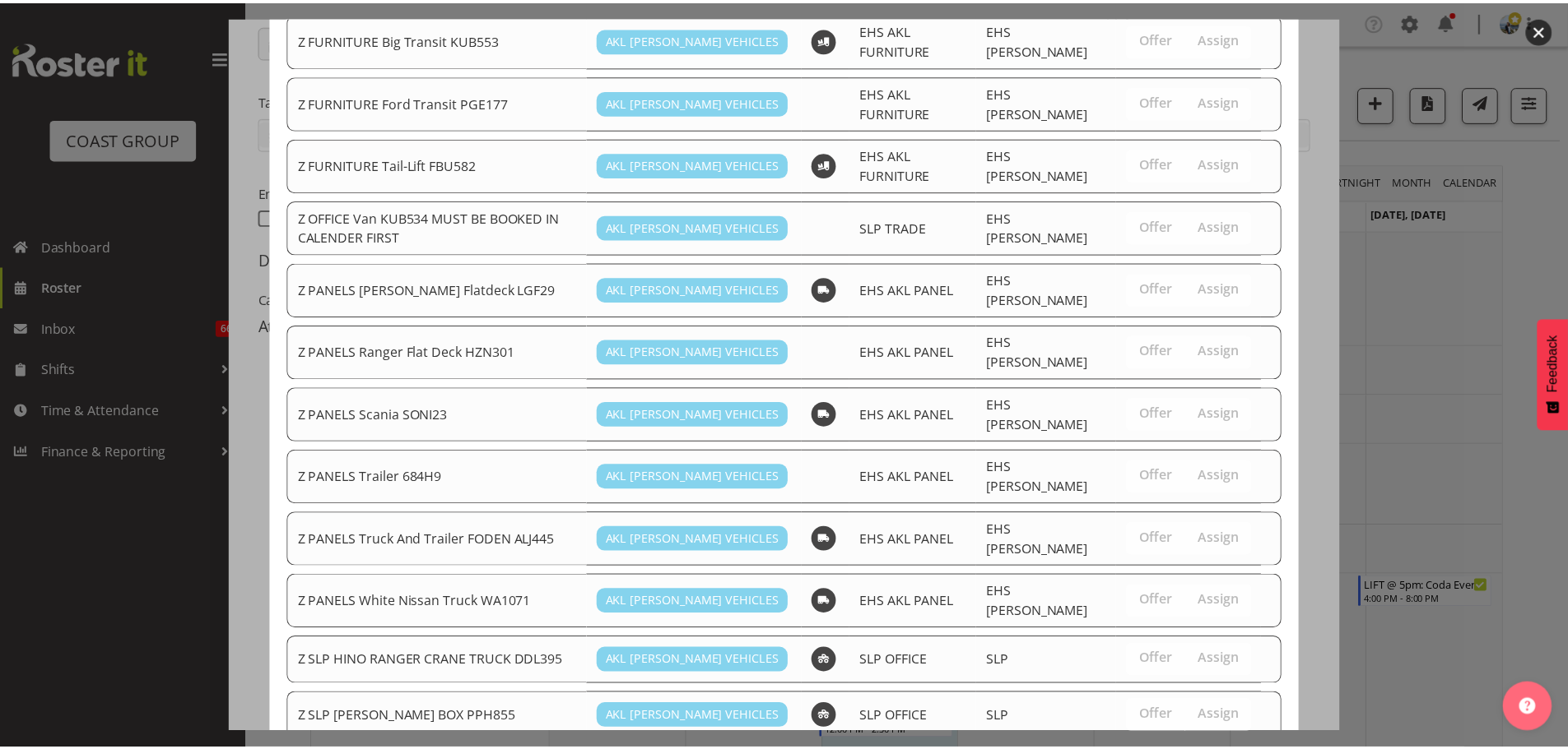
scroll to position [921, 0]
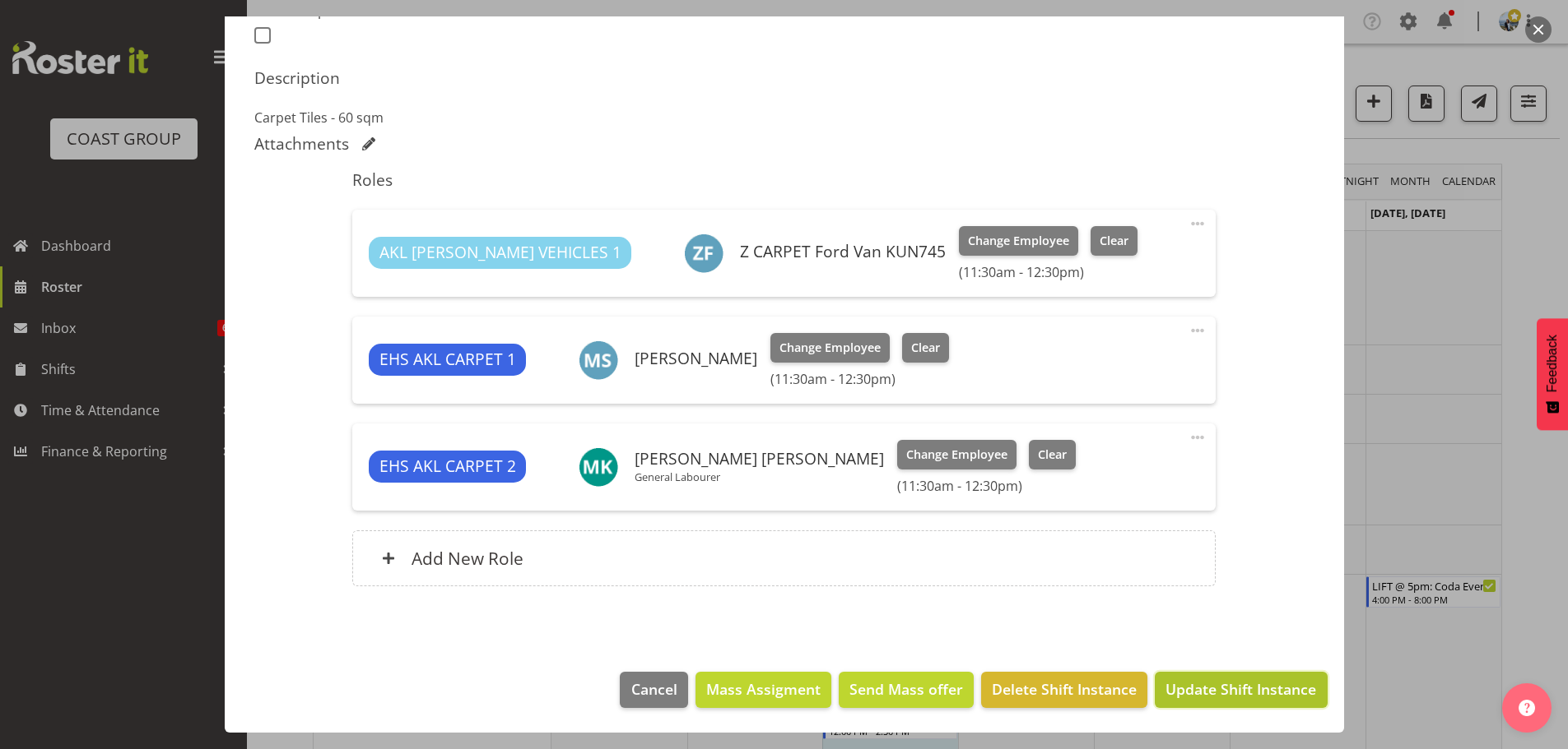
click at [1274, 691] on span "Update Shift Instance" at bounding box center [1240, 690] width 151 height 21
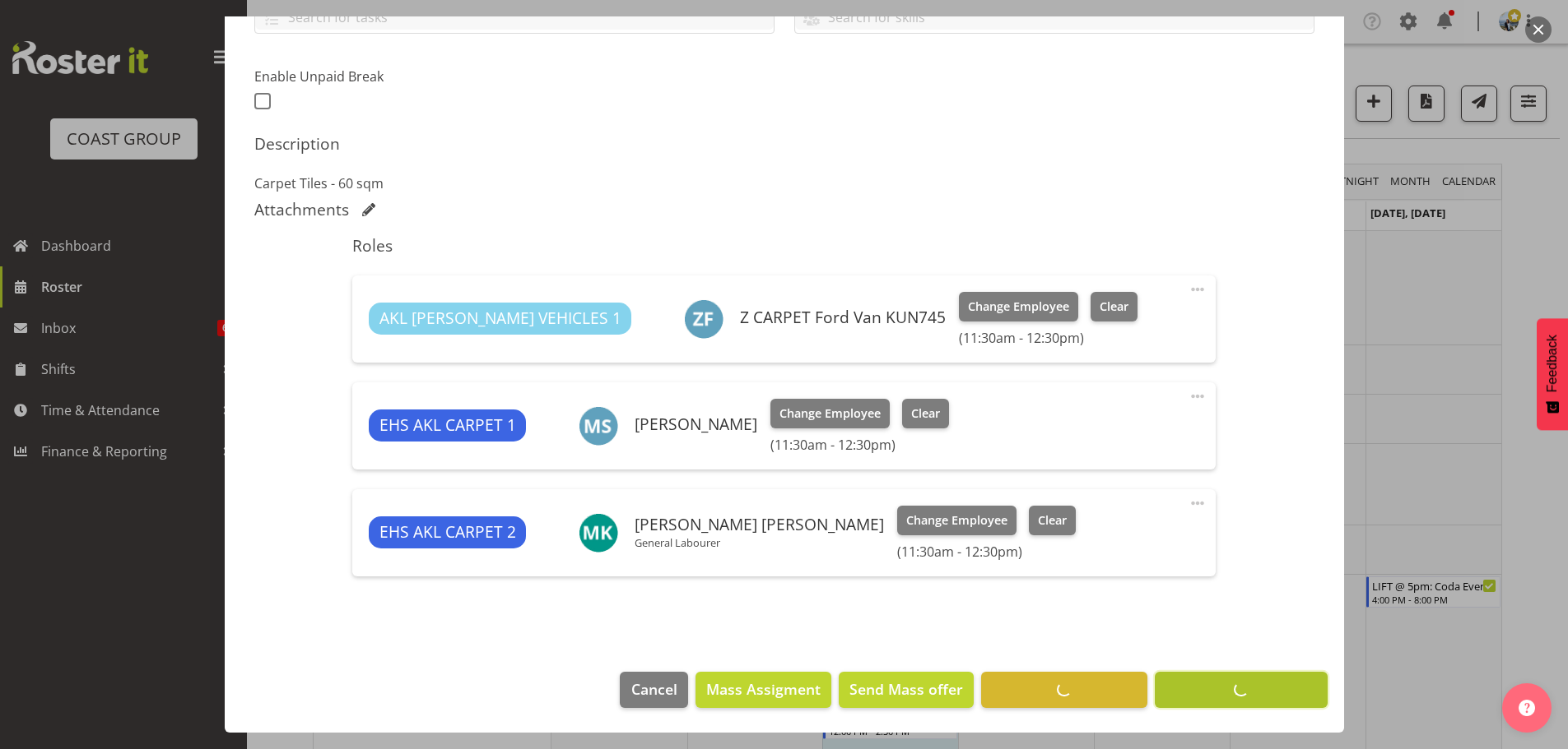
scroll to position [406, 0]
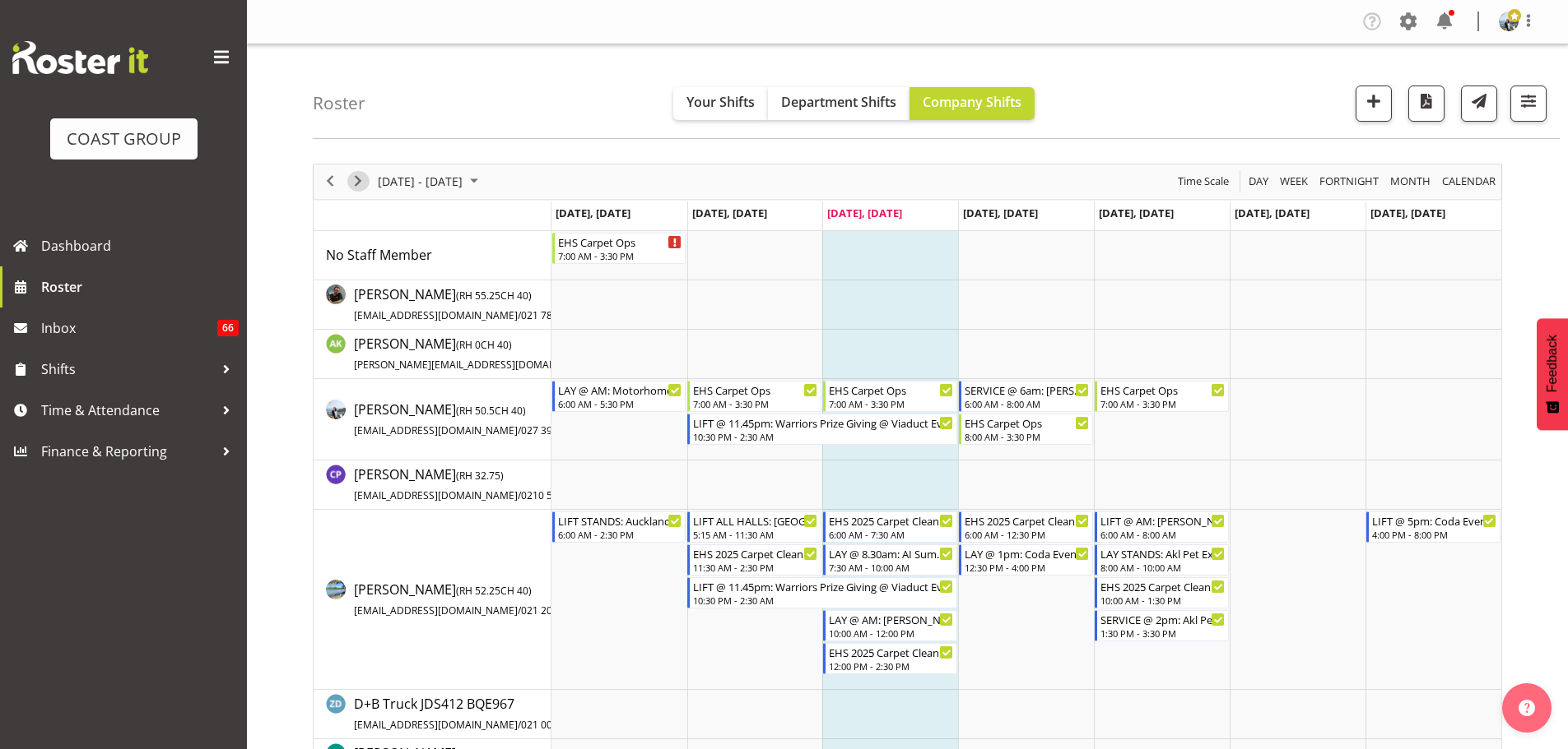
click at [365, 179] on span "Next" at bounding box center [358, 181] width 19 height 20
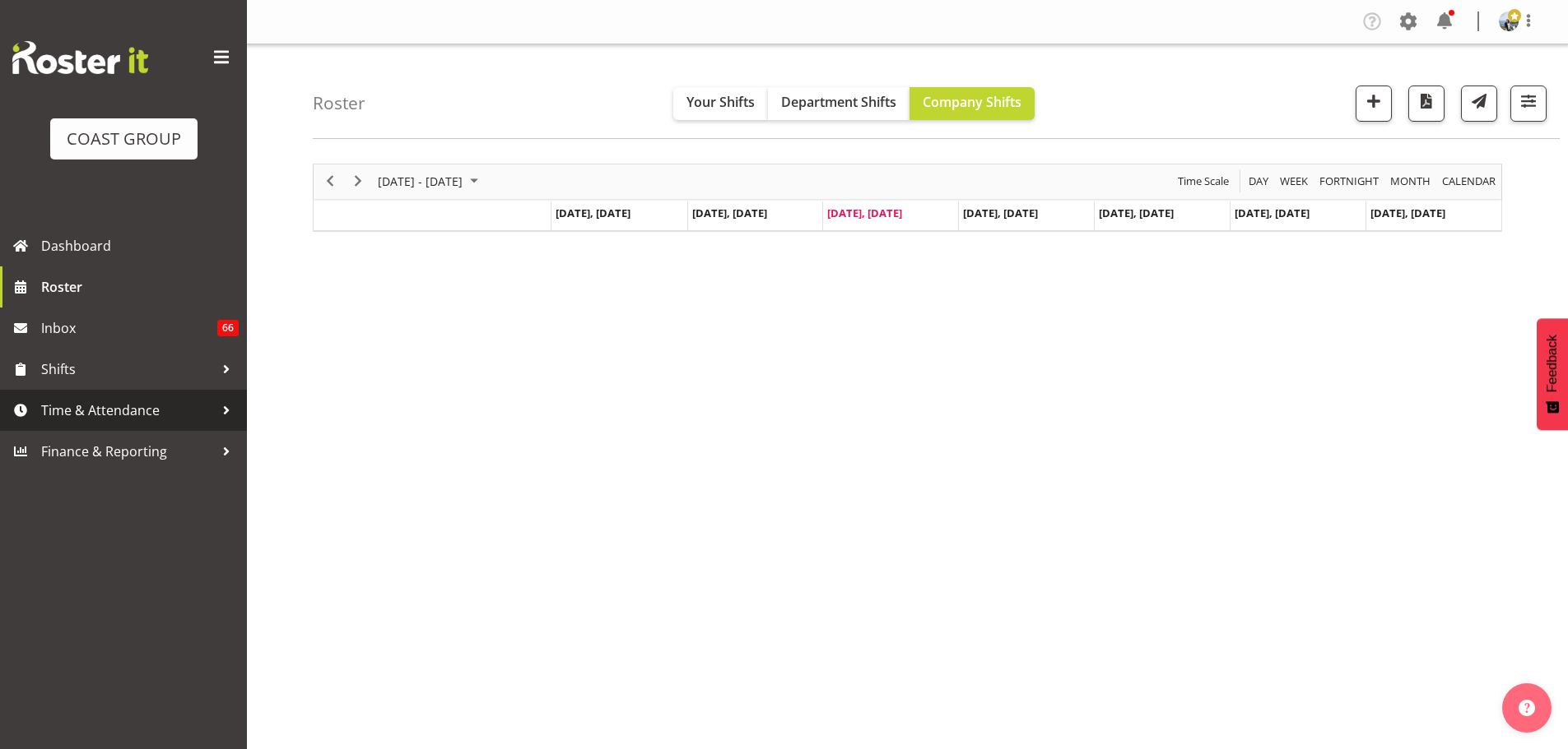
click at [166, 408] on span "Time & Attendance" at bounding box center [128, 410] width 173 height 24
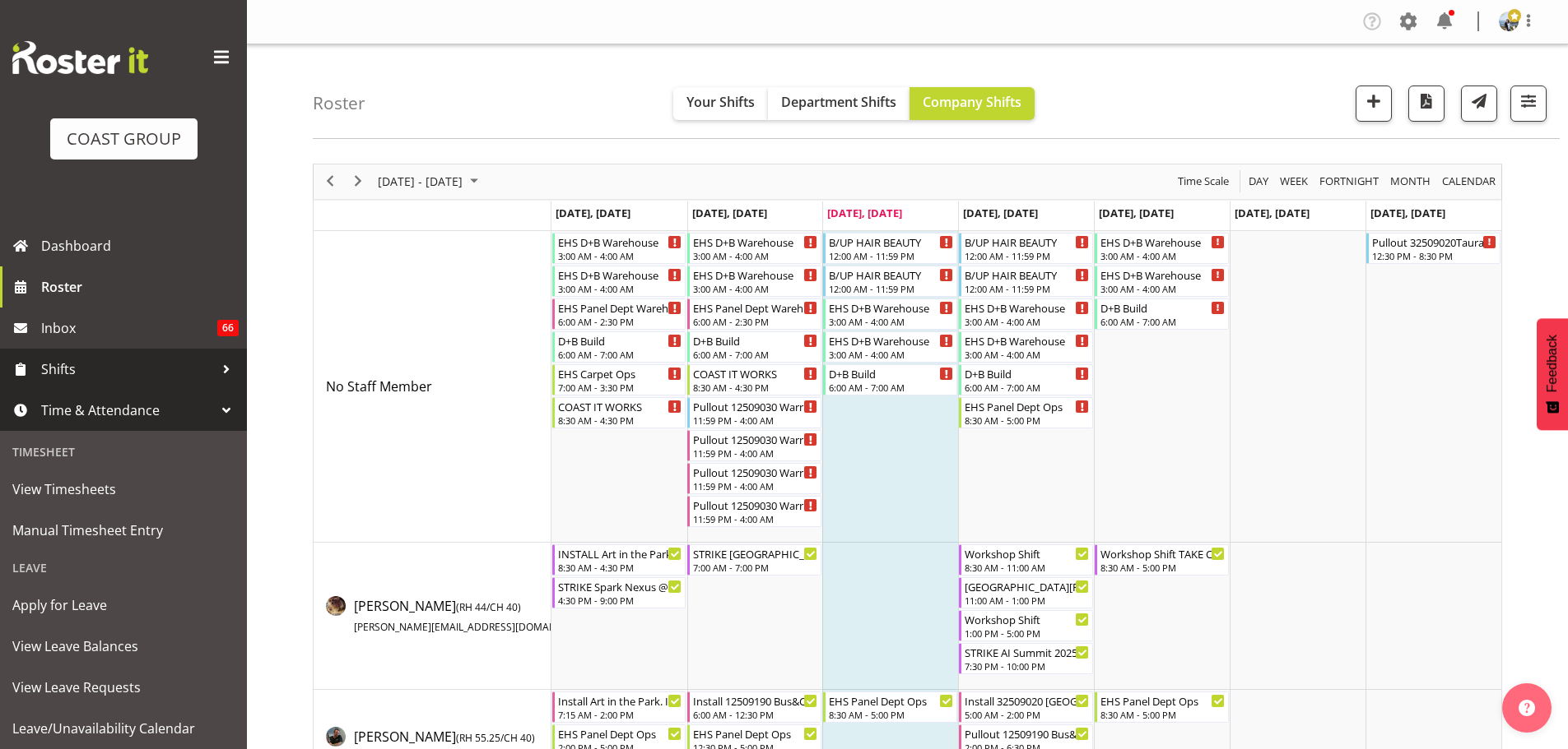
click at [83, 362] on span "Shifts" at bounding box center [128, 369] width 173 height 24
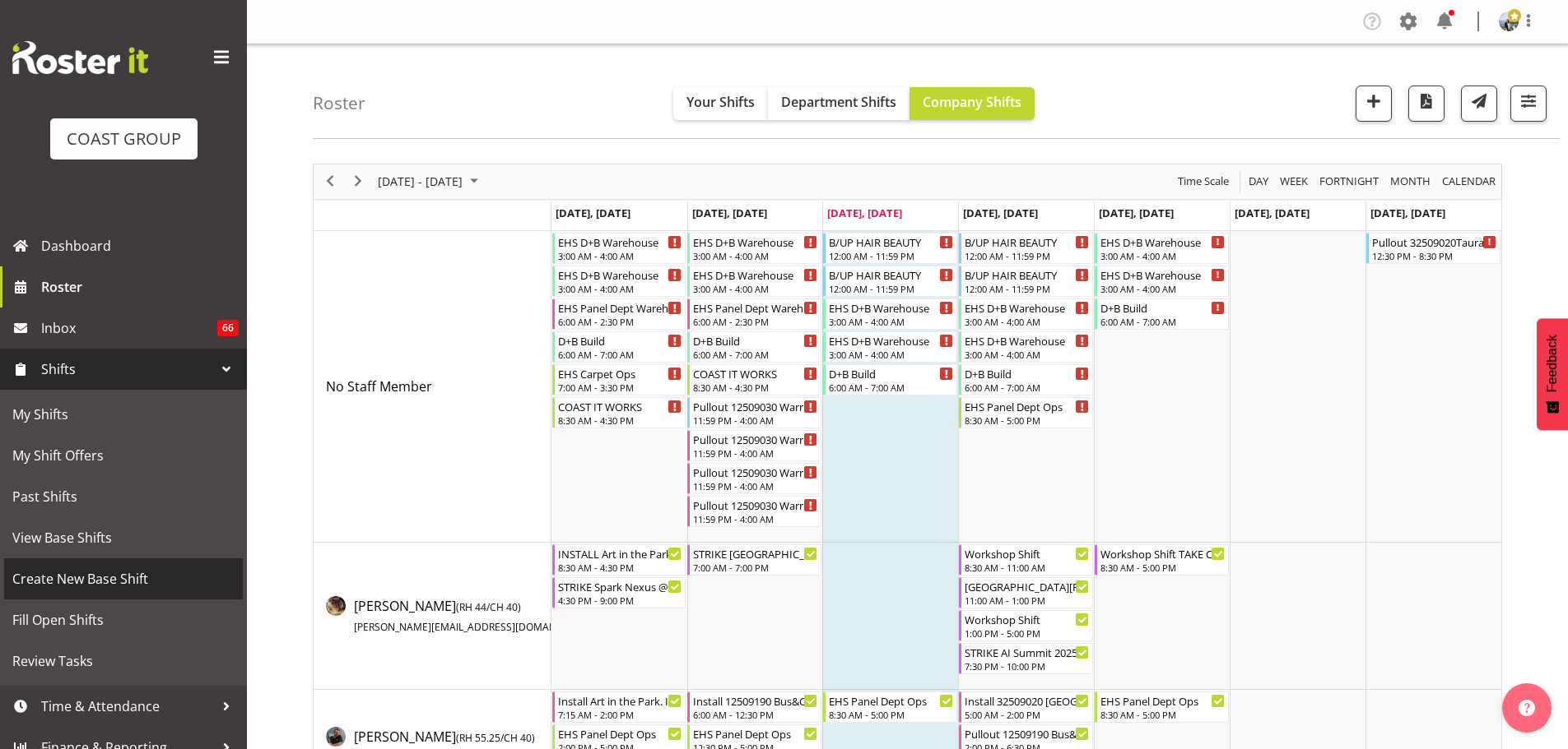
click at [112, 568] on span "Create New Base Shift" at bounding box center [124, 579] width 222 height 24
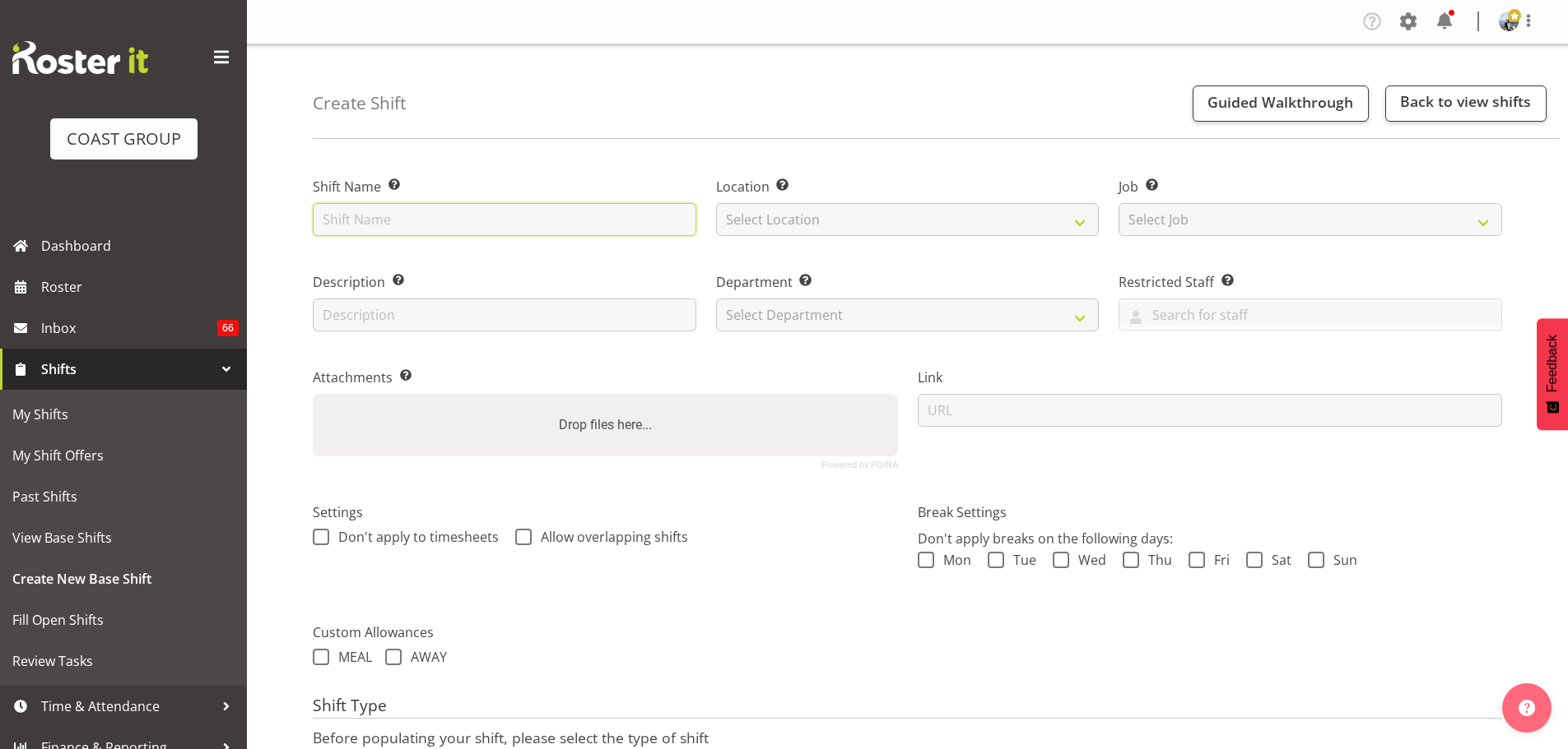
click at [376, 225] on input "text" at bounding box center [504, 220] width 383 height 33
type input "Air NZ '25 @ 14 Laurence Stevens Drive, Akl Airport"
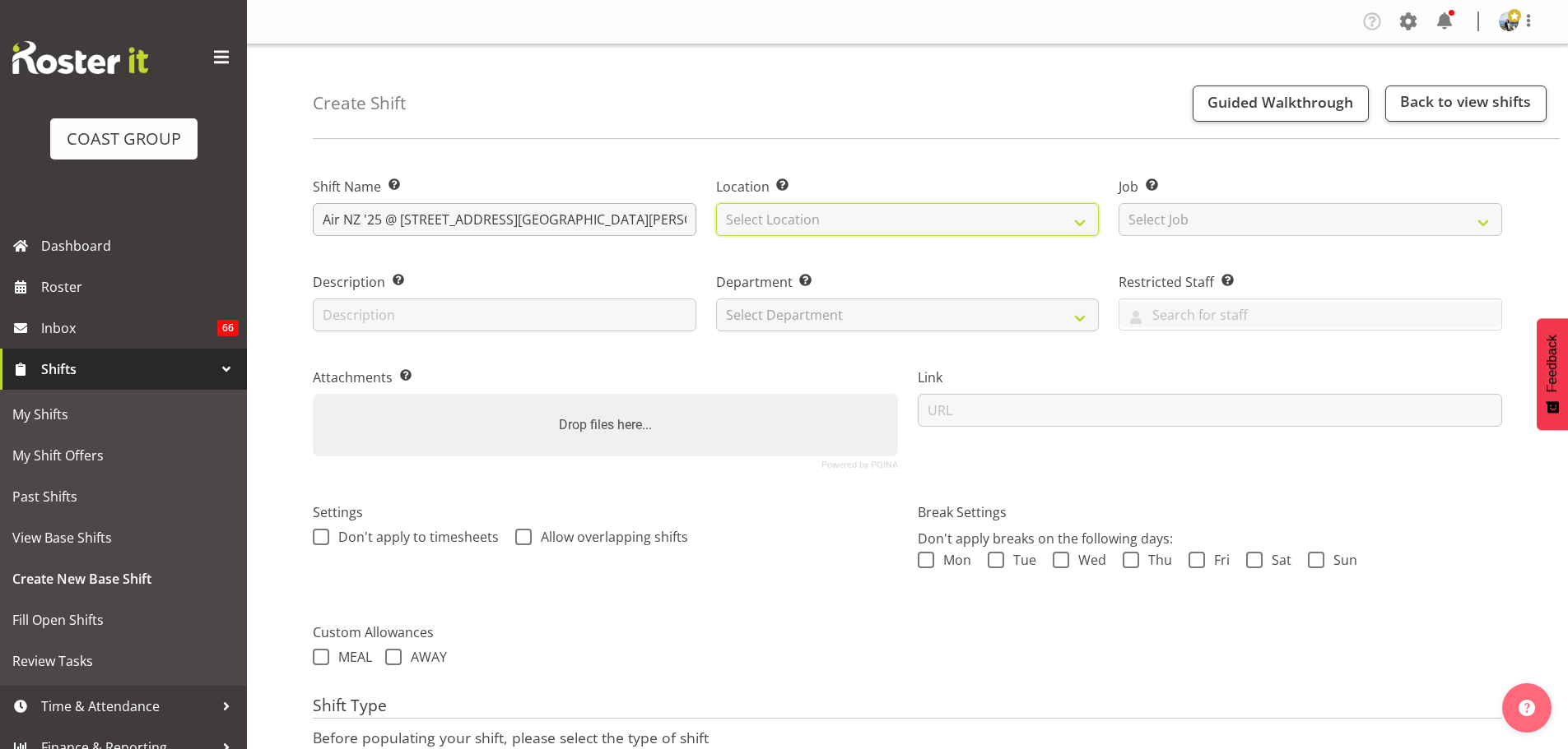
select select "35"
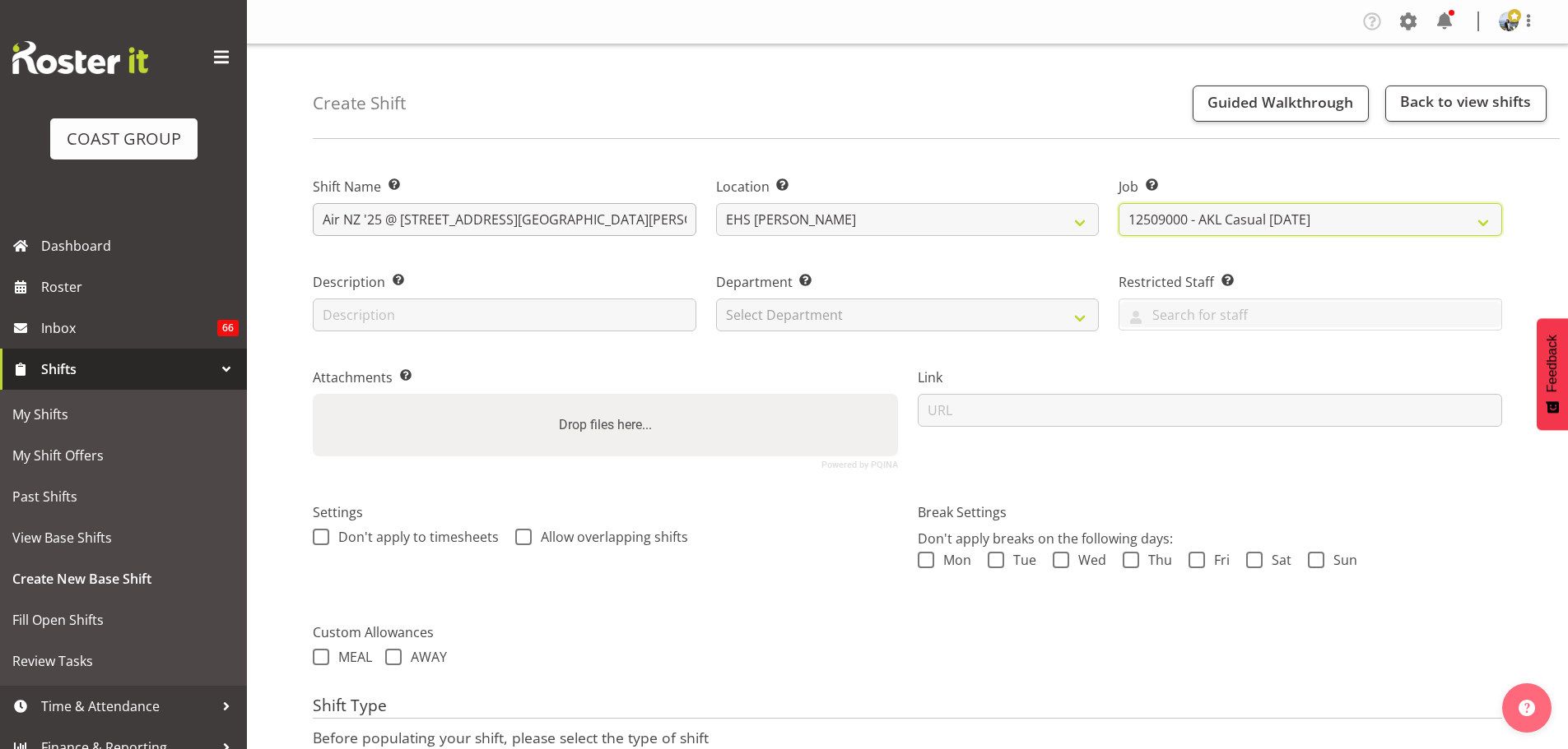
select select "8575"
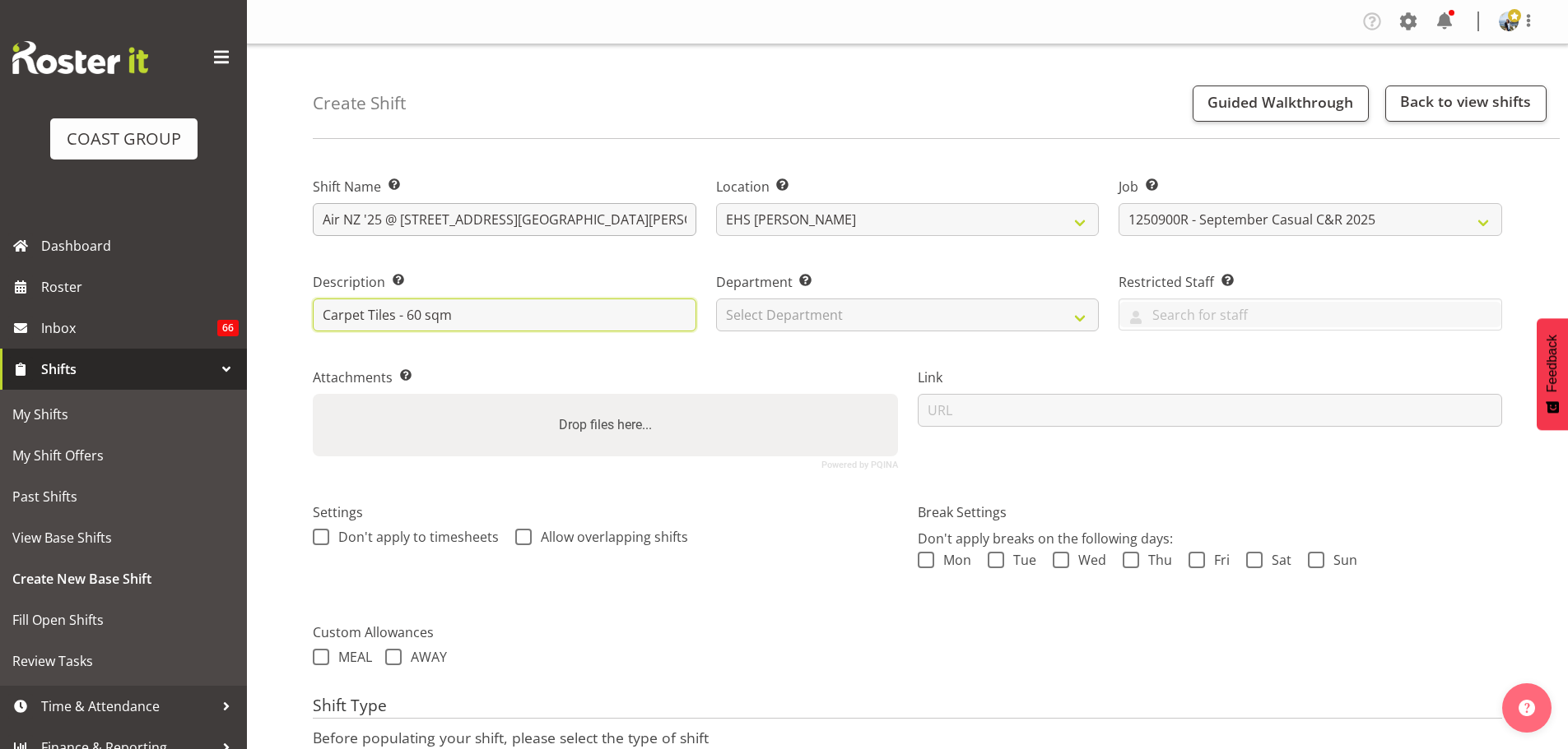
type input "Carpet Tiles - 60 sqm"
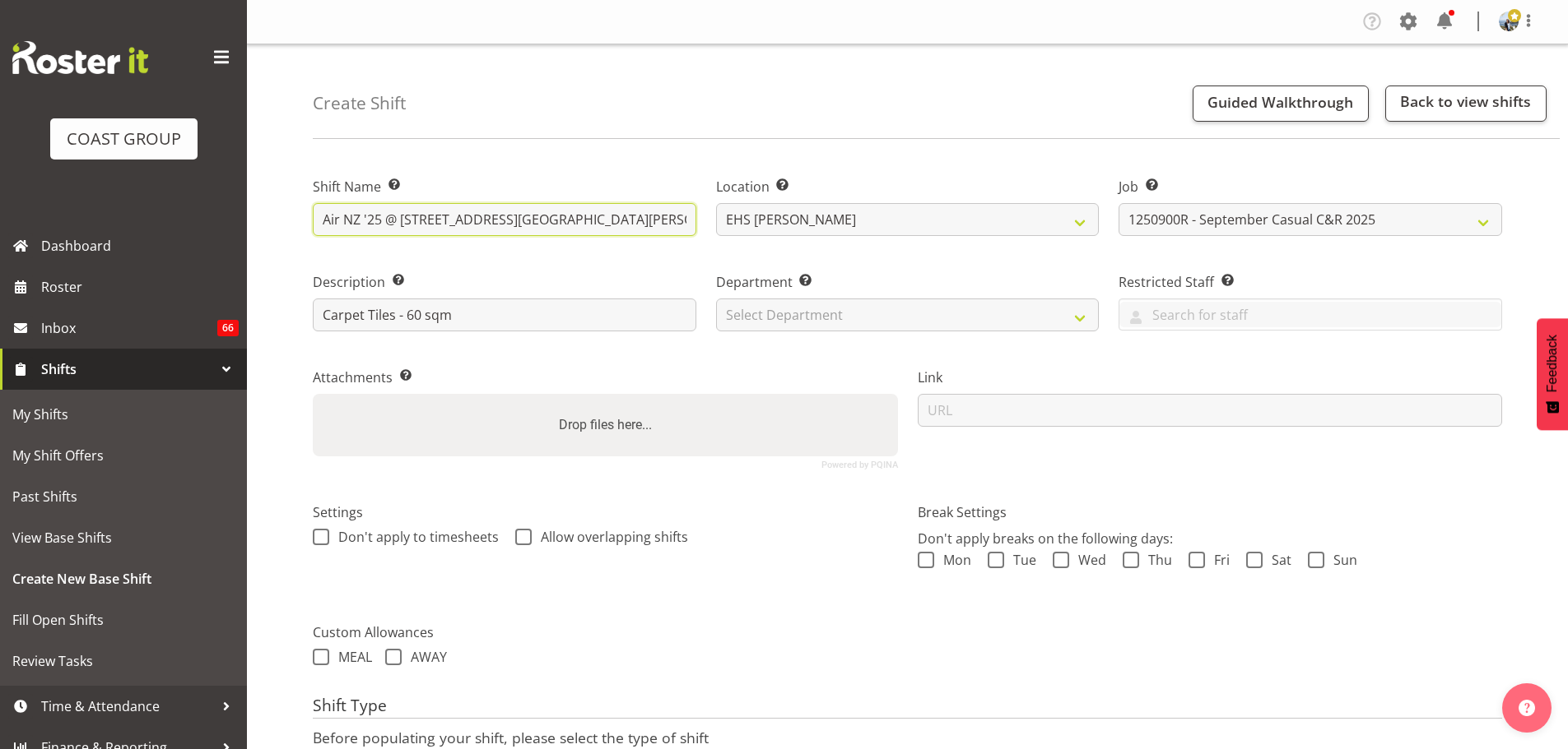
click at [641, 221] on input "Air NZ '25 @ 14 Laurence Stevens Drive, Akl Airport" at bounding box center [504, 220] width 383 height 33
type input "Air NZ '25 @ [STREET_ADDRESS][GEOGRAPHIC_DATA][PERSON_NAME] (2)"
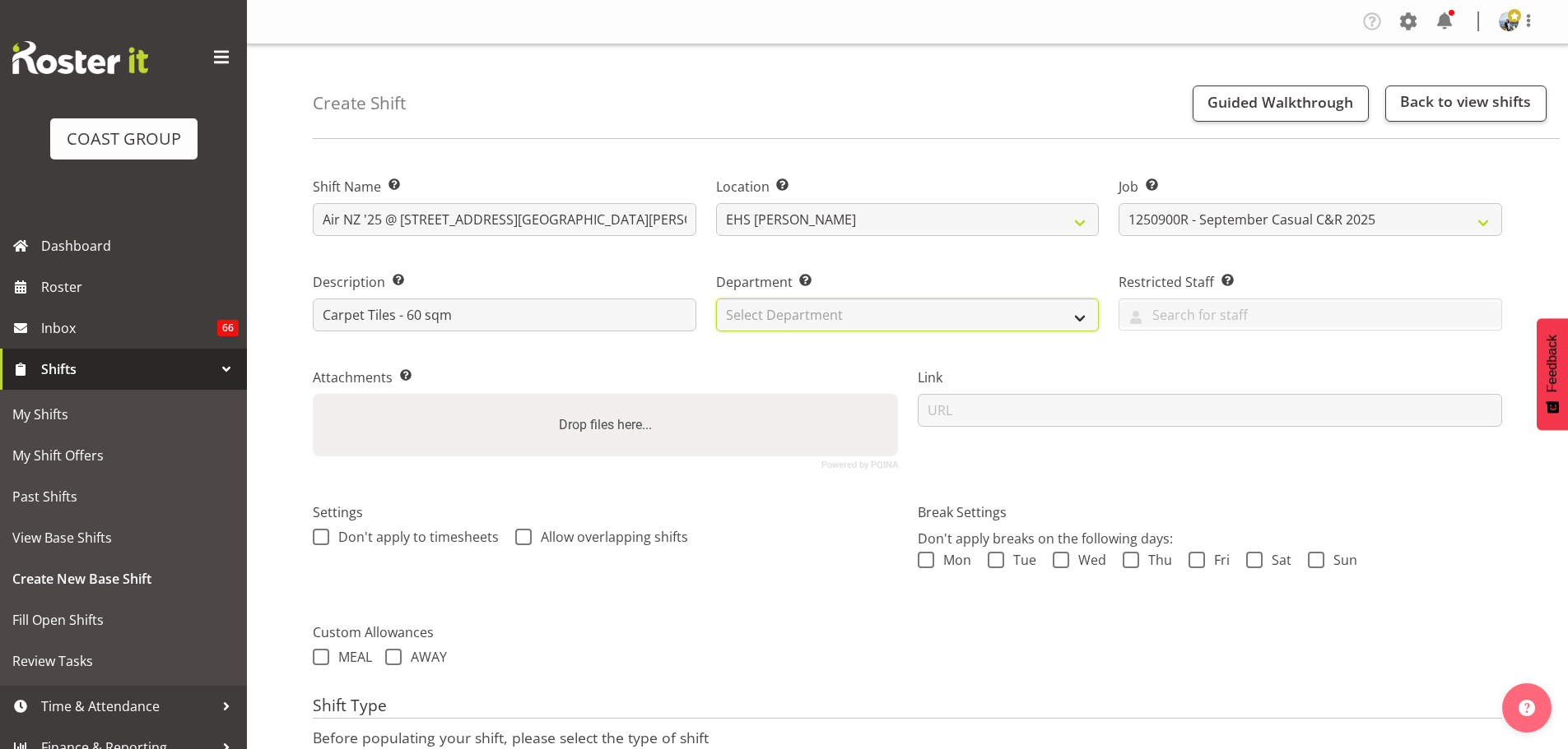
click at [932, 314] on select "Select Department EHS AKL CARPET EHS AKL PANEL EHS AKL CARPET EHS AKL SALES EHS…" at bounding box center [908, 315] width 383 height 33
select select "35"
click at [716, 299] on select "Select Department EHS AKL CARPET EHS AKL PANEL EHS AKL CARPET EHS AKL SALES EHS…" at bounding box center [908, 315] width 383 height 33
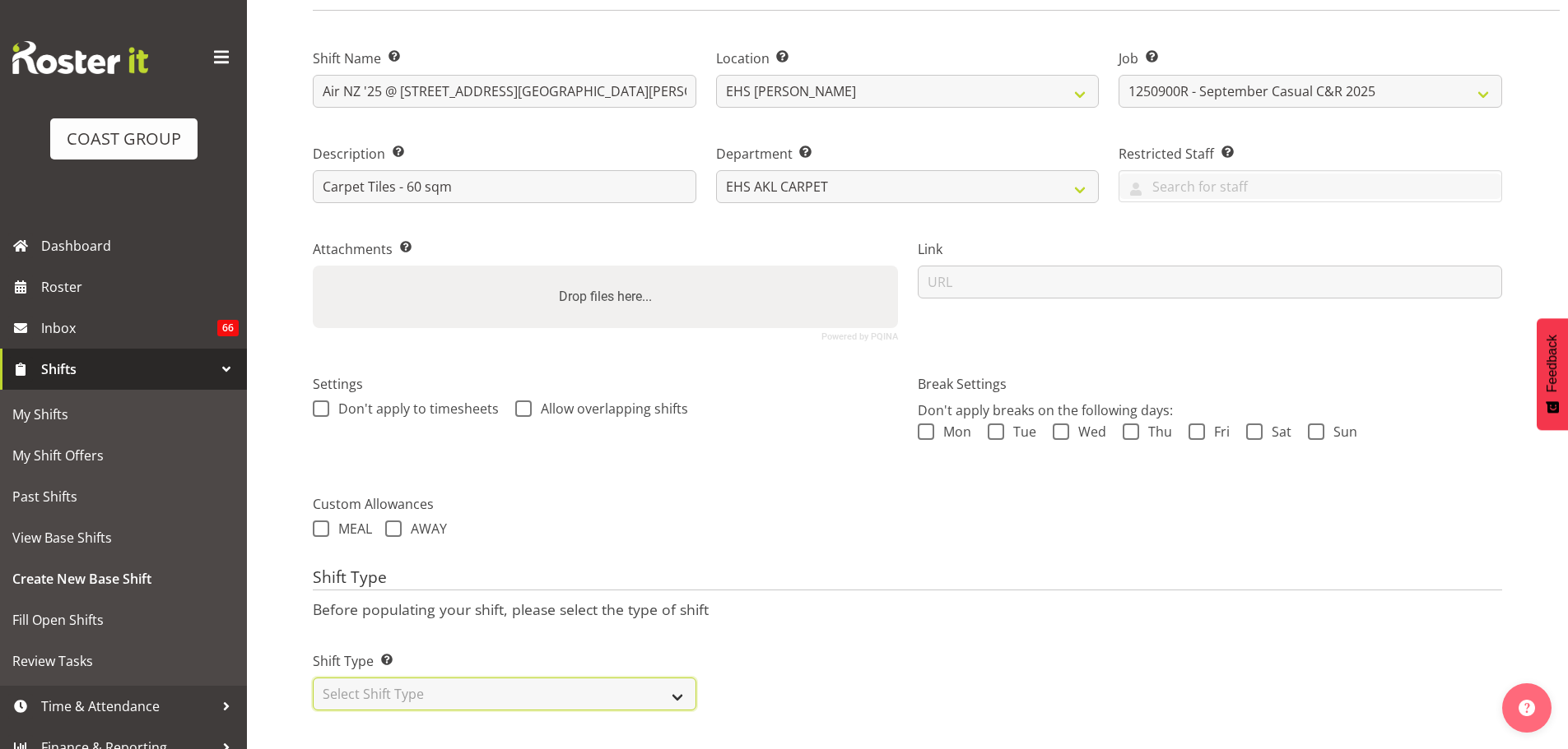
click at [665, 678] on select "Select Shift Type One Off Shift Recurring Shift Rotating Shift" at bounding box center [504, 695] width 383 height 33
click at [312, 678] on select "Select Shift Type One Off Shift Recurring Shift Rotating Shift" at bounding box center [504, 695] width 383 height 33
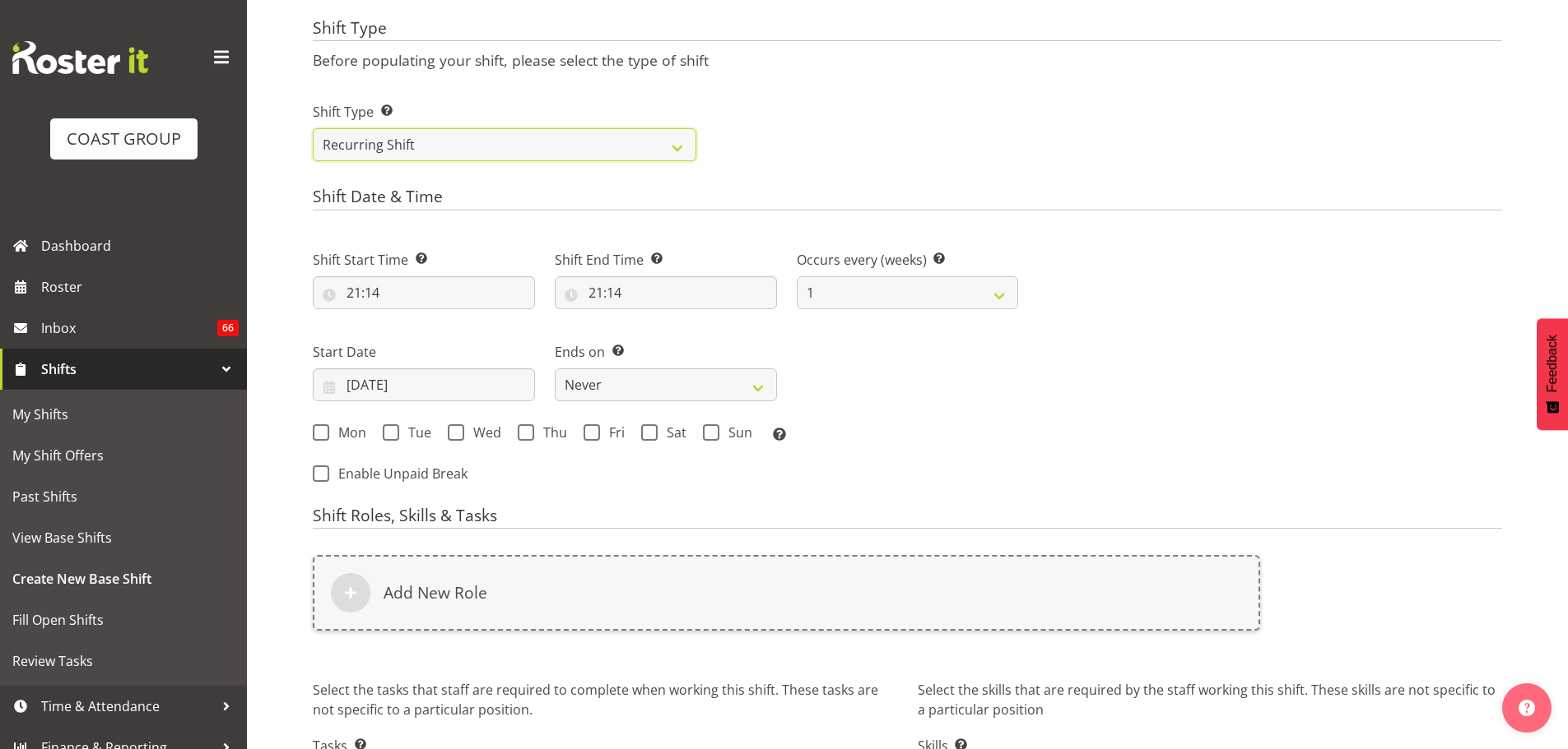
scroll to position [717, 0]
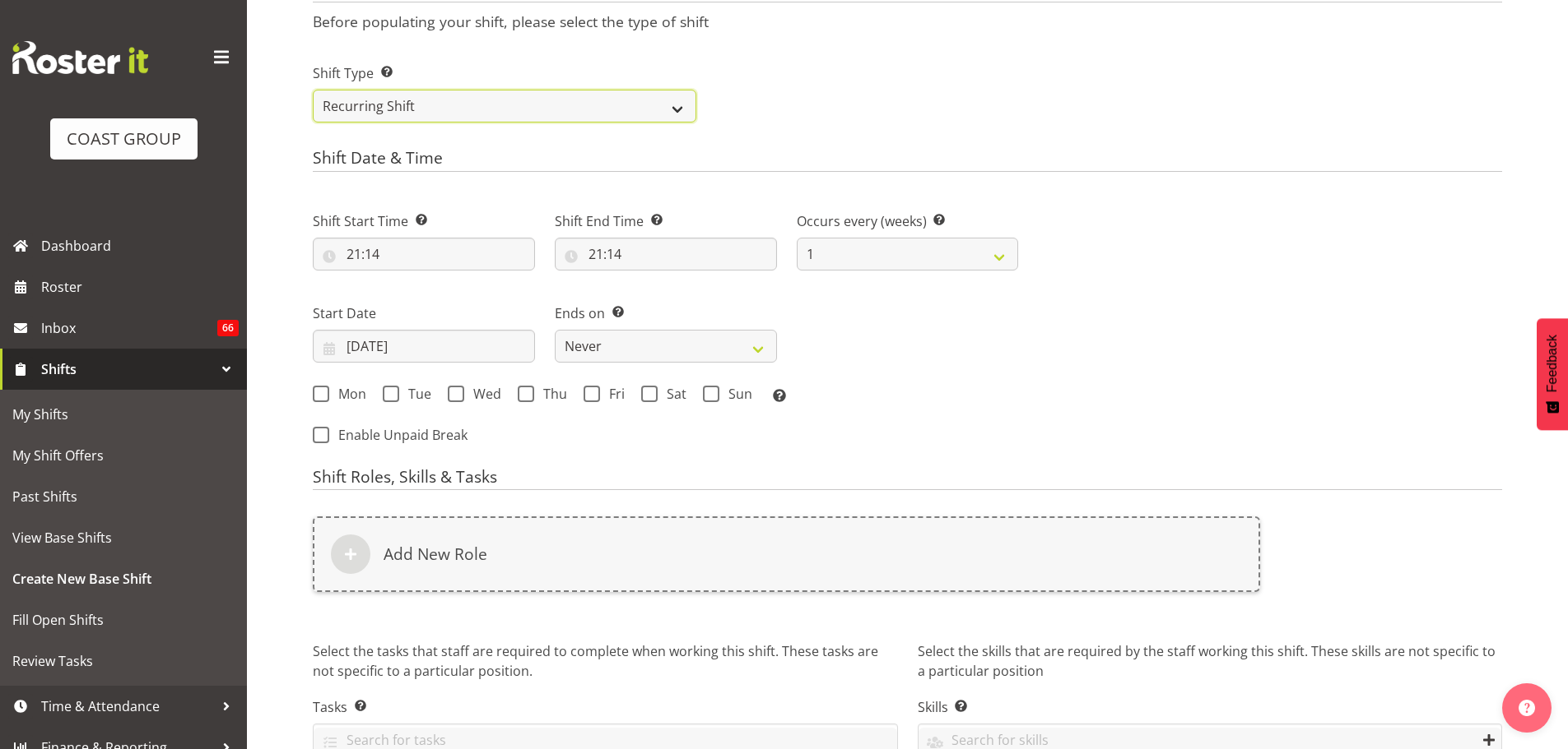
click at [399, 103] on select "One Off Shift Recurring Shift Rotating Shift" at bounding box center [504, 106] width 383 height 33
select select "one_off"
click at [312, 123] on select "One Off Shift Recurring Shift Rotating Shift" at bounding box center [504, 106] width 383 height 33
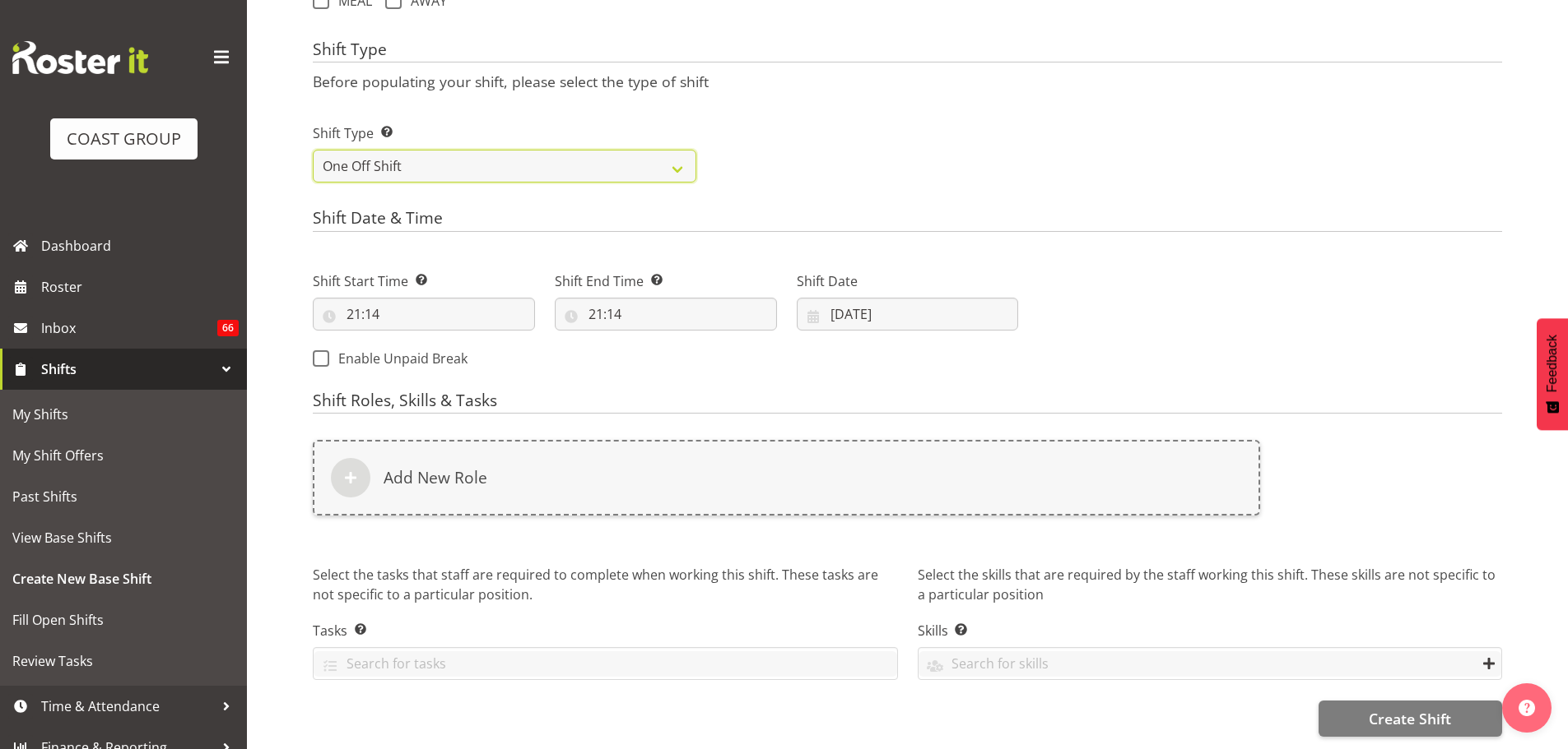
scroll to position [669, 0]
click at [362, 302] on input "21:14" at bounding box center [423, 314] width 222 height 33
click at [423, 340] on select "00 01 02 03 04 05 06 07 08 09 10 11 12 13 14 15 16 17 18 19 20 21 22 23" at bounding box center [425, 357] width 37 height 33
select select "11"
click at [407, 340] on select "00 01 02 03 04 05 06 07 08 09 10 11 12 13 14 15 16 17 18 19 20 21 22 23" at bounding box center [425, 357] width 37 height 33
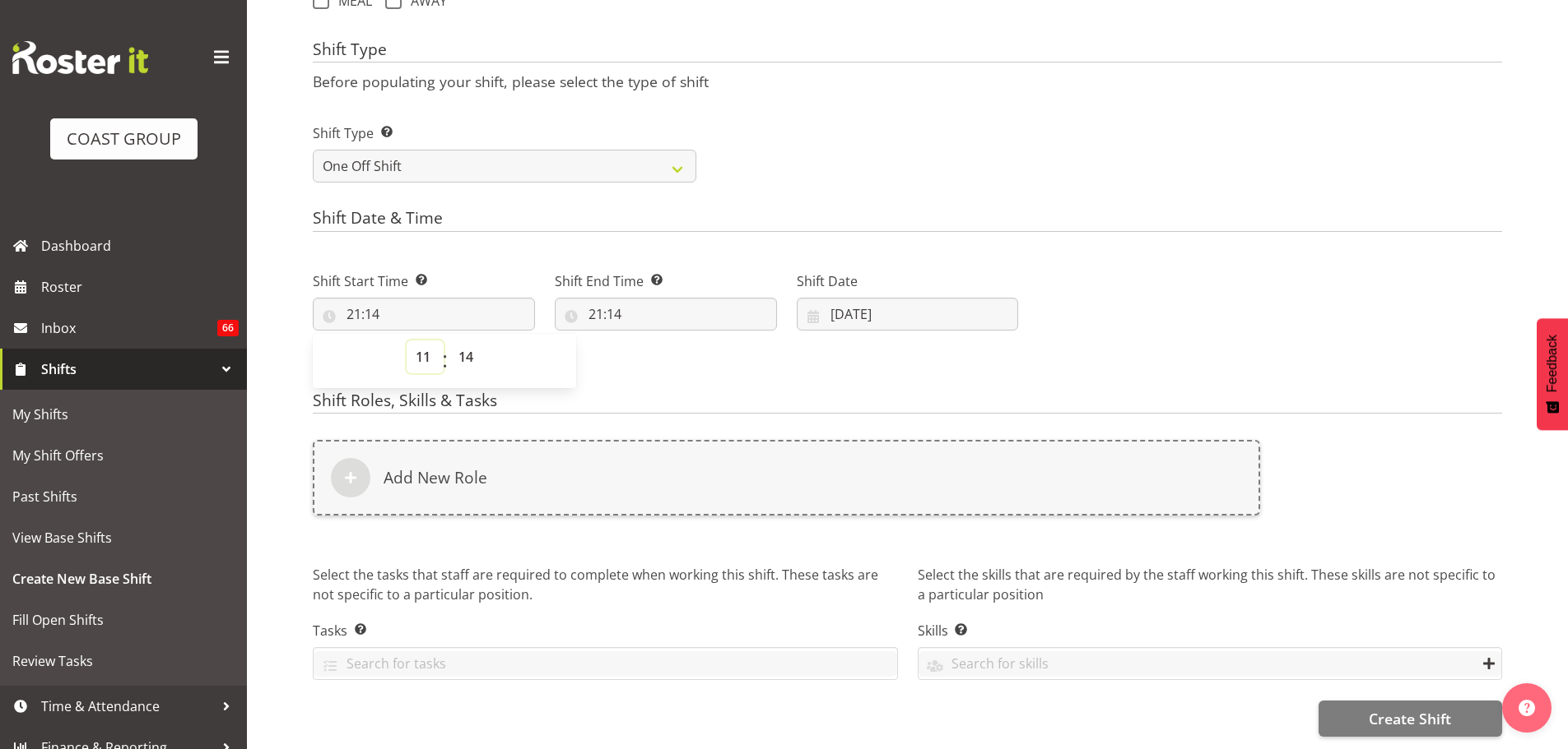
type input "11:14"
click at [469, 344] on select "00 01 02 03 04 05 06 07 08 09 10 11 12 13 14 15 16 17 18 19 20 21 22 23 24 25 2…" at bounding box center [468, 357] width 37 height 33
select select "30"
type input "11:30"
click at [613, 298] on input "21:14" at bounding box center [666, 314] width 222 height 33
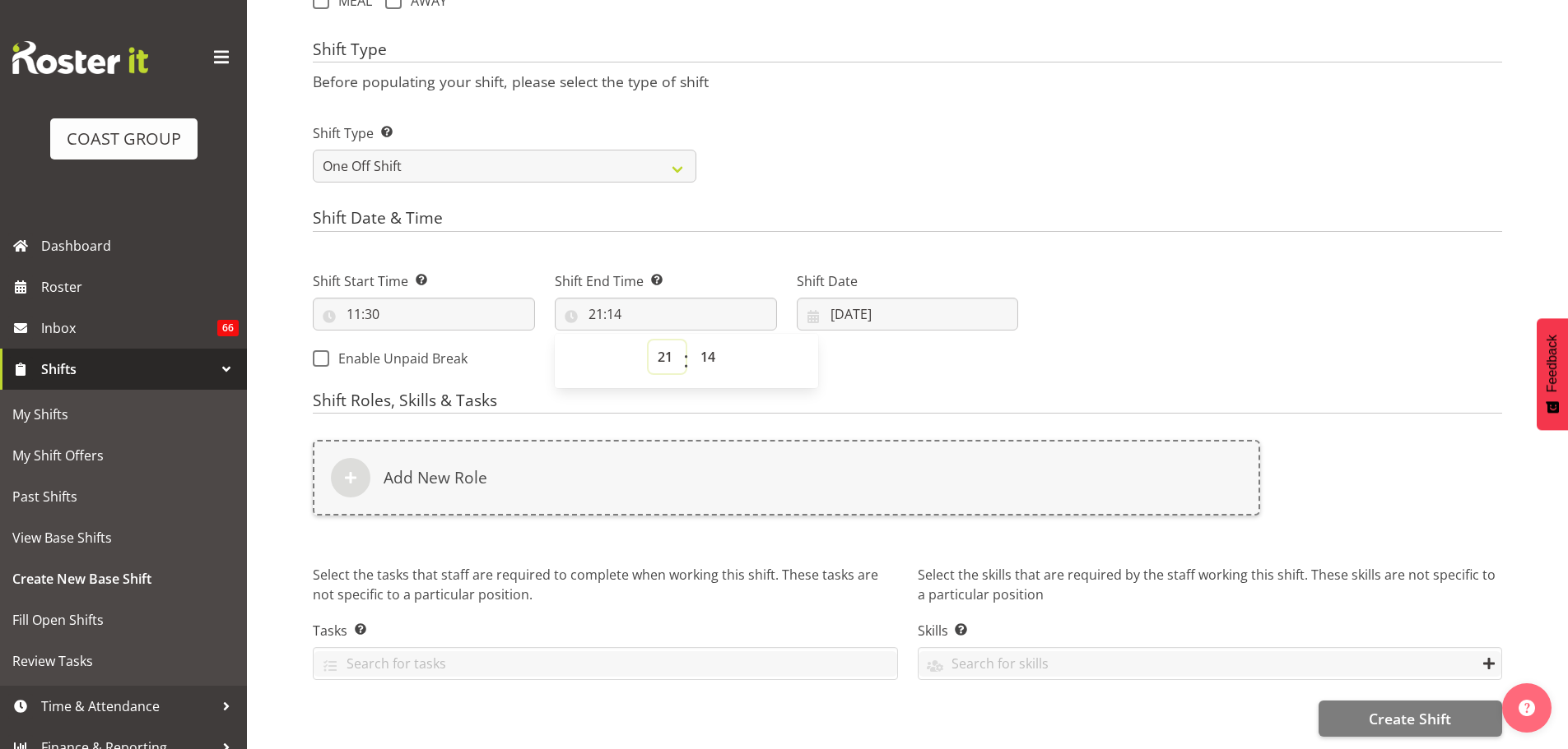
click at [660, 348] on select "00 01 02 03 04 05 06 07 08 09 10 11 12 13 14 15 16 17 18 19 20 21 22 23" at bounding box center [667, 357] width 37 height 33
select select "12"
click at [648, 340] on select "00 01 02 03 04 05 06 07 08 09 10 11 12 13 14 15 16 17 18 19 20 21 22 23" at bounding box center [667, 357] width 37 height 33
type input "12:14"
click at [714, 347] on select "00 01 02 03 04 05 06 07 08 09 10 11 12 13 14 15 16 17 18 19 20 21 22 23 24 25 2…" at bounding box center [710, 357] width 37 height 33
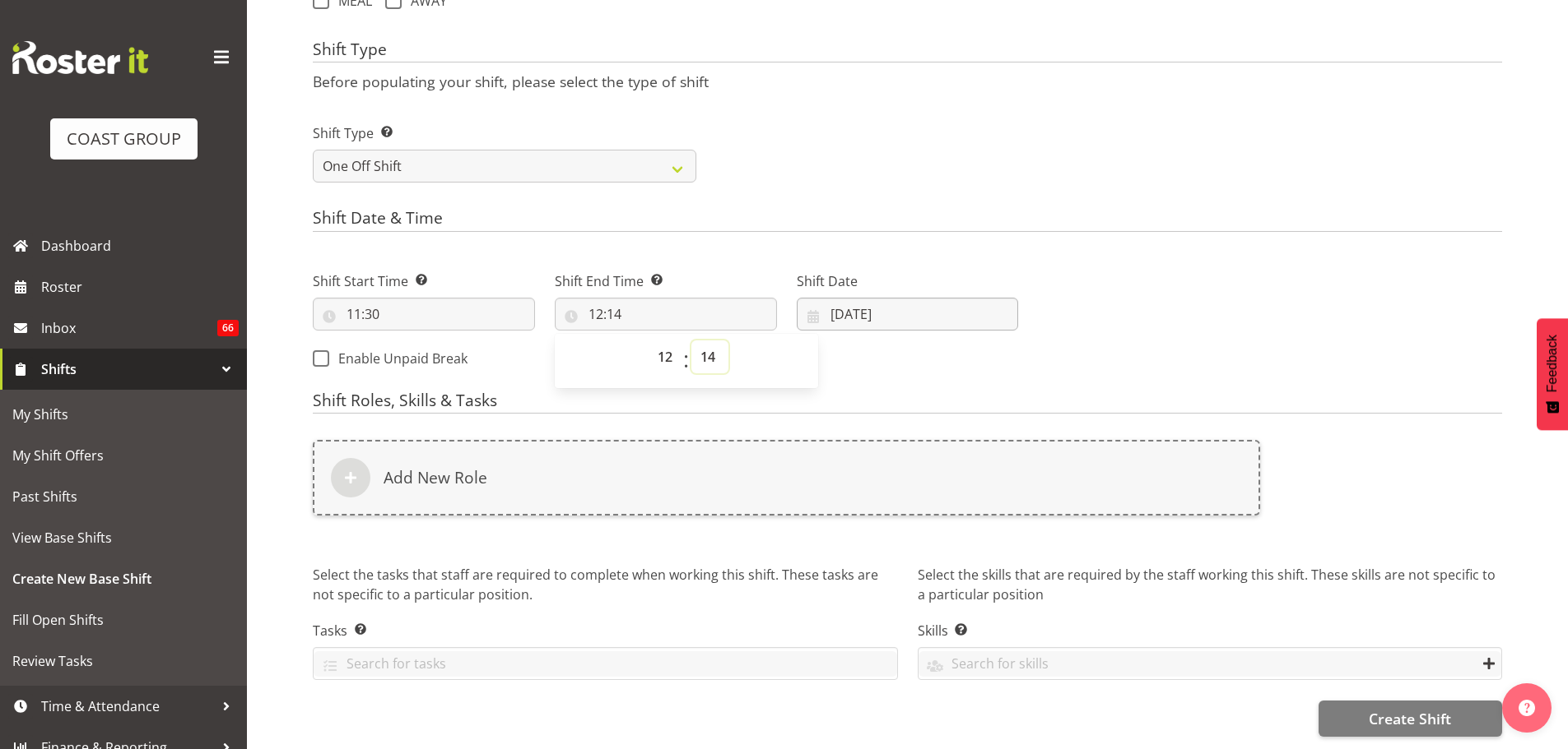
select select "30"
click at [909, 303] on input "17/09/2025" at bounding box center [908, 314] width 222 height 33
type input "12:30"
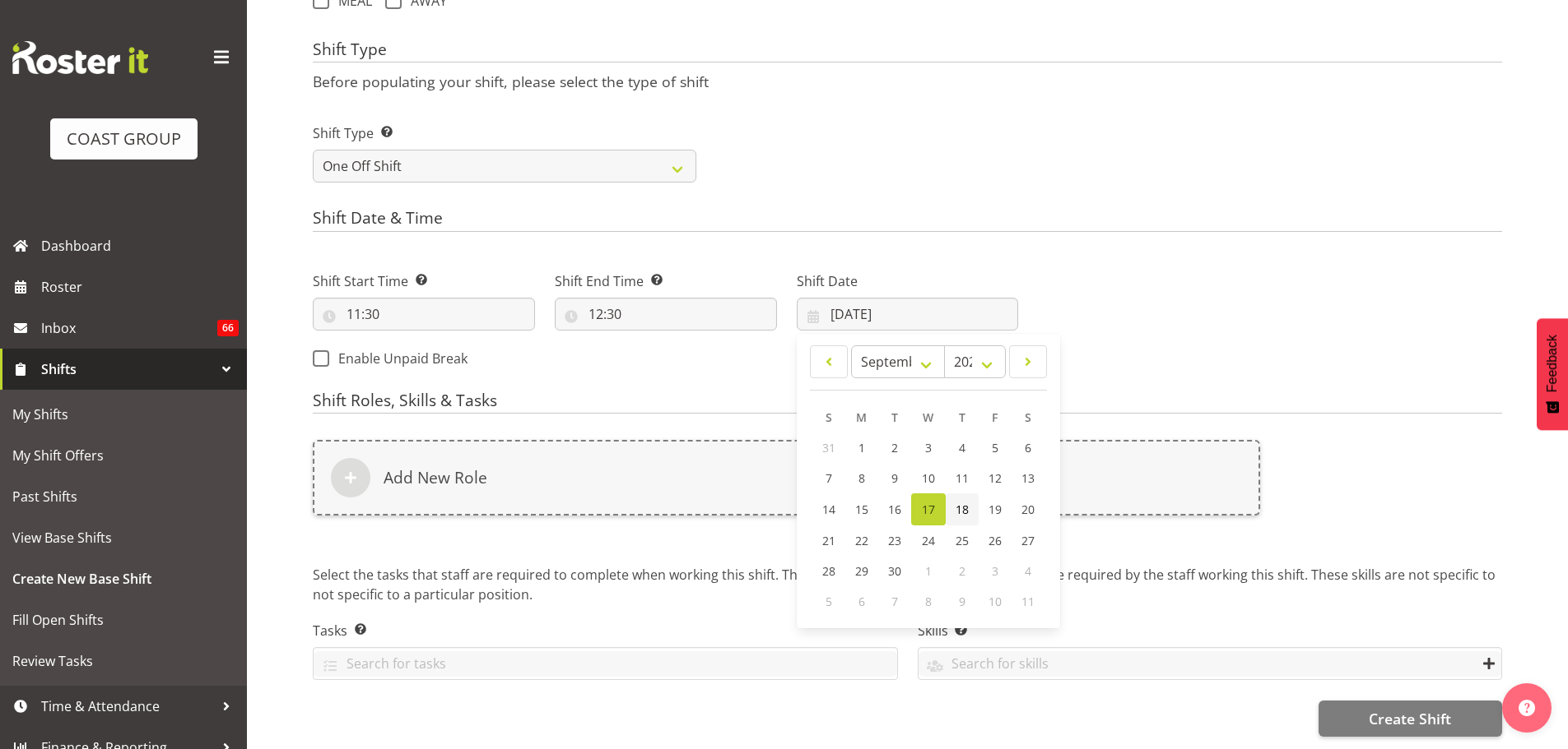
click at [948, 506] on link "18" at bounding box center [963, 509] width 33 height 32
type input "18/09/2025"
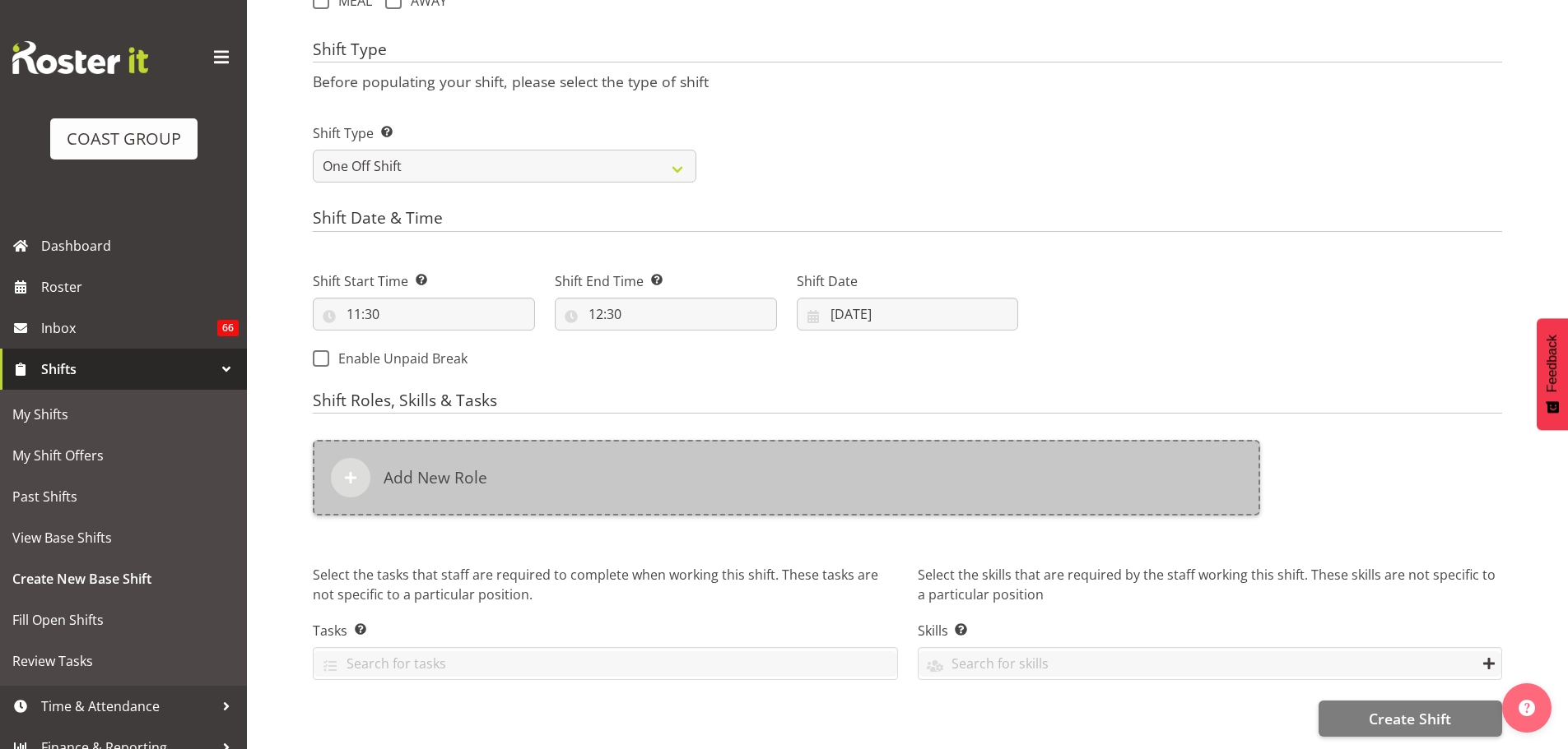
click at [910, 451] on div "Add New Role" at bounding box center [785, 478] width 947 height 76
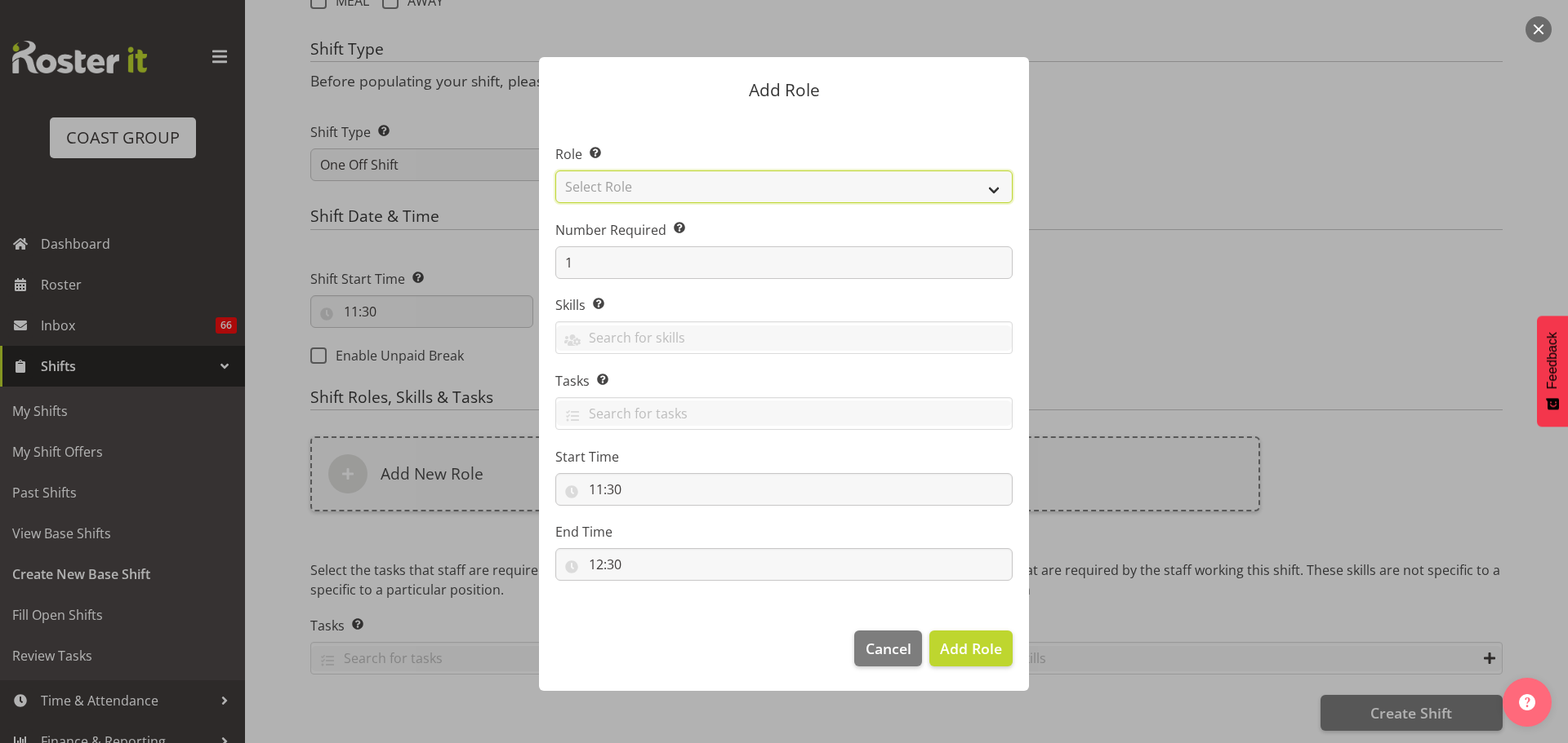
click at [939, 179] on select "Select Role ACCOUNT MANAGER ACCOUNT MANAGER DW ACCOUNTS [PERSON_NAME] VEHICLES …" at bounding box center [784, 187] width 458 height 33
select select "81"
click at [555, 171] on select "Select Role ACCOUNT MANAGER ACCOUNT MANAGER DW ACCOUNTS [PERSON_NAME] VEHICLES …" at bounding box center [784, 187] width 458 height 33
click at [995, 643] on span "Add Role" at bounding box center [970, 648] width 62 height 19
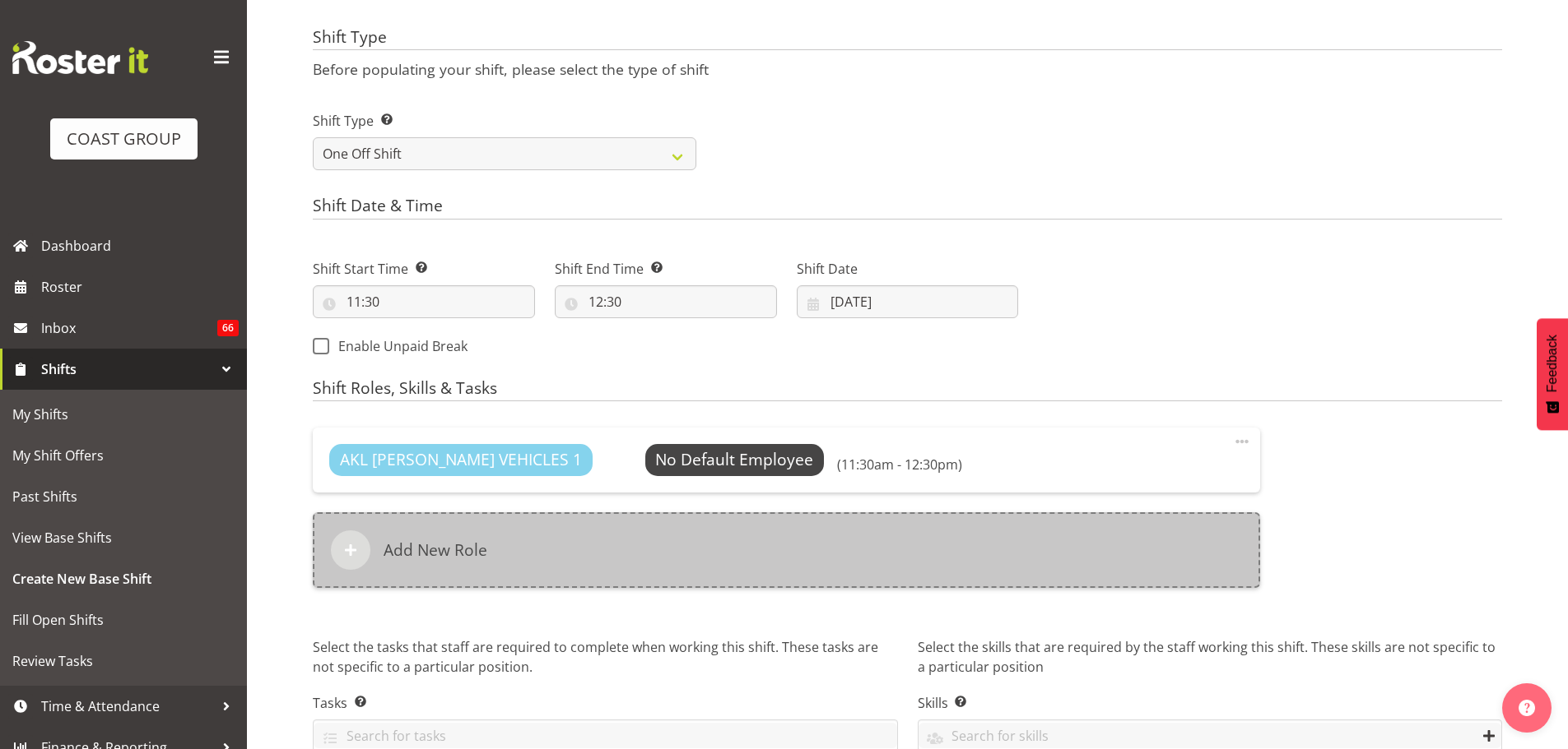
click at [888, 566] on div "Add New Role" at bounding box center [785, 551] width 947 height 76
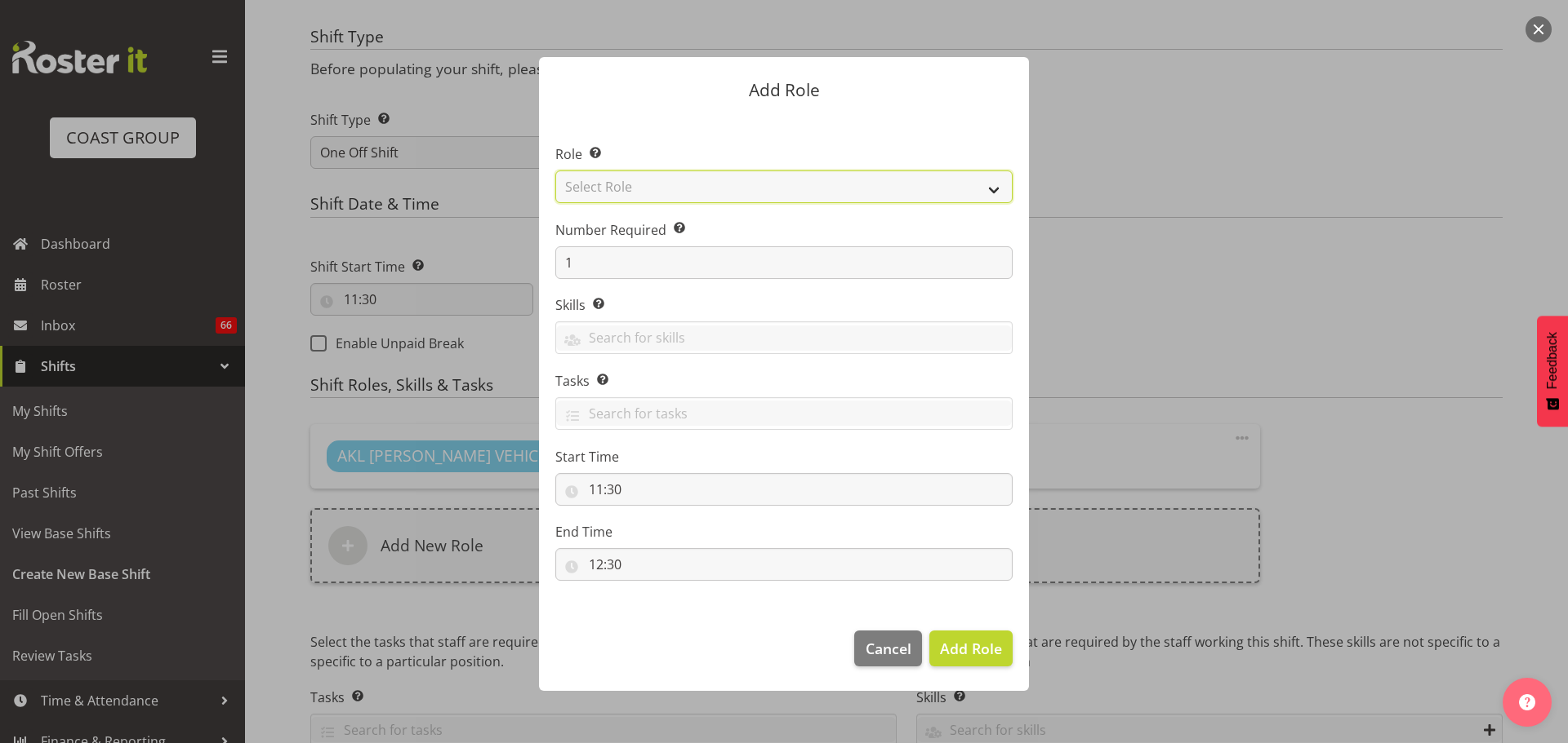
click at [807, 188] on select "Select Role ACCOUNT MANAGER ACCOUNT MANAGER DW ACCOUNTS [PERSON_NAME] VEHICLES …" at bounding box center [784, 187] width 458 height 33
select select "190"
click at [555, 171] on select "Select Role ACCOUNT MANAGER ACCOUNT MANAGER DW ACCOUNTS [PERSON_NAME] VEHICLES …" at bounding box center [784, 187] width 458 height 33
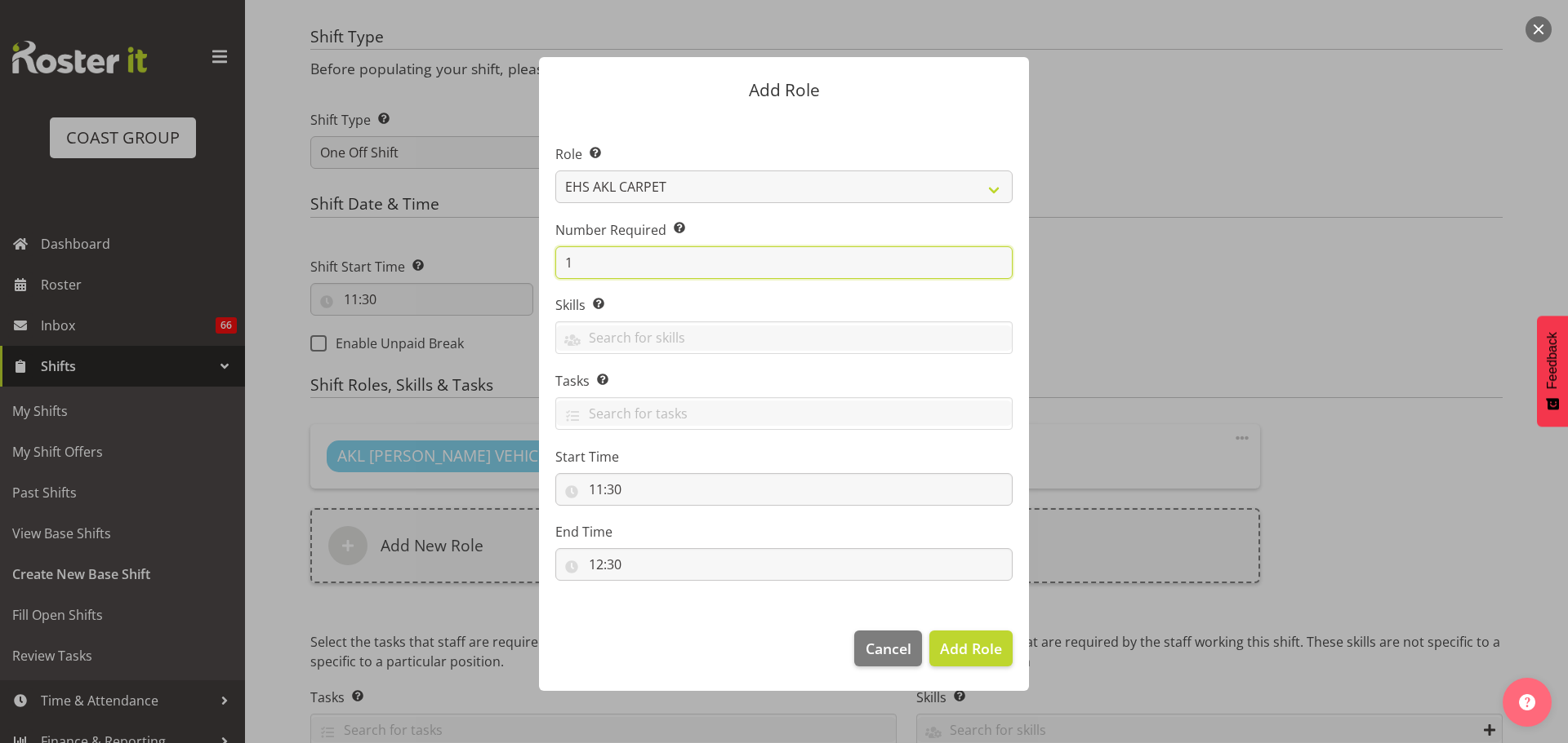
drag, startPoint x: 574, startPoint y: 265, endPoint x: 505, endPoint y: 266, distance: 69.0
click at [505, 266] on form "Add Role Role Select the role you wish to add to the shift. ACCOUNT MANAGER ACC…" at bounding box center [784, 372] width 784 height 711
type input "2"
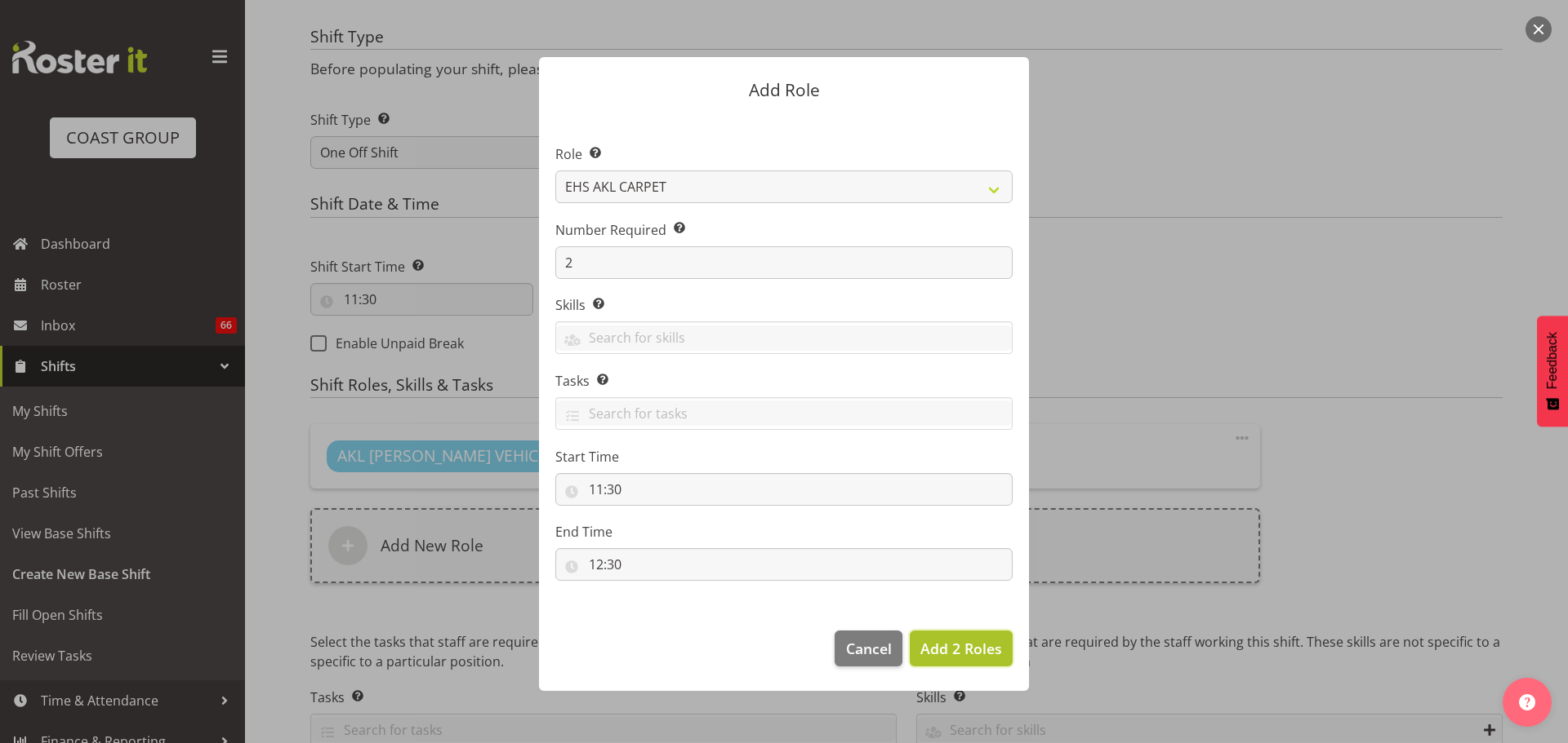
click at [976, 658] on span "Add 2 Roles" at bounding box center [961, 648] width 82 height 21
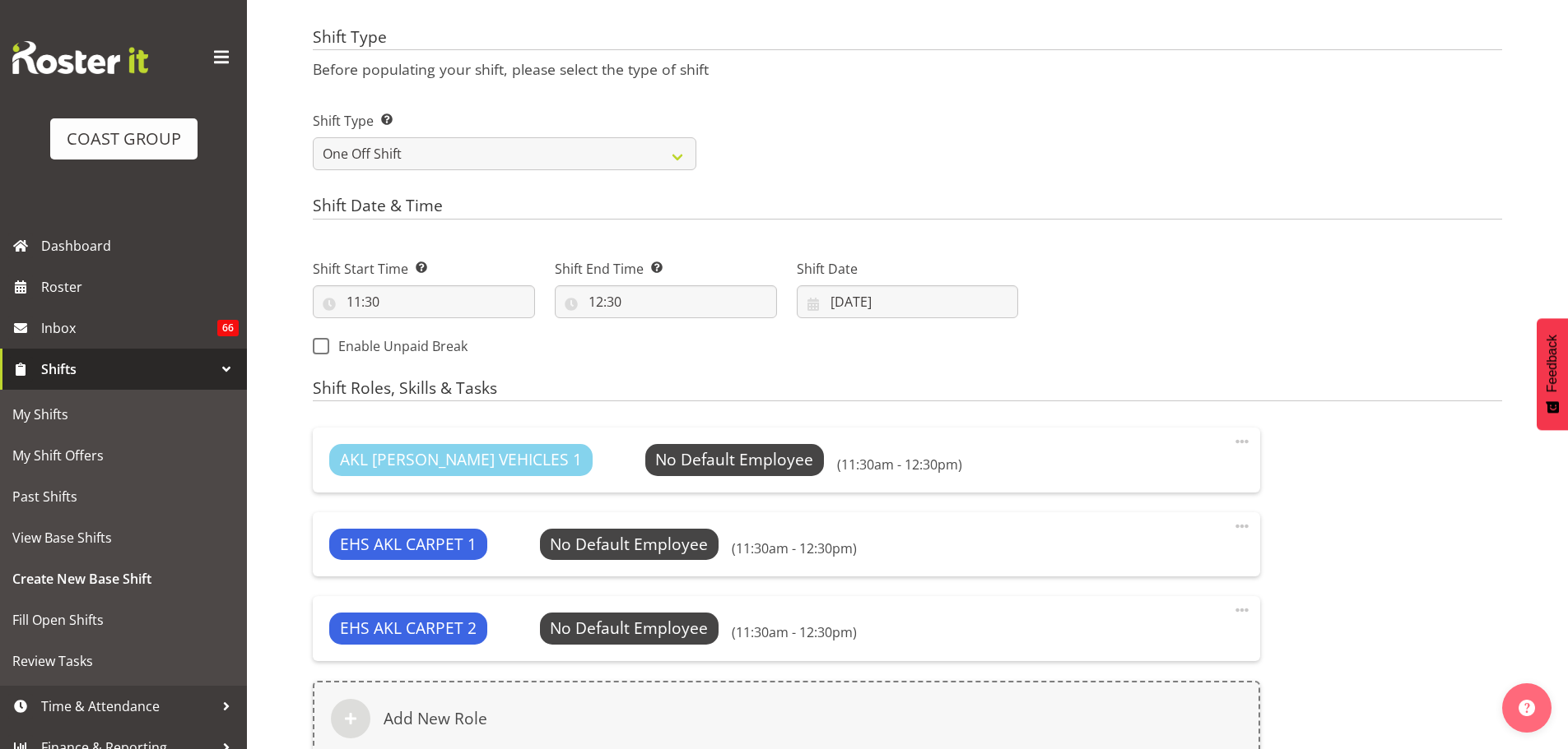
scroll to position [921, 0]
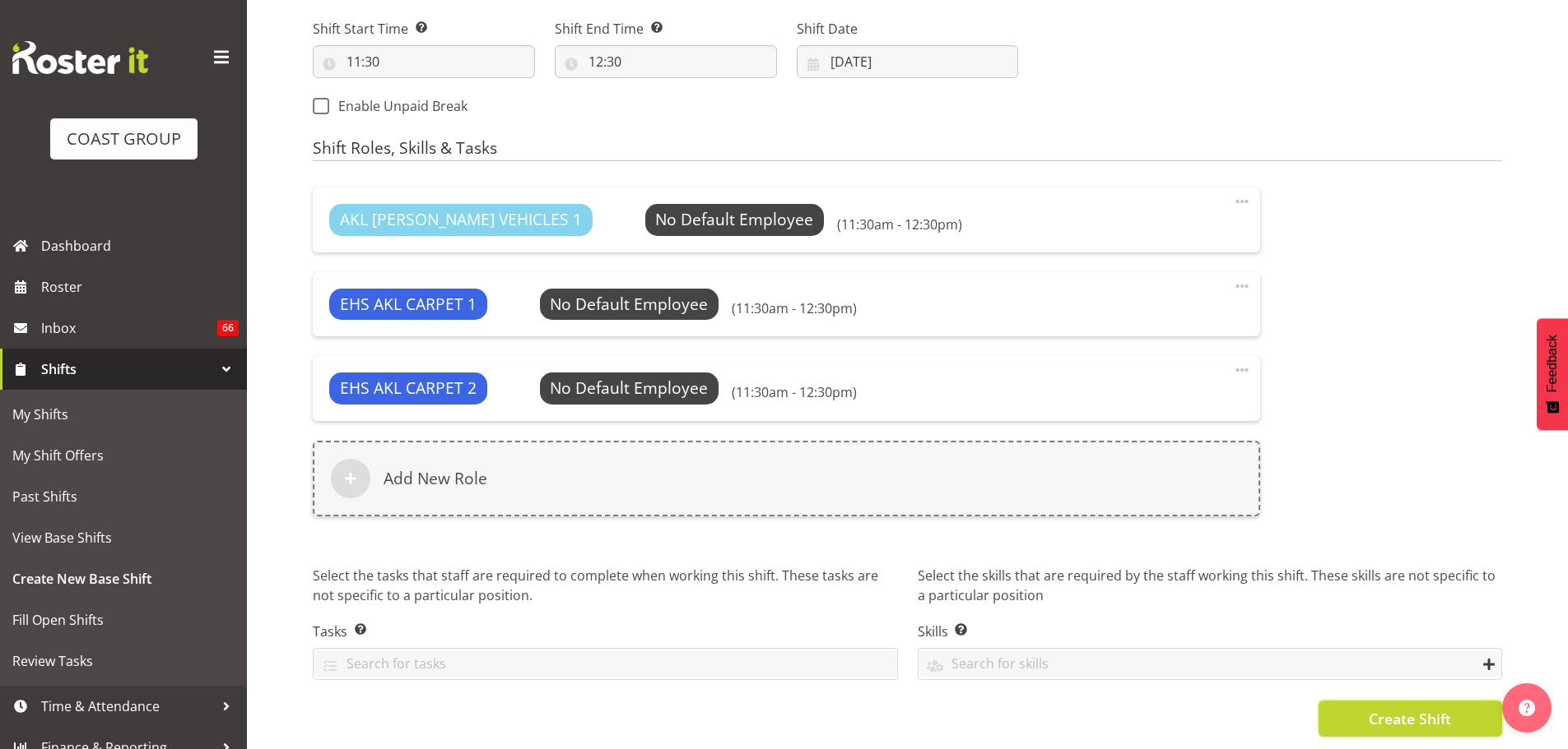
click at [1413, 721] on button "Create Shift" at bounding box center [1410, 719] width 184 height 36
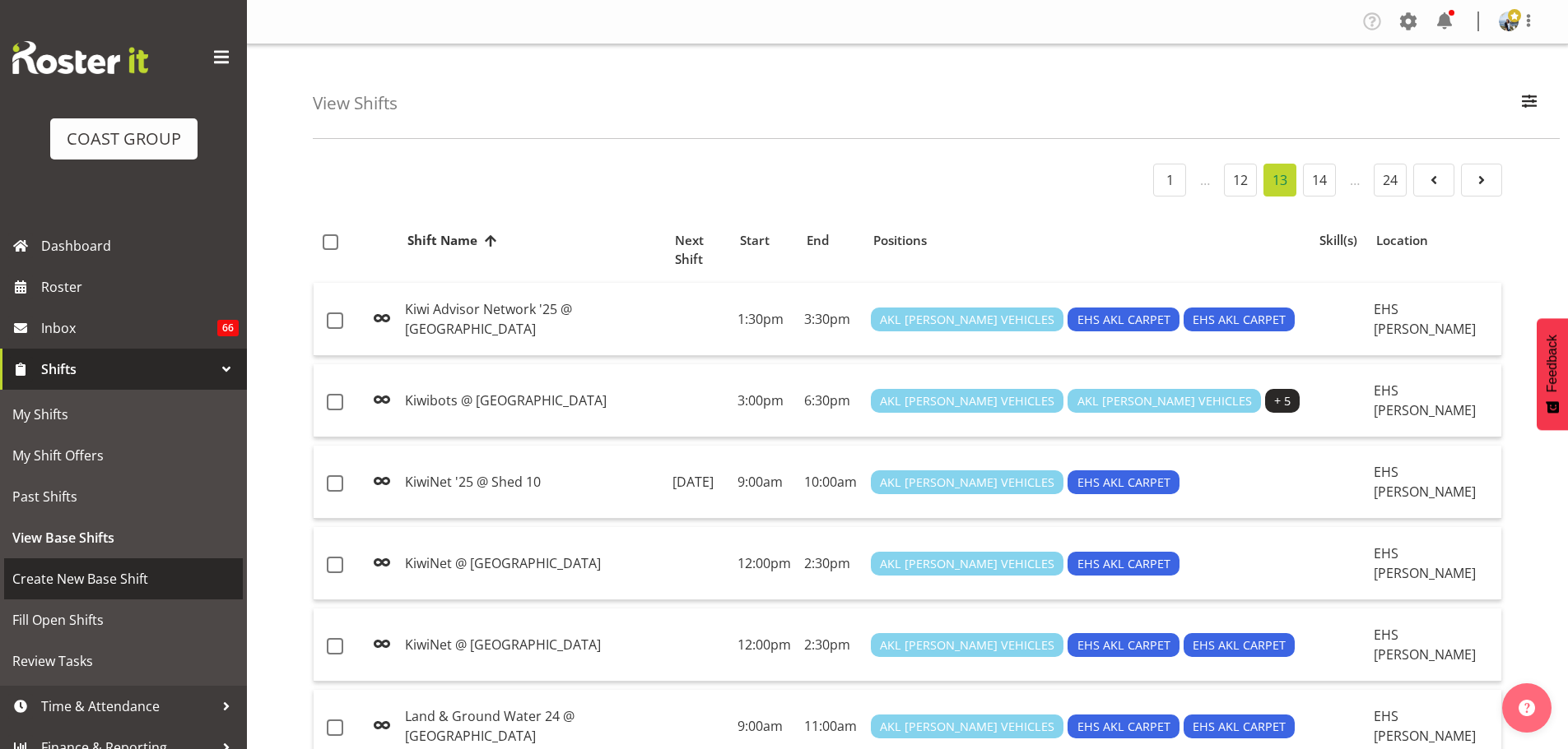
click at [109, 584] on span "Create New Base Shift" at bounding box center [124, 579] width 222 height 24
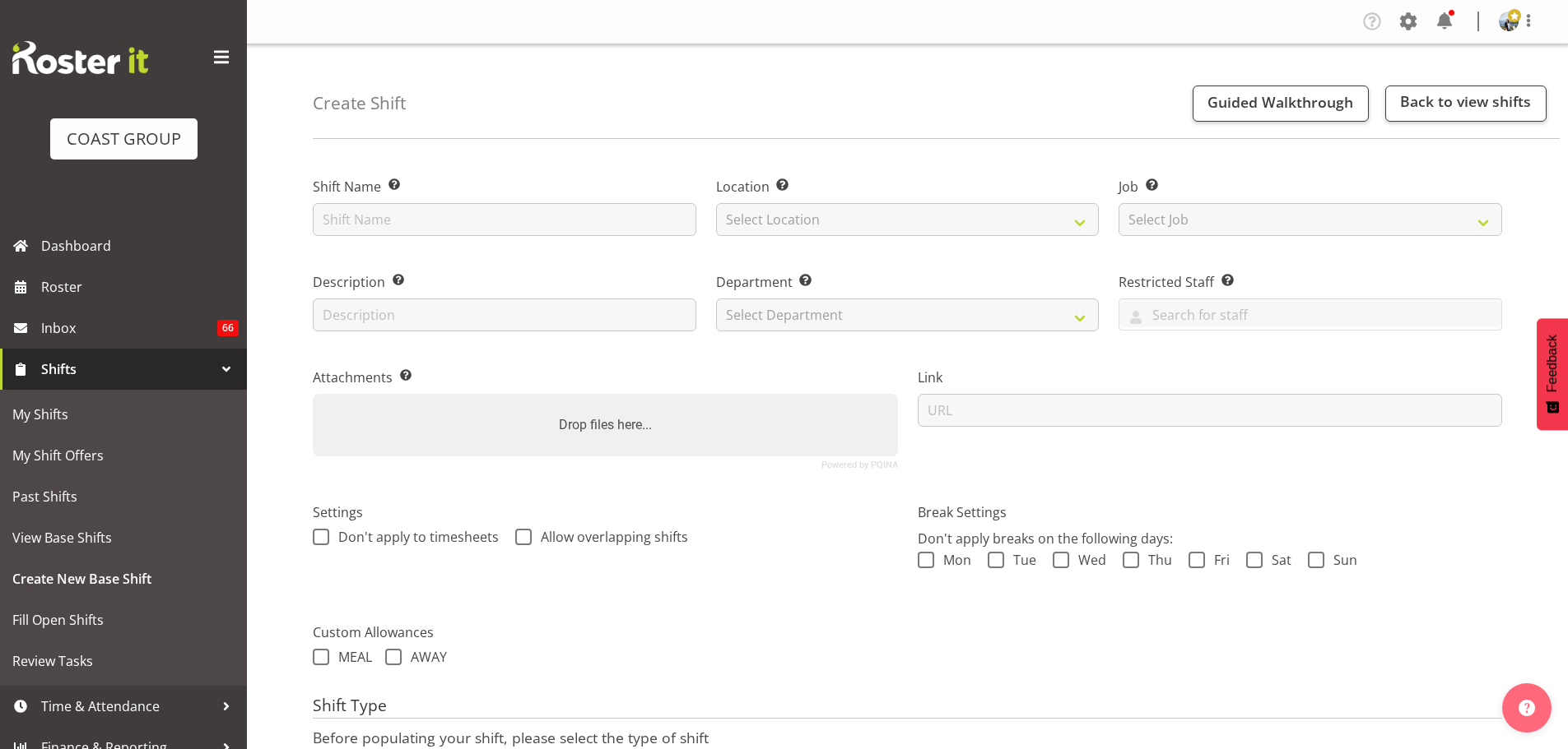
click at [476, 240] on div "Shift Name Enter a name for the shift (e.g. Day Shift)." at bounding box center [504, 201] width 403 height 95
click at [475, 232] on input "text" at bounding box center [504, 220] width 383 height 33
type input "AV Events Sept '25 @ 131 Queen St, Akl CBD"
select select "35"
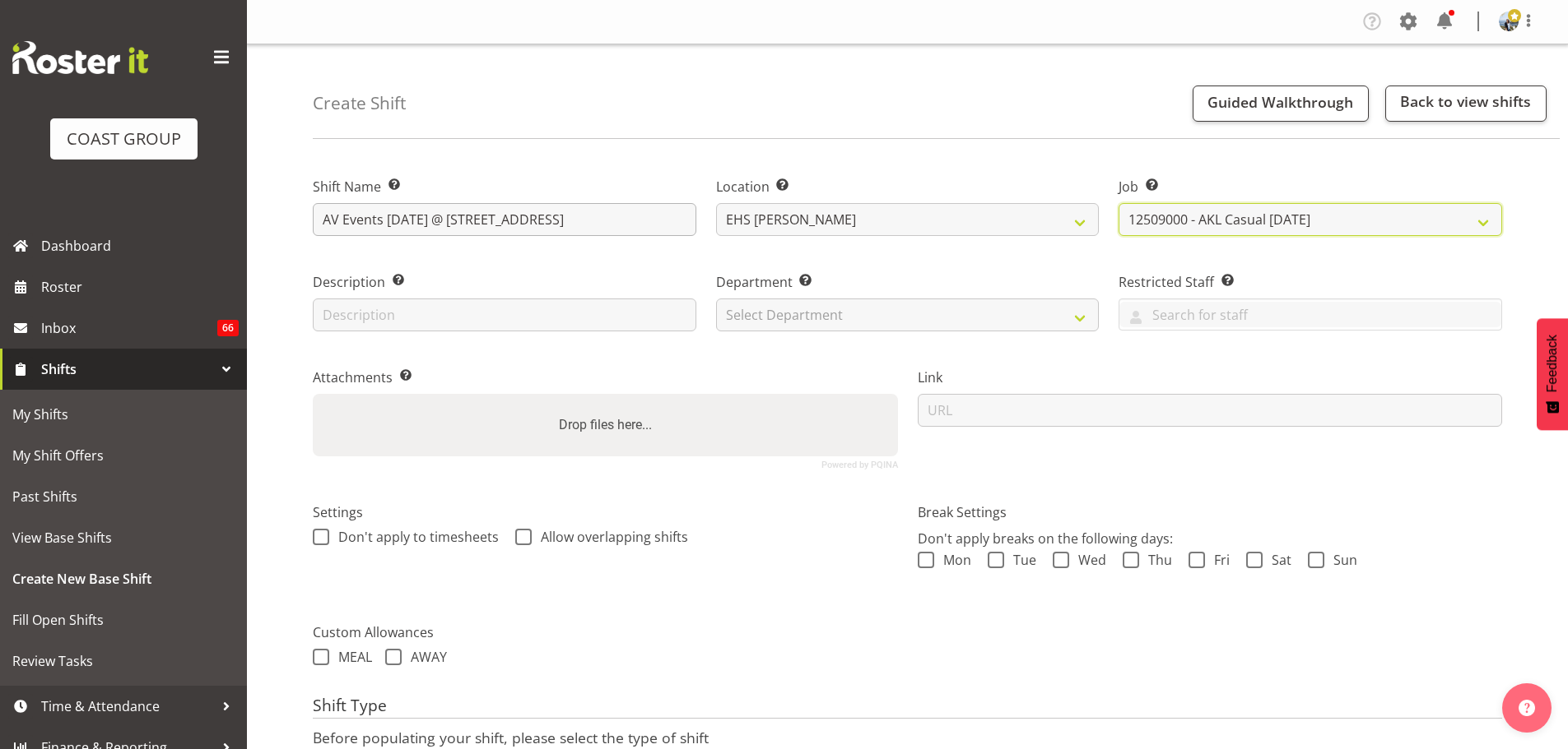
select select "8575"
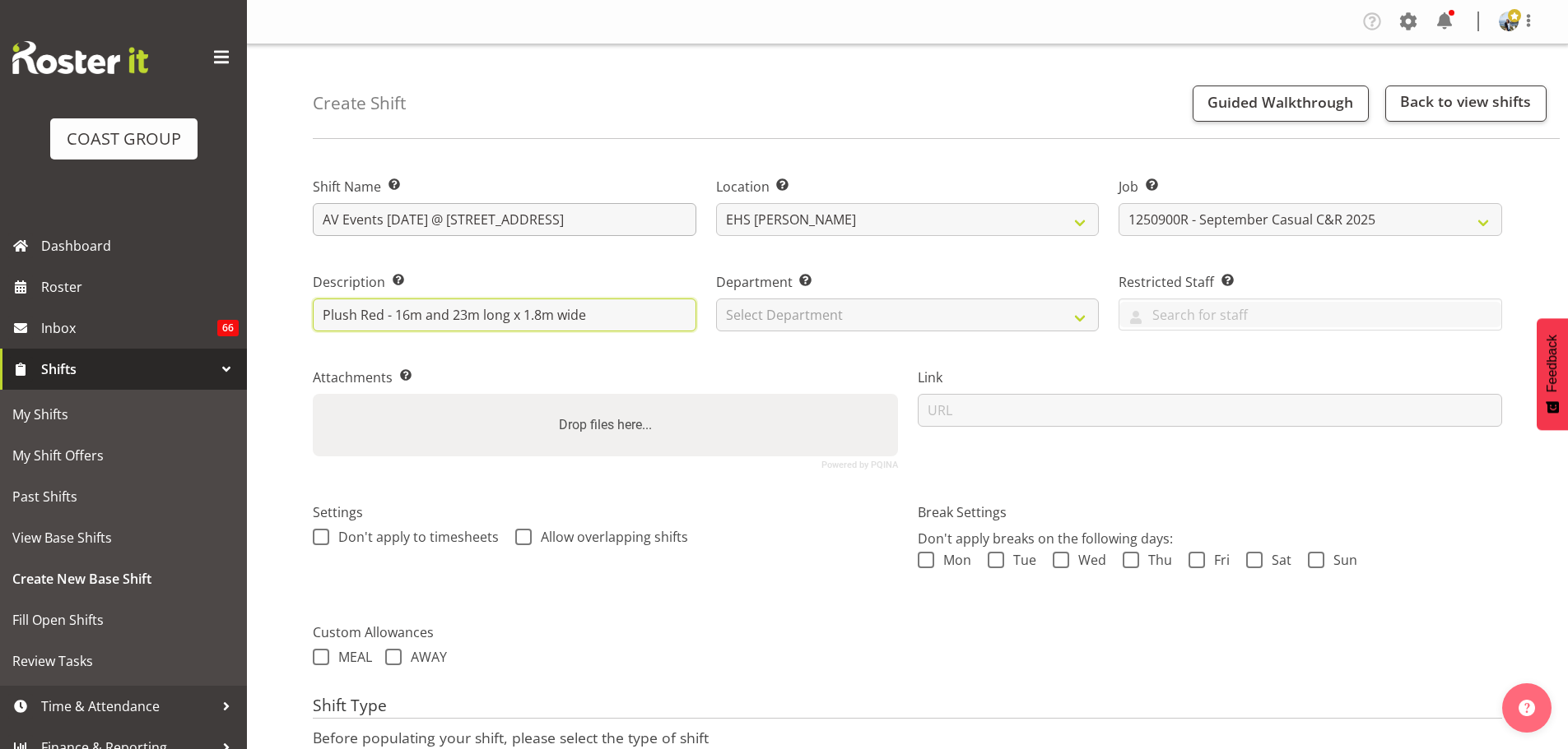
type input "Plush Red - 16m and 23m long x 1.8m wide"
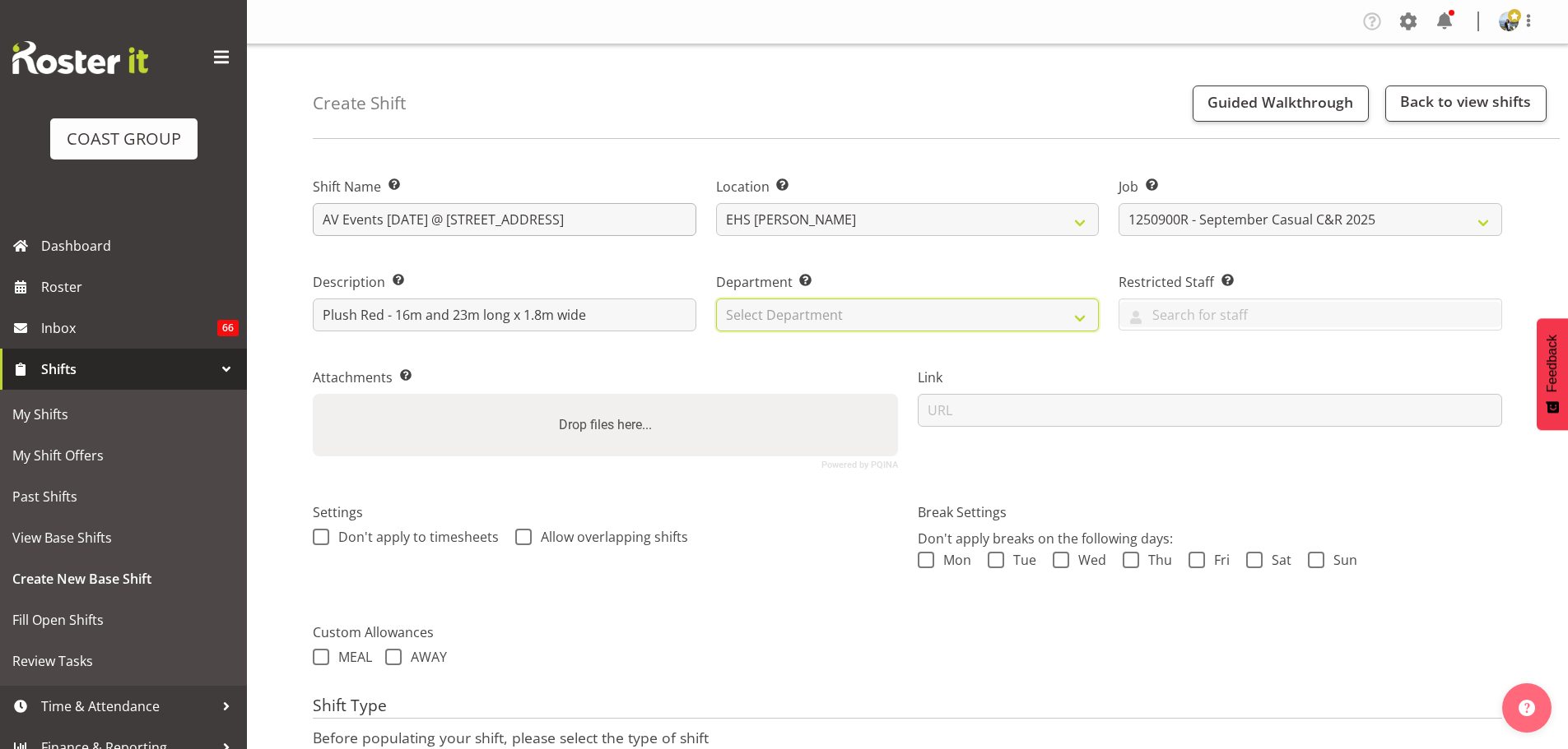
select select "35"
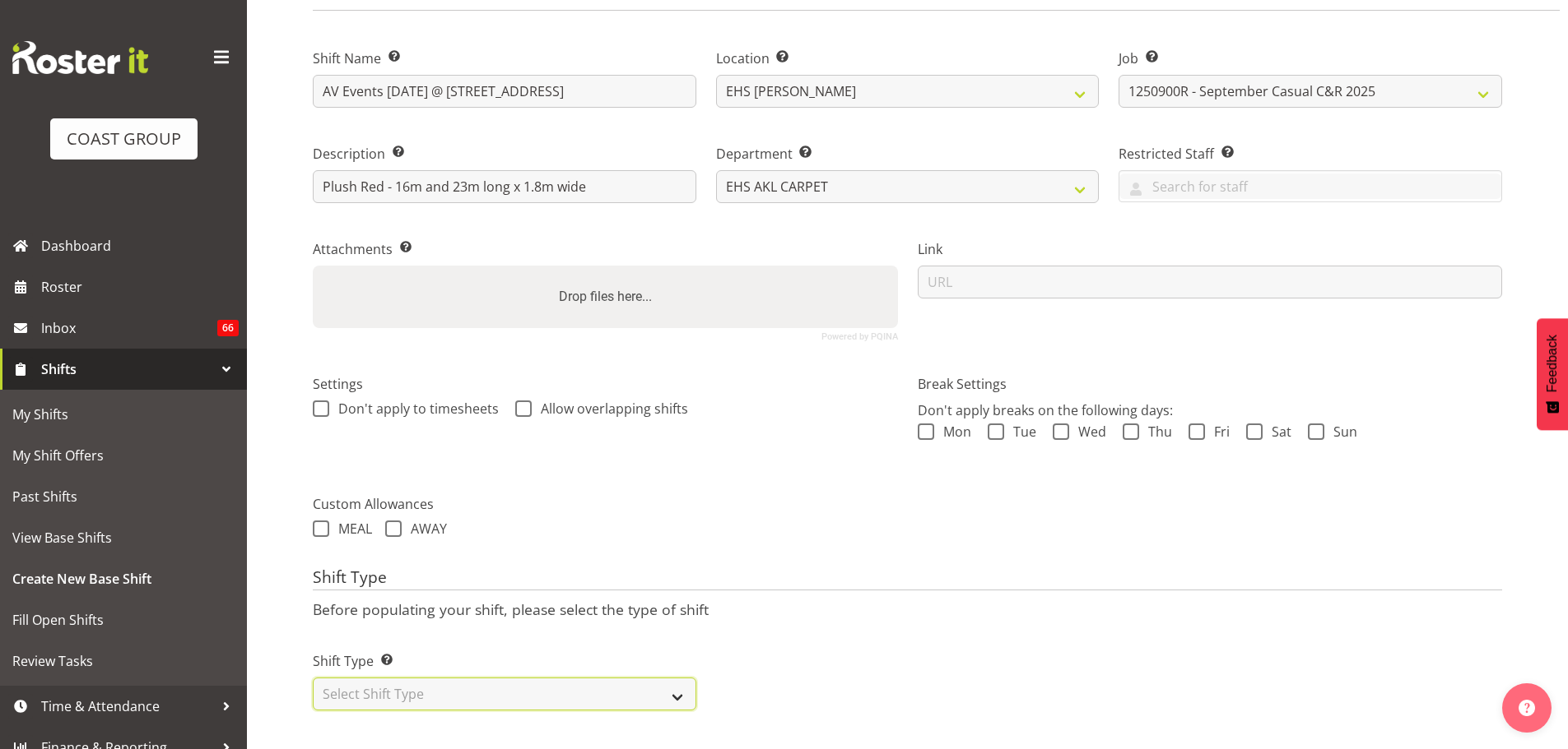
click at [645, 680] on select "Select Shift Type One Off Shift Recurring Shift Rotating Shift" at bounding box center [504, 695] width 383 height 33
select select "recurring"
click at [312, 678] on select "Select Shift Type One Off Shift Recurring Shift Rotating Shift" at bounding box center [504, 695] width 383 height 33
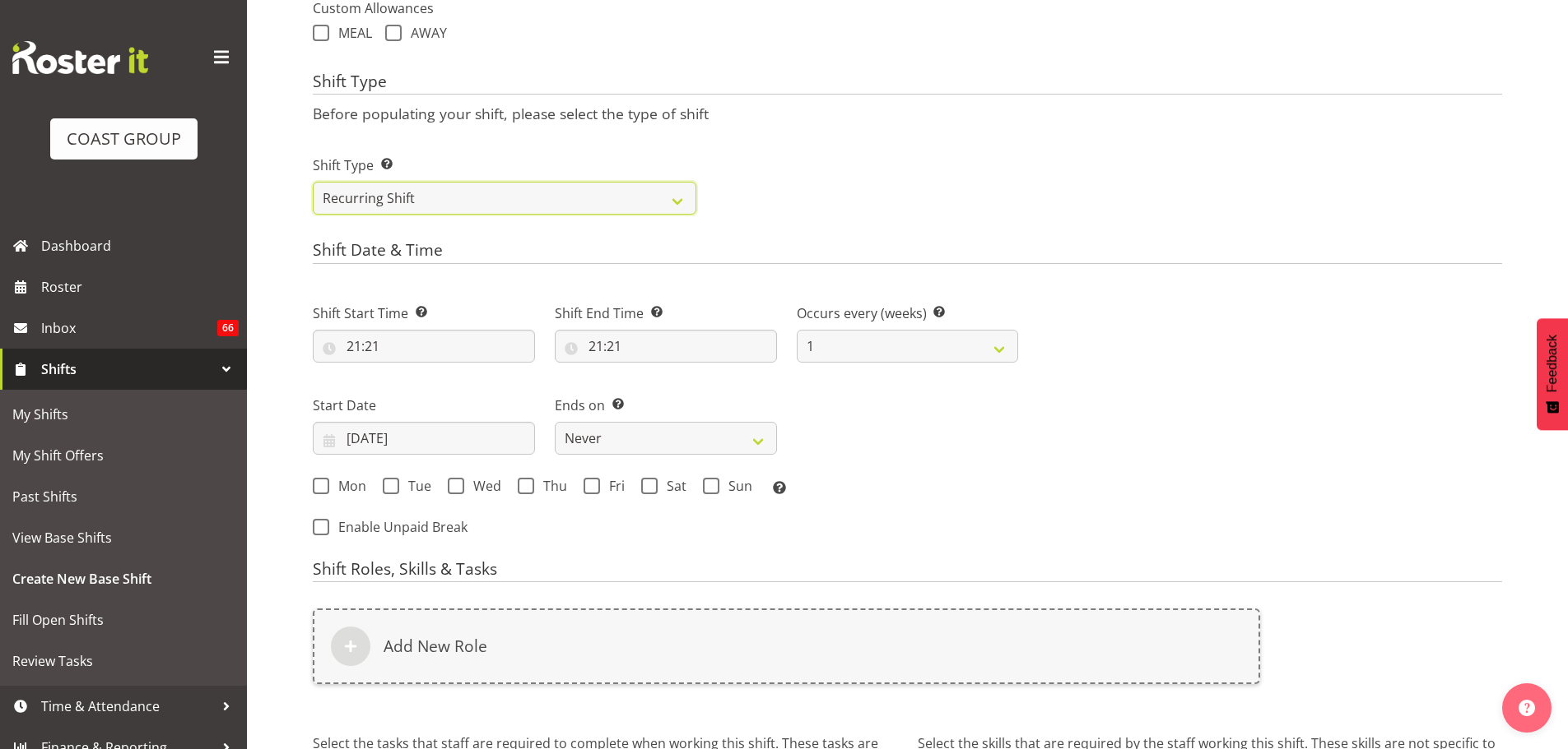
scroll to position [640, 0]
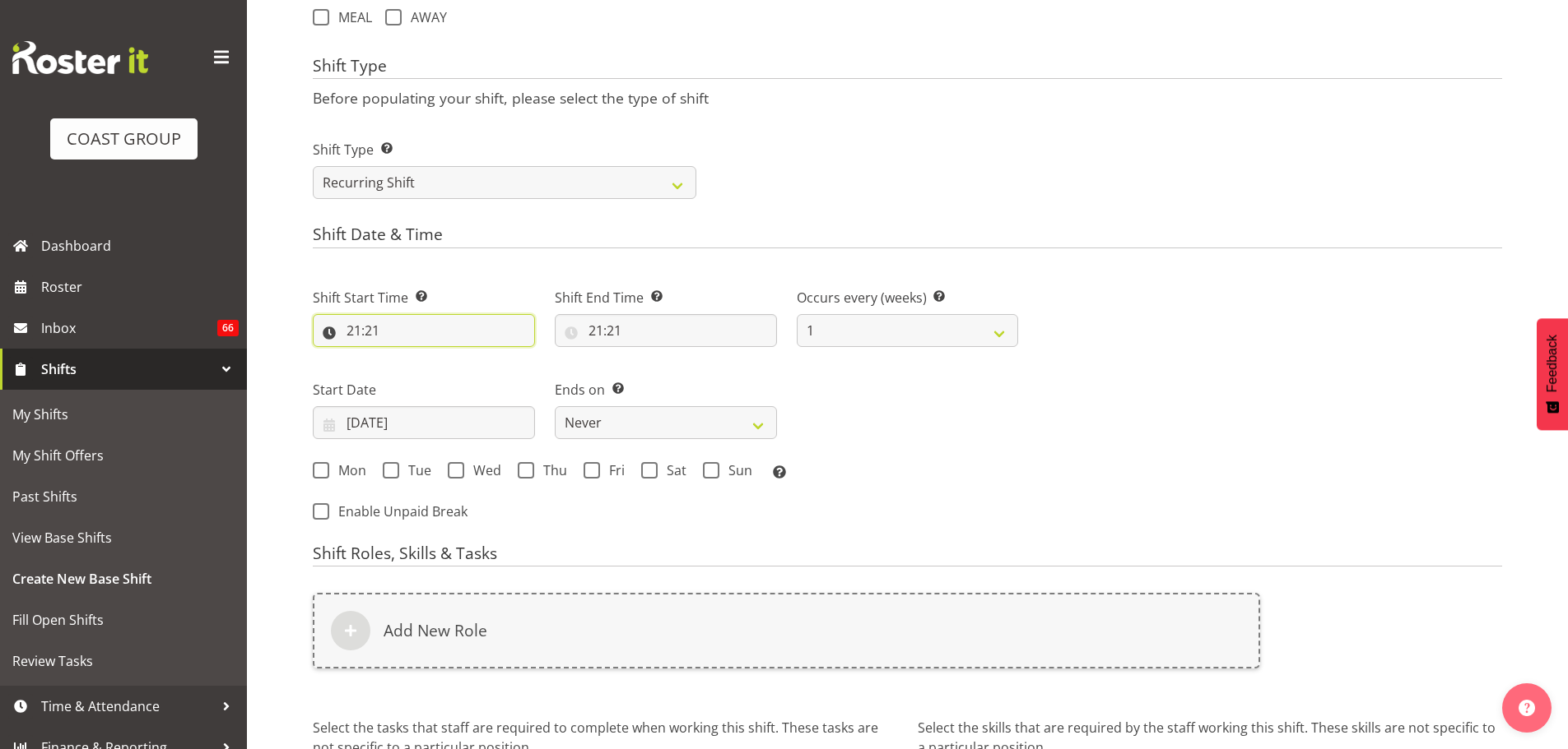
click at [358, 330] on input "21:21" at bounding box center [423, 331] width 222 height 33
click at [429, 367] on select "00 01 02 03 04 05 06 07 08 09 10 11 12 13 14 15 16 17 18 19 20 21 22 23" at bounding box center [425, 374] width 37 height 33
select select "10"
click at [407, 357] on select "00 01 02 03 04 05 06 07 08 09 10 11 12 13 14 15 16 17 18 19 20 21 22 23" at bounding box center [425, 374] width 37 height 33
type input "10:21"
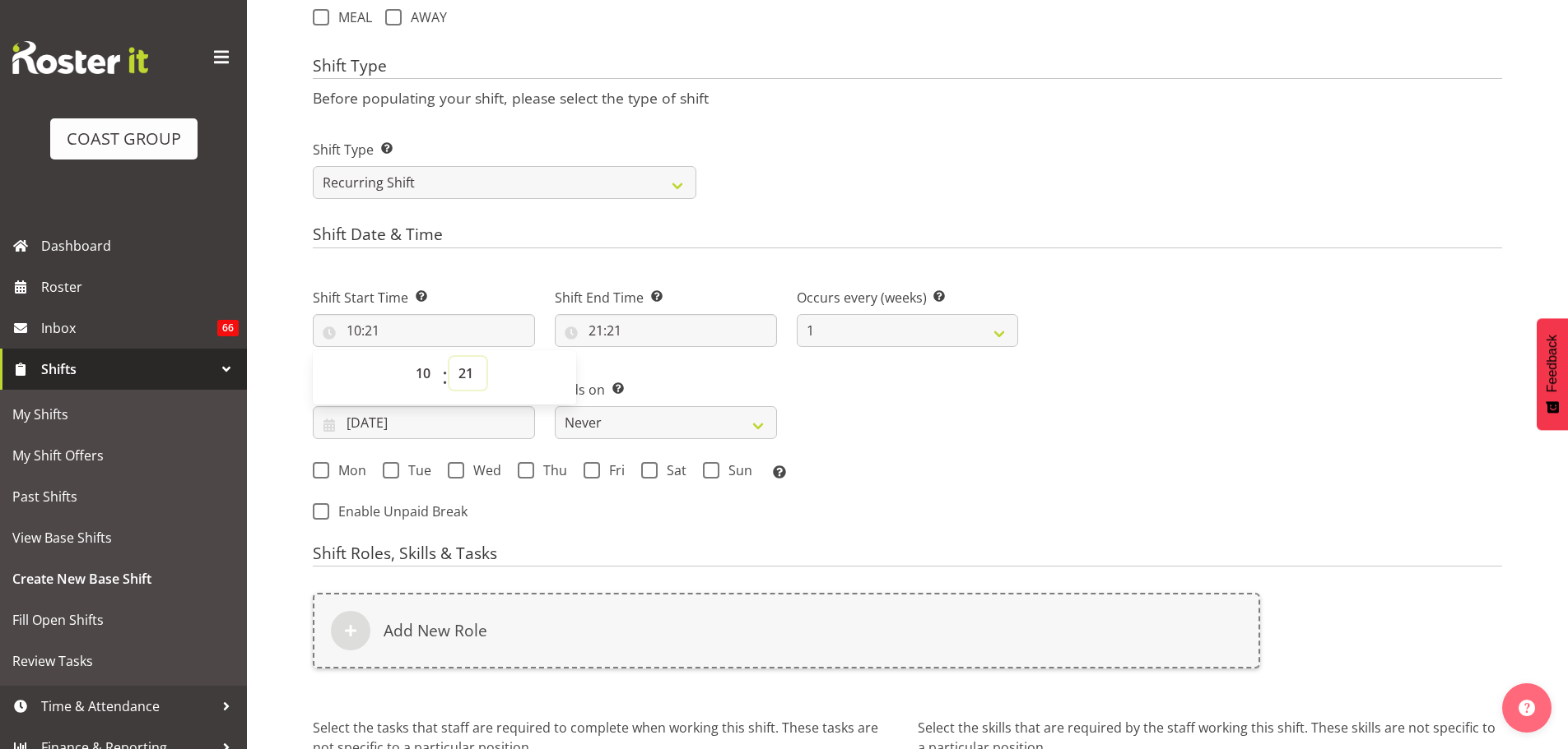
click at [471, 381] on select "00 01 02 03 04 05 06 07 08 09 10 11 12 13 14 15 16 17 18 19 20 21 22 23 24 25 2…" at bounding box center [468, 374] width 37 height 33
select select "30"
click at [616, 325] on input "21:21" at bounding box center [666, 331] width 222 height 33
type input "10:30"
click at [671, 386] on select "00 01 02 03 04 05 06 07 08 09 10 11 12 13 14 15 16 17 18 19 20 21 22 23" at bounding box center [667, 374] width 37 height 33
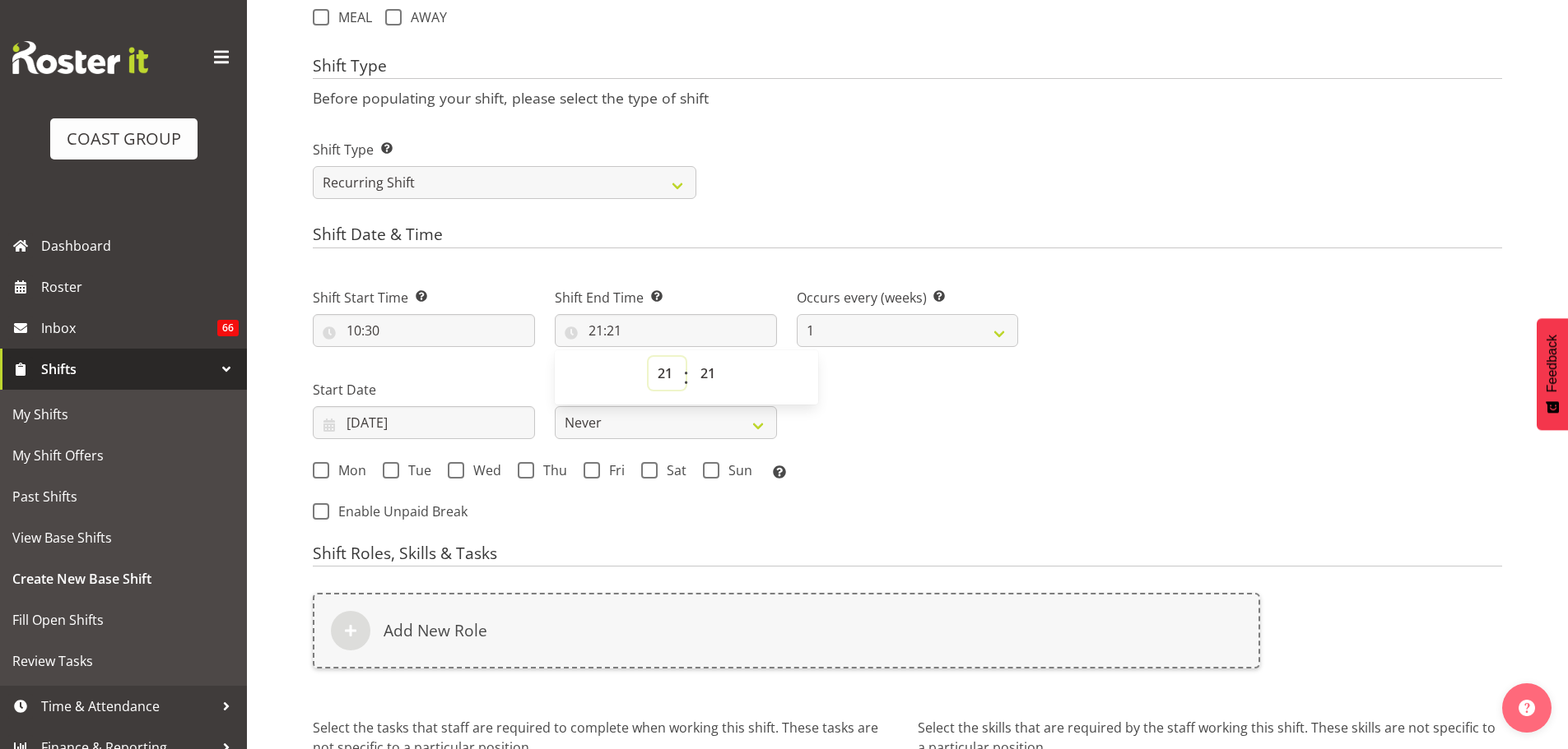
select select "12"
click at [648, 357] on select "00 01 02 03 04 05 06 07 08 09 10 11 12 13 14 15 16 17 18 19 20 21 22 23" at bounding box center [667, 374] width 37 height 33
type input "12:21"
click at [709, 369] on select "00 01 02 03 04 05 06 07 08 09 10 11 12 13 14 15 16 17 18 19 20 21 22 23 24 25 2…" at bounding box center [710, 374] width 37 height 33
select select "30"
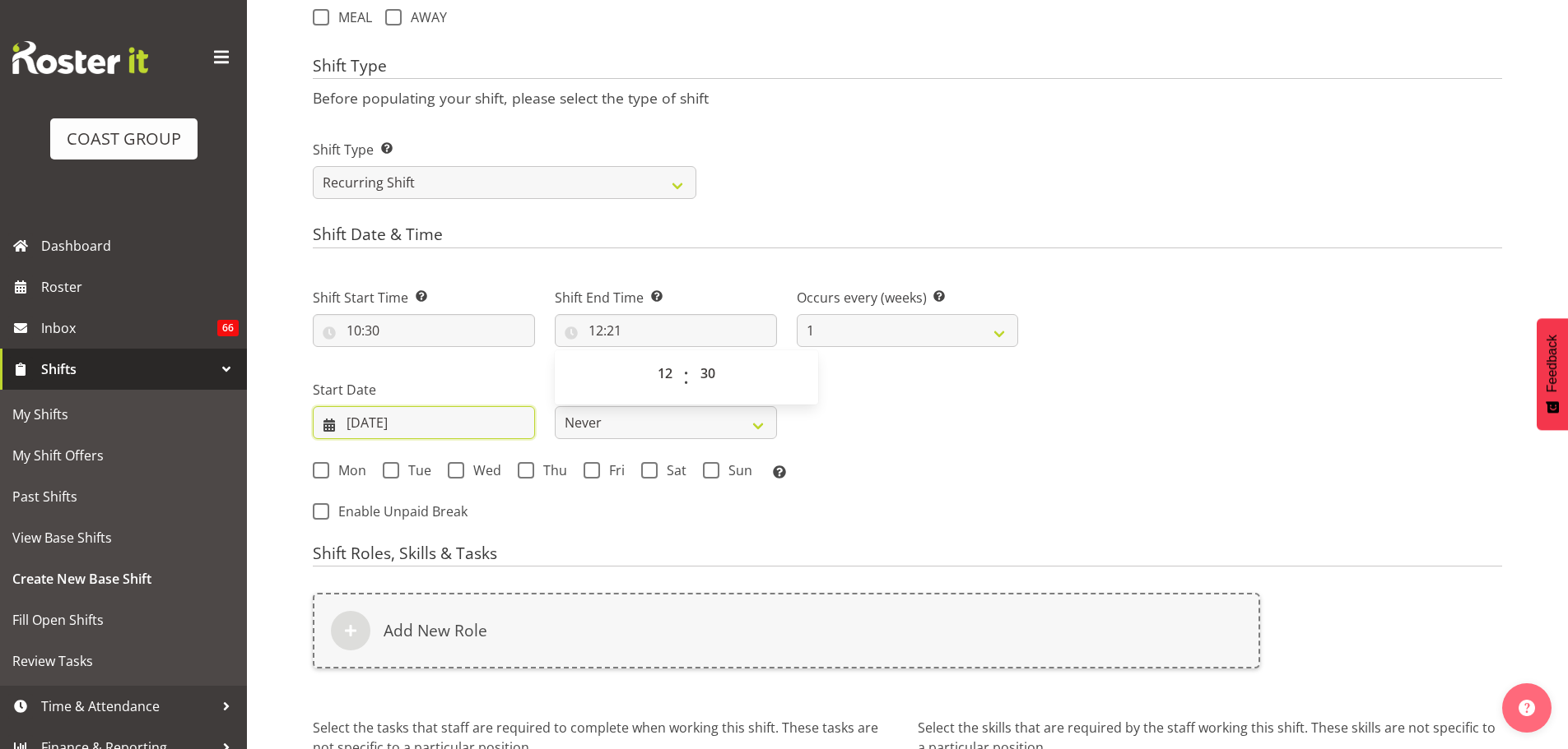
type input "12:30"
click at [386, 424] on input "17/09/2025" at bounding box center [423, 423] width 222 height 33
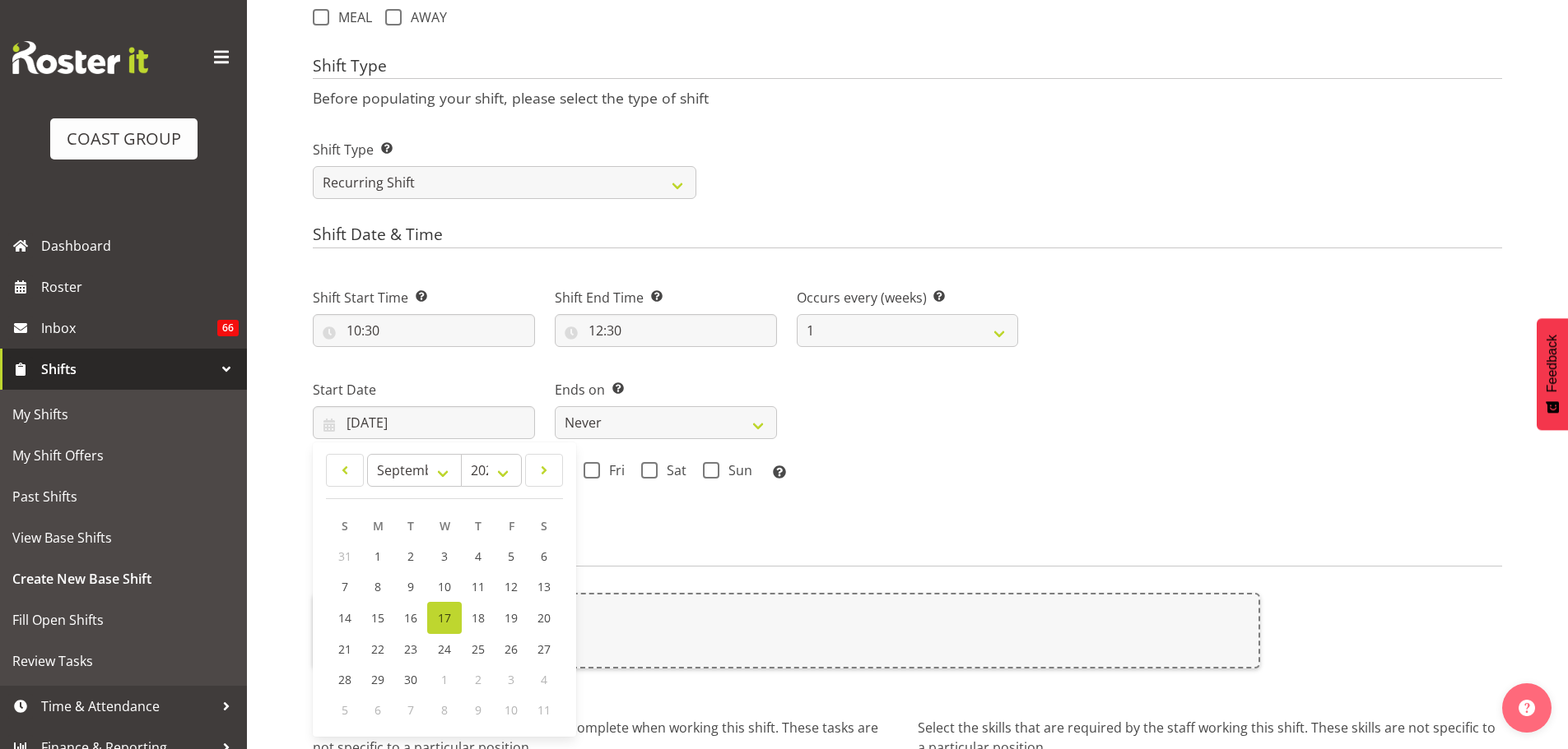
click at [839, 466] on div "Mon Tue Wed Thu Fri Sat Sun Select the days of the week you wish to create this…" at bounding box center [665, 473] width 706 height 21
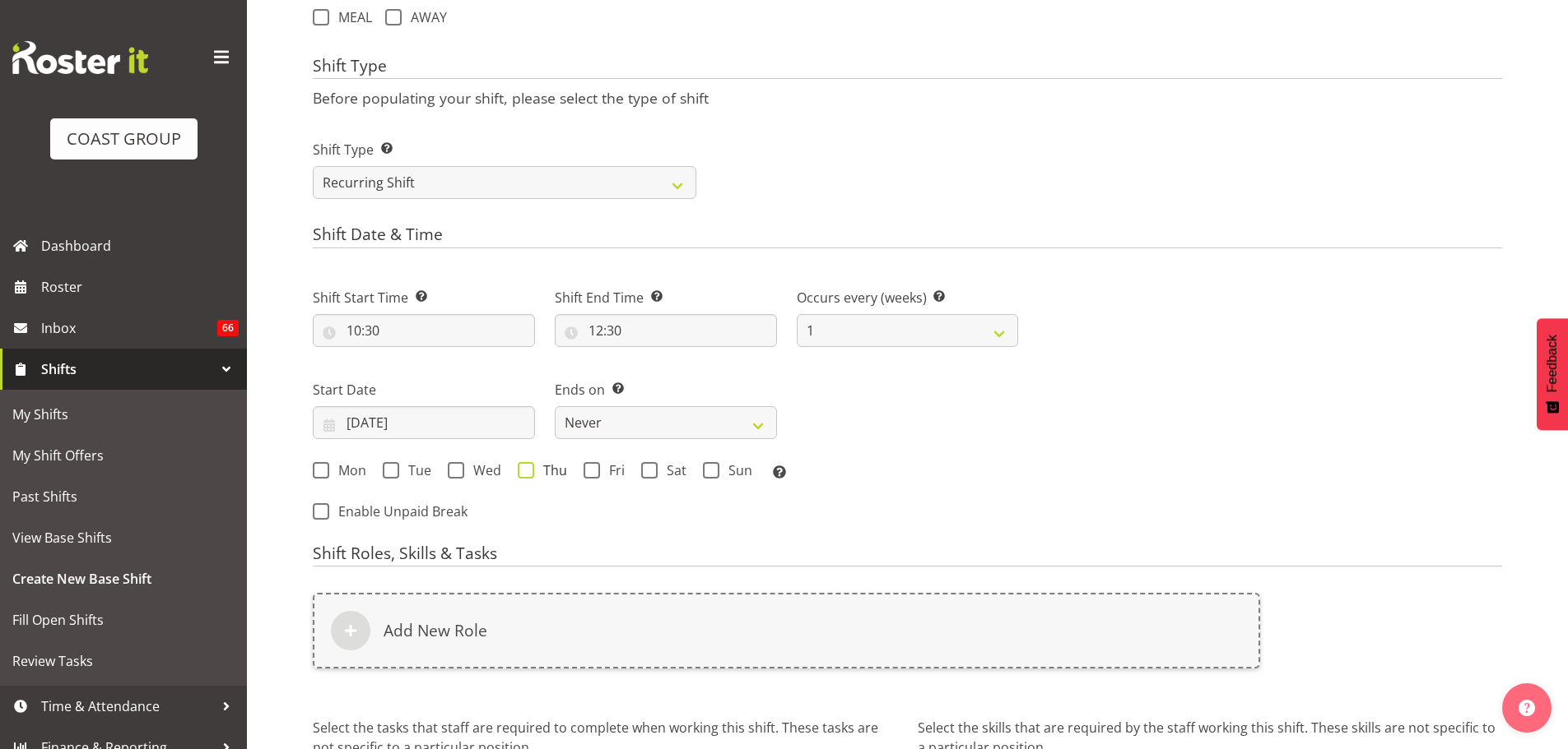
click at [549, 466] on span "Thu" at bounding box center [551, 470] width 33 height 17
click at [529, 466] on input "Thu" at bounding box center [523, 470] width 11 height 11
checkbox input "true"
click at [597, 472] on span at bounding box center [592, 470] width 17 height 17
click at [595, 472] on input "Fri" at bounding box center [589, 470] width 11 height 11
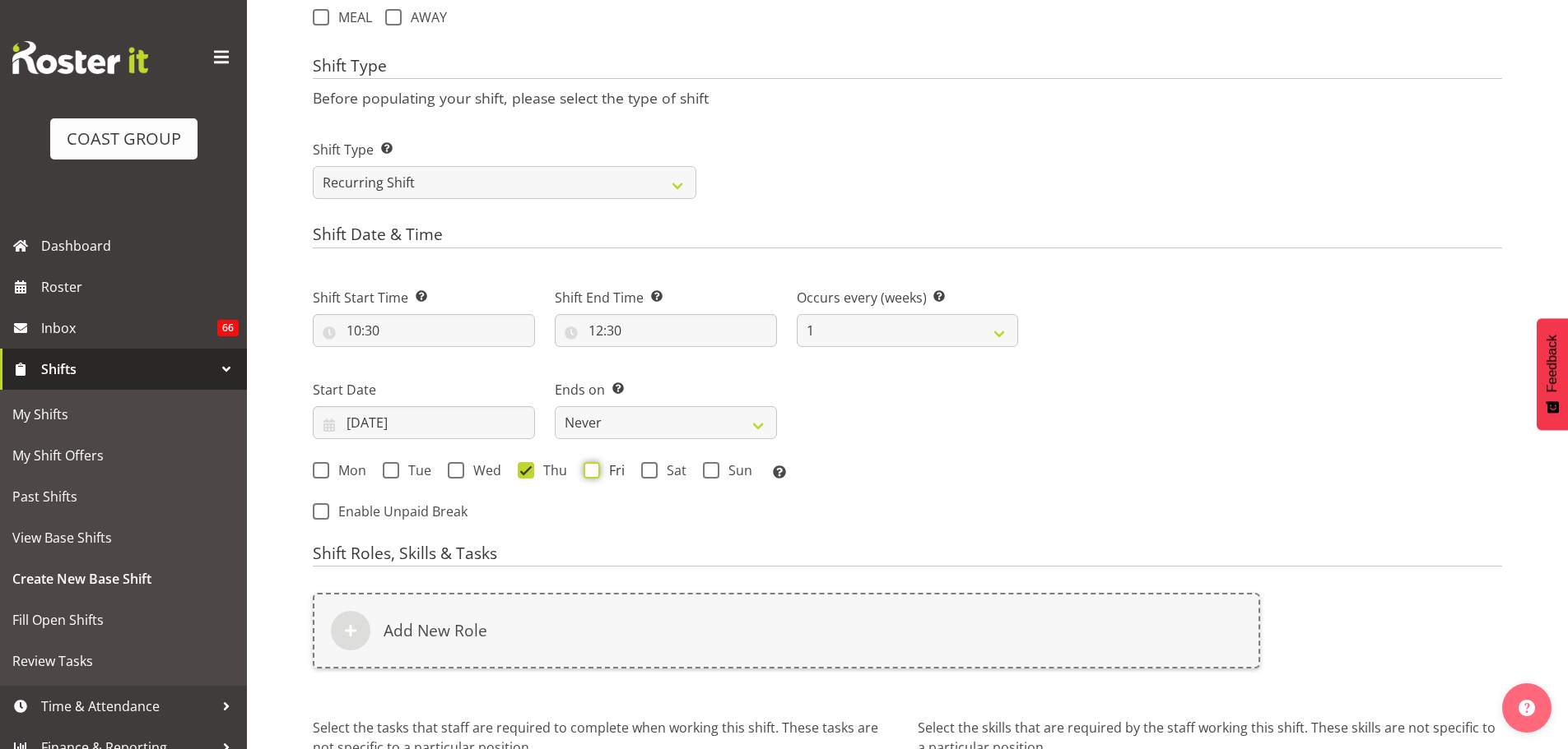
checkbox input "true"
click at [642, 424] on select "Never On Date" at bounding box center [666, 423] width 222 height 33
select select "date"
click at [555, 407] on select "Never On Date" at bounding box center [666, 423] width 222 height 33
select select "8"
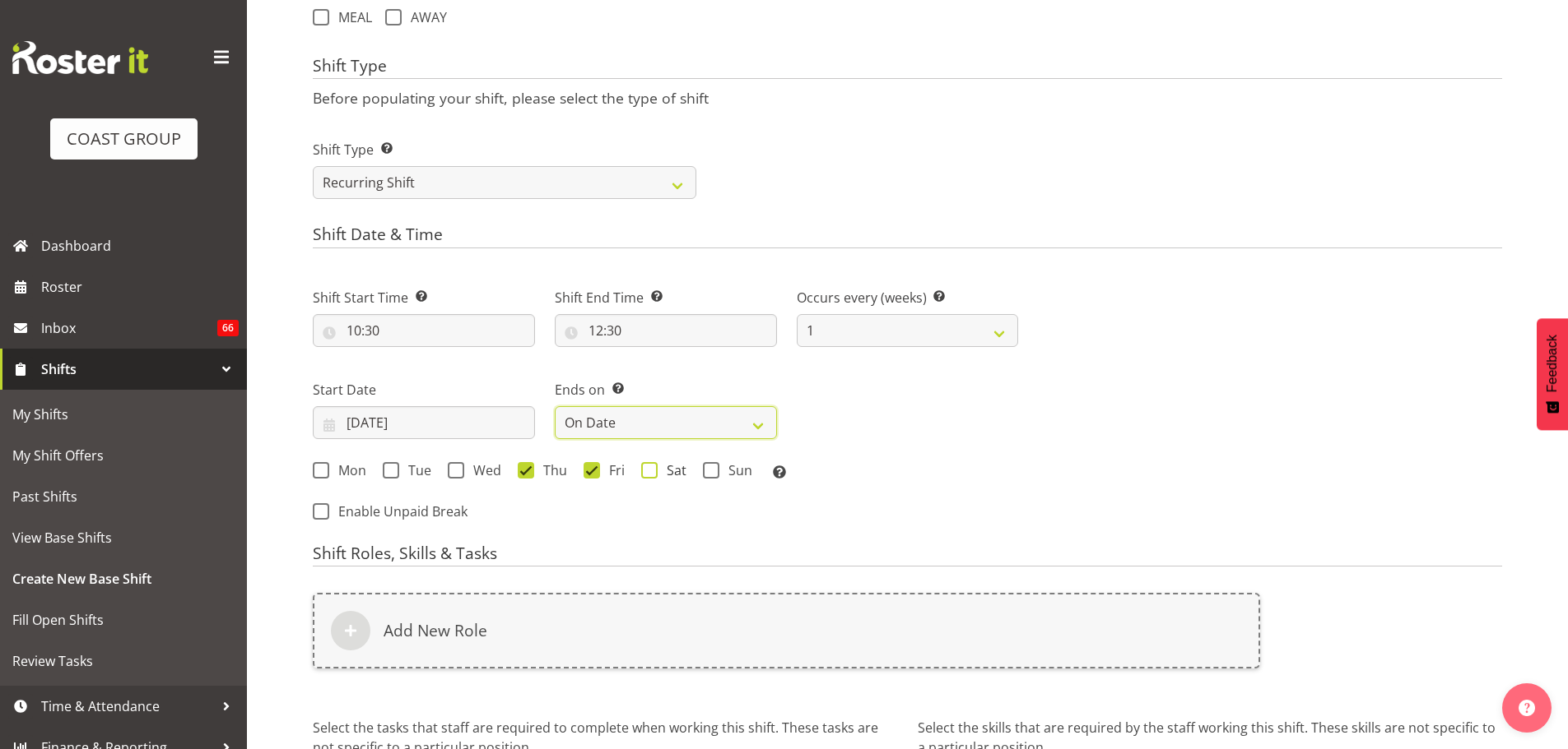
select select "2025"
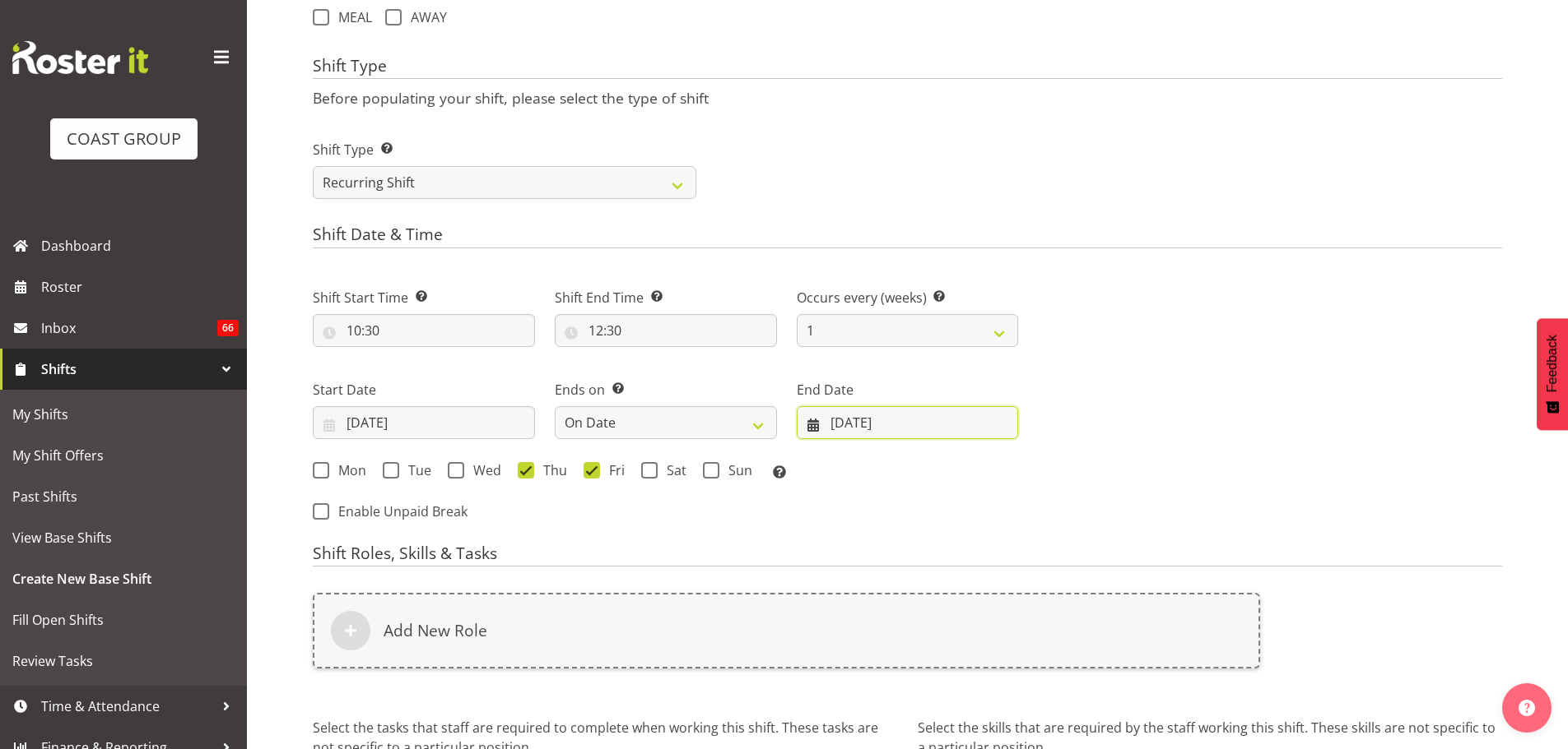
click at [904, 428] on input "17/09/2025" at bounding box center [908, 423] width 222 height 33
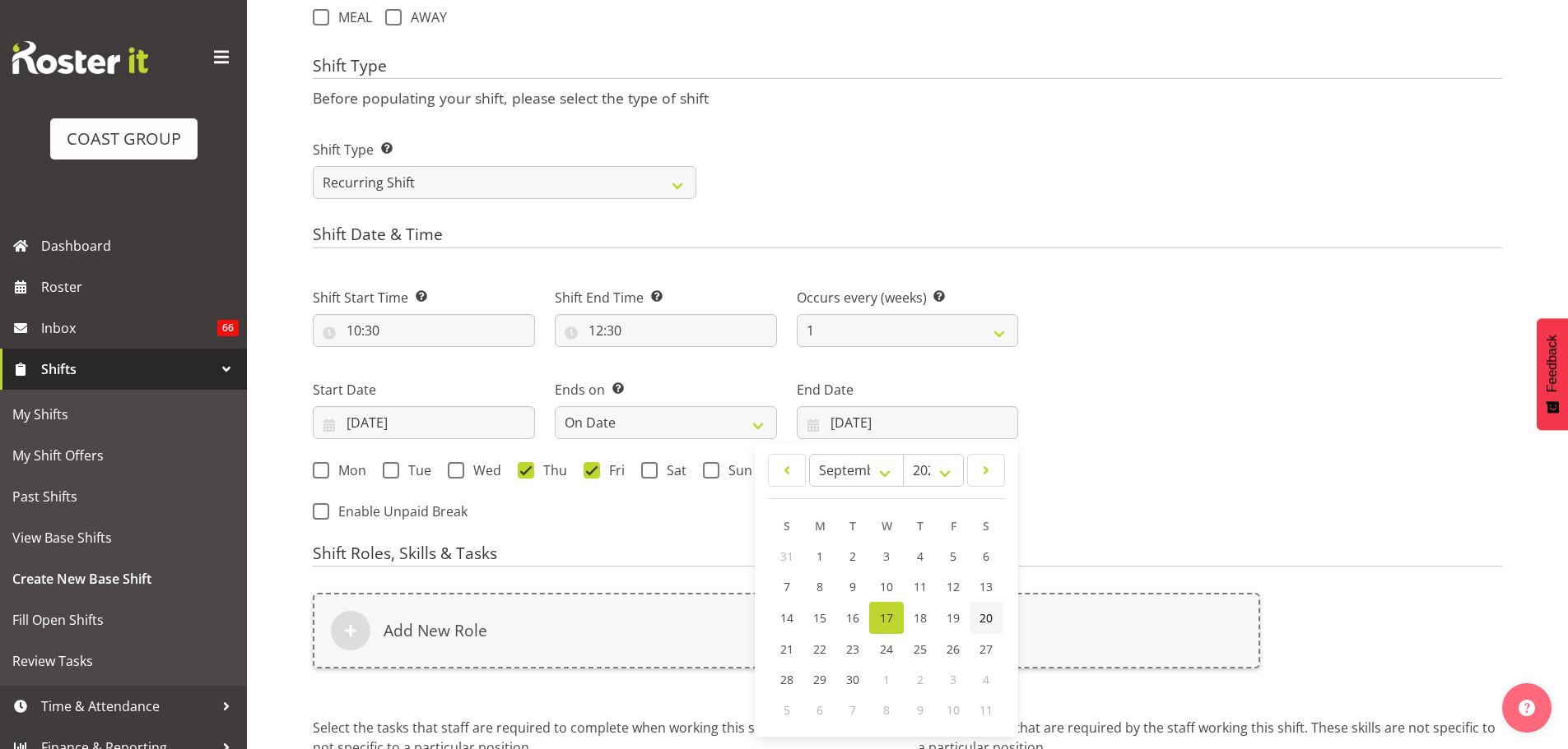
click at [996, 610] on link "20" at bounding box center [986, 618] width 33 height 32
type input "20/09/2025"
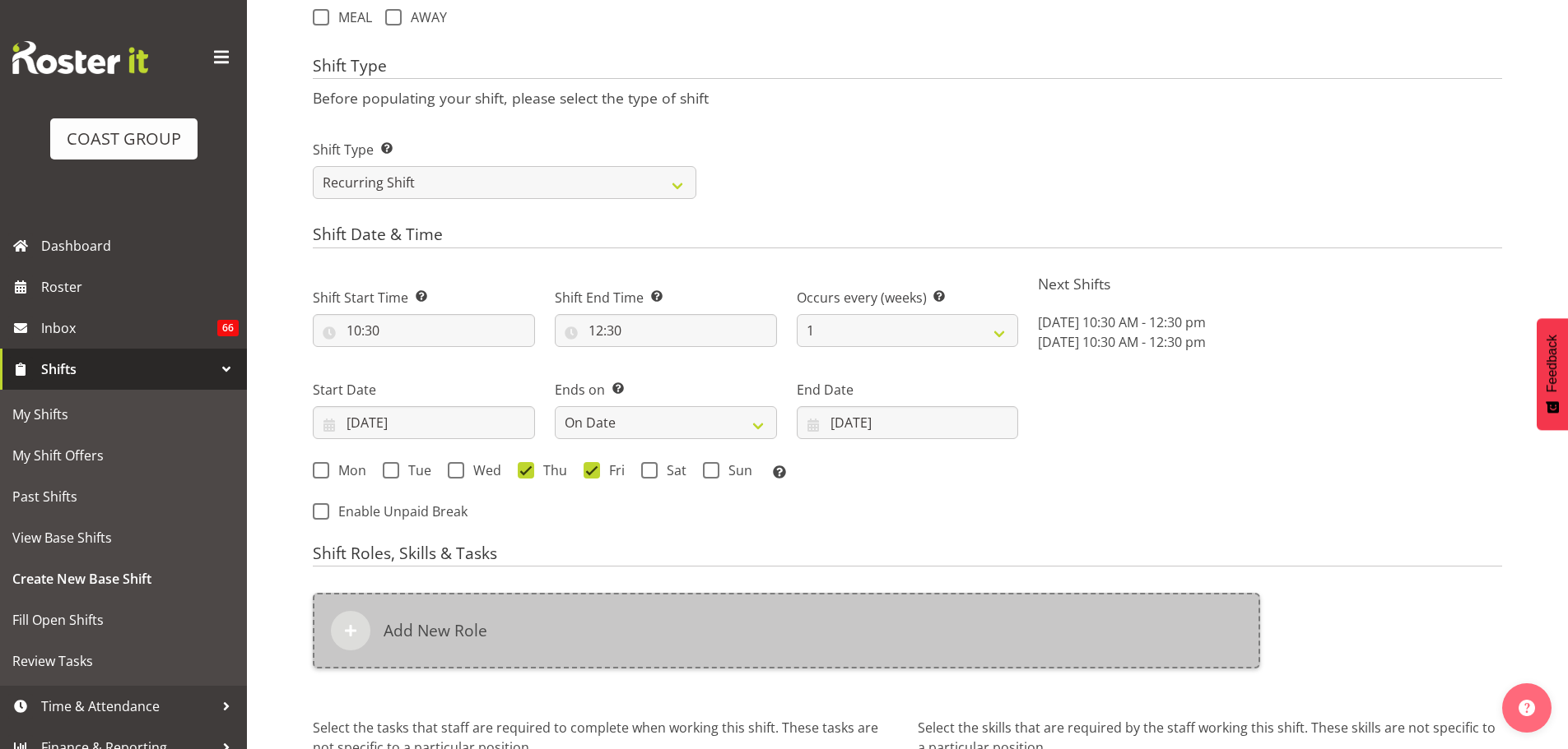
click at [1001, 627] on div "Add New Role" at bounding box center [785, 631] width 947 height 76
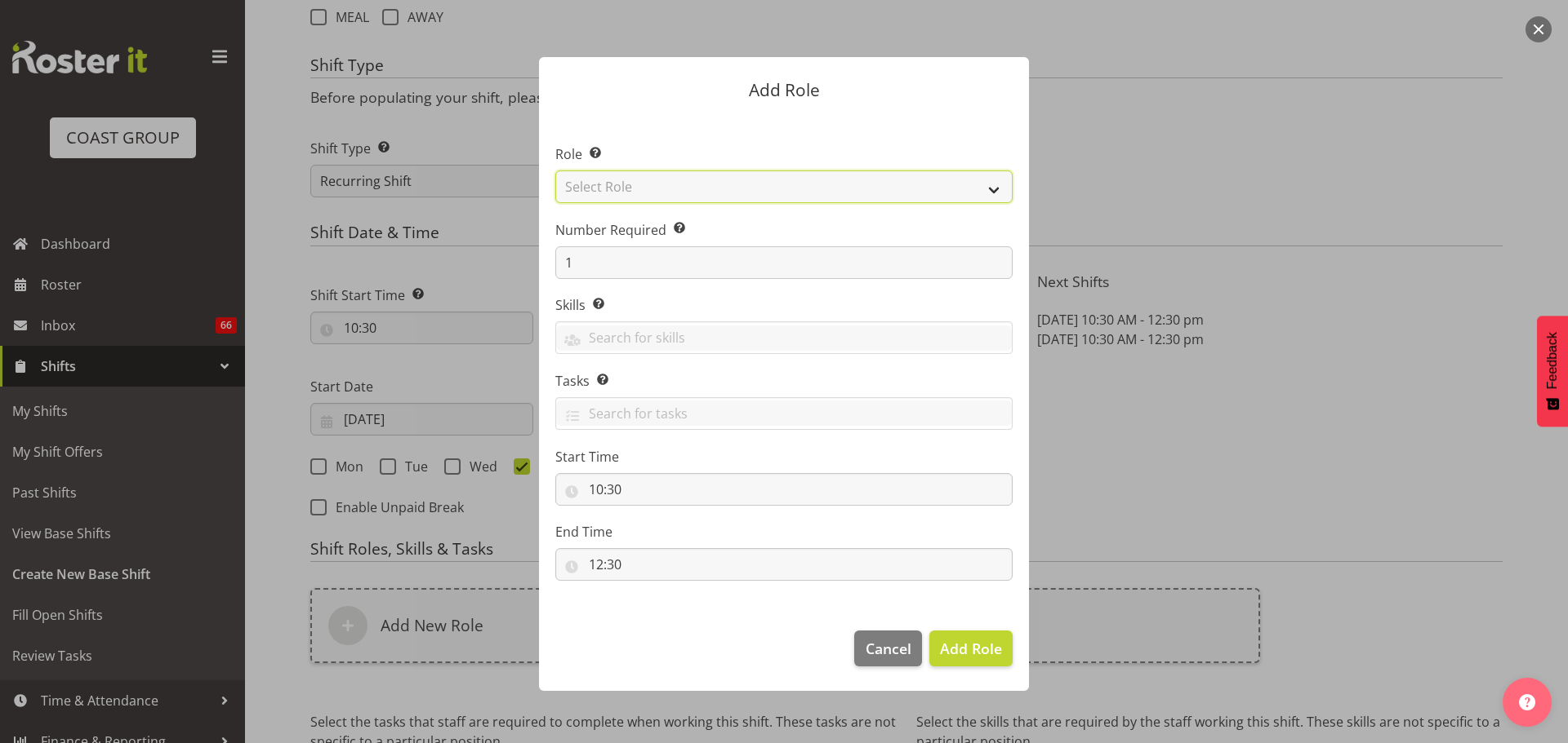
click at [987, 200] on select "Select Role ACCOUNT MANAGER ACCOUNT MANAGER DW ACCOUNTS AKL DIANNA VEHICLES AKL…" at bounding box center [784, 187] width 458 height 33
select select "81"
click at [555, 171] on select "Select Role ACCOUNT MANAGER ACCOUNT MANAGER DW ACCOUNTS AKL DIANNA VEHICLES AKL…" at bounding box center [784, 187] width 458 height 33
click at [977, 652] on span "Add Role" at bounding box center [970, 648] width 62 height 19
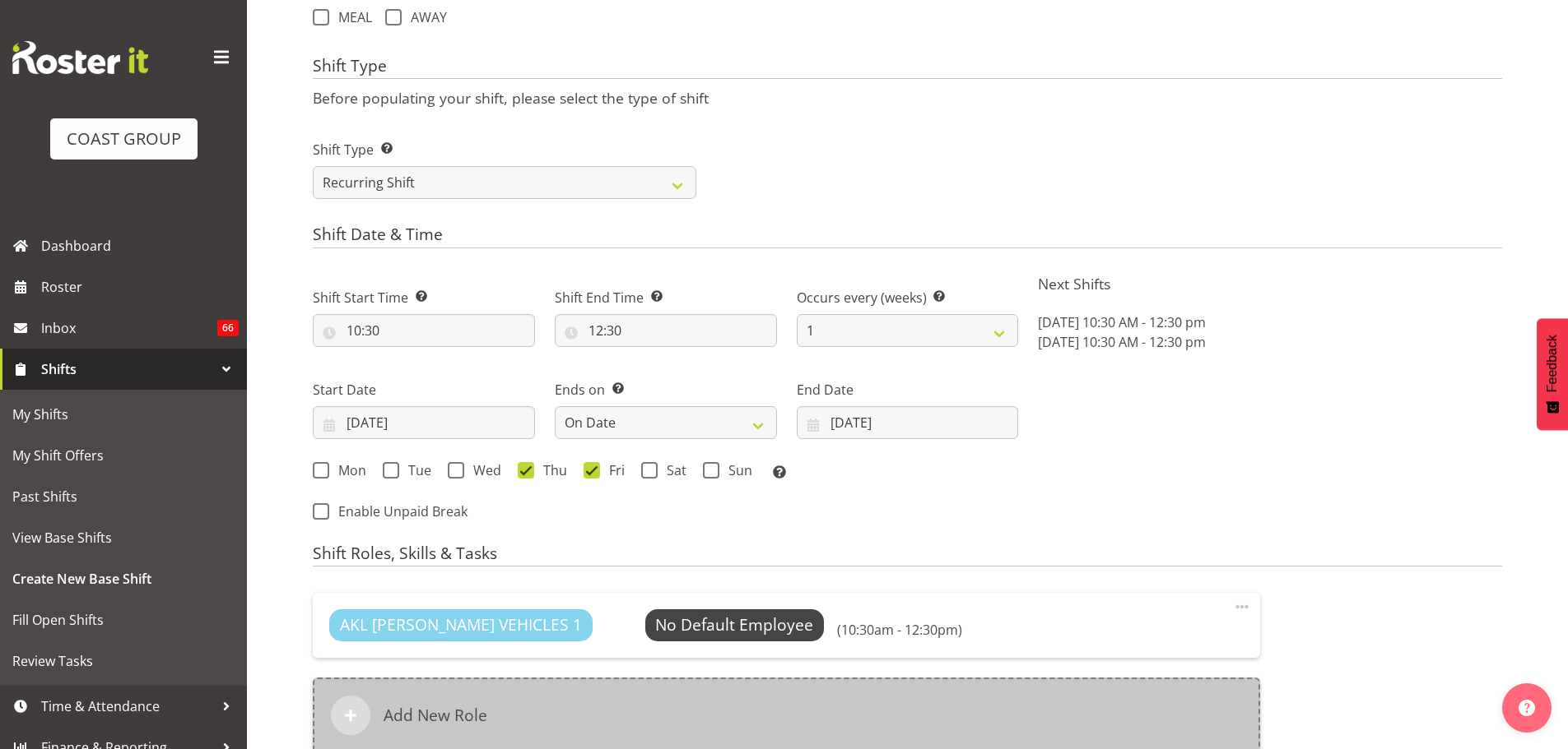
click at [840, 685] on div "Add New Role" at bounding box center [785, 716] width 947 height 76
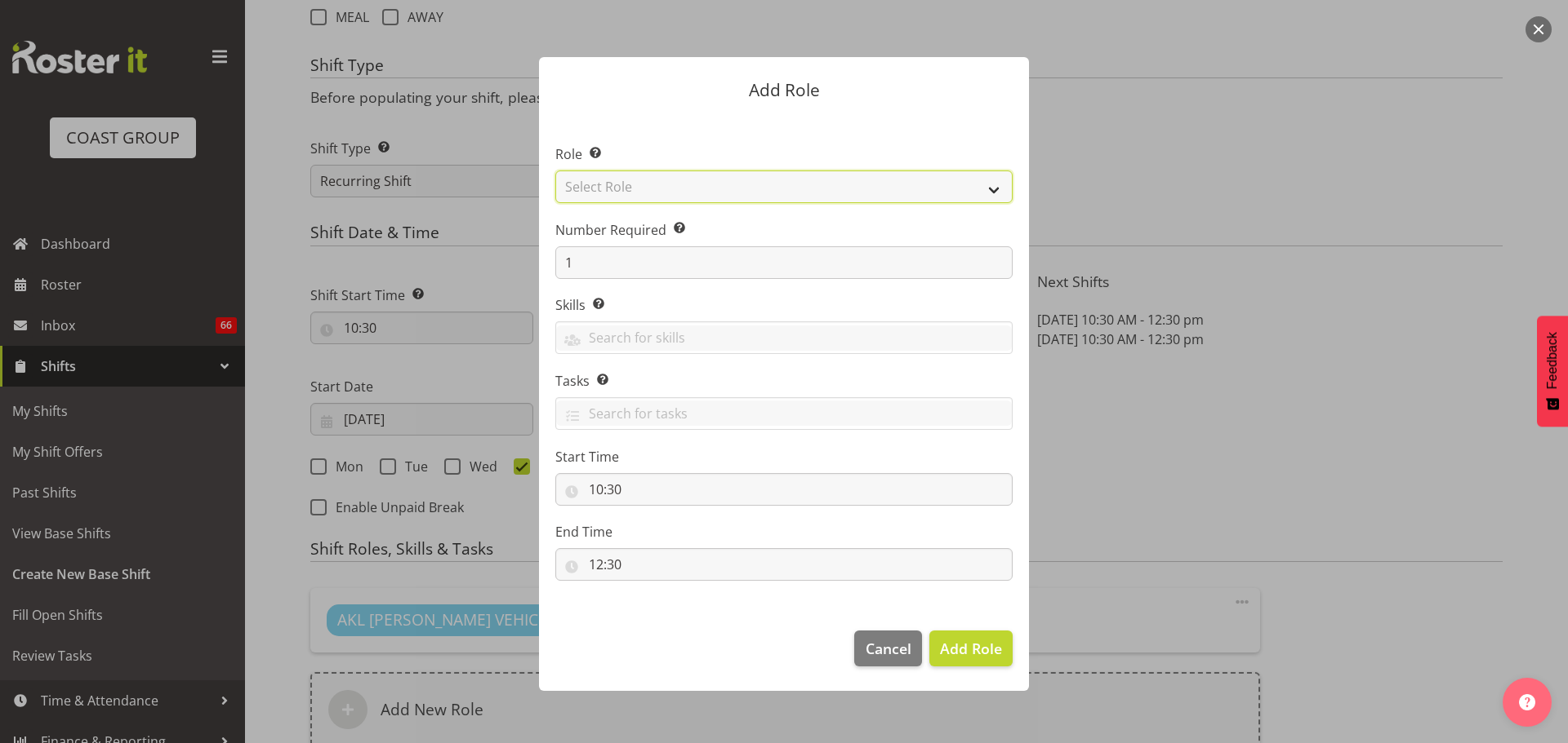
click at [886, 198] on select "Select Role ACCOUNT MANAGER ACCOUNT MANAGER DW ACCOUNTS AKL DIANNA VEHICLES AKL…" at bounding box center [784, 187] width 458 height 33
select select "190"
click at [555, 171] on select "Select Role ACCOUNT MANAGER ACCOUNT MANAGER DW ACCOUNTS AKL DIANNA VEHICLES AKL…" at bounding box center [784, 187] width 458 height 33
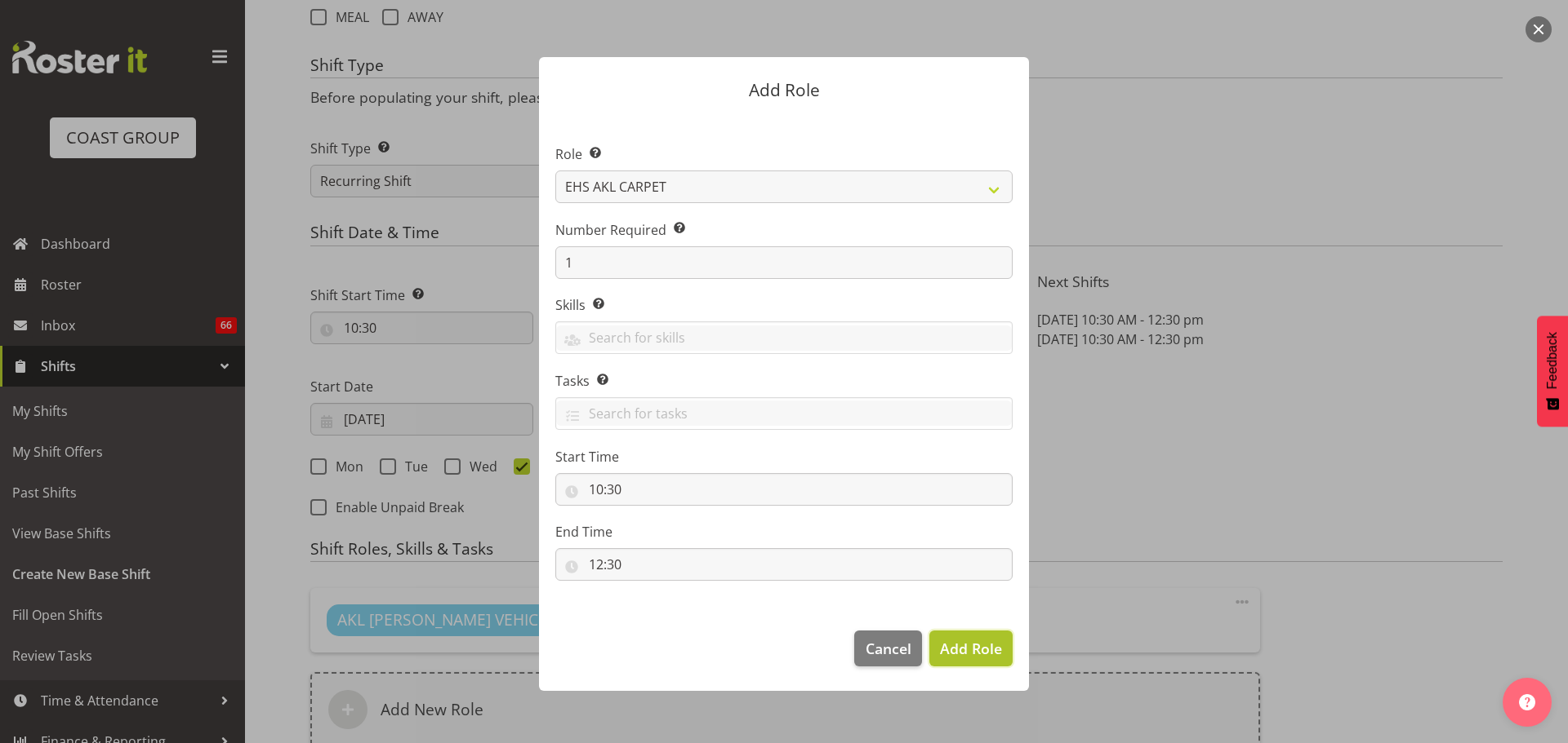
click at [991, 650] on span "Add Role" at bounding box center [970, 648] width 62 height 19
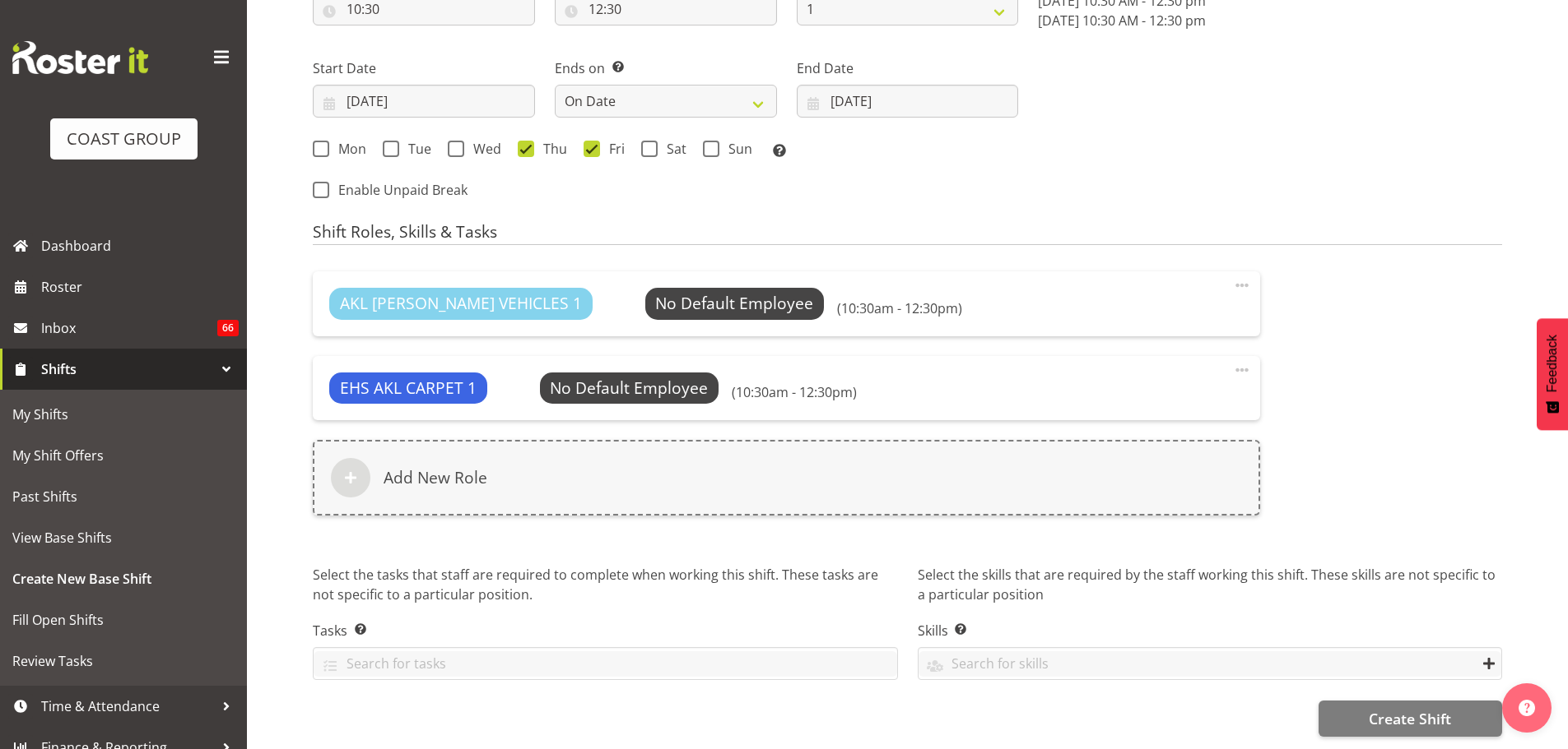
scroll to position [967, 0]
click at [1442, 714] on span "Create Shift" at bounding box center [1409, 719] width 83 height 21
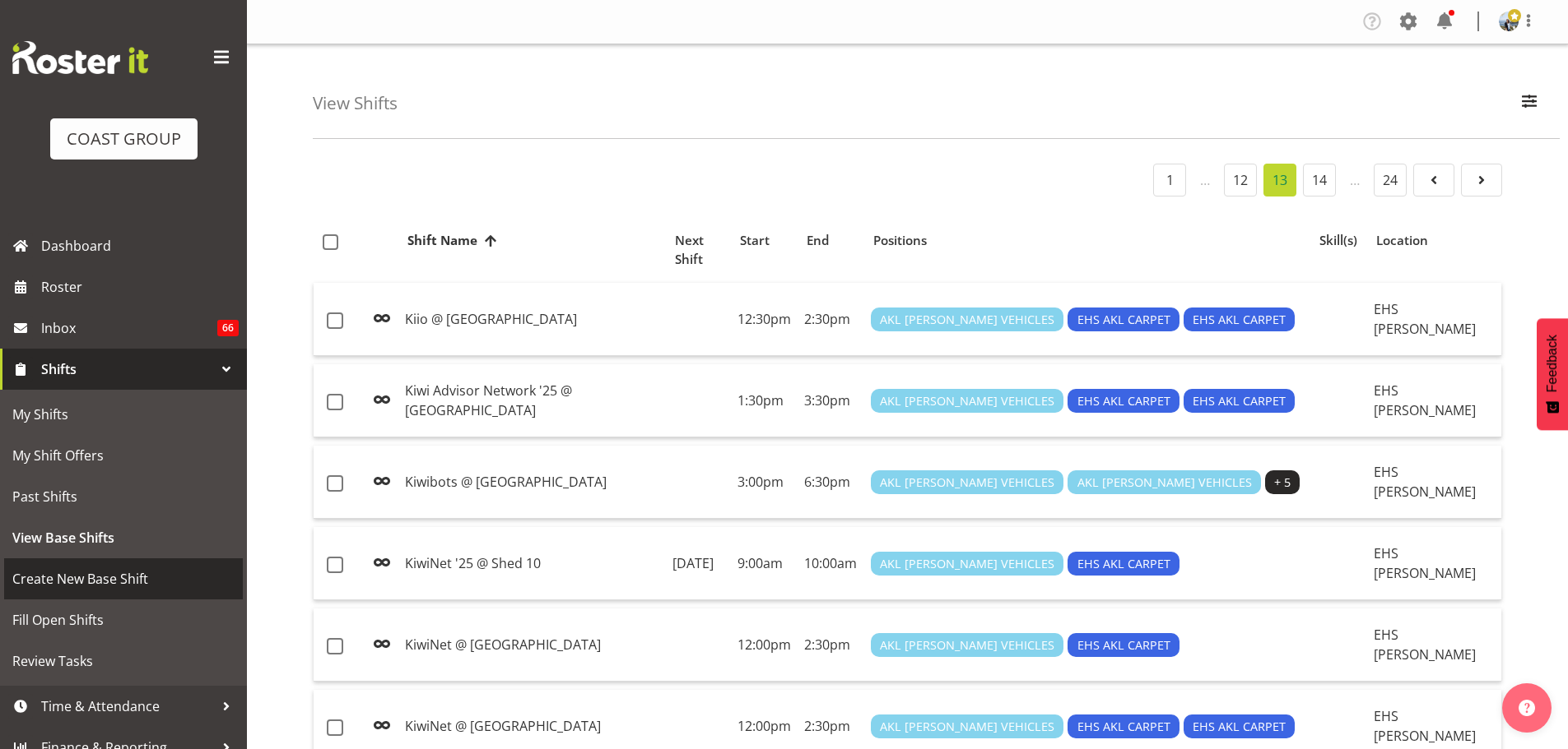
click at [159, 587] on span "Create New Base Shift" at bounding box center [124, 579] width 222 height 24
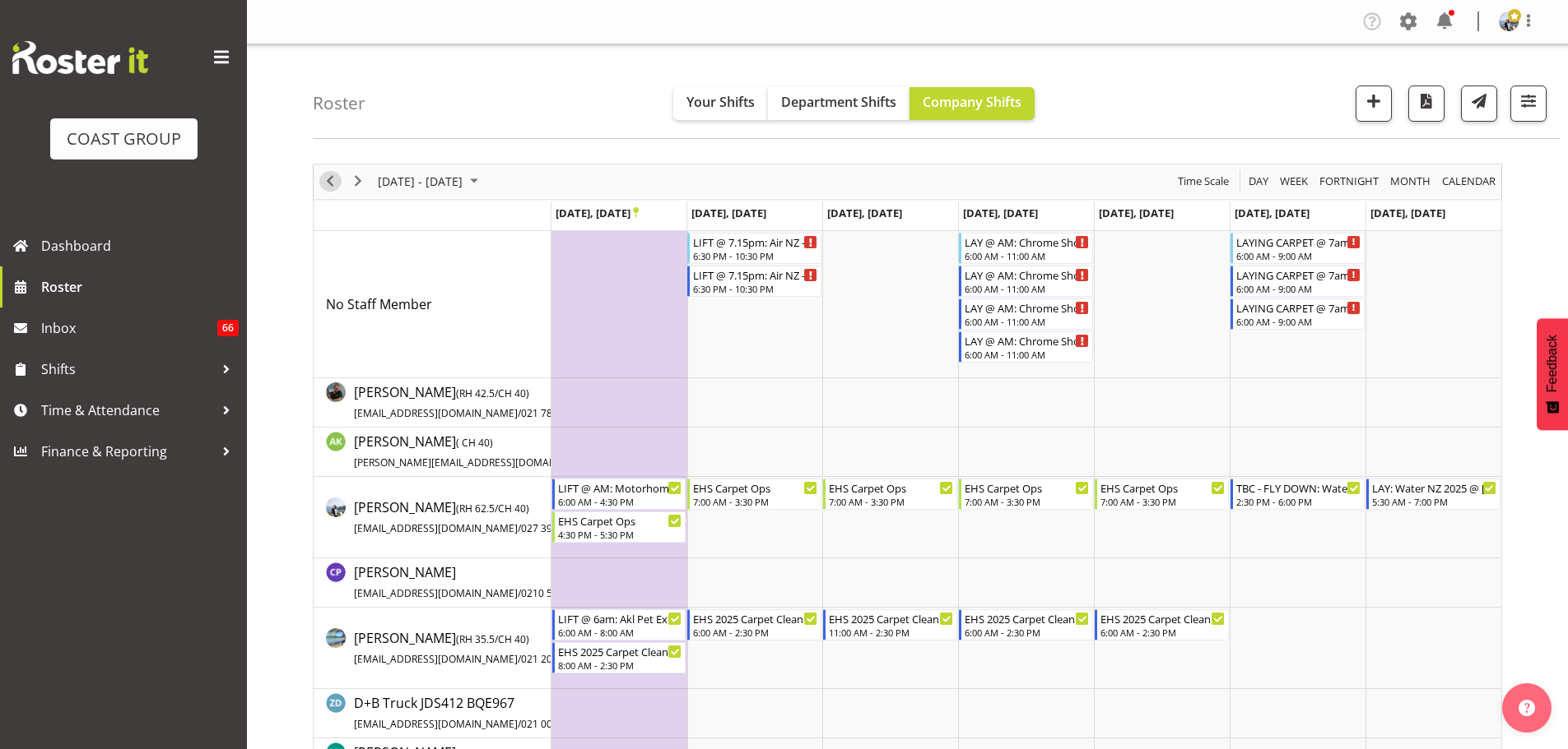
click at [323, 181] on span "Previous" at bounding box center [330, 181] width 19 height 20
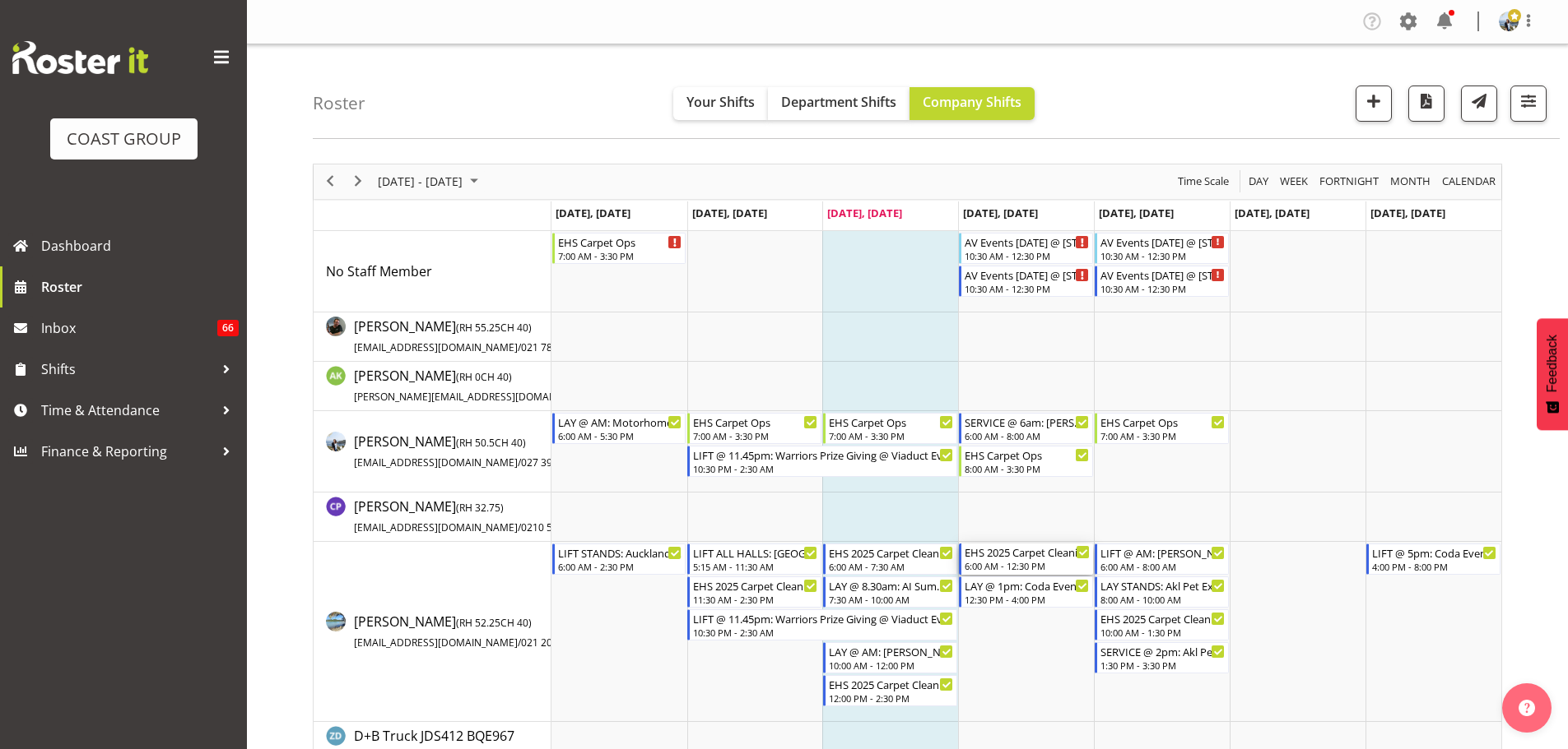
click at [1014, 570] on div "6:00 AM - 12:30 PM" at bounding box center [1027, 566] width 126 height 14
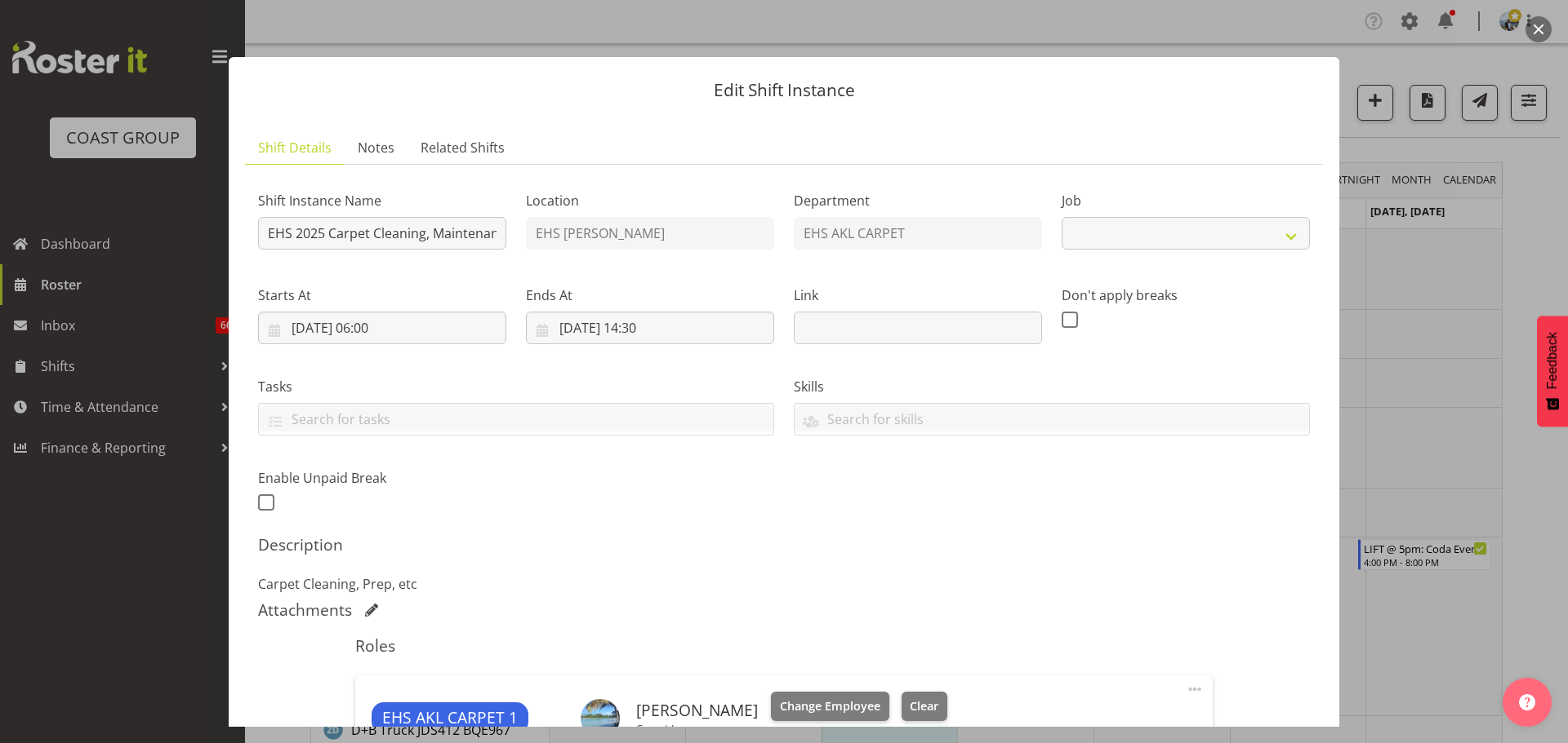
select select "69"
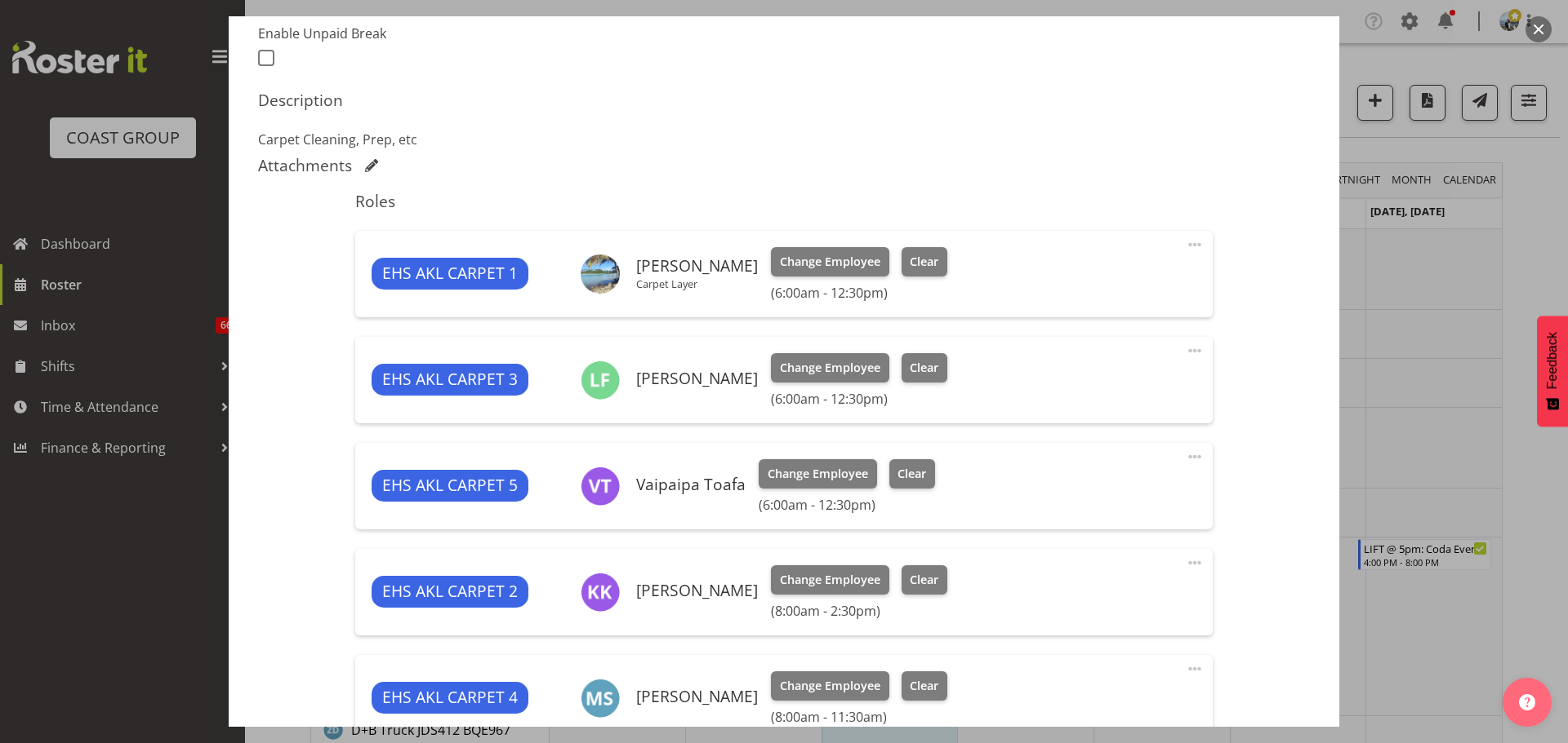
scroll to position [455, 0]
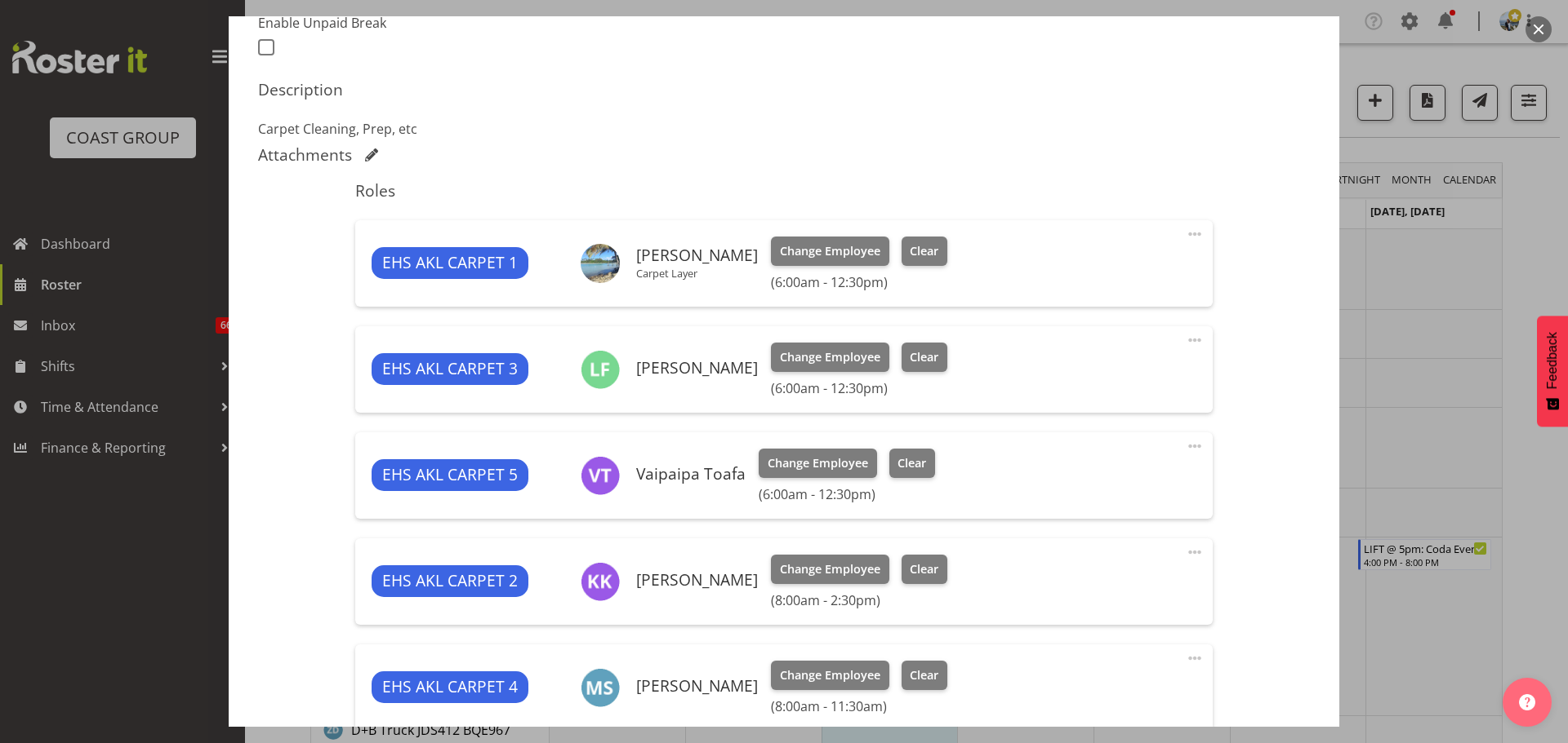
click at [1188, 233] on span at bounding box center [1194, 234] width 19 height 19
click at [1155, 258] on link "Edit" at bounding box center [1126, 270] width 156 height 29
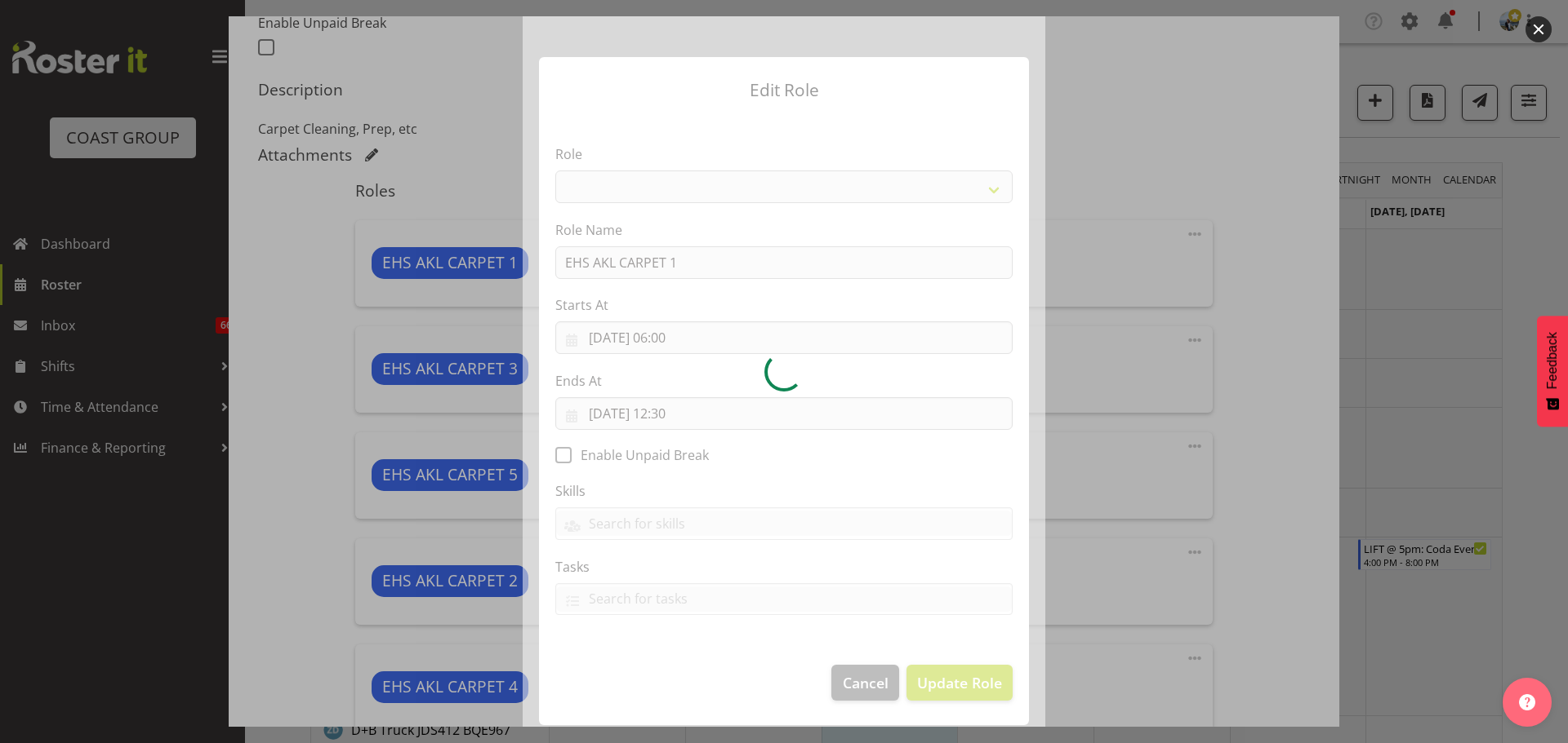
select select "190"
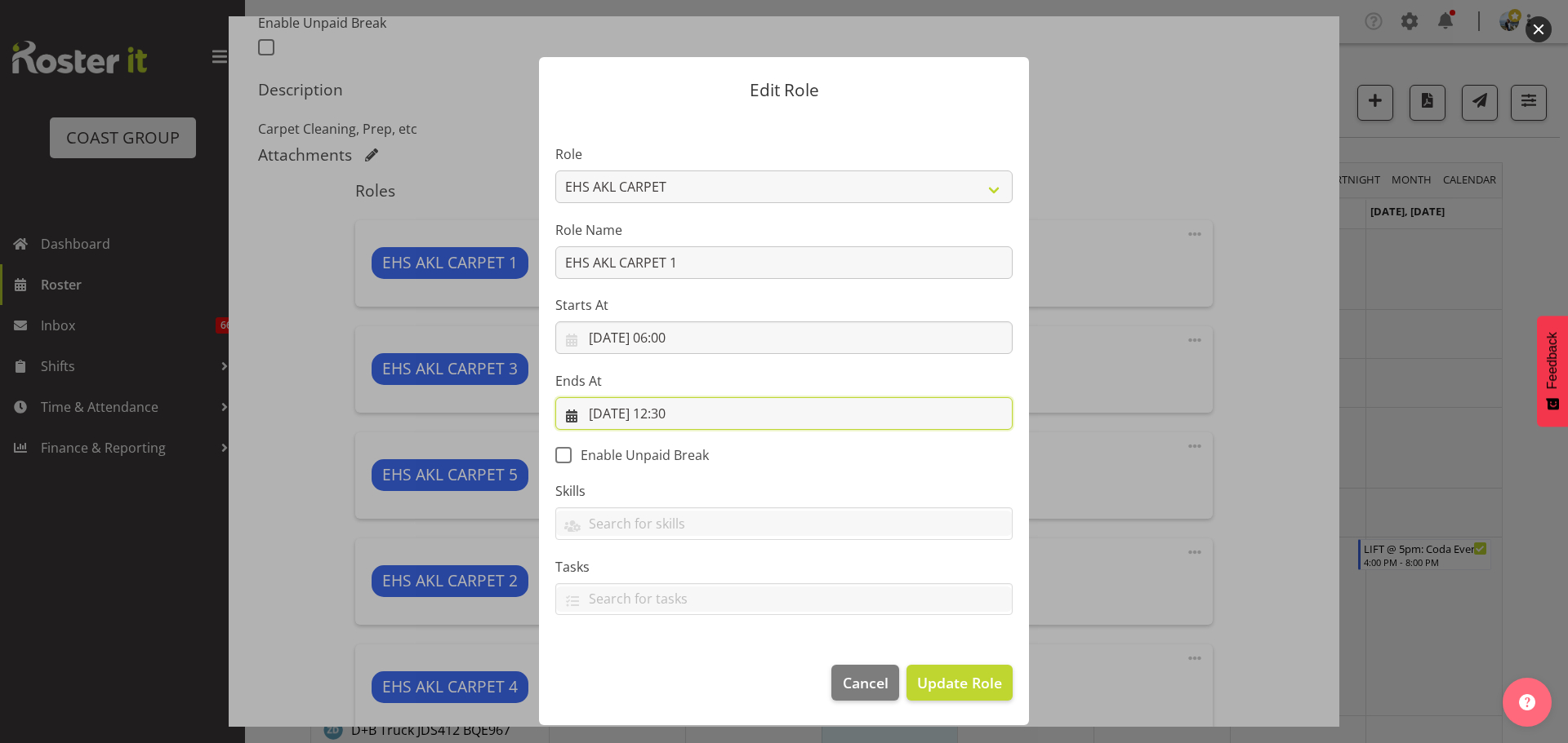
click at [674, 415] on input "18/09/2025, 12:30" at bounding box center [784, 414] width 458 height 33
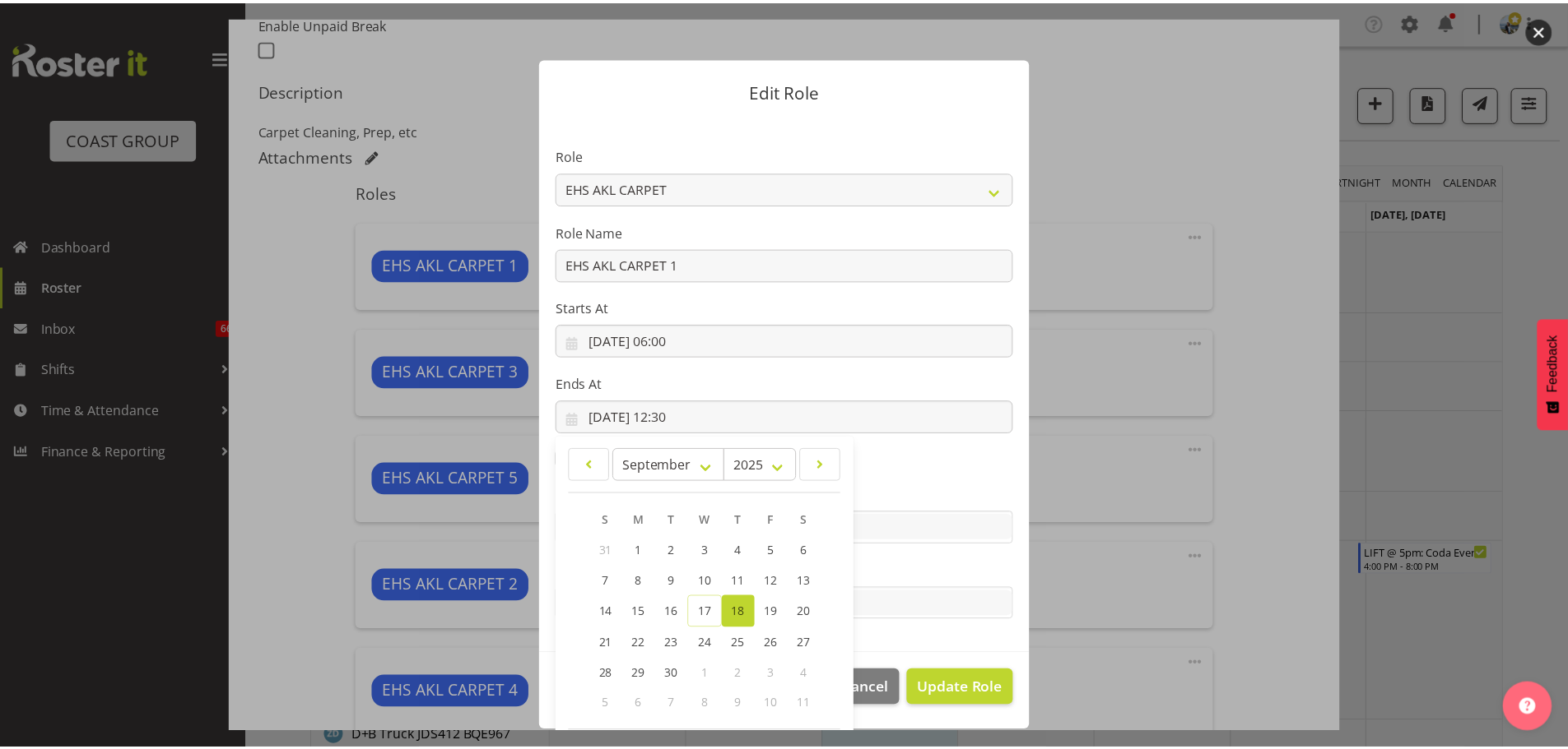
scroll to position [77, 0]
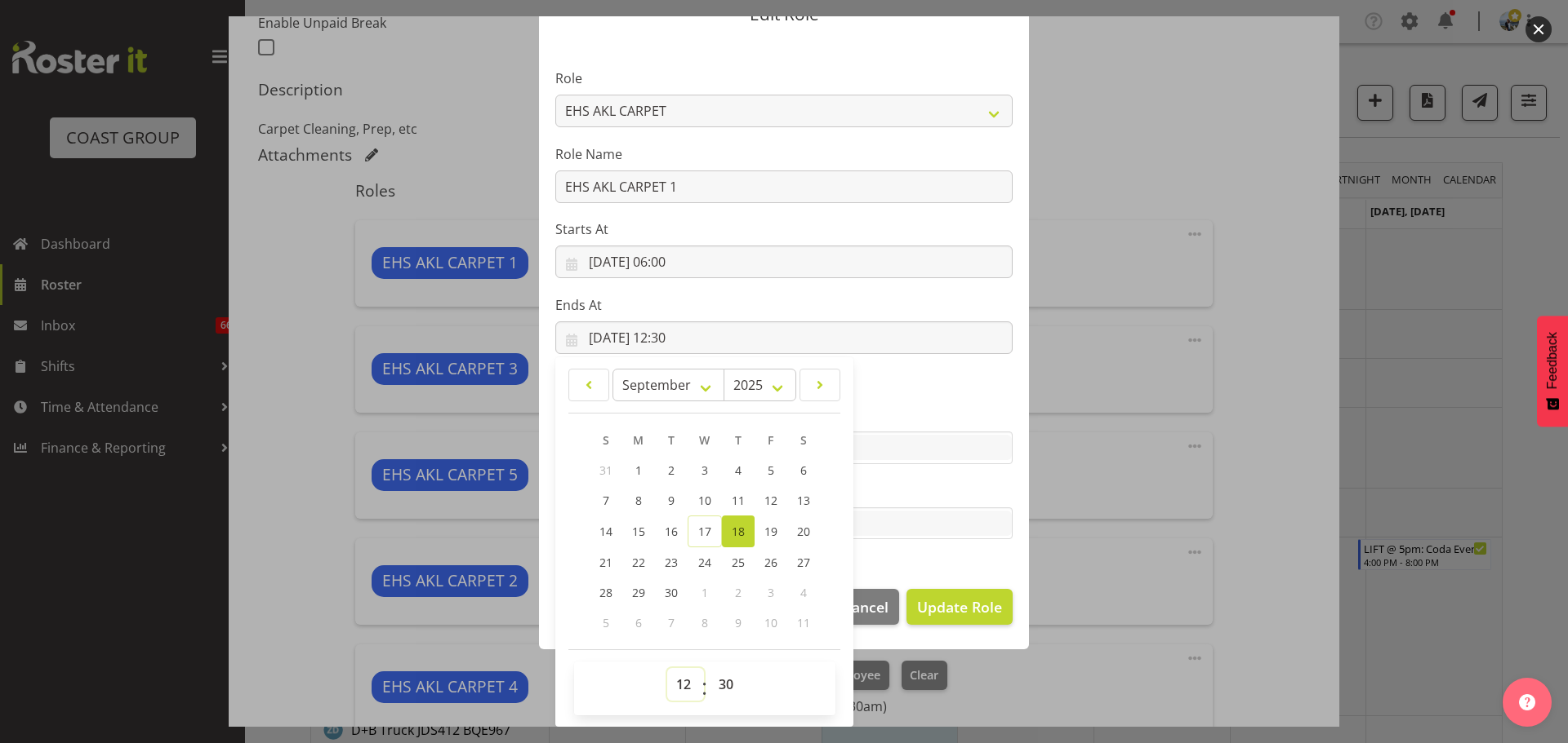
click at [678, 674] on select "00 01 02 03 04 05 06 07 08 09 10 11 12 13 14 15 16 17 18 19 20 21 22 23" at bounding box center [686, 685] width 37 height 33
select select "10"
click at [667, 669] on select "00 01 02 03 04 05 06 07 08 09 10 11 12 13 14 15 16 17 18 19 20 21 22 23" at bounding box center [686, 685] width 37 height 33
type input "18/09/2025, 10:30"
click at [979, 607] on span "Update Role" at bounding box center [960, 607] width 85 height 21
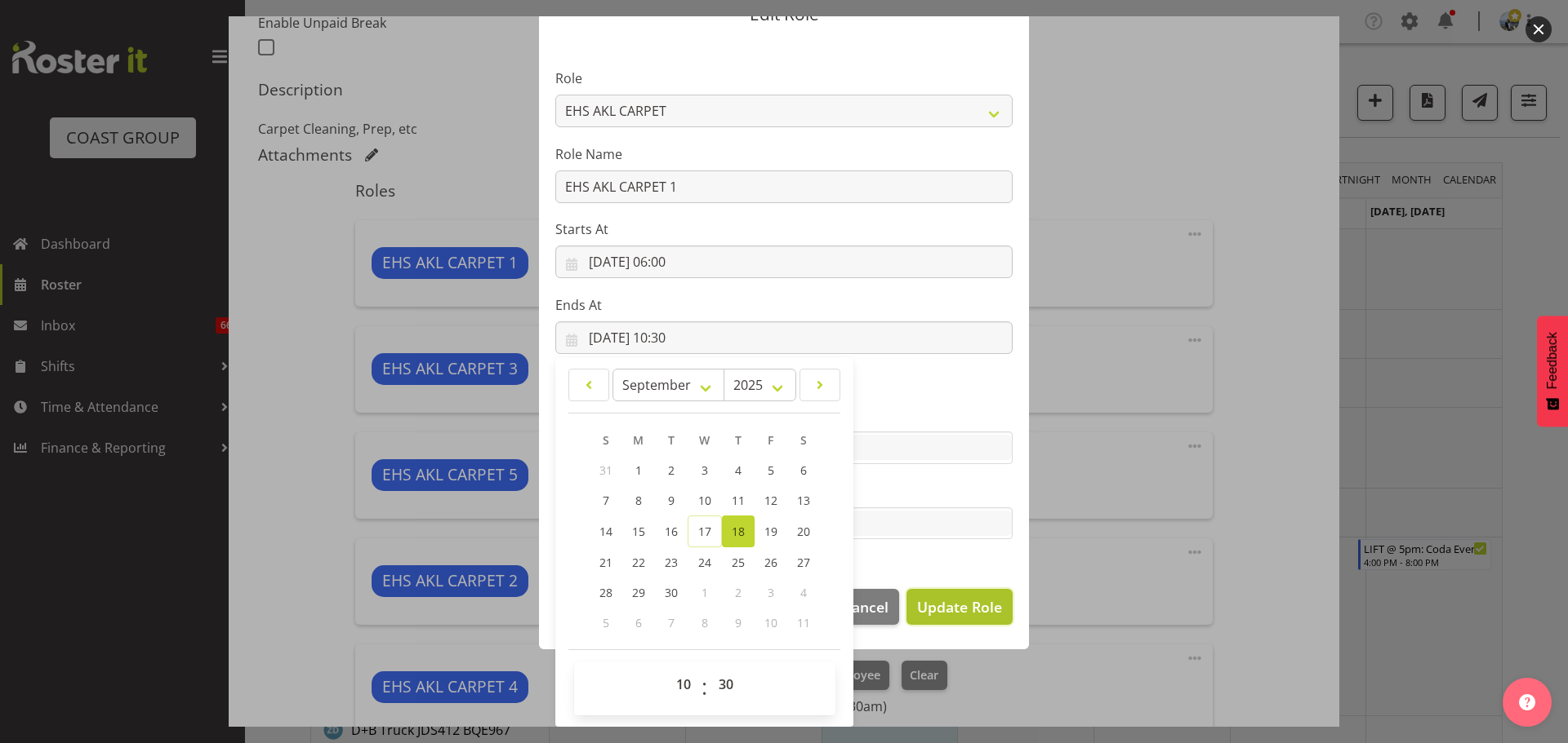
select select
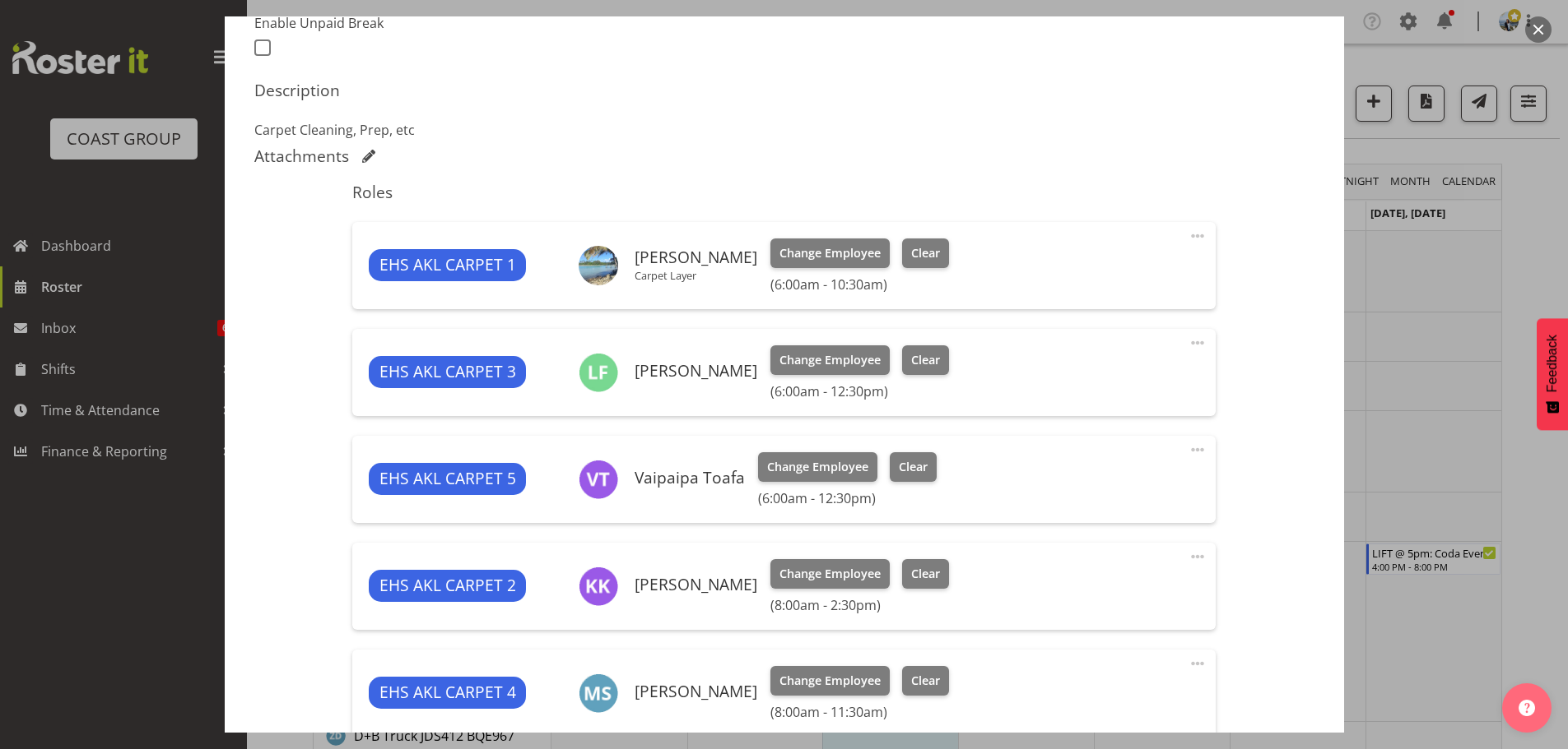
scroll to position [792, 0]
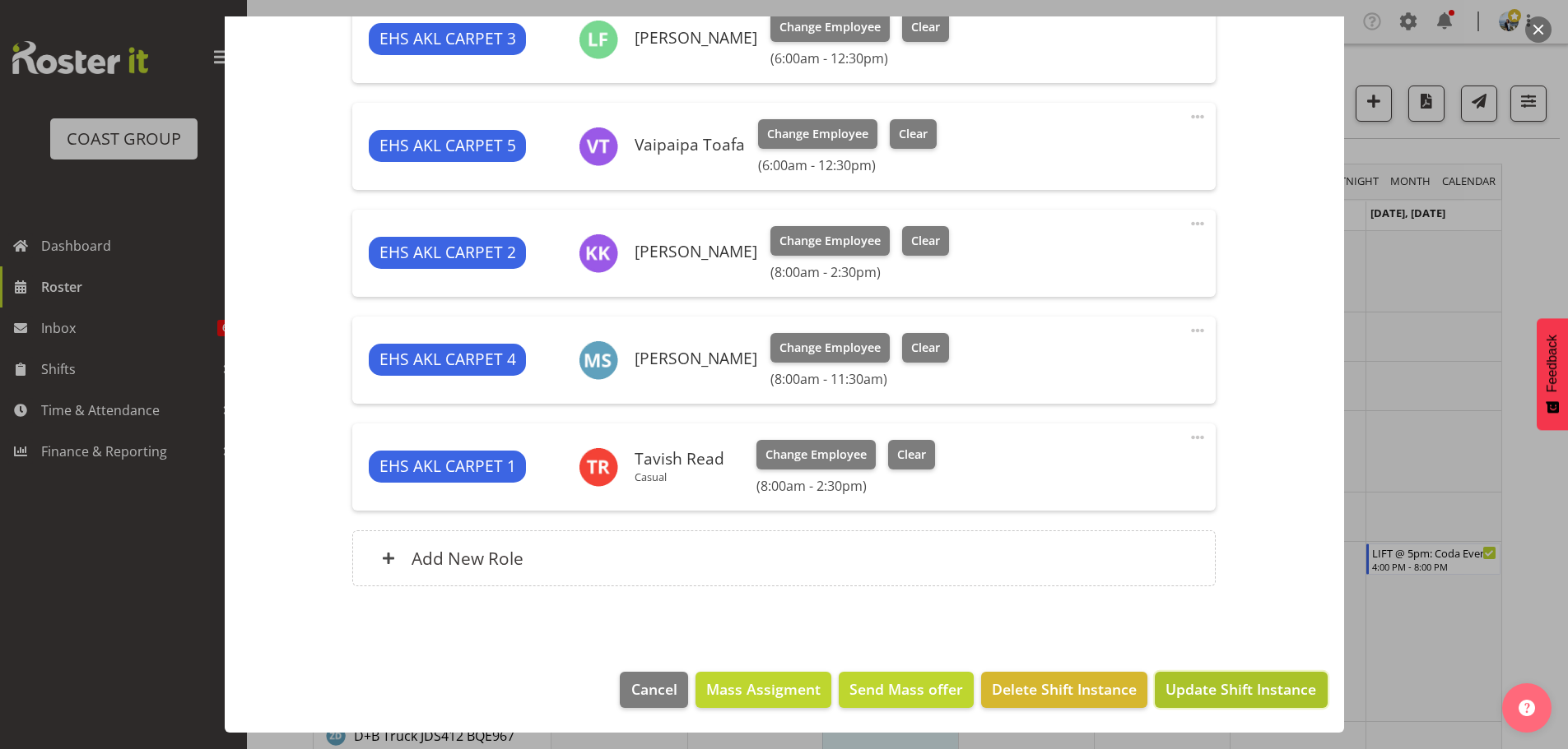
click at [1272, 691] on span "Update Shift Instance" at bounding box center [1240, 690] width 151 height 21
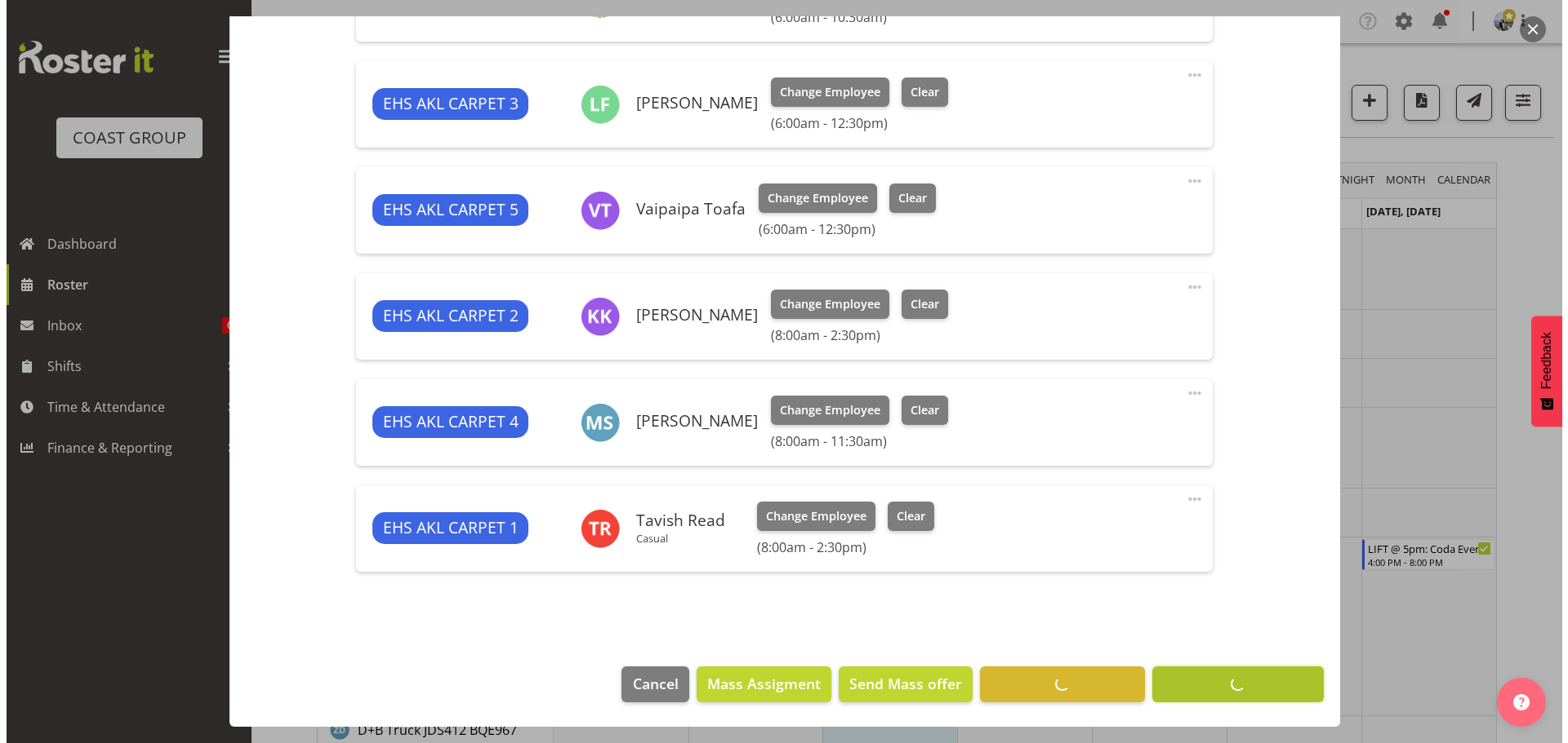
scroll to position [721, 0]
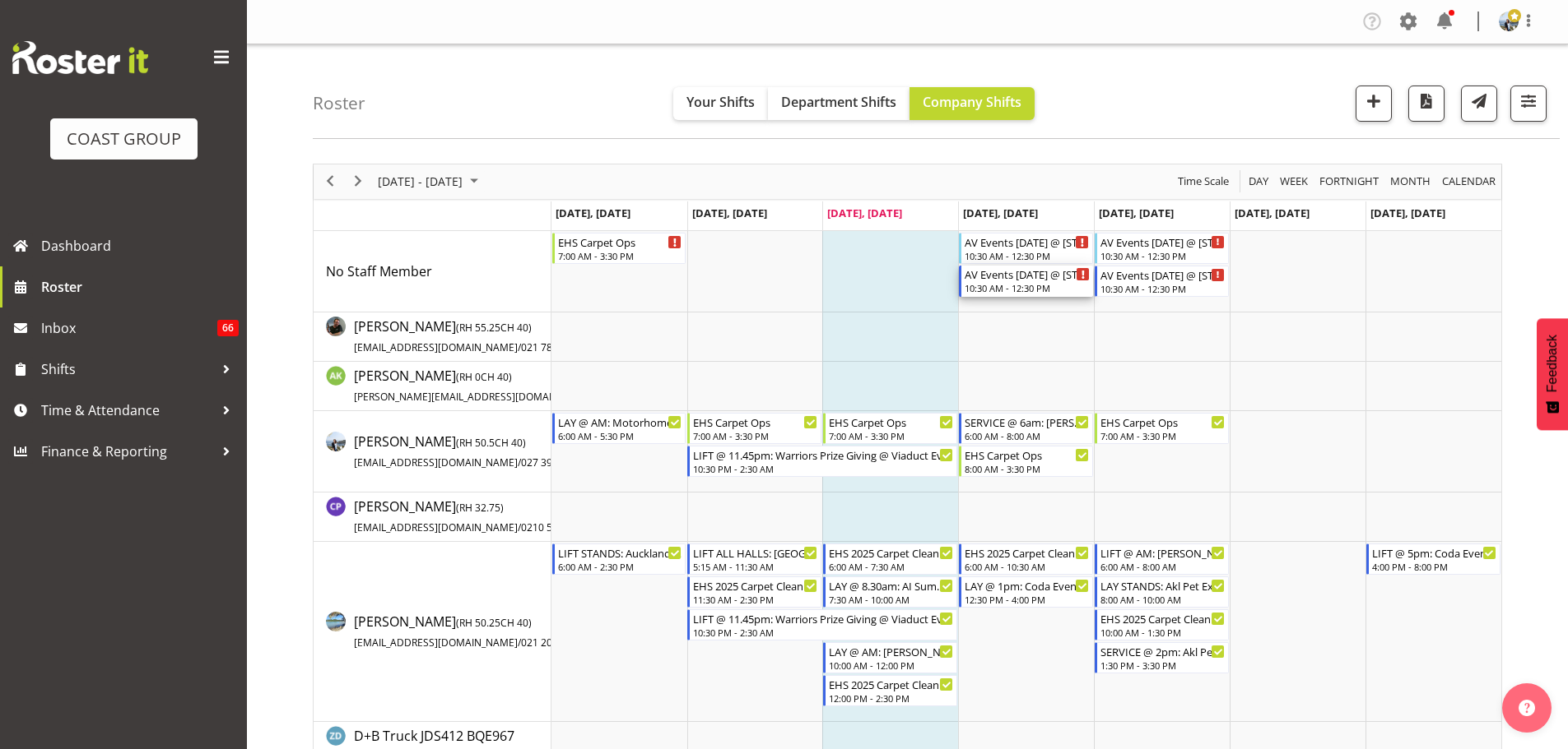
click at [1053, 269] on div "AV Events Sept '25 @ 131 Queen St, Akl CBD" at bounding box center [1027, 273] width 126 height 17
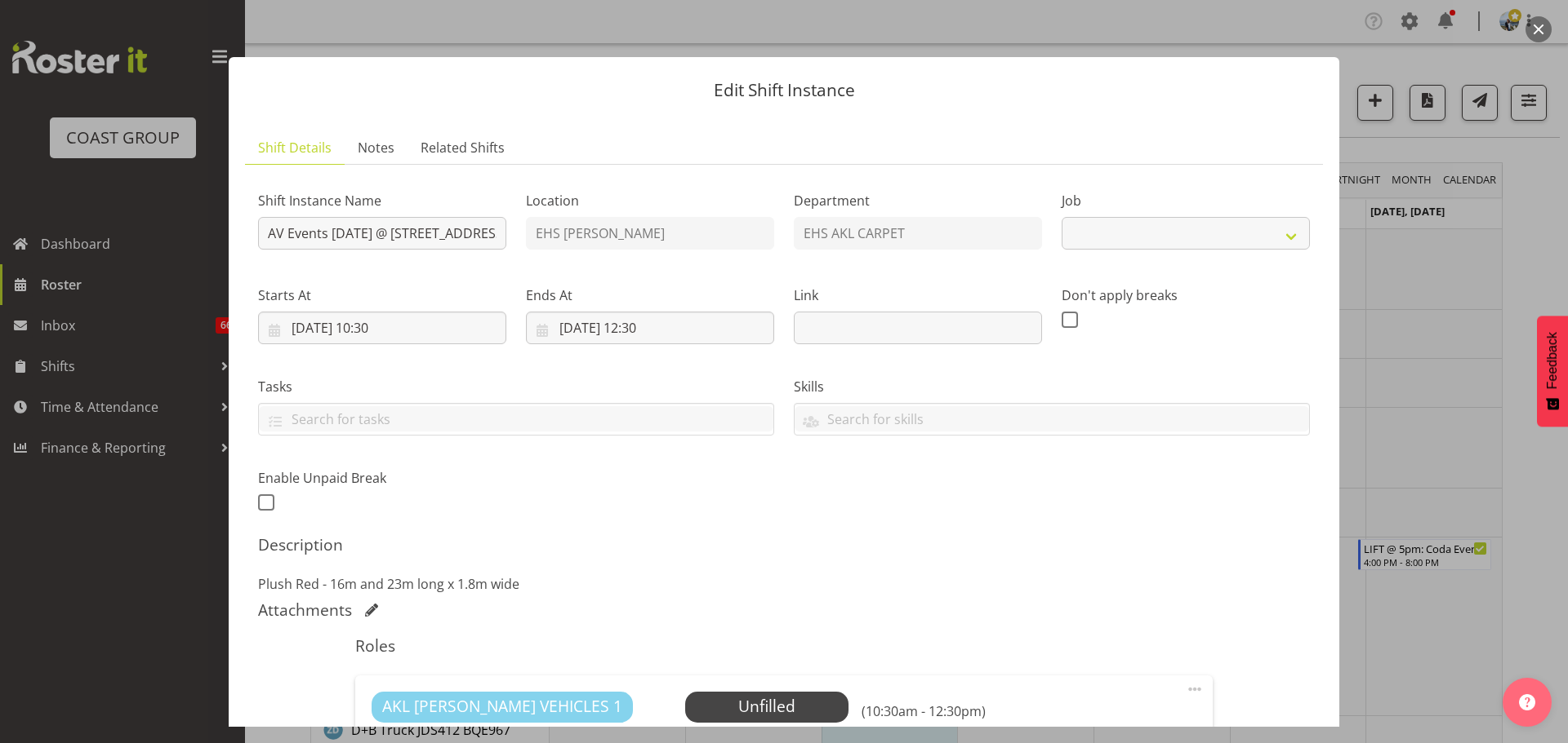
select select "8575"
click at [272, 235] on input "AV Events Sept '25 @ 131 Queen St, Akl CBD" at bounding box center [381, 234] width 248 height 33
type input "LAY @ 11am: AV Events Sept '25 @ 131 Queen St, Akl CBD"
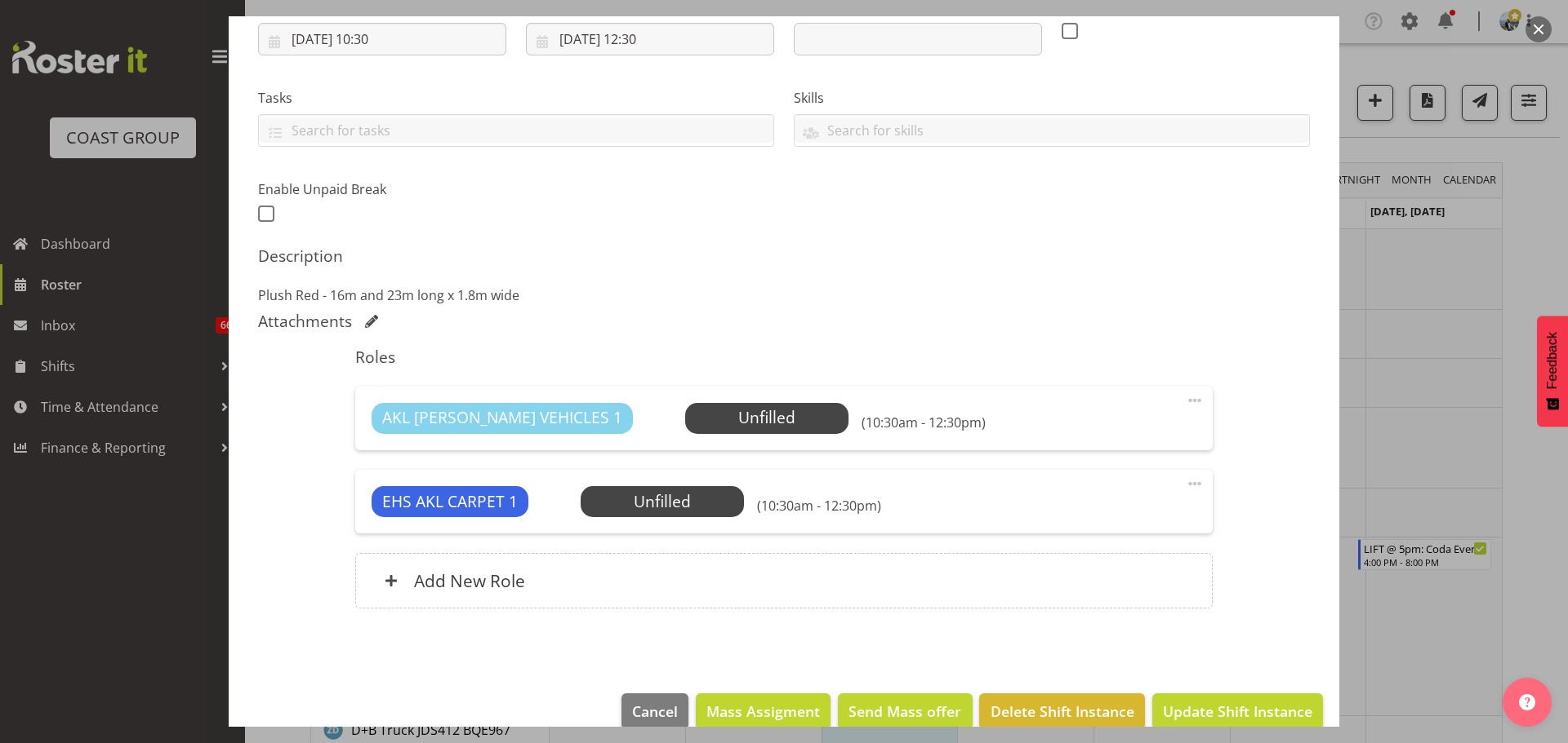
scroll to position [316, 0]
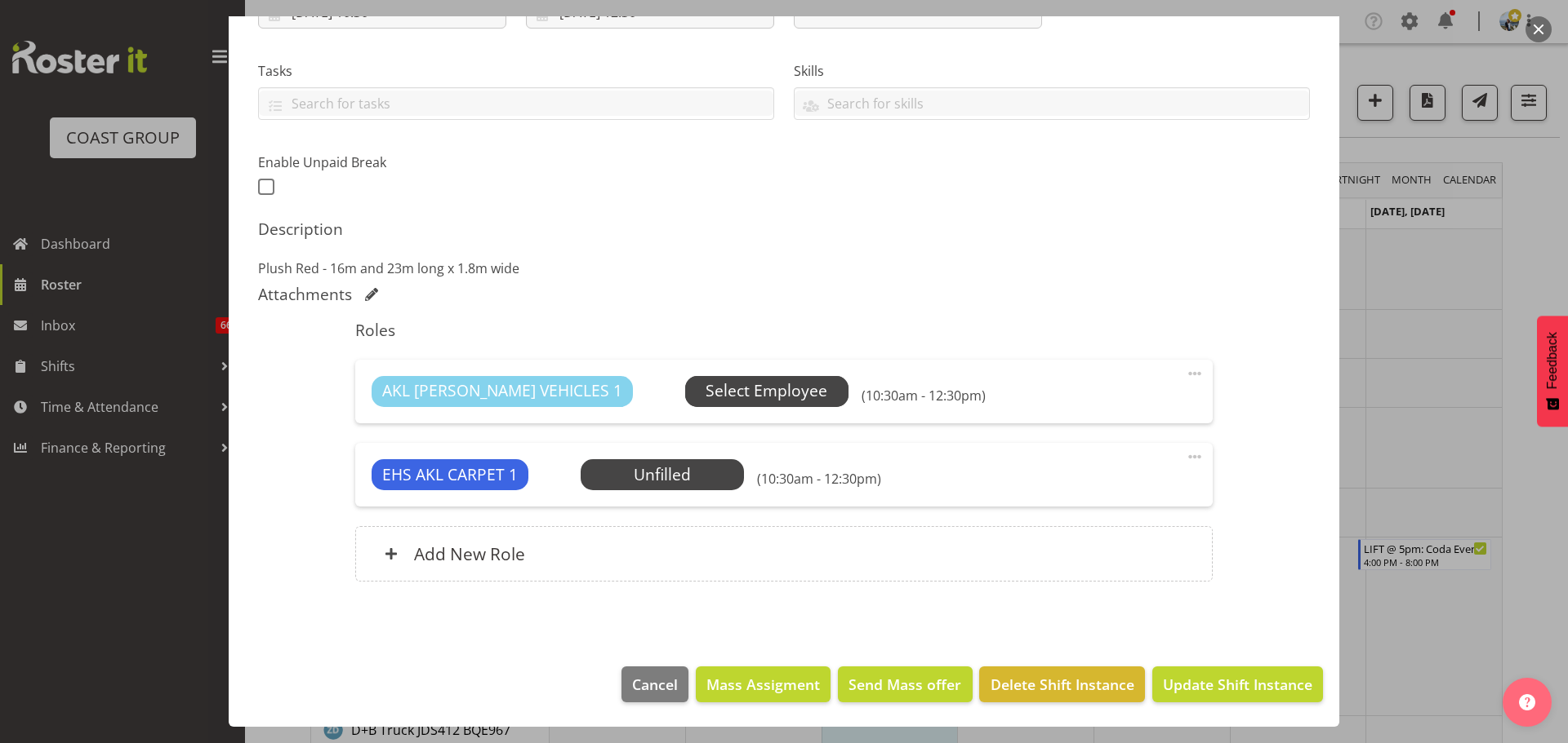
click at [706, 389] on span "Select Employee" at bounding box center [767, 391] width 122 height 24
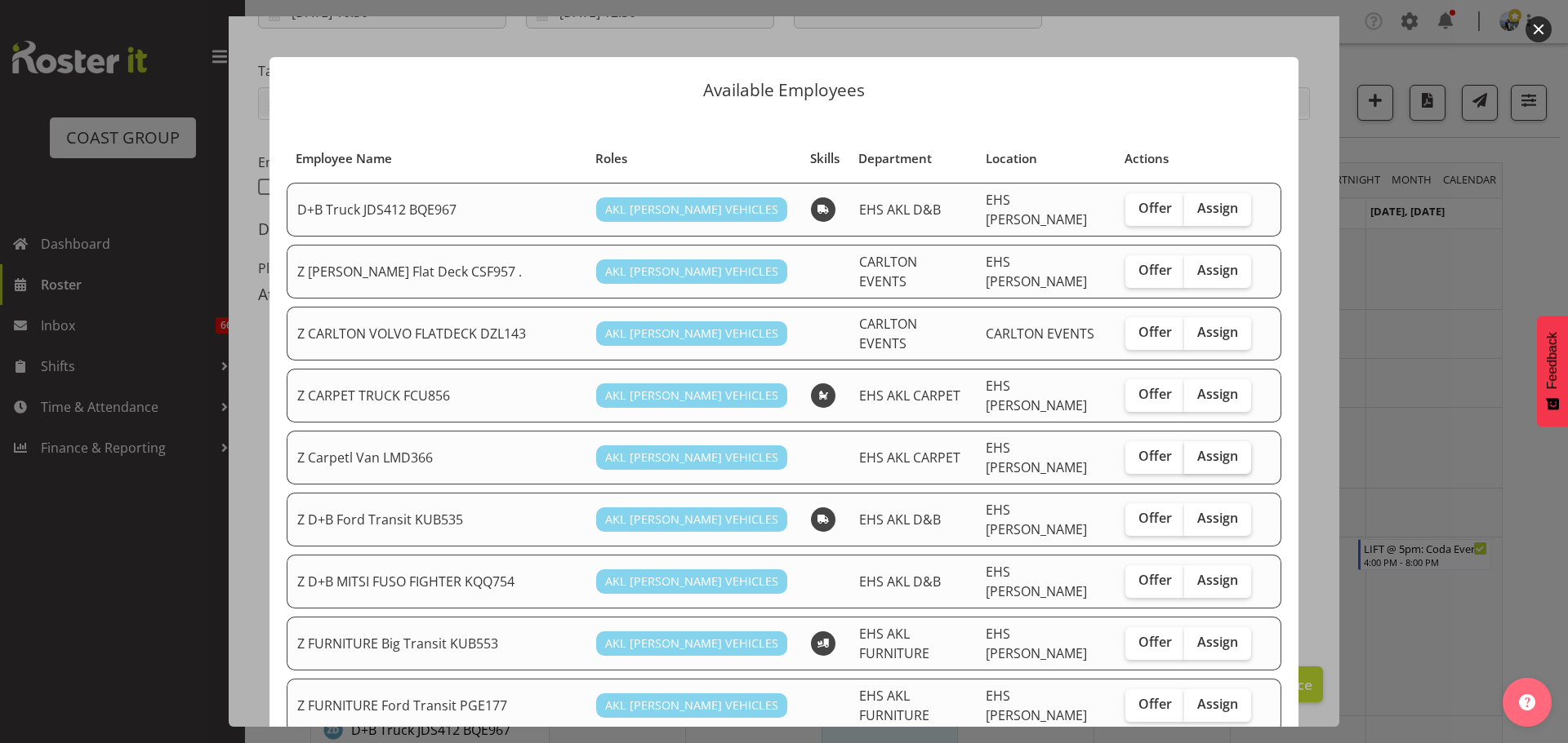
click at [1222, 448] on span "Assign" at bounding box center [1218, 455] width 41 height 16
click at [1194, 452] on input "Assign" at bounding box center [1189, 456] width 11 height 11
checkbox input "true"
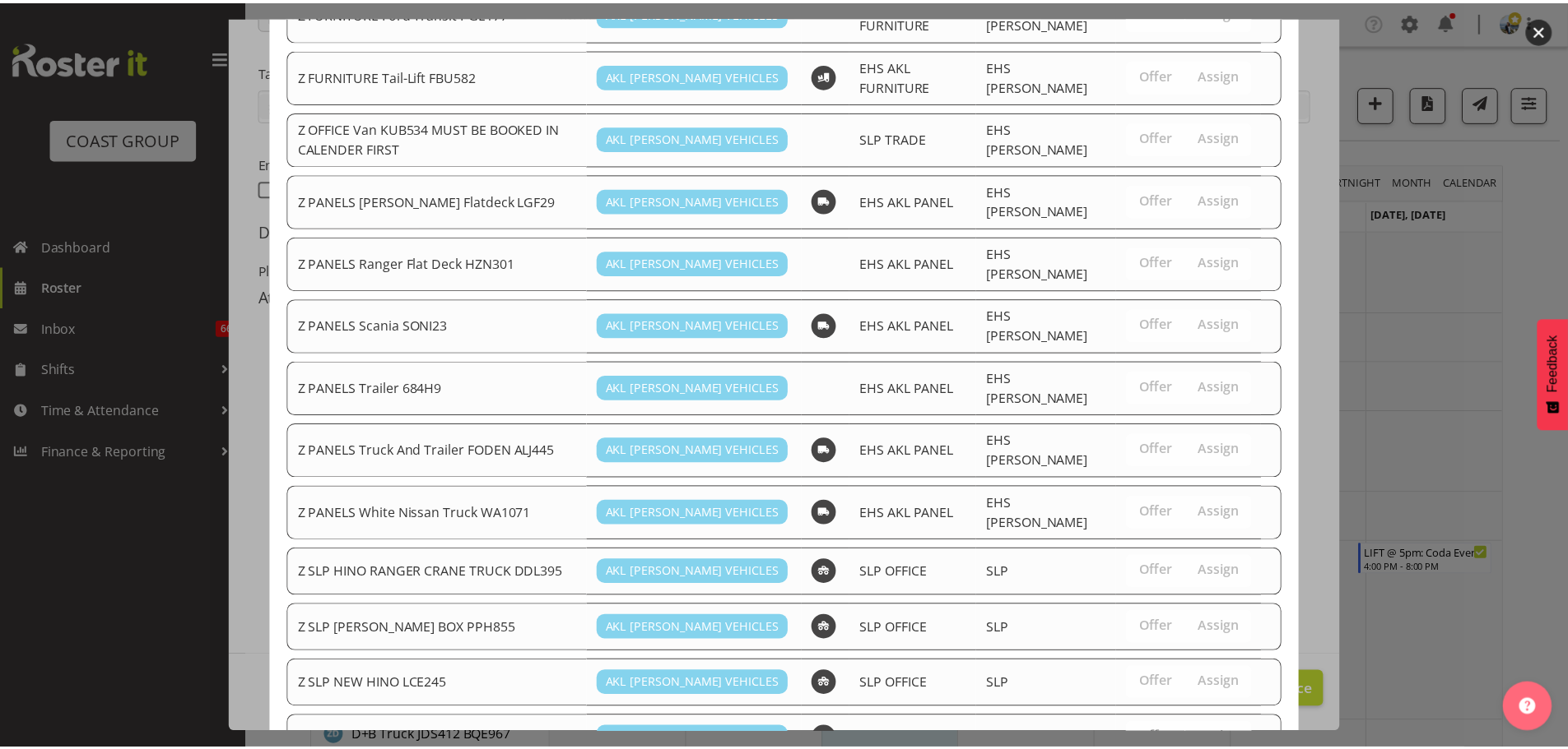
scroll to position [866, 0]
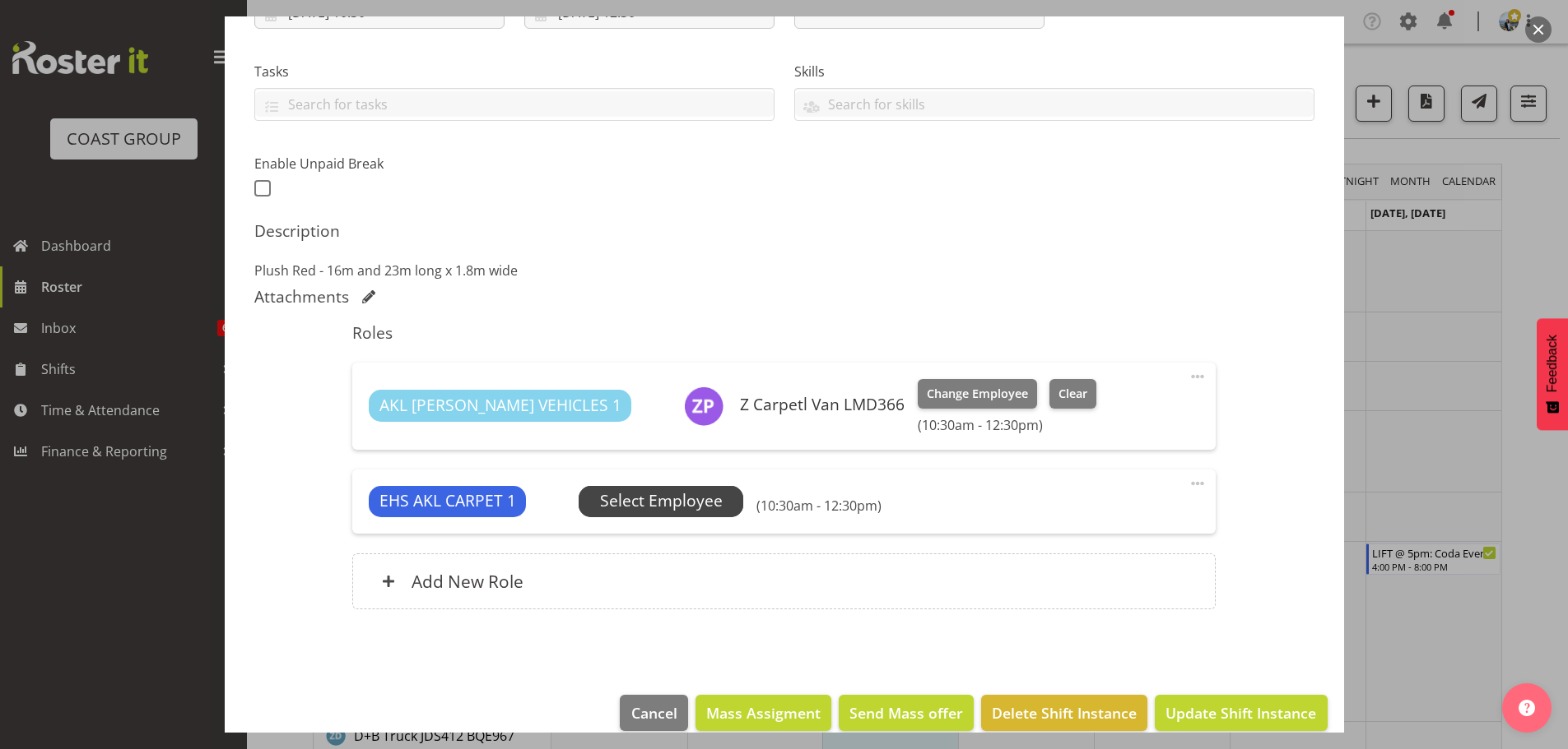
click at [657, 493] on span "Select Employee" at bounding box center [661, 501] width 123 height 24
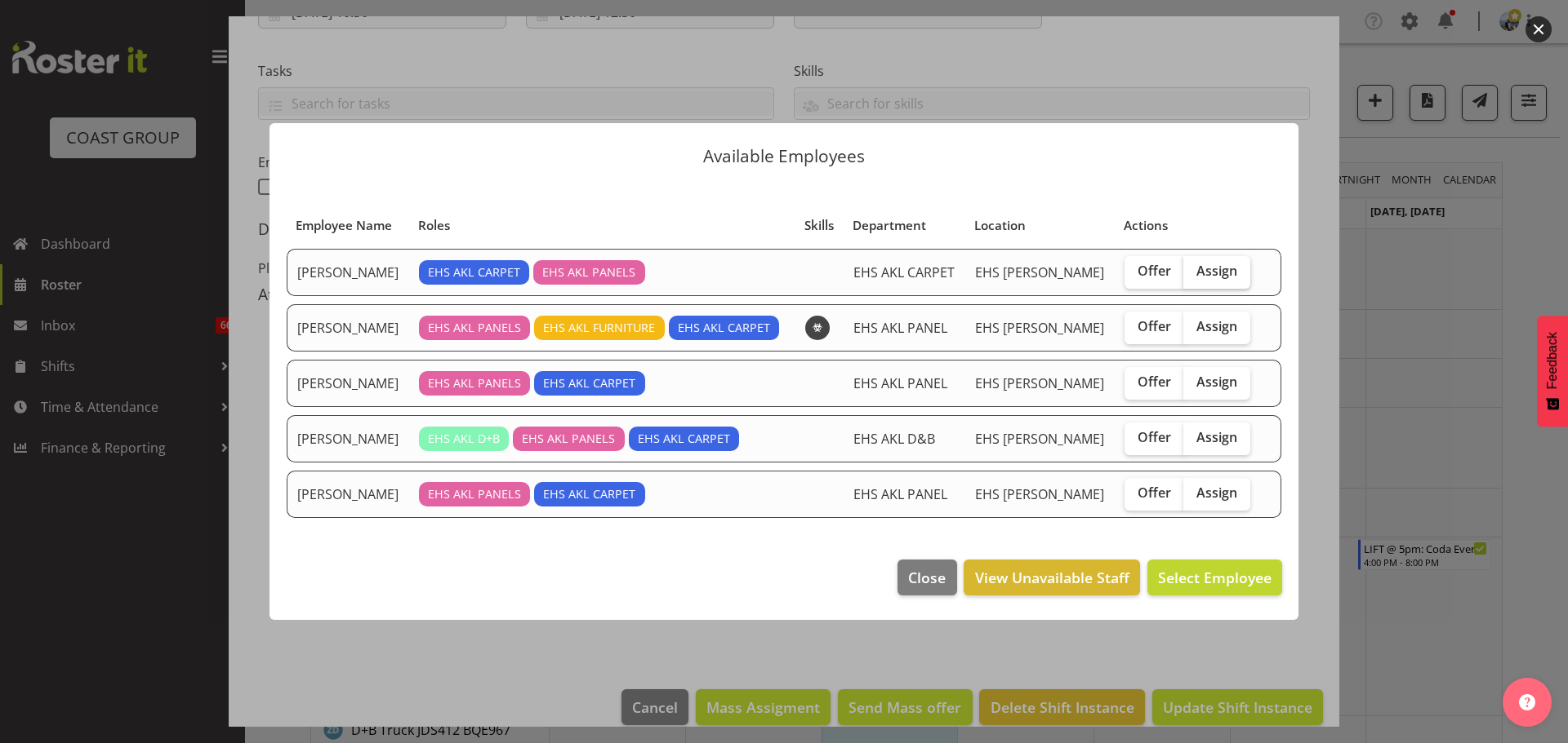
click at [1204, 280] on label "Assign" at bounding box center [1216, 273] width 67 height 33
click at [1193, 277] on input "Assign" at bounding box center [1188, 271] width 11 height 11
checkbox input "true"
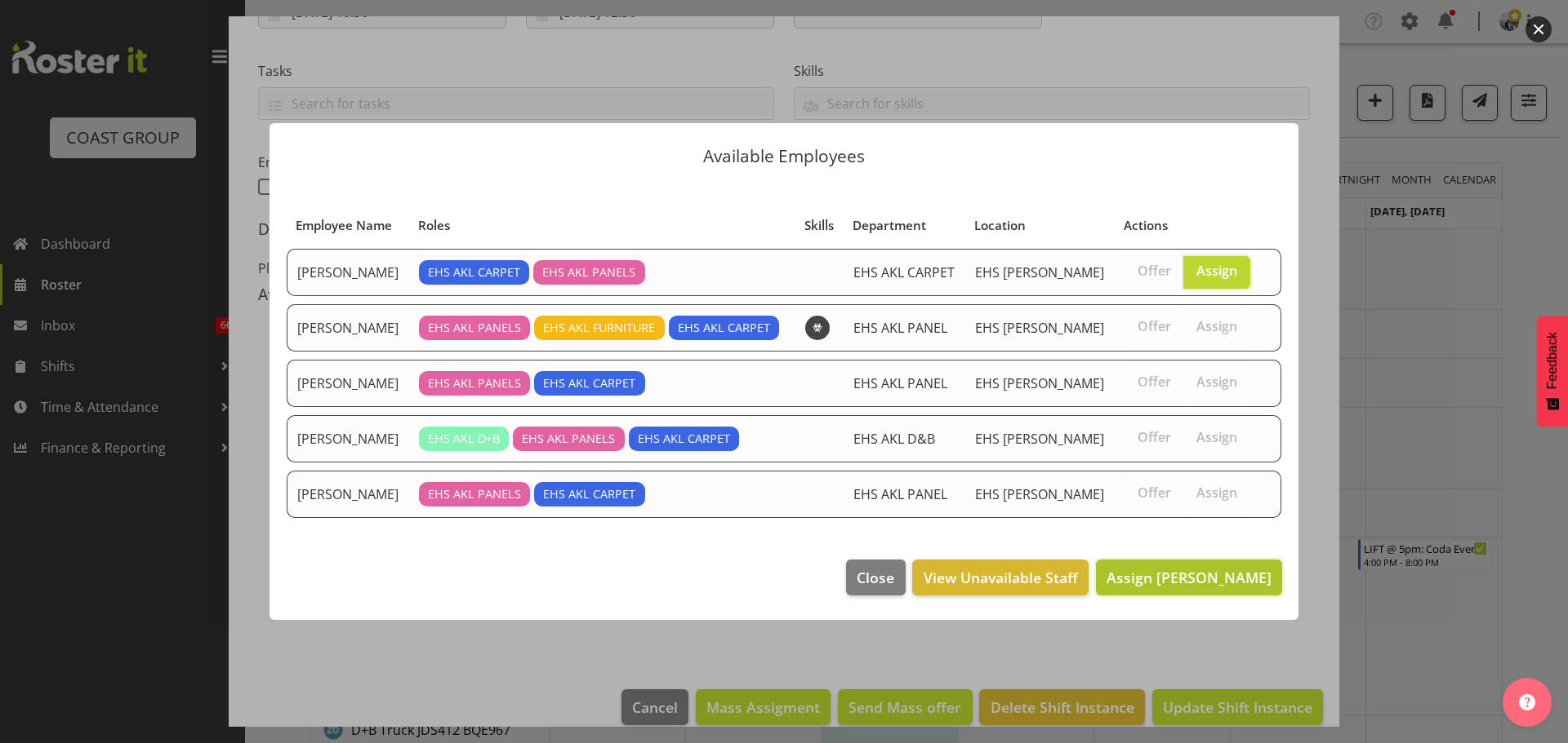
click at [1196, 560] on button "Assign Charwen Vaevaepare" at bounding box center [1189, 577] width 186 height 36
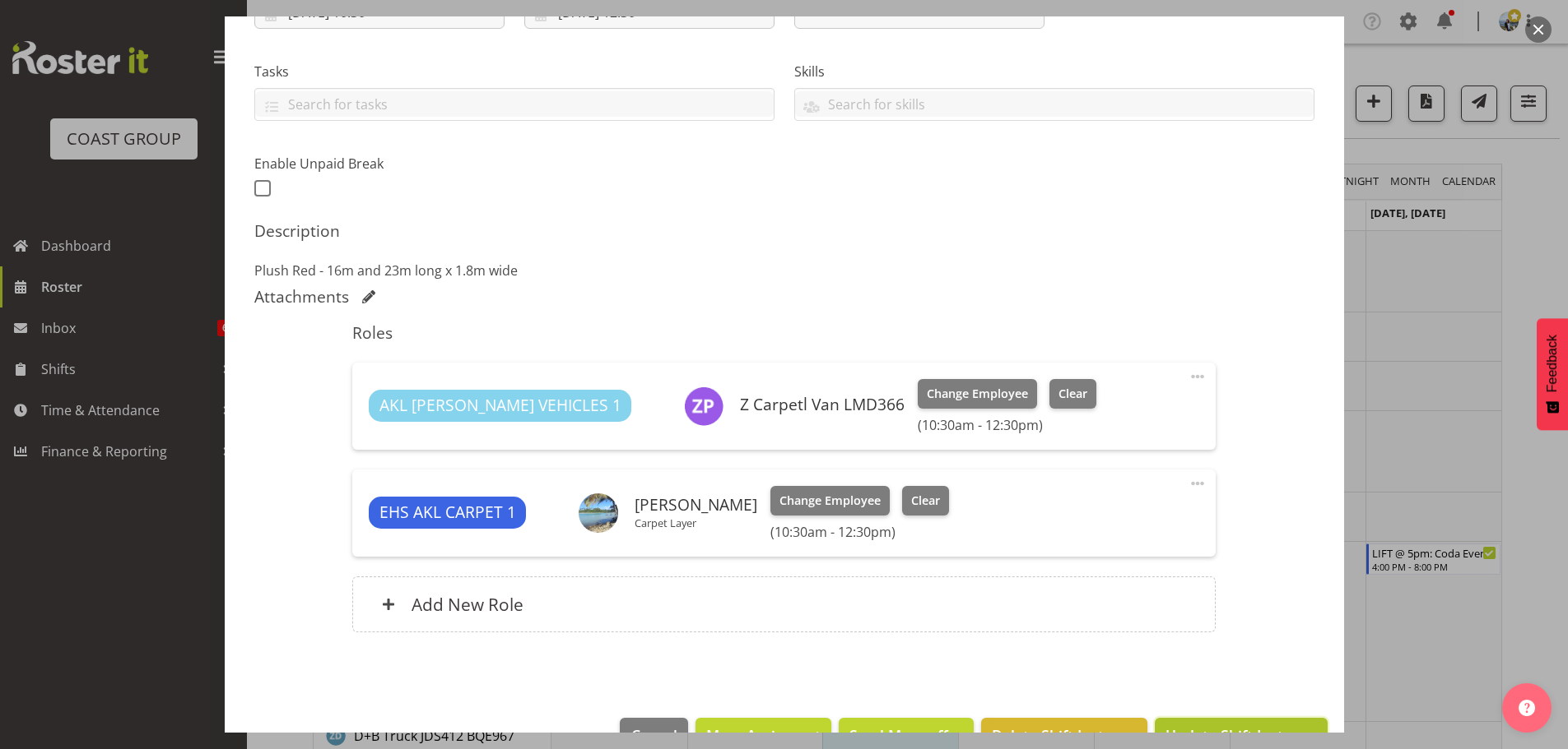
click at [1236, 719] on button "Update Shift Instance" at bounding box center [1240, 735] width 172 height 36
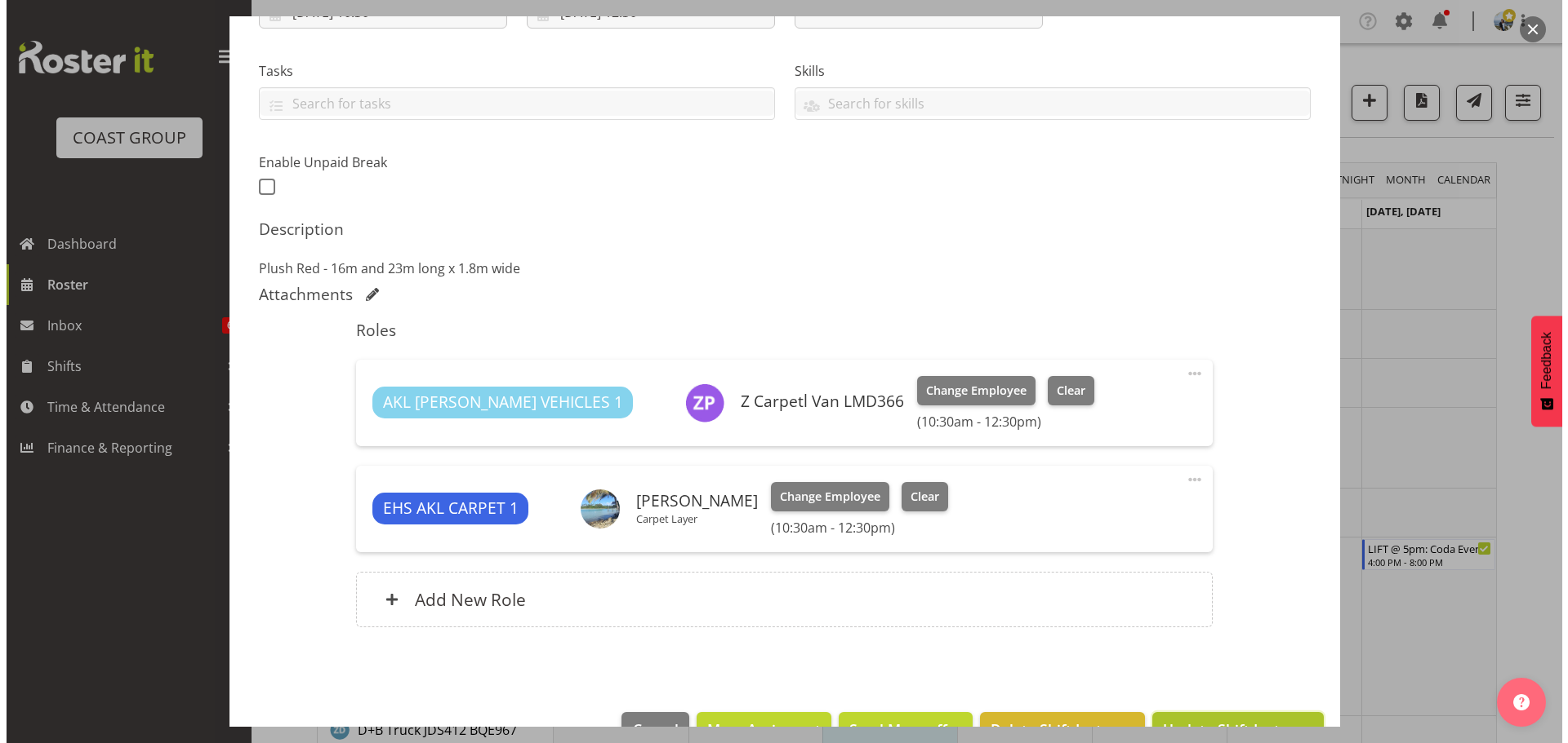
scroll to position [296, 0]
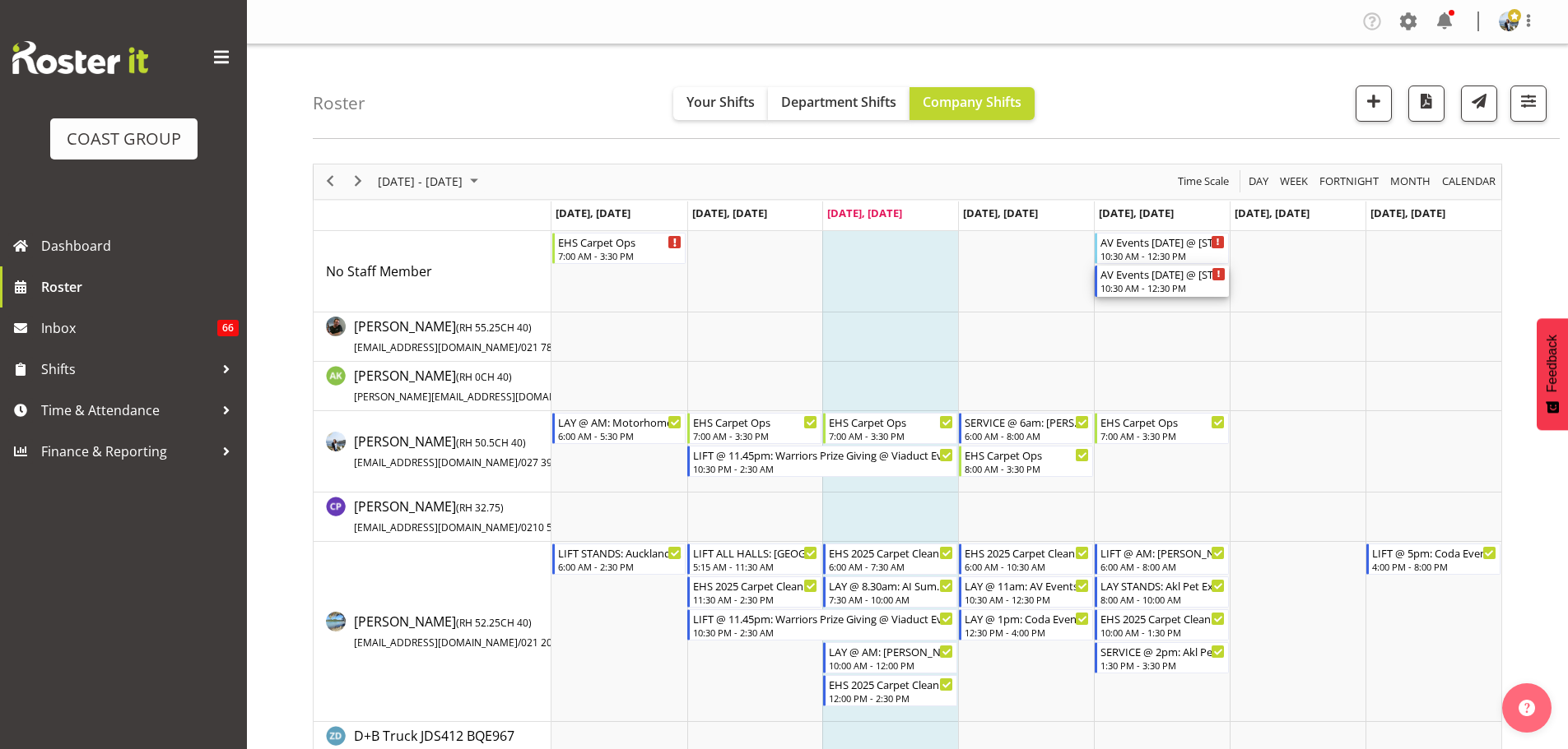
click at [1166, 269] on div "AV Events Sept '25 @ 131 Queen St, Akl CBD" at bounding box center [1163, 273] width 126 height 17
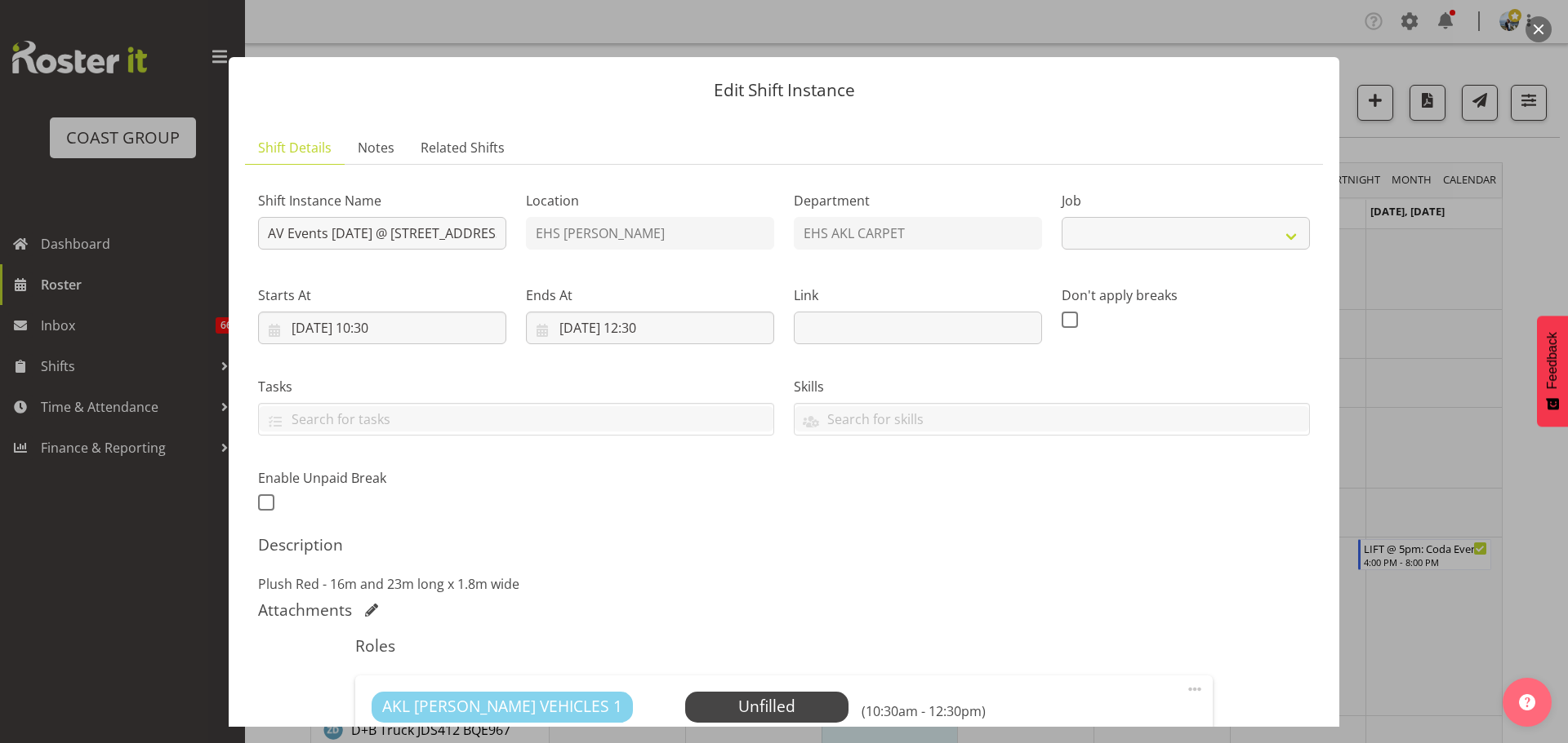
select select "8575"
click at [273, 229] on input "AV Events Sept '25 @ 131 Queen St, Akl CBD" at bounding box center [381, 234] width 248 height 33
type input "LIFT @ 11.59pm: AV Events Sept '25 @ 131 Queen St, Akl CBD"
click at [319, 330] on input "19/09/2025, 10:30" at bounding box center [381, 328] width 248 height 33
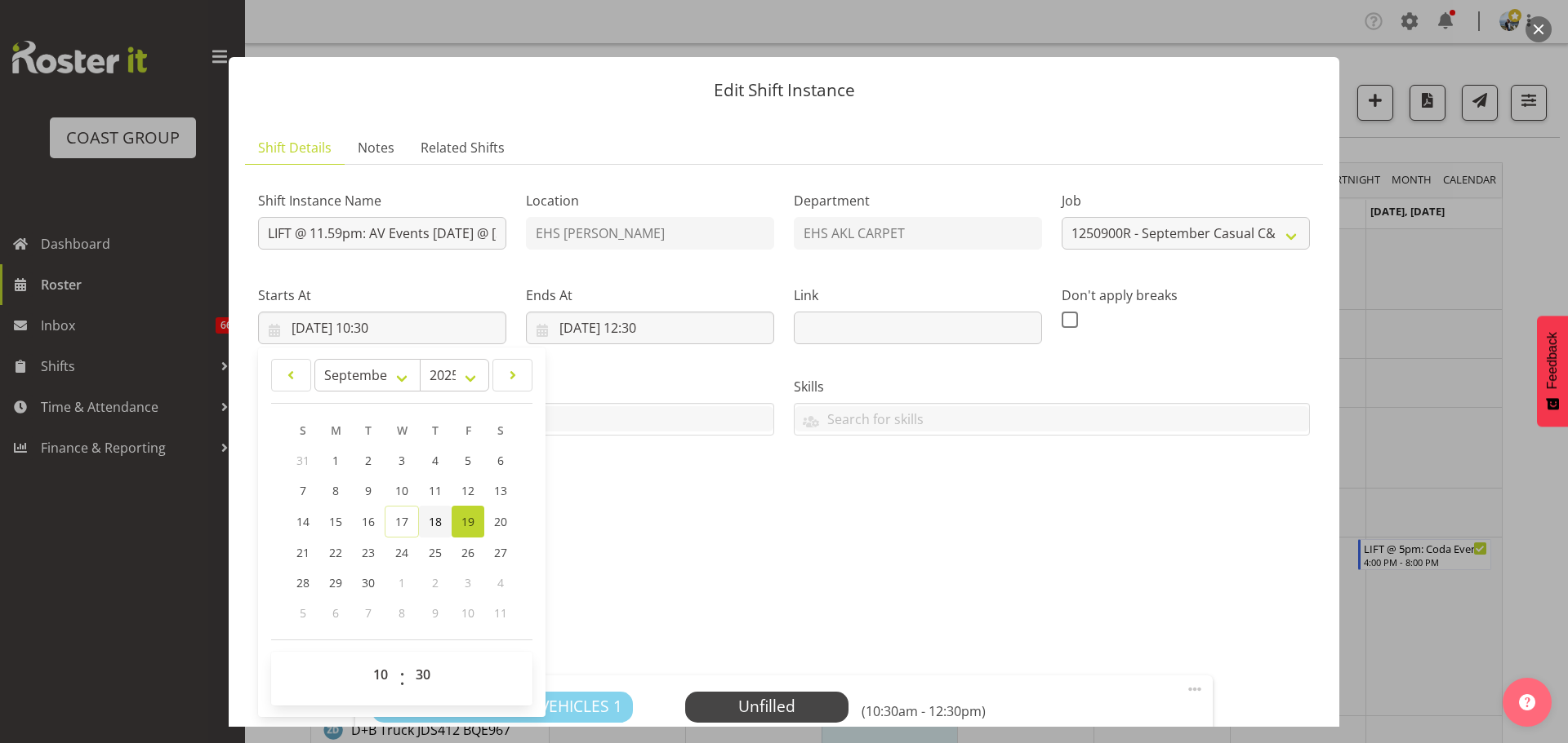
click at [442, 528] on link "18" at bounding box center [435, 521] width 33 height 32
type input "18/09/2025, 10:30"
click at [379, 685] on select "00 01 02 03 04 05 06 07 08 09 10 11 12 13 14 15 16 17 18 19 20 21 22 23" at bounding box center [382, 674] width 37 height 33
select select "22"
click at [364, 658] on select "00 01 02 03 04 05 06 07 08 09 10 11 12 13 14 15 16 17 18 19 20 21 22 23" at bounding box center [382, 674] width 37 height 33
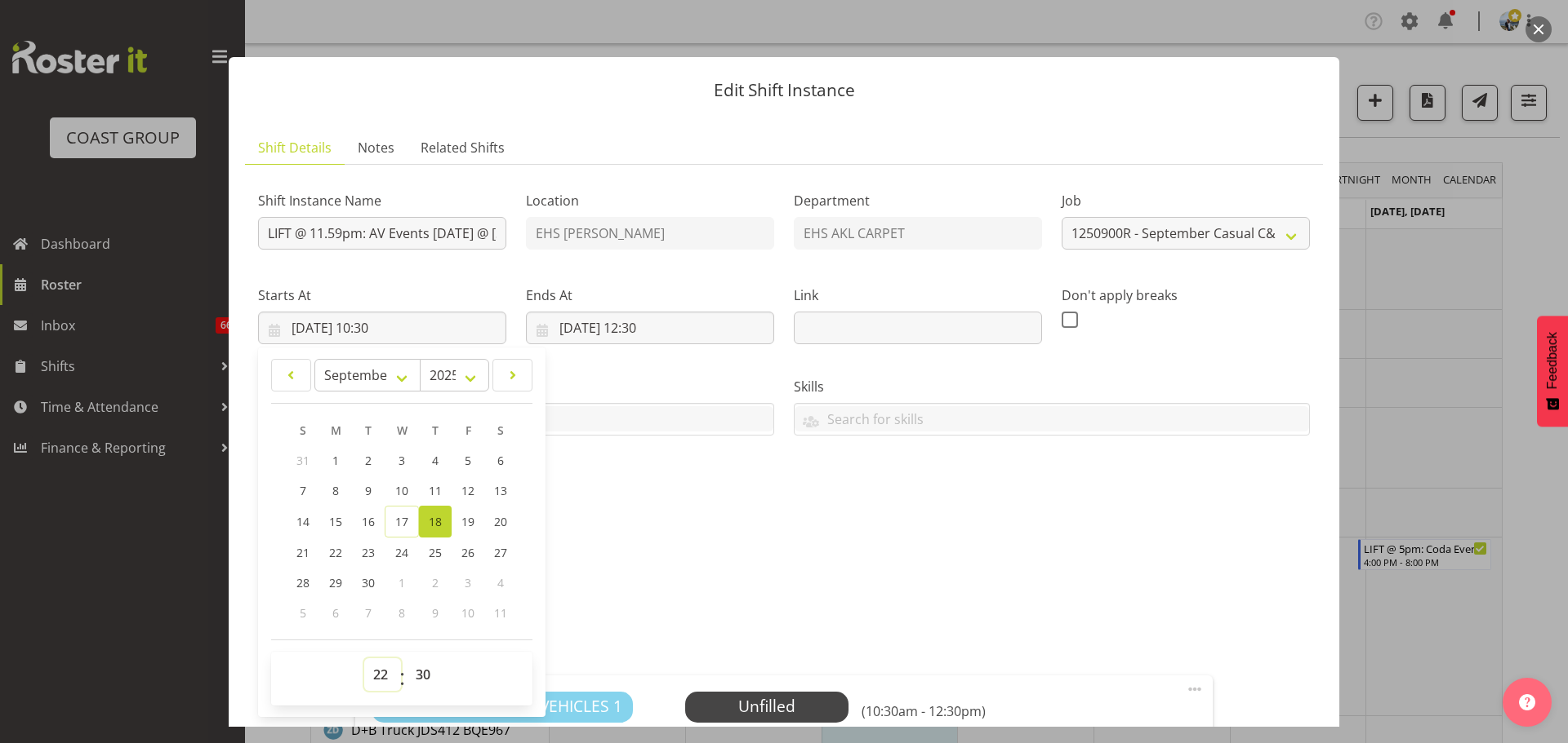
type input "18/09/2025, 22:30"
click at [650, 326] on input "19/09/2025, 12:30" at bounding box center [650, 328] width 248 height 33
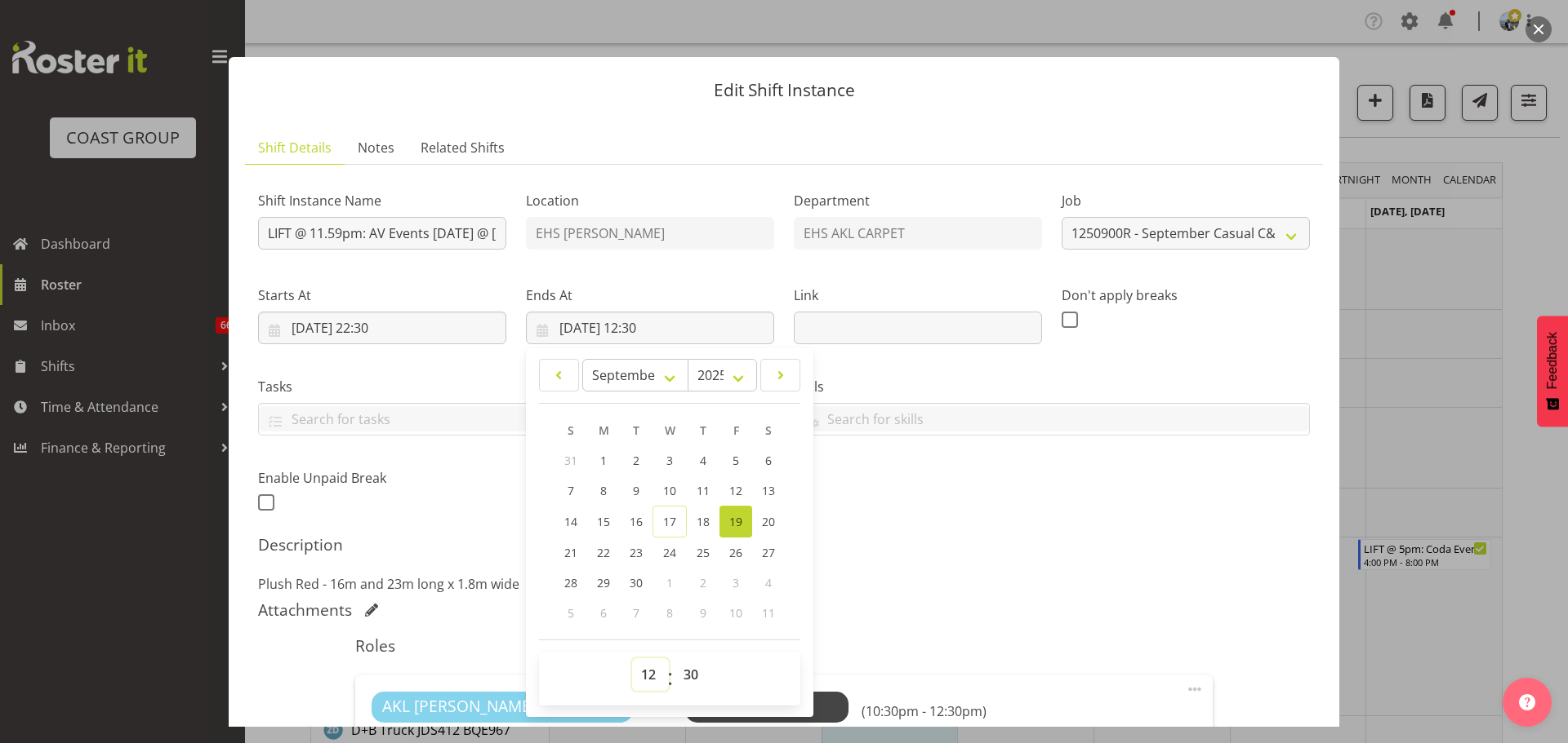
click at [652, 687] on select "00 01 02 03 04 05 06 07 08 09 10 11 12 13 14 15 16 17 18 19 20 21 22 23" at bounding box center [651, 674] width 37 height 33
select select "2"
click at [632, 658] on select "00 01 02 03 04 05 06 07 08 09 10 11 12 13 14 15 16 17 18 19 20 21 22 23" at bounding box center [651, 674] width 37 height 33
type input "19/09/2025, 02:30"
click at [1066, 558] on div "Description Plush Red - 16m and 23m long x 1.8m wide" at bounding box center [783, 564] width 1051 height 59
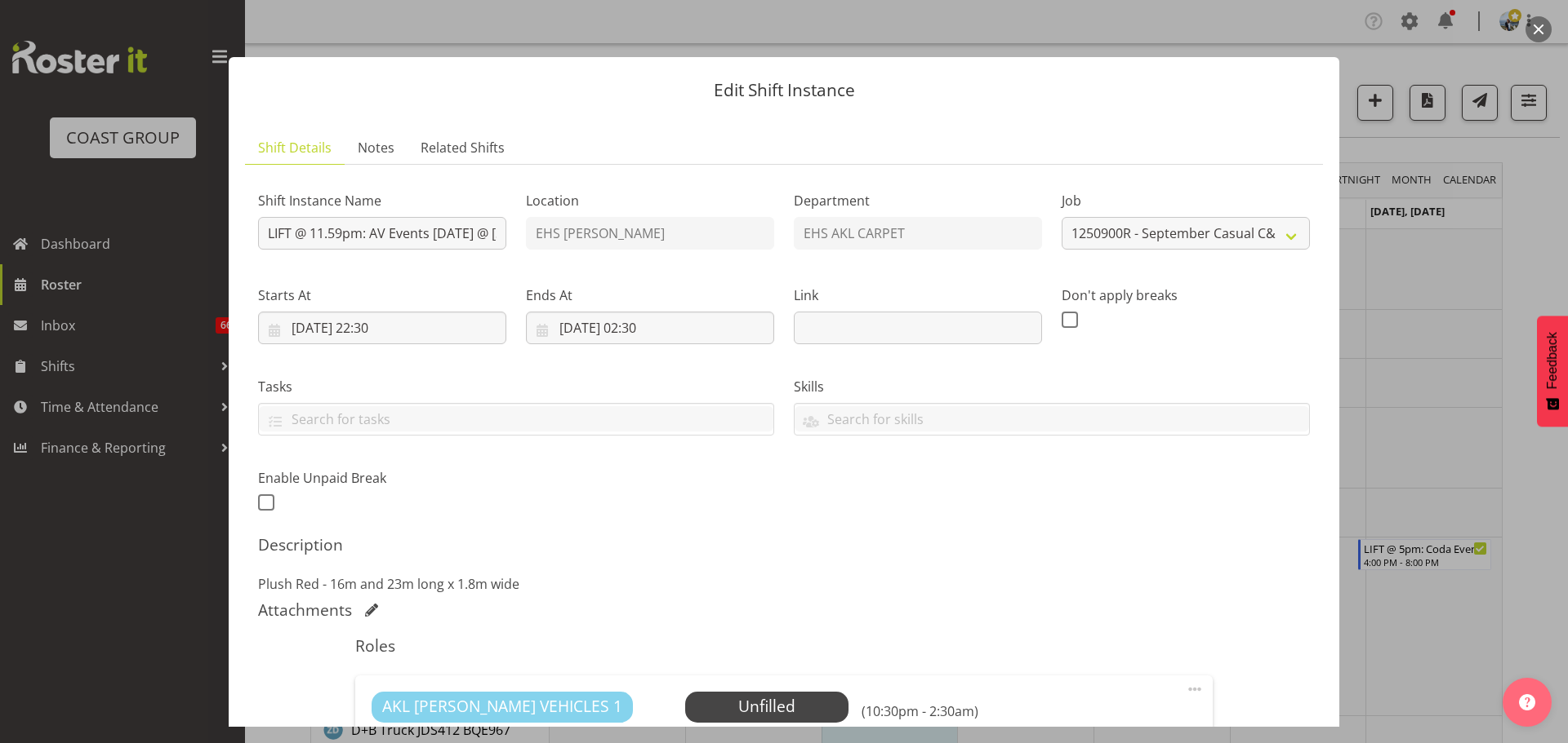
click at [1066, 558] on div "Description Plush Red - 16m and 23m long x 1.8m wide" at bounding box center [783, 564] width 1051 height 59
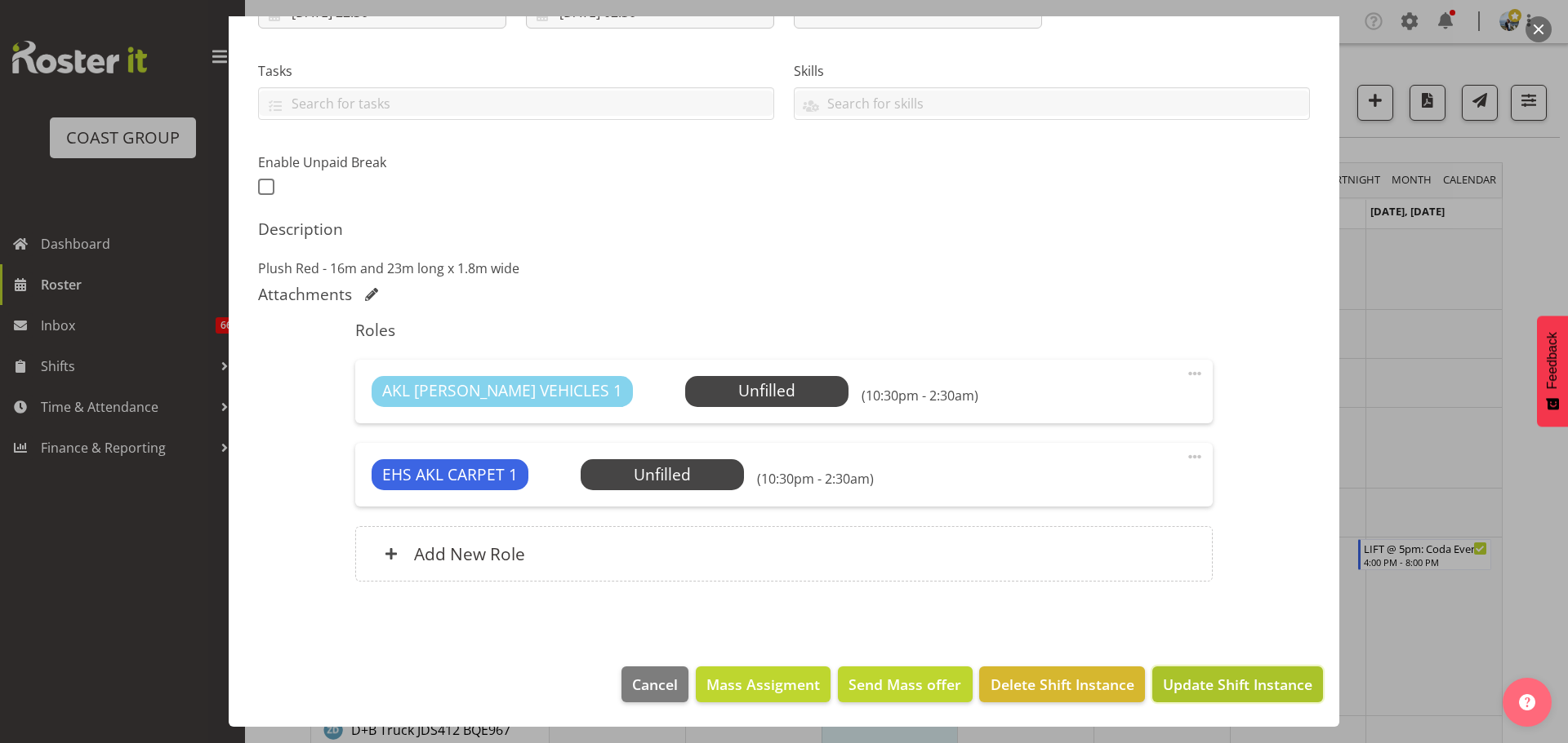
click at [1288, 681] on span "Update Shift Instance" at bounding box center [1237, 685] width 150 height 21
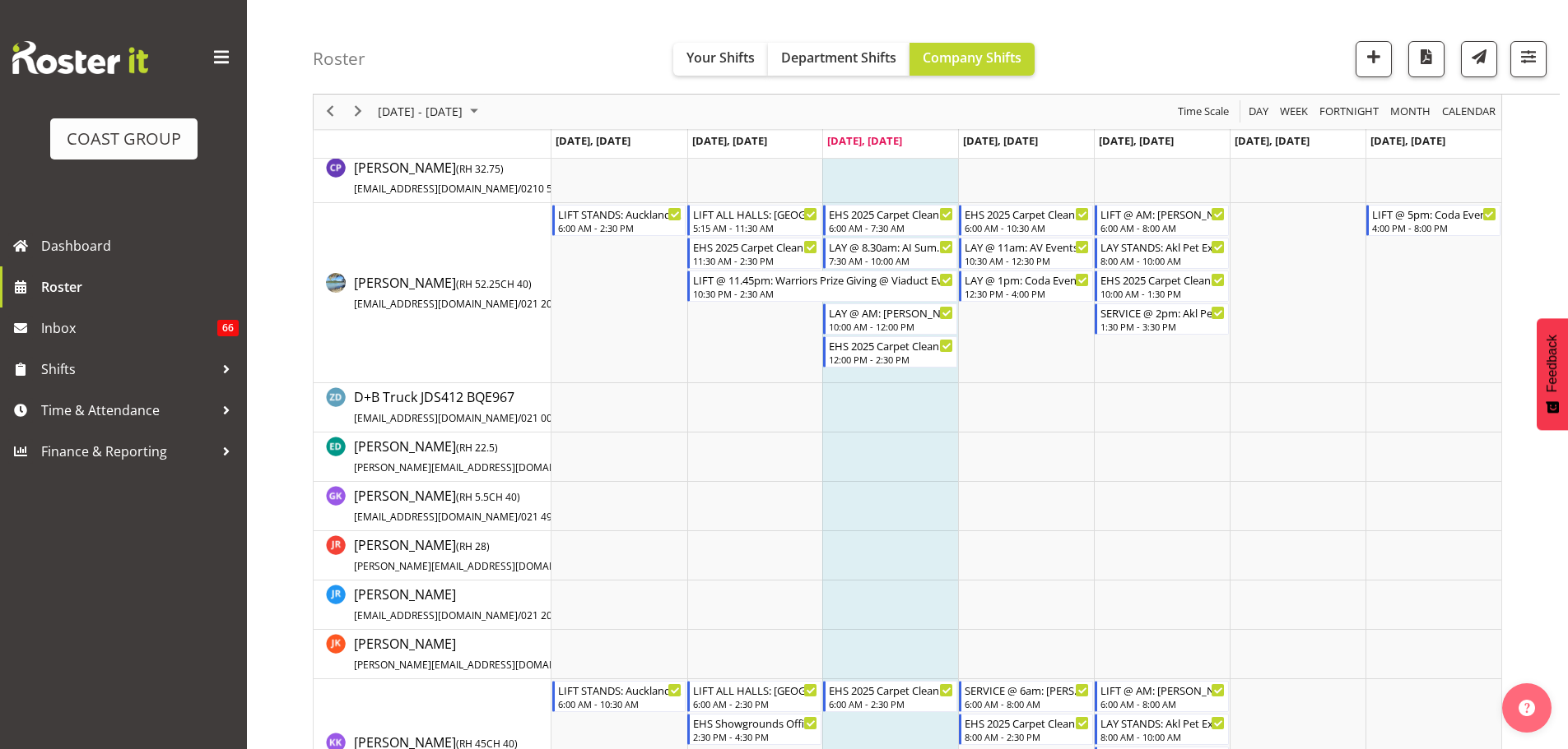
scroll to position [0, 0]
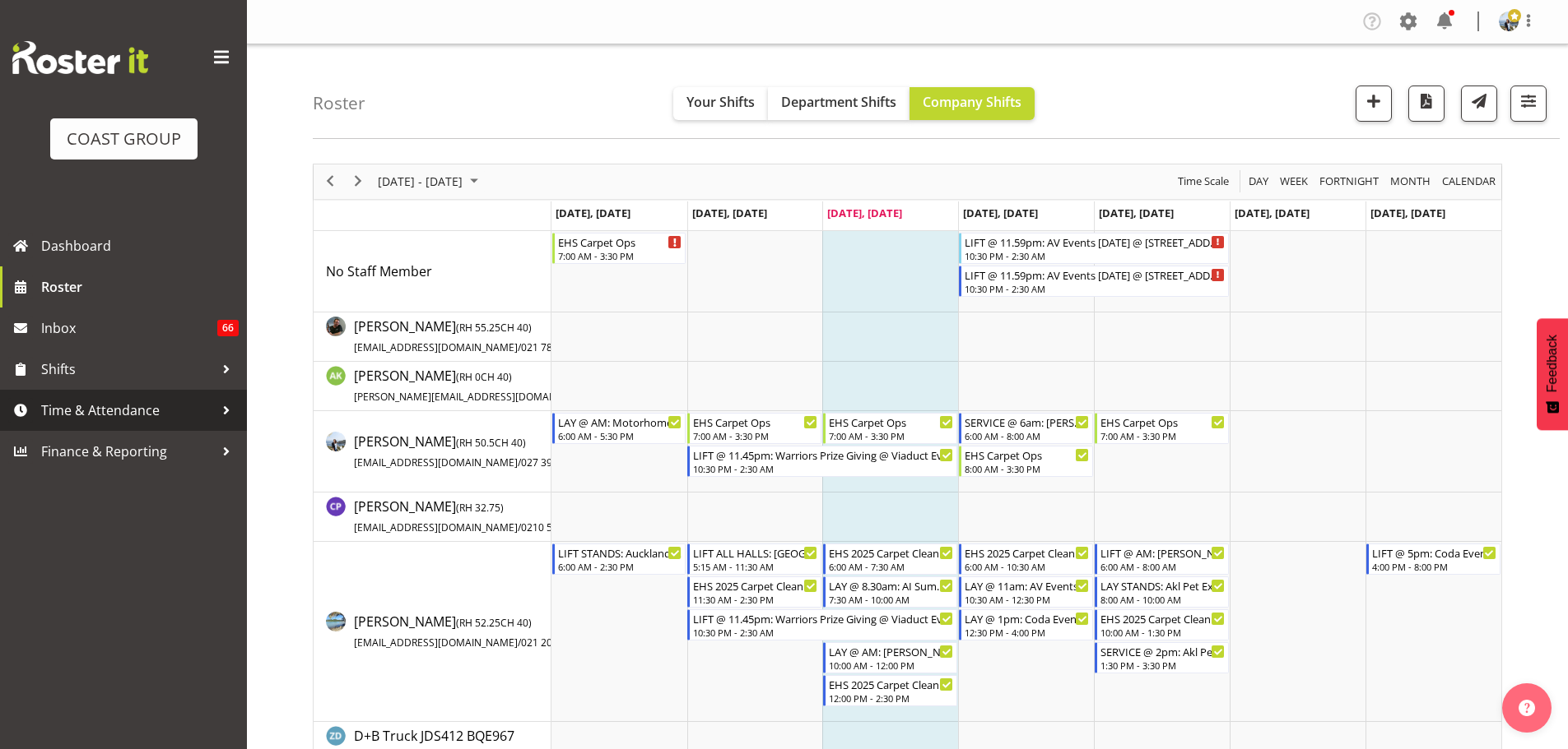
click at [119, 393] on link "Time & Attendance" at bounding box center [124, 410] width 247 height 41
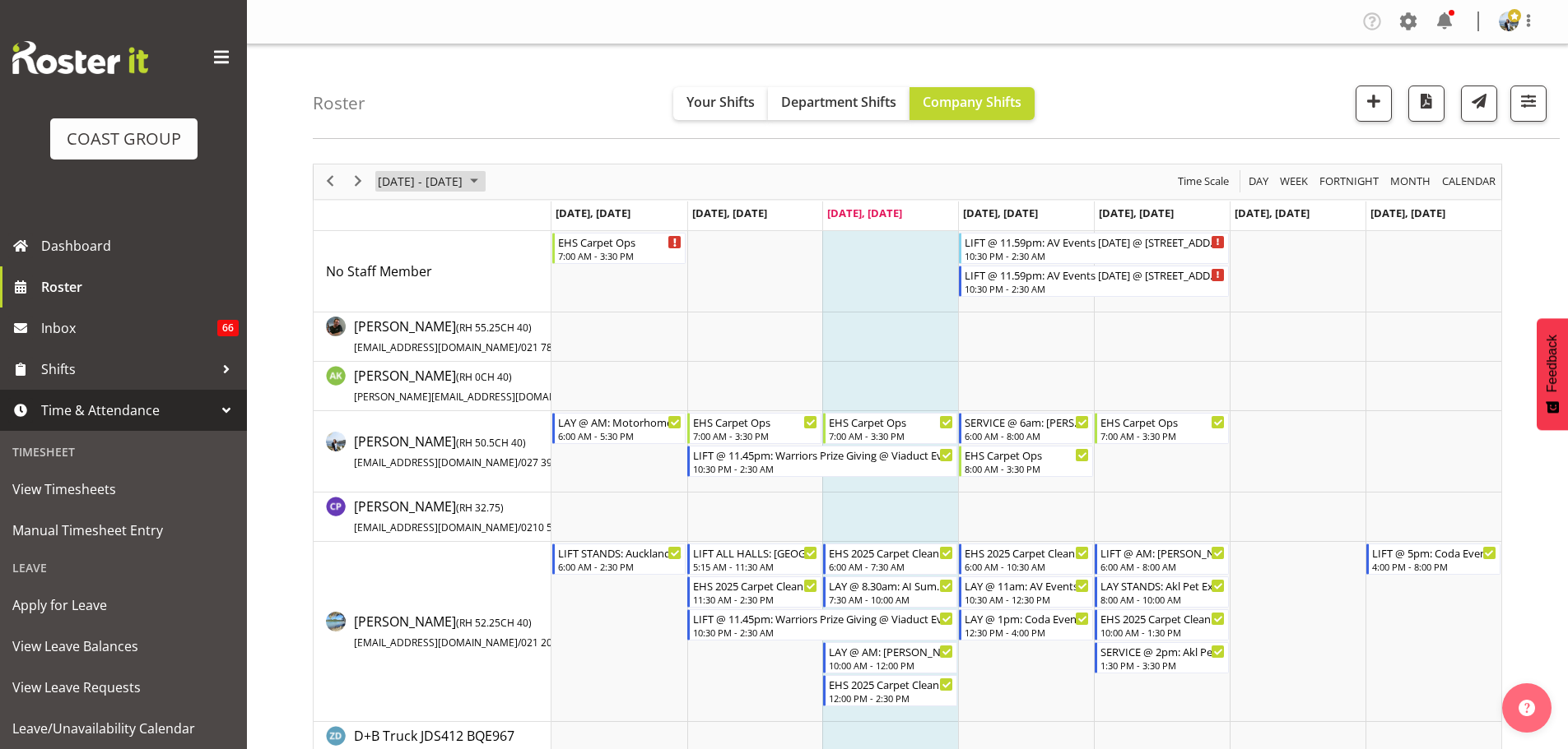
click at [464, 190] on span "September 15 - 21, 2025" at bounding box center [419, 181] width 88 height 20
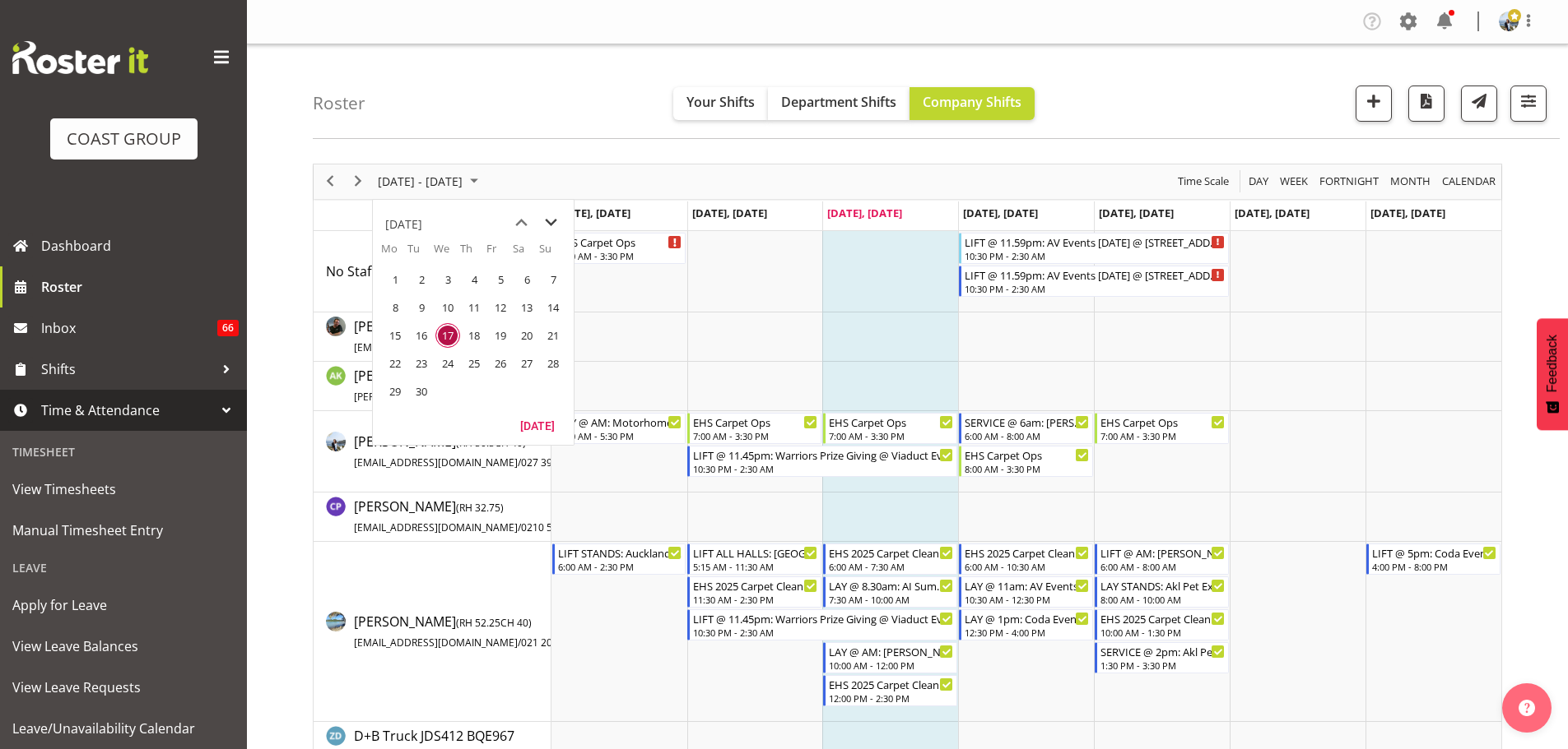
click at [546, 229] on span "next month" at bounding box center [551, 223] width 29 height 29
click at [504, 333] on span "17" at bounding box center [499, 335] width 24 height 24
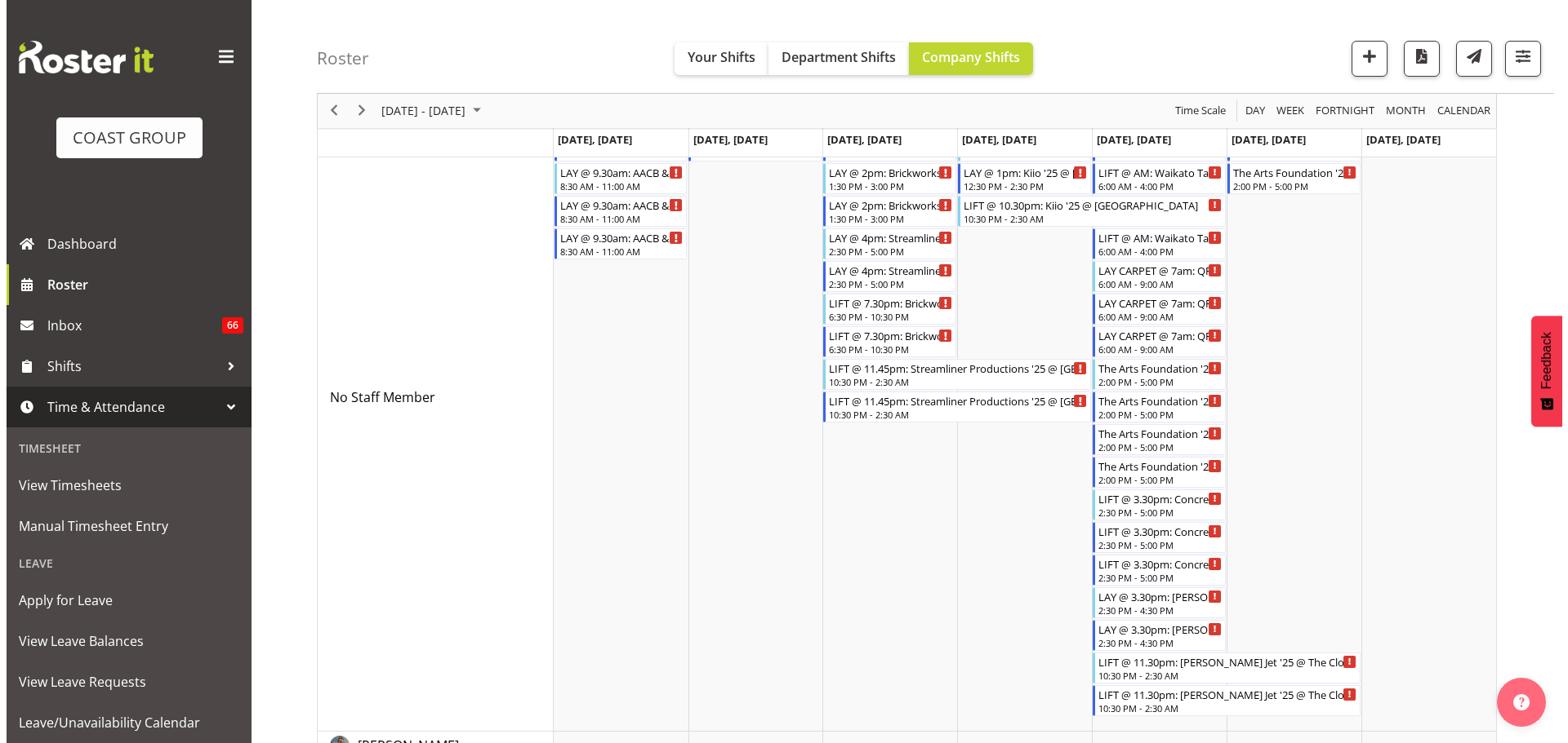
scroll to position [136, 0]
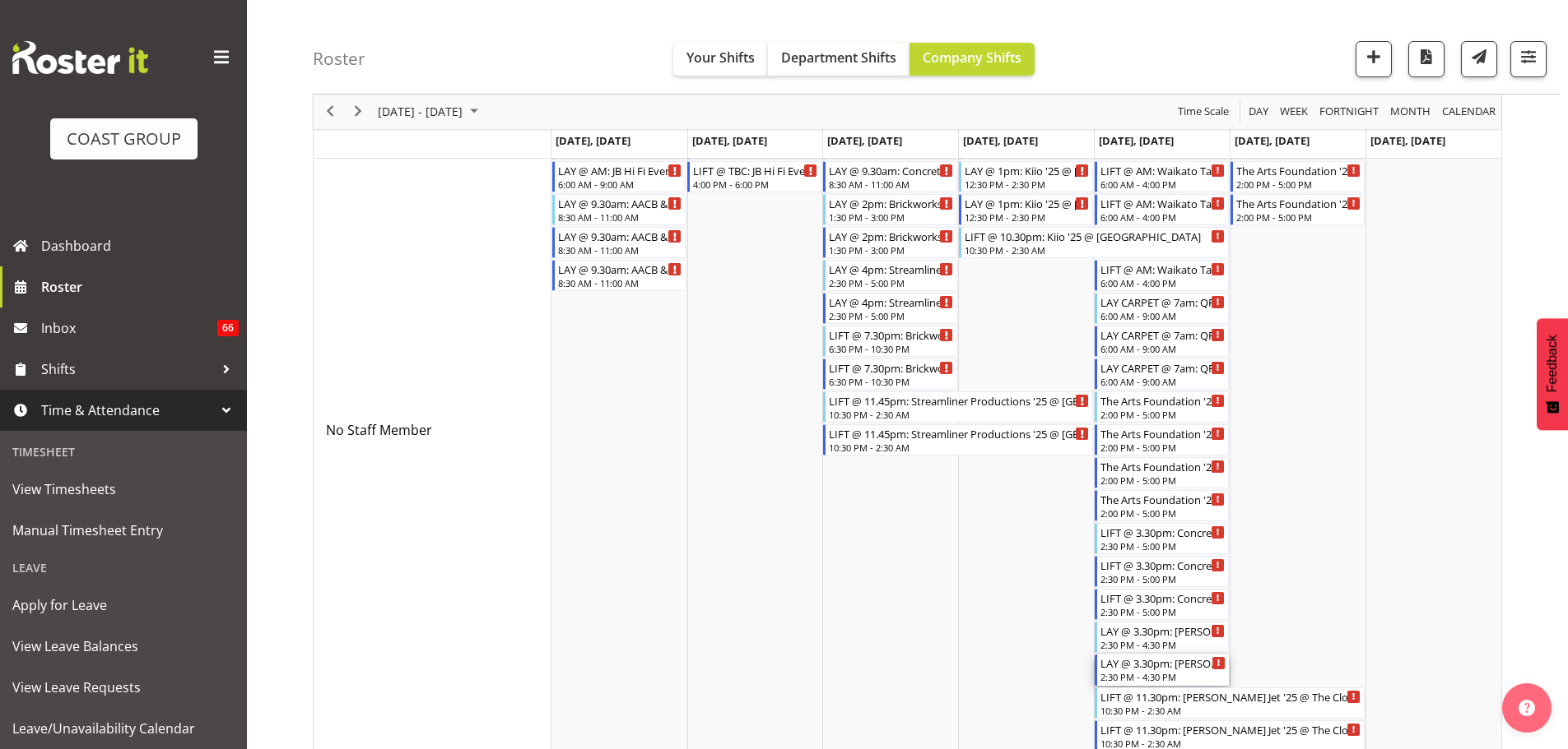
click at [1194, 660] on div "LAY @ 3.30pm: Hamilton Jet '25 @ The Cloud" at bounding box center [1163, 662] width 126 height 17
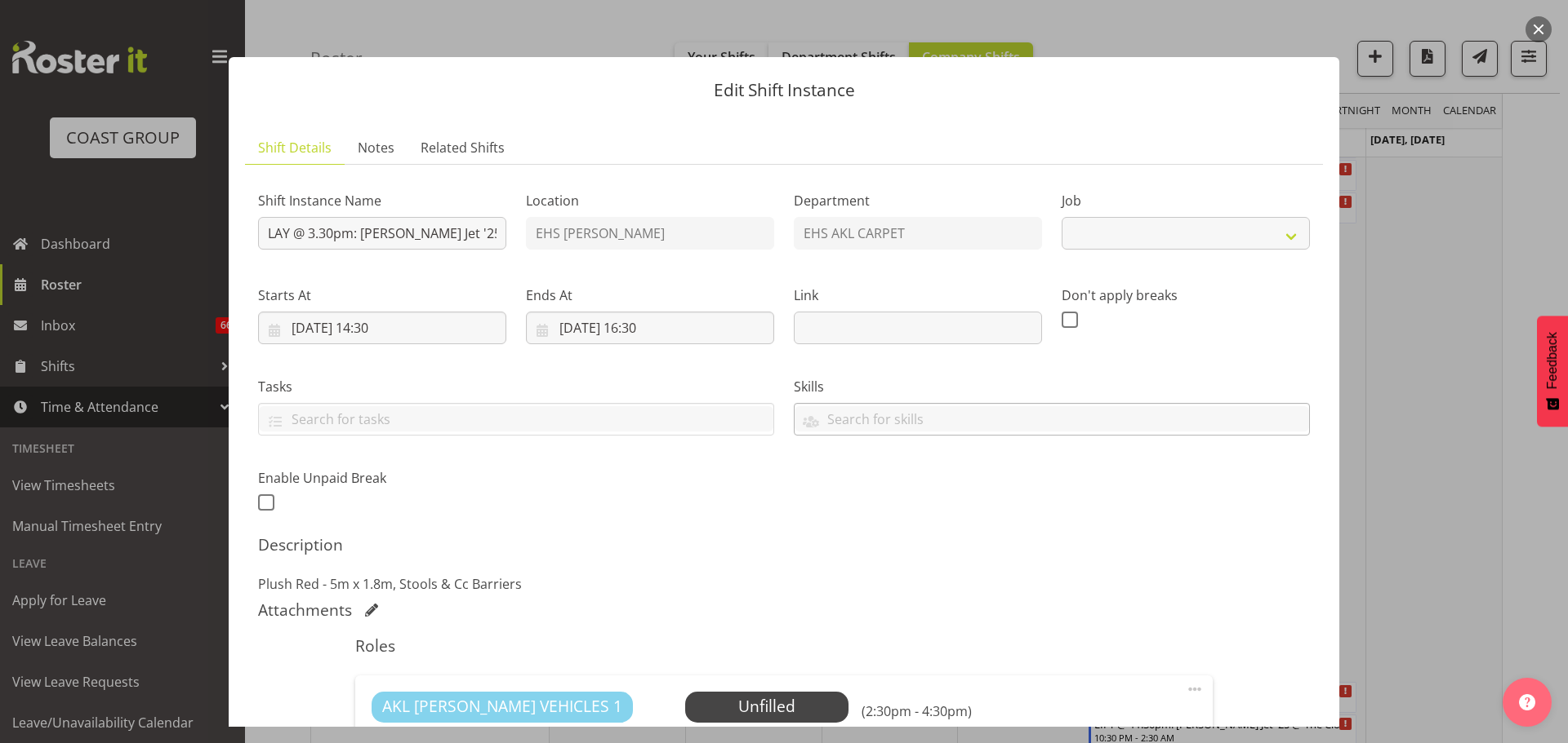
select select "8654"
click at [485, 235] on input "LAY @ 3.30pm: Hamilton Jet '25 @ The Cloud" at bounding box center [381, 234] width 248 height 33
click at [1443, 403] on div at bounding box center [784, 372] width 1568 height 743
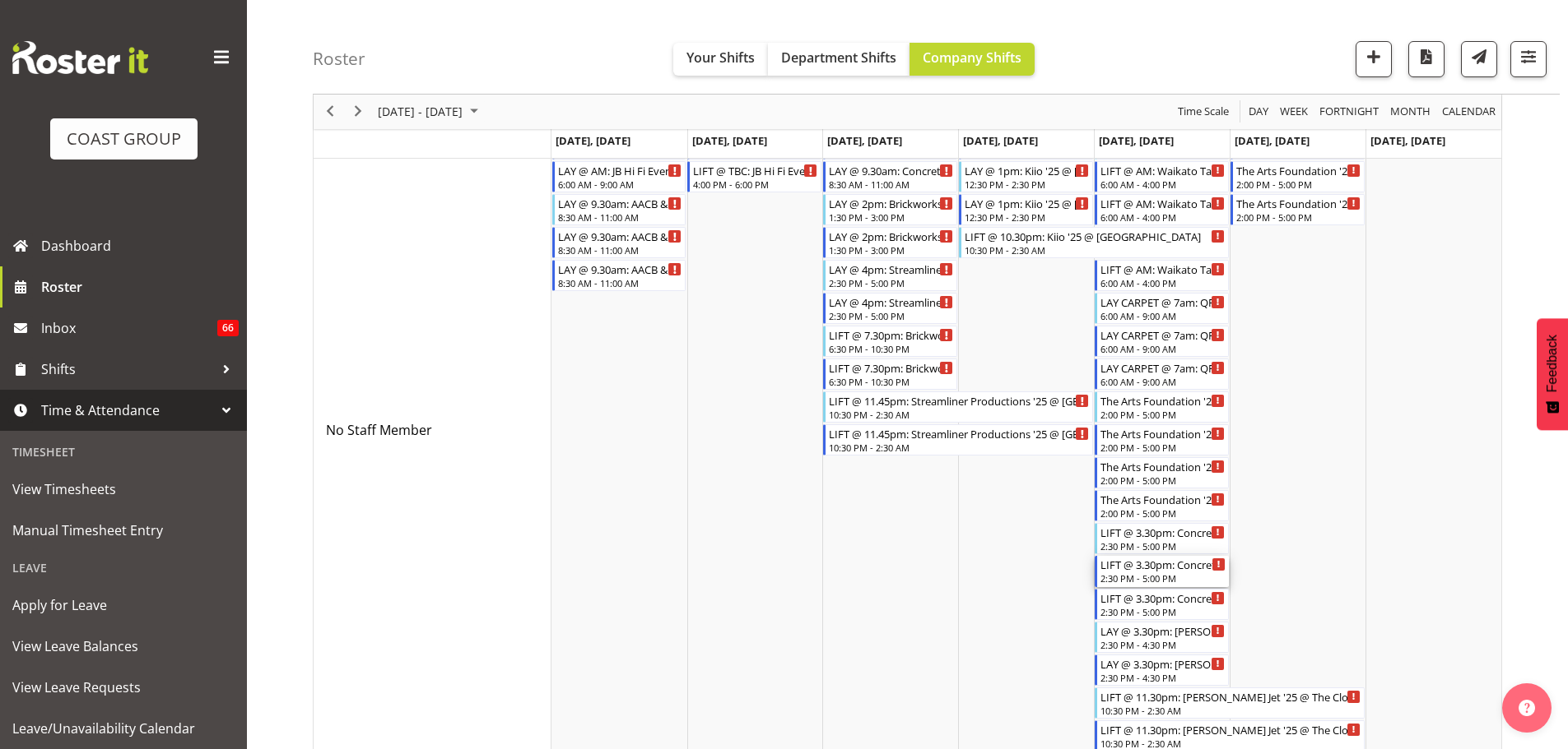
click at [1181, 562] on div "LIFT @ 3.30pm: Concrete NZ 25 @ Viaduct Events Centre" at bounding box center [1163, 564] width 126 height 17
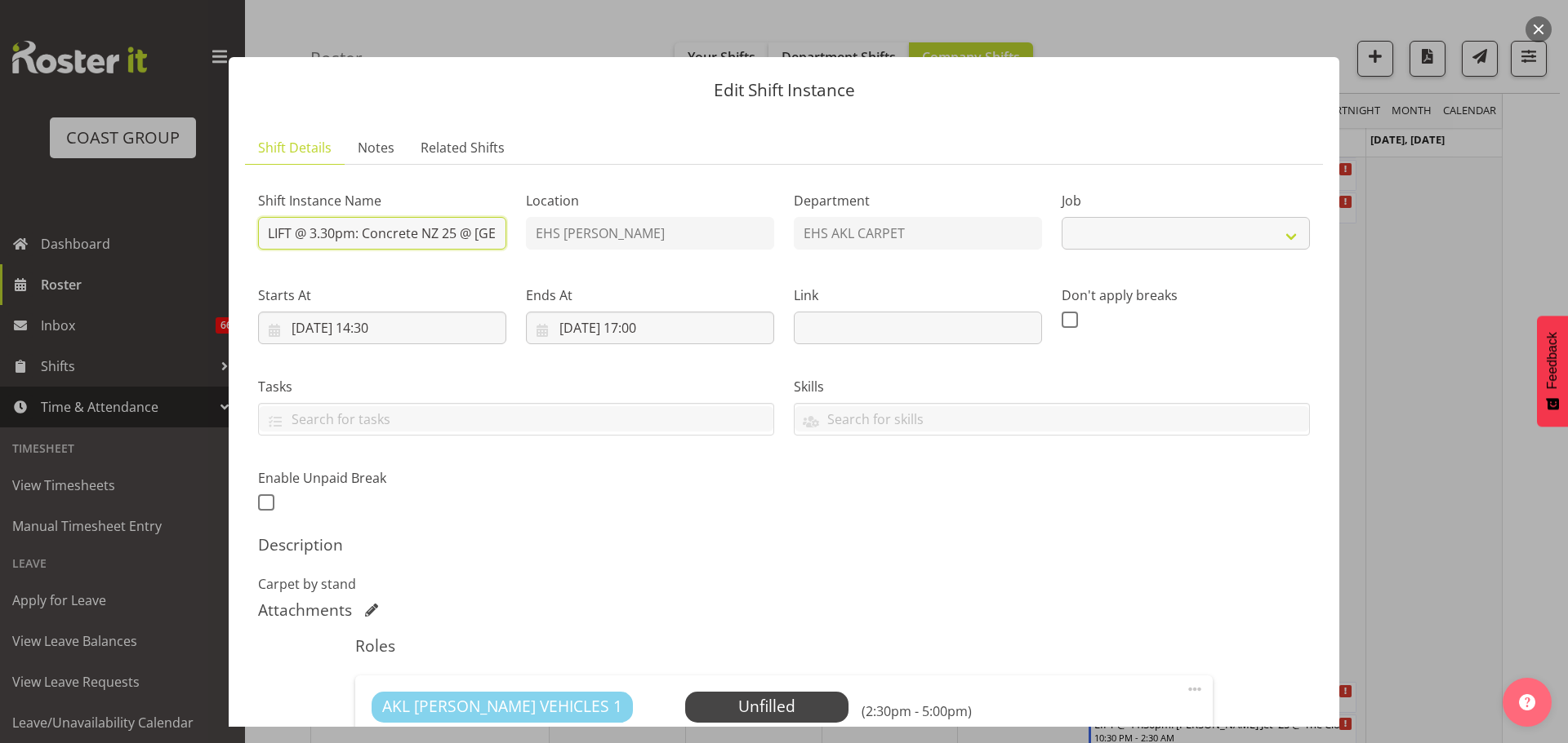
click at [412, 241] on input "LIFT @ 3.30pm: Concrete NZ 25 @ Viaduct Events Centre" at bounding box center [381, 234] width 248 height 33
select select "9452"
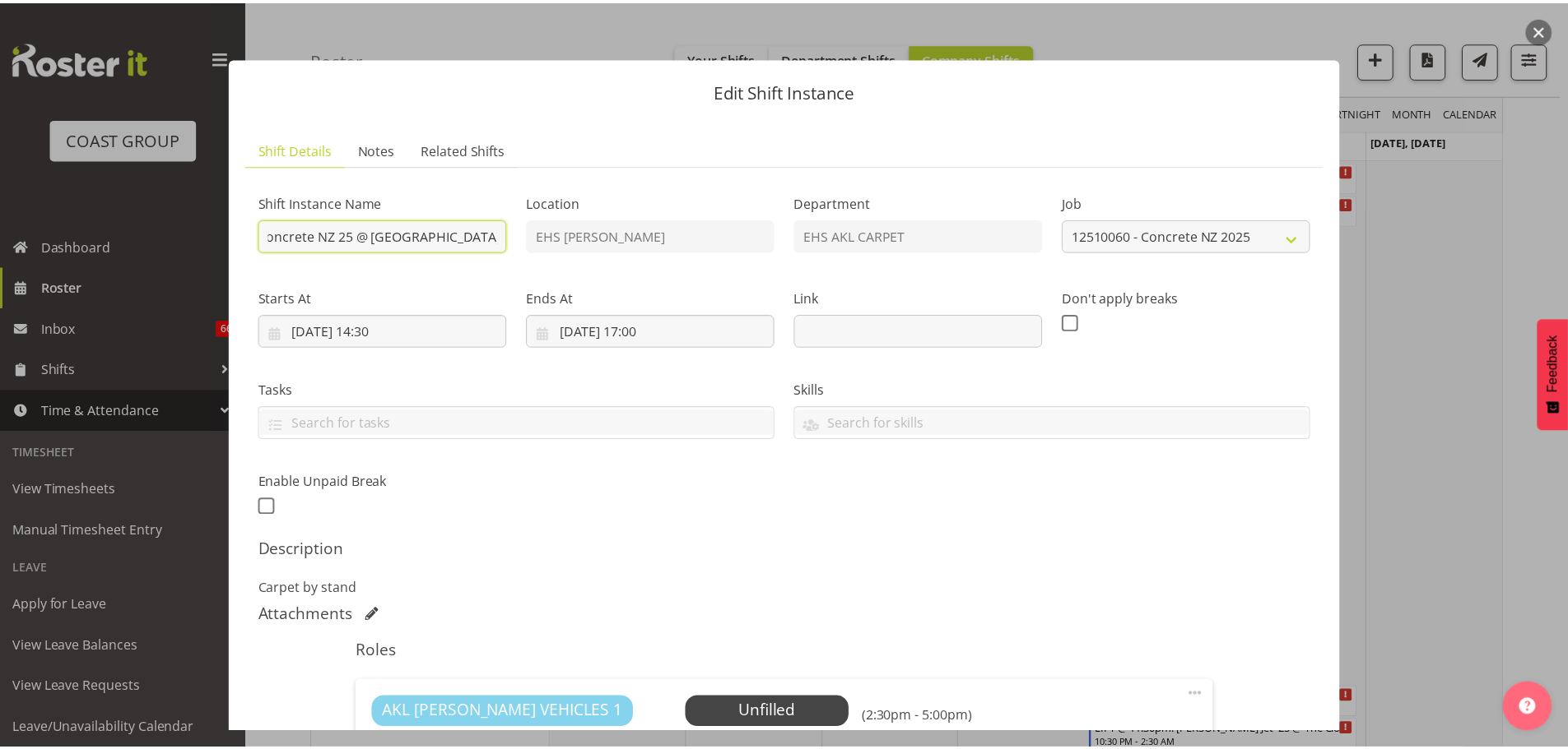
scroll to position [0, 116]
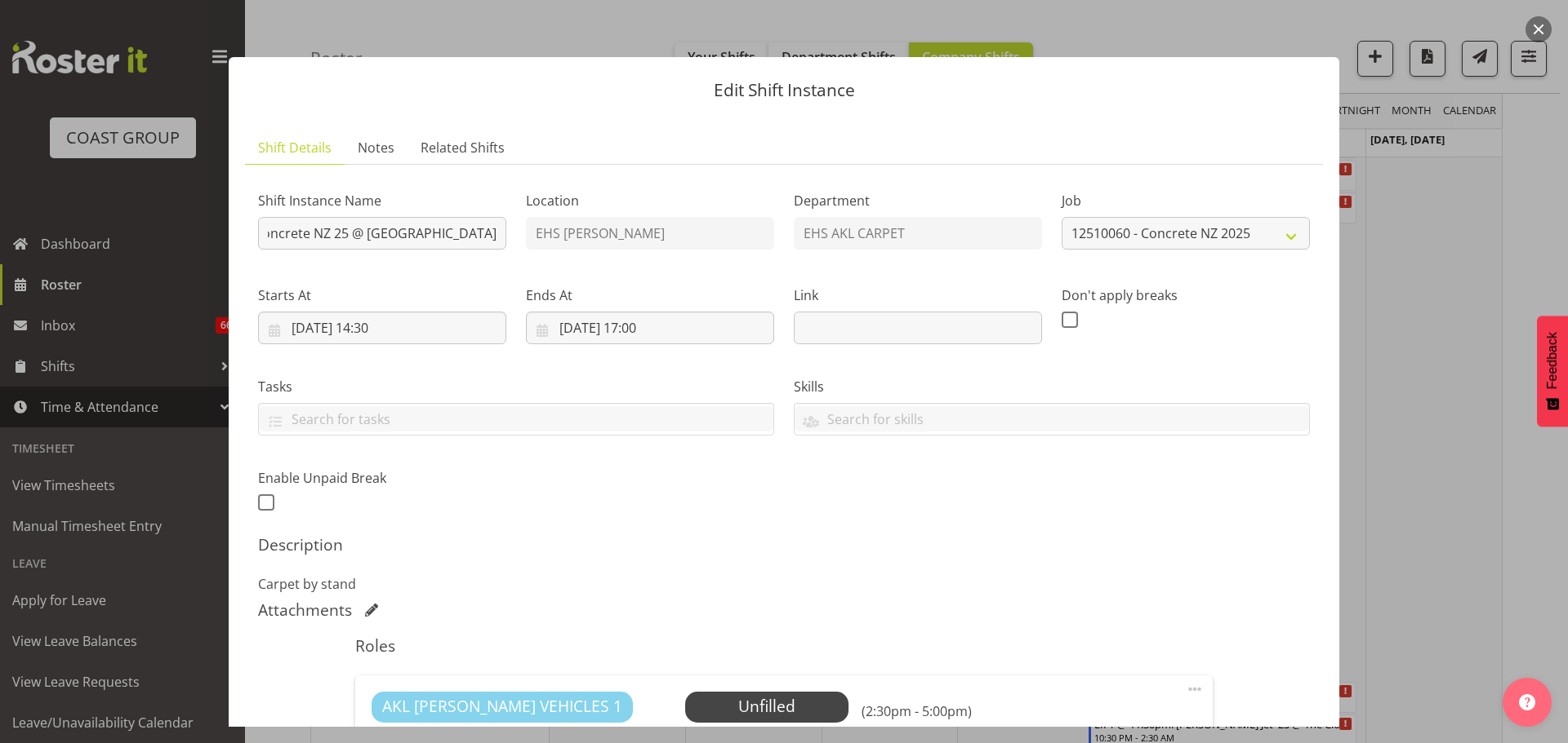
click at [1457, 409] on div at bounding box center [784, 372] width 1568 height 743
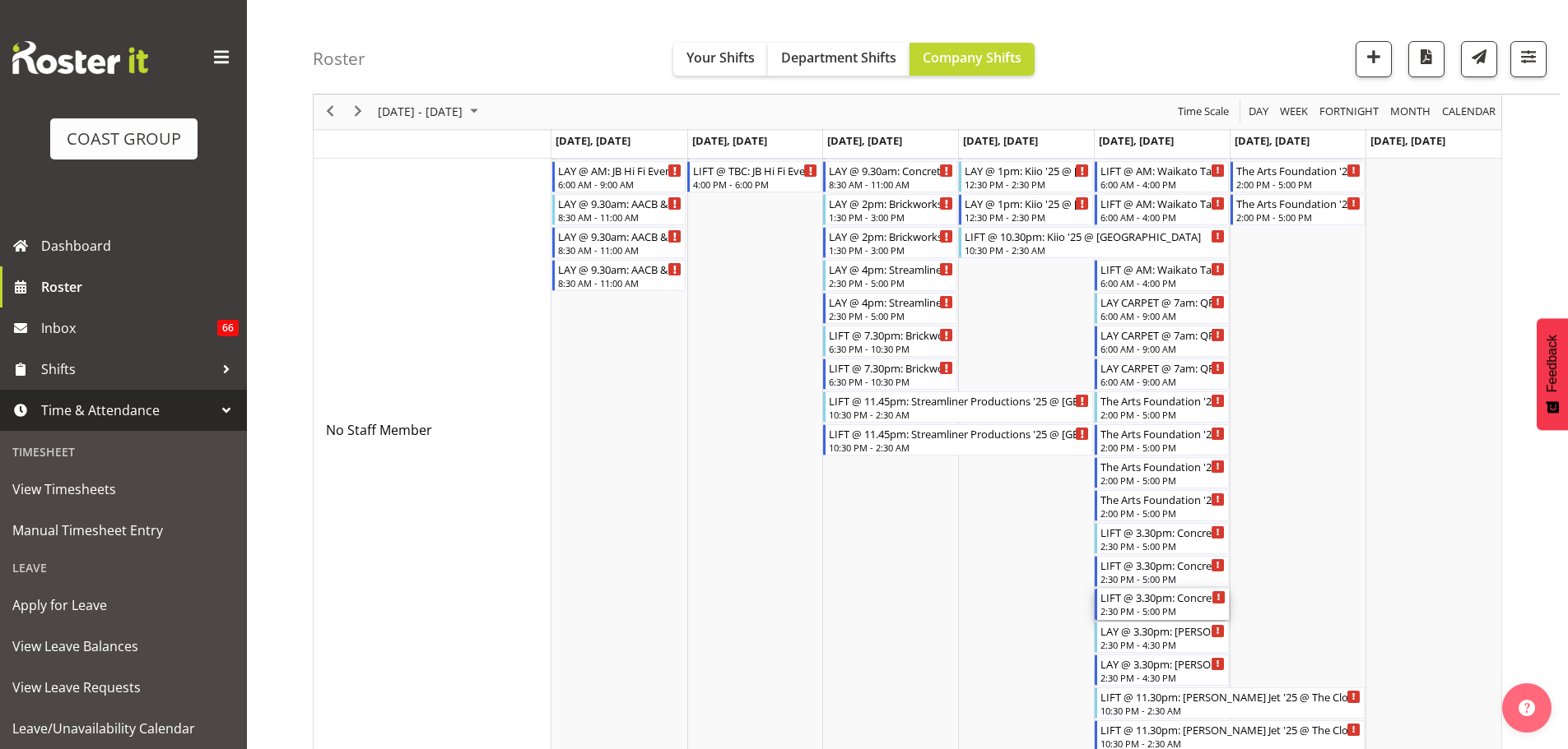
click at [1203, 599] on div "LIFT @ 3.30pm: Concrete NZ 25 @ Viaduct Events Centre" at bounding box center [1163, 596] width 126 height 17
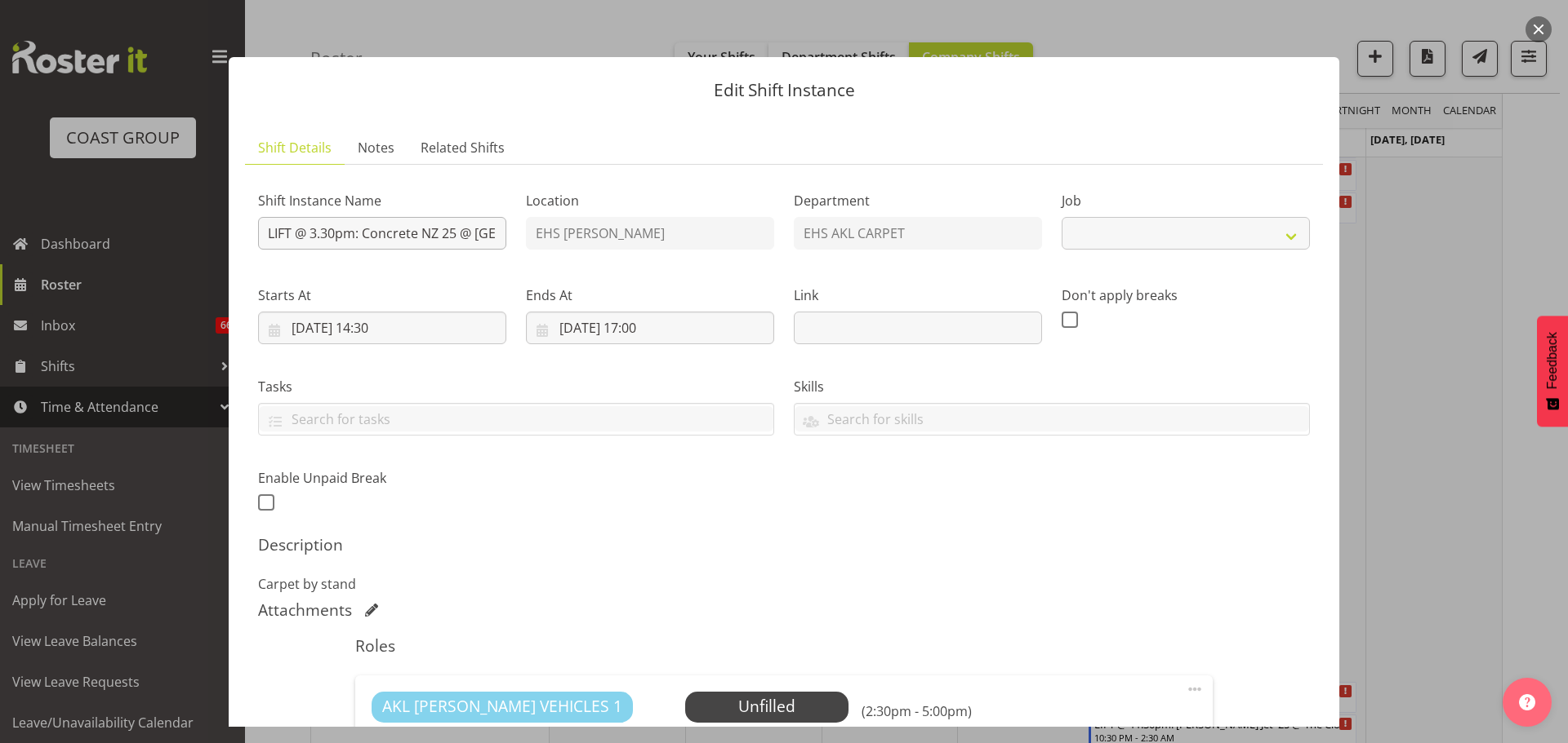
select select "9452"
click at [1411, 398] on div at bounding box center [784, 372] width 1568 height 743
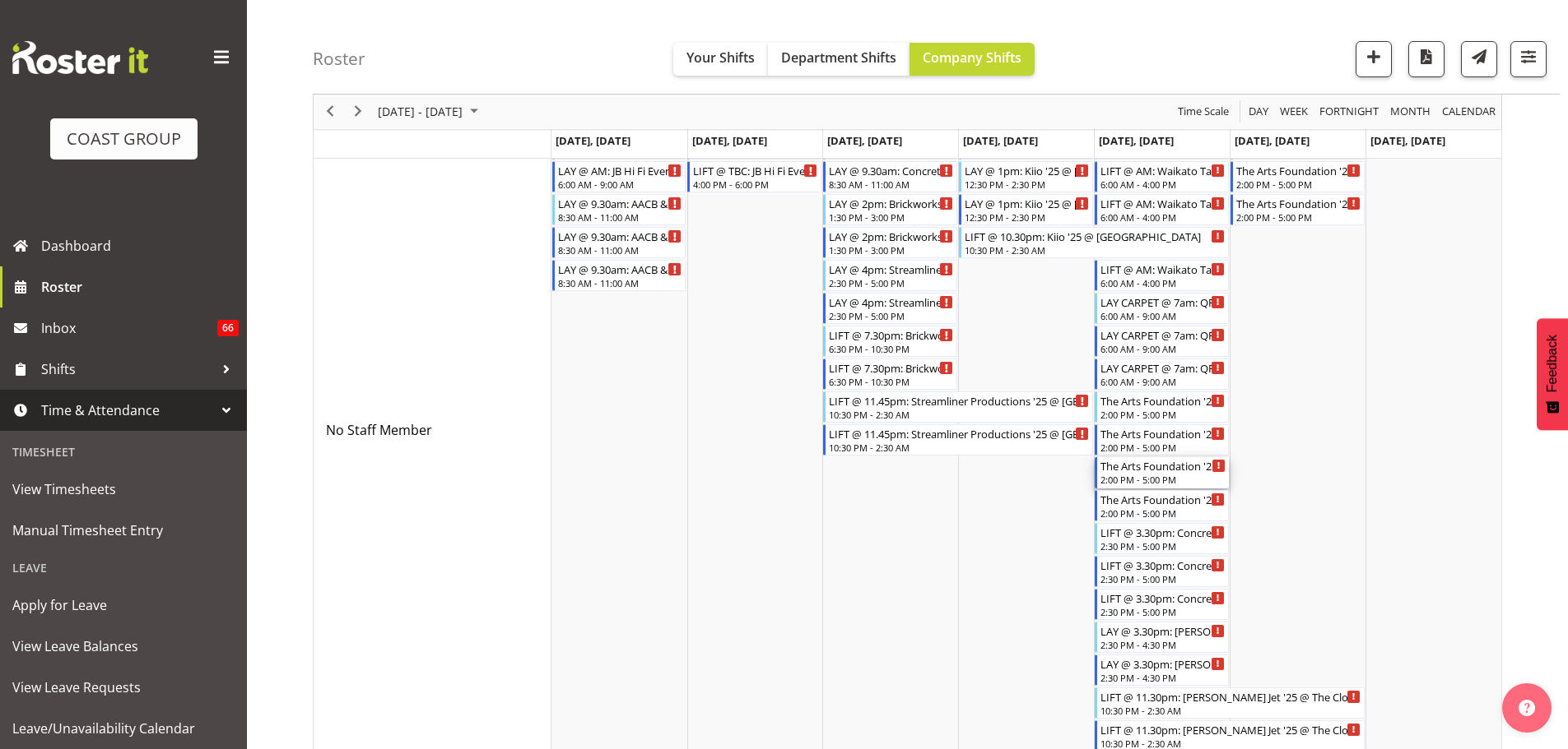
click at [1171, 472] on div "The Arts Foundation '25 @ Aotea Centre" at bounding box center [1163, 465] width 126 height 17
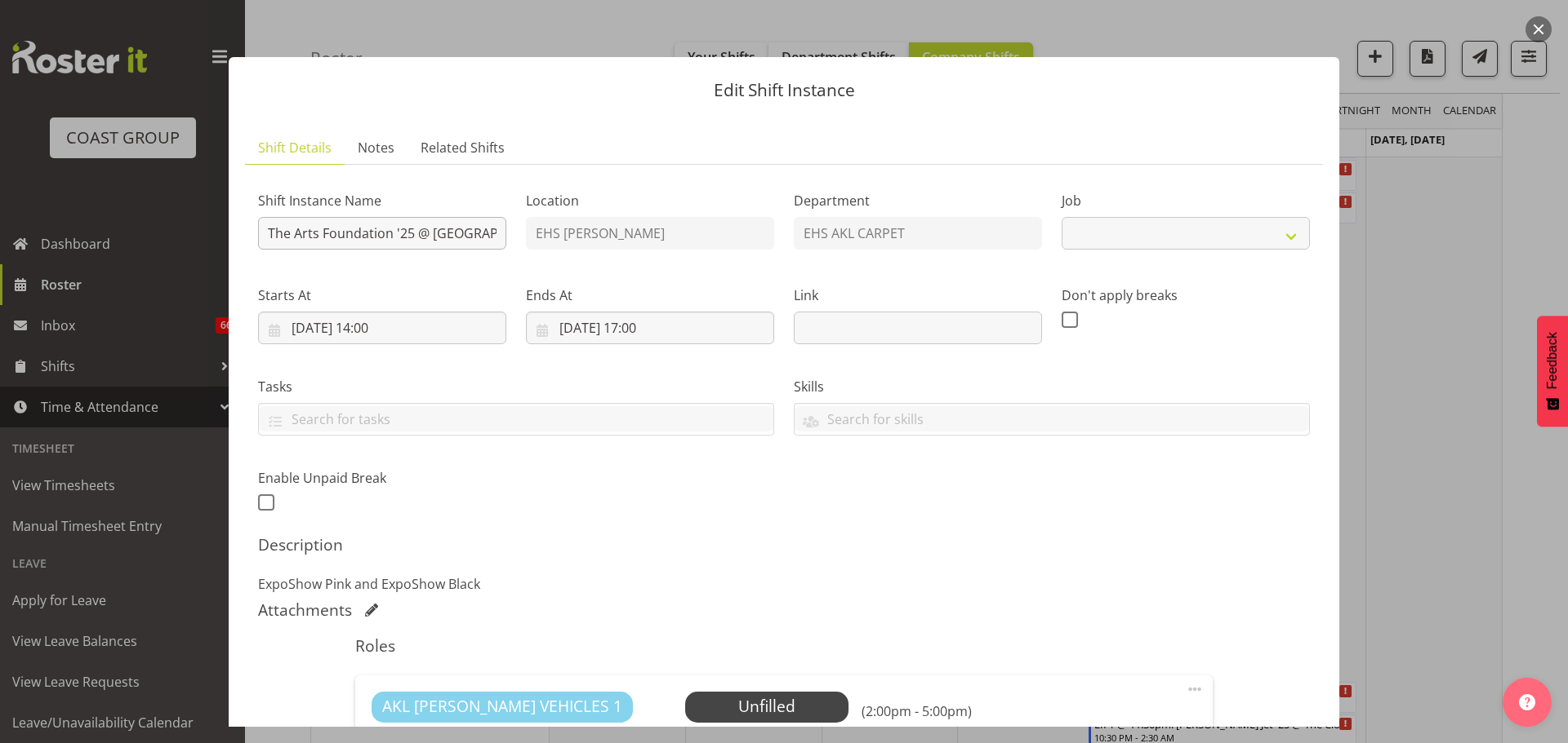
select select "8576"
click at [266, 235] on input "The Arts Foundation '25 @ Aotea Centre" at bounding box center [381, 234] width 248 height 33
type input "LAY @ 3pm: The Arts Foundation '25 @ Aotea Centre"
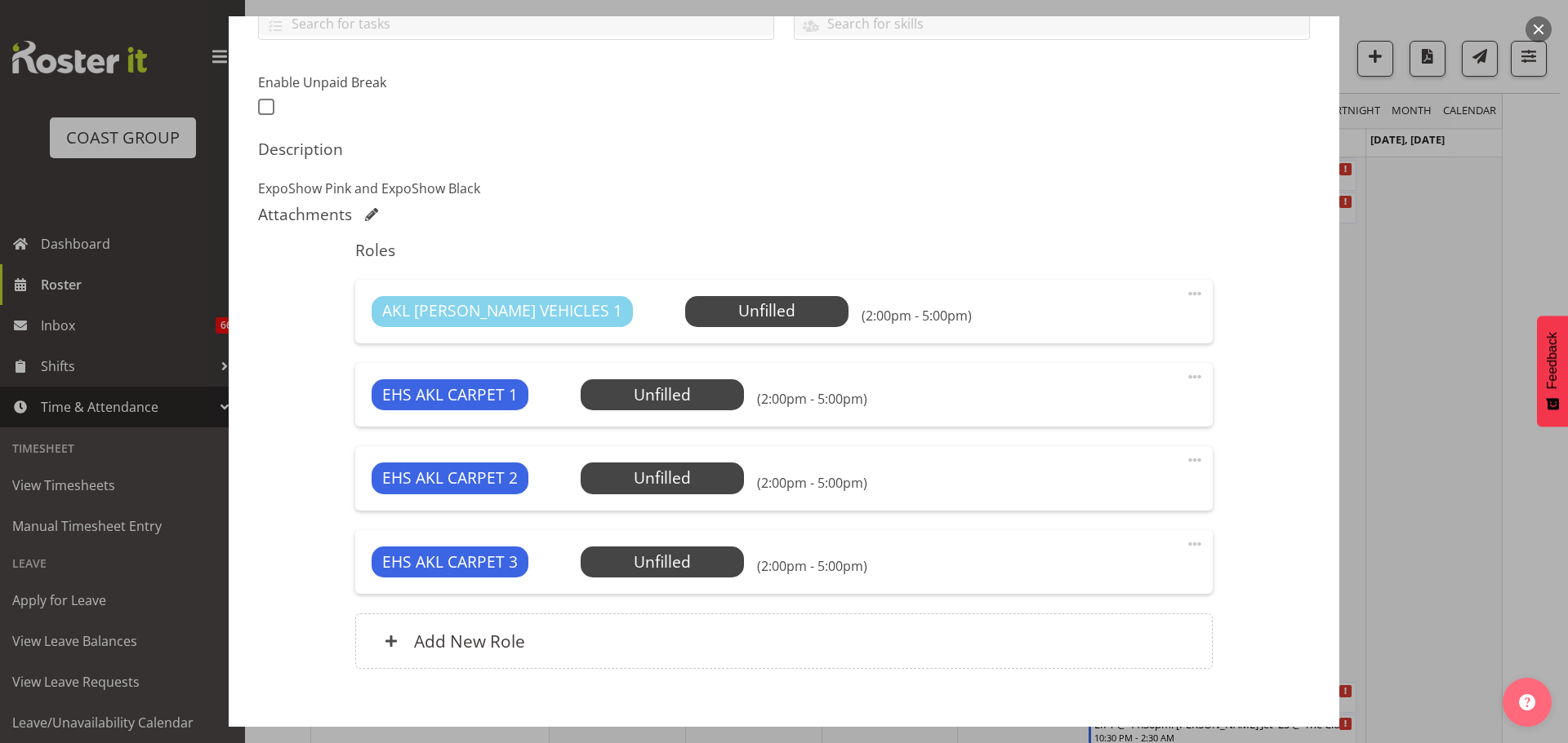
scroll to position [483, 0]
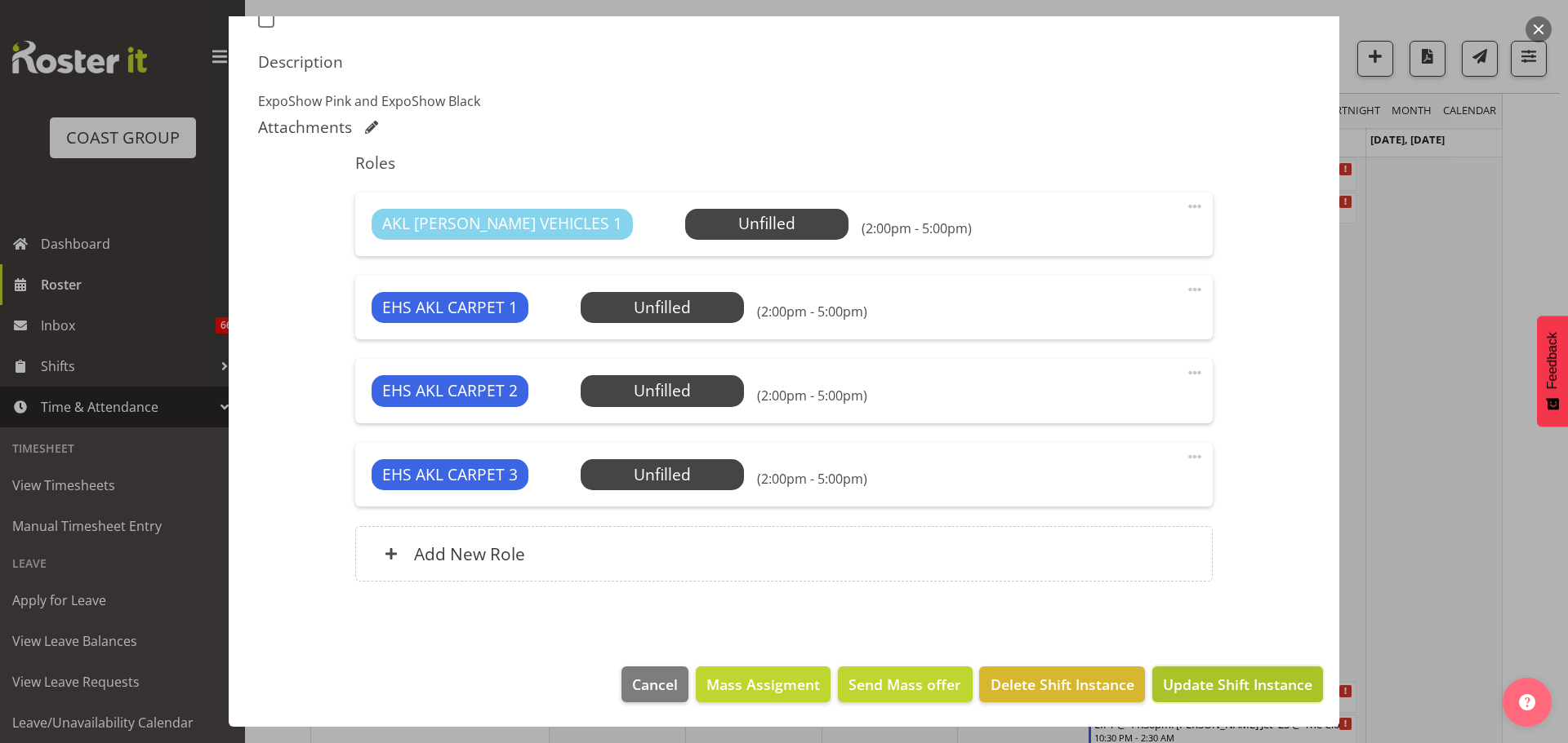
click at [1259, 678] on span "Update Shift Instance" at bounding box center [1237, 685] width 150 height 21
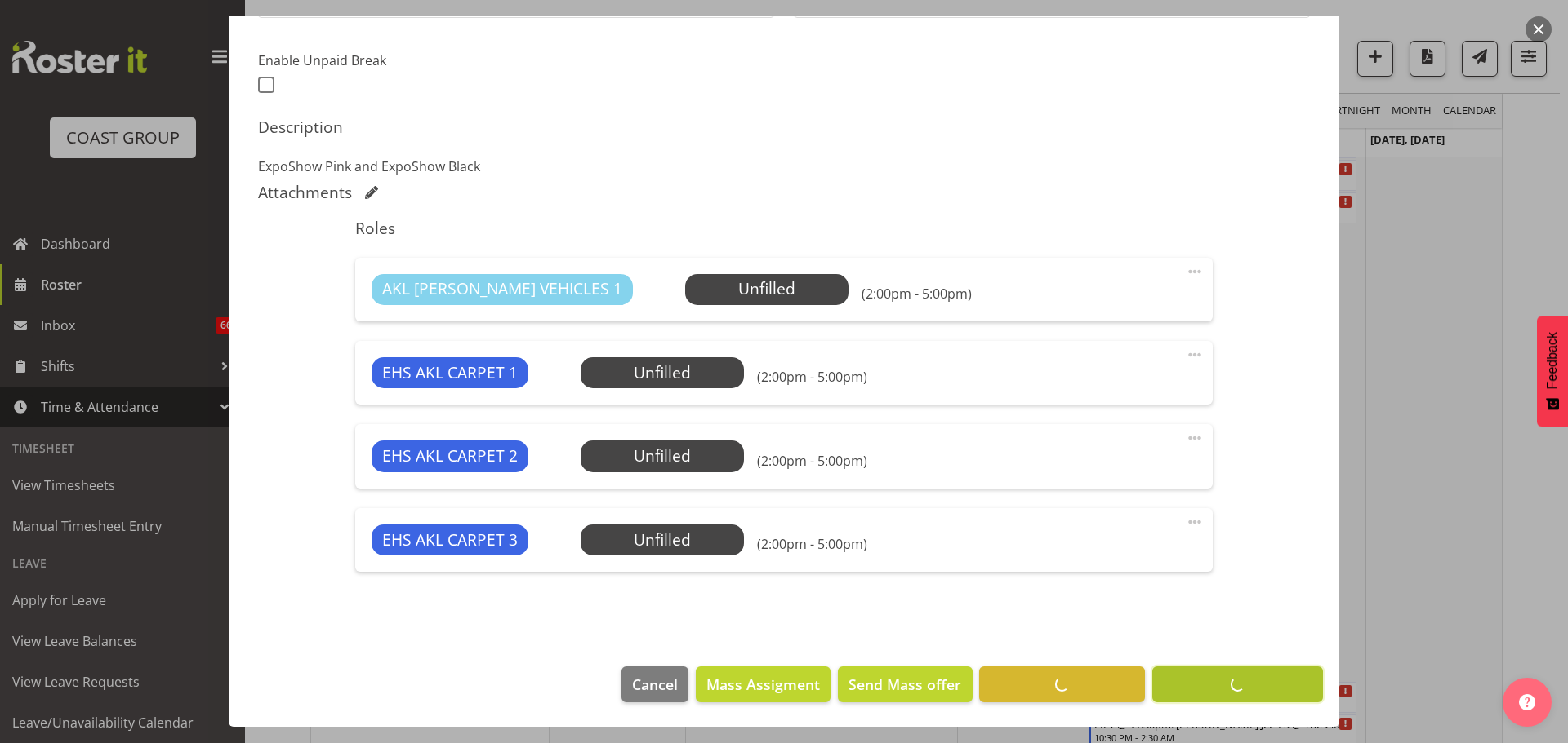
scroll to position [418, 0]
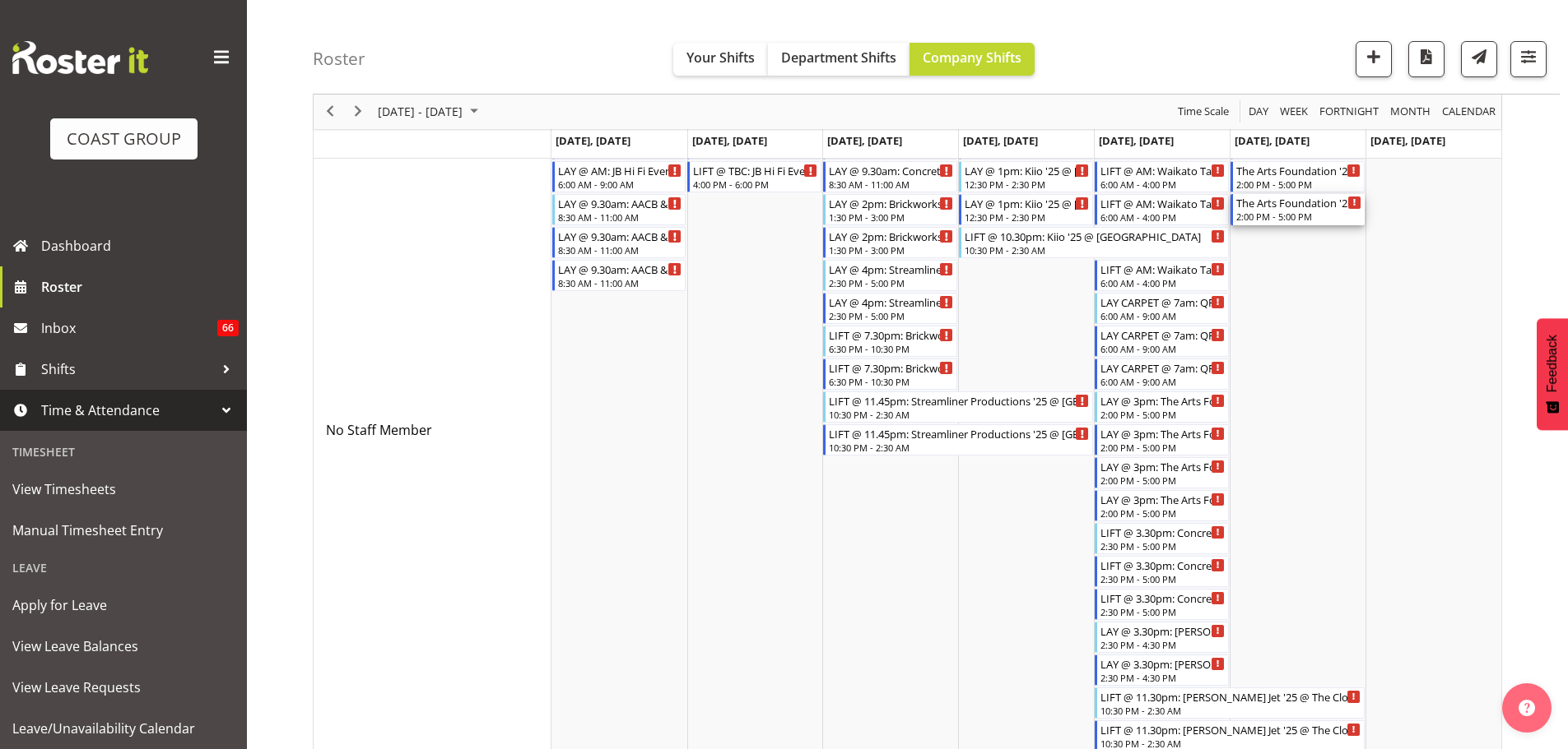
click at [1257, 205] on div "The Arts Foundation '25 @ Aotea Centre" at bounding box center [1298, 202] width 126 height 17
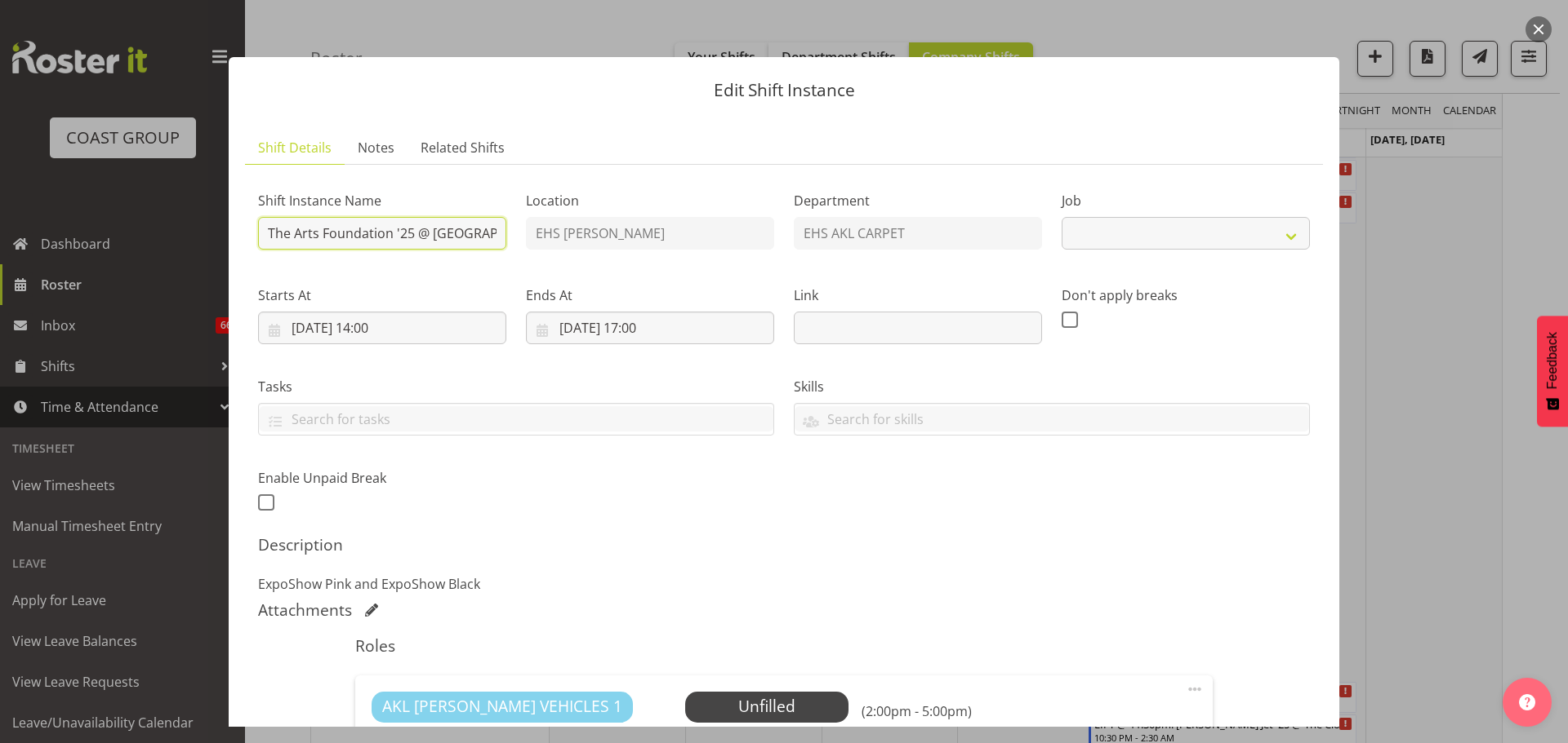
click at [267, 228] on input "The Arts Foundation '25 @ Aotea Centre" at bounding box center [381, 234] width 248 height 33
select select "8576"
type input "LIFT @ TBC: The Arts Foundation '25 @ Aotea Centre"
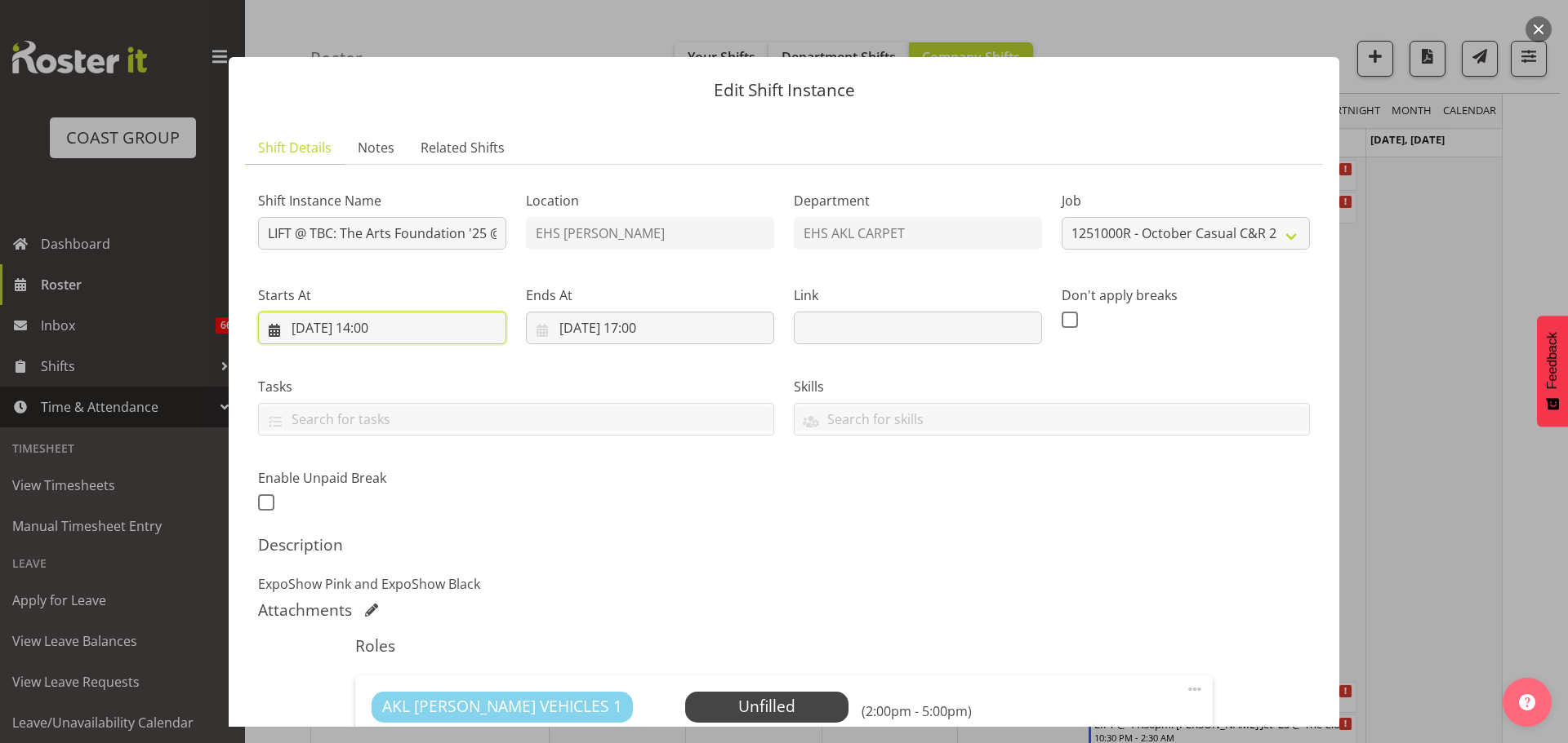
click at [383, 333] on input "18/10/2025, 14:00" at bounding box center [381, 328] width 248 height 33
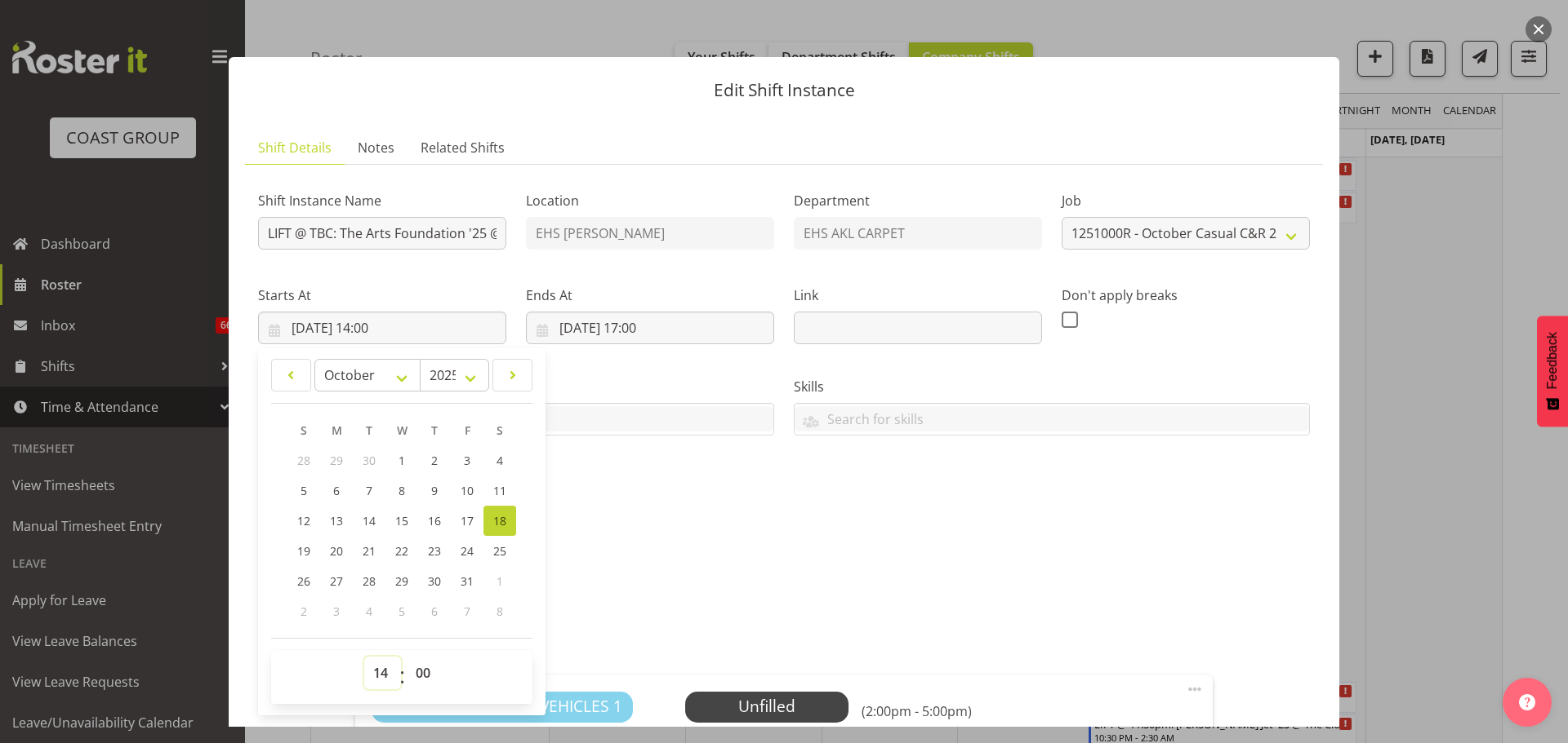
click at [378, 670] on select "00 01 02 03 04 05 06 07 08 09 10 11 12 13 14 15 16 17 18 19 20 21 22 23" at bounding box center [382, 674] width 37 height 33
select select "20"
click at [364, 657] on select "00 01 02 03 04 05 06 07 08 09 10 11 12 13 14 15 16 17 18 19 20 21 22 23" at bounding box center [382, 674] width 37 height 33
click at [650, 325] on input "18/10/2025, 17:00" at bounding box center [650, 328] width 248 height 33
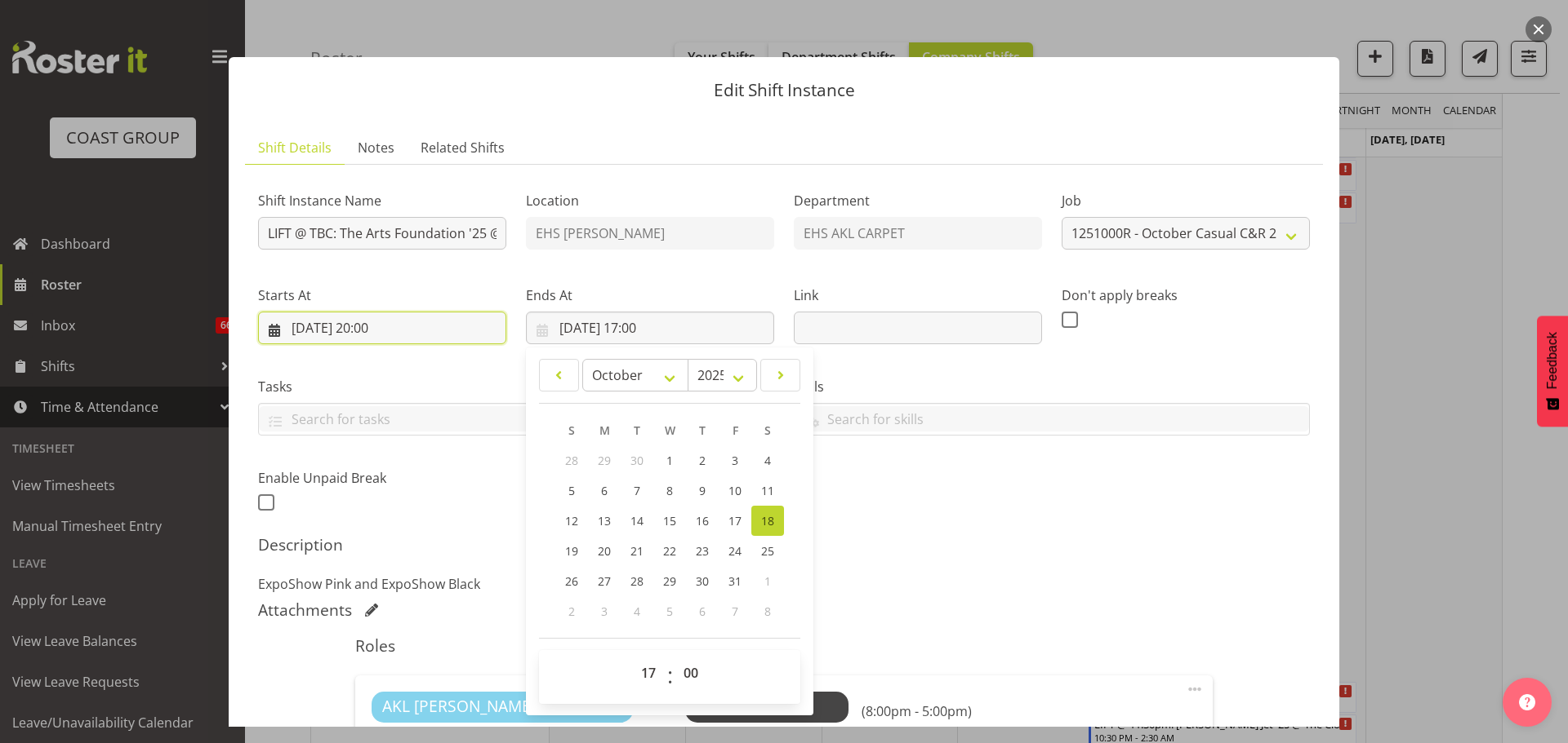
click at [376, 328] on input "18/10/2025, 20:00" at bounding box center [381, 328] width 248 height 33
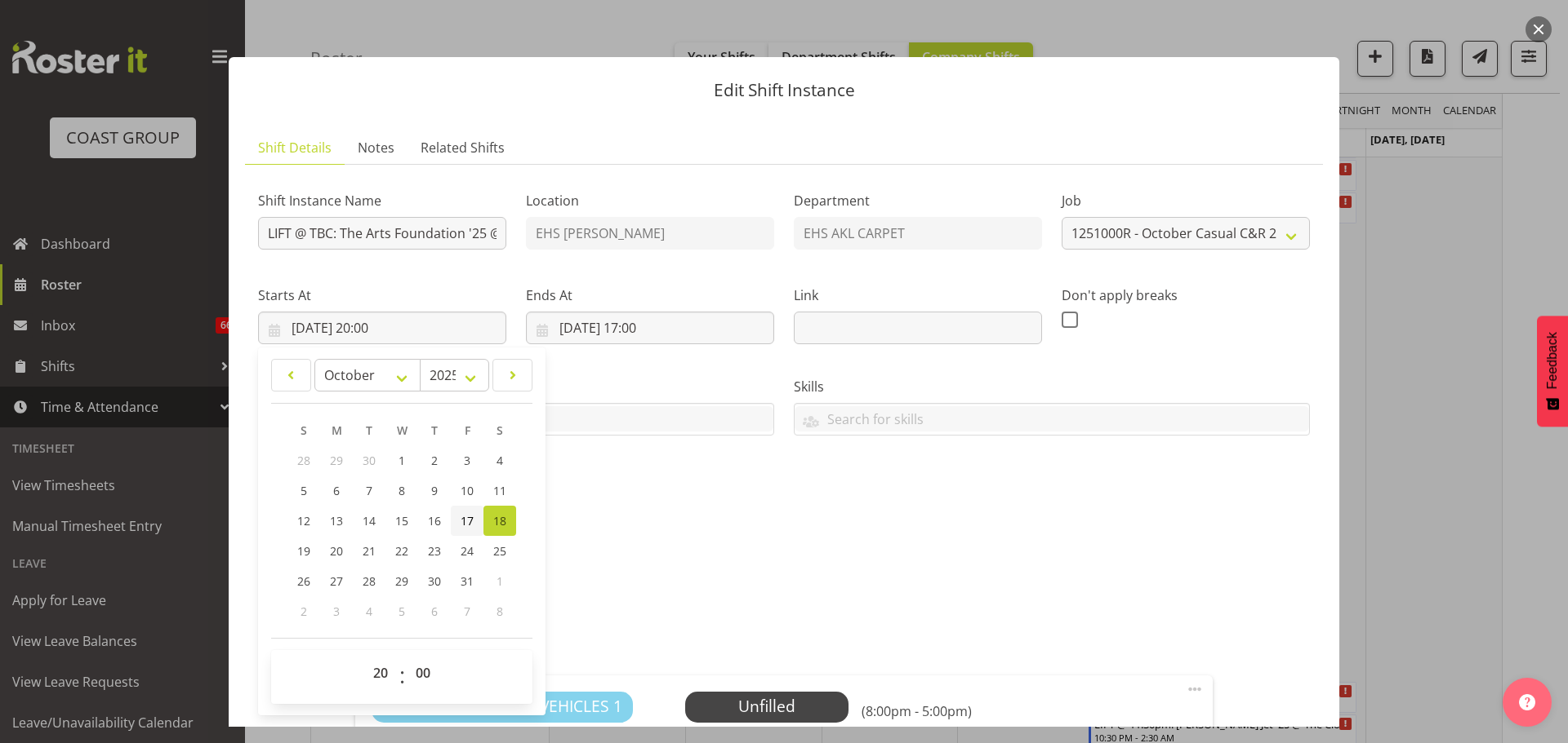
click at [478, 532] on link "17" at bounding box center [467, 520] width 33 height 30
type input "17/10/2025, 20:00"
click at [649, 330] on input "18/10/2025, 17:00" at bounding box center [650, 328] width 248 height 33
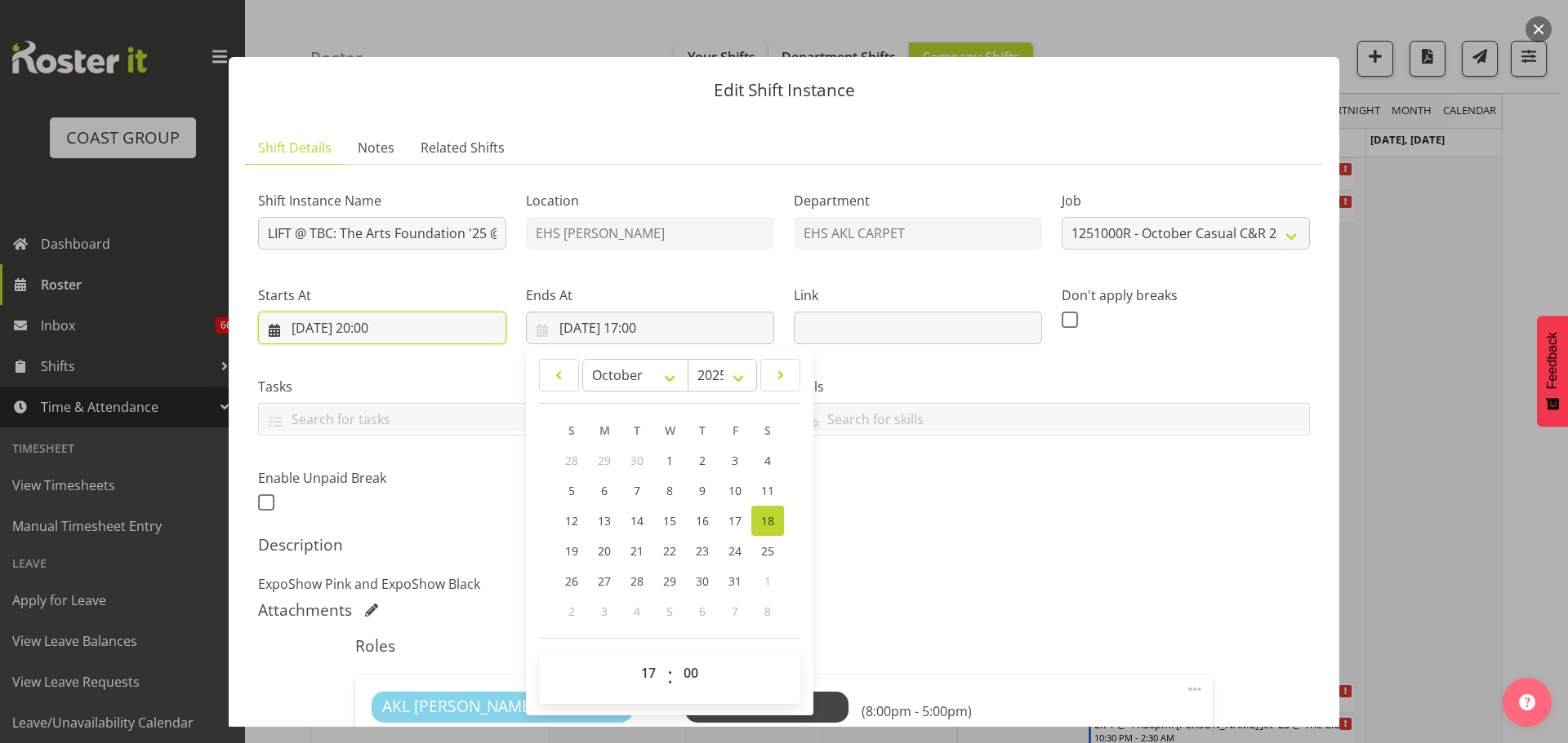
click at [383, 333] on input "17/10/2025, 20:00" at bounding box center [381, 328] width 248 height 33
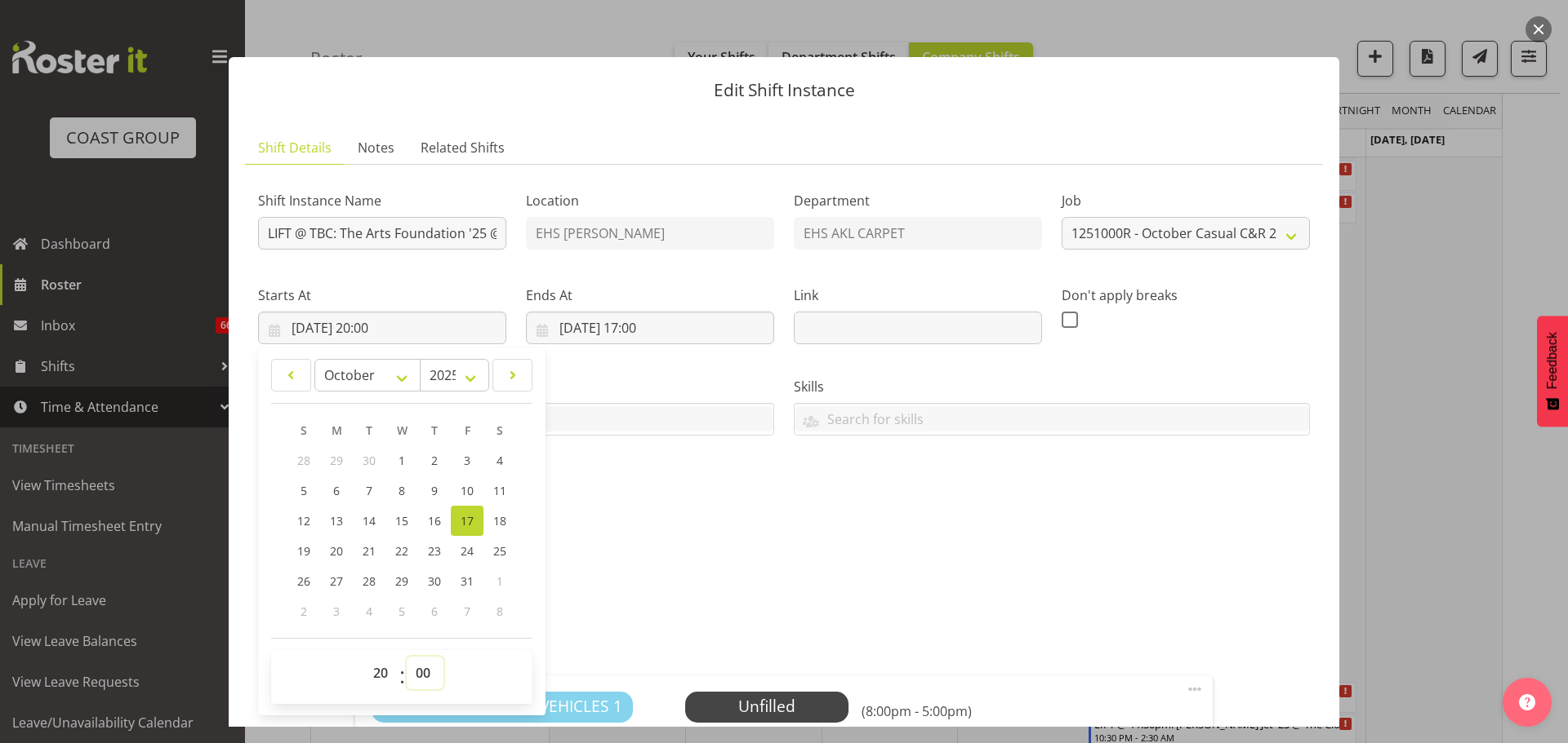
click at [426, 671] on select "00 01 02 03 04 05 06 07 08 09 10 11 12 13 14 15 16 17 18 19 20 21 22 23 24 25 2…" at bounding box center [425, 674] width 37 height 33
select select "30"
type input "17/10/2025, 20:30"
click at [639, 324] on input "18/10/2025, 17:00" at bounding box center [650, 328] width 248 height 33
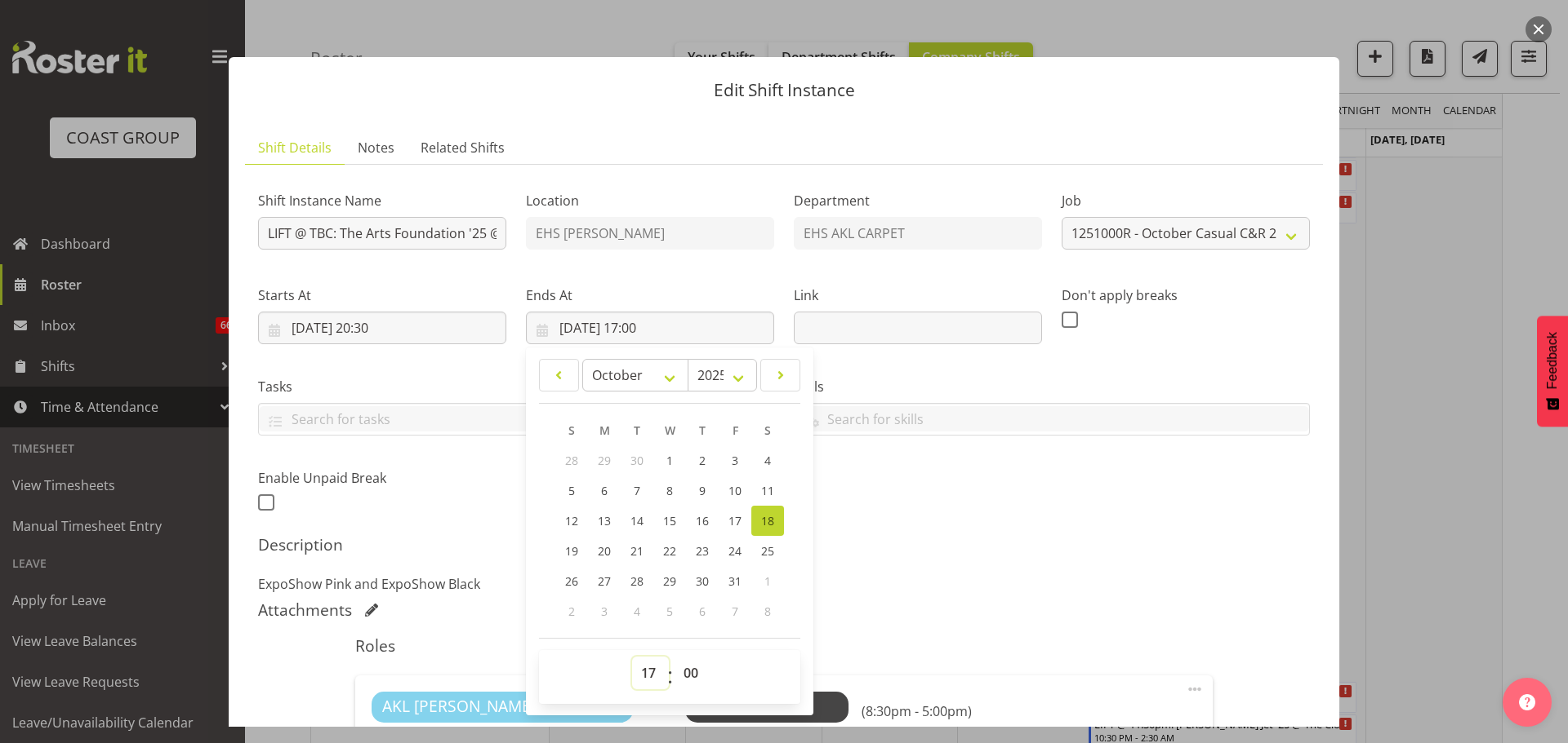
click at [656, 664] on select "00 01 02 03 04 05 06 07 08 09 10 11 12 13 14 15 16 17 18 19 20 21 22 23" at bounding box center [651, 674] width 37 height 33
select select "0"
click at [632, 657] on select "00 01 02 03 04 05 06 07 08 09 10 11 12 13 14 15 16 17 18 19 20 21 22 23" at bounding box center [651, 674] width 37 height 33
type input "18/10/2025, 00:00"
click at [690, 669] on select "00 01 02 03 04 05 06 07 08 09 10 11 12 13 14 15 16 17 18 19 20 21 22 23 24 25 2…" at bounding box center [693, 674] width 37 height 33
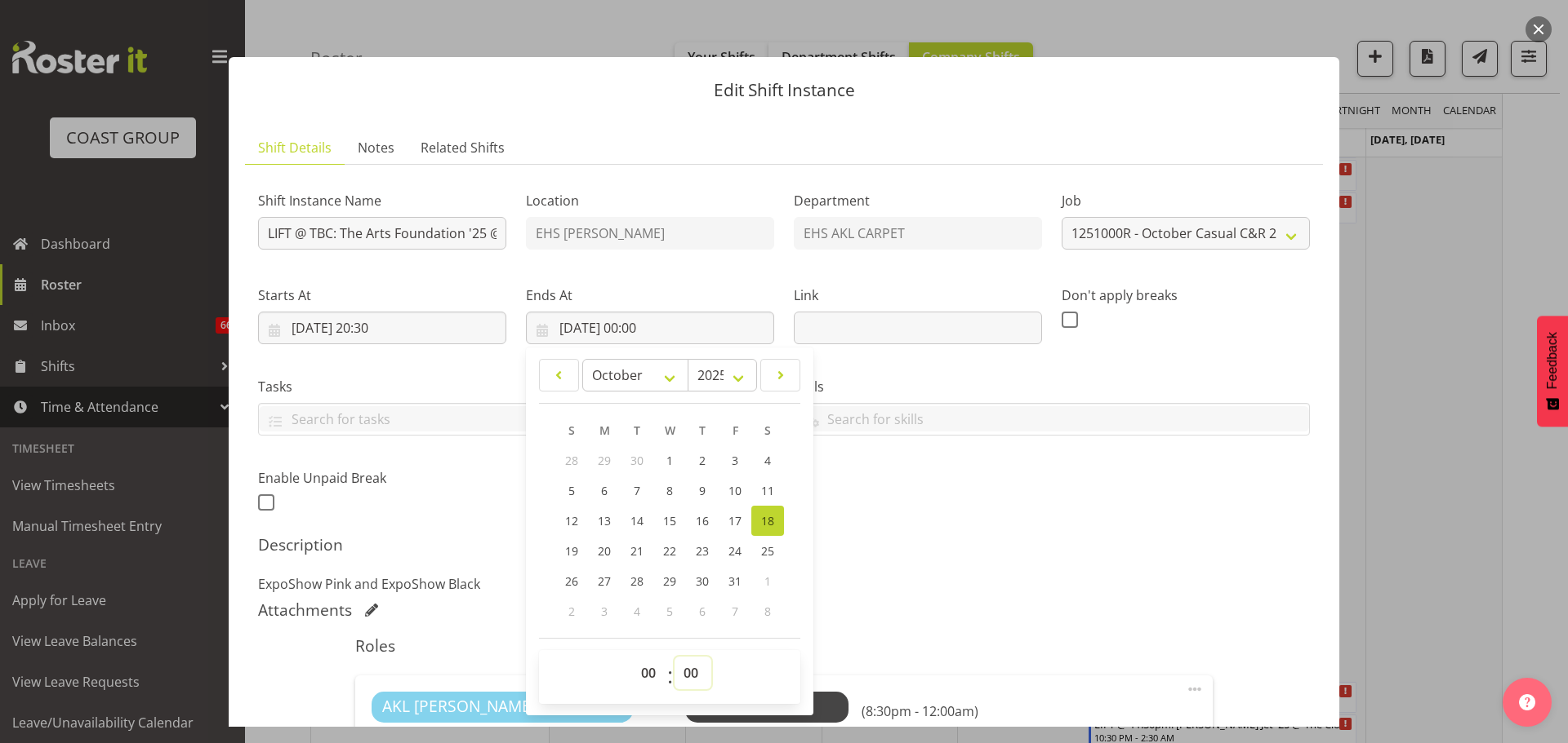
select select "30"
type input "18/10/2025, 00:30"
click at [1123, 598] on div "Shift Instance Name LIFT @ TBC: The Arts Foundation '25 @ Aotea Centre Location…" at bounding box center [783, 631] width 1051 height 907
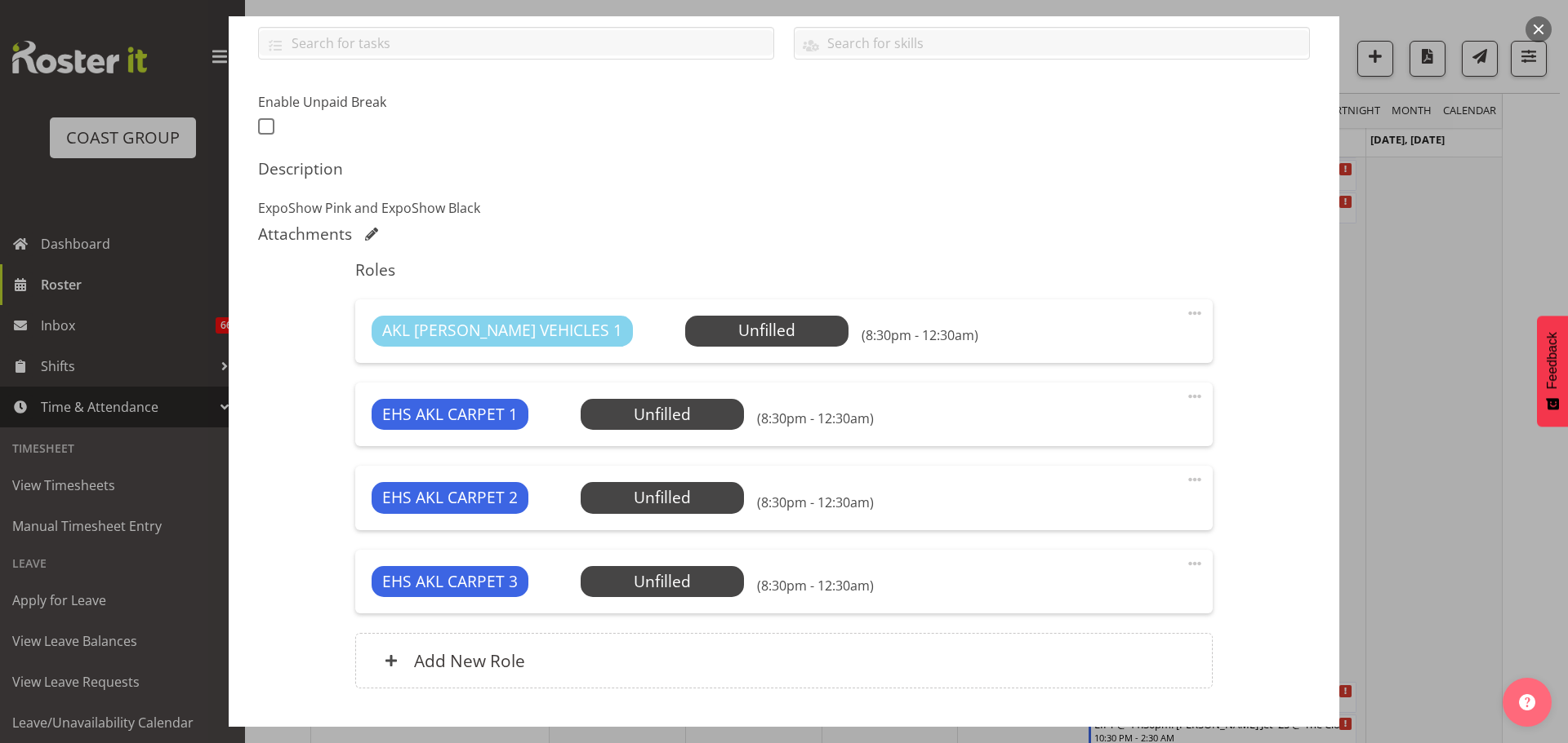
scroll to position [419, 0]
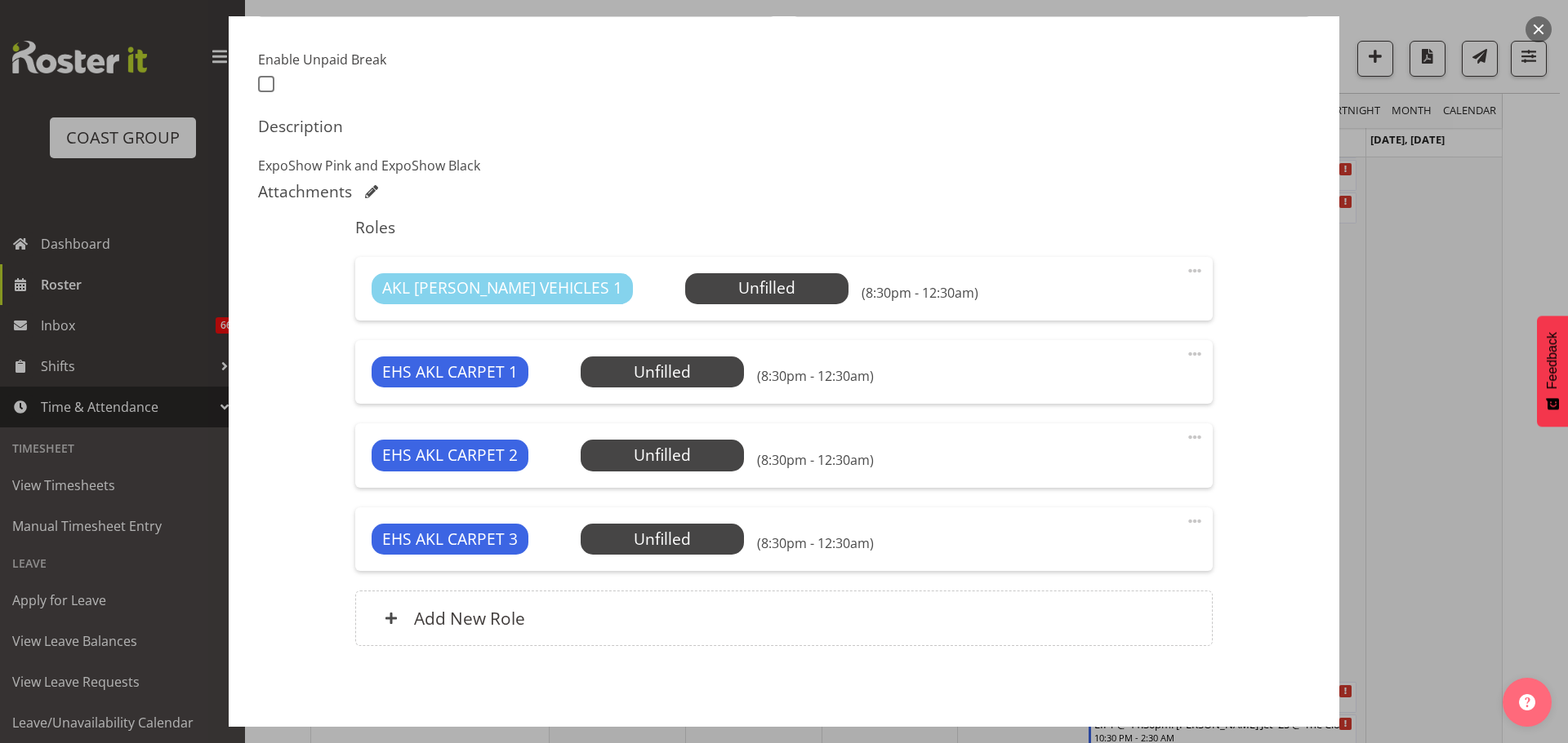
click at [1185, 520] on span at bounding box center [1194, 521] width 19 height 19
click at [1116, 619] on link "Delete" at bounding box center [1126, 616] width 156 height 29
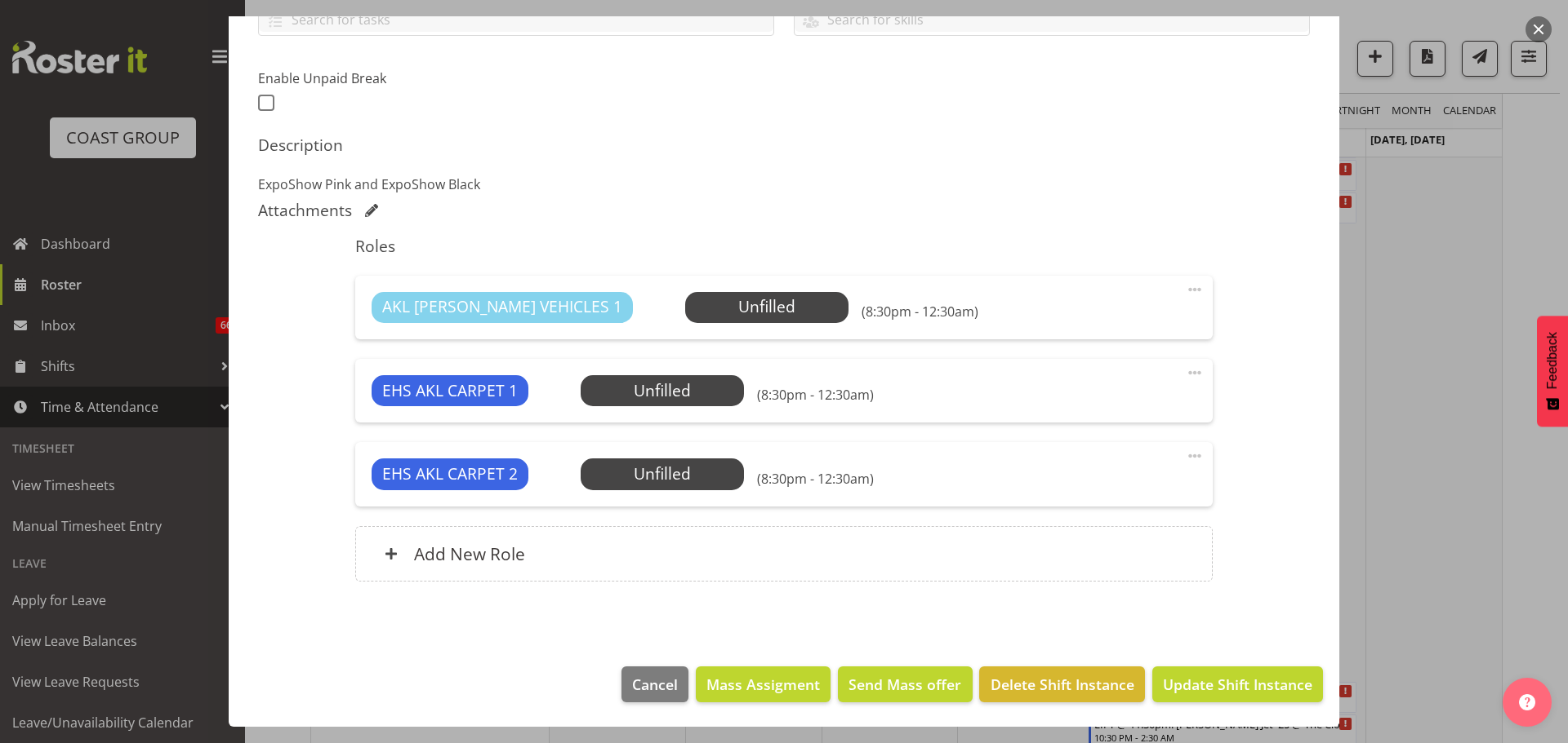
scroll to position [399, 0]
click at [1185, 456] on span at bounding box center [1194, 456] width 19 height 19
click at [1146, 549] on link "Delete" at bounding box center [1126, 551] width 156 height 29
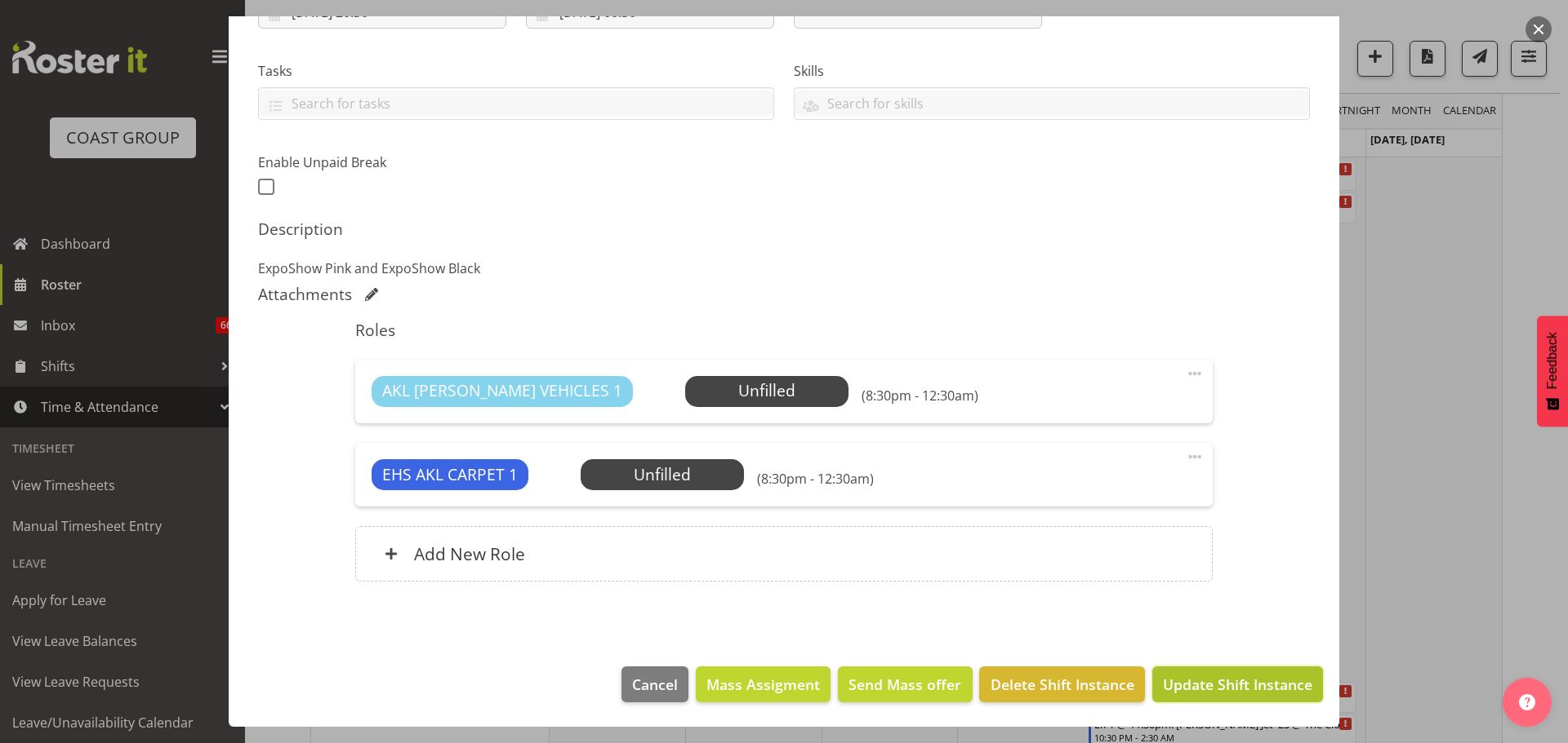
click at [1251, 680] on span "Update Shift Instance" at bounding box center [1237, 685] width 150 height 21
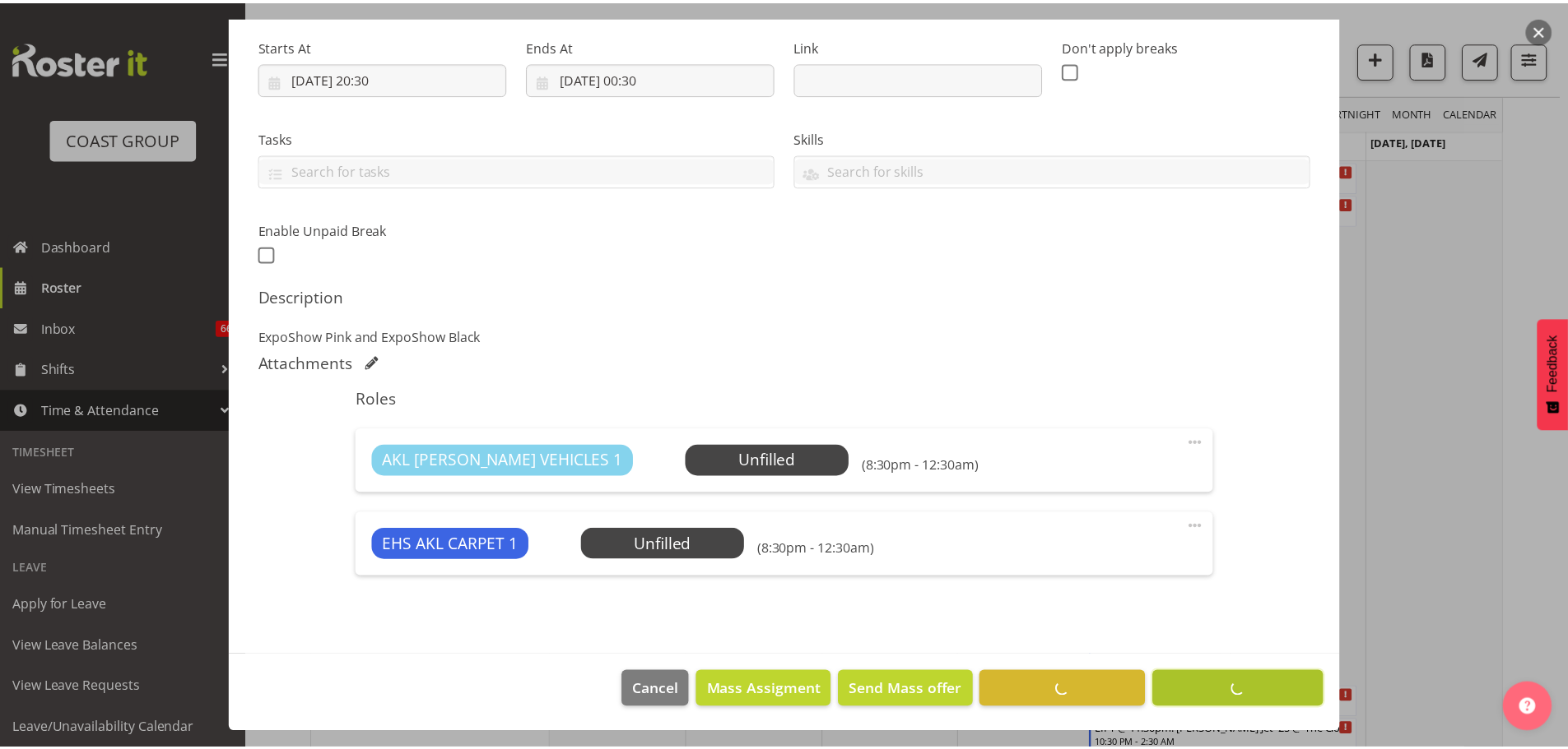
scroll to position [253, 0]
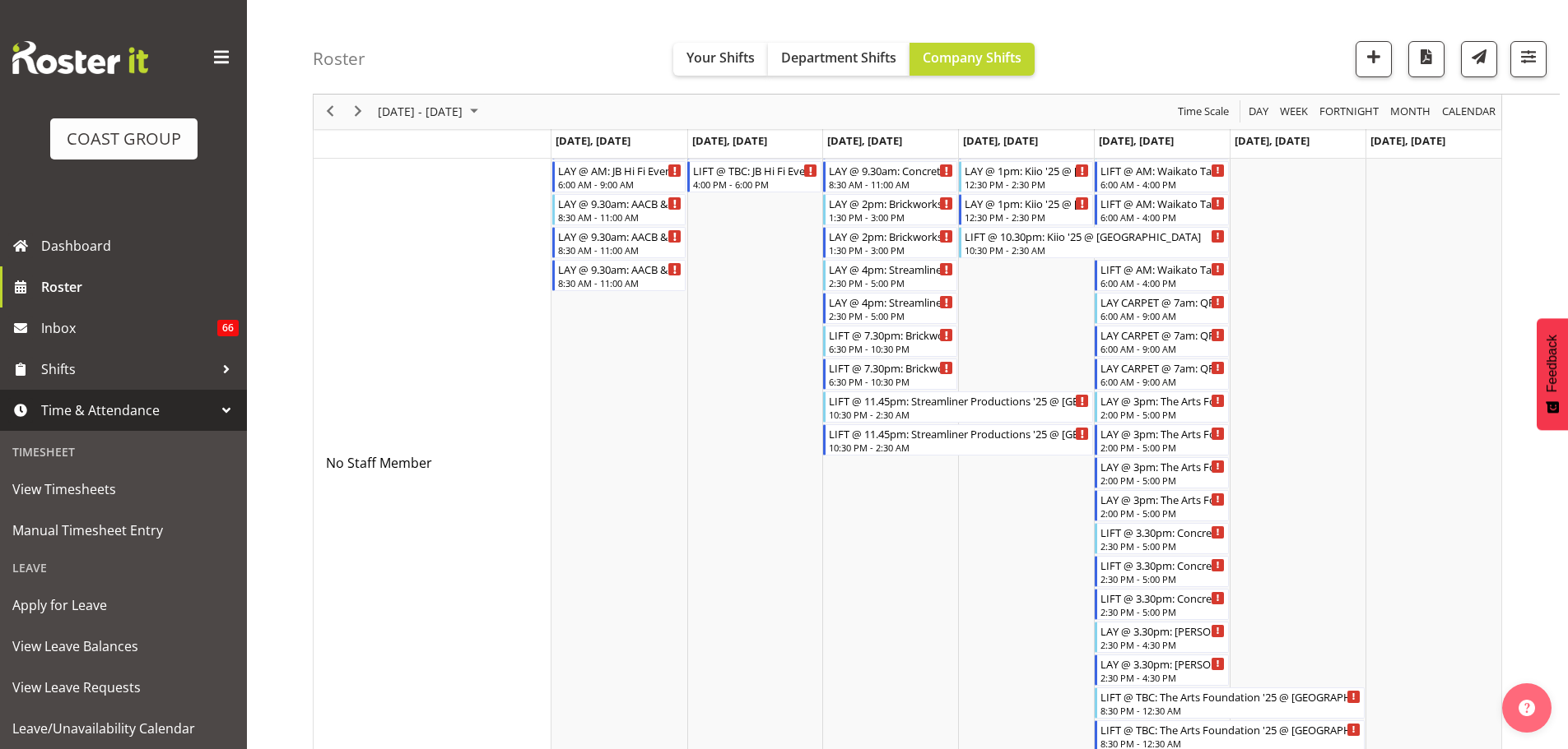
click at [417, 128] on div "October 13 - 19, 2025" at bounding box center [429, 112] width 116 height 35
click at [518, 155] on span "previous month" at bounding box center [522, 153] width 29 height 29
click at [449, 285] on span "24" at bounding box center [447, 293] width 24 height 24
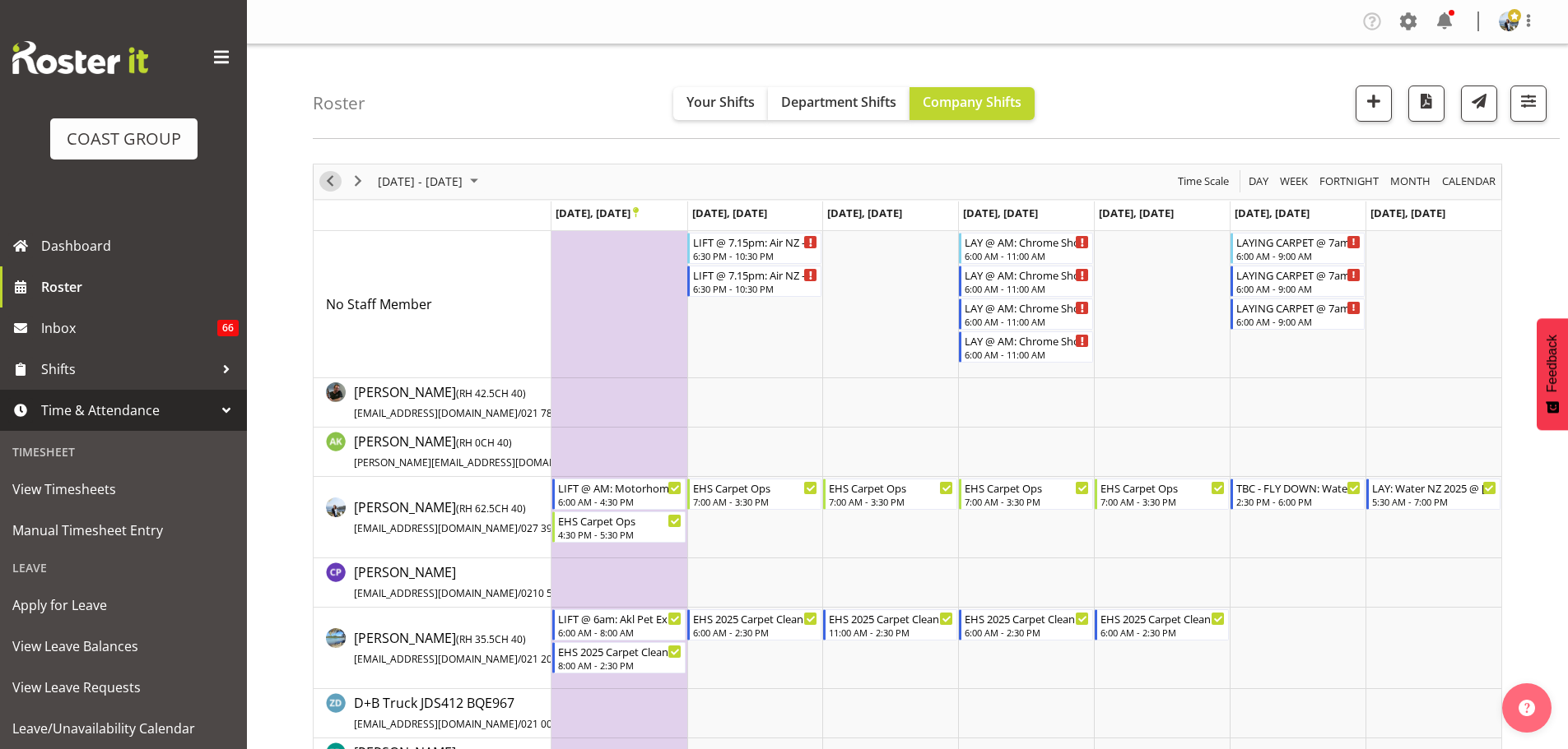
click at [326, 180] on span "Previous" at bounding box center [330, 181] width 19 height 20
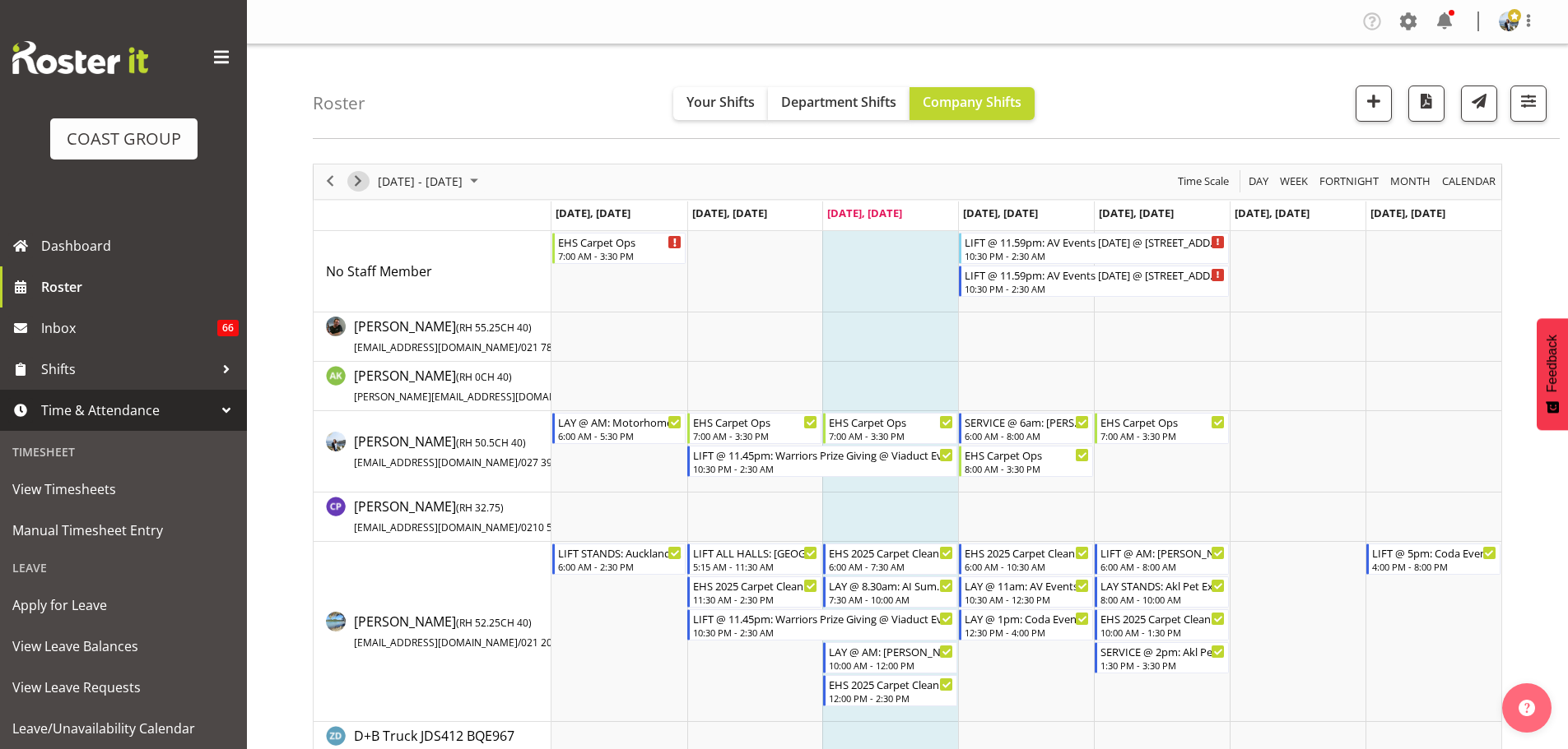
click at [357, 176] on span "Next" at bounding box center [358, 181] width 19 height 20
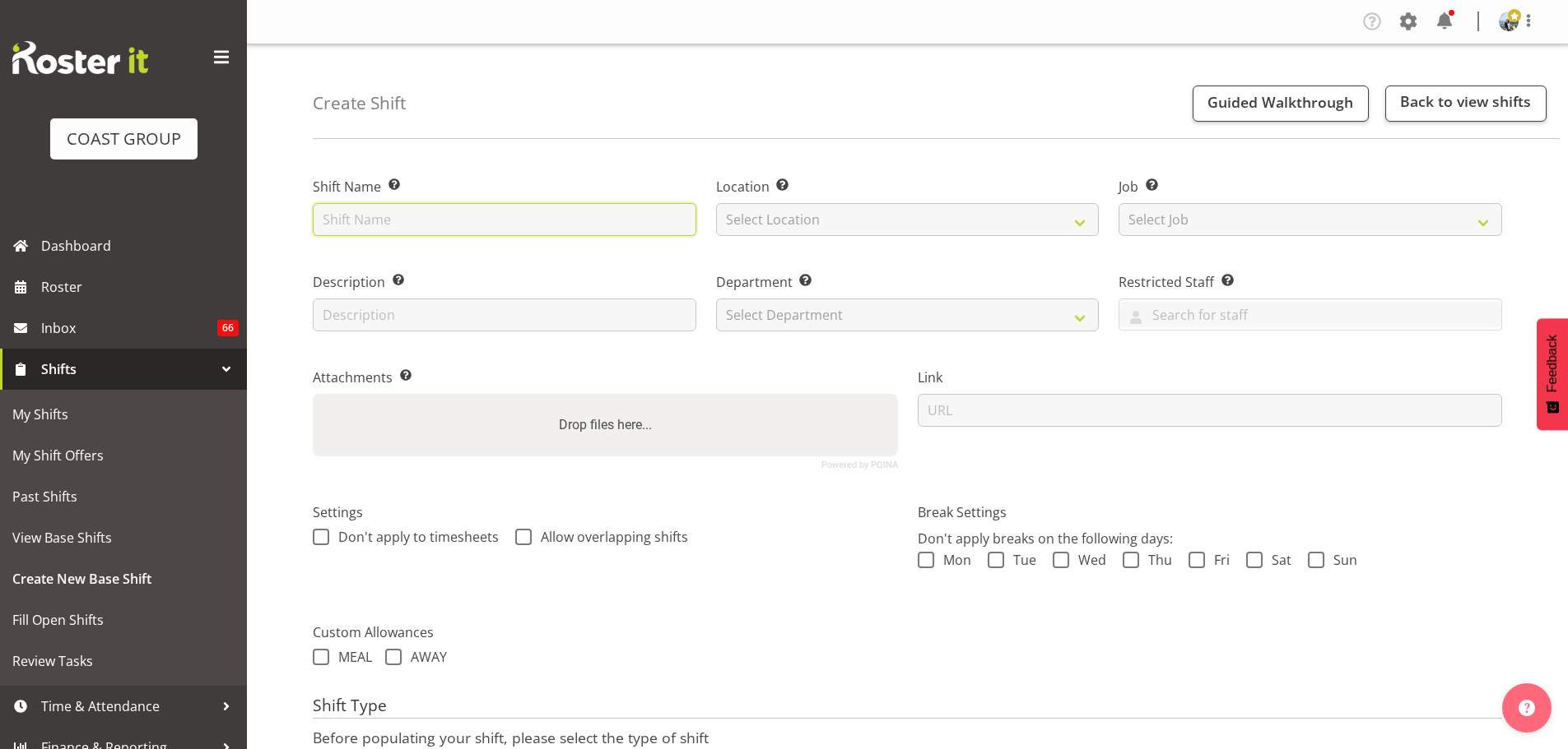
click at [399, 226] on input "text" at bounding box center [504, 220] width 383 height 33
type input "The Arts Foundation '25 @ [GEOGRAPHIC_DATA]"
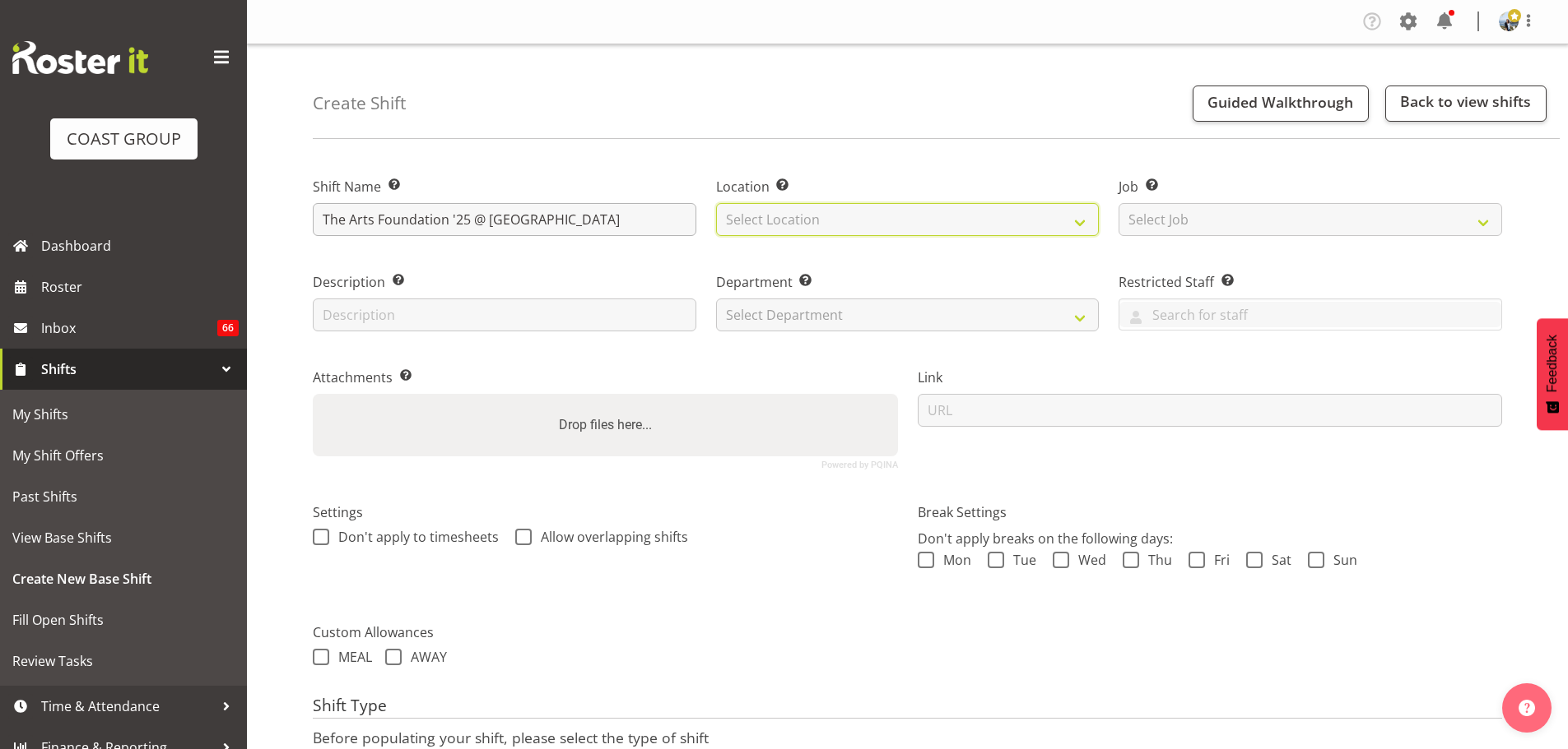
select select "35"
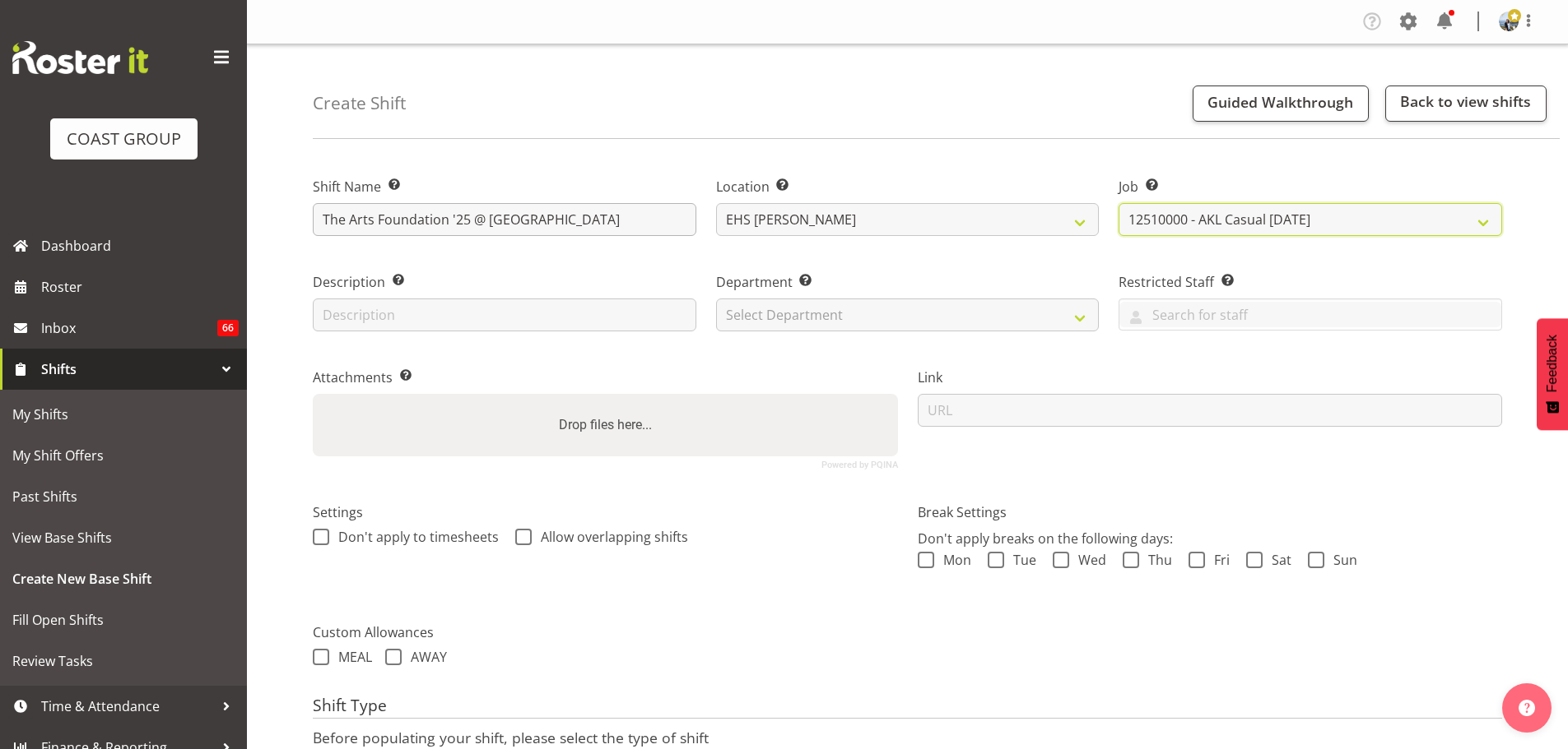
select select "8576"
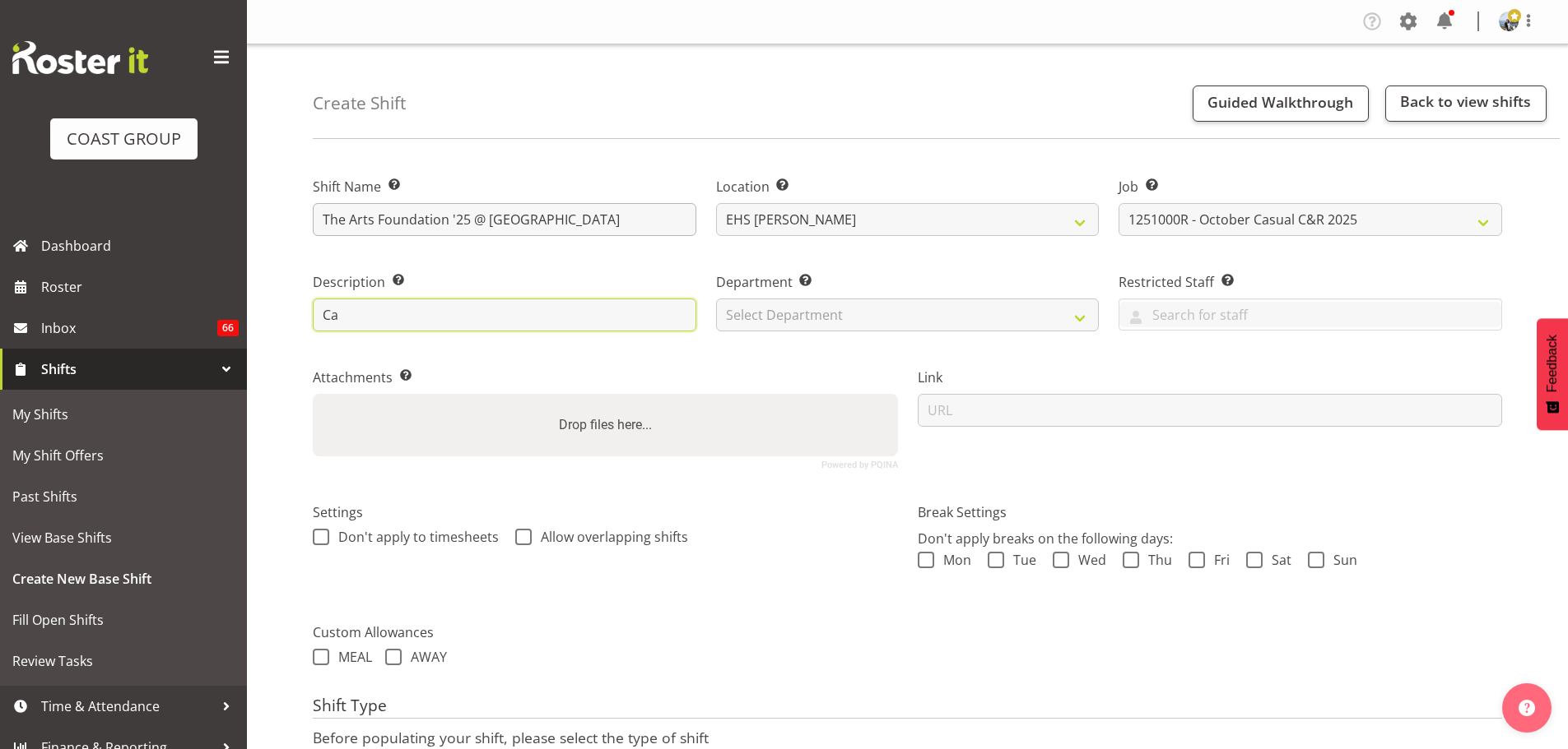
type input "C"
type input "ExpoShow Pink and ExpoShow Black"
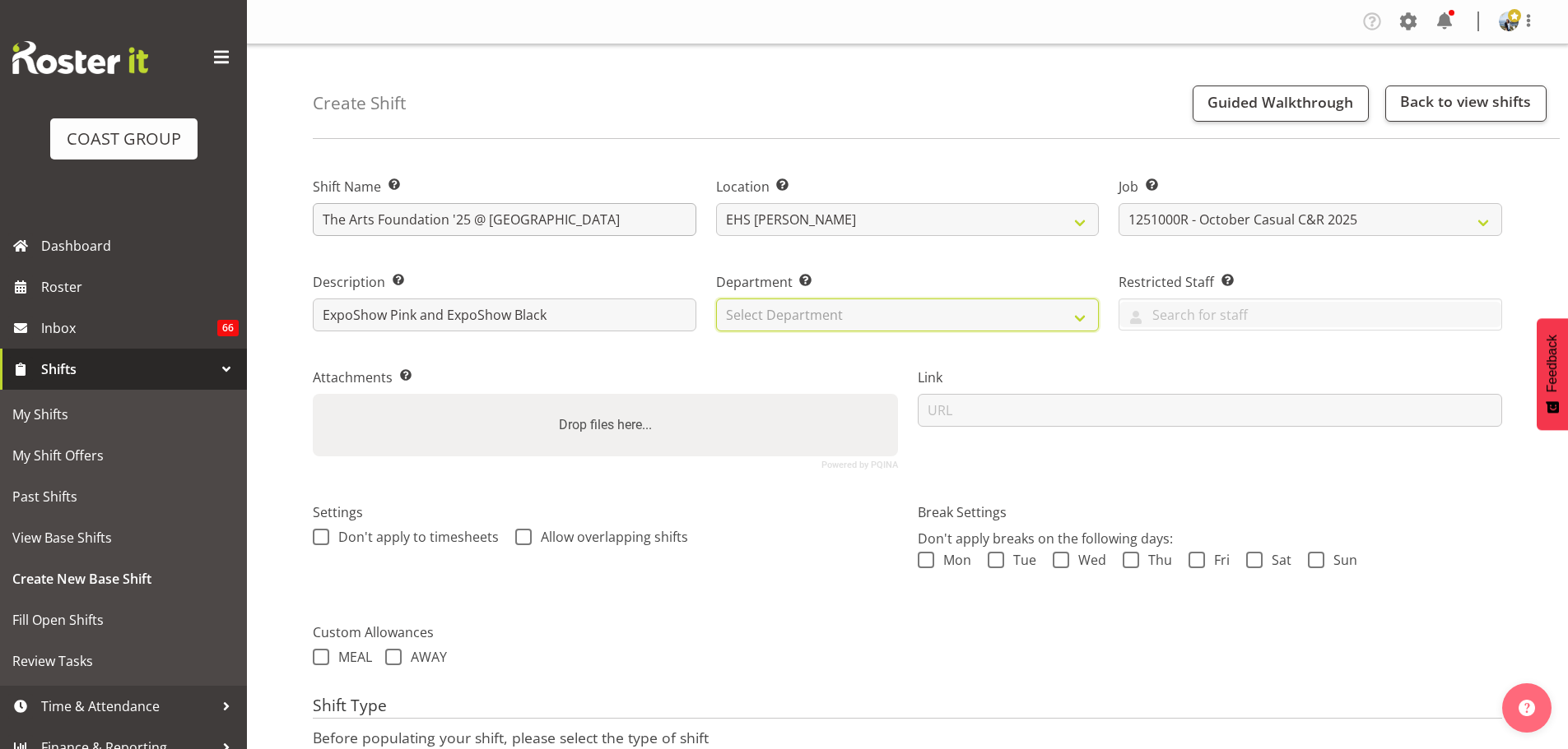
select select "35"
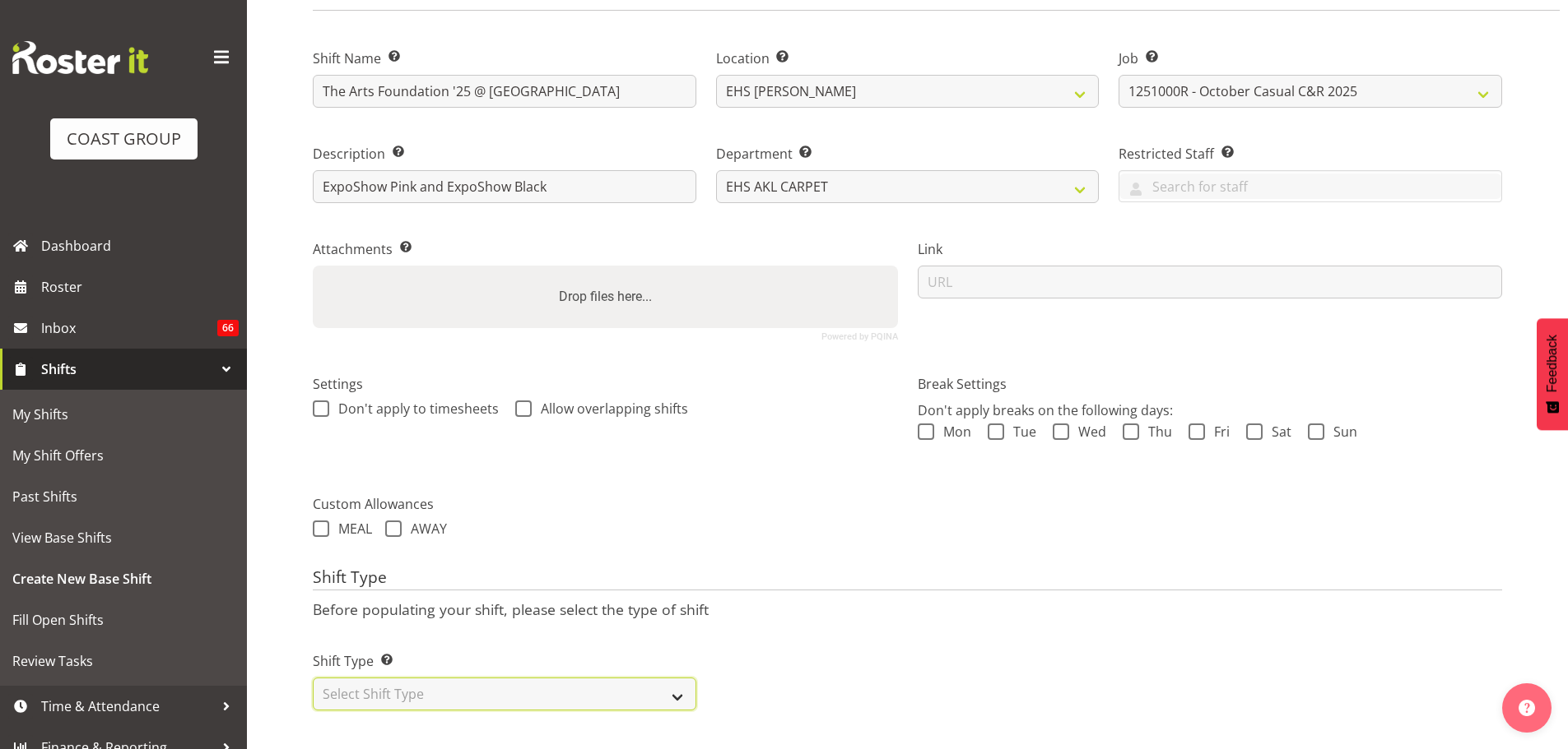
click at [686, 686] on select "Select Shift Type One Off Shift Recurring Shift Rotating Shift" at bounding box center [504, 695] width 383 height 33
select select "recurring"
click at [312, 678] on select "Select Shift Type One Off Shift Recurring Shift Rotating Shift" at bounding box center [504, 695] width 383 height 33
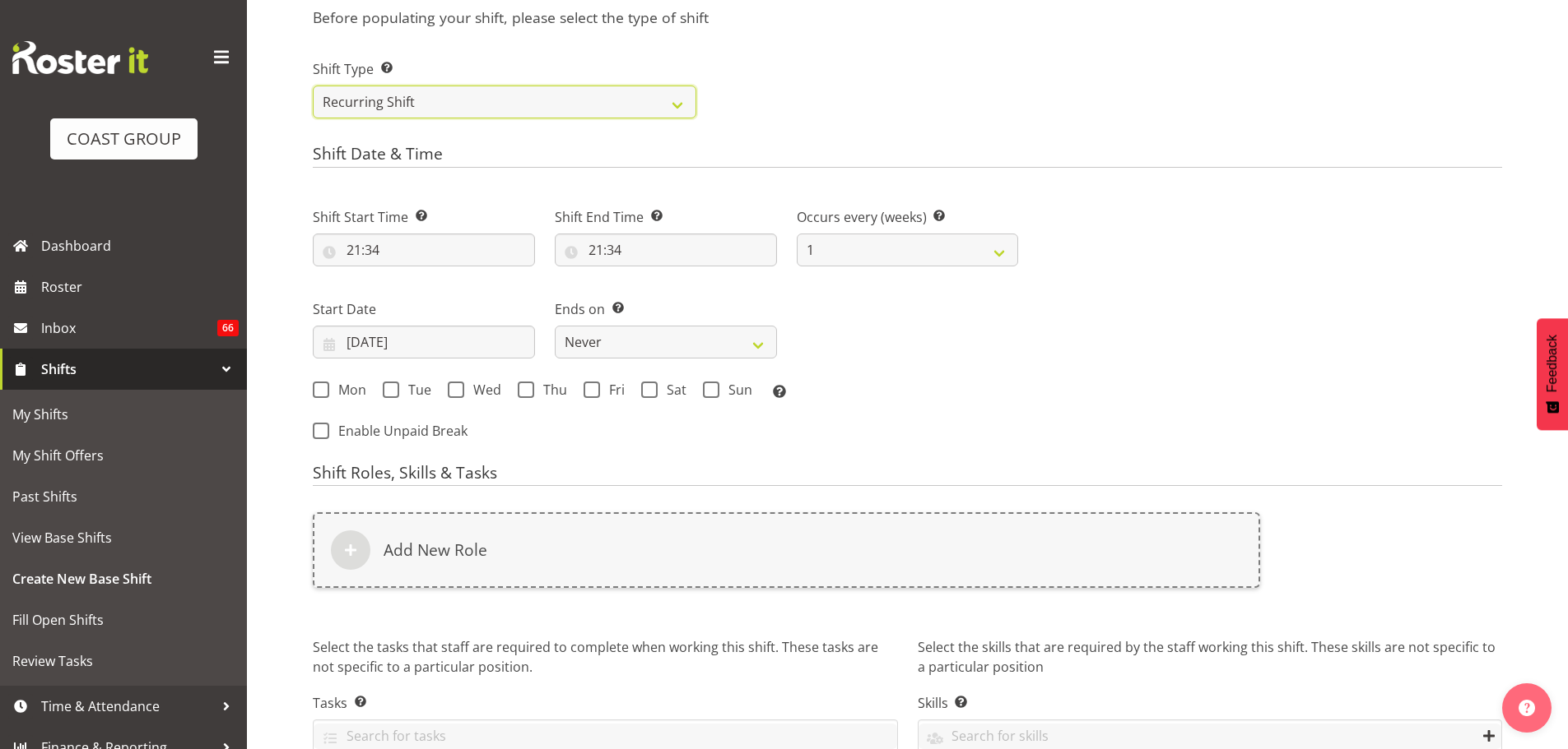
scroll to position [722, 0]
click at [355, 255] on input "21:34" at bounding box center [423, 248] width 222 height 33
click at [424, 298] on select "00 01 02 03 04 05 06 07 08 09 10 11 12 13 14 15 16 17 18 19 20 21 22 23" at bounding box center [425, 291] width 37 height 33
select select "14"
click at [407, 274] on select "00 01 02 03 04 05 06 07 08 09 10 11 12 13 14 15 16 17 18 19 20 21 22 23" at bounding box center [425, 291] width 37 height 33
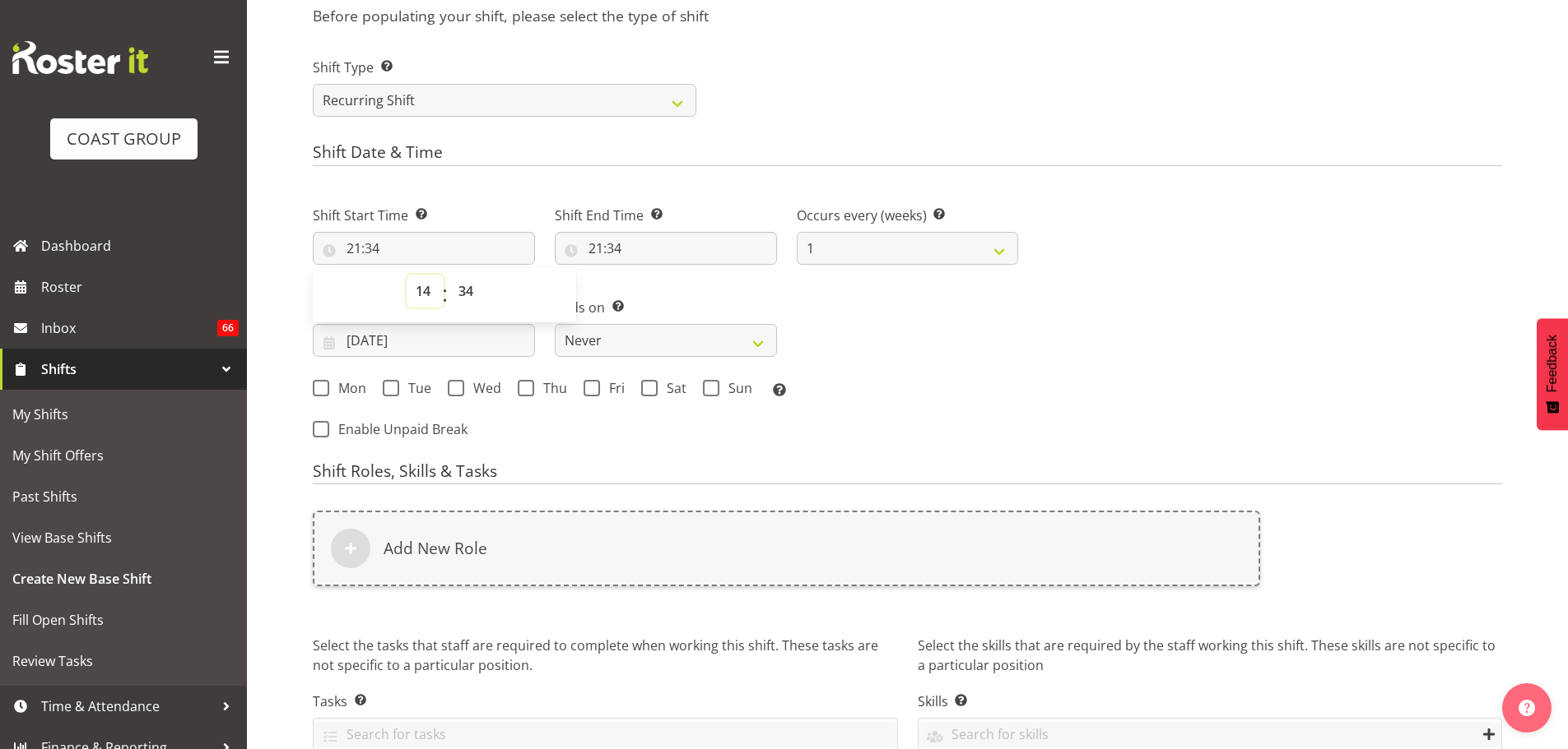
type input "14:34"
click at [474, 289] on select "00 01 02 03 04 05 06 07 08 09 10 11 12 13 14 15 16 17 18 19 20 21 22 23 24 25 2…" at bounding box center [468, 291] width 37 height 33
select select "0"
type input "14:00"
click at [629, 254] on input "21:34" at bounding box center [666, 248] width 222 height 33
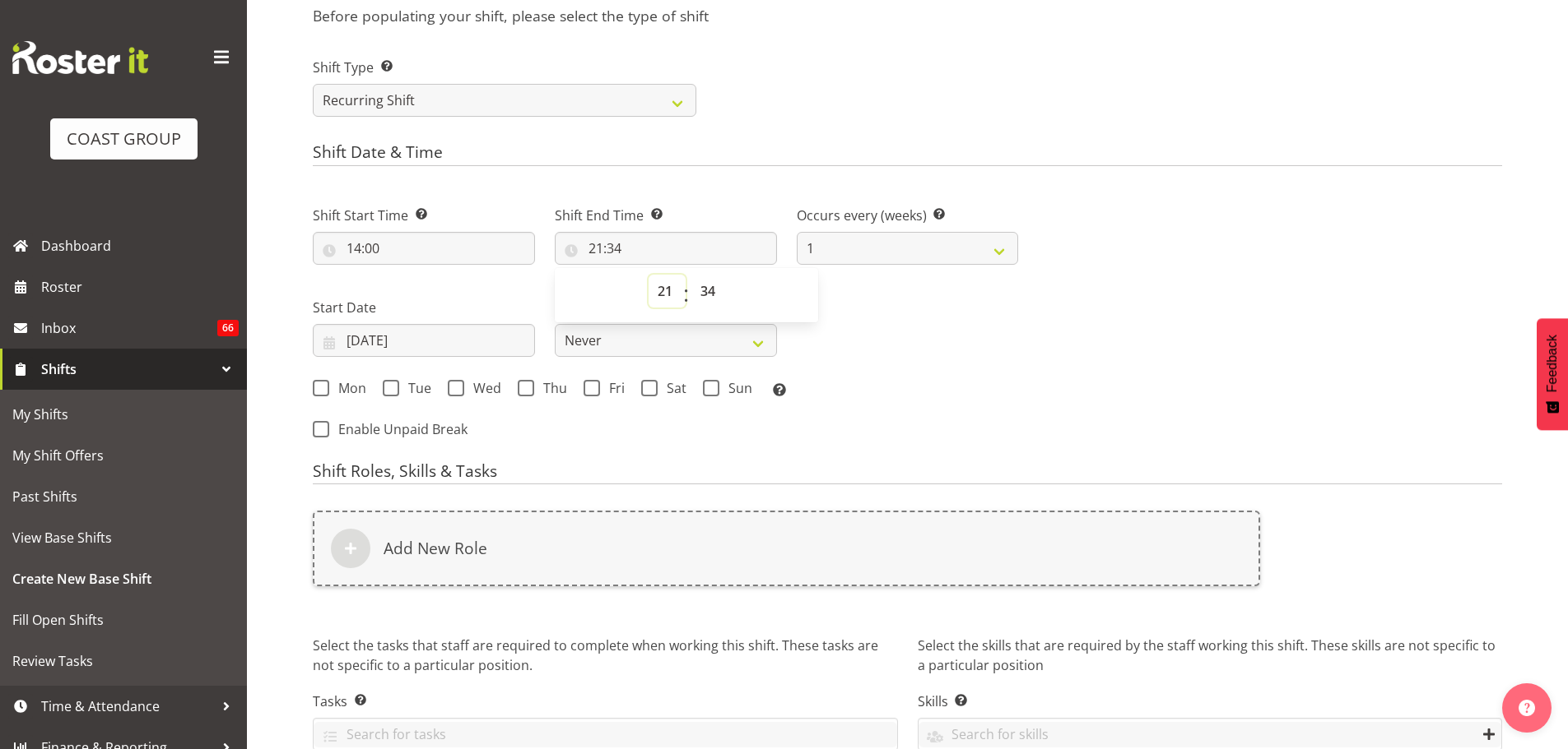
click at [661, 292] on select "00 01 02 03 04 05 06 07 08 09 10 11 12 13 14 15 16 17 18 19 20 21 22 23" at bounding box center [667, 291] width 37 height 33
select select "17"
click at [648, 274] on select "00 01 02 03 04 05 06 07 08 09 10 11 12 13 14 15 16 17 18 19 20 21 22 23" at bounding box center [667, 291] width 37 height 33
type input "17:34"
click at [711, 291] on select "00 01 02 03 04 05 06 07 08 09 10 11 12 13 14 15 16 17 18 19 20 21 22 23 24 25 2…" at bounding box center [710, 291] width 37 height 33
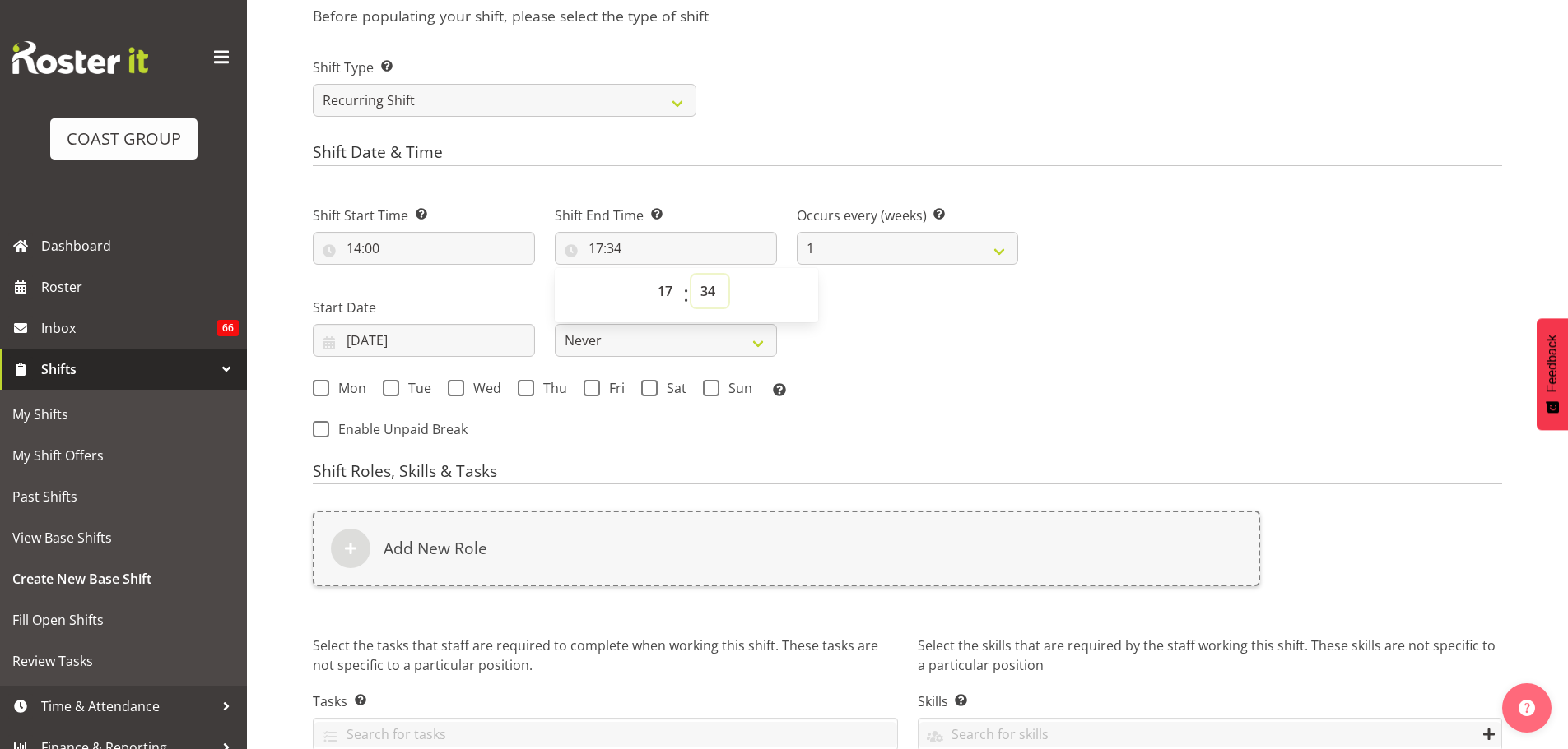
select select "0"
click at [691, 274] on select "00 01 02 03 04 05 06 07 08 09 10 11 12 13 14 15 16 17 18 19 20 21 22 23 24 25 2…" at bounding box center [710, 291] width 37 height 33
type input "17:00"
click at [473, 347] on input "[DATE]" at bounding box center [423, 340] width 222 height 33
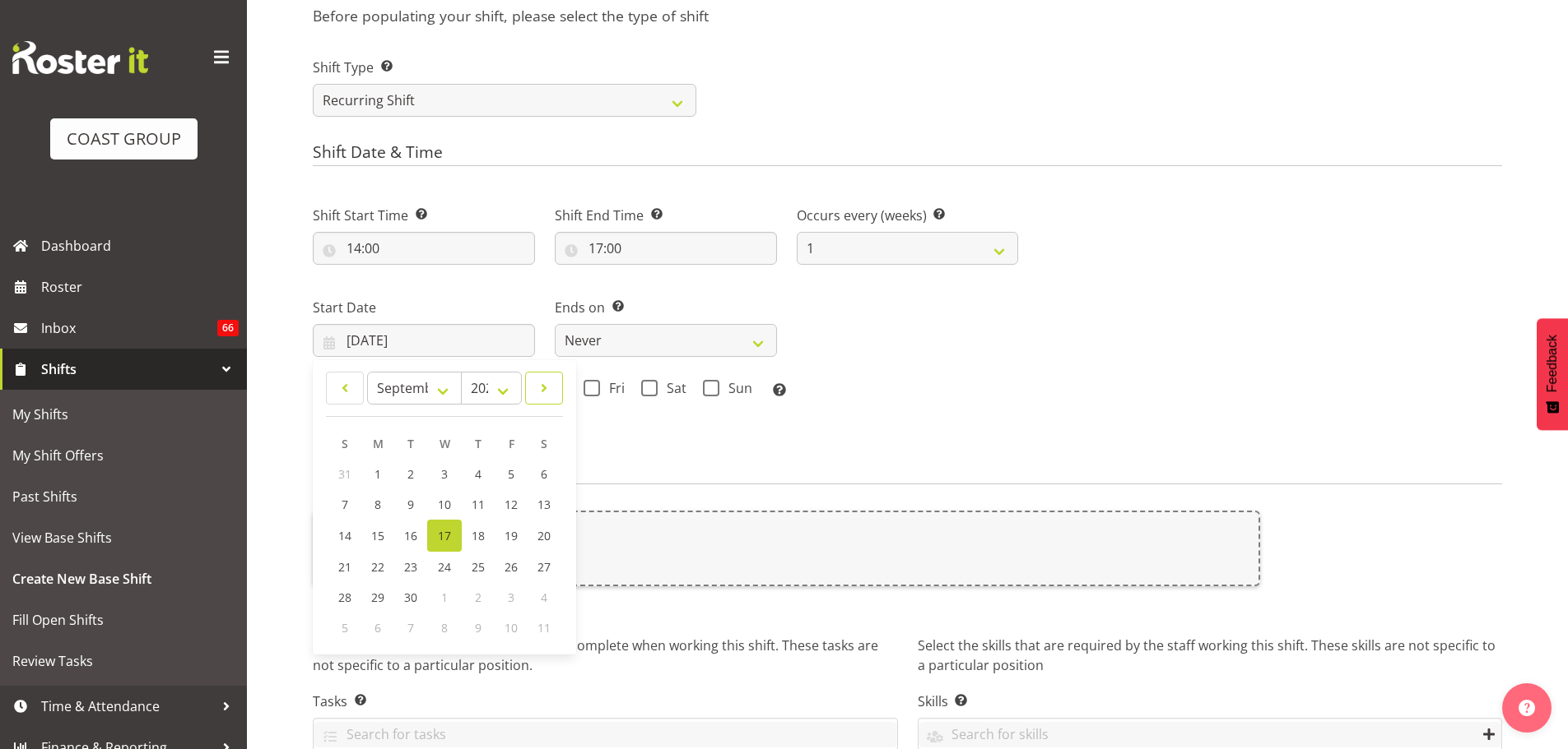
click at [549, 390] on span at bounding box center [544, 388] width 17 height 19
select select "9"
click at [507, 541] on span "17" at bounding box center [511, 535] width 14 height 16
type input "[DATE]"
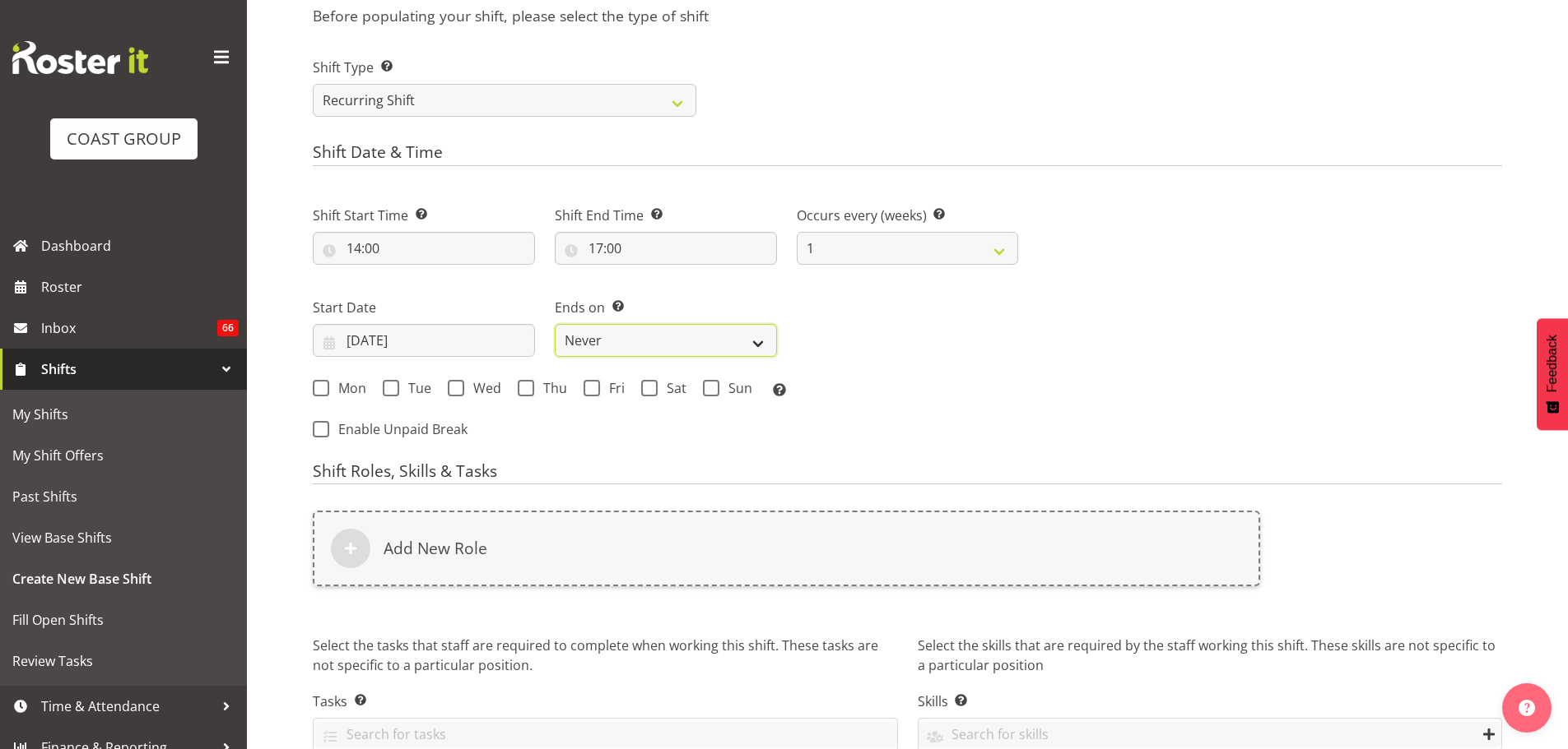
click at [594, 343] on select "Never On Date" at bounding box center [666, 340] width 222 height 33
click at [555, 324] on select "Never On Date" at bounding box center [666, 340] width 222 height 33
click at [610, 389] on span "Fri" at bounding box center [611, 388] width 24 height 17
click at [595, 389] on input "Fri" at bounding box center [589, 387] width 11 height 11
checkbox input "true"
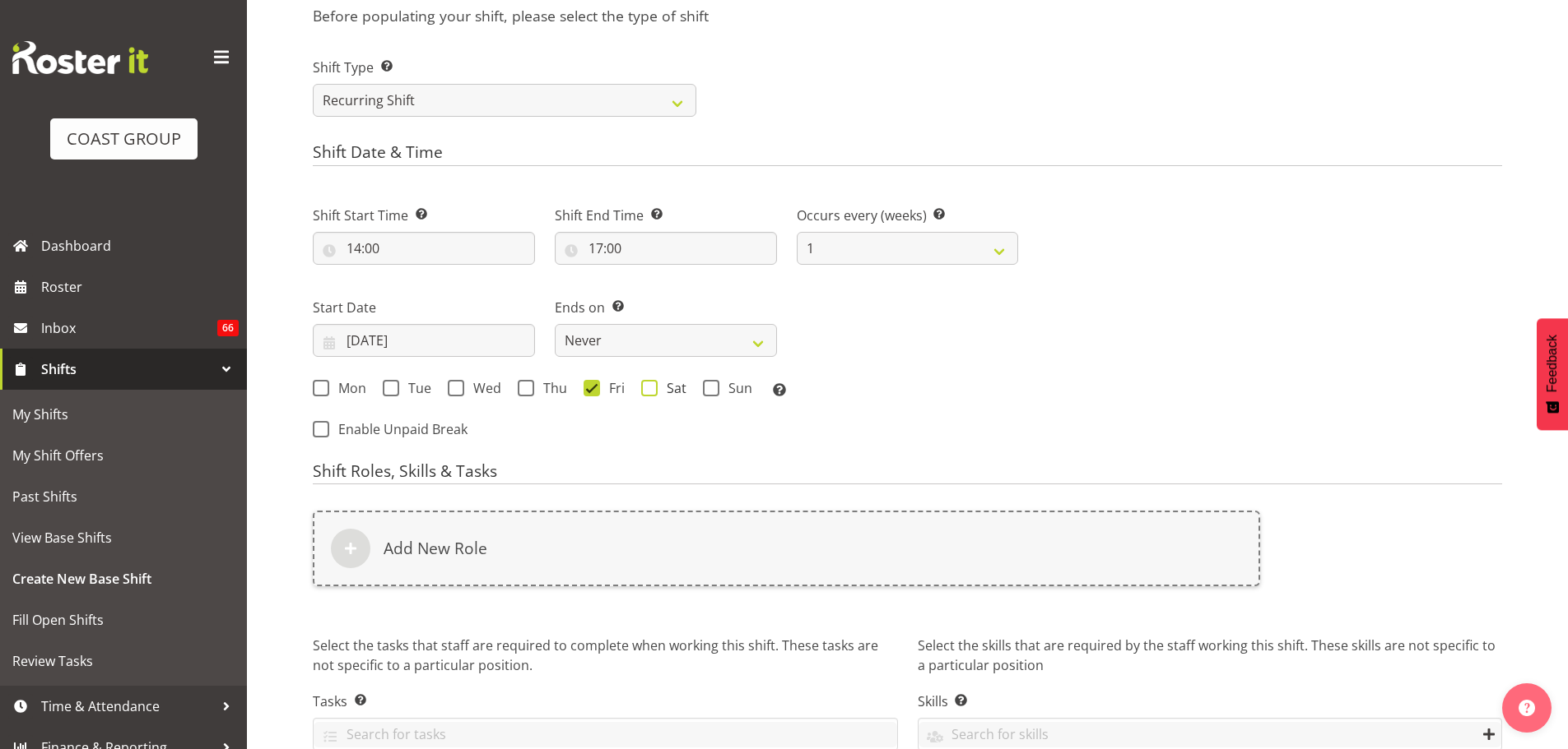
click at [641, 381] on span at bounding box center [649, 388] width 17 height 17
click at [641, 382] on input "Sat" at bounding box center [646, 387] width 11 height 11
checkbox input "true"
click at [650, 359] on div "Ends on This is the end of the recurring period. Selecting ‘Never’ means that t…" at bounding box center [666, 320] width 242 height 92
click at [650, 352] on select "Never On Date" at bounding box center [666, 340] width 222 height 33
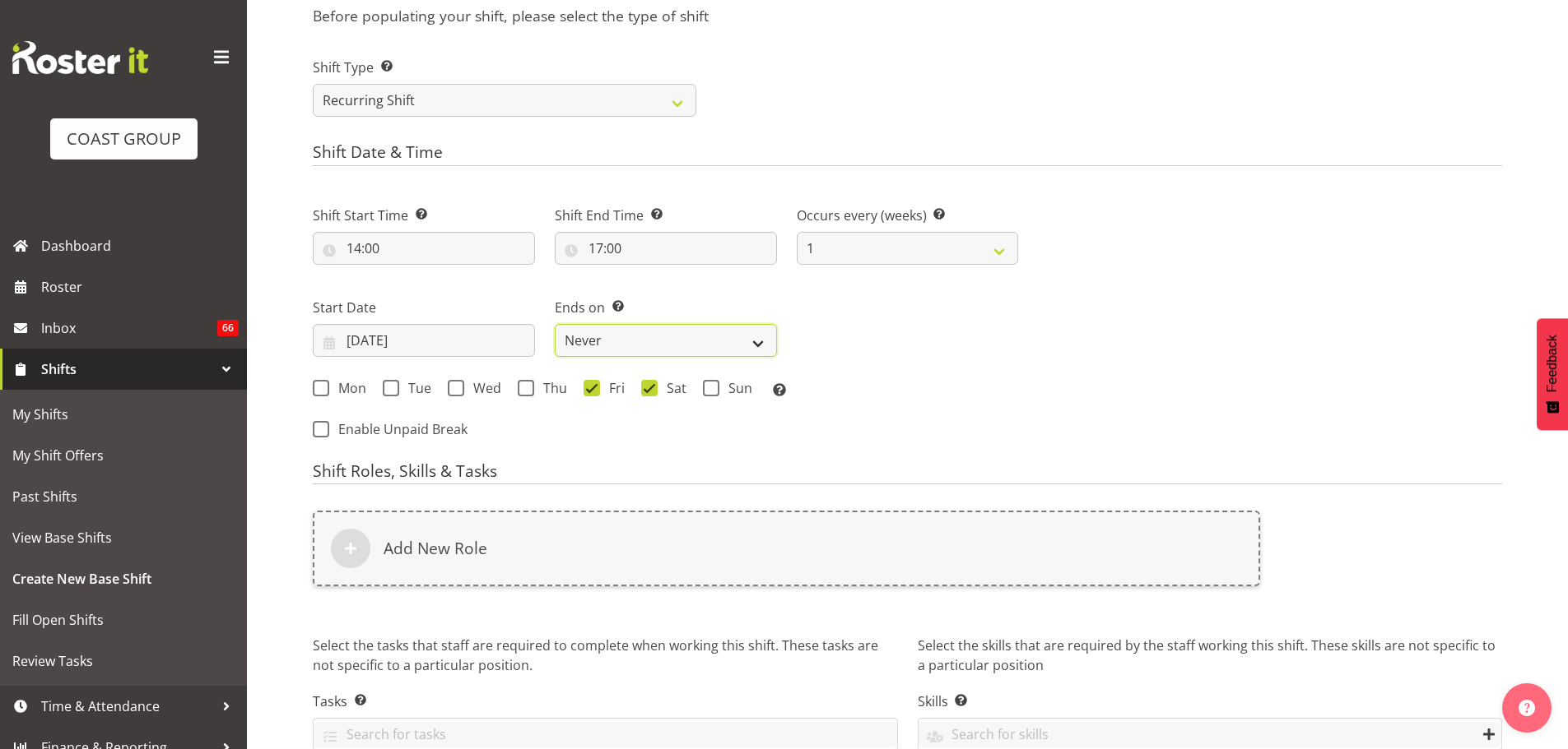
select select "date"
click at [555, 324] on select "Never On Date" at bounding box center [666, 340] width 222 height 33
select select "8"
select select "2025"
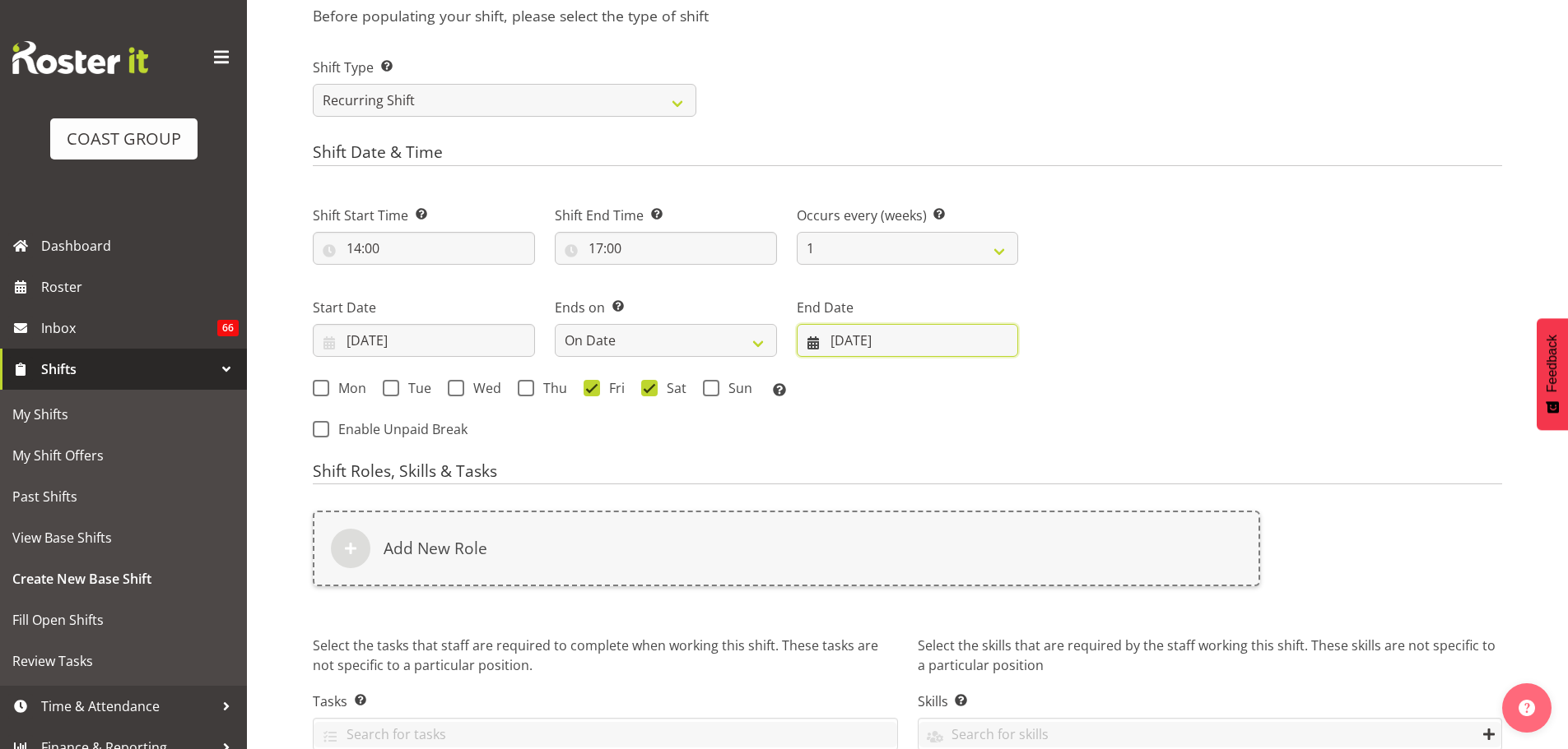
click at [887, 342] on input "[DATE]" at bounding box center [908, 340] width 222 height 33
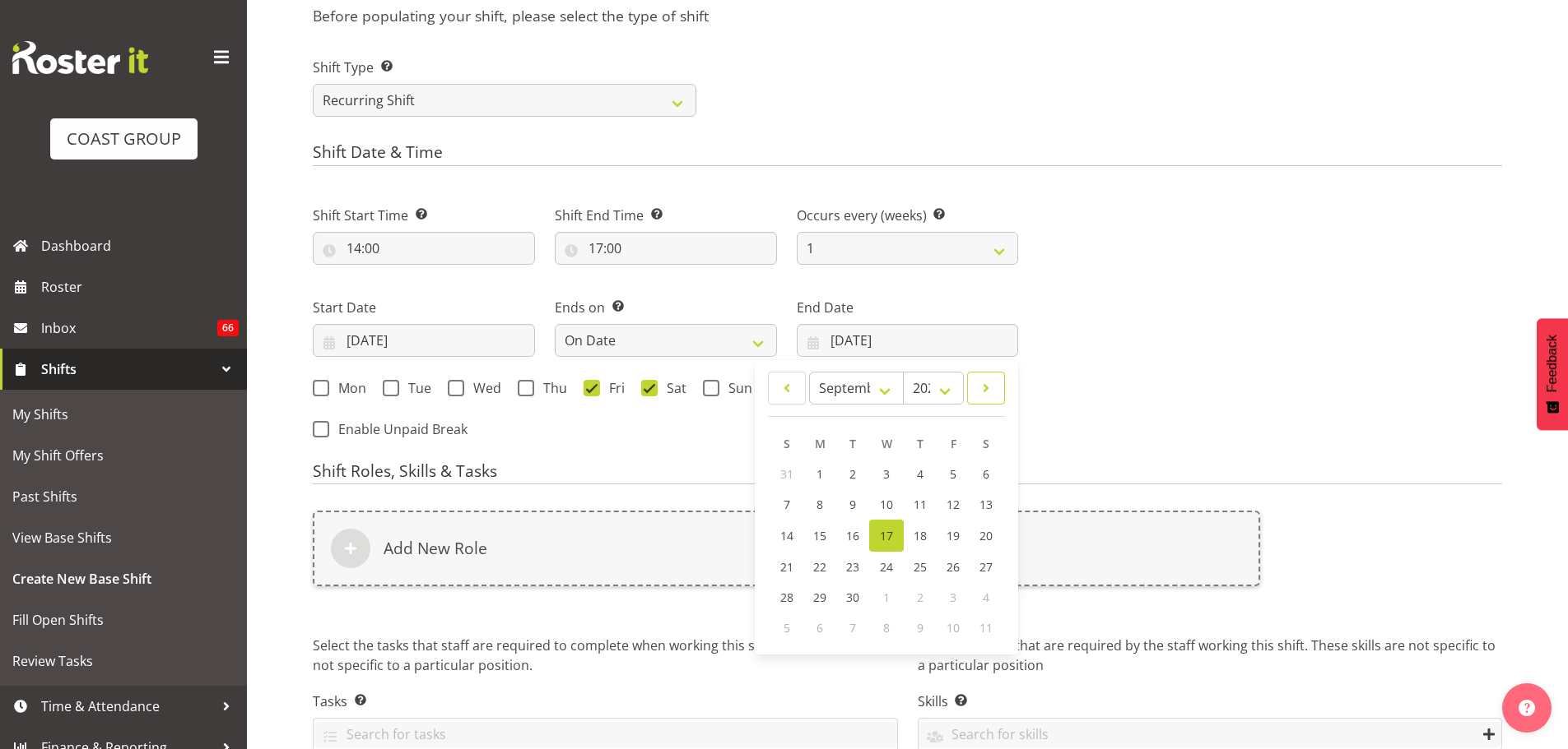
click at [986, 398] on link at bounding box center [986, 388] width 38 height 33
select select "9"
click at [814, 561] on span "20" at bounding box center [820, 565] width 14 height 16
type input "[DATE]"
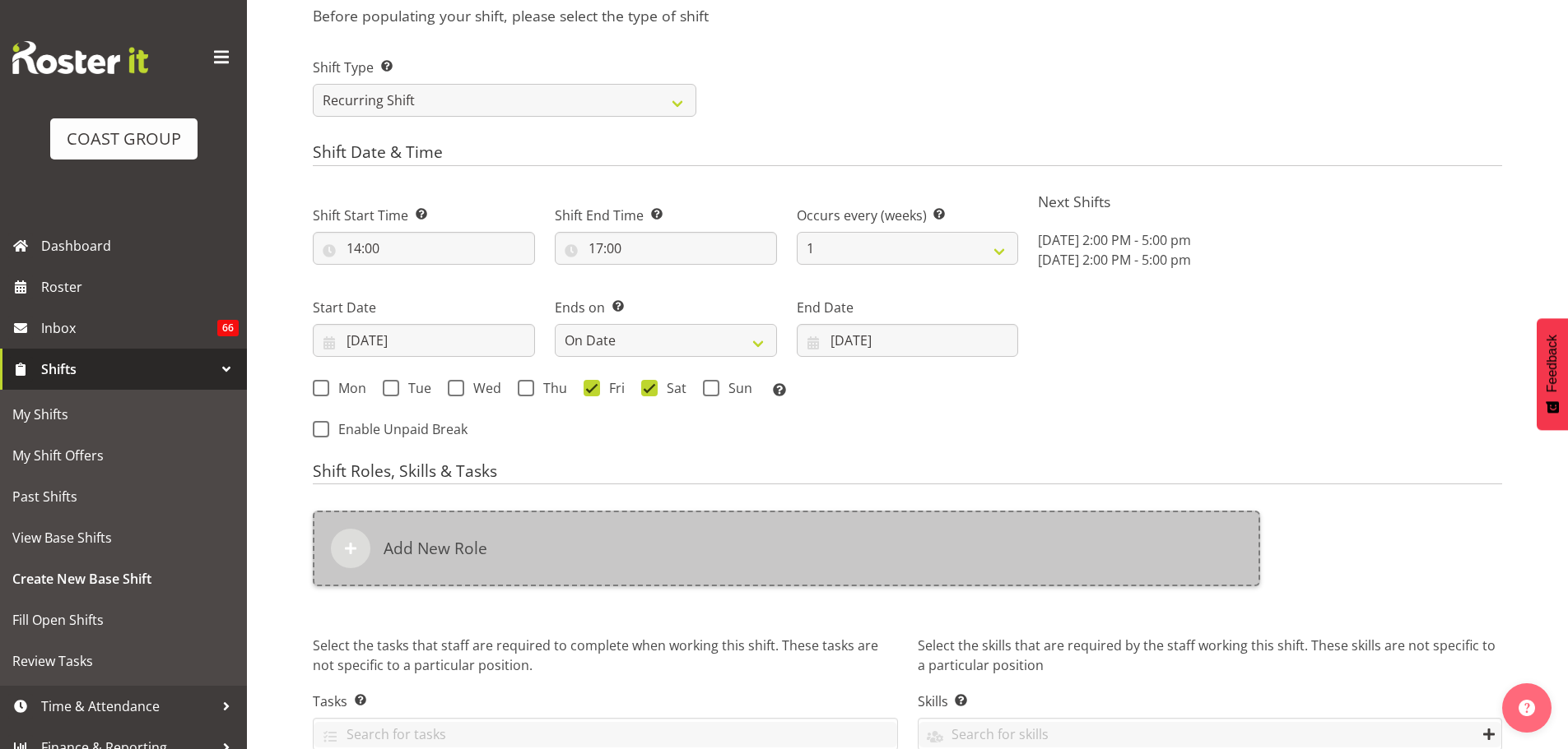
click at [743, 545] on div "Add New Role" at bounding box center [785, 549] width 947 height 76
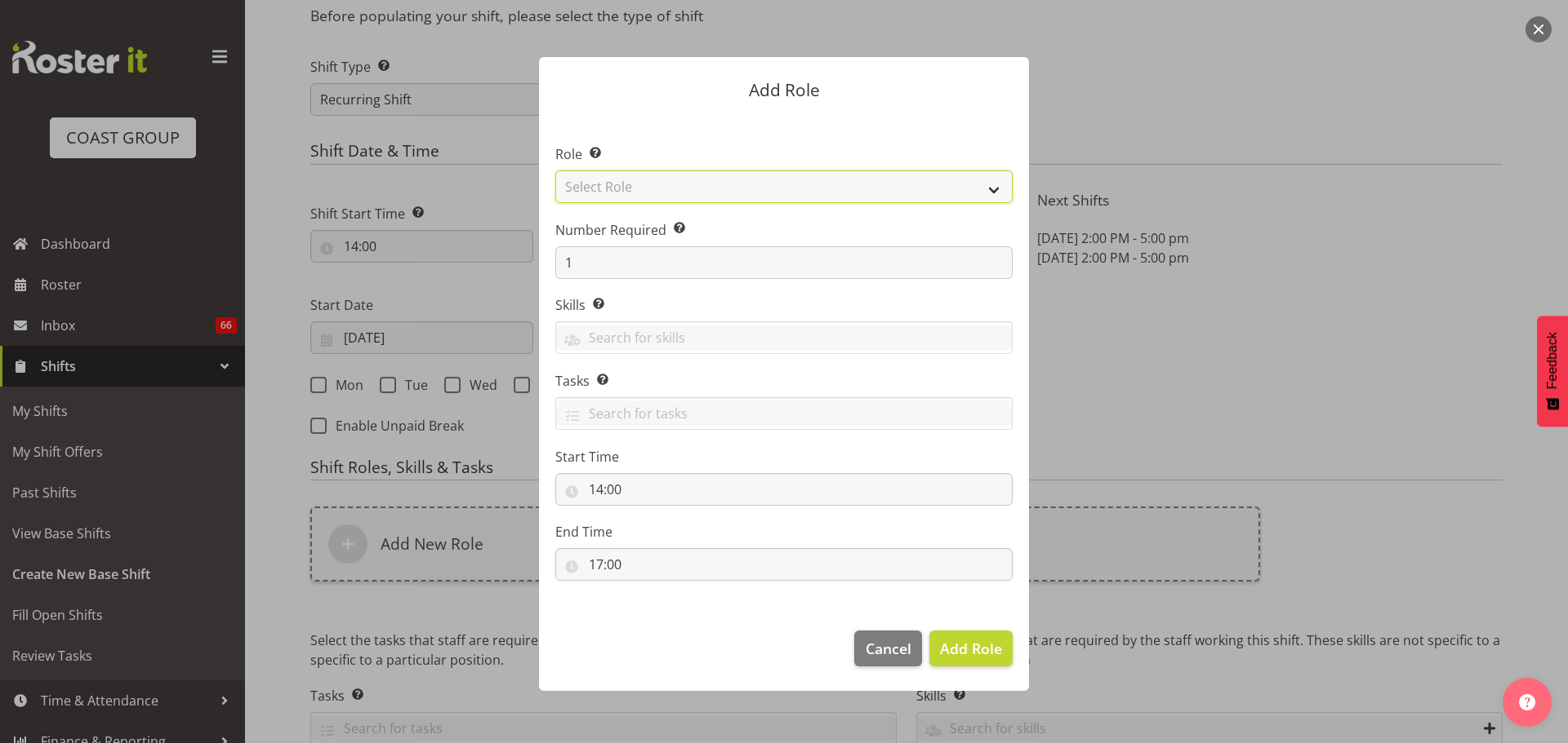
click at [769, 192] on select "Select Role ACCOUNT MANAGER ACCOUNT MANAGER DW ACCOUNTS [PERSON_NAME] VEHICLES …" at bounding box center [784, 187] width 458 height 33
select select "81"
click at [555, 171] on select "Select Role ACCOUNT MANAGER ACCOUNT MANAGER DW ACCOUNTS [PERSON_NAME] VEHICLES …" at bounding box center [784, 187] width 458 height 33
click at [1001, 653] on span "Add Role" at bounding box center [970, 648] width 62 height 19
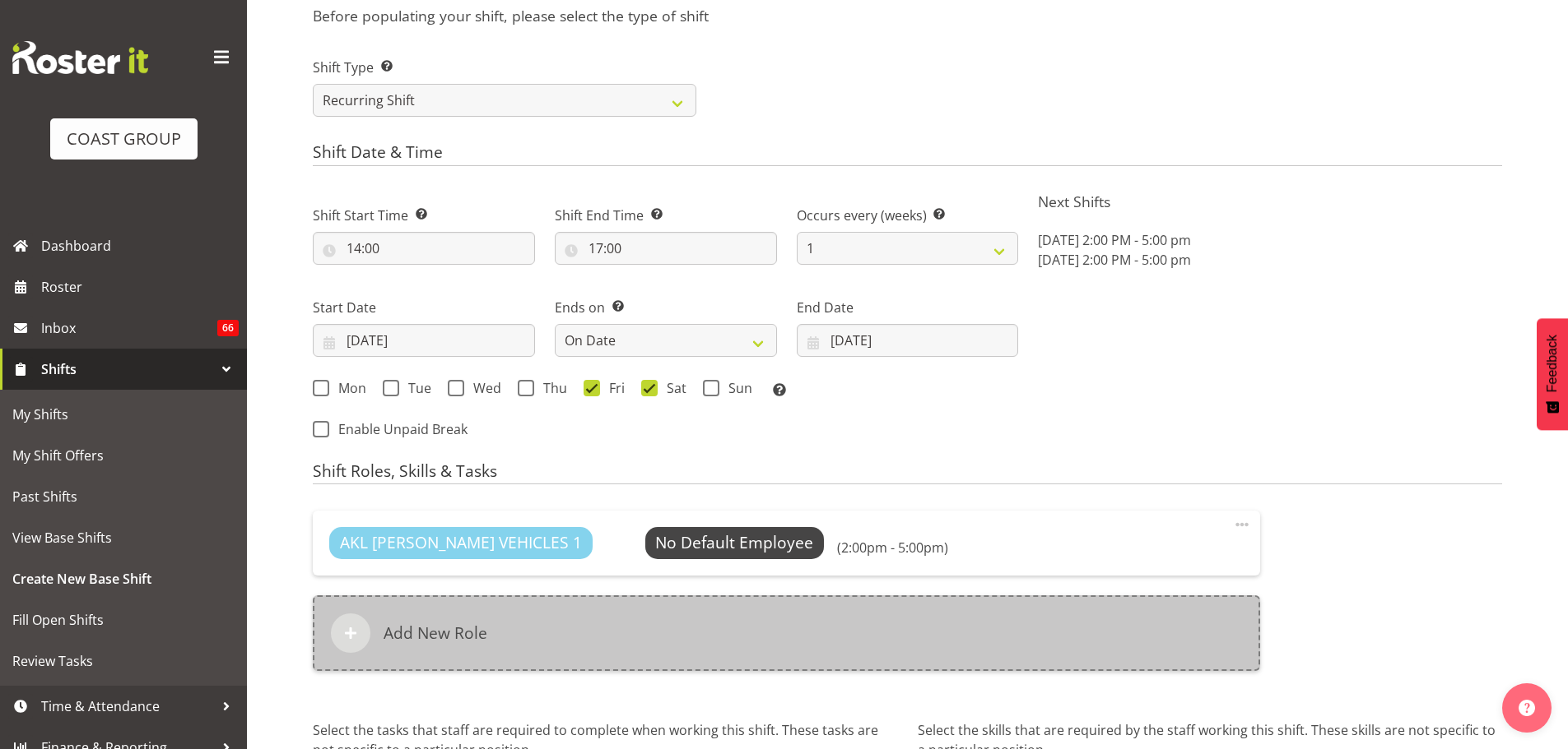
click at [904, 612] on div "Add New Role" at bounding box center [785, 633] width 947 height 76
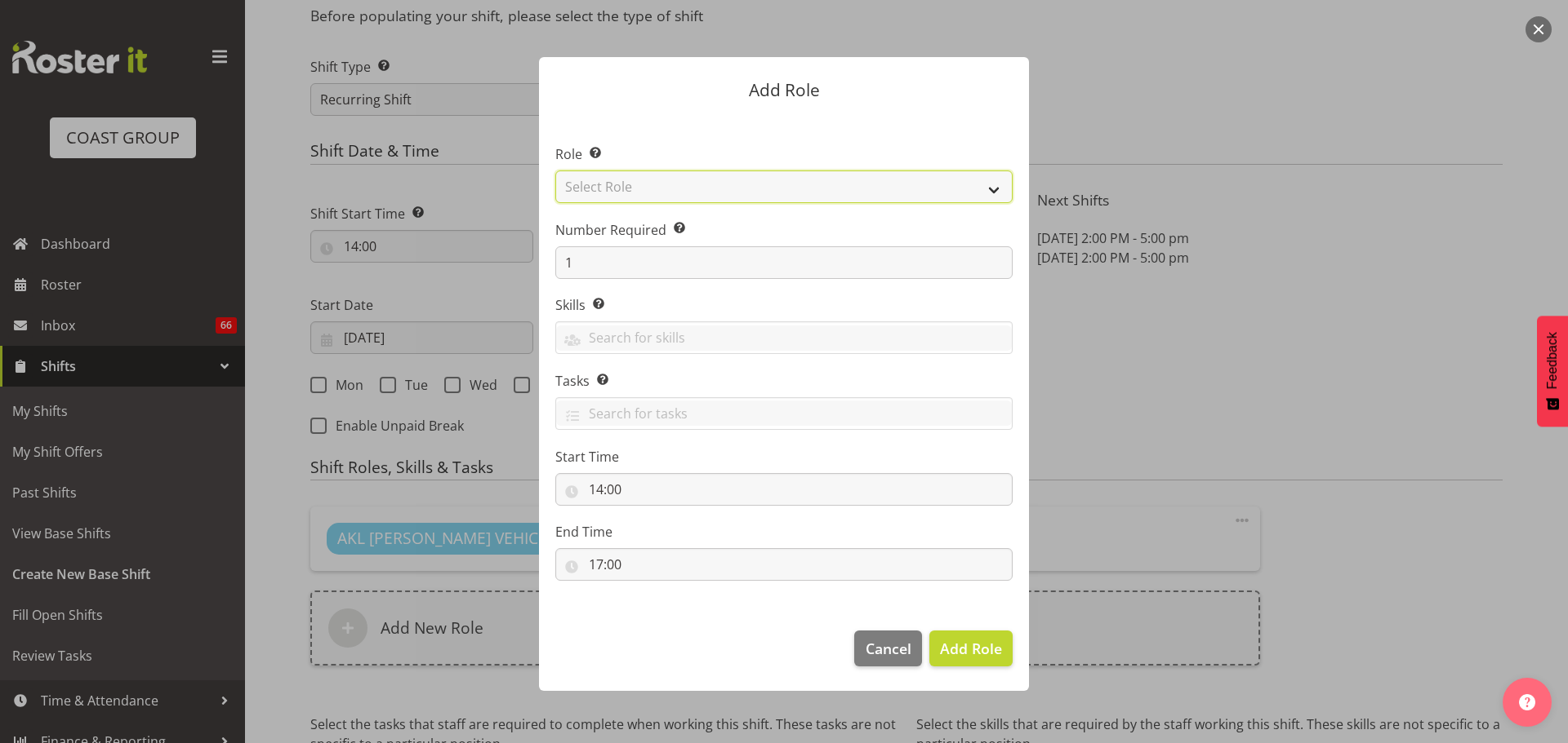
click at [797, 186] on select "Select Role ACCOUNT MANAGER ACCOUNT MANAGER DW ACCOUNTS [PERSON_NAME] VEHICLES …" at bounding box center [784, 187] width 458 height 33
select select "190"
click at [555, 171] on select "Select Role ACCOUNT MANAGER ACCOUNT MANAGER DW ACCOUNTS [PERSON_NAME] VEHICLES …" at bounding box center [784, 187] width 458 height 33
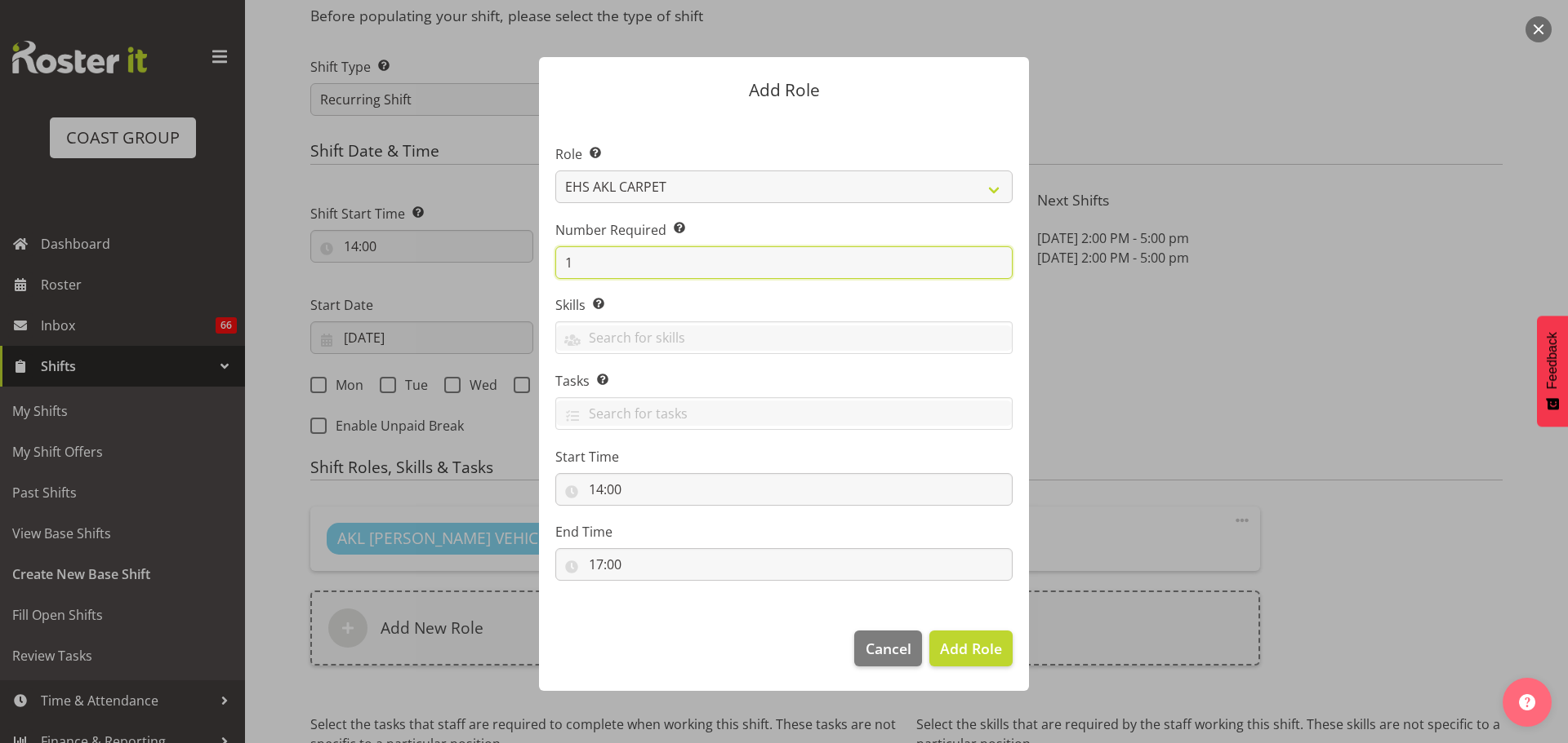
drag, startPoint x: 640, startPoint y: 266, endPoint x: 470, endPoint y: 246, distance: 171.2
click at [470, 246] on form "Add Role Role Select the role you wish to add to the shift. ACCOUNT MANAGER ACC…" at bounding box center [784, 372] width 784 height 711
type input "3"
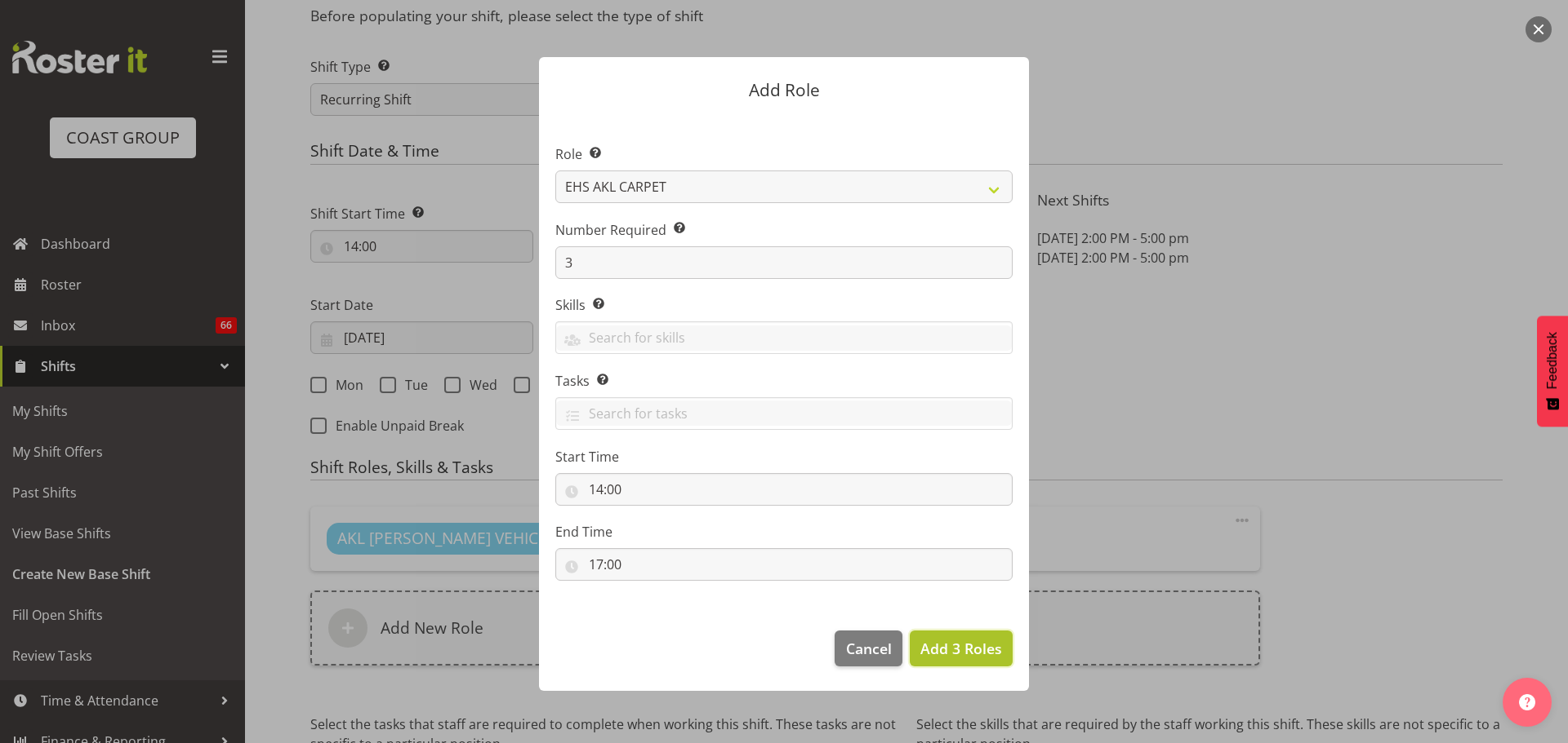
click at [981, 648] on span "Add 3 Roles" at bounding box center [961, 648] width 82 height 19
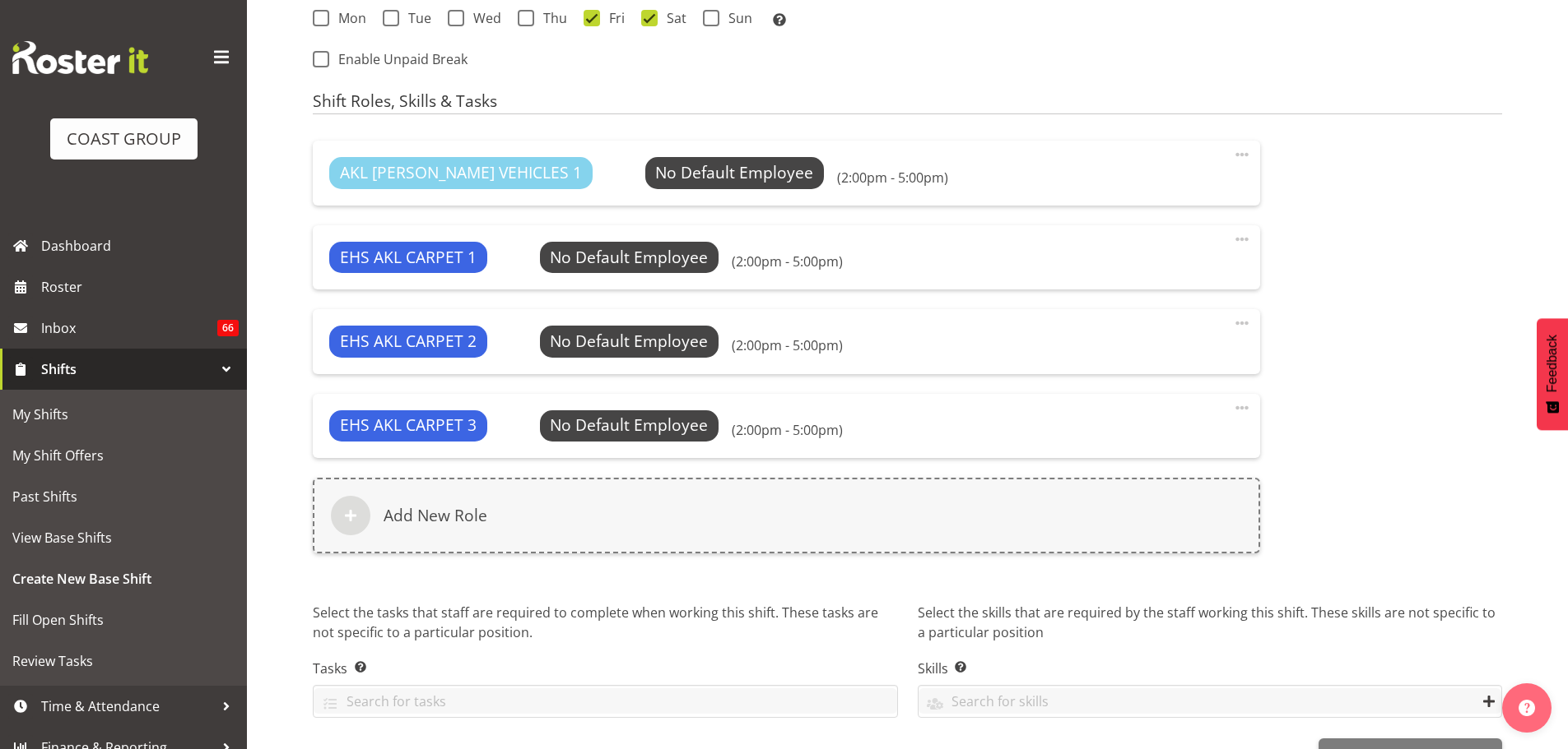
scroll to position [1143, 0]
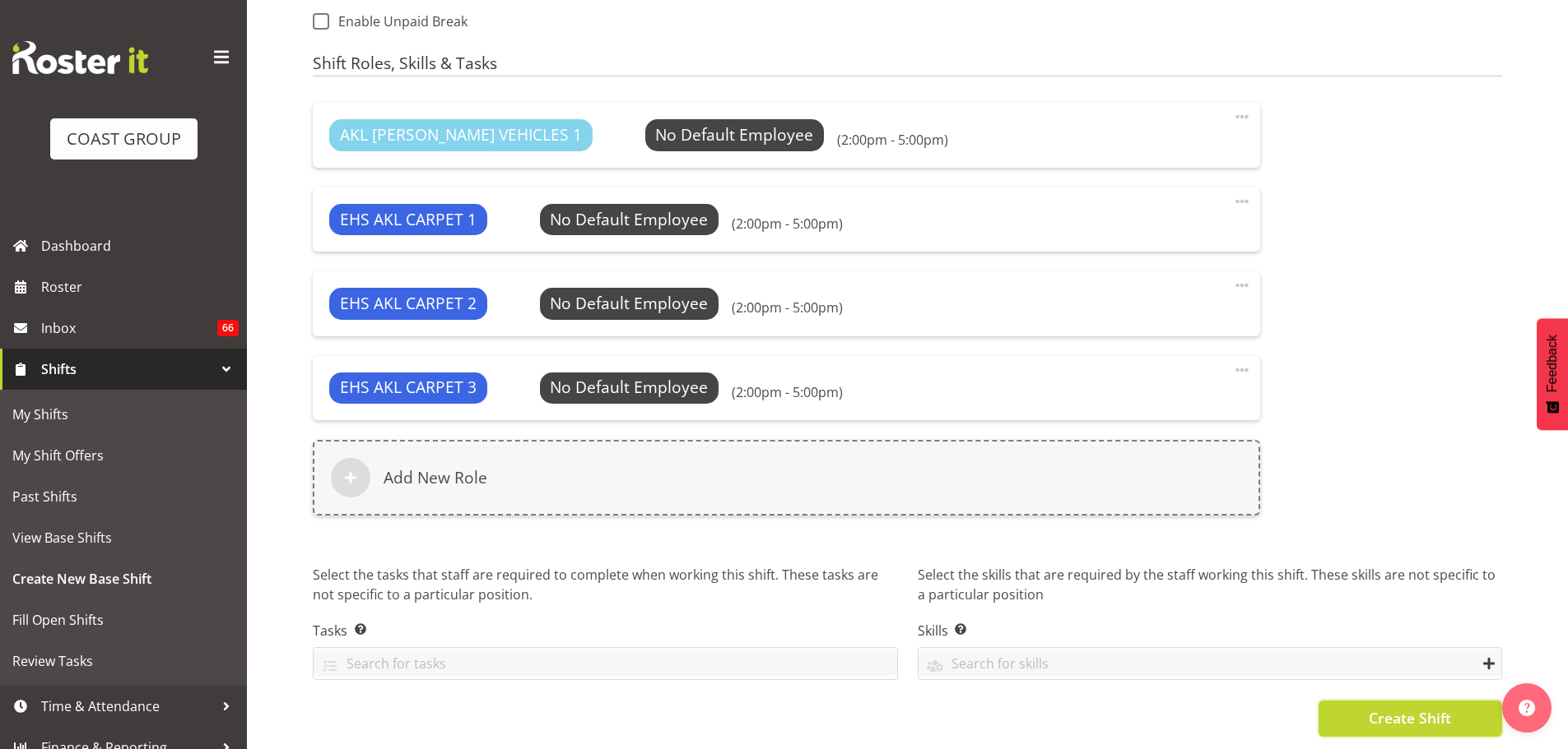
click at [1437, 717] on span "Create Shift" at bounding box center [1409, 718] width 83 height 21
